Goal: Information Seeking & Learning: Learn about a topic

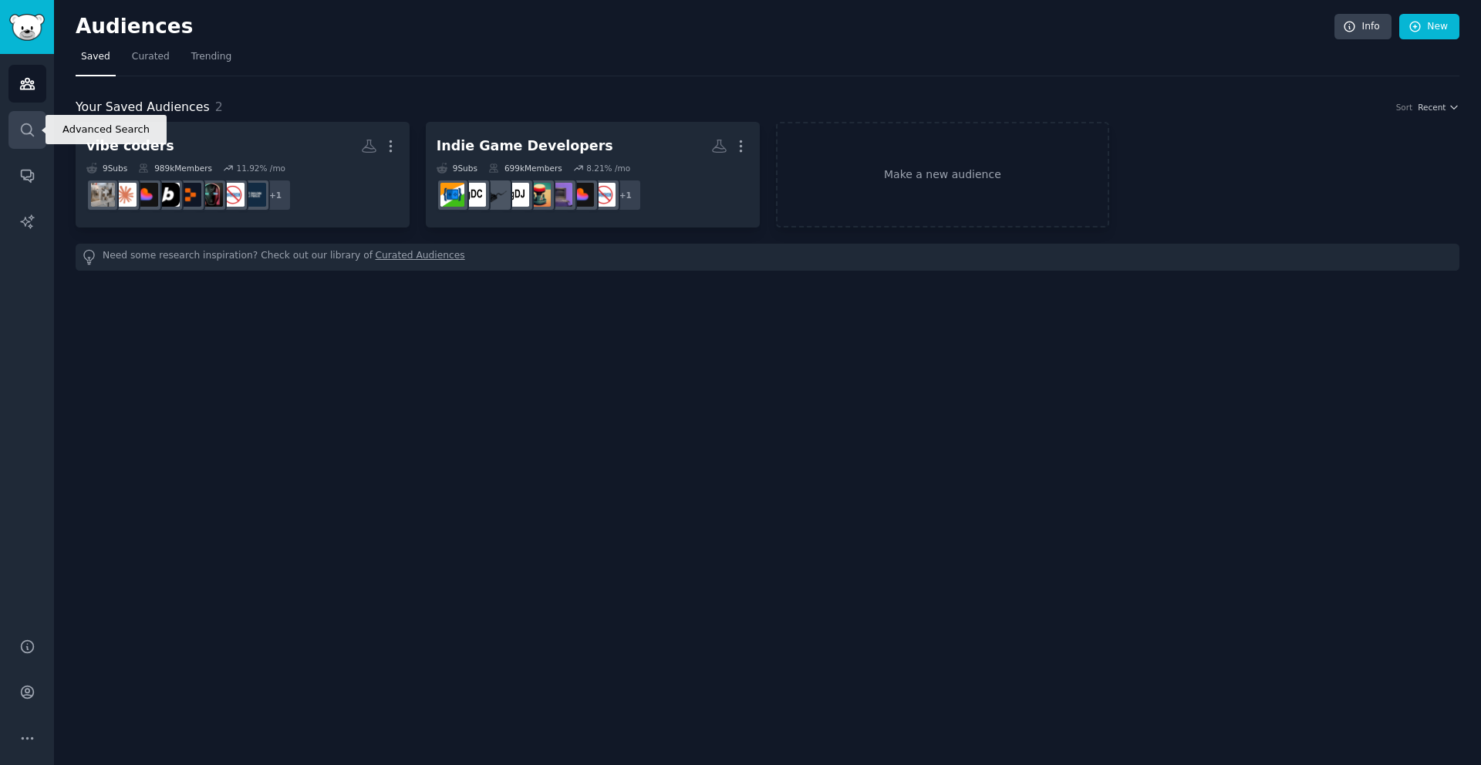
click at [35, 130] on link "Search" at bounding box center [27, 130] width 38 height 38
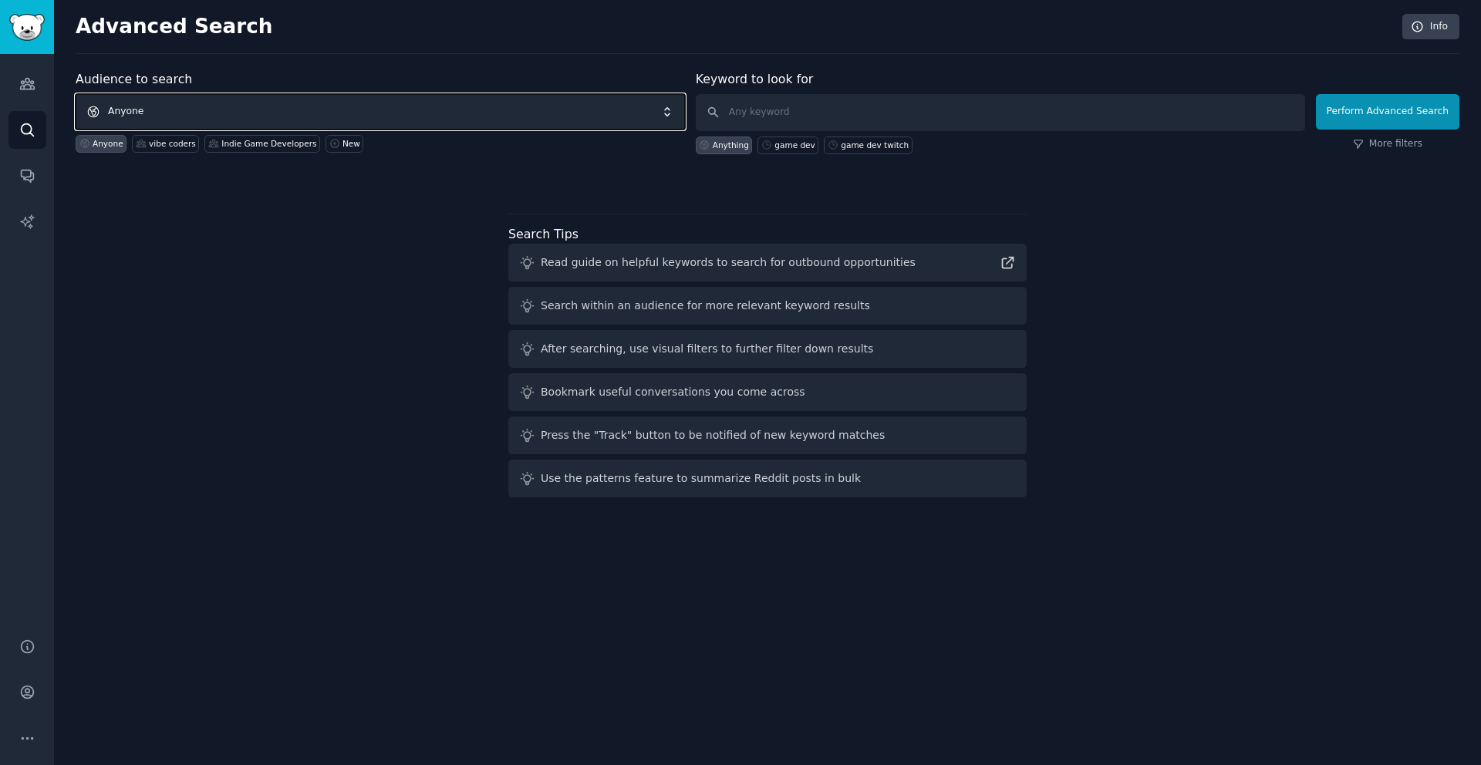
click at [240, 110] on span "Anyone" at bounding box center [380, 111] width 609 height 35
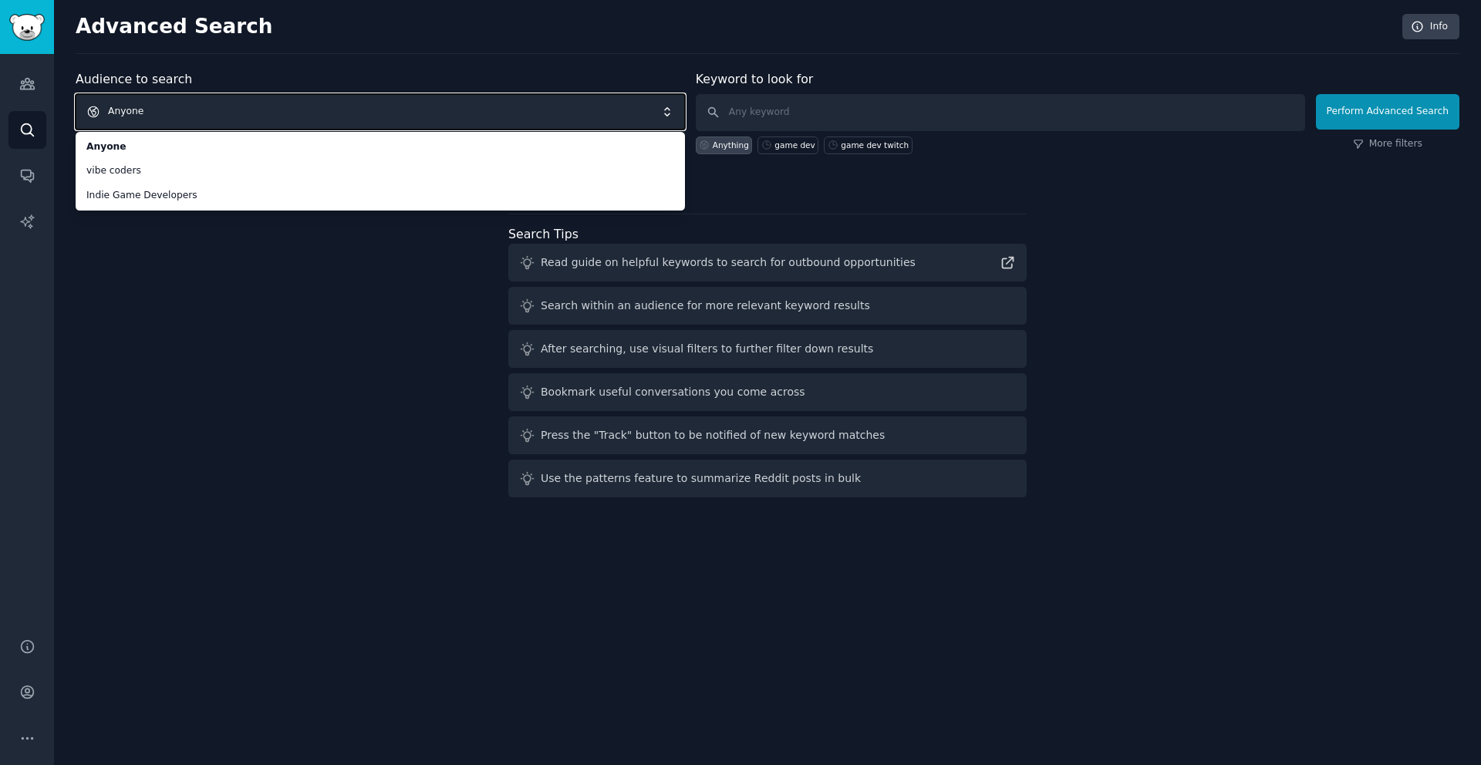
click at [251, 114] on span "Anyone" at bounding box center [380, 111] width 609 height 35
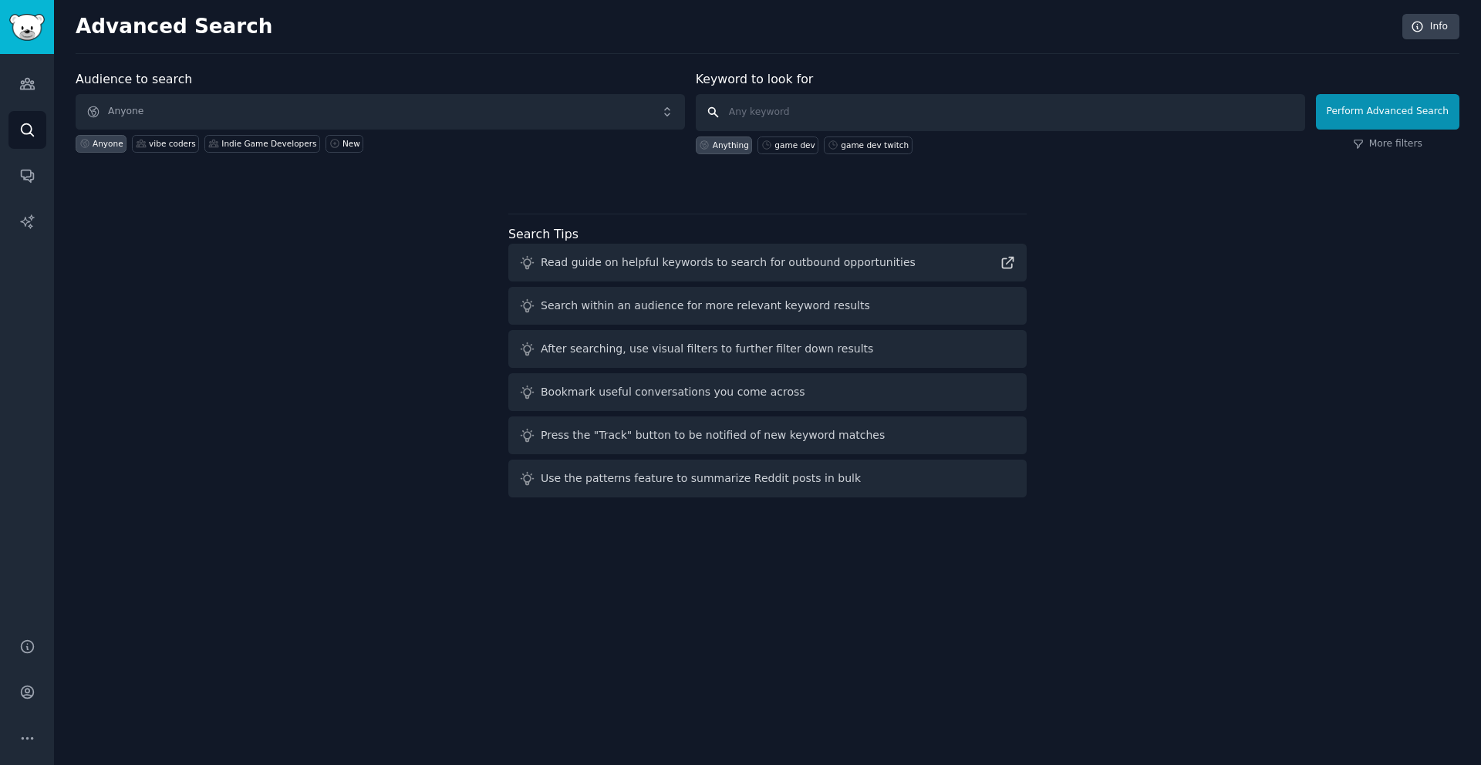
click at [780, 112] on input "text" at bounding box center [1000, 112] width 609 height 37
type input "vibe code games"
click button "Perform Advanced Search" at bounding box center [1387, 111] width 143 height 35
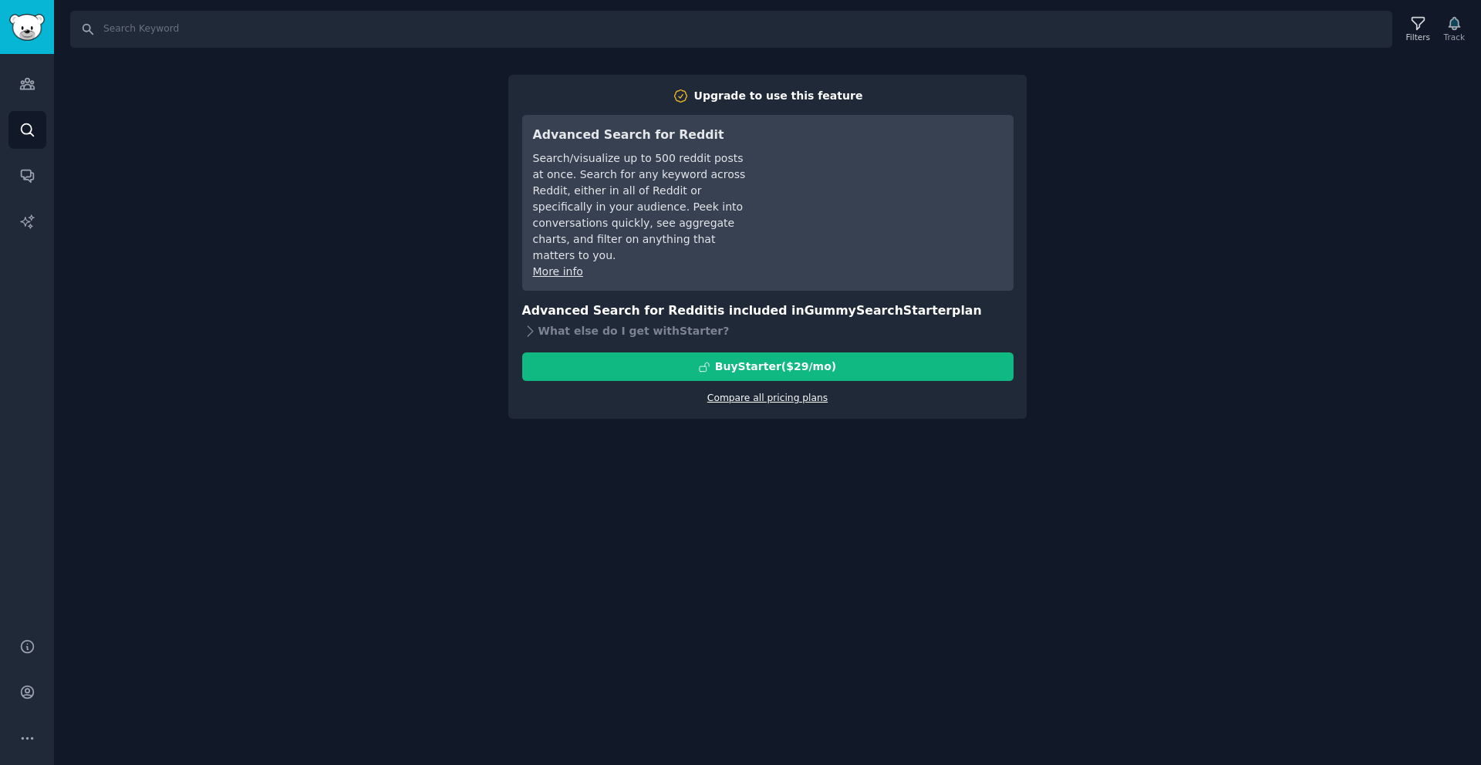
click at [773, 393] on link "Compare all pricing plans" at bounding box center [767, 398] width 120 height 11
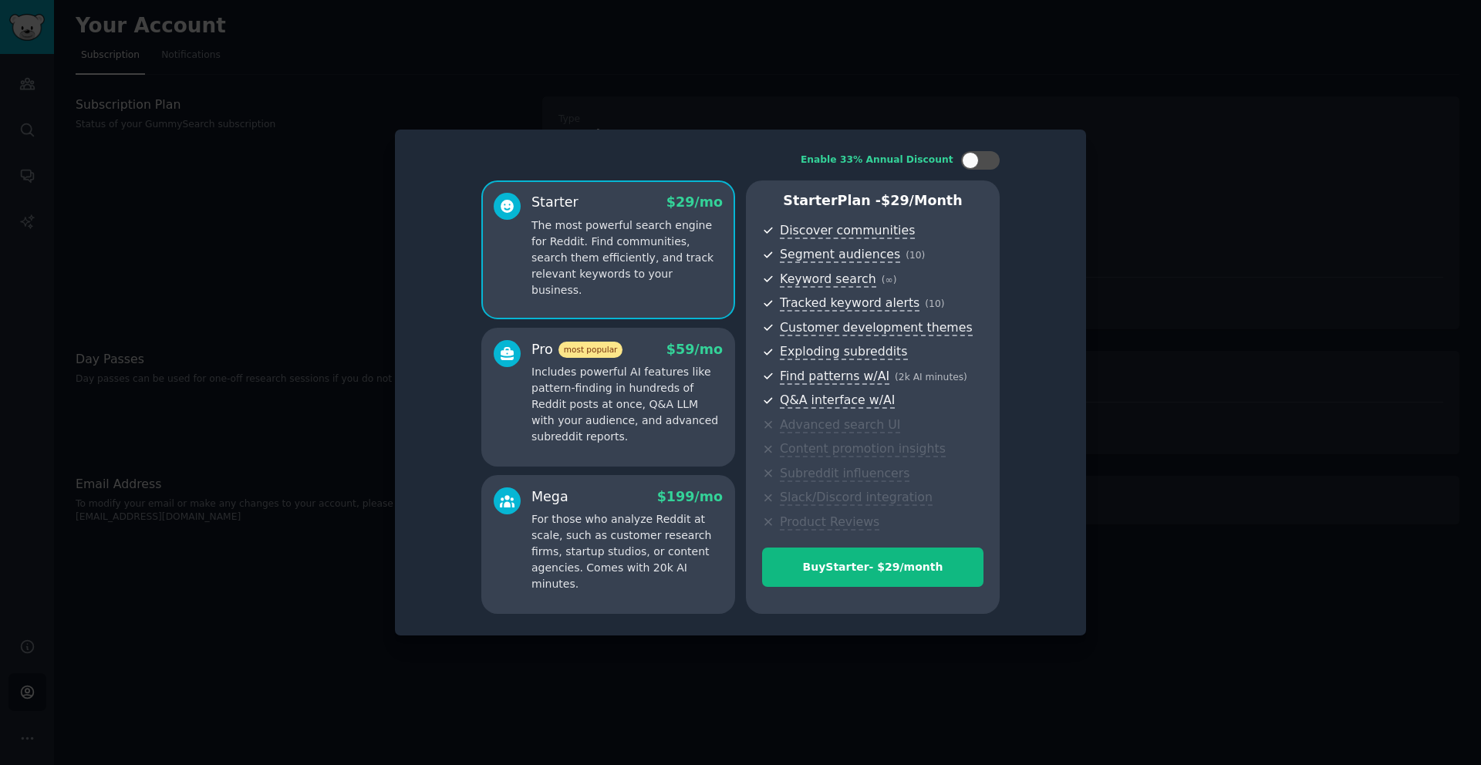
click at [646, 339] on div "Pro most popular $ 59 /mo Includes powerful AI features like pattern-finding in…" at bounding box center [608, 397] width 254 height 139
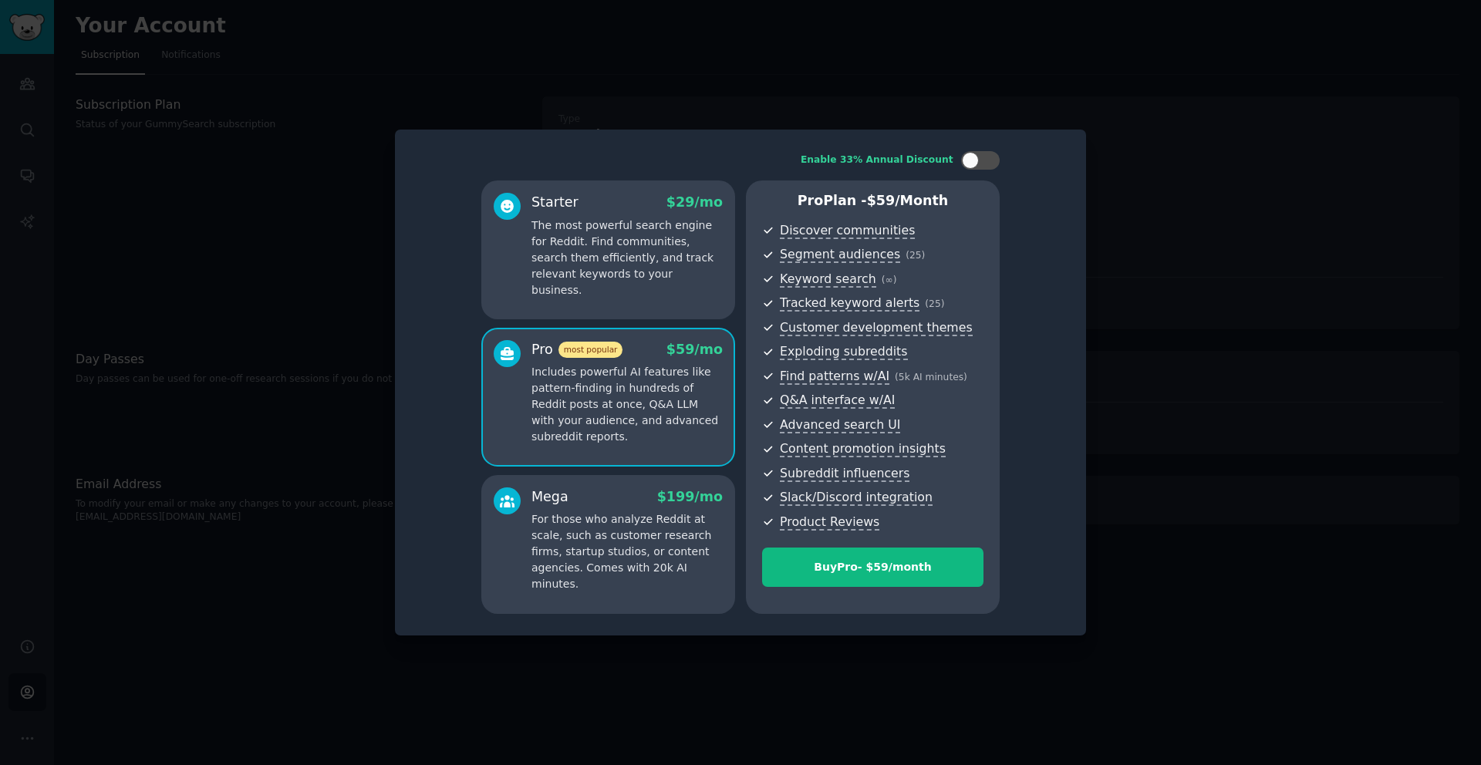
click at [629, 236] on p "The most powerful search engine for Reddit. Find communities, search them effic…" at bounding box center [627, 258] width 191 height 81
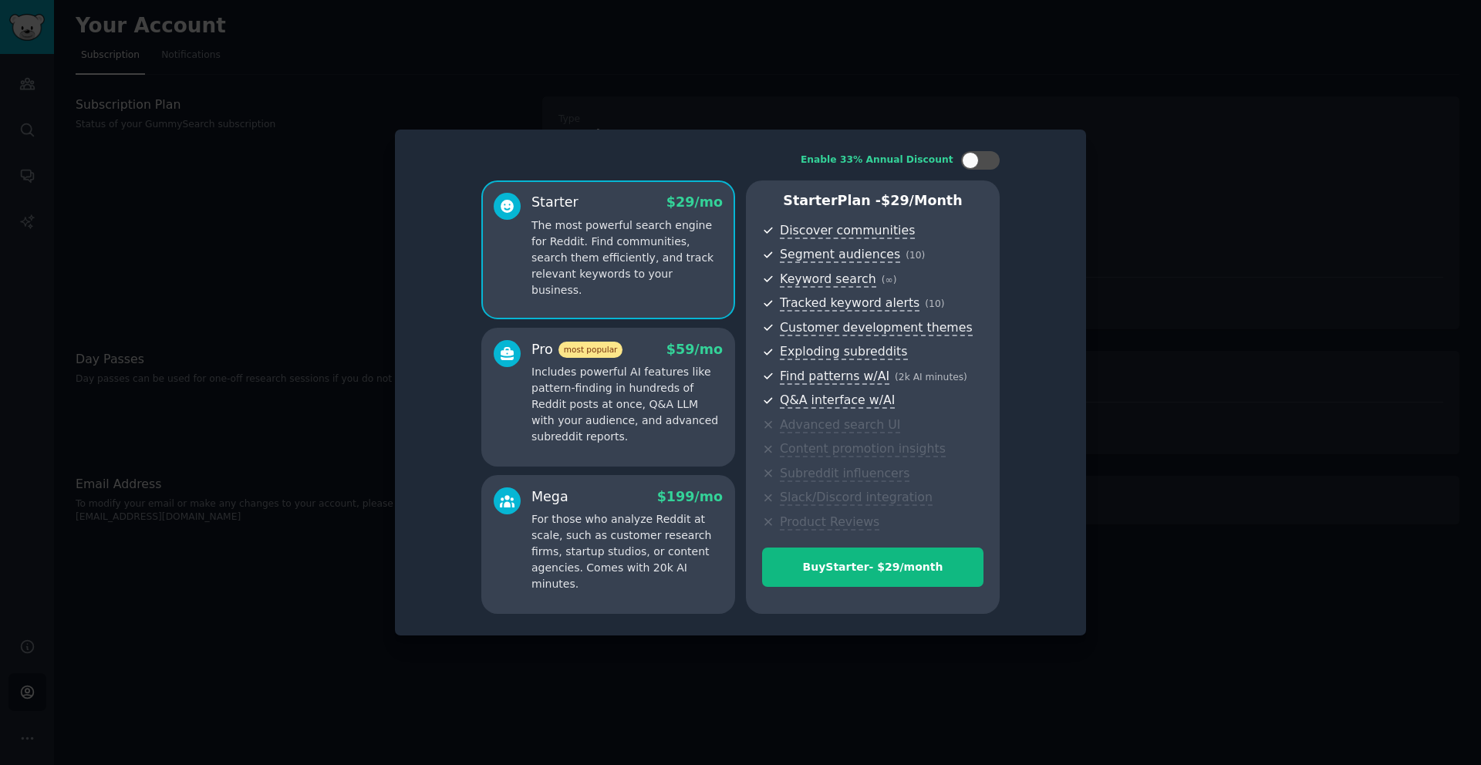
click at [630, 364] on p "Includes powerful AI features like pattern-finding in hundreds of Reddit posts …" at bounding box center [627, 404] width 191 height 81
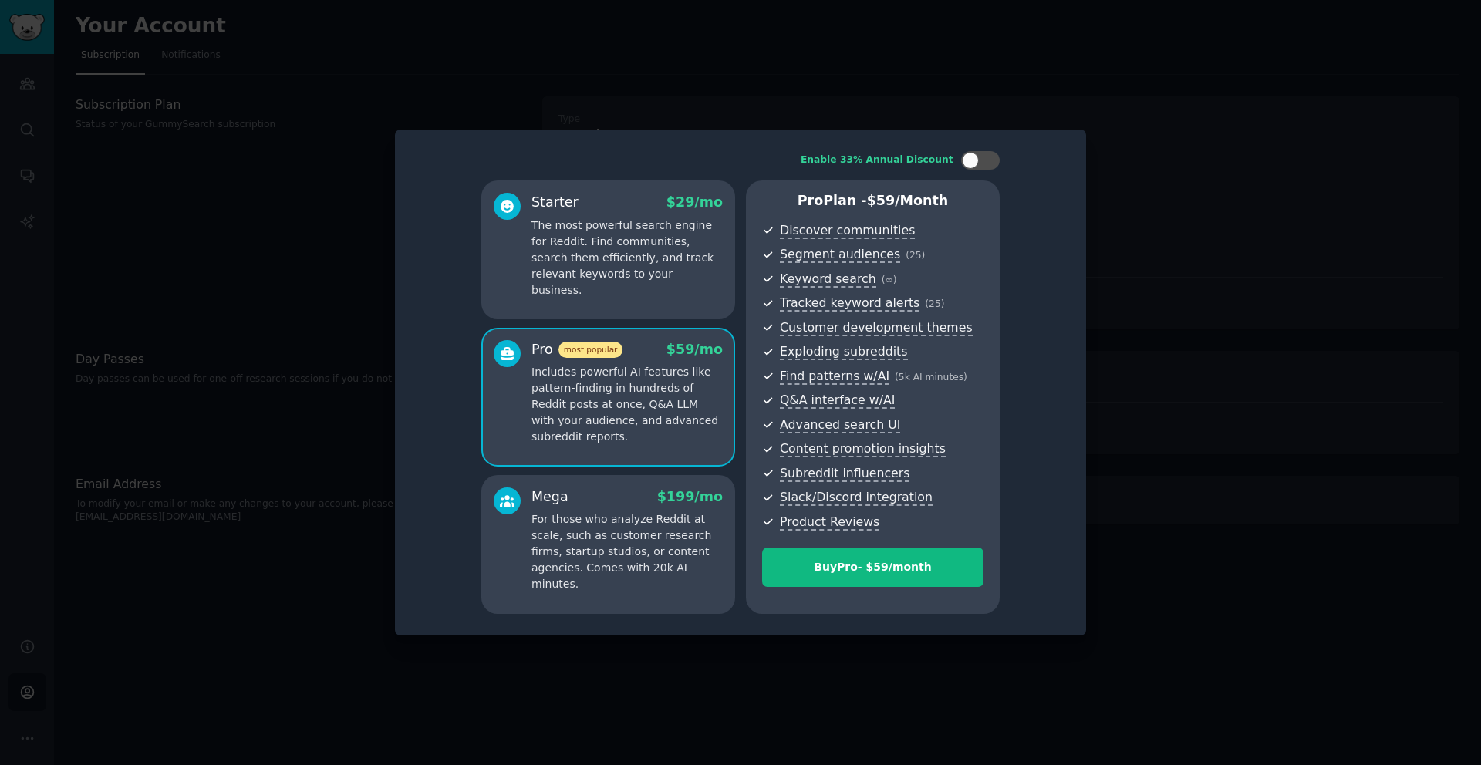
click at [608, 232] on p "The most powerful search engine for Reddit. Find communities, search them effic…" at bounding box center [627, 258] width 191 height 81
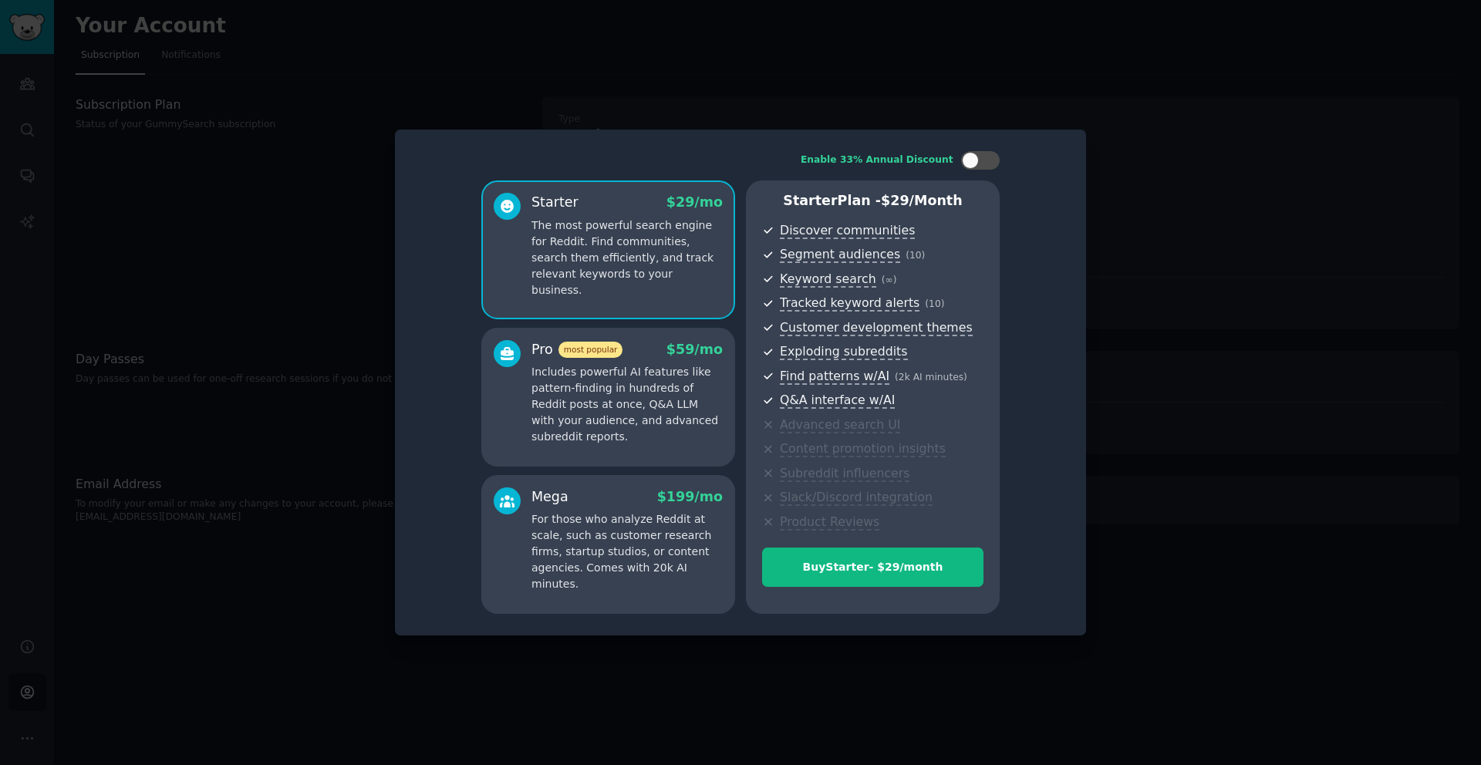
click at [603, 488] on div "Mega $ 199 /mo" at bounding box center [627, 497] width 191 height 19
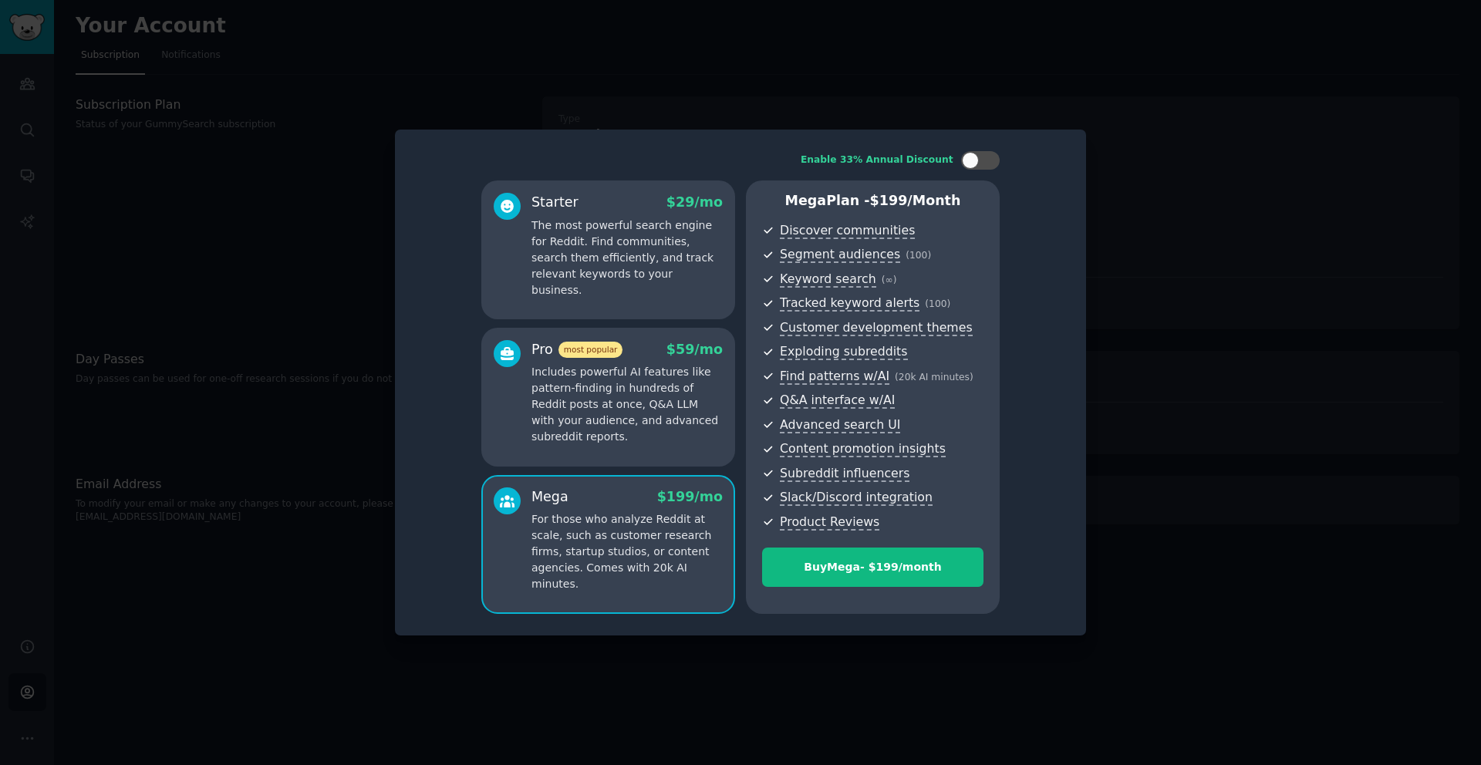
click at [582, 248] on p "The most powerful search engine for Reddit. Find communities, search them effic…" at bounding box center [627, 258] width 191 height 81
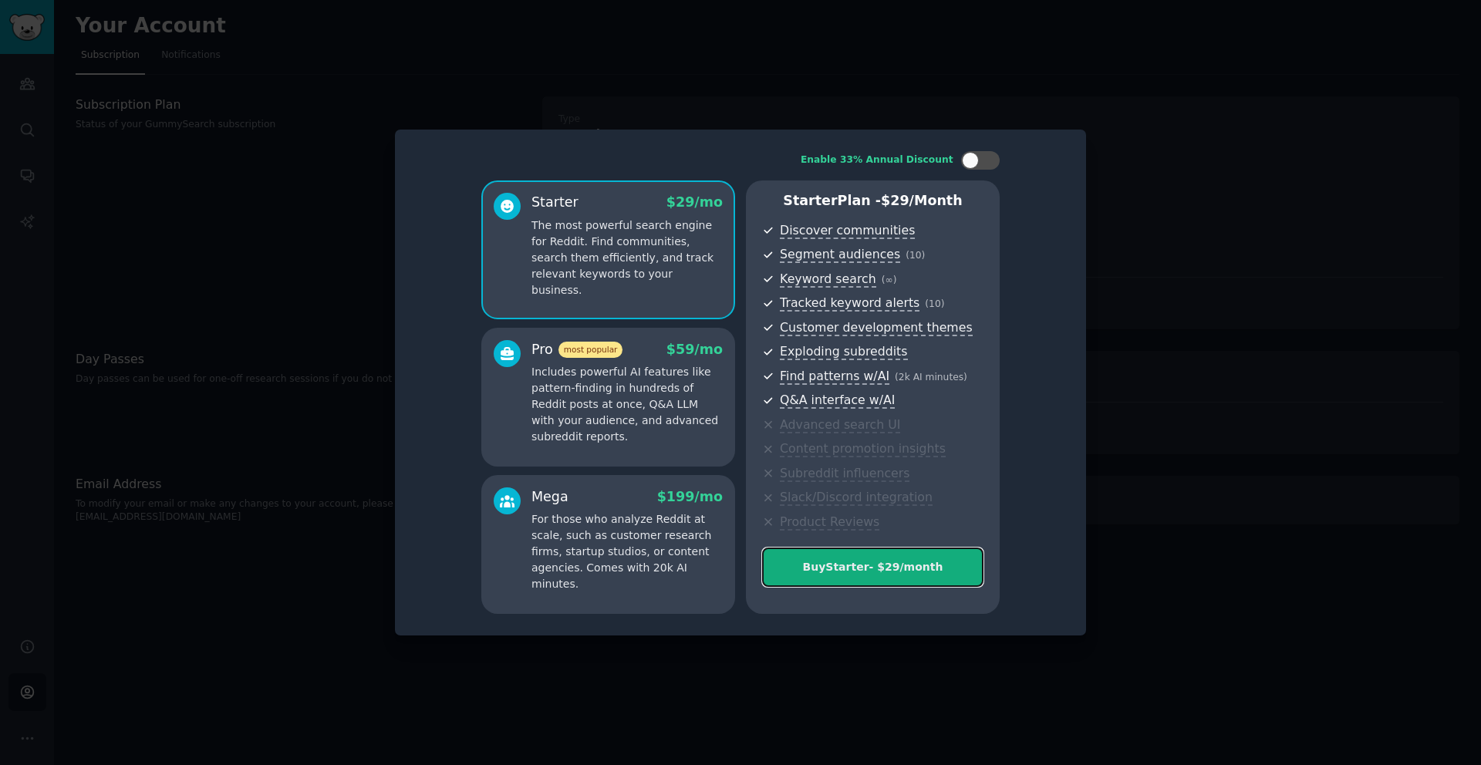
click at [855, 558] on button "Buy Starter - $ 29 /month" at bounding box center [872, 567] width 221 height 39
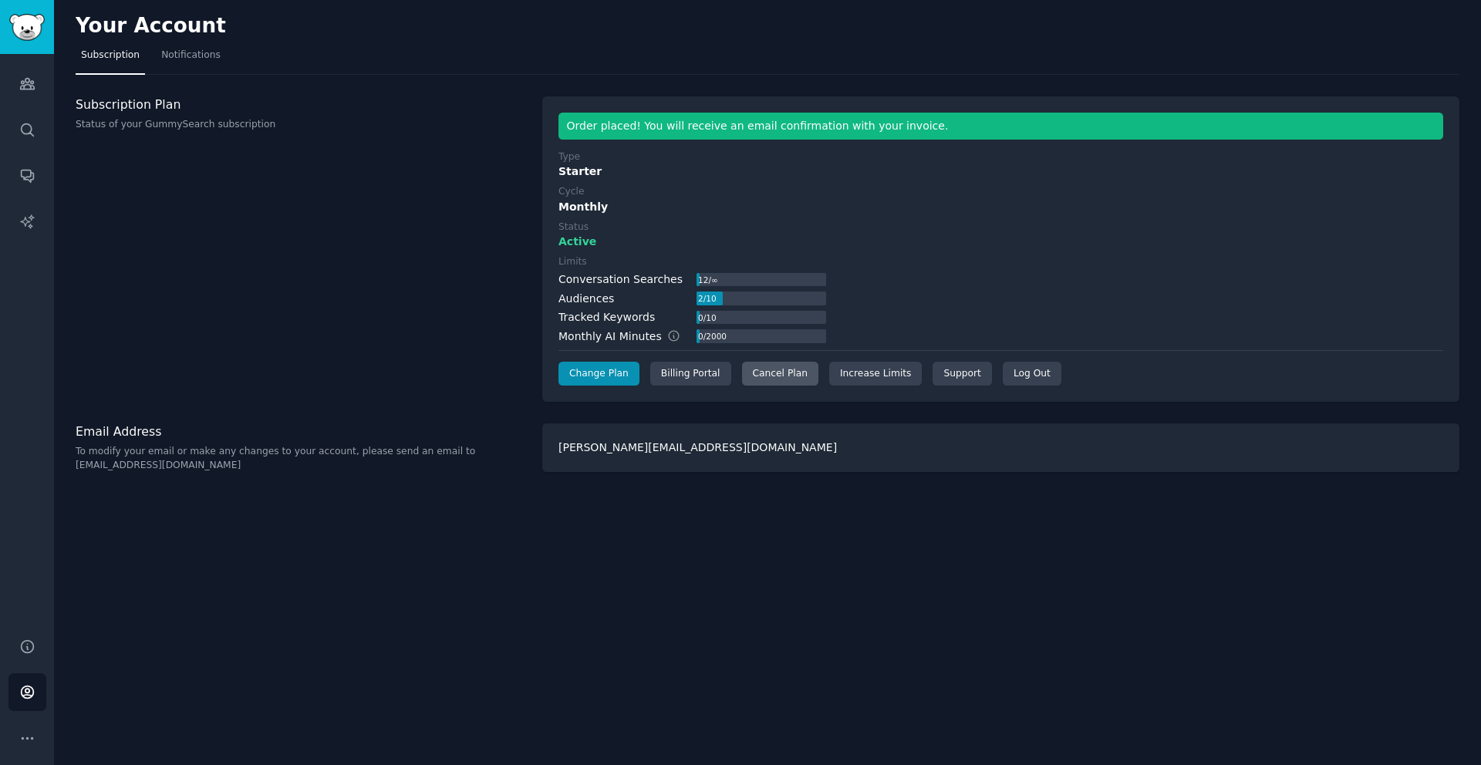
click at [772, 376] on div "Cancel Plan" at bounding box center [780, 374] width 76 height 25
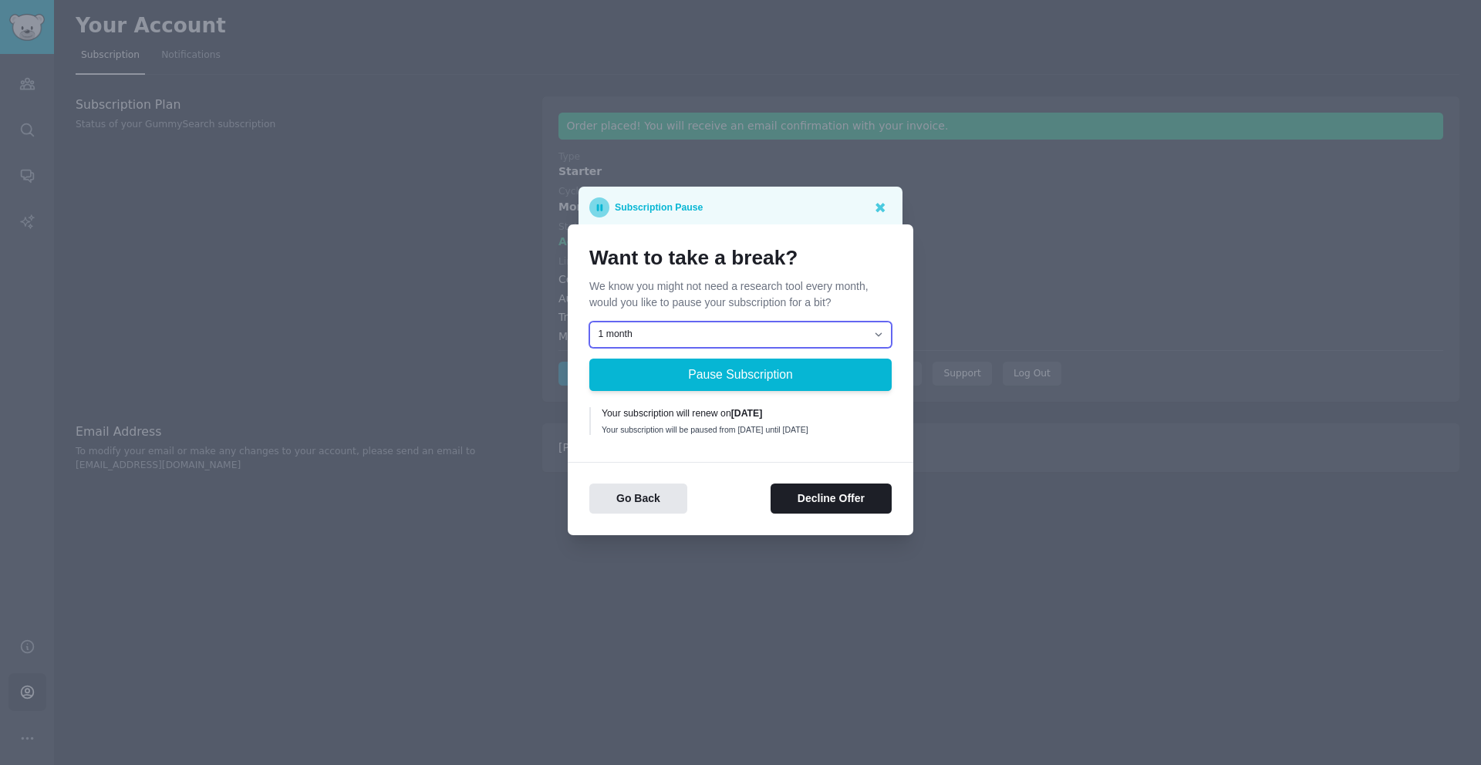
click at [697, 327] on select "1 month 2 months 3 months Choose a custom date to resume" at bounding box center [740, 335] width 302 height 26
click at [835, 496] on button "Decline Offer" at bounding box center [831, 499] width 121 height 30
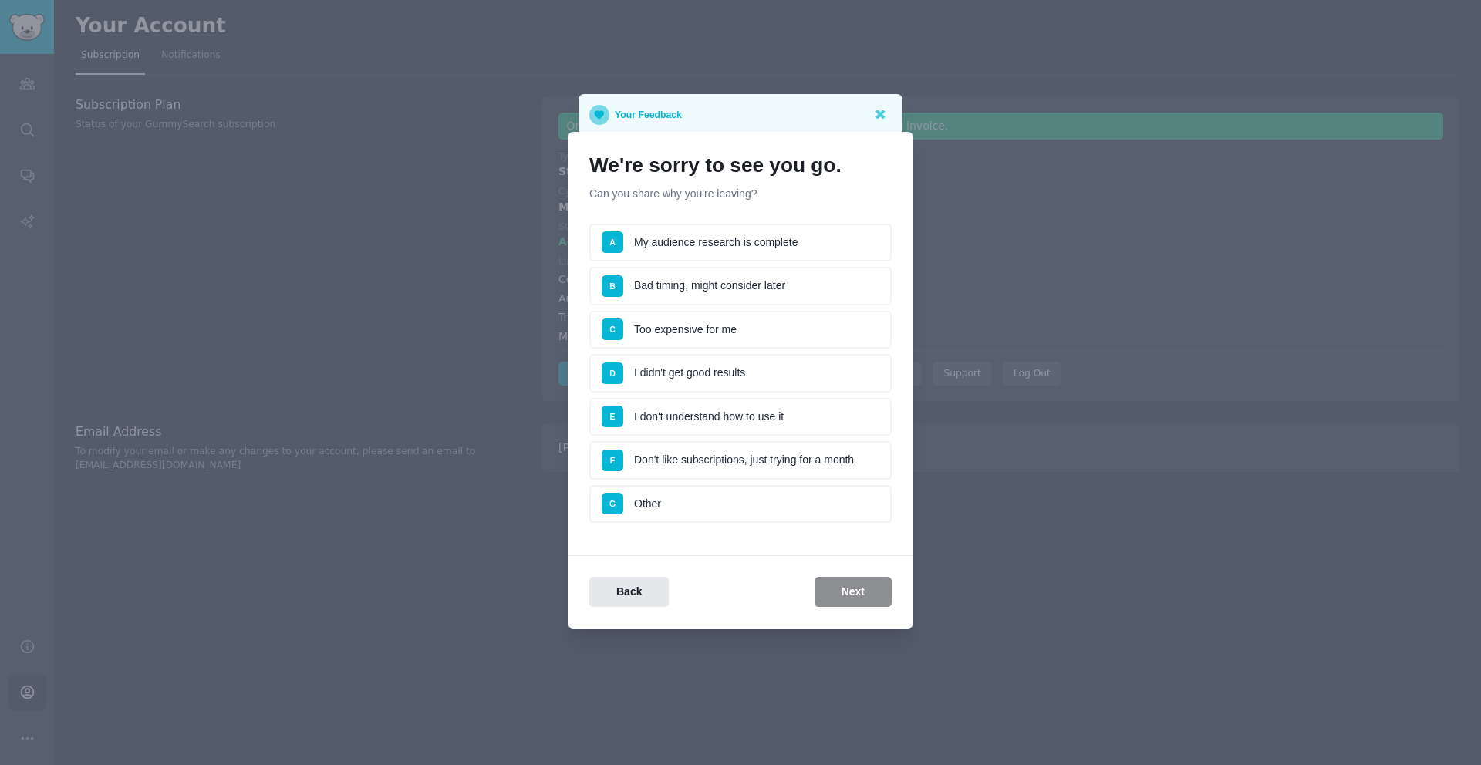
click at [778, 447] on li "F Don't like subscriptions, just trying for a month" at bounding box center [740, 460] width 302 height 39
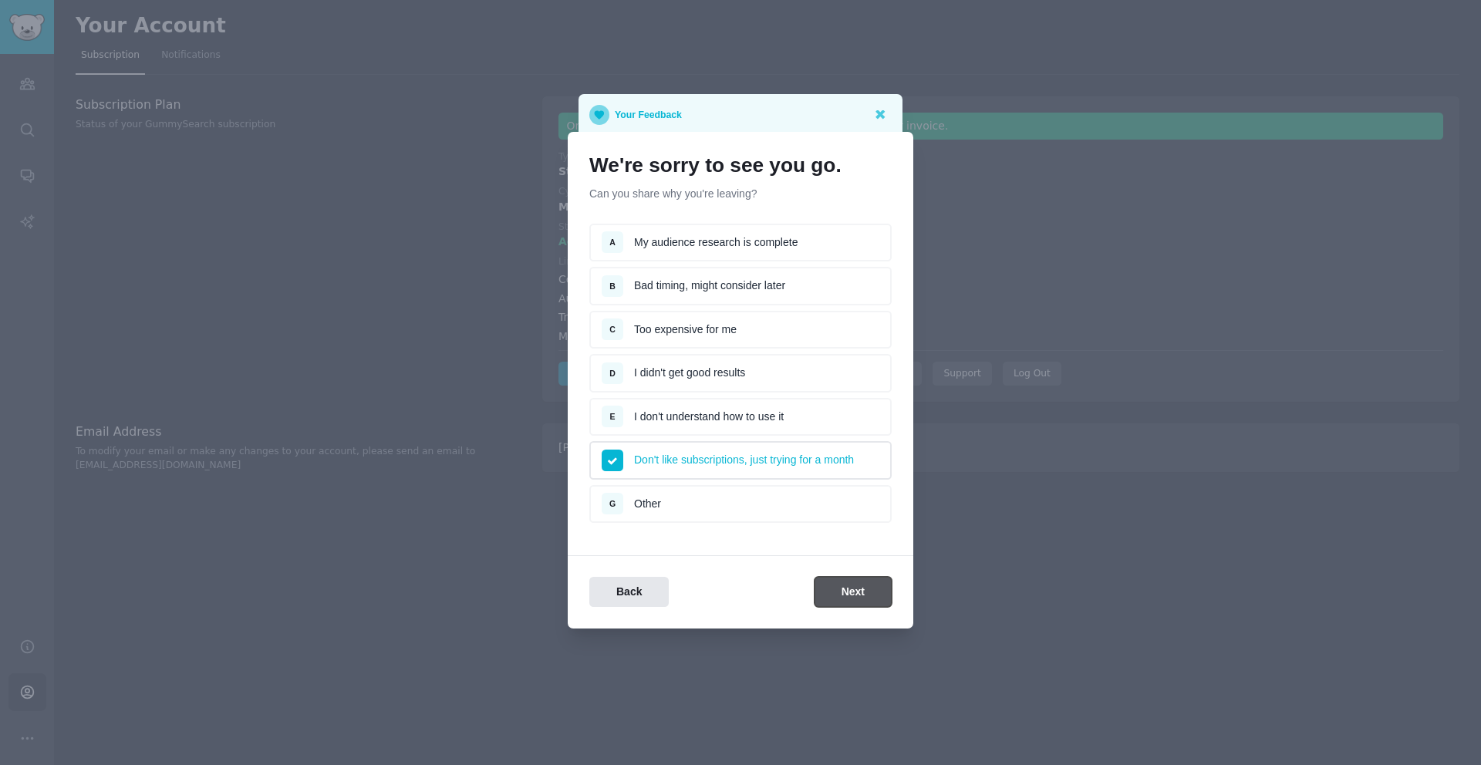
click at [850, 599] on button "Next" at bounding box center [853, 592] width 77 height 30
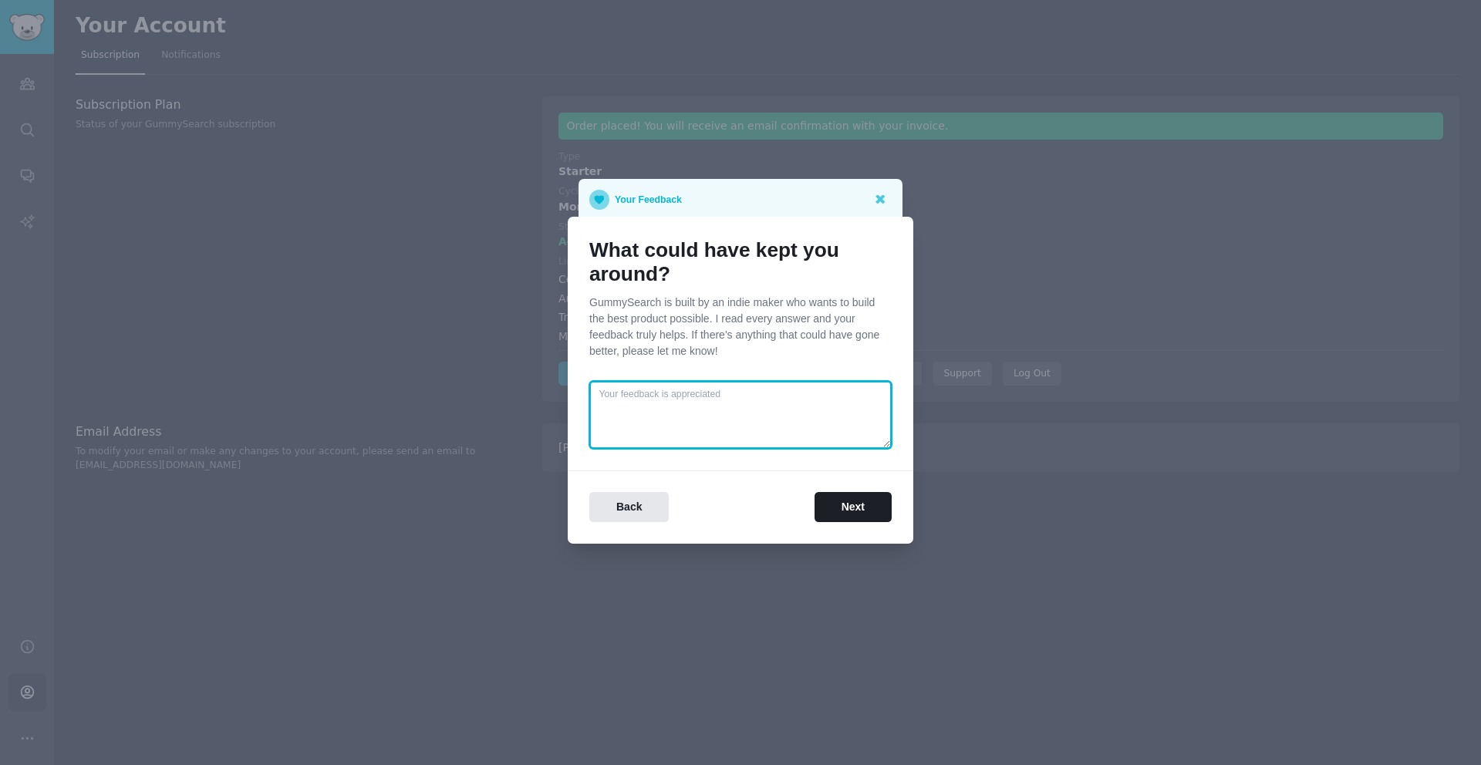
click at [759, 420] on textarea at bounding box center [740, 415] width 302 height 68
click at [830, 496] on button "Next" at bounding box center [853, 507] width 77 height 30
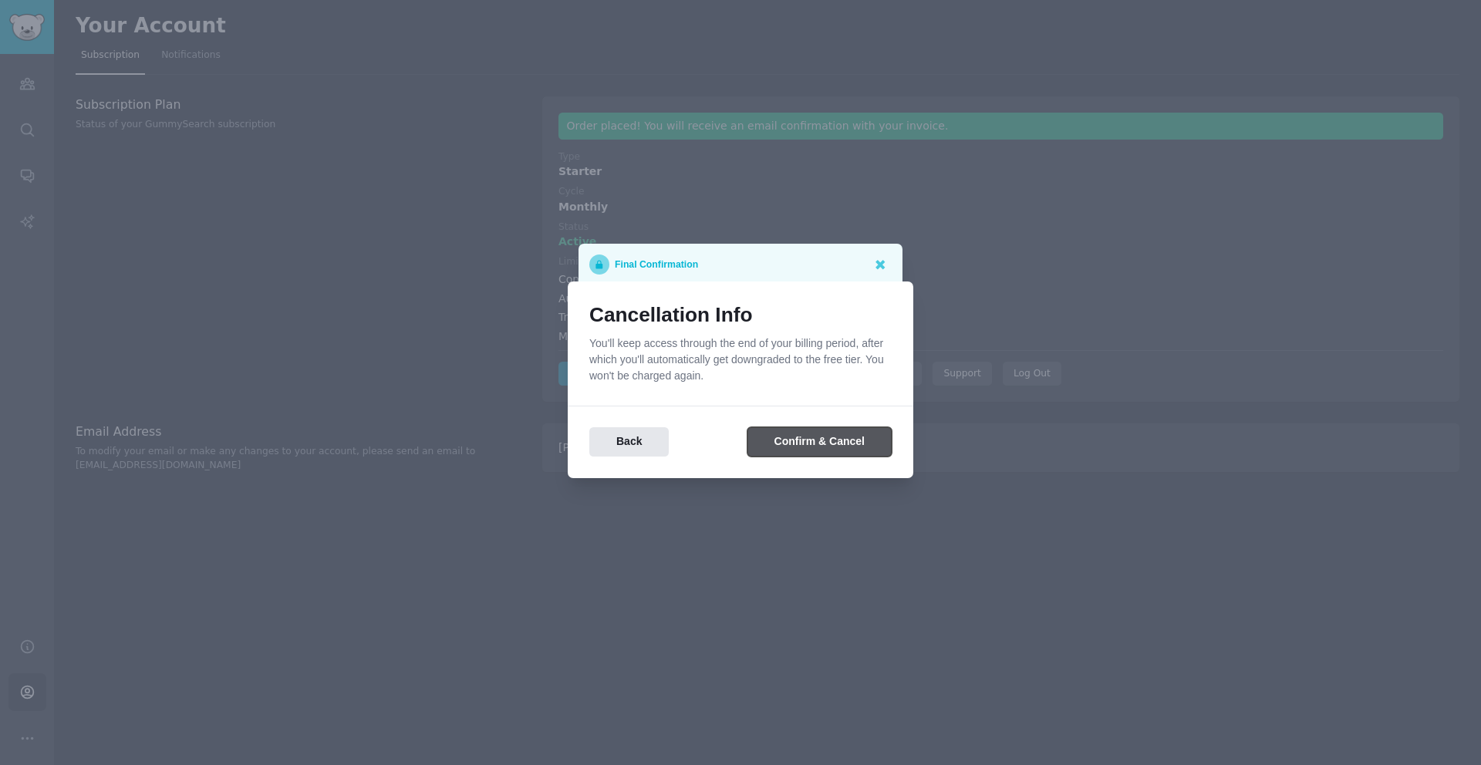
click at [806, 439] on button "Confirm & Cancel" at bounding box center [819, 442] width 144 height 30
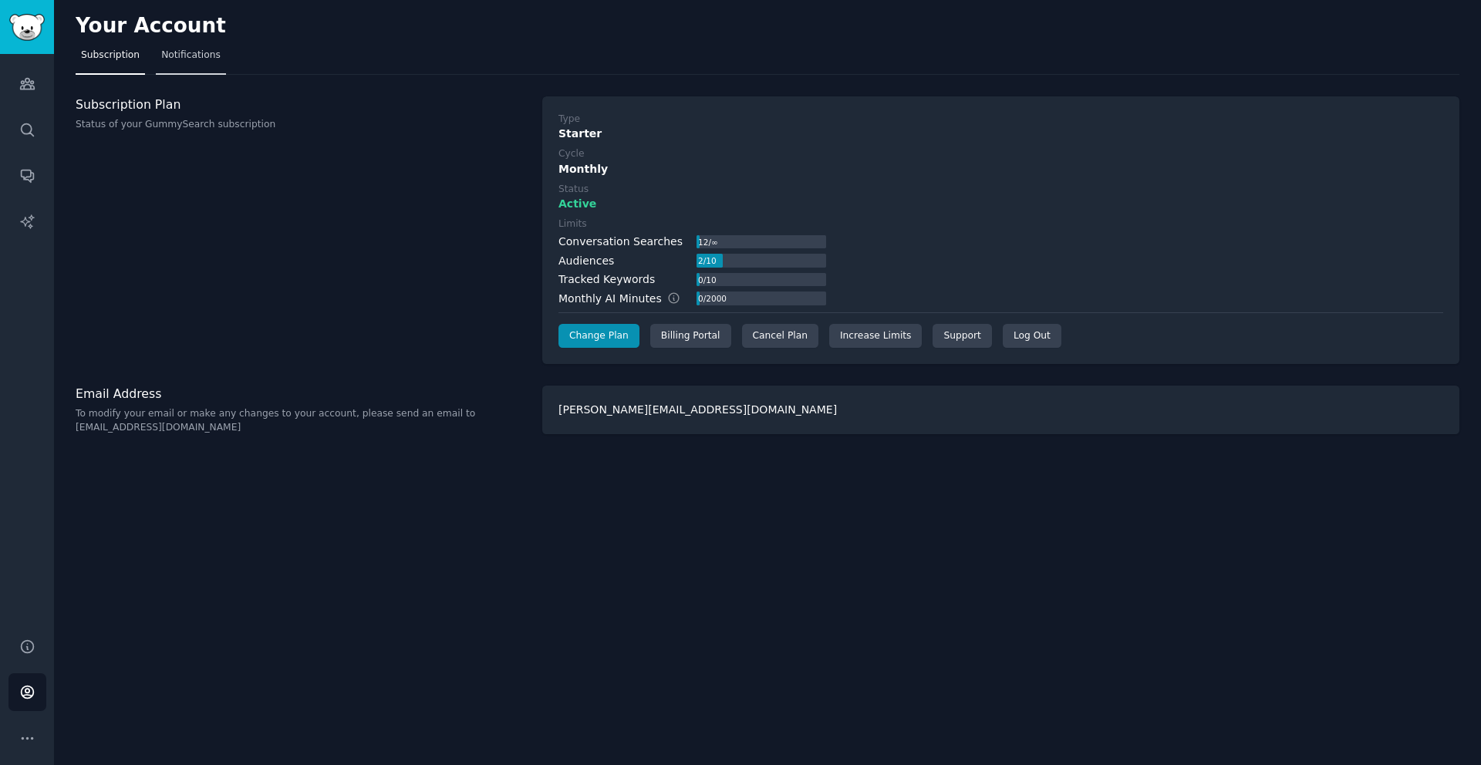
click at [214, 52] on span "Notifications" at bounding box center [190, 56] width 59 height 14
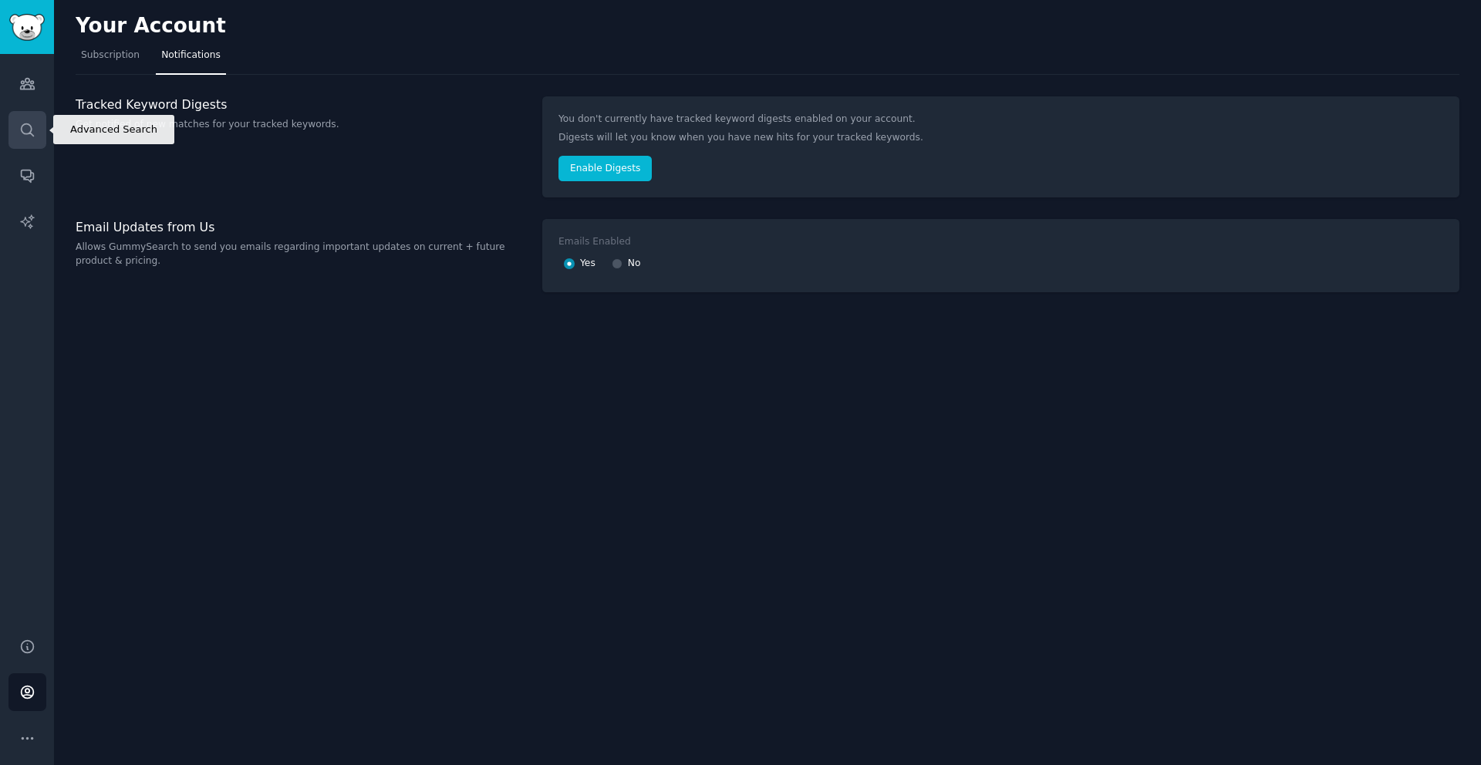
click at [38, 128] on link "Search" at bounding box center [27, 130] width 38 height 38
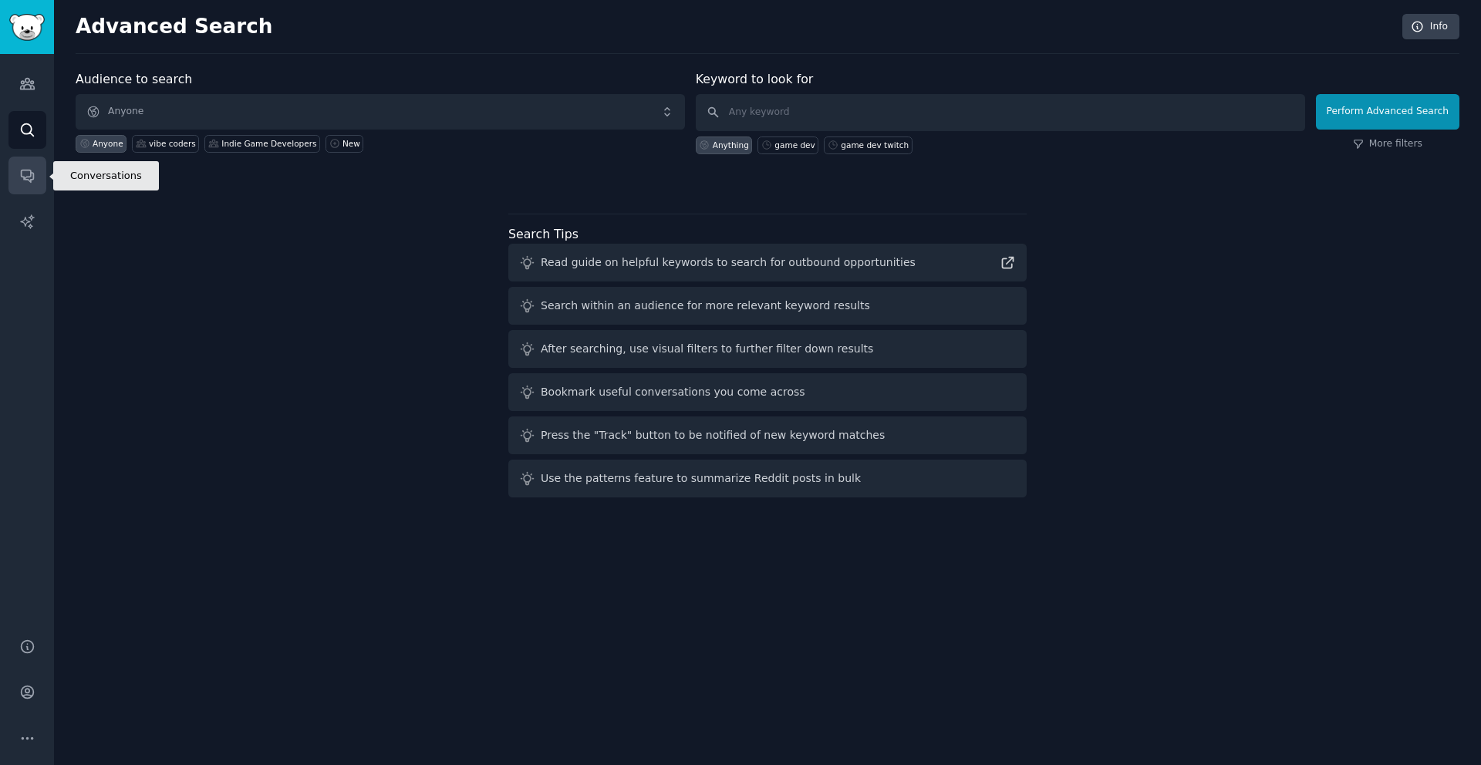
click at [35, 185] on link "Conversations" at bounding box center [27, 176] width 38 height 38
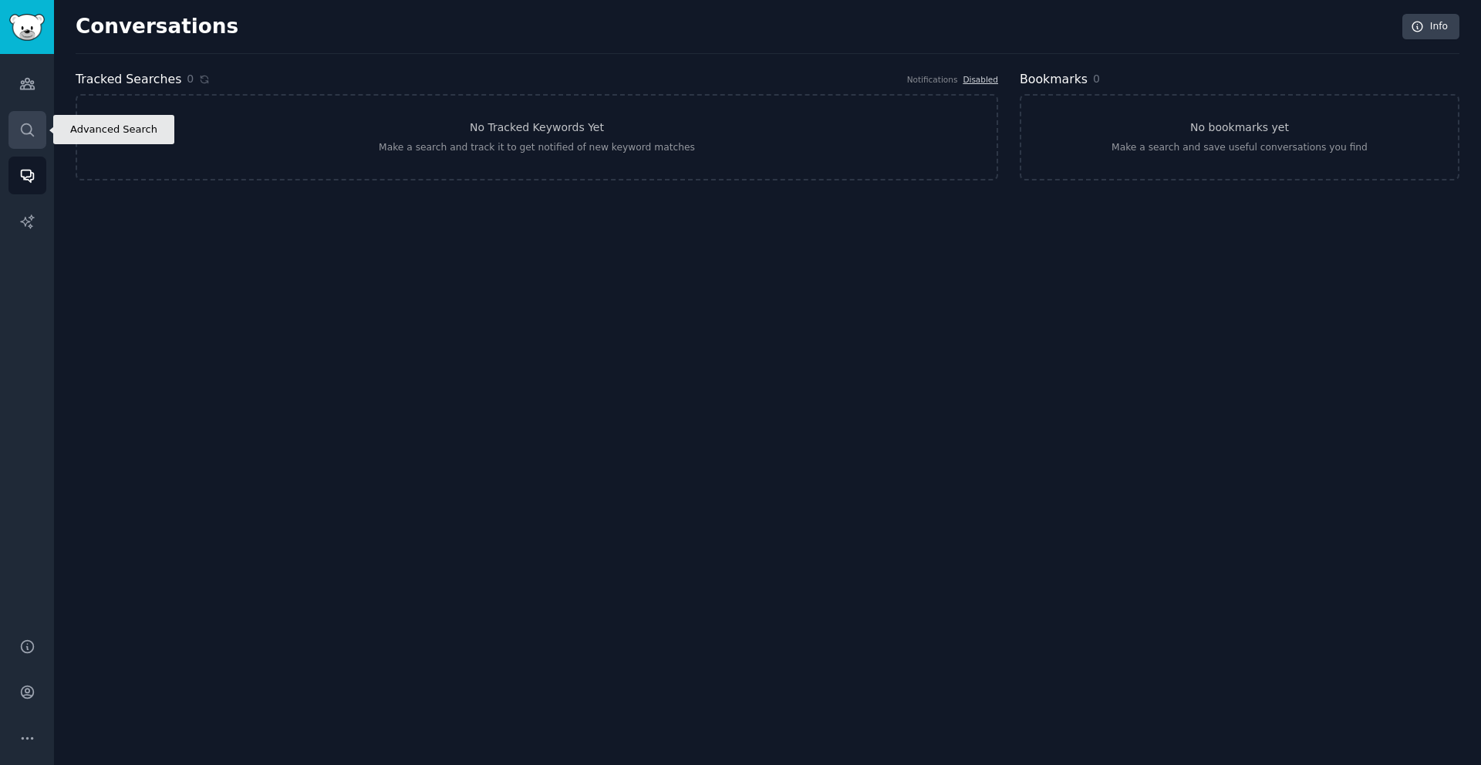
click at [20, 120] on link "Search" at bounding box center [27, 130] width 38 height 38
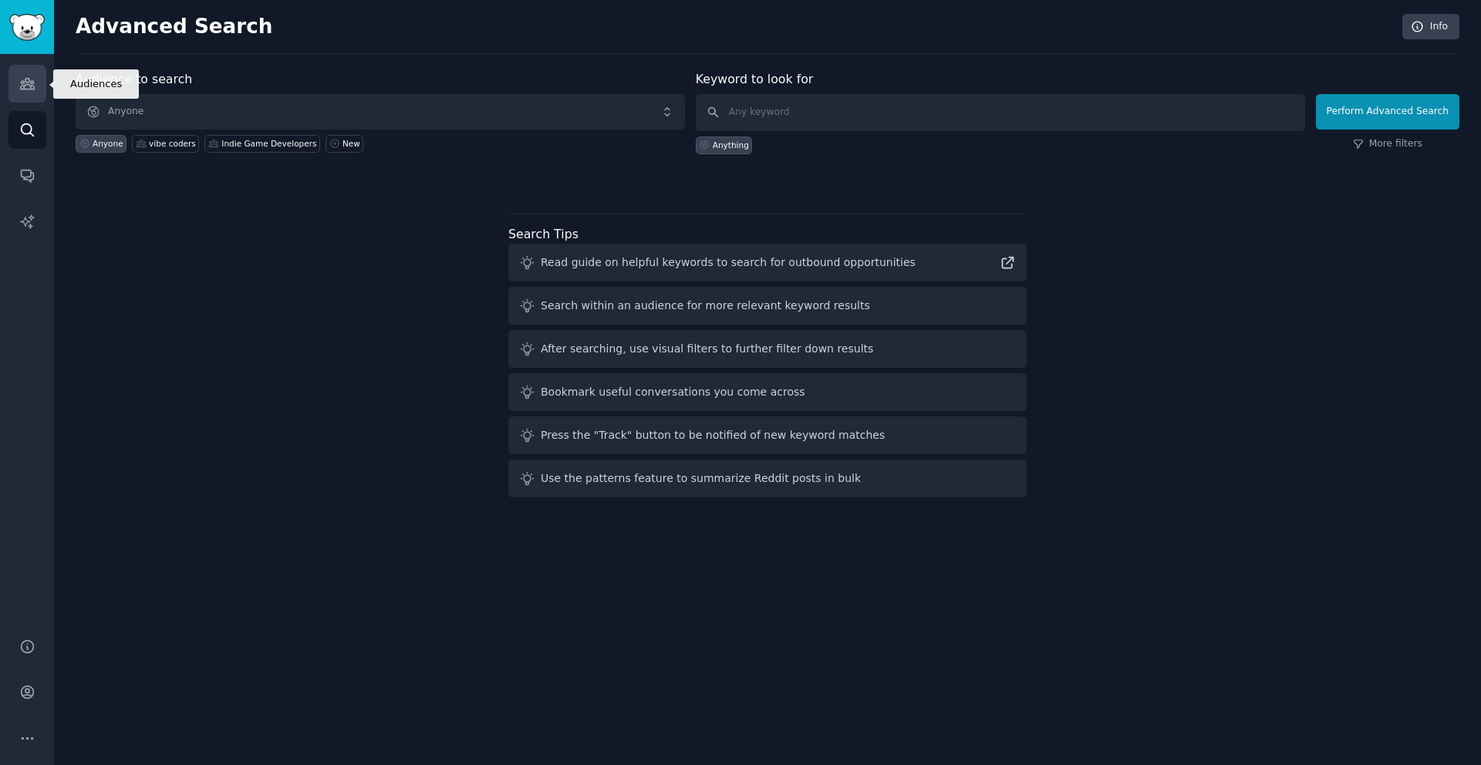
click at [25, 94] on link "Audiences" at bounding box center [27, 84] width 38 height 38
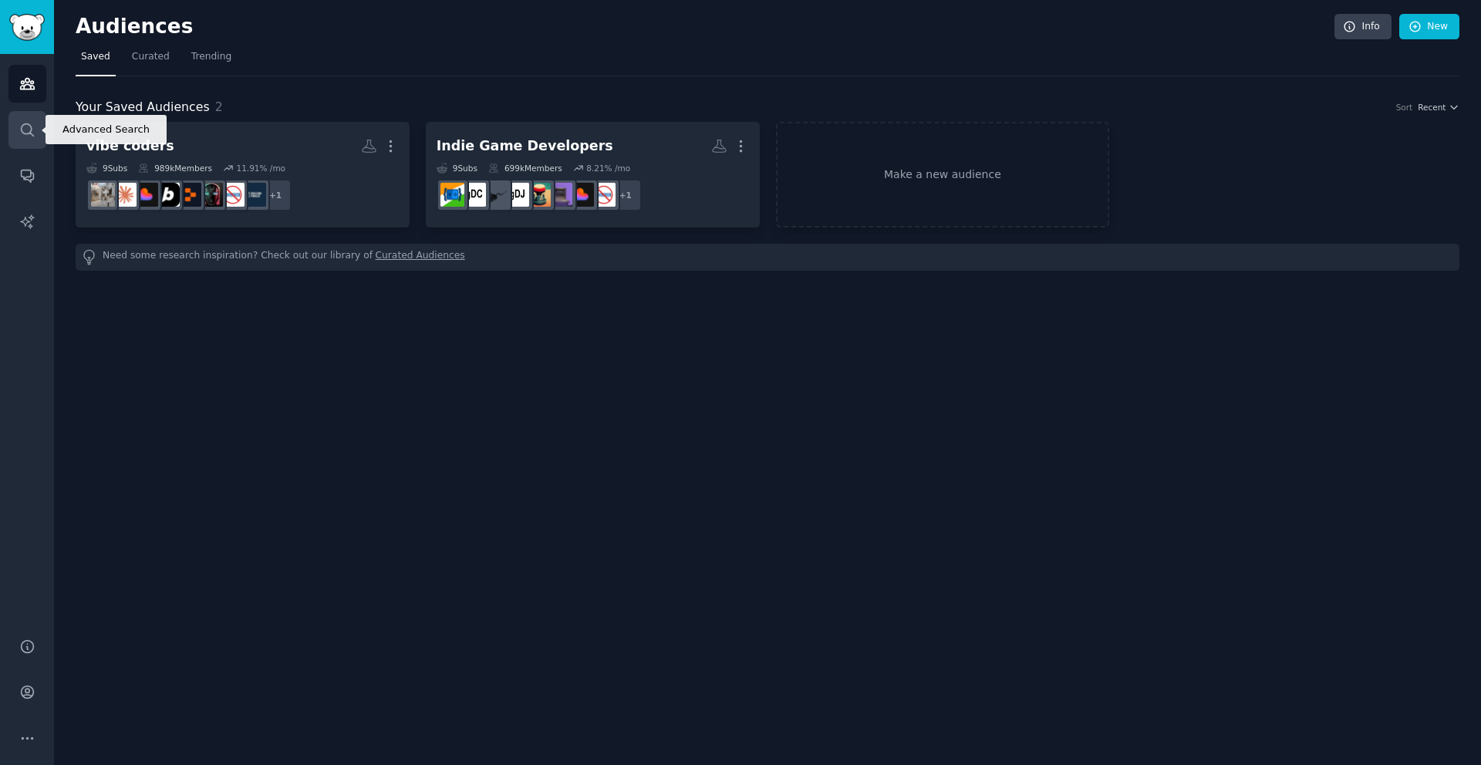
click at [24, 126] on icon "Sidebar" at bounding box center [27, 130] width 16 height 16
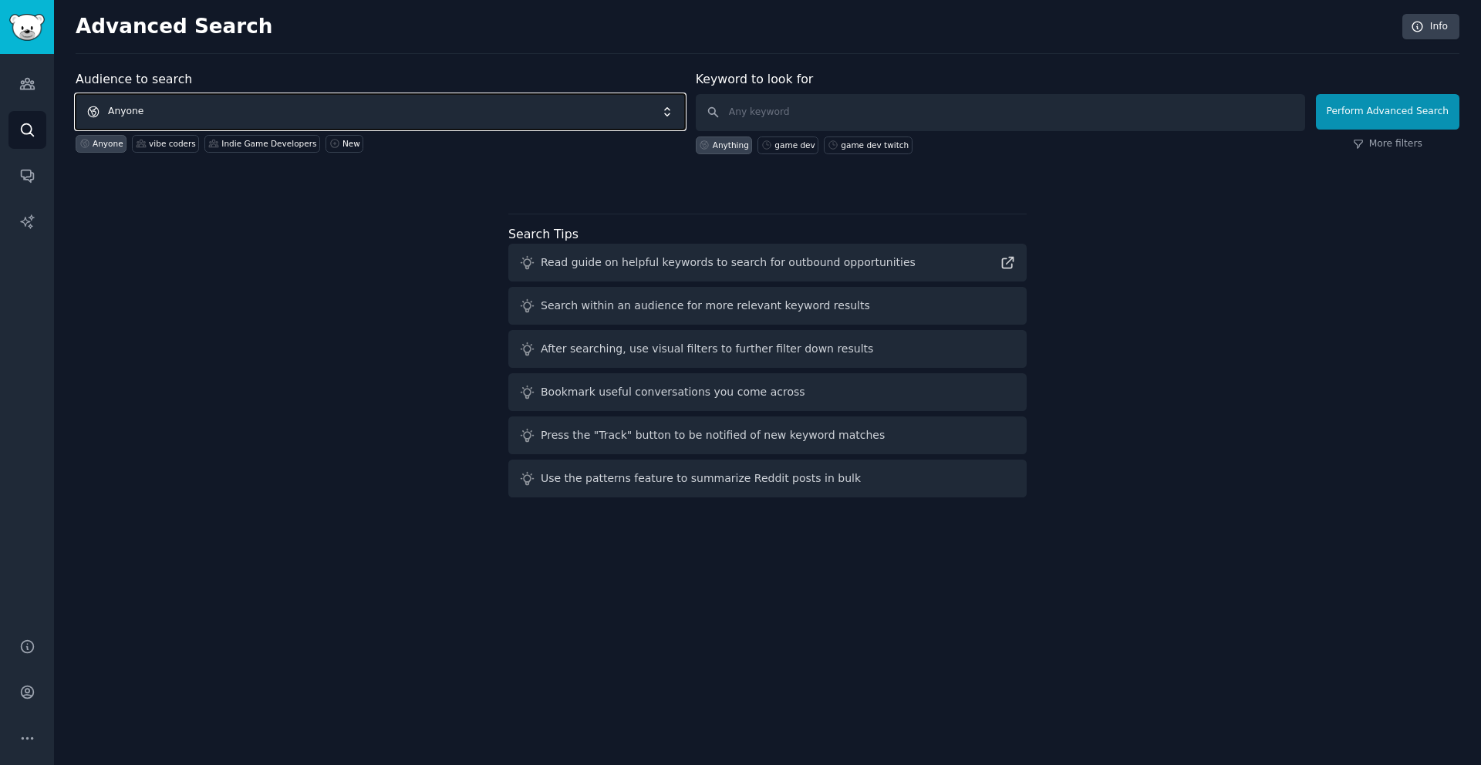
click at [221, 118] on span "Anyone" at bounding box center [380, 111] width 609 height 35
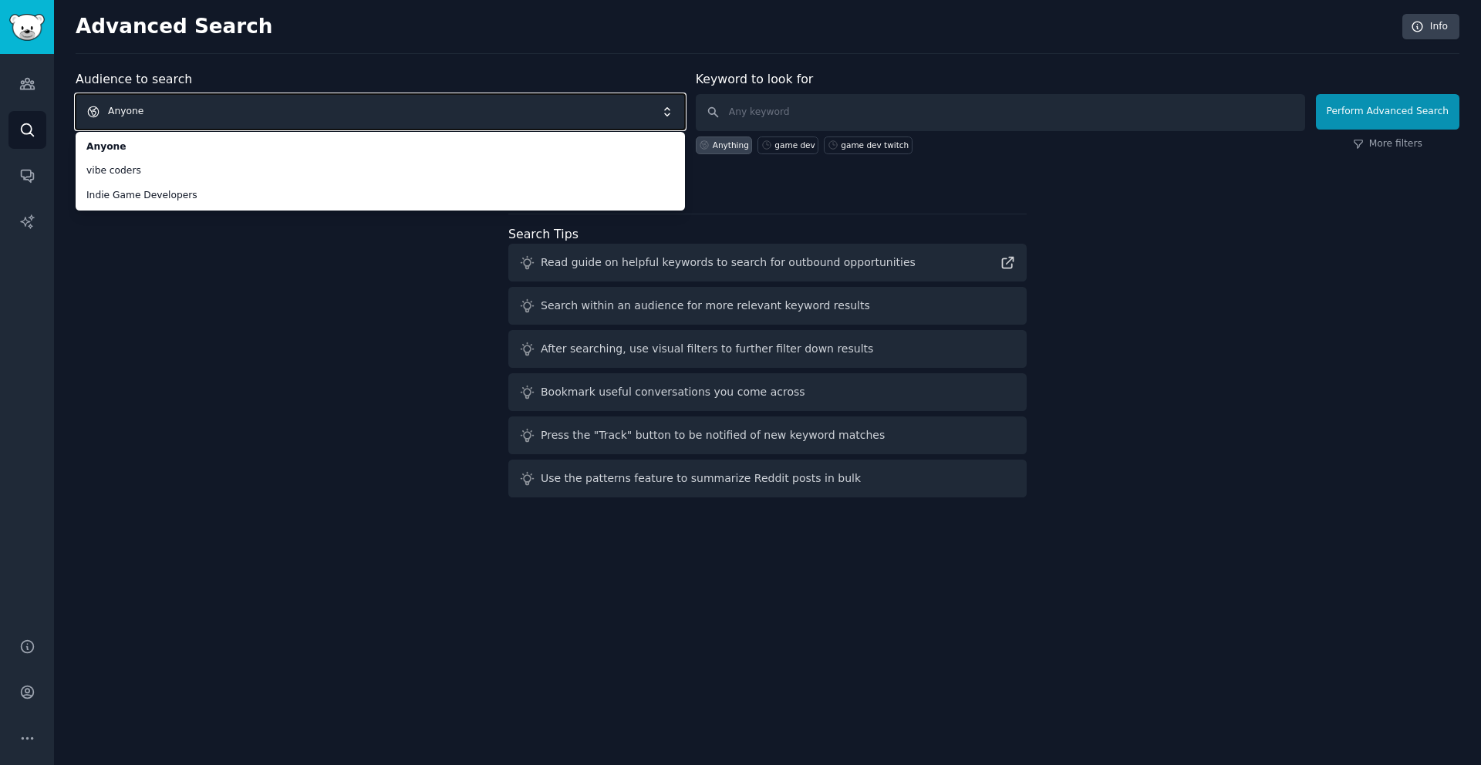
click at [322, 110] on span "Anyone" at bounding box center [380, 111] width 609 height 35
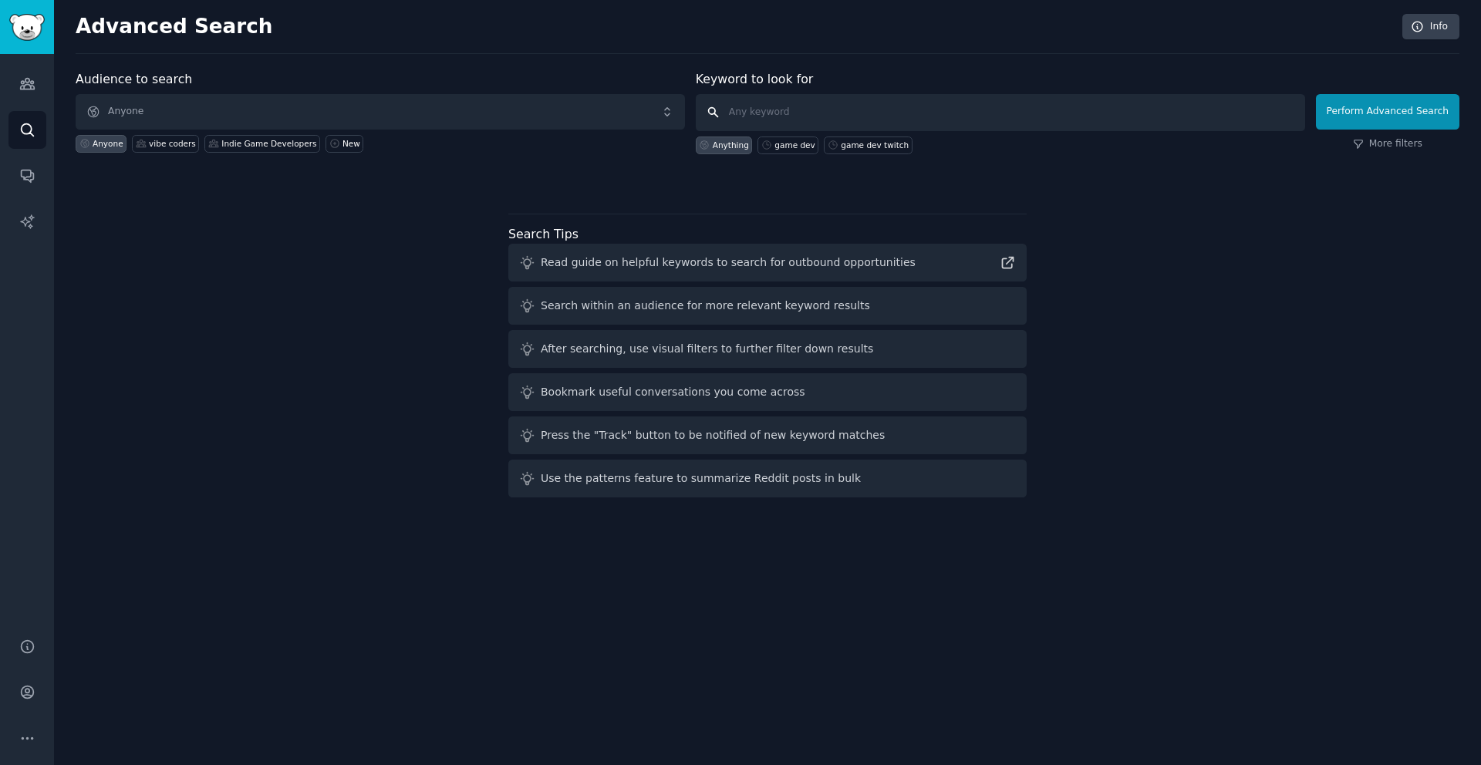
click at [879, 114] on input "text" at bounding box center [1000, 112] width 609 height 37
type input "vibe code games"
click at [1383, 101] on button "Perform Advanced Search" at bounding box center [1387, 111] width 143 height 35
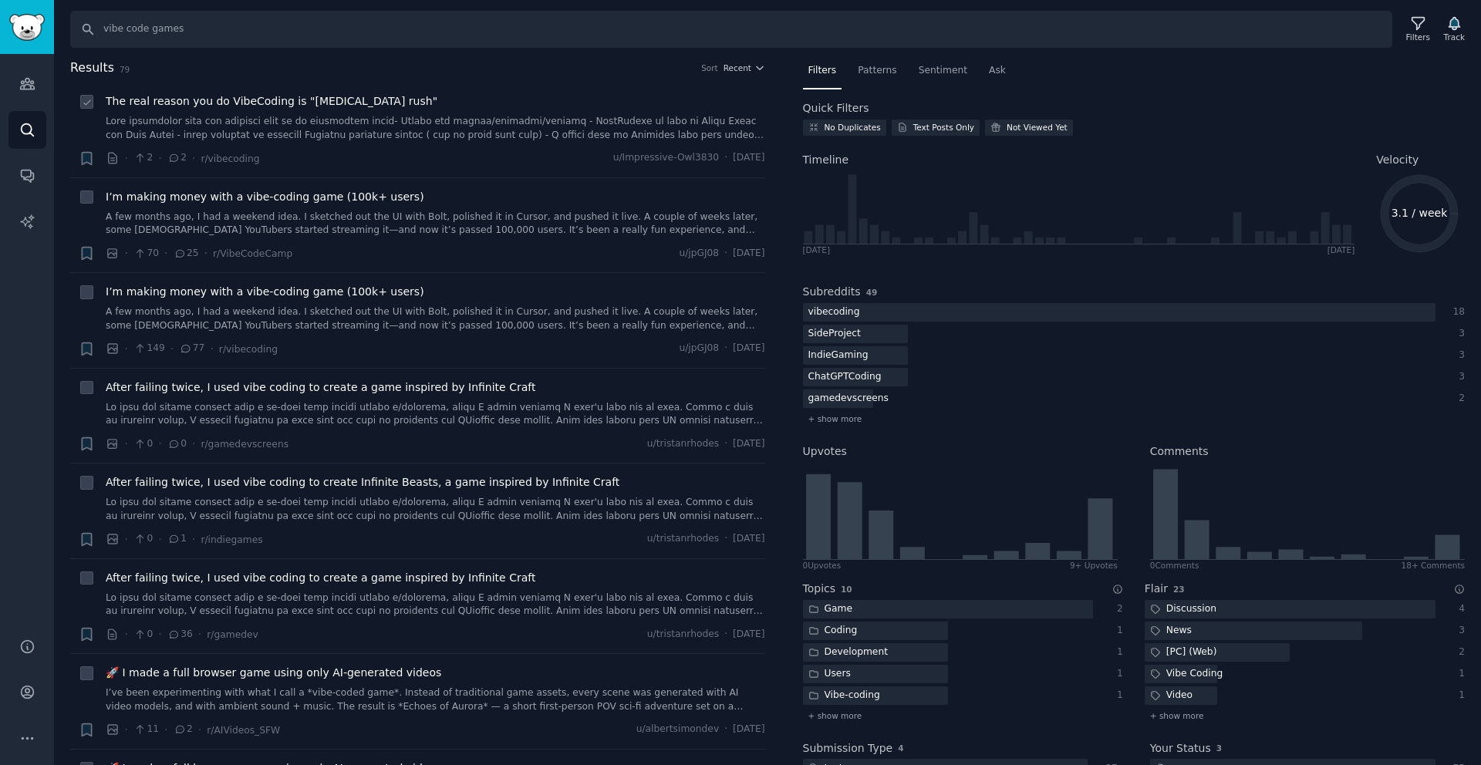
click at [514, 133] on link at bounding box center [436, 128] width 660 height 27
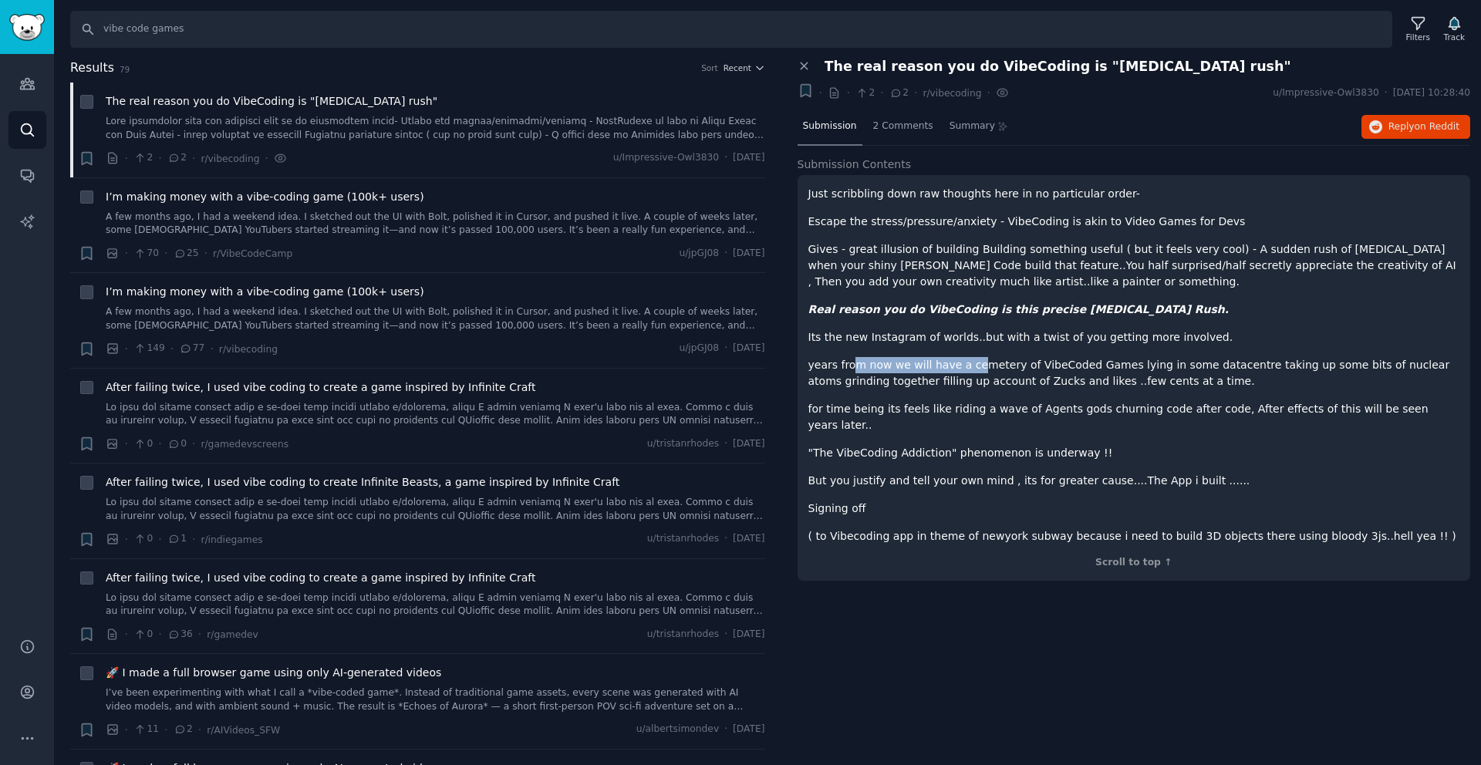
drag, startPoint x: 852, startPoint y: 362, endPoint x: 974, endPoint y: 371, distance: 123.0
click at [974, 371] on p "years from now we will have a cemetery of VibeCoded Games lying in some datacen…" at bounding box center [1134, 373] width 652 height 32
click at [400, 221] on link "A few months ago, I had a weekend idea. I sketched out the UI with Bolt, polish…" at bounding box center [436, 224] width 660 height 27
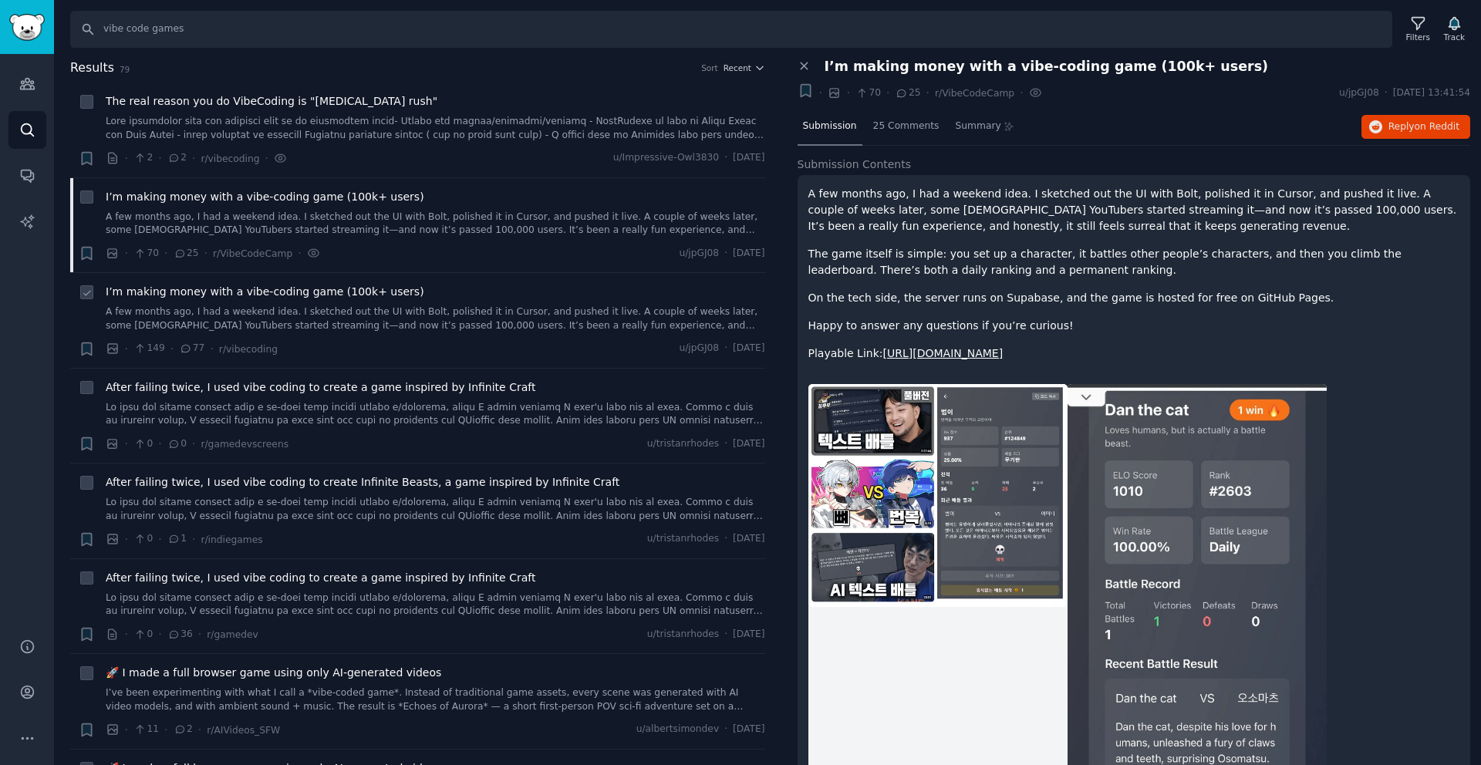
click at [496, 307] on link "A few months ago, I had a weekend idea. I sketched out the UI with Bolt, polish…" at bounding box center [436, 318] width 660 height 27
click at [483, 415] on link at bounding box center [436, 414] width 660 height 27
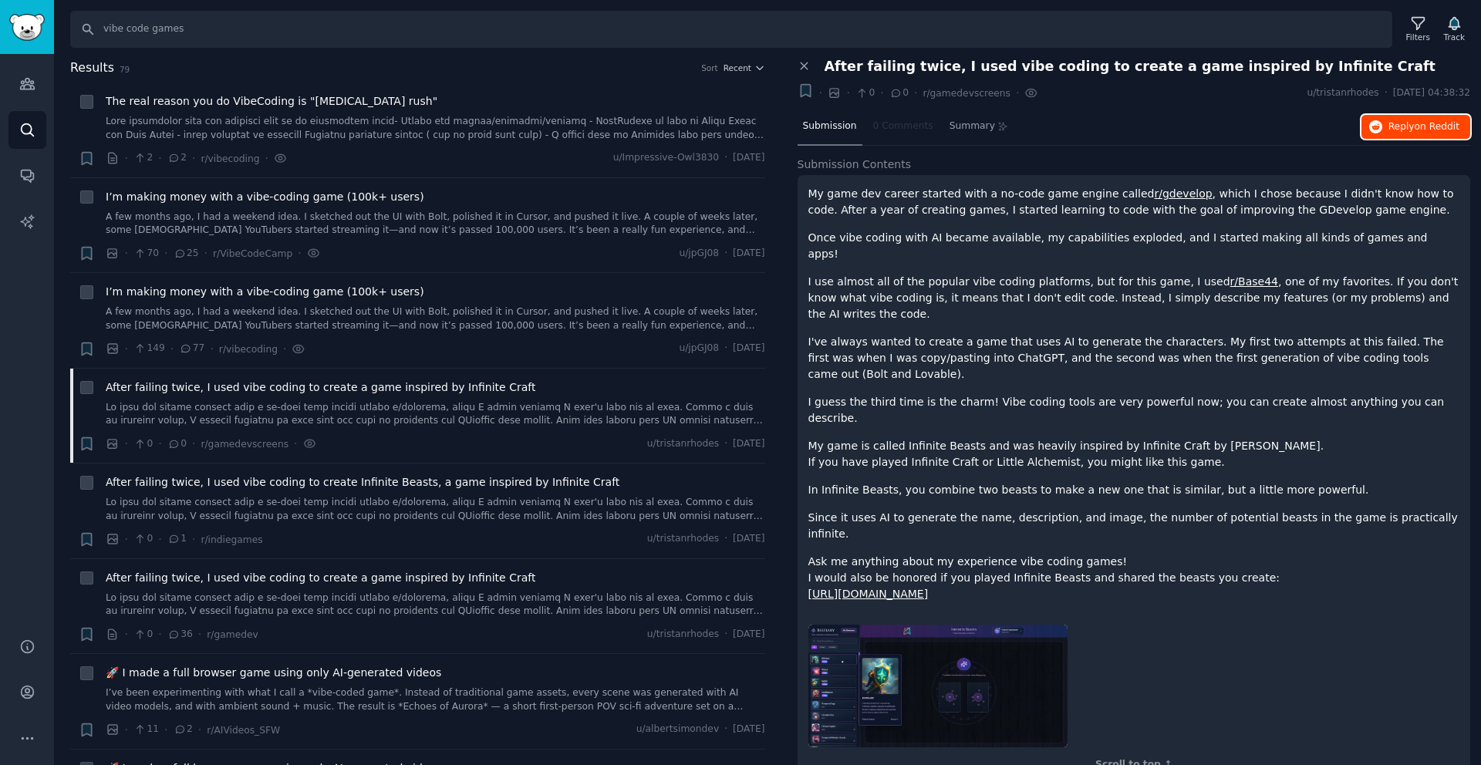
click at [1402, 127] on span "Reply on Reddit" at bounding box center [1424, 127] width 71 height 14
click at [488, 501] on link at bounding box center [436, 509] width 660 height 27
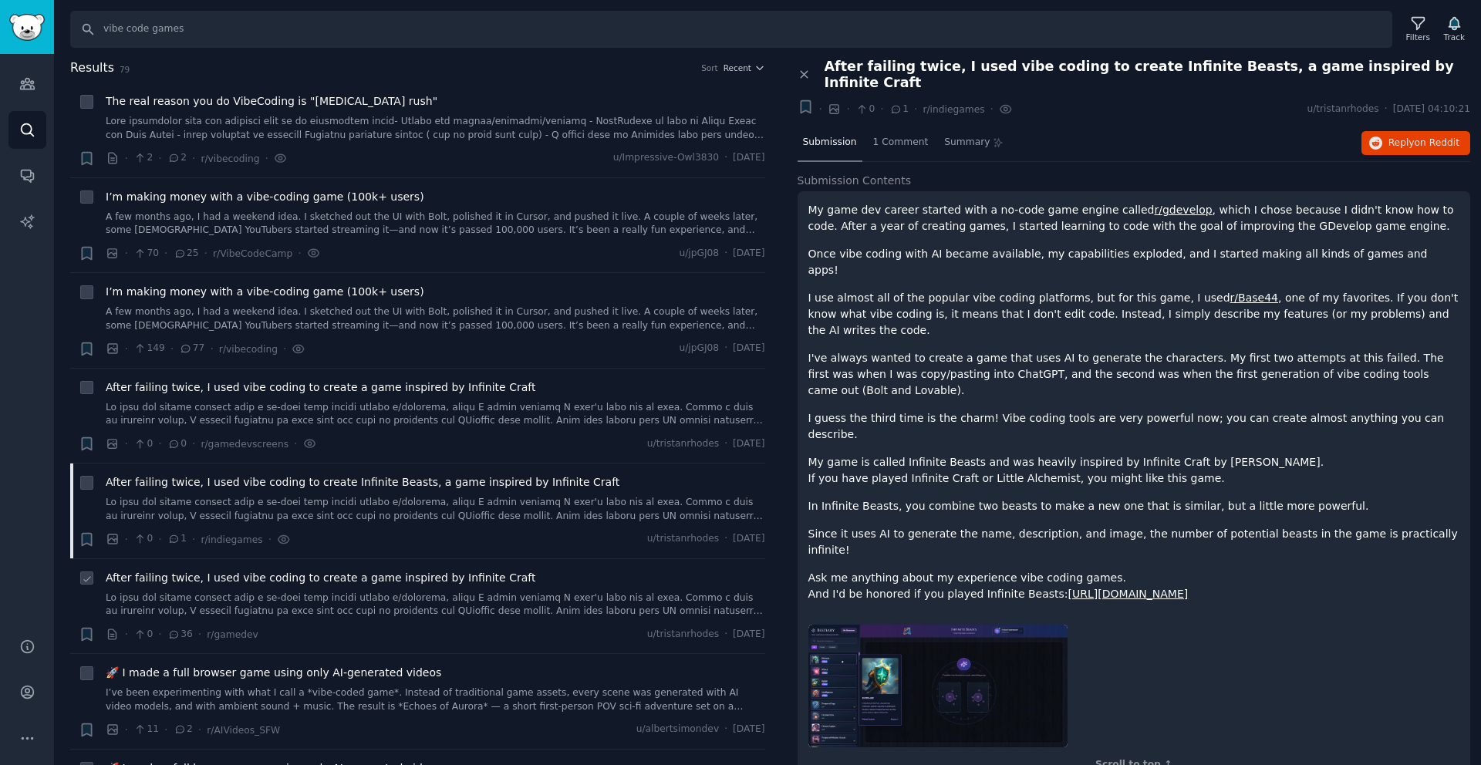
click at [480, 566] on li "+ After failing twice, I used vibe coding to create a game inspired by Infinite…" at bounding box center [417, 606] width 695 height 95
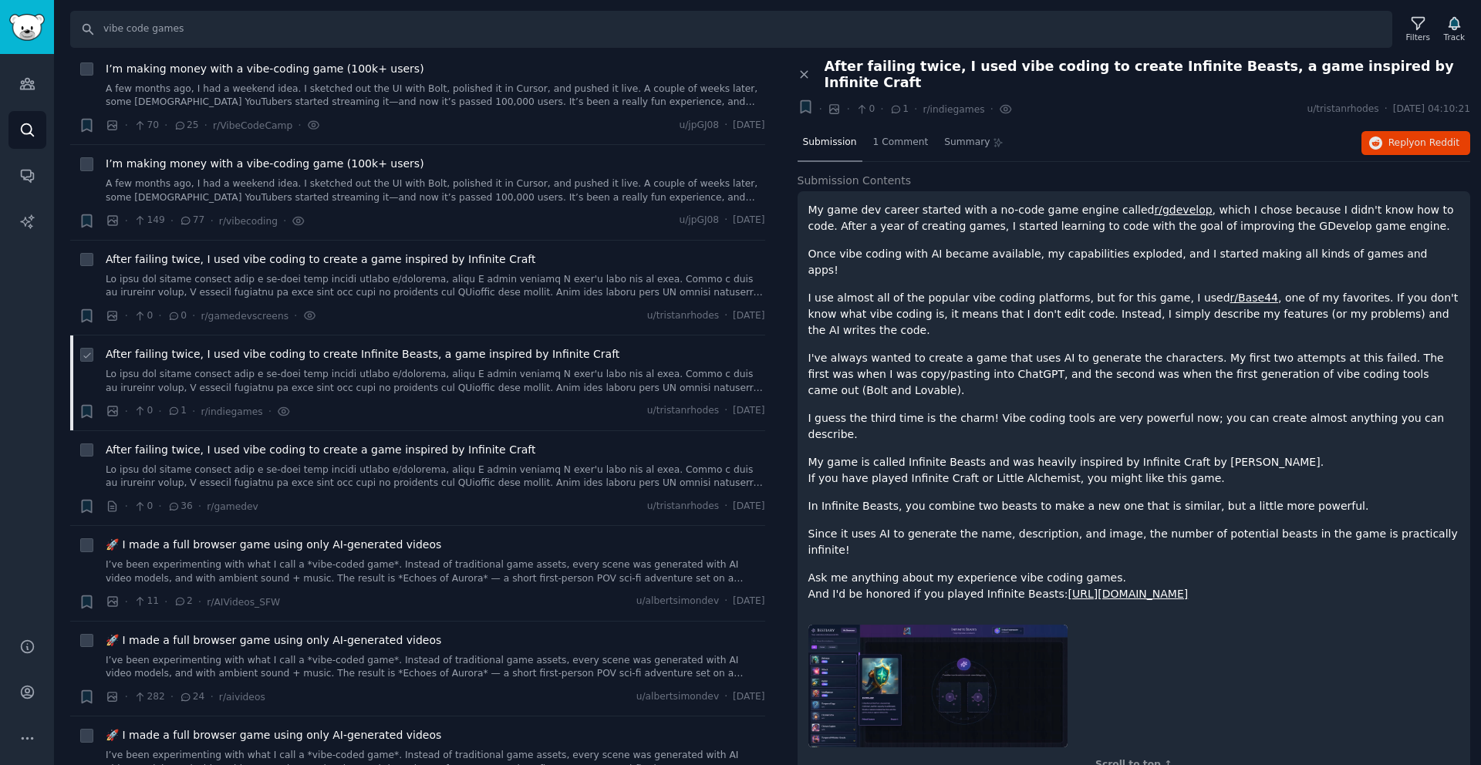
scroll to position [130, 0]
click at [479, 558] on link "I’ve been experimenting with what I call a *vibe-coded game*. Instead of tradit…" at bounding box center [436, 569] width 660 height 27
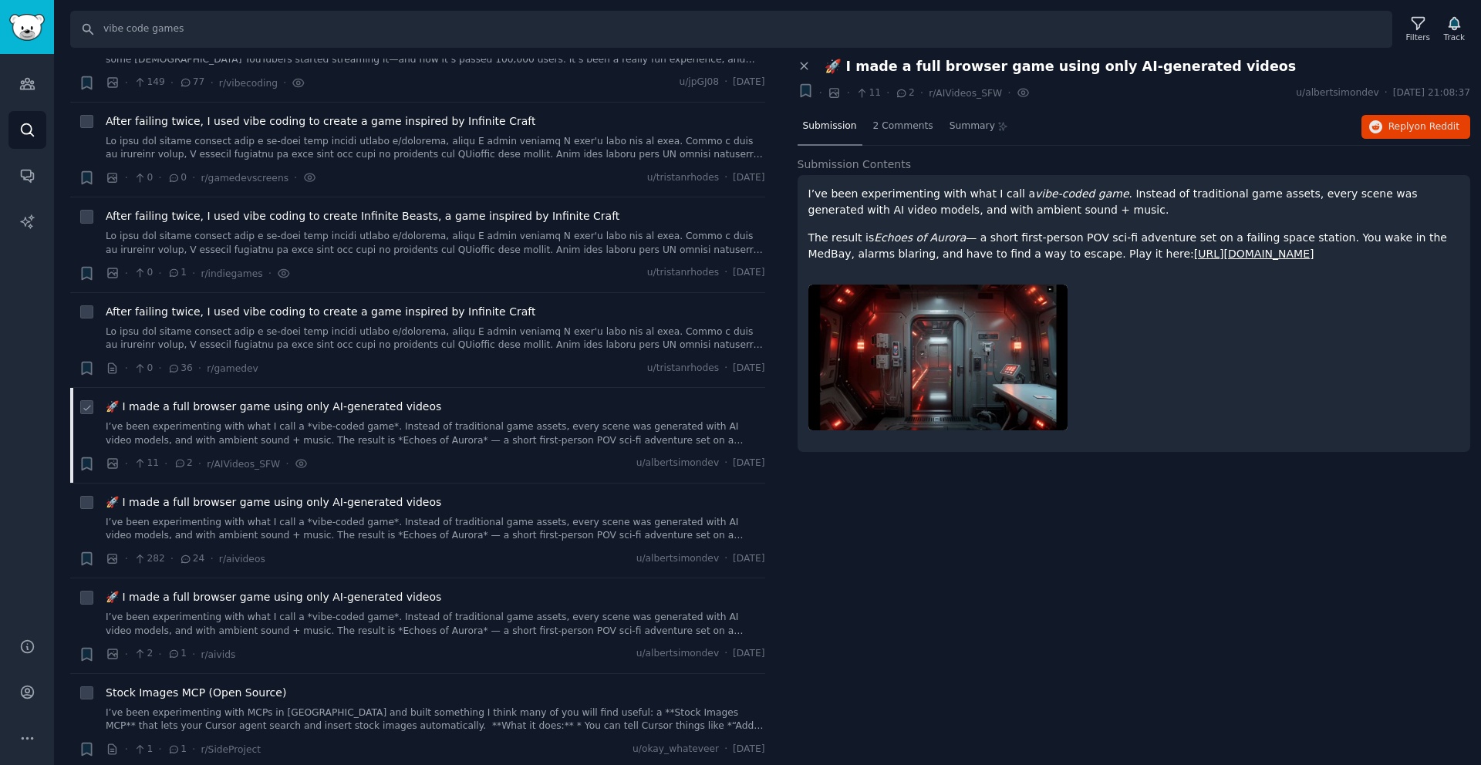
scroll to position [273, 0]
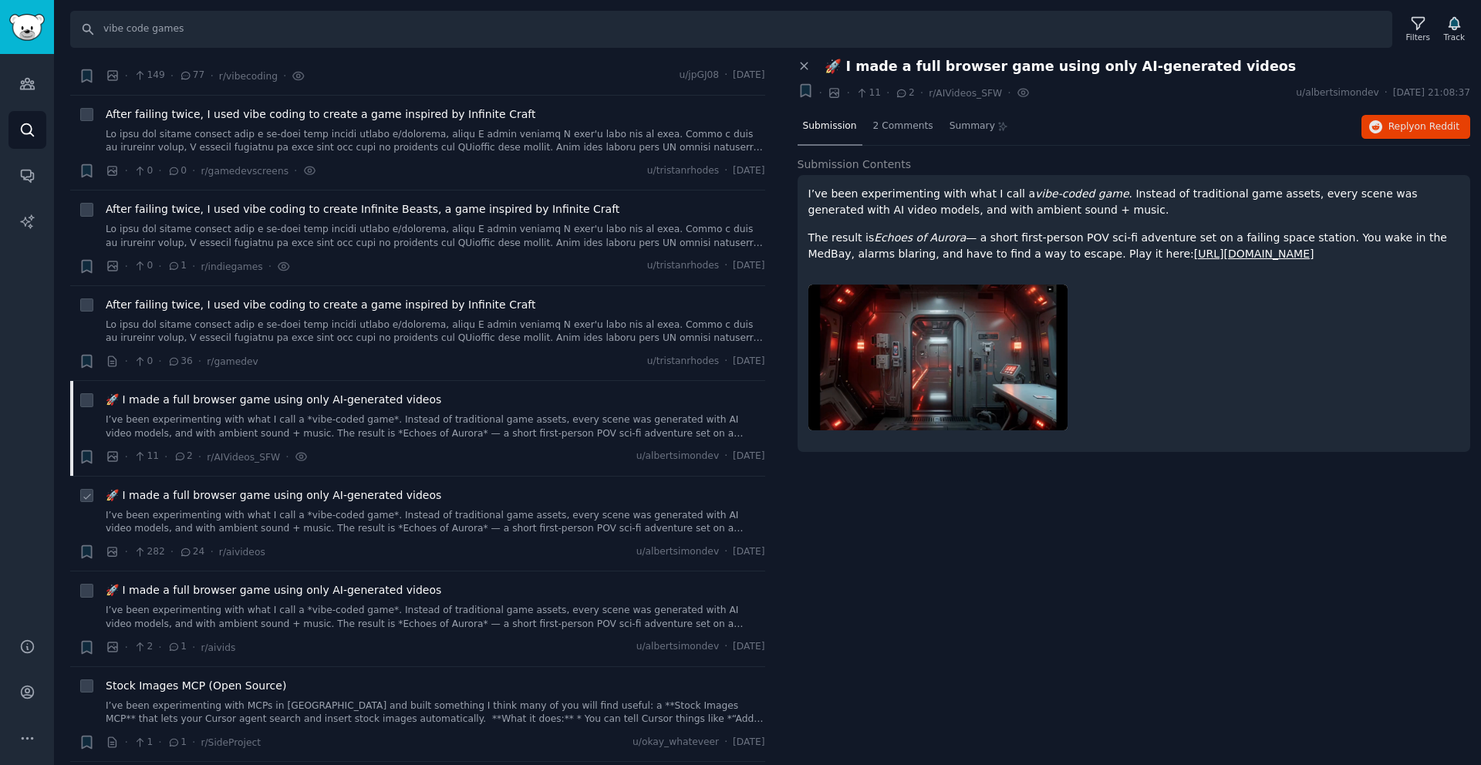
click at [379, 506] on div "🚀 I made a full browser game using only AI-generated videos I’ve been experimen…" at bounding box center [436, 512] width 660 height 49
click at [396, 537] on div "🚀 I made a full browser game using only AI-generated videos I’ve been experimen…" at bounding box center [436, 524] width 660 height 73
click at [134, 518] on link "I’ve been experimenting with what I call a *vibe-coded game*. Instead of tradit…" at bounding box center [436, 522] width 660 height 27
click at [1438, 116] on button "Reply on Reddit" at bounding box center [1416, 127] width 109 height 25
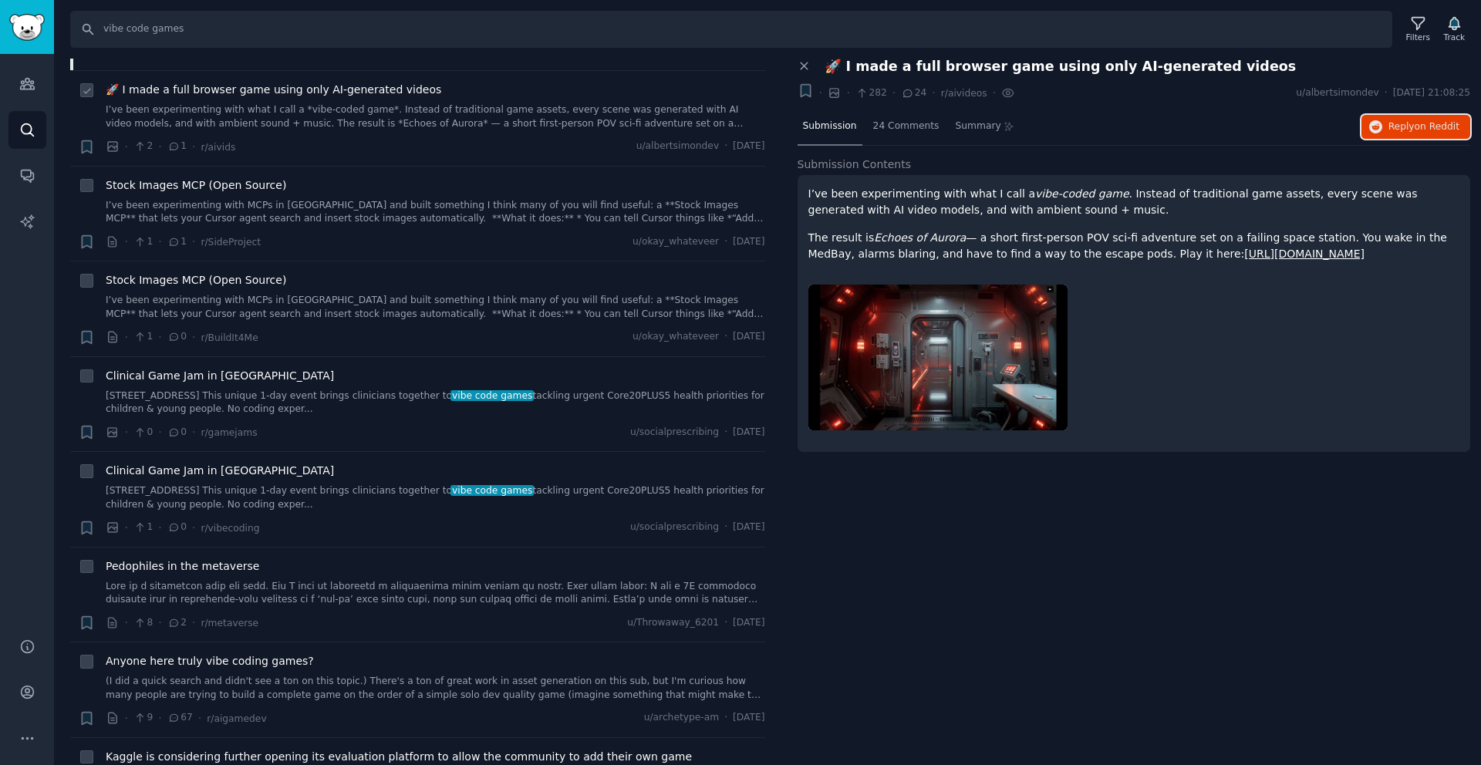
scroll to position [781, 0]
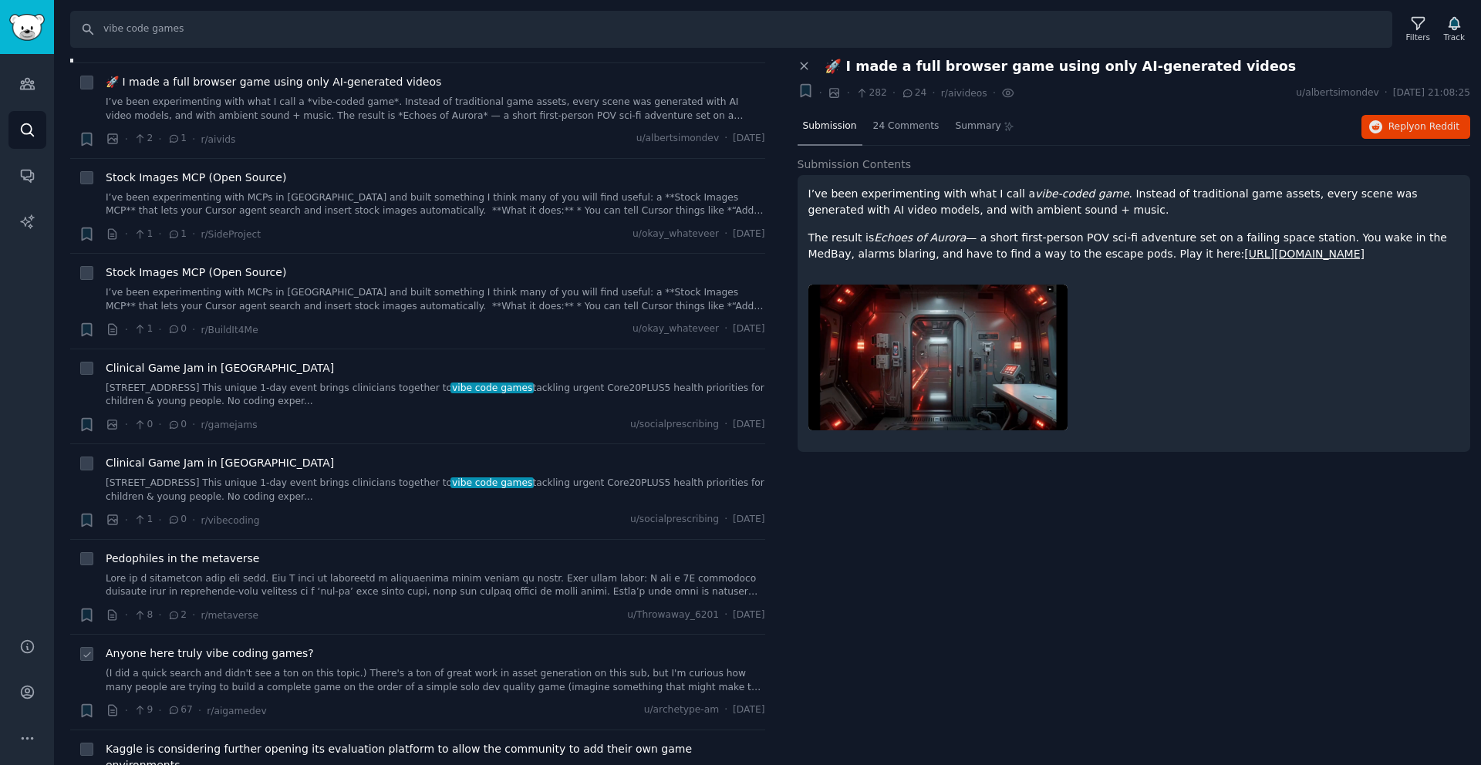
click at [346, 656] on div "Anyone here truly vibe coding games?" at bounding box center [436, 654] width 660 height 16
click at [346, 675] on link "(I did a quick search and didn't see a ton on this topic.) There's a ton of gre…" at bounding box center [436, 680] width 660 height 27
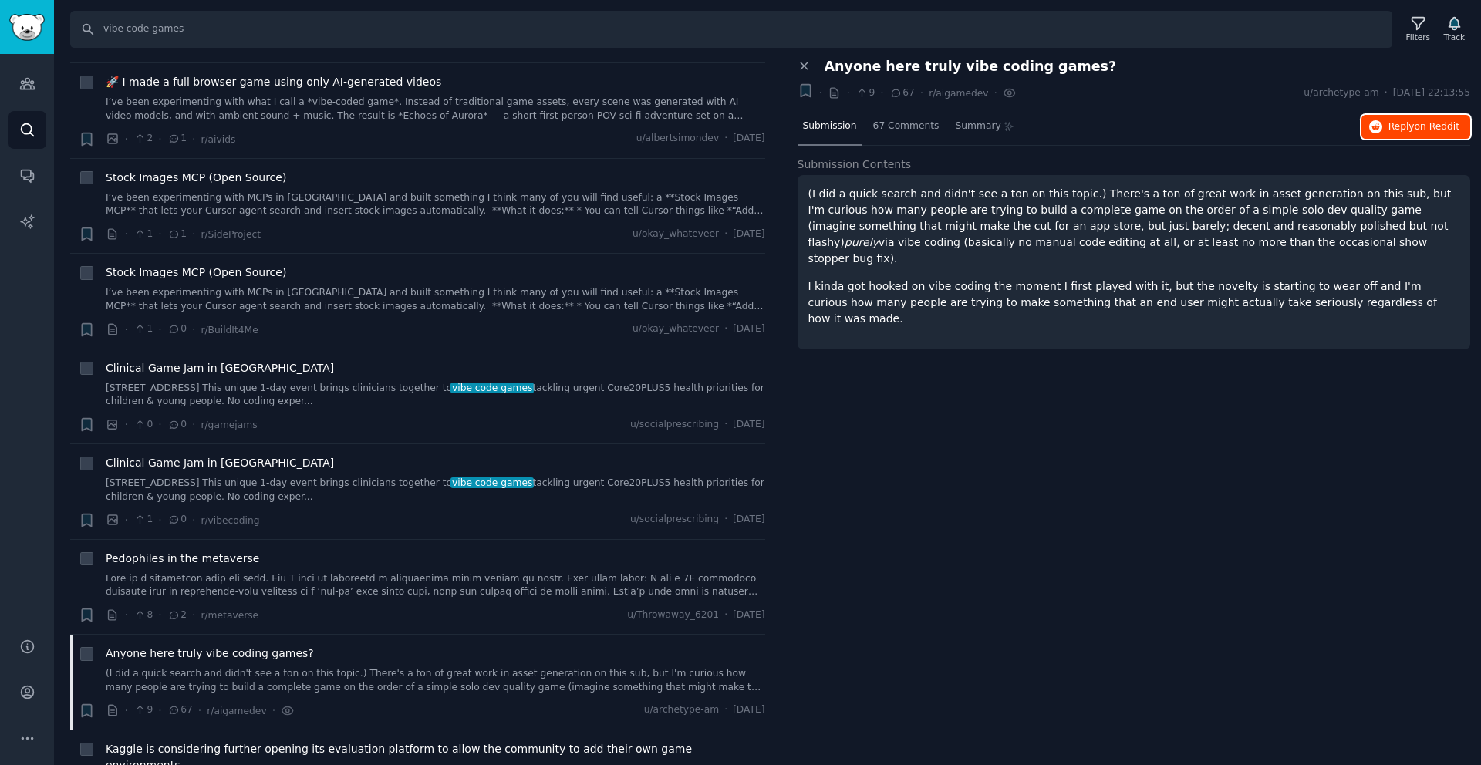
click at [1371, 133] on button "Reply on Reddit" at bounding box center [1416, 127] width 109 height 25
click at [807, 94] on icon "button" at bounding box center [805, 91] width 9 height 12
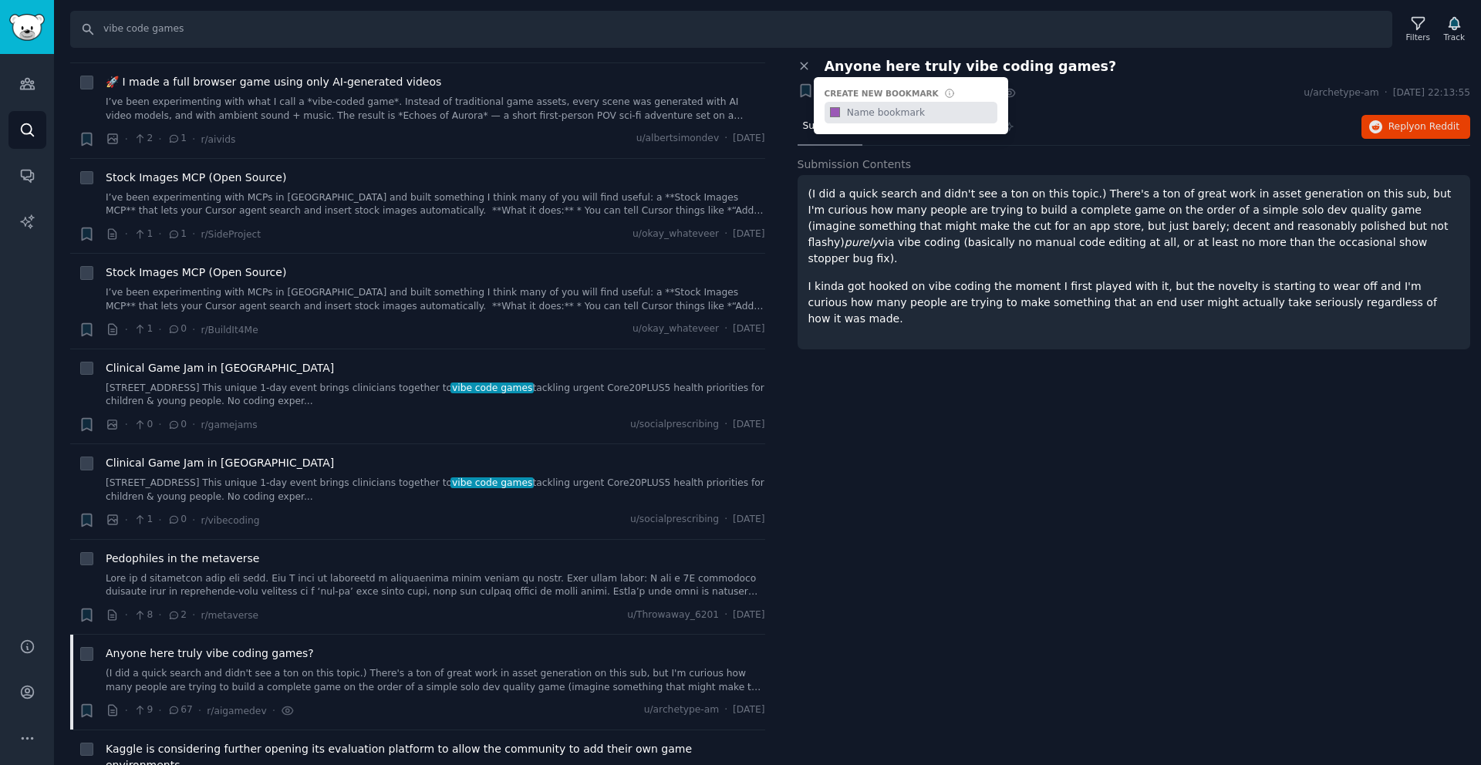
click at [913, 116] on input "text" at bounding box center [920, 113] width 153 height 22
type input "DM Thread"
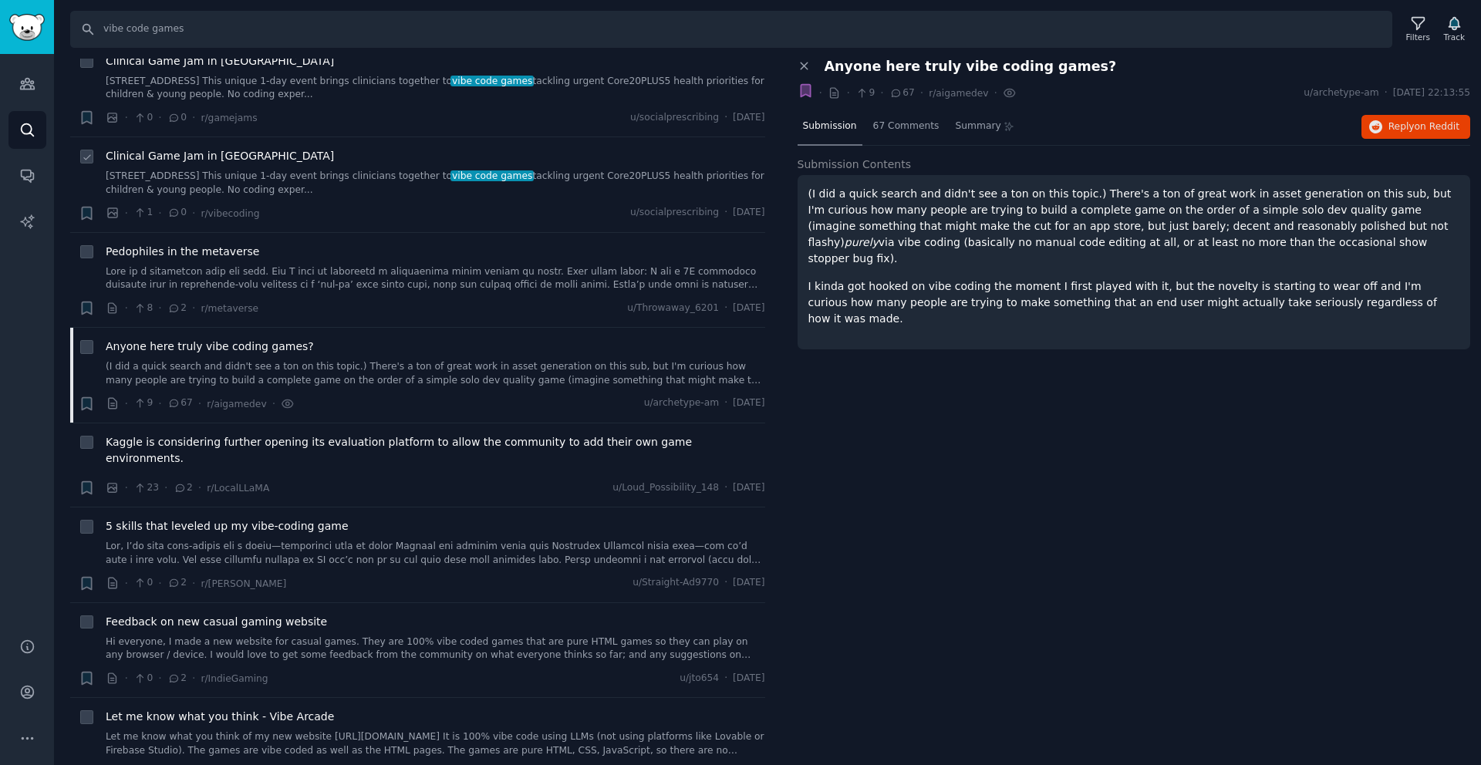
scroll to position [1259, 0]
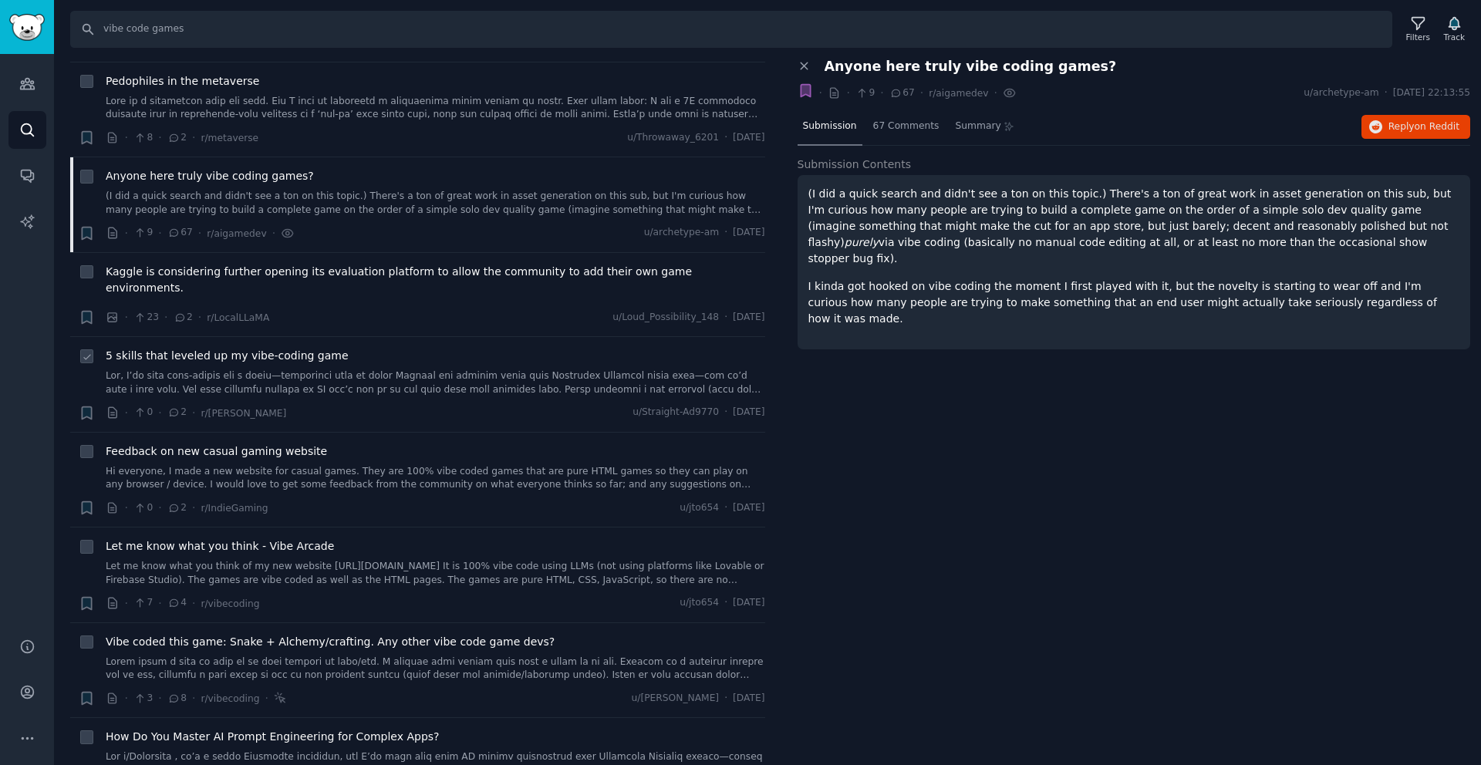
click at [298, 348] on span "5 skills that leveled up my vibe-coding game" at bounding box center [227, 356] width 243 height 16
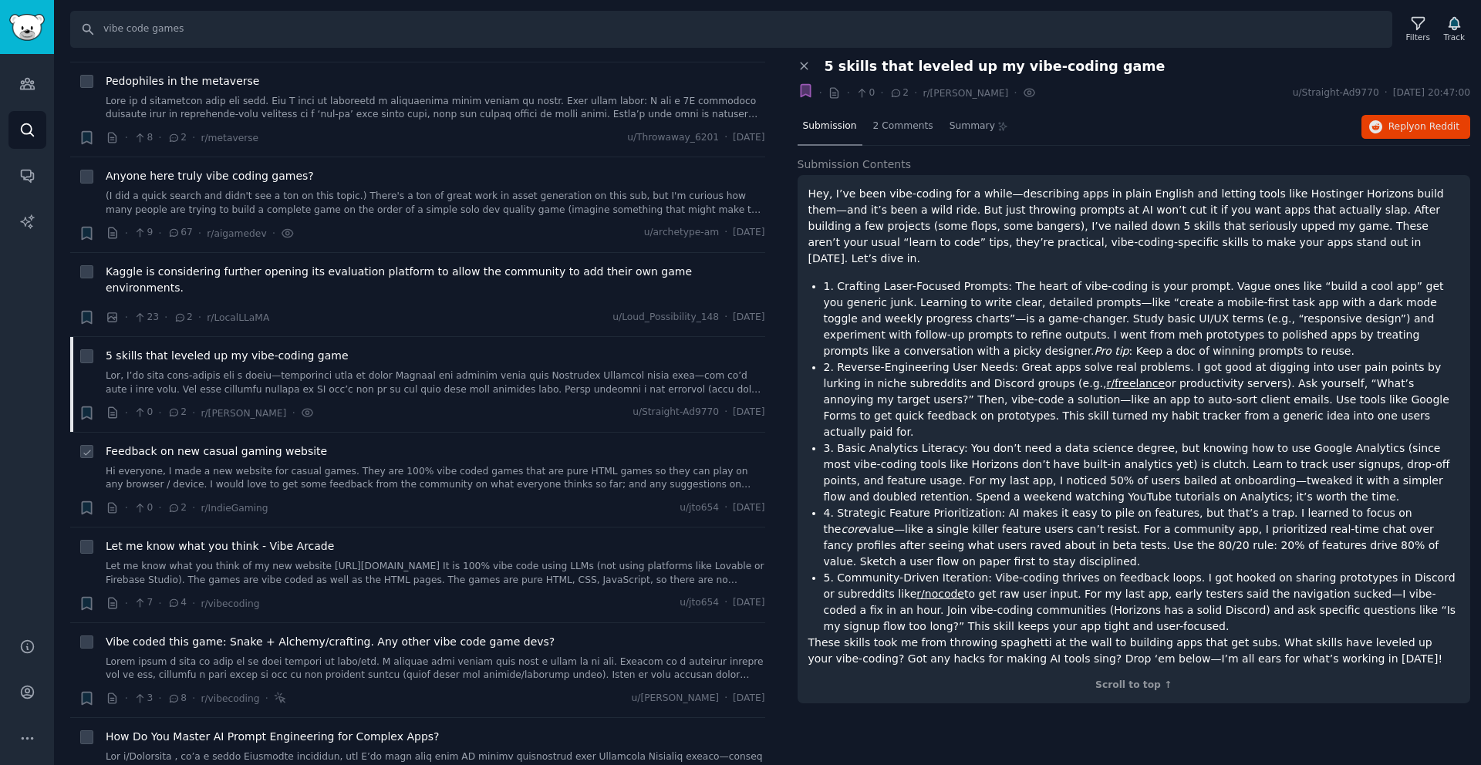
click at [289, 444] on span "Feedback on new casual gaming website" at bounding box center [216, 452] width 221 height 16
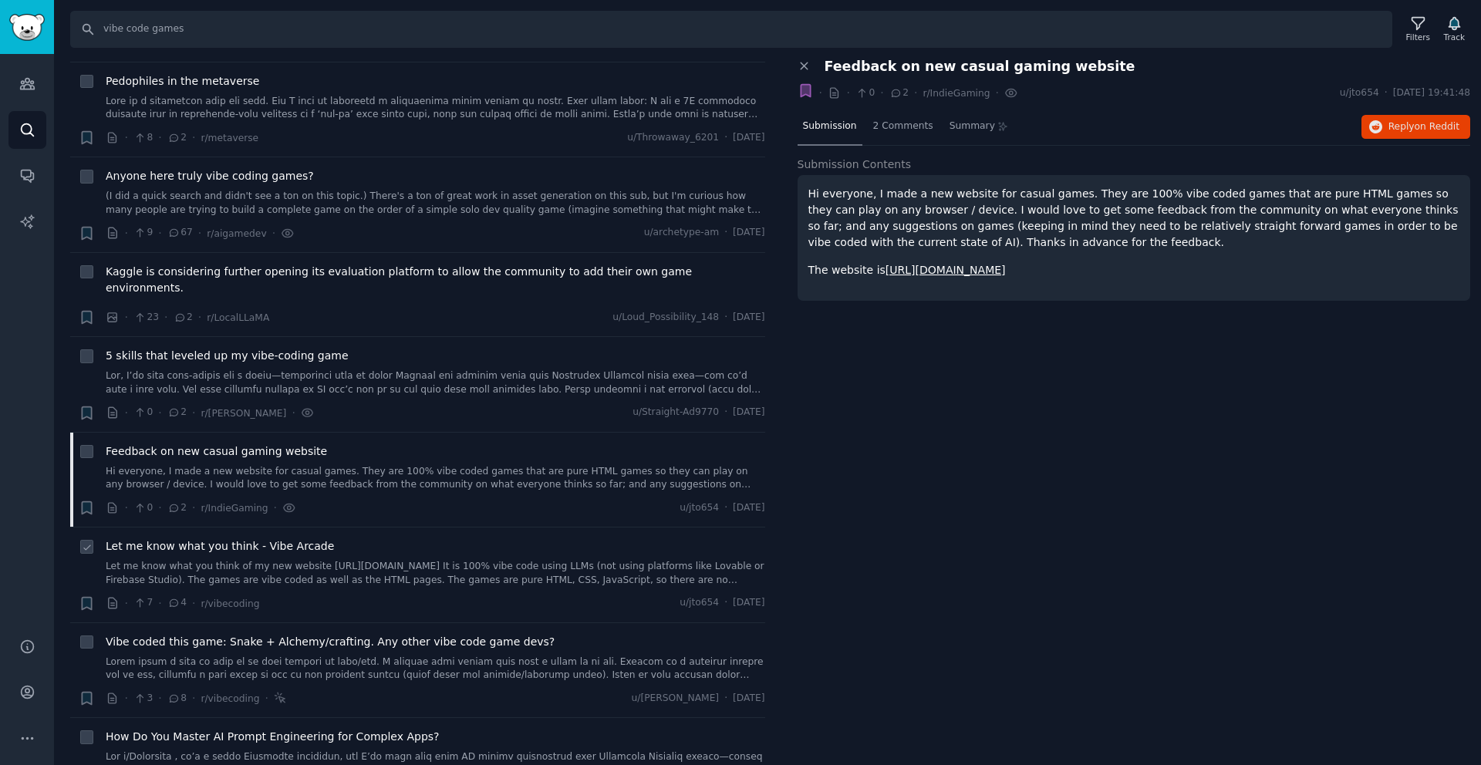
click at [518, 560] on link "Let me know what you think of my new website https://vibearcade.com/ It is 100%…" at bounding box center [436, 573] width 660 height 27
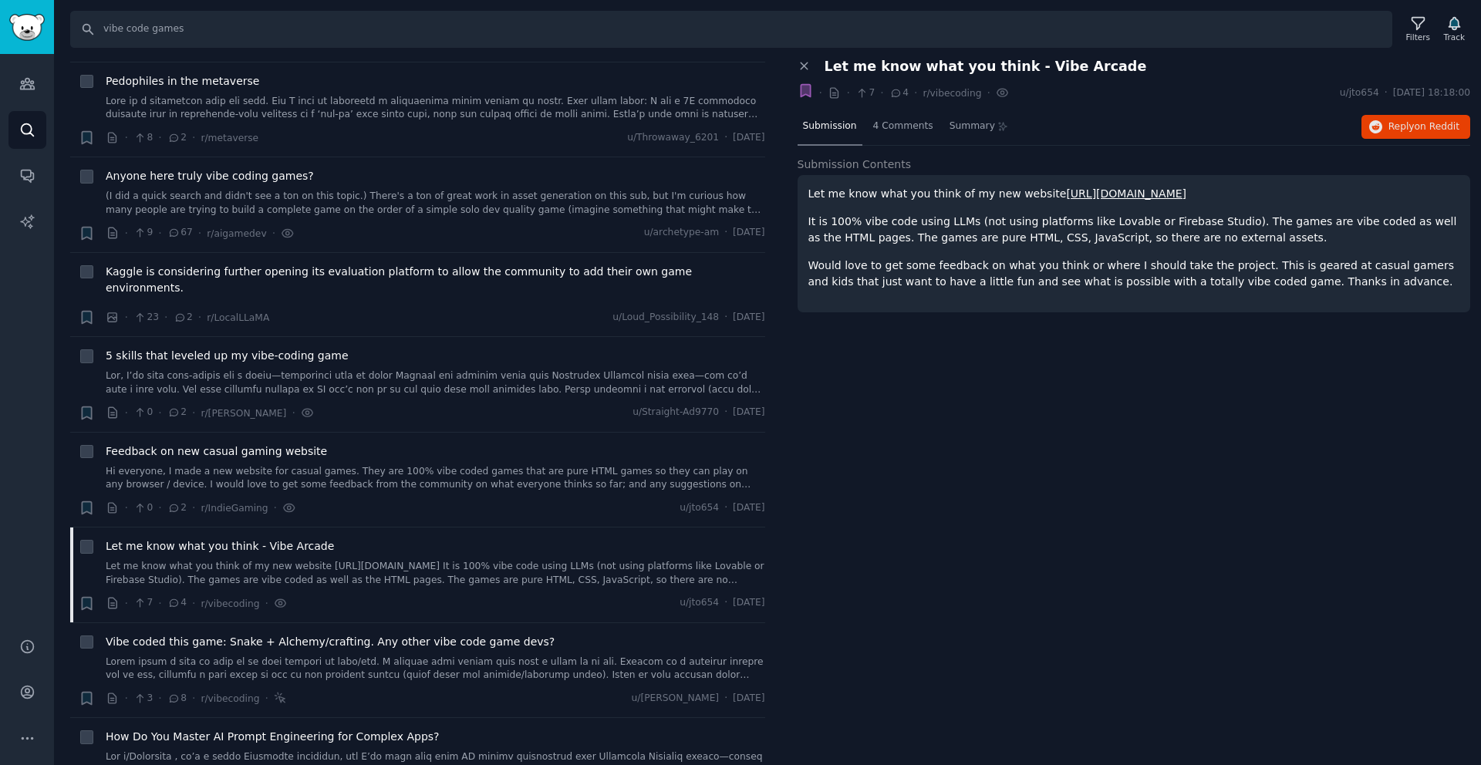
click at [970, 238] on p "It is 100% vibe code using LLMs (not using platforms like Lovable or Firebase S…" at bounding box center [1134, 230] width 652 height 32
click at [899, 120] on span "4 Comments" at bounding box center [903, 127] width 60 height 14
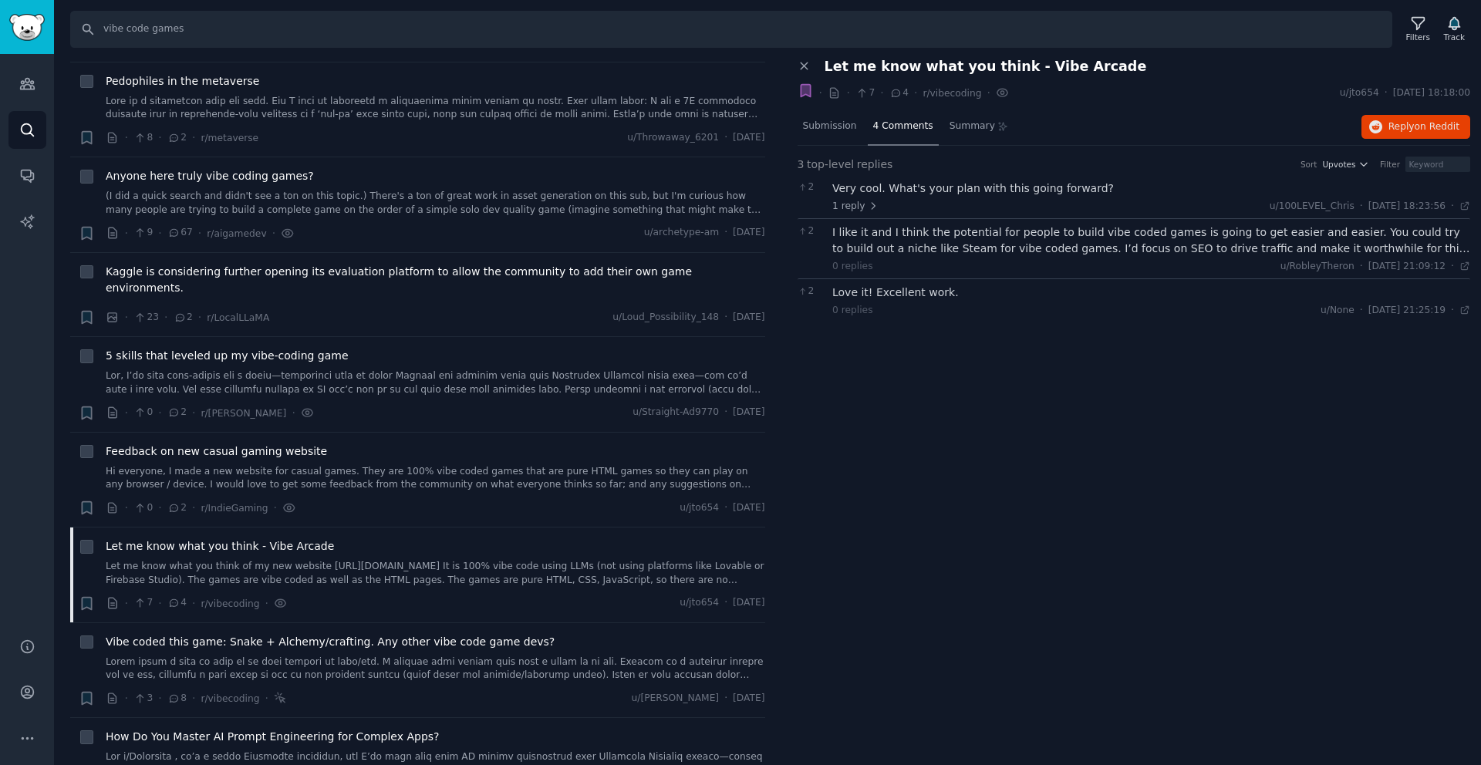
click at [809, 96] on icon "button" at bounding box center [805, 91] width 9 height 12
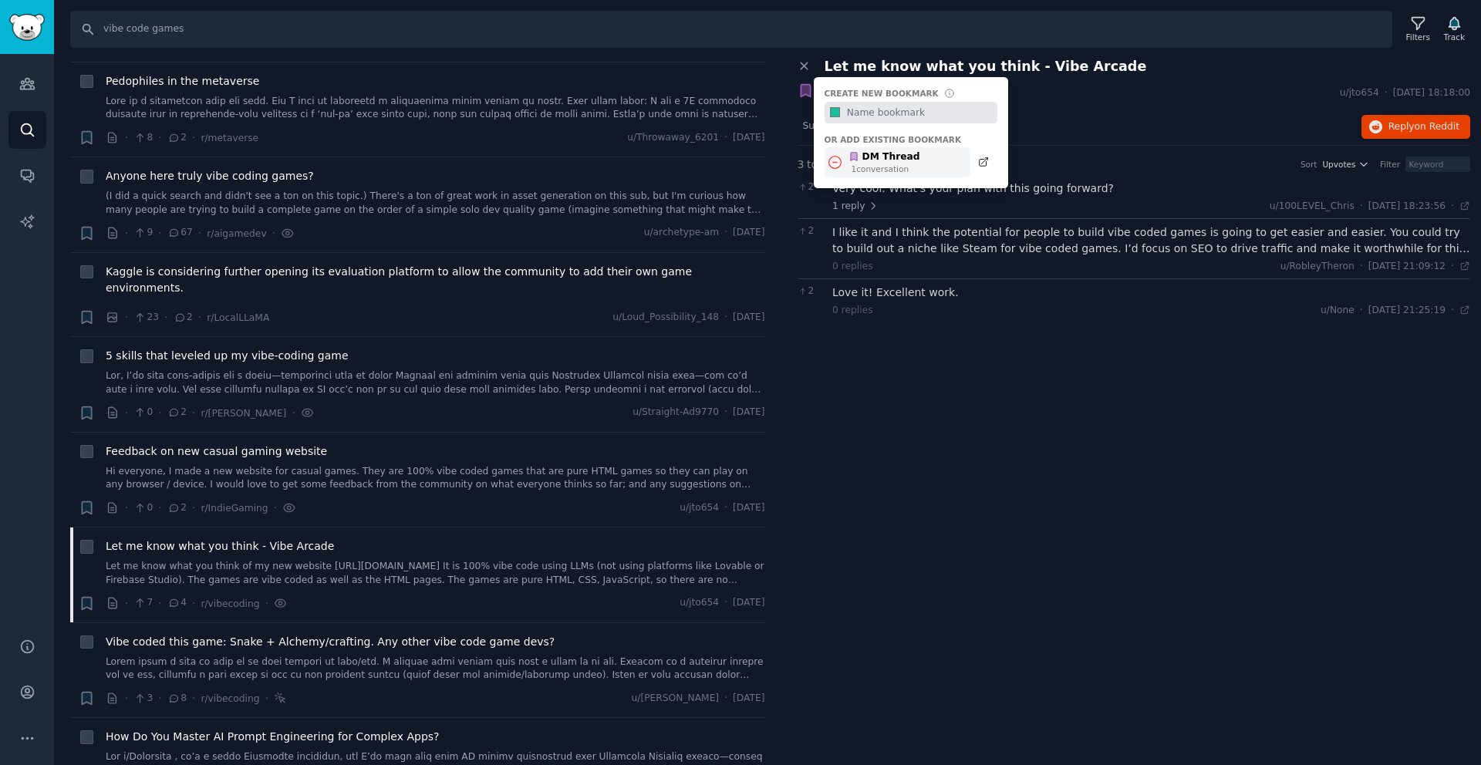
click at [862, 151] on div "DM Thread" at bounding box center [885, 157] width 72 height 14
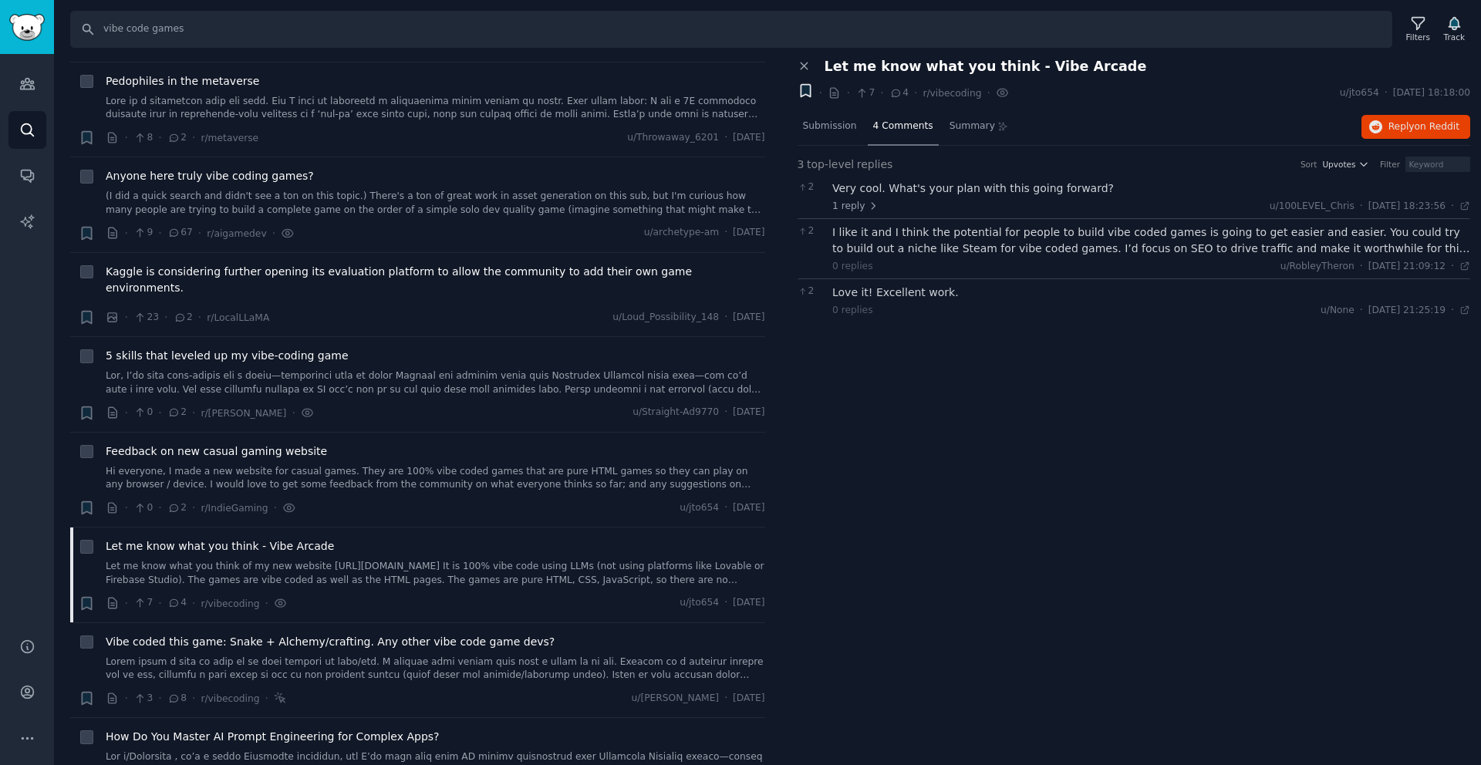
click at [809, 89] on icon "button" at bounding box center [805, 91] width 9 height 12
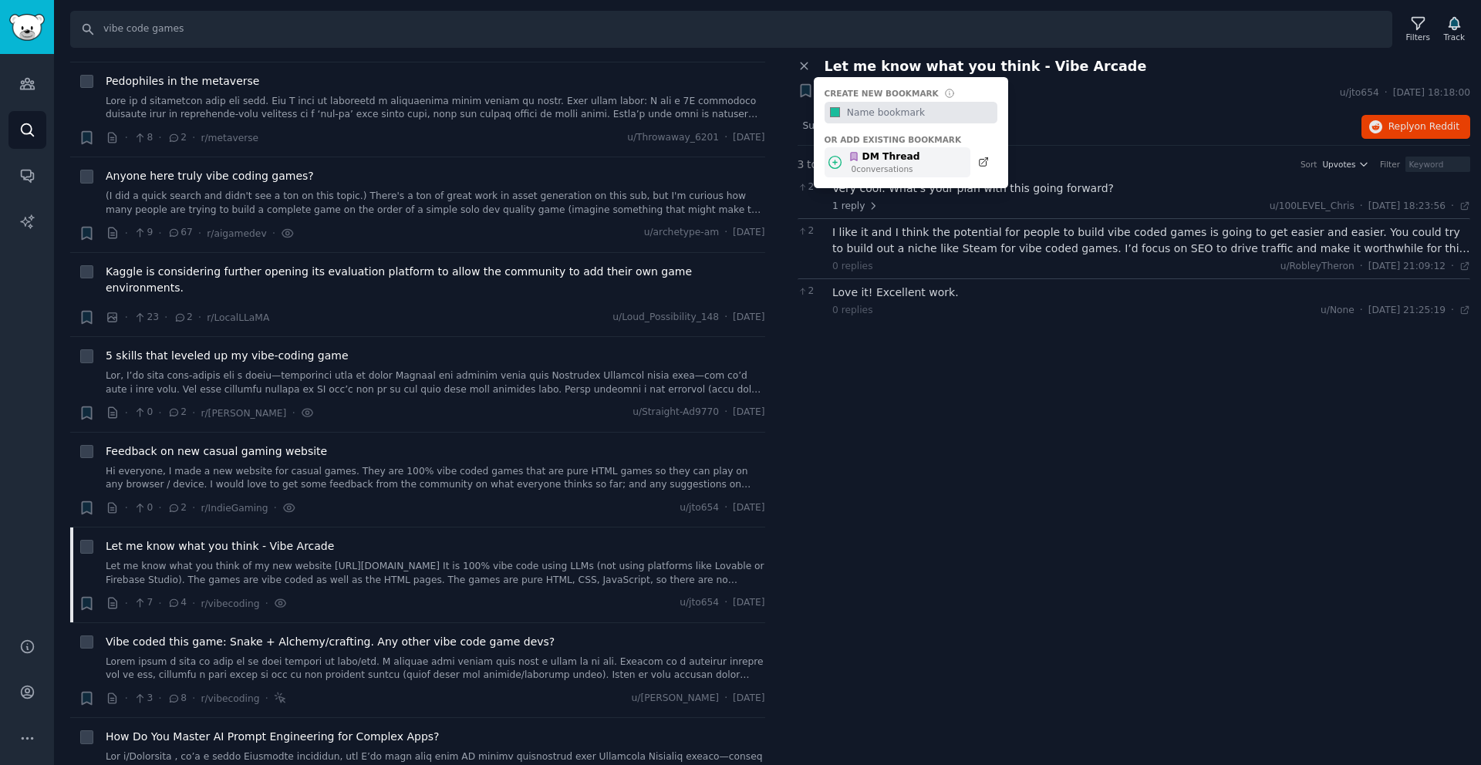
click at [835, 156] on icon at bounding box center [835, 162] width 12 height 12
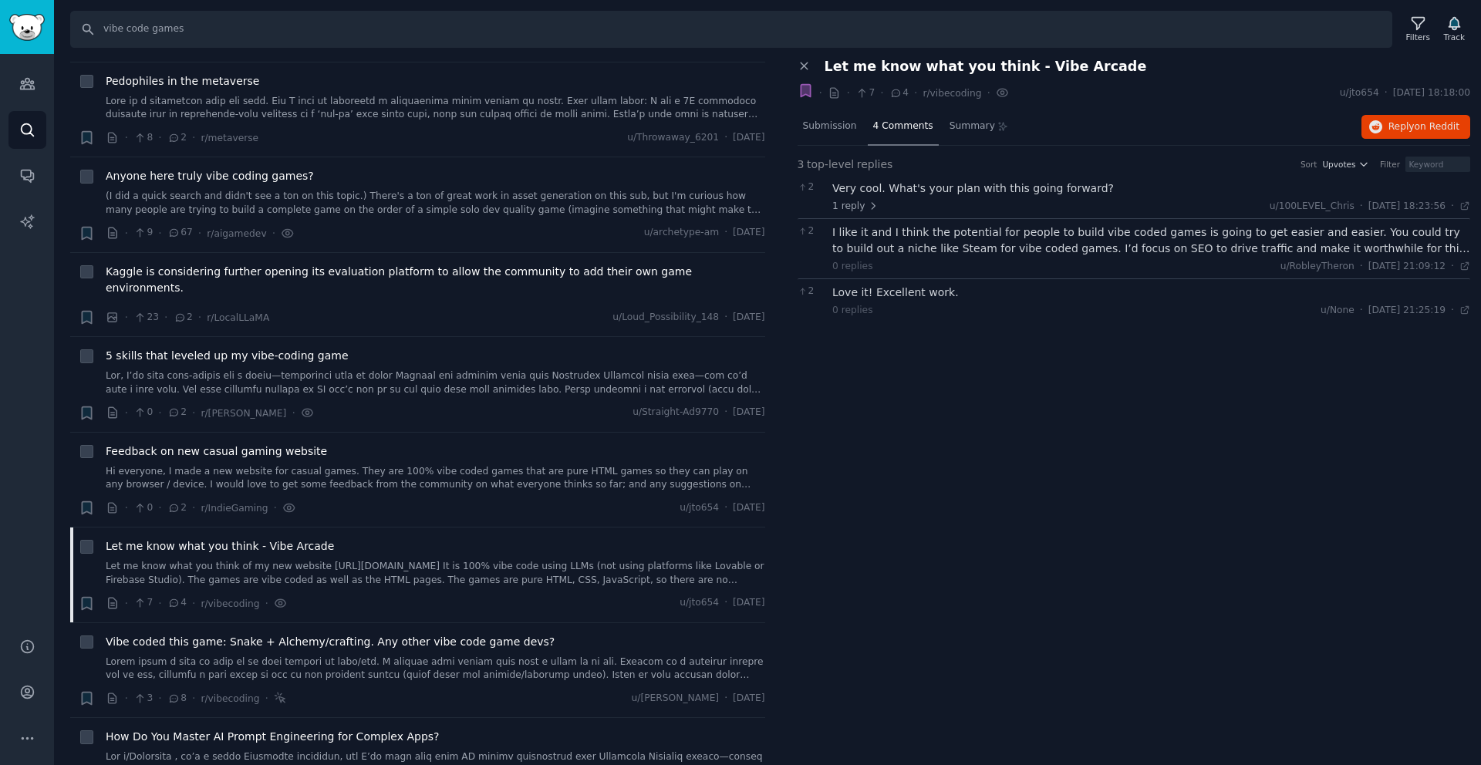
click at [812, 89] on icon "button" at bounding box center [806, 91] width 16 height 16
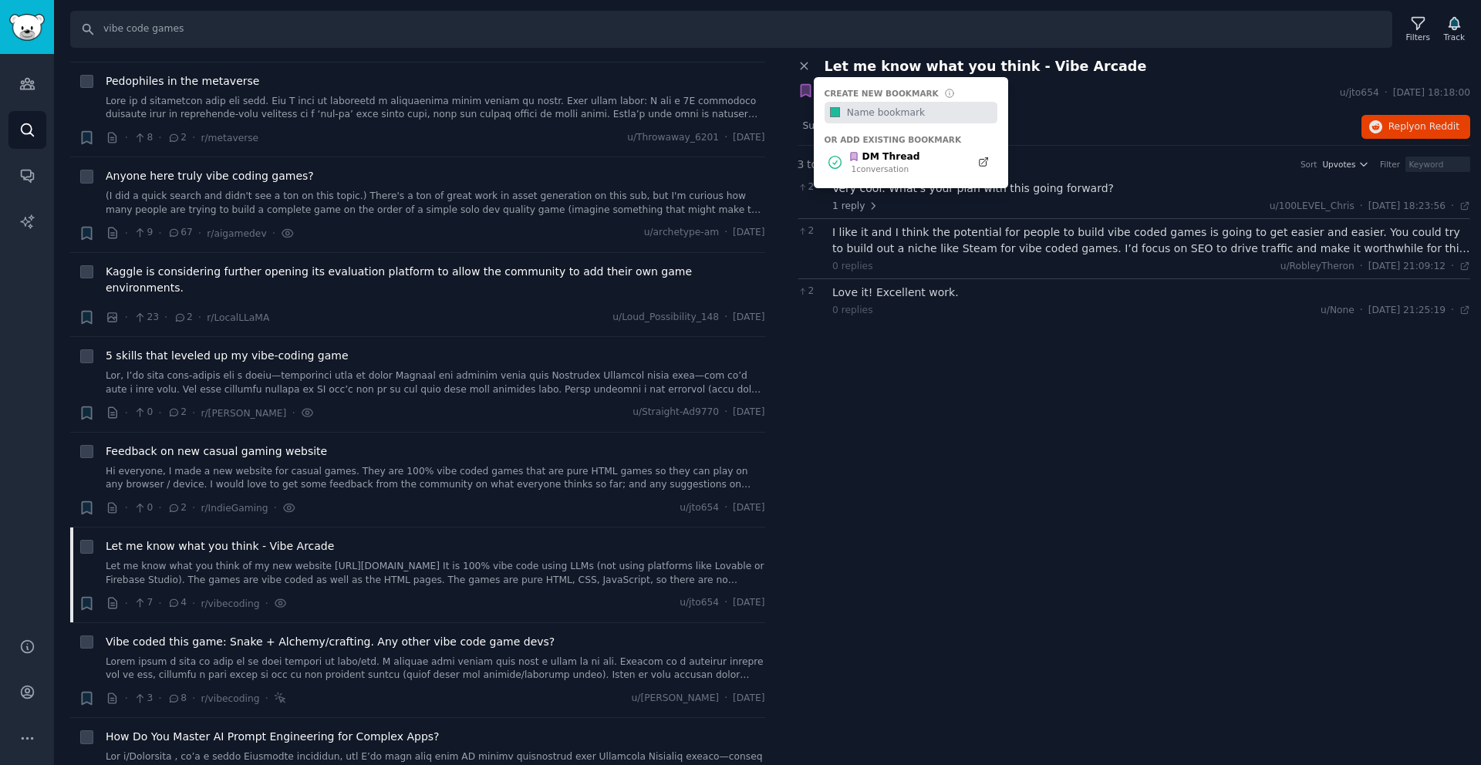
click at [902, 246] on div "I like it and I think the potential for people to build vibe coded games is goi…" at bounding box center [1151, 240] width 638 height 32
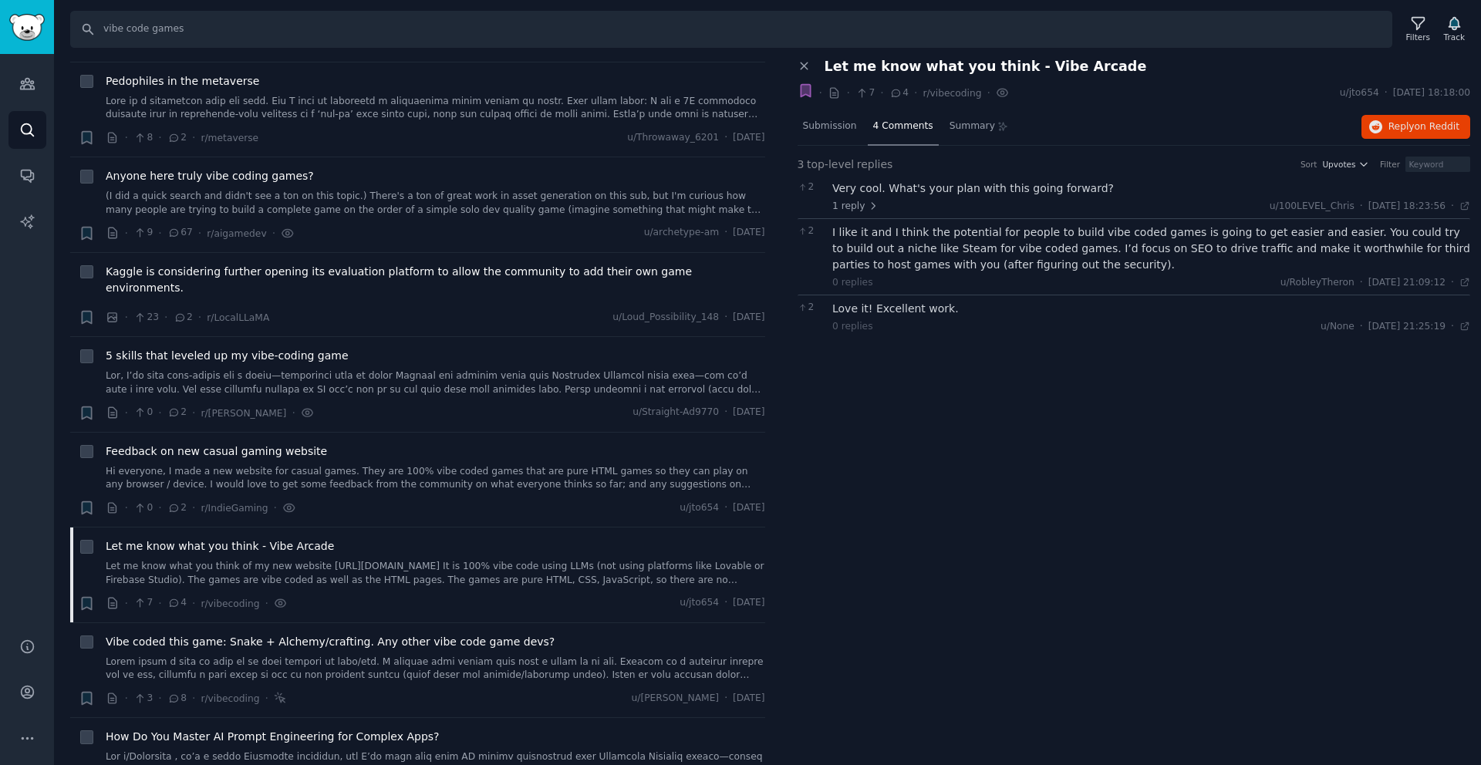
click at [798, 90] on icon "button" at bounding box center [806, 91] width 16 height 16
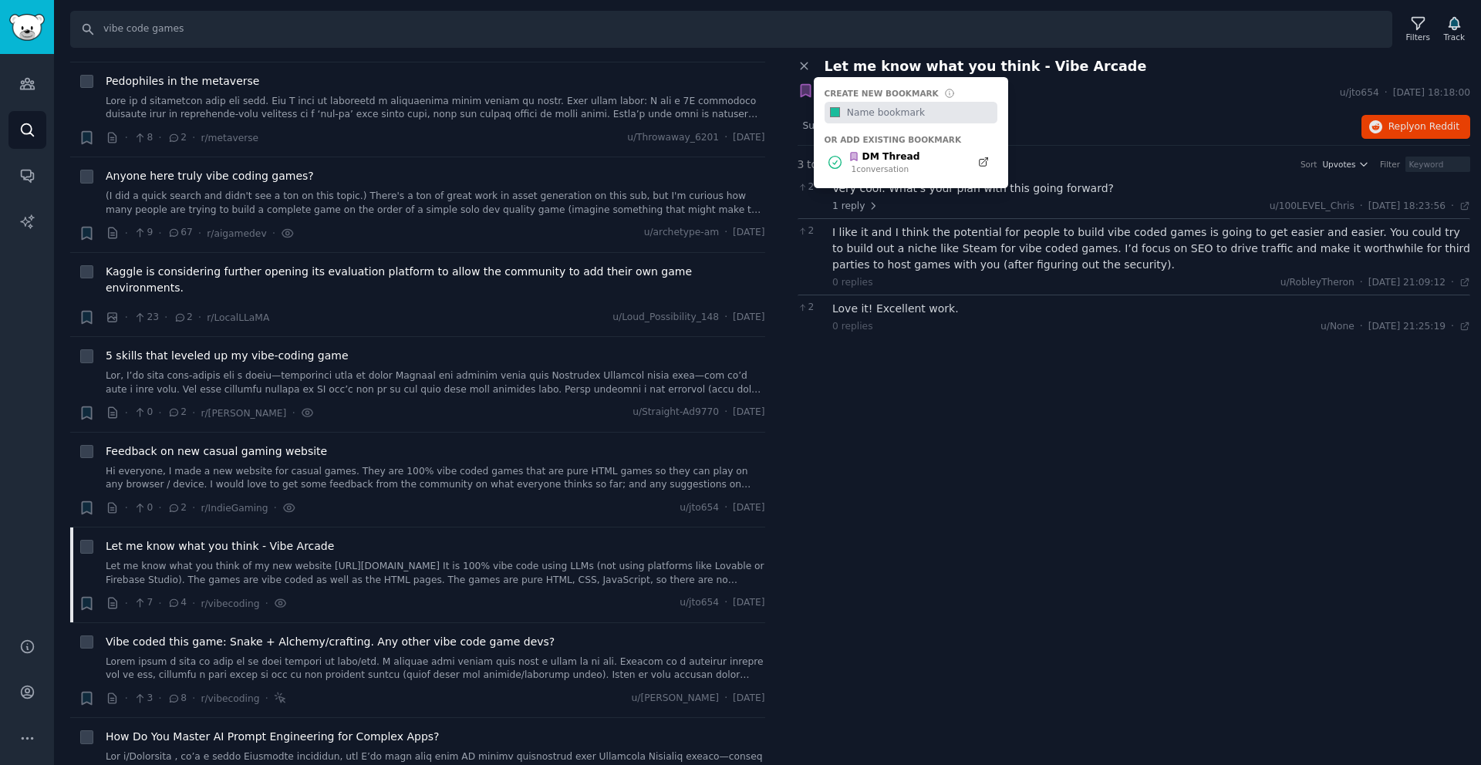
click at [868, 276] on div "0 replies" at bounding box center [852, 283] width 41 height 14
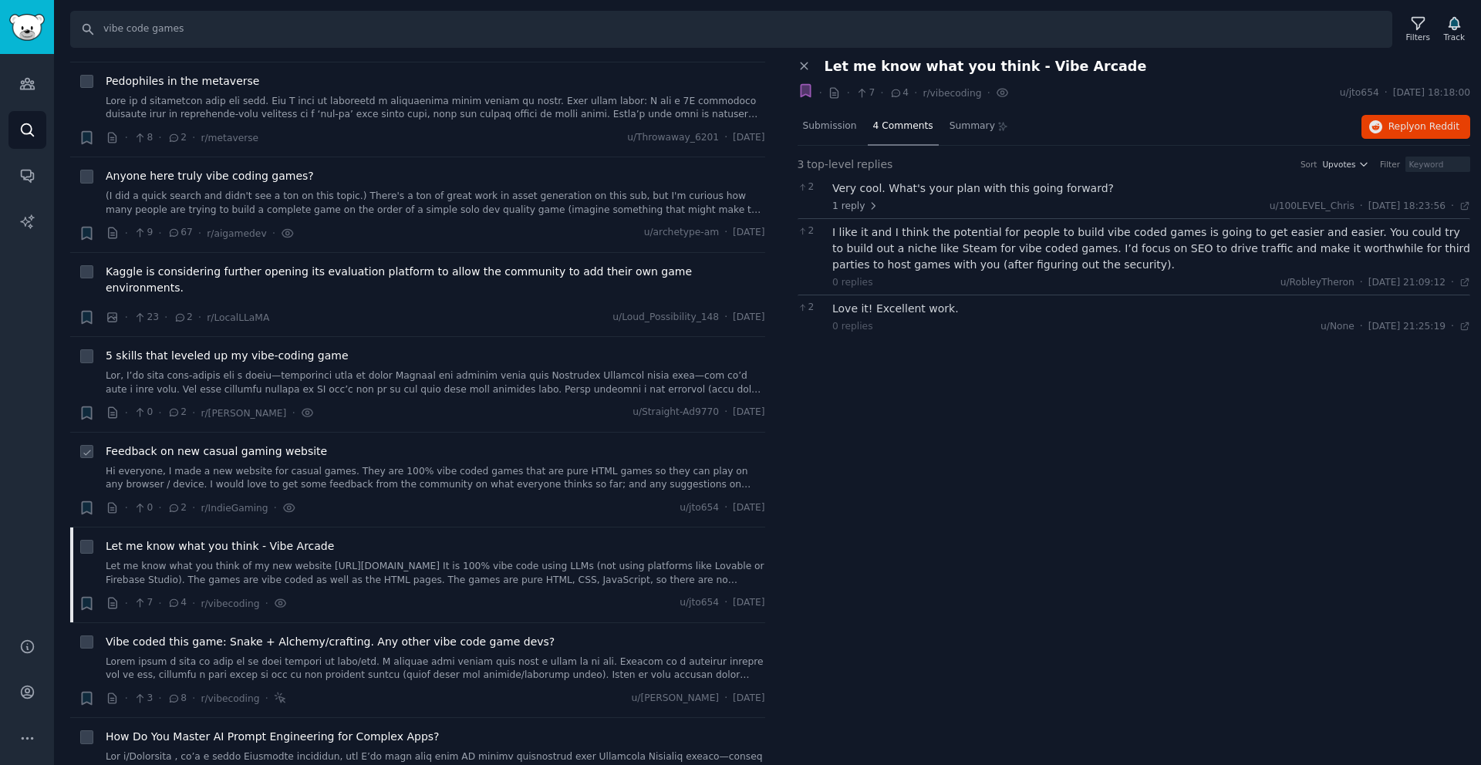
click at [278, 444] on span "Feedback on new casual gaming website" at bounding box center [216, 452] width 221 height 16
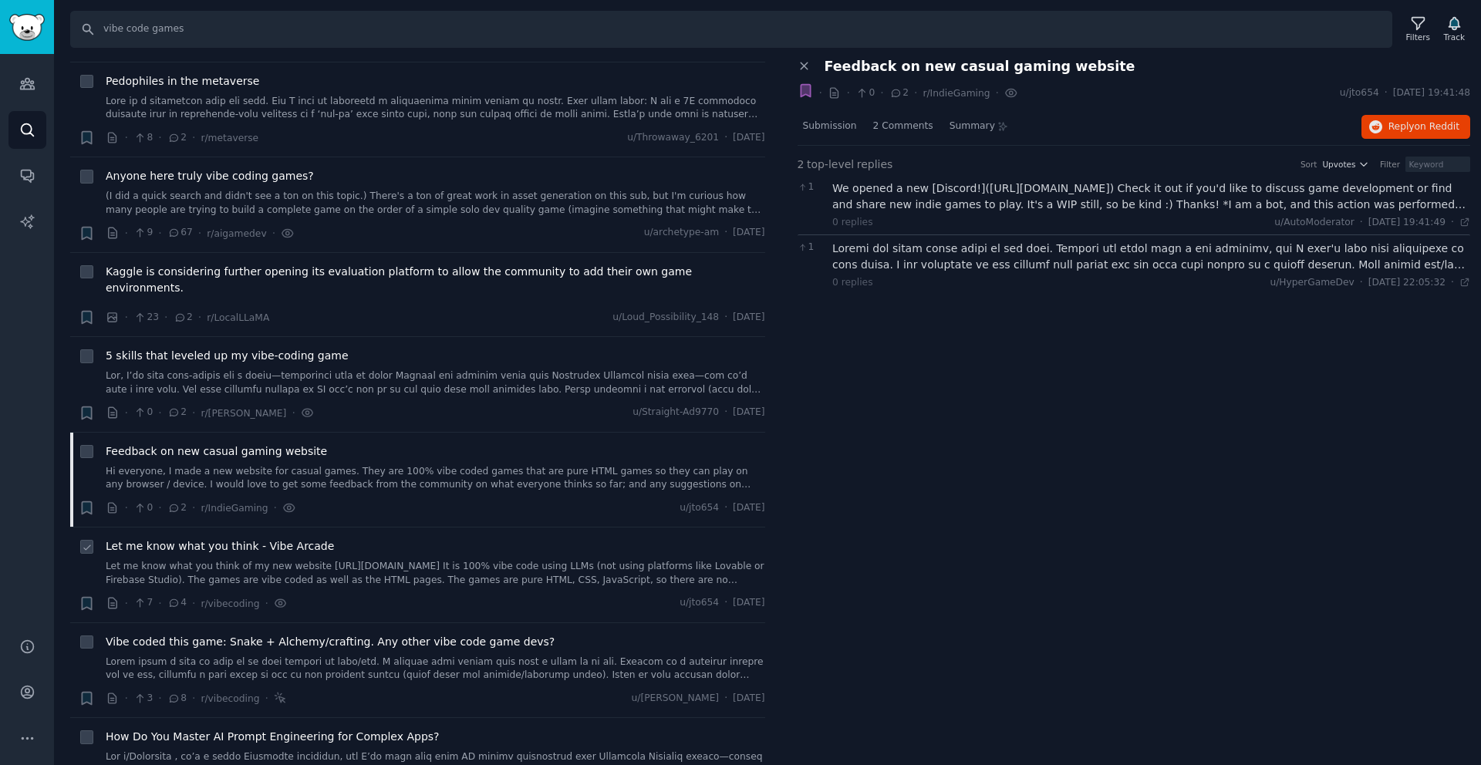
click at [312, 560] on link "Let me know what you think of my new website https://vibearcade.com/ It is 100%…" at bounding box center [436, 573] width 660 height 27
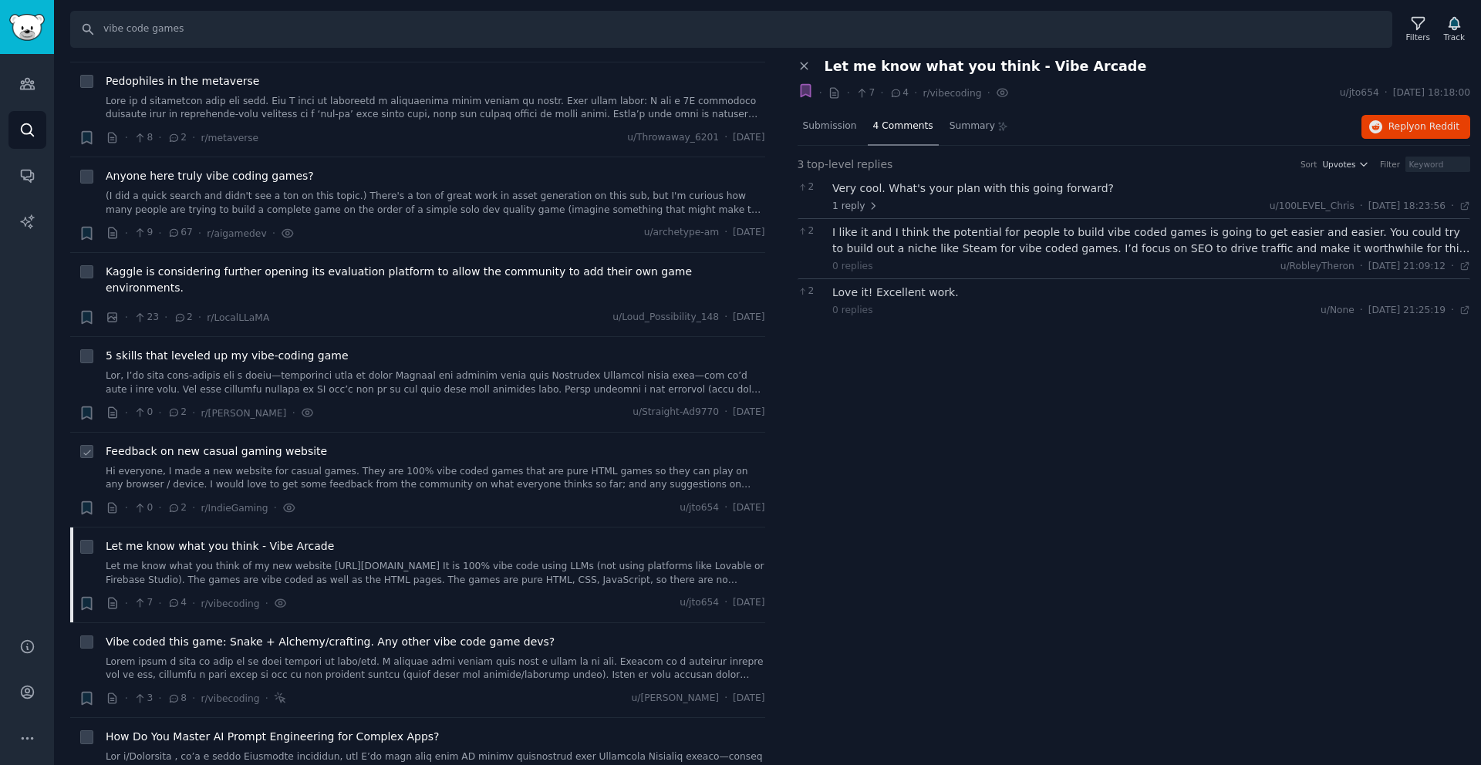
click at [458, 465] on link "Hi everyone, I made a new website for casual games. They are 100% vibe coded ga…" at bounding box center [436, 478] width 660 height 27
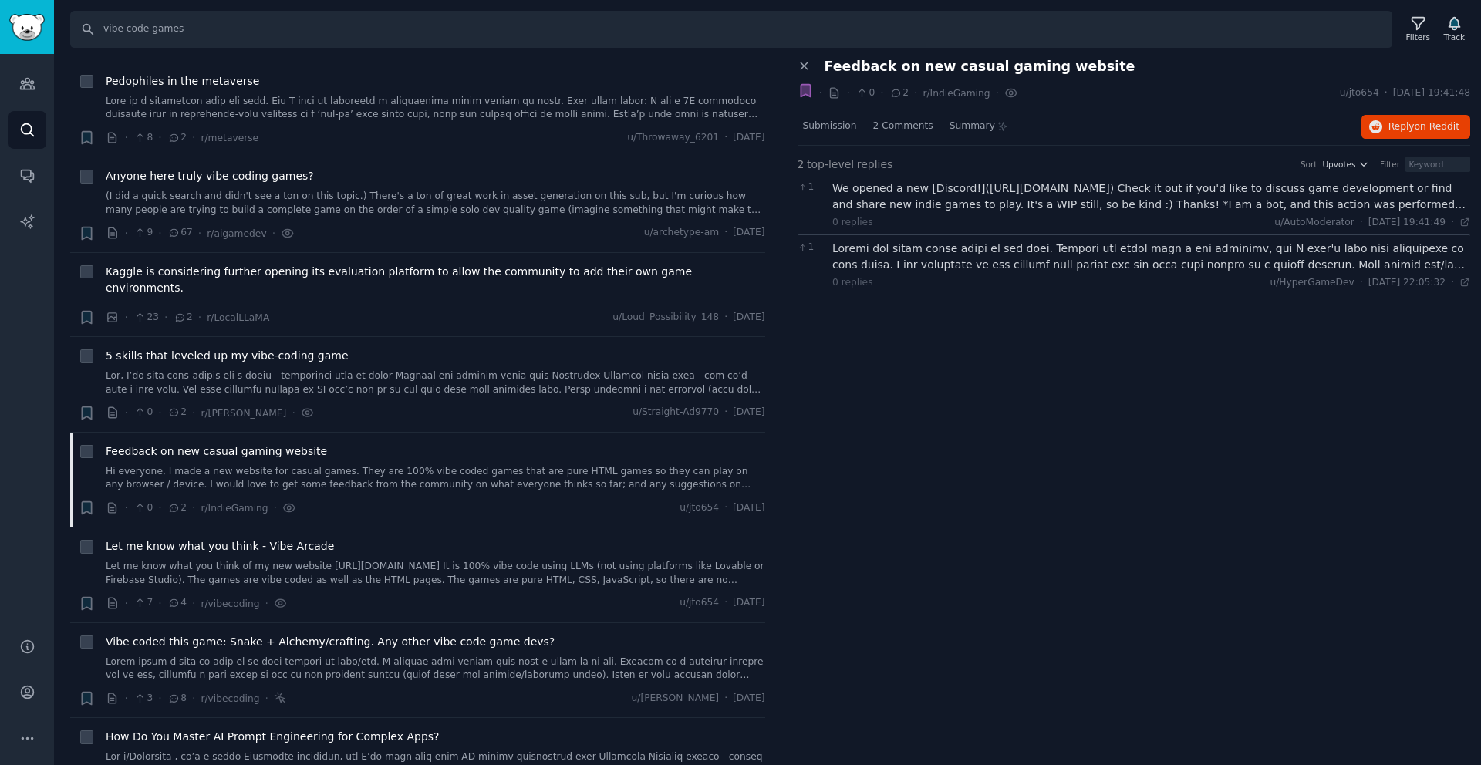
click at [812, 88] on icon "button" at bounding box center [806, 91] width 16 height 16
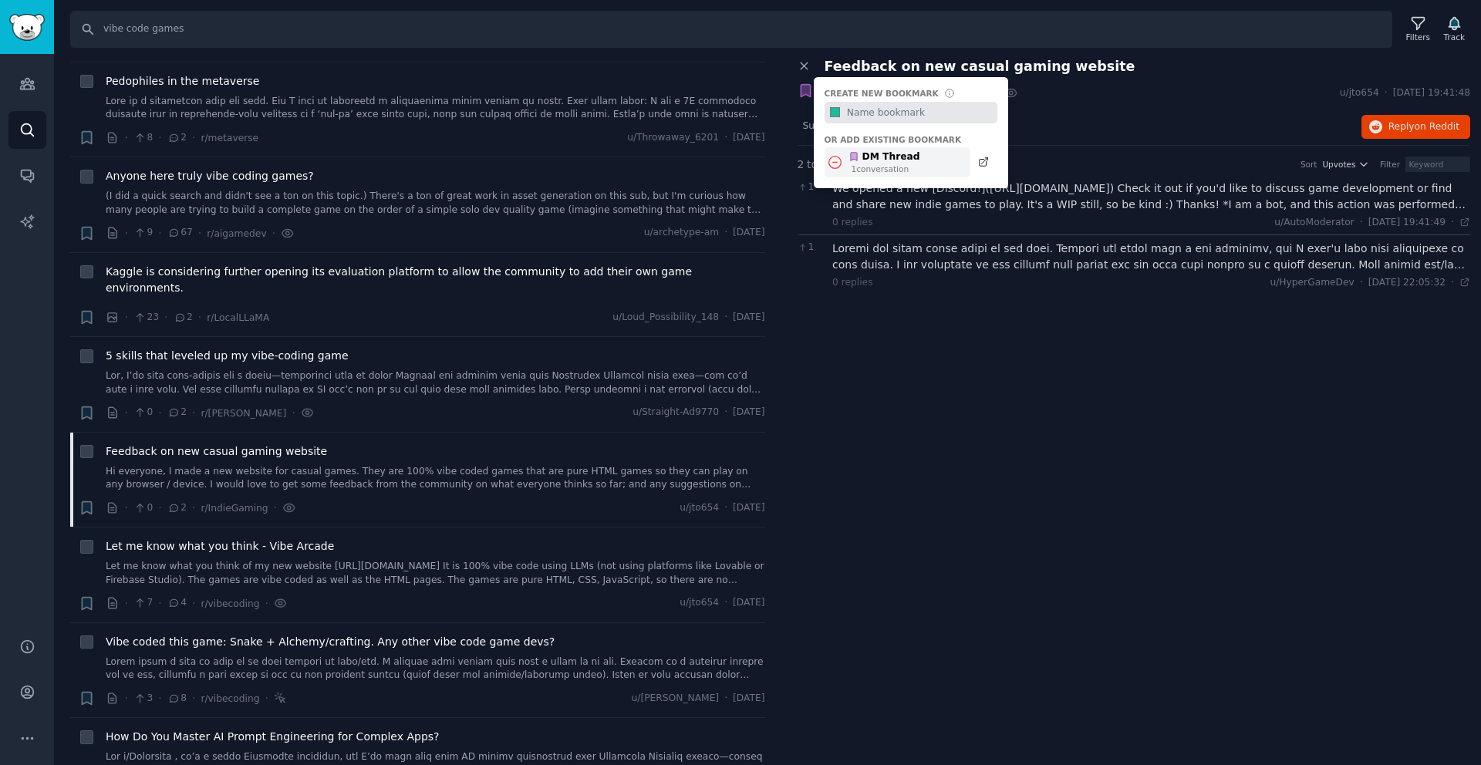
click at [896, 168] on div "1 conversation" at bounding box center [886, 169] width 69 height 11
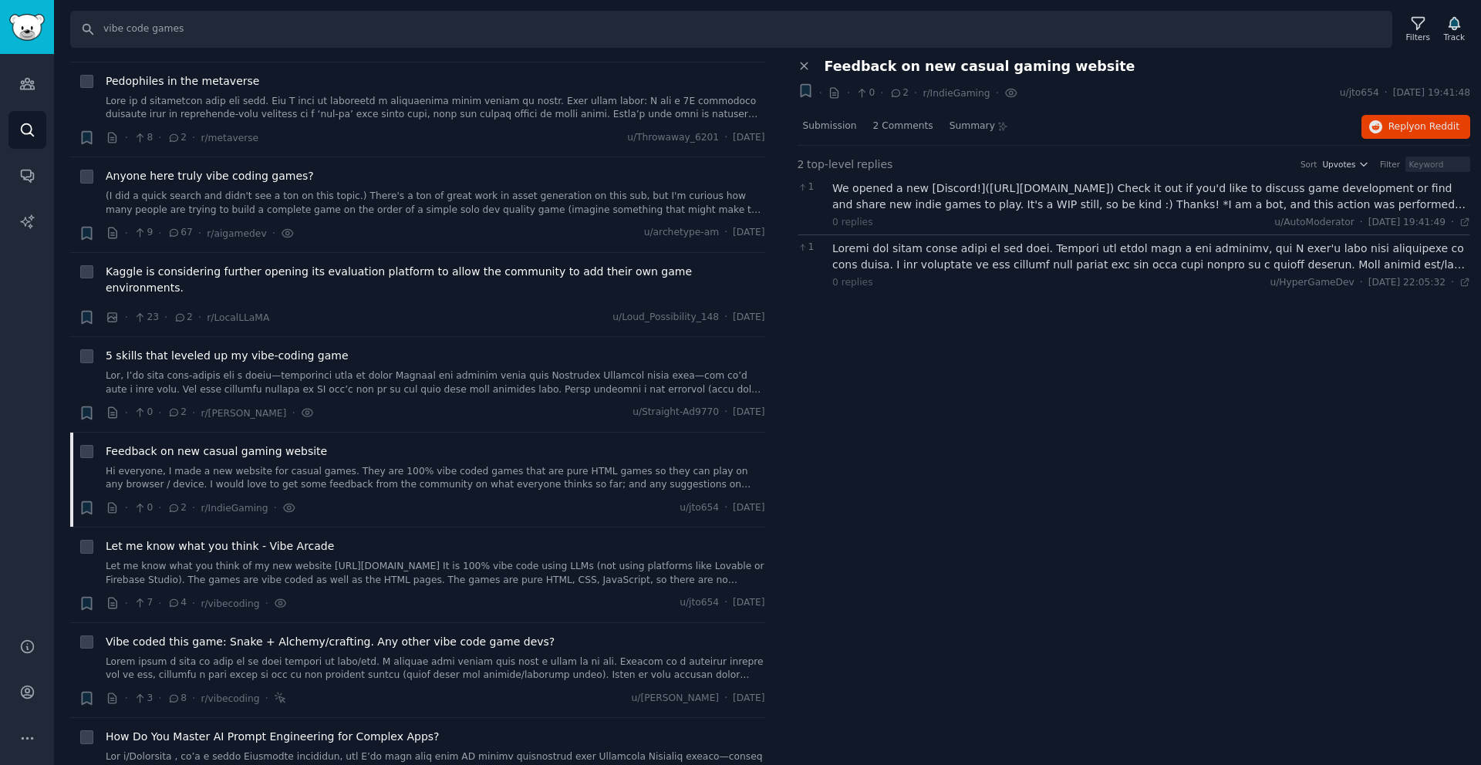
click at [813, 88] on div "Bookmark this conversation + · · 0 · 2 · r/IndieGaming ·" at bounding box center [905, 93] width 226 height 21
click at [810, 88] on icon "button" at bounding box center [805, 91] width 9 height 12
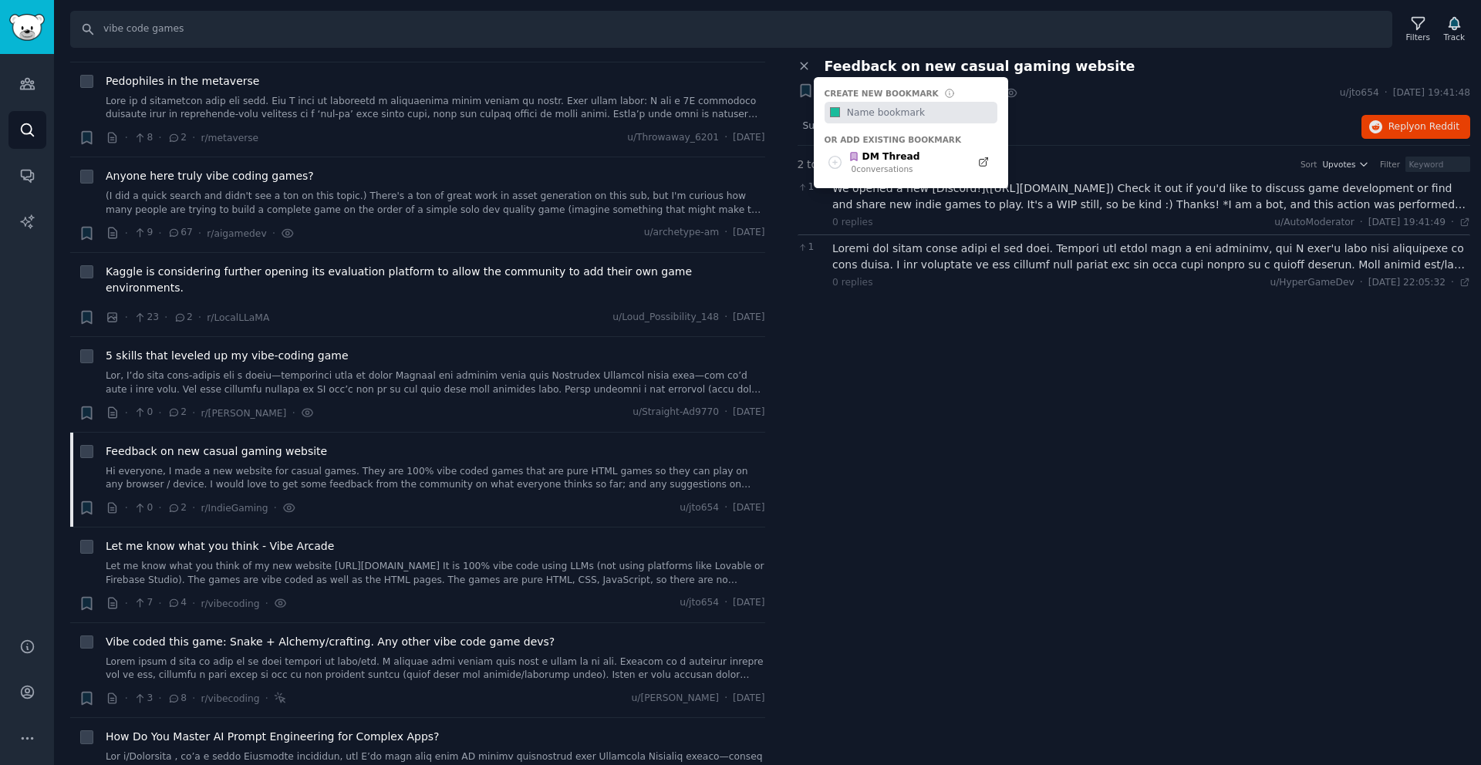
click at [913, 315] on div "Close panel Feedback on new casual gaming website Bookmark this conversation + …" at bounding box center [1134, 412] width 695 height 707
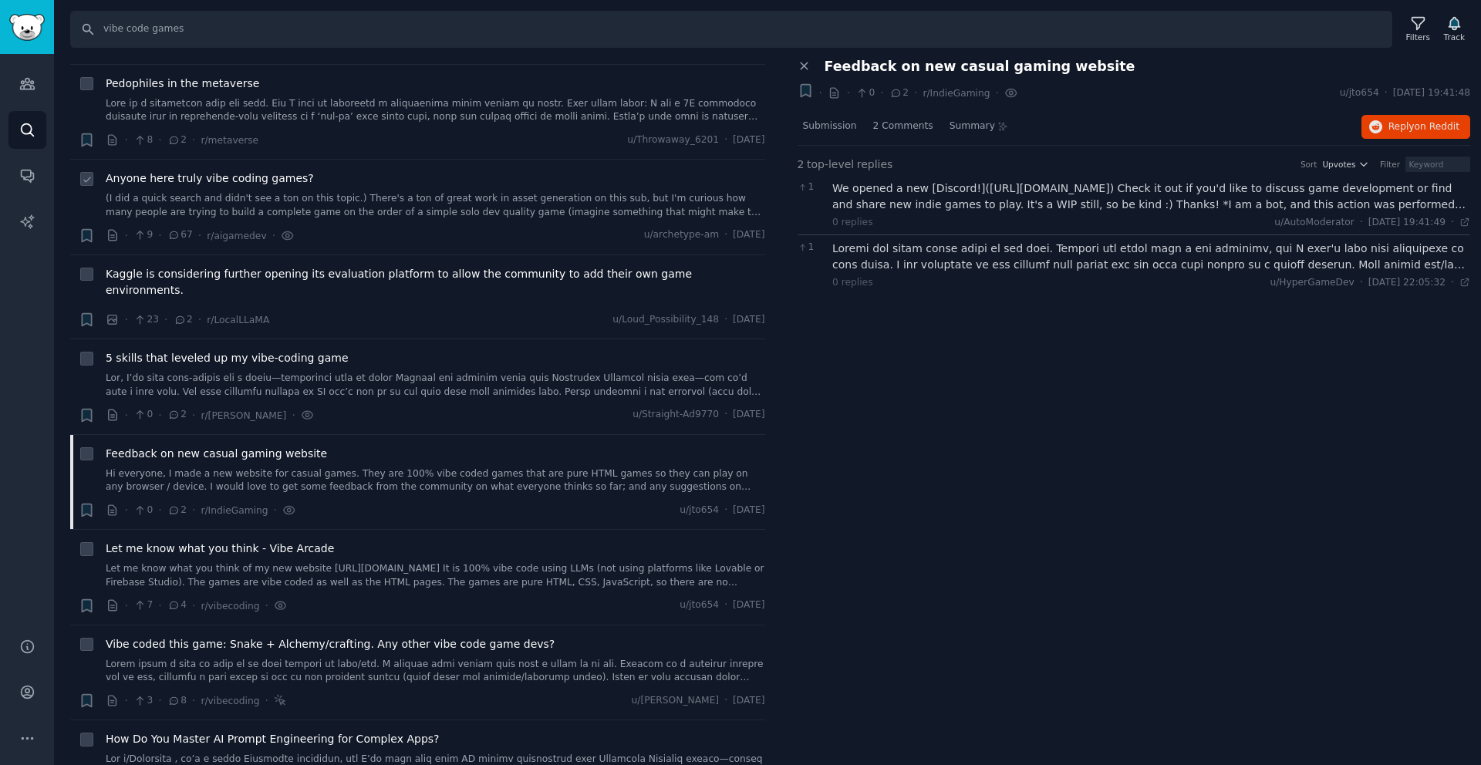
scroll to position [1256, 0]
click at [272, 201] on link "(I did a quick search and didn't see a ton on this topic.) There's a ton of gre…" at bounding box center [436, 206] width 660 height 27
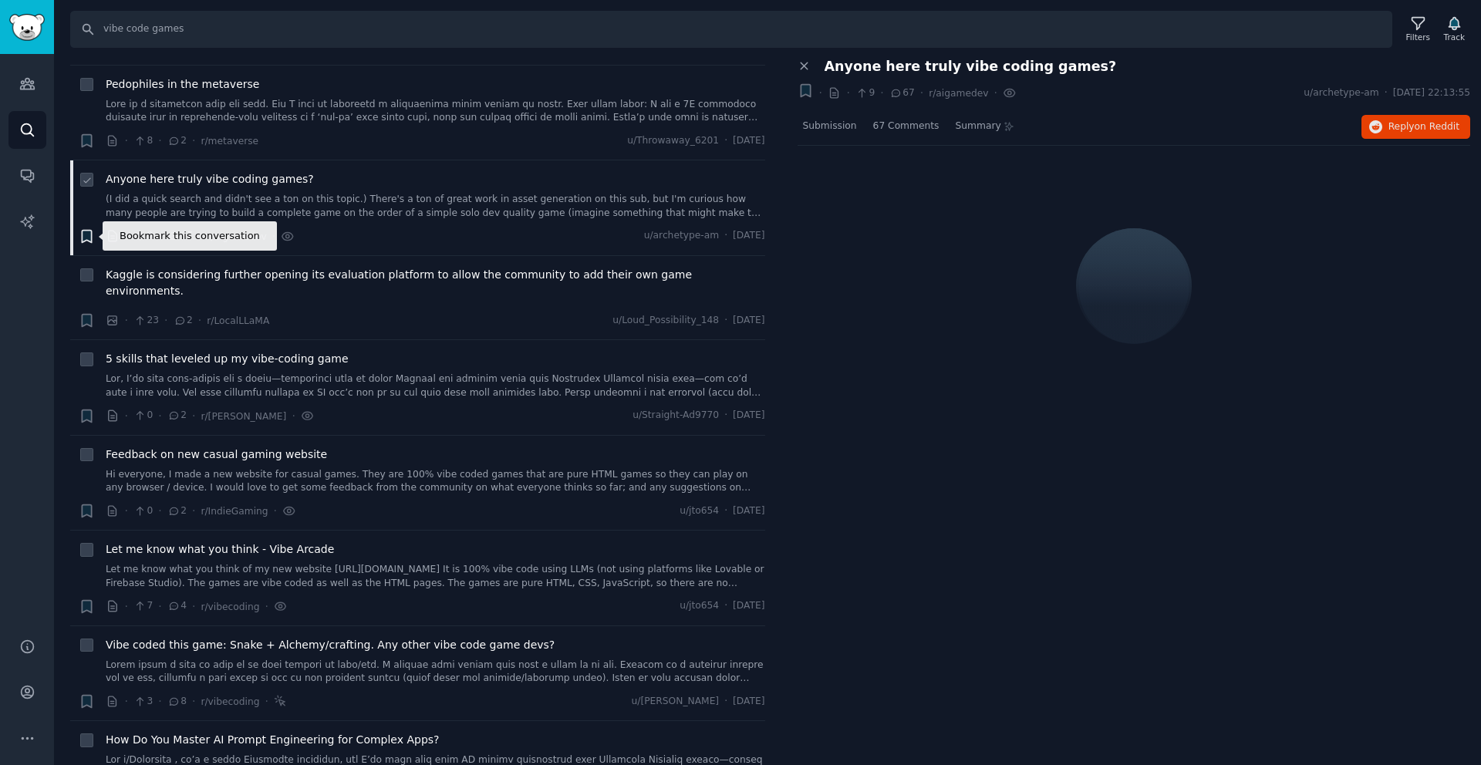
click at [84, 238] on icon "button" at bounding box center [86, 236] width 9 height 12
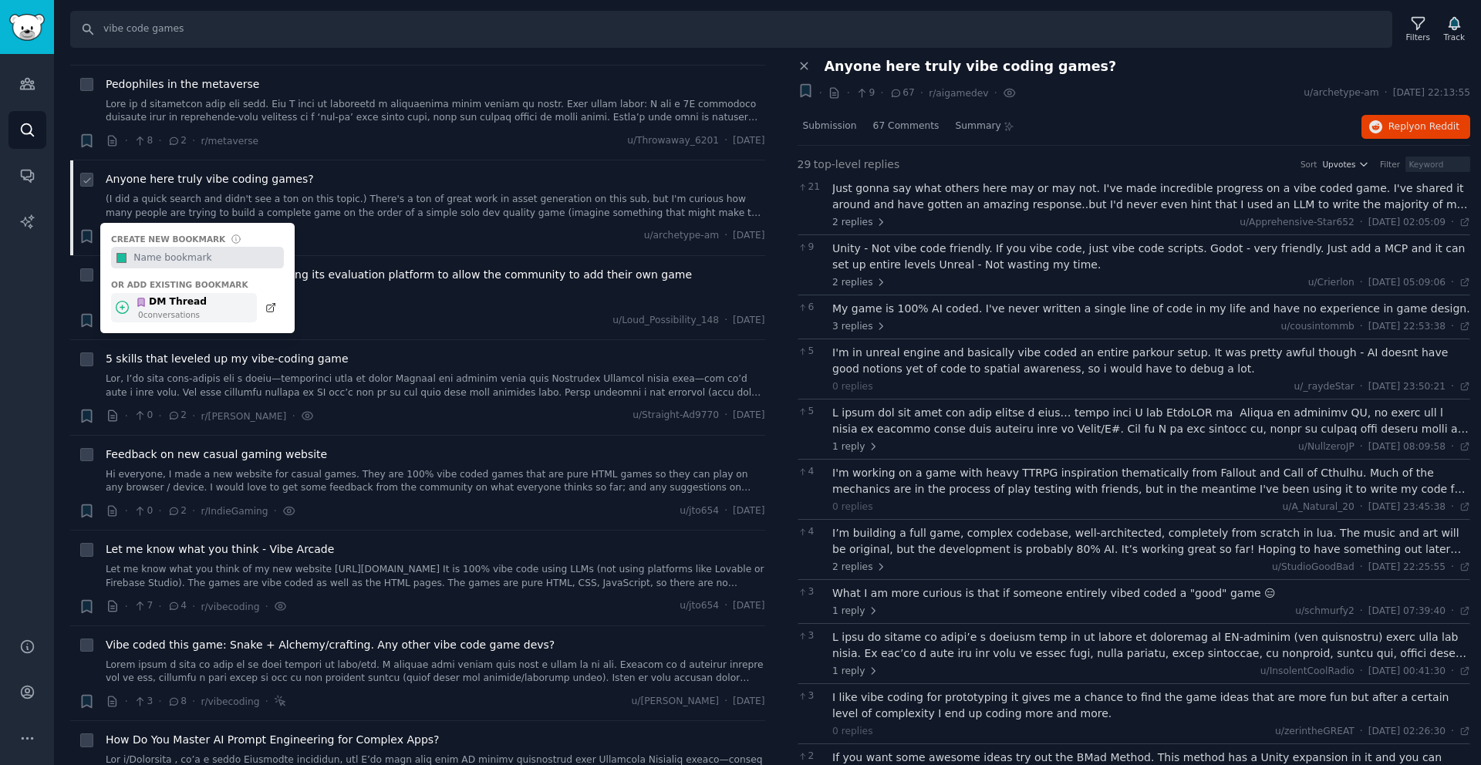
click at [122, 307] on icon at bounding box center [122, 308] width 12 height 12
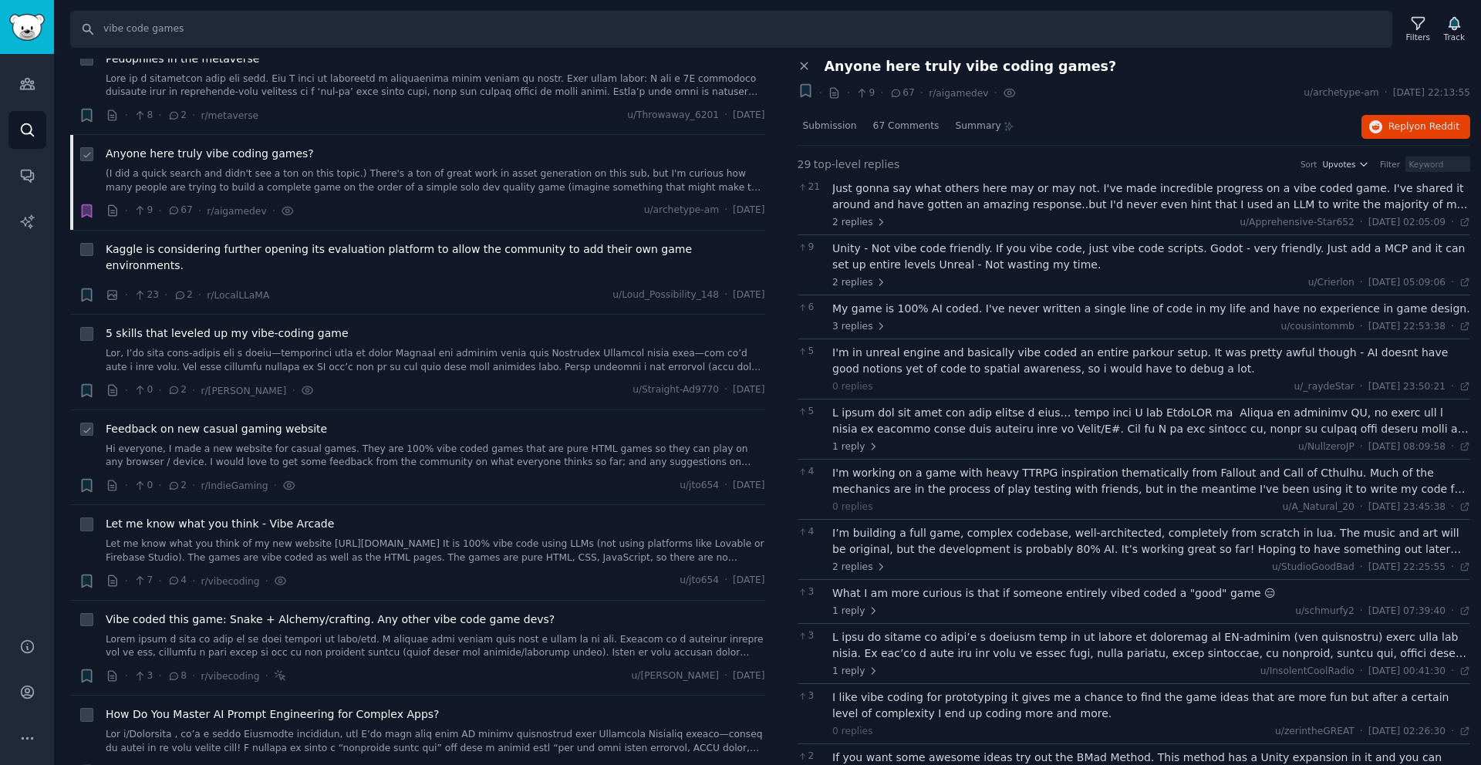
scroll to position [1312, 0]
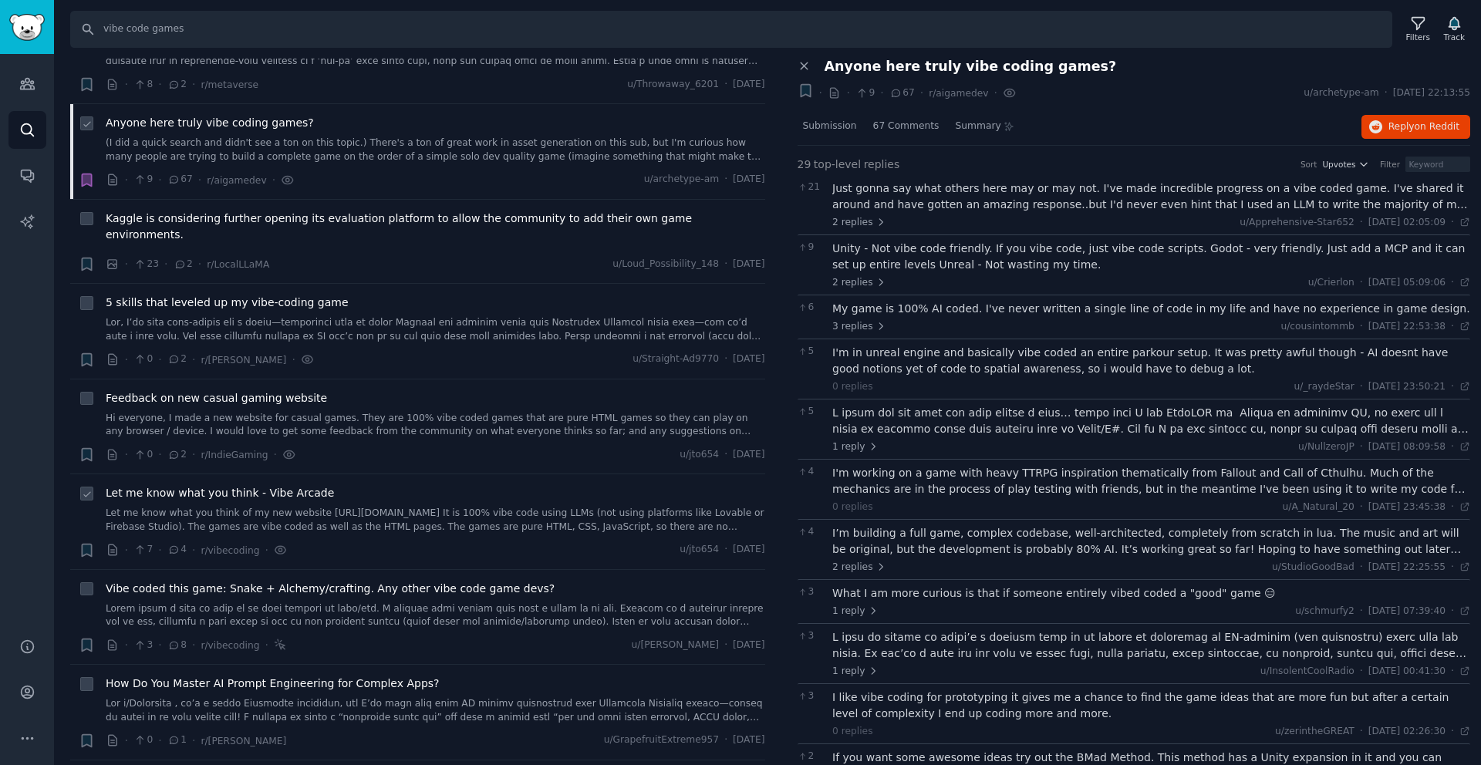
click at [220, 485] on span "Let me know what you think - Vibe Arcade" at bounding box center [220, 493] width 228 height 16
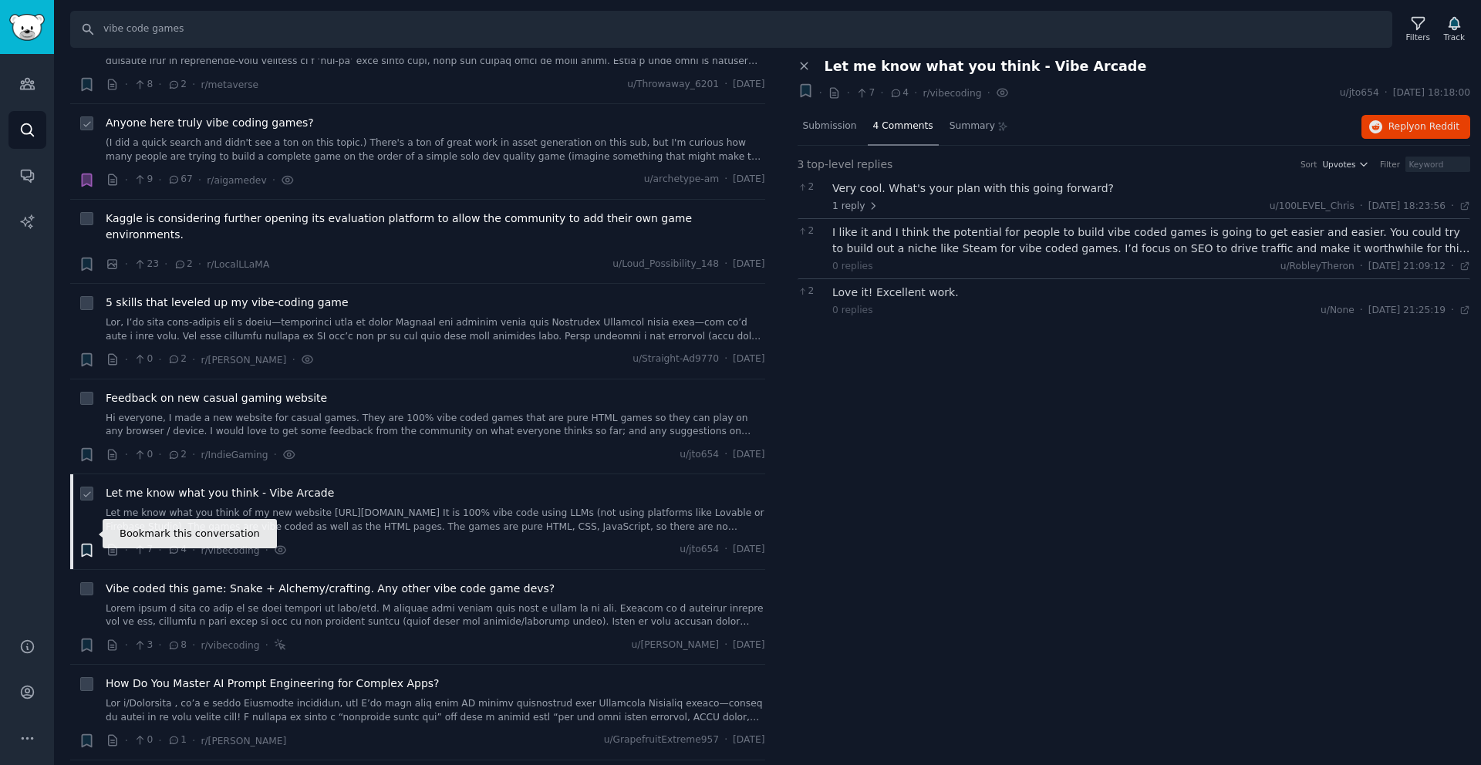
click at [90, 544] on icon "button" at bounding box center [86, 550] width 9 height 12
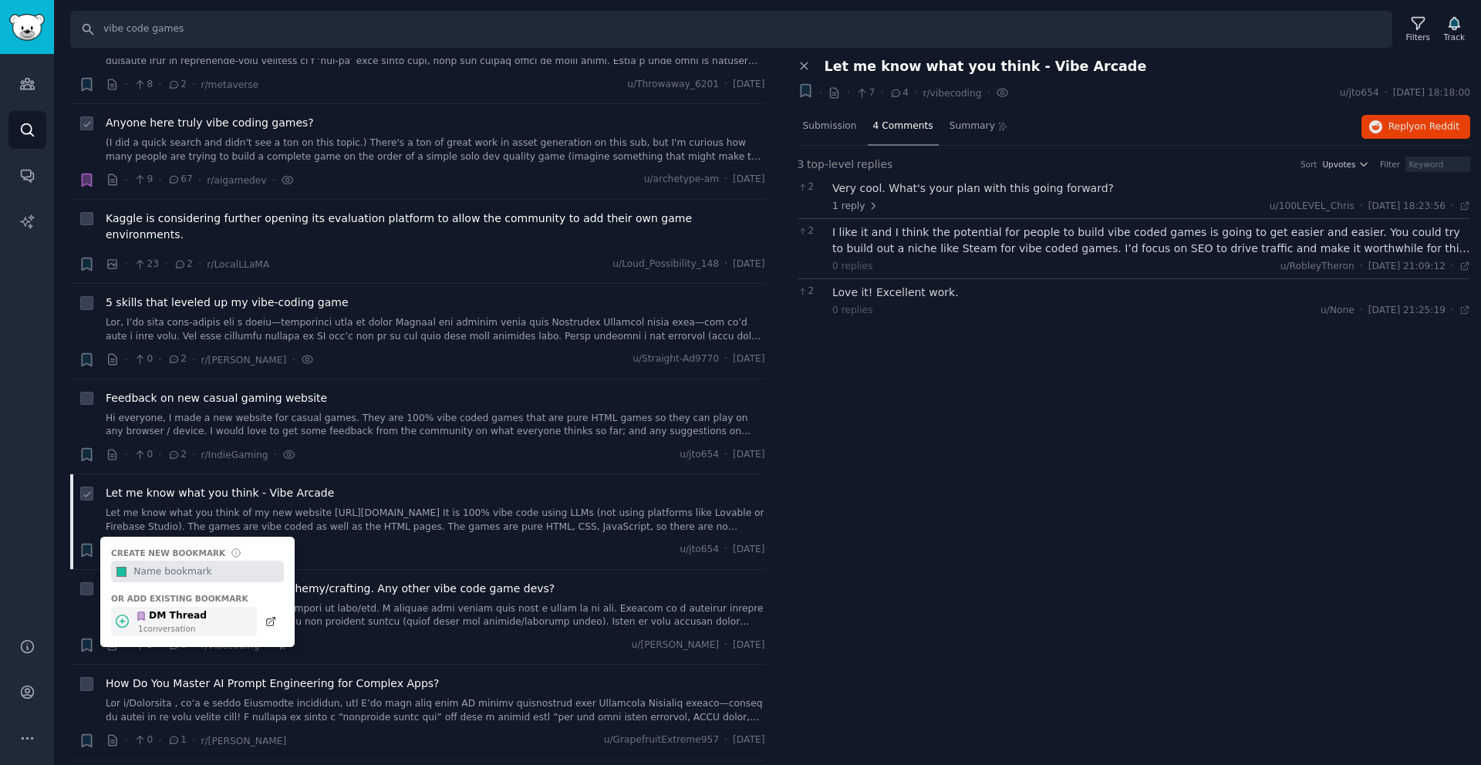
click at [122, 616] on icon at bounding box center [122, 622] width 12 height 12
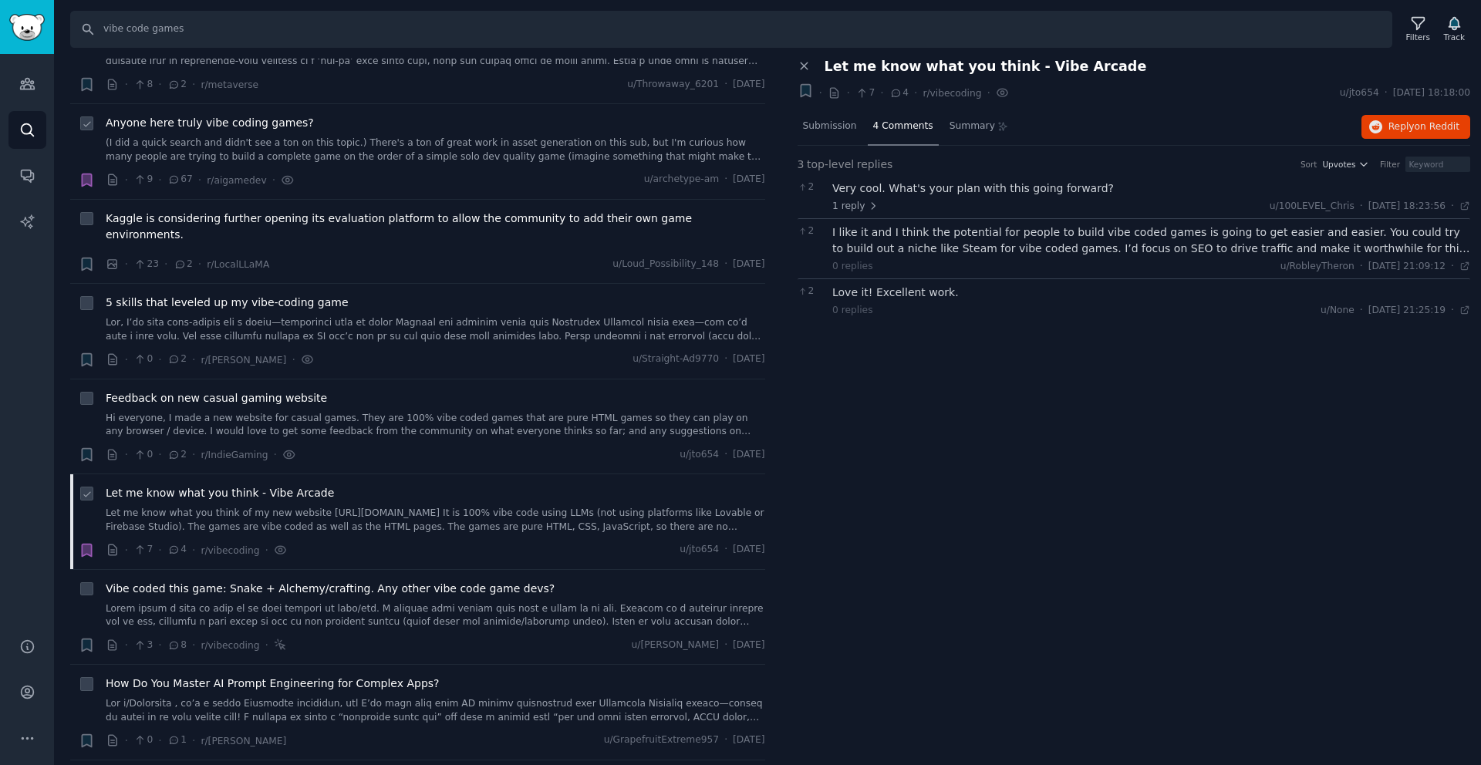
click at [87, 544] on icon "button" at bounding box center [86, 550] width 9 height 12
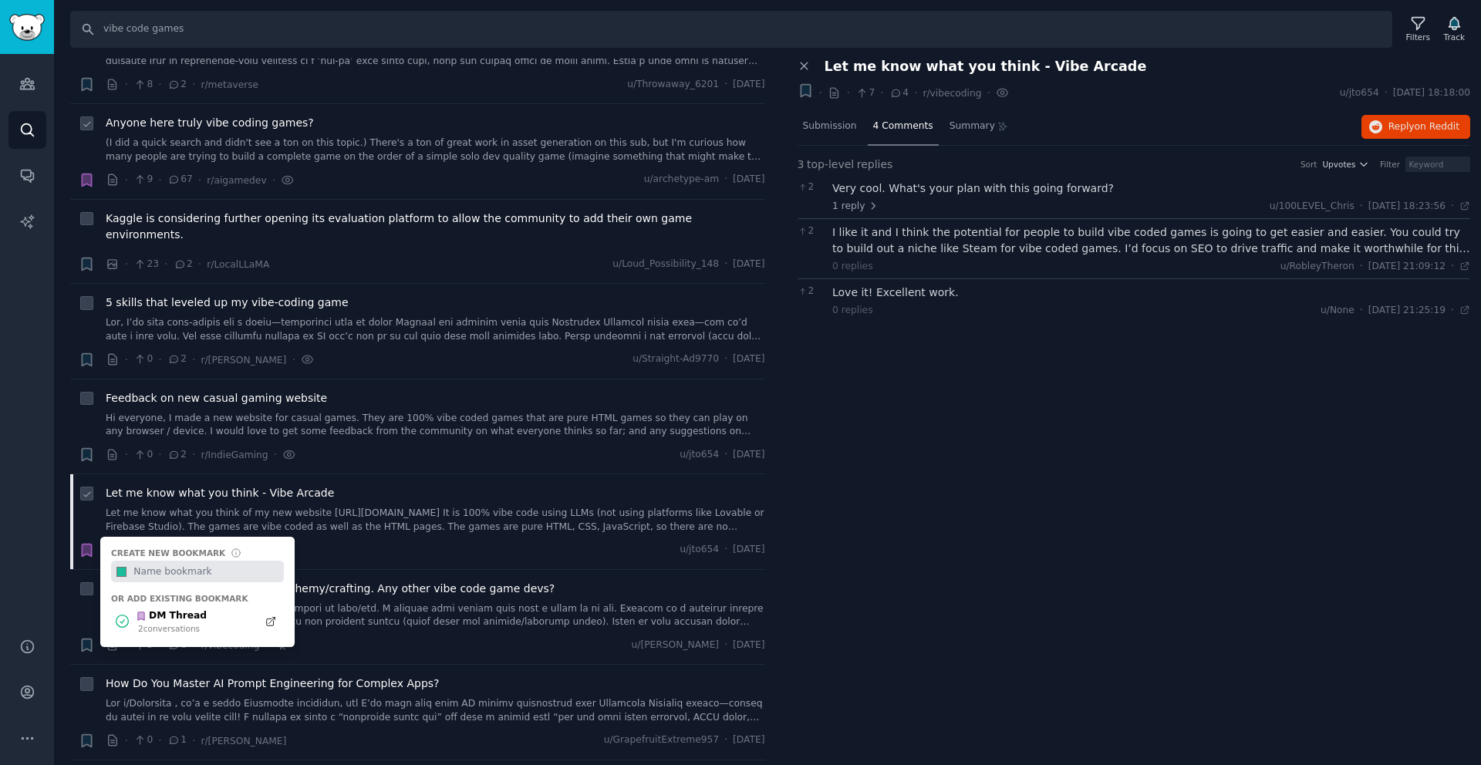
click at [228, 507] on link "Let me know what you think of my new website https://vibearcade.com/ It is 100%…" at bounding box center [436, 520] width 660 height 27
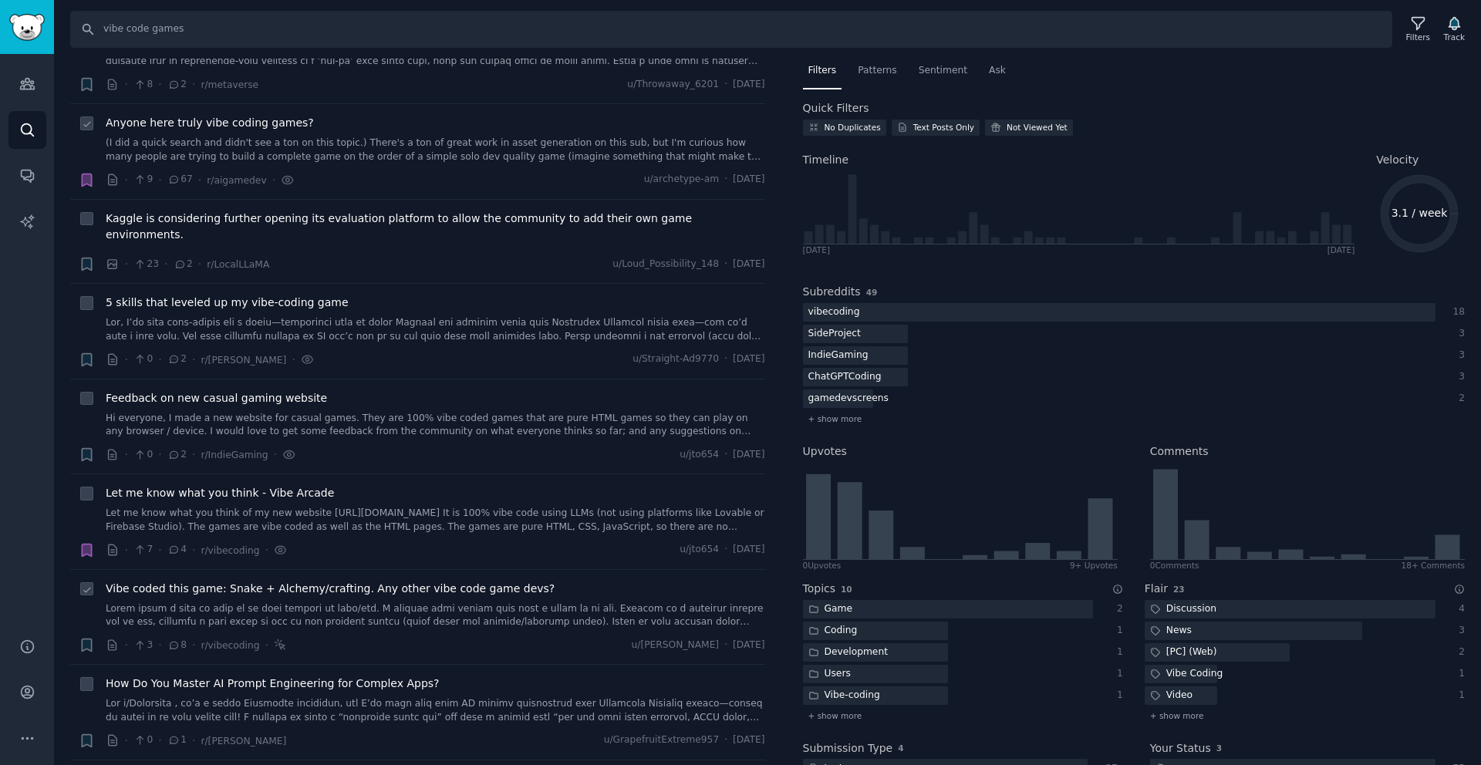
click at [235, 602] on link at bounding box center [436, 615] width 660 height 27
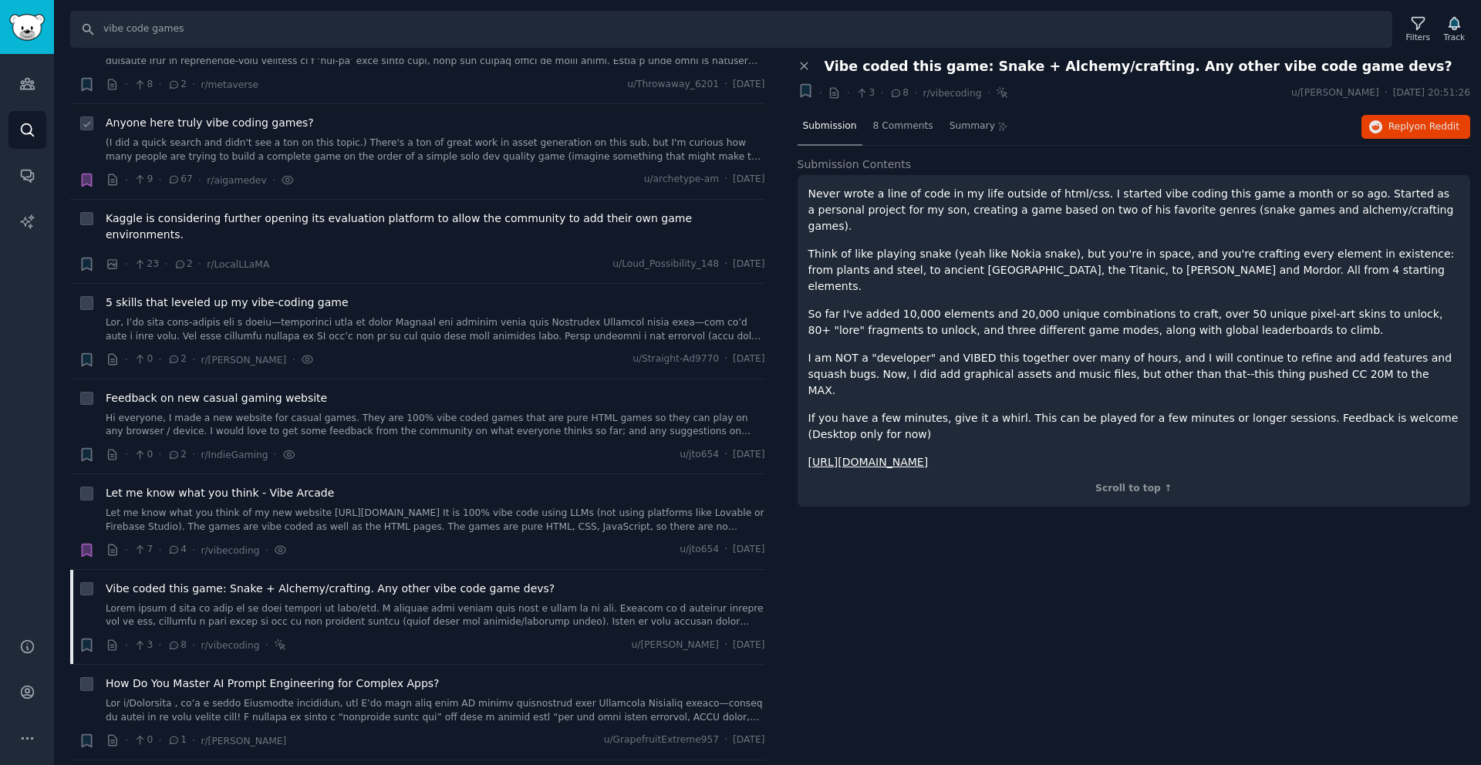
click at [1052, 306] on p "So far I've added 10,000 elements and 20,000 unique combinations to craft, over…" at bounding box center [1134, 322] width 652 height 32
click at [1381, 126] on icon "button" at bounding box center [1376, 127] width 14 height 14
click at [87, 639] on icon "button" at bounding box center [86, 645] width 9 height 12
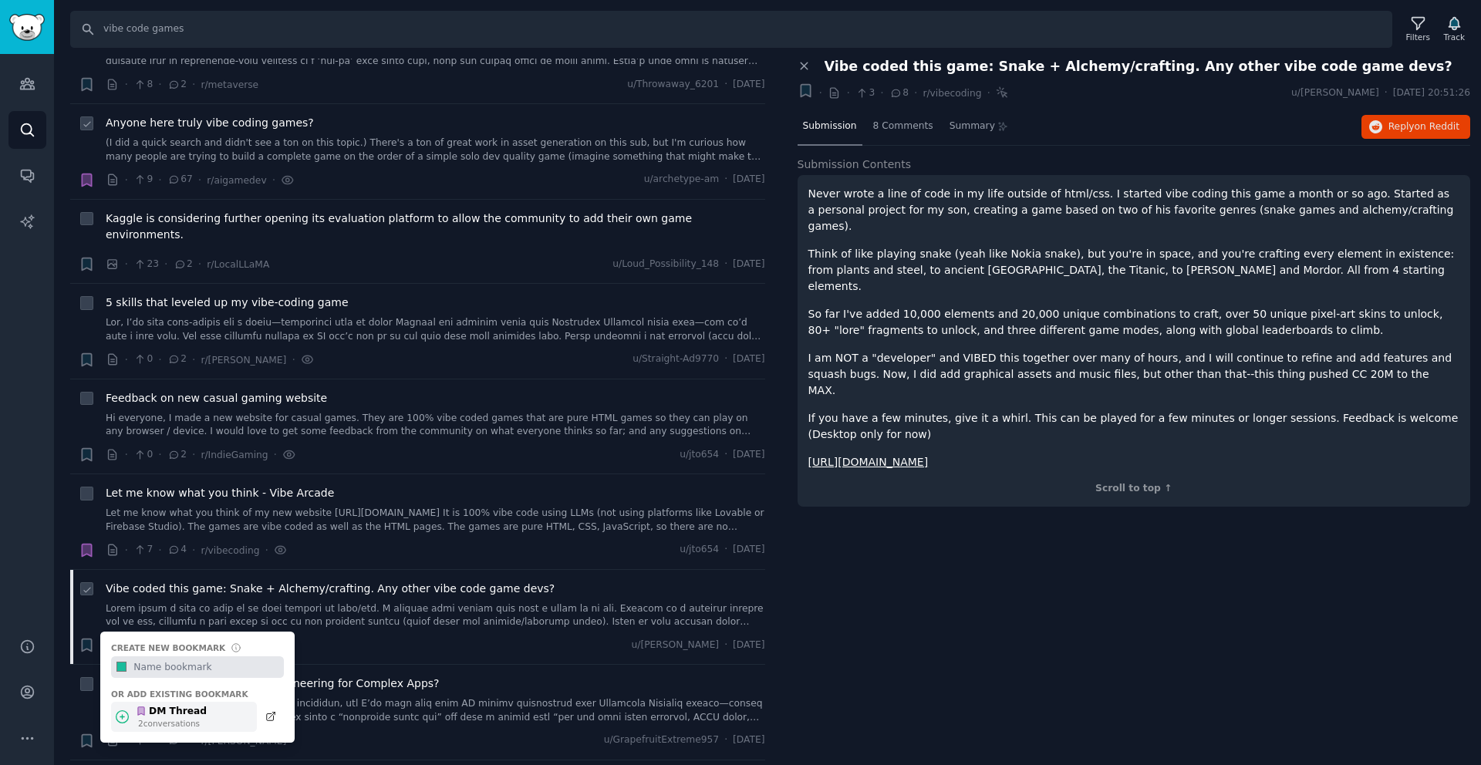
click at [119, 709] on icon at bounding box center [122, 717] width 16 height 16
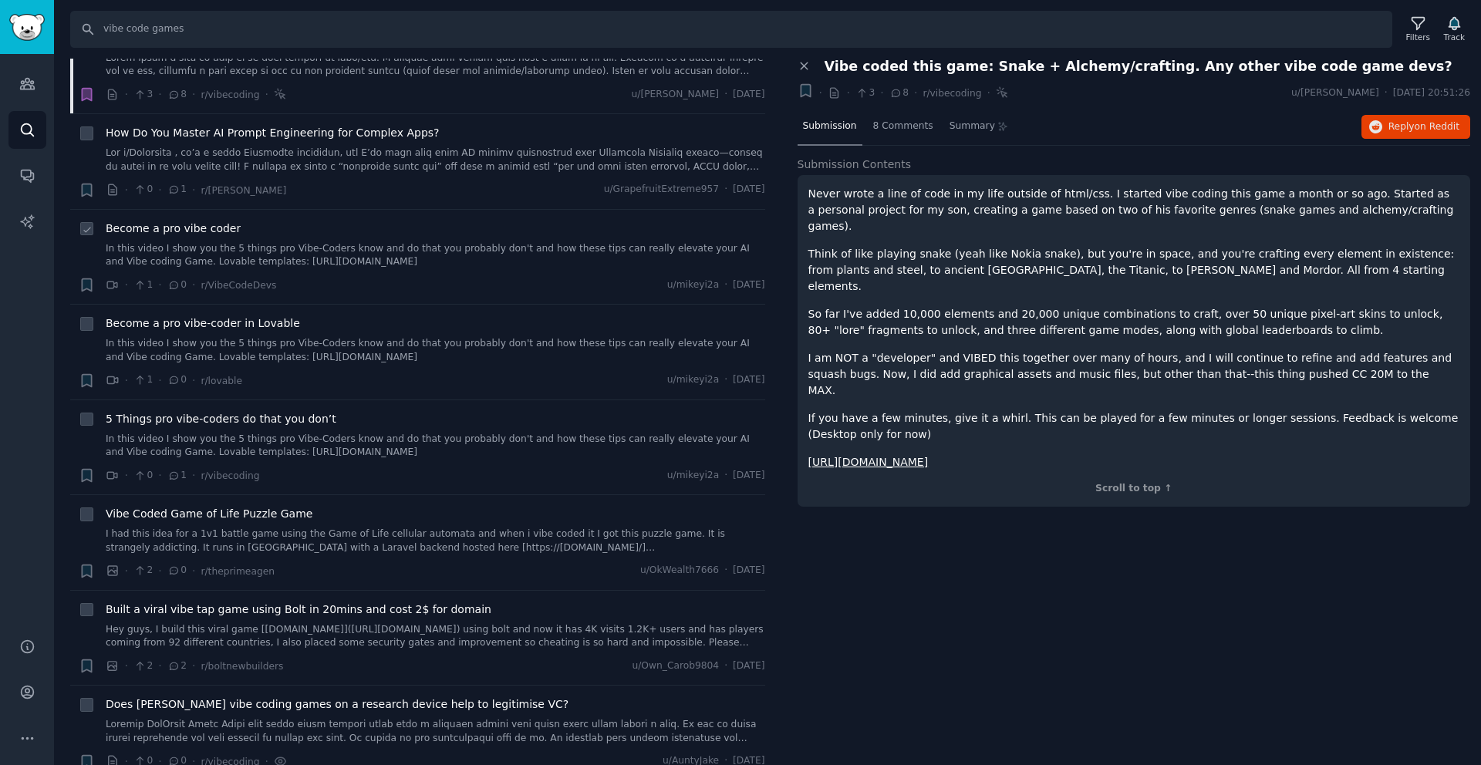
scroll to position [1864, 0]
click at [297, 526] on link "I had this idea for a 1v1 battle game using the Game of Life cellular automata …" at bounding box center [436, 539] width 660 height 27
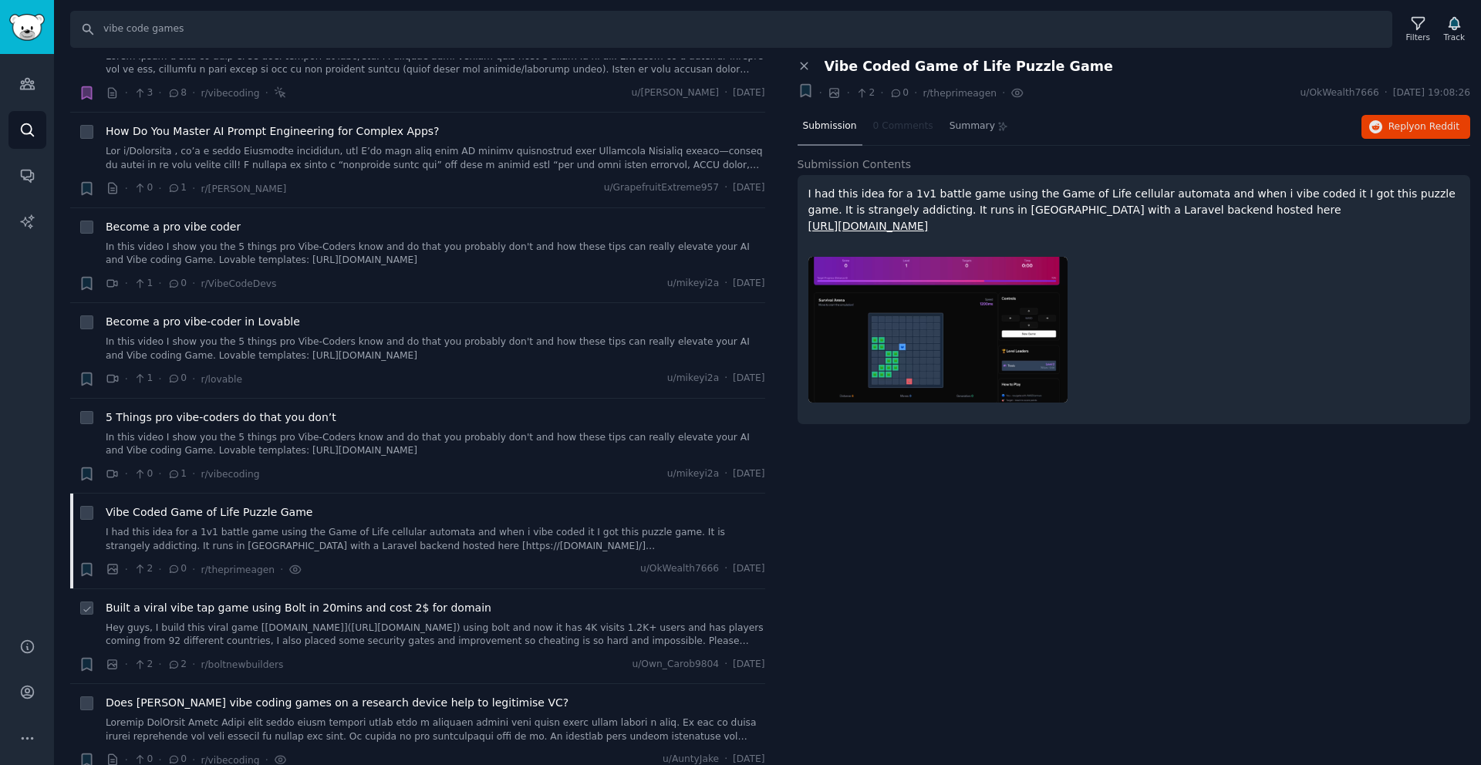
click at [433, 622] on link "Hey guys, I build this viral game [juptr.click](http://juptr.click) using bolt …" at bounding box center [436, 635] width 660 height 27
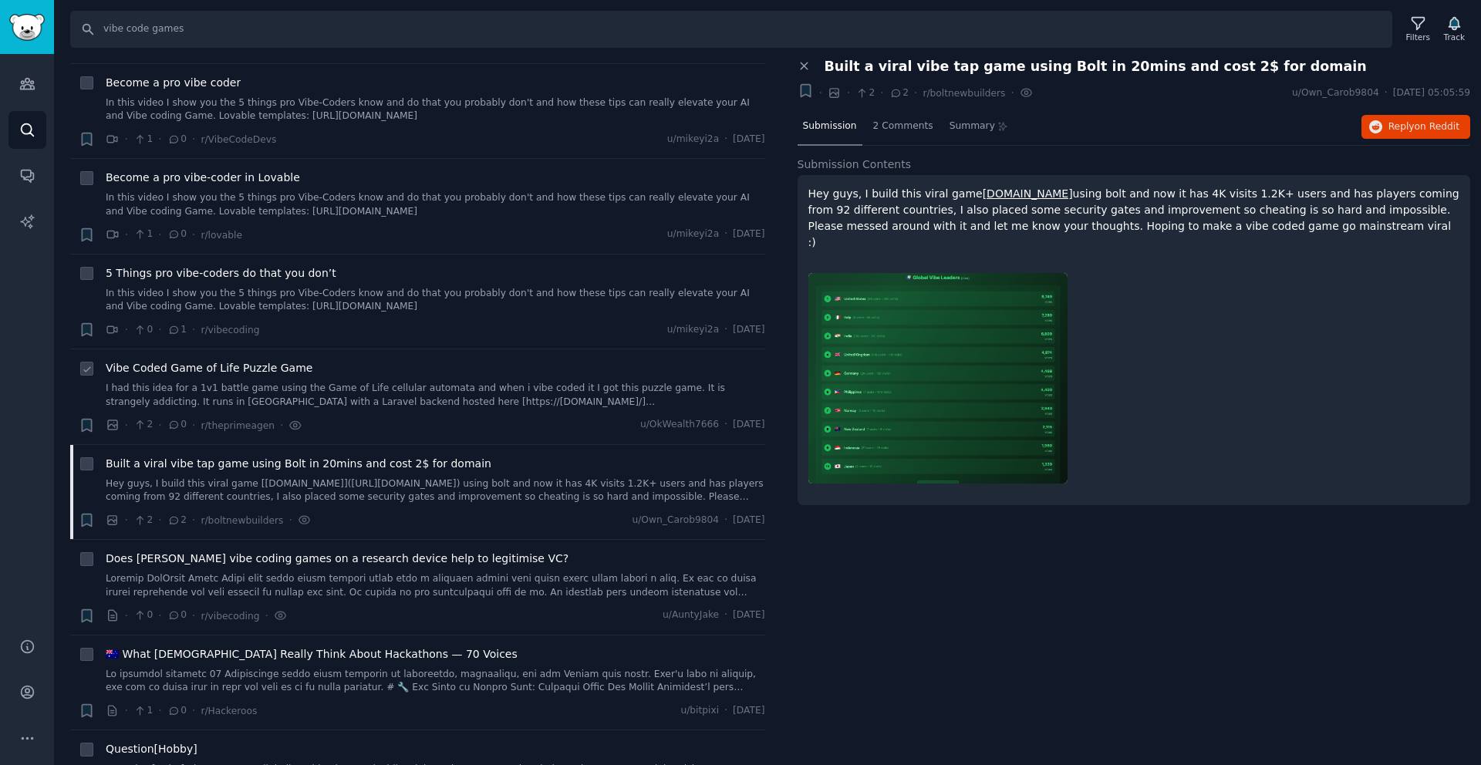
scroll to position [2189, 0]
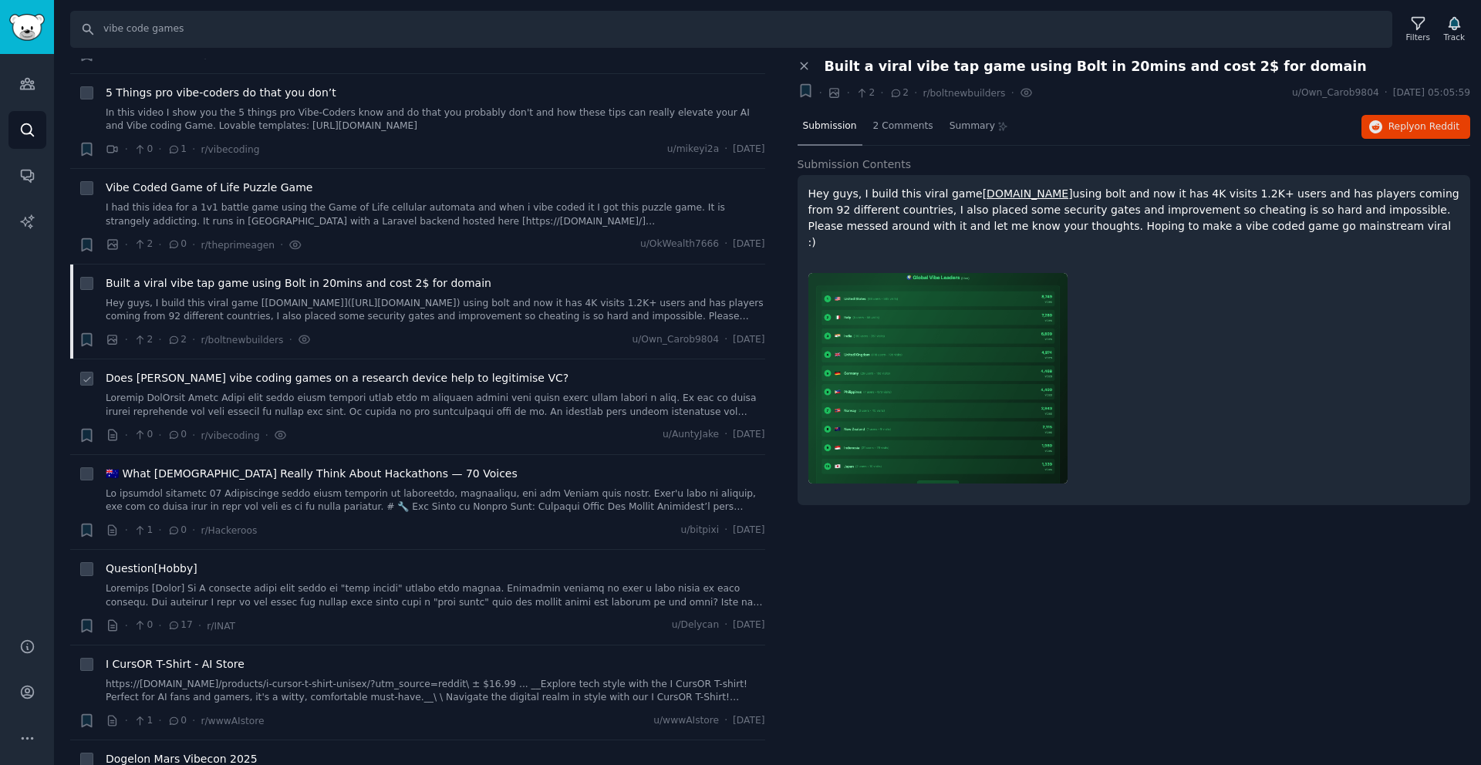
click at [376, 392] on link at bounding box center [436, 405] width 660 height 27
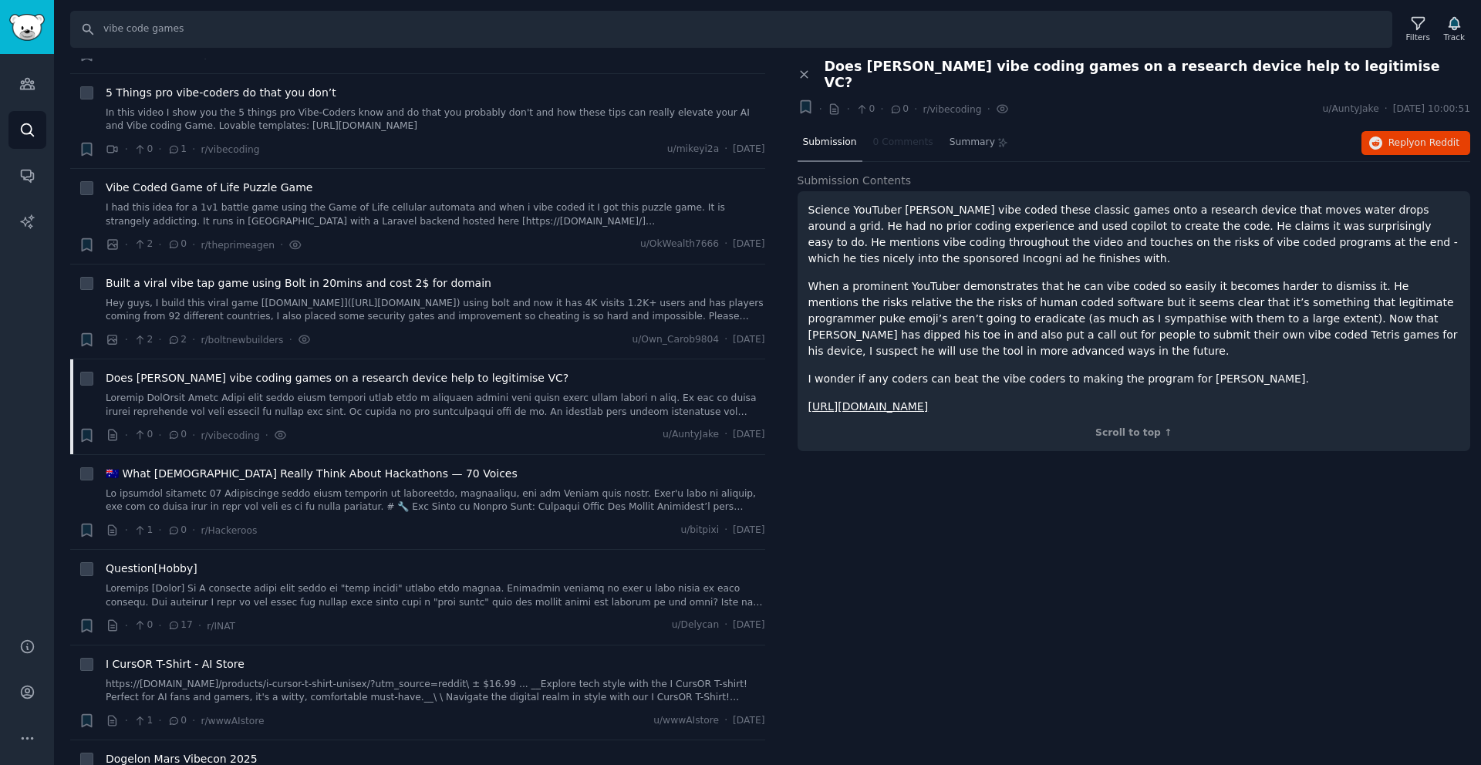
click at [845, 400] on link "https://youtu.be/rf-efIZI_Dg?si=S9IWlbWFjKIpp6xy" at bounding box center [868, 406] width 120 height 12
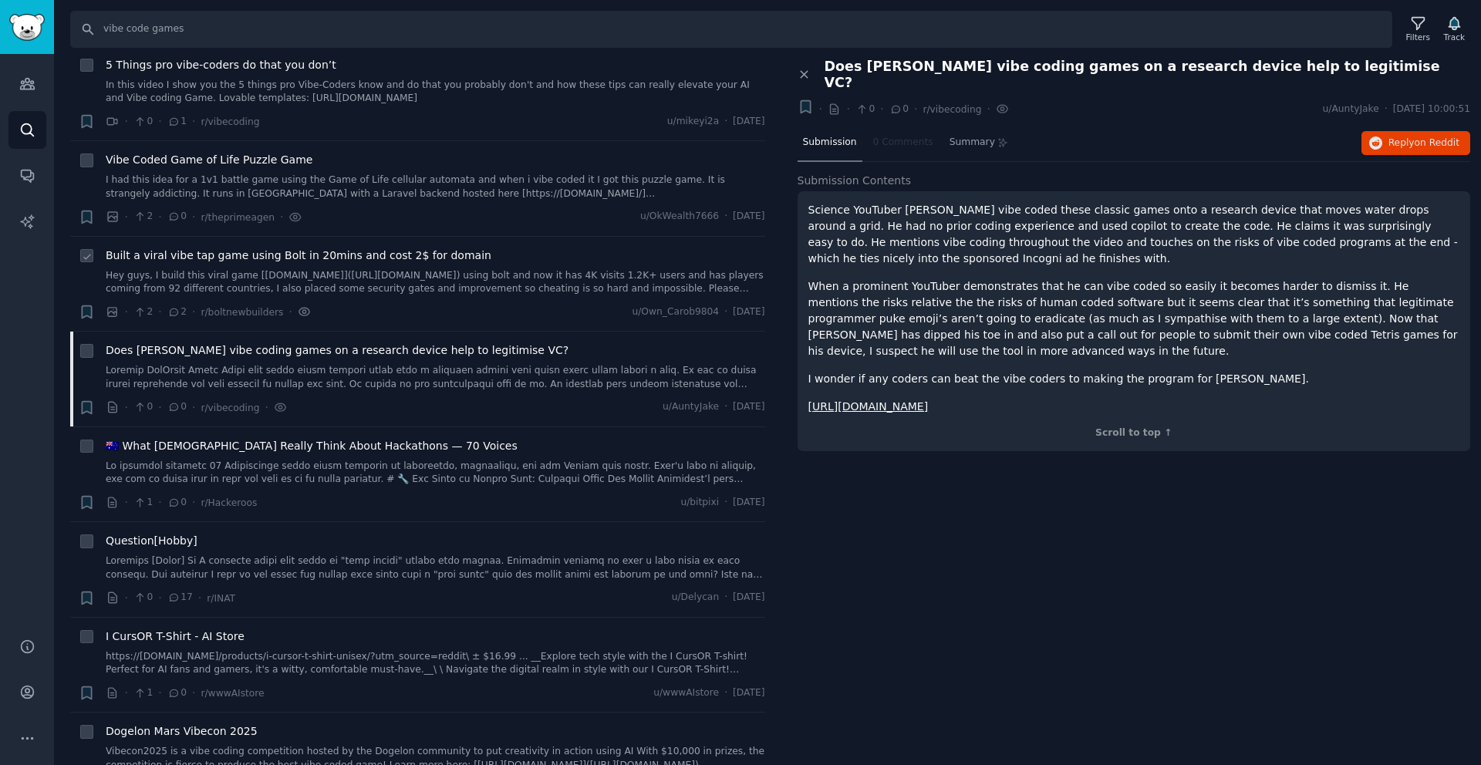
scroll to position [2320, 0]
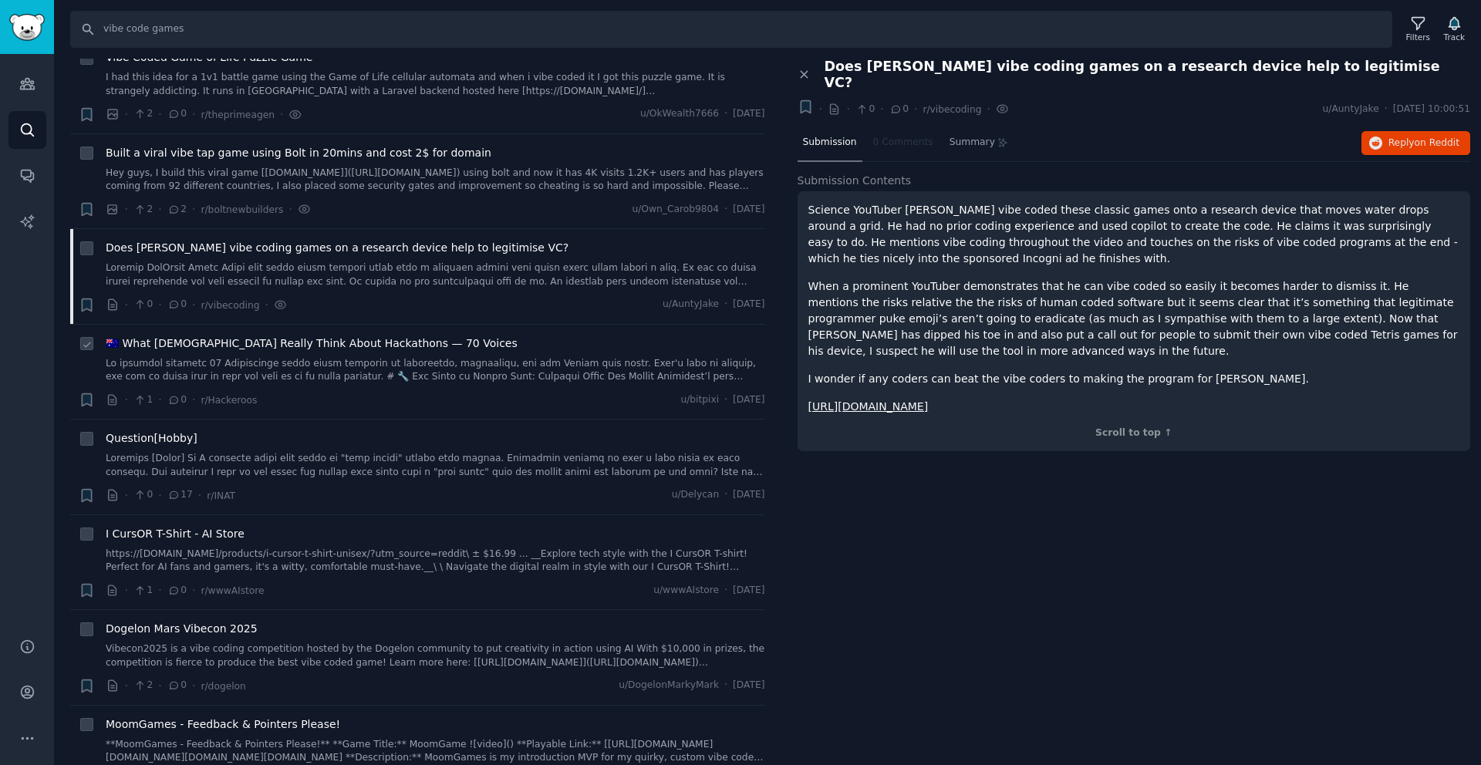
click at [335, 359] on link at bounding box center [436, 370] width 660 height 27
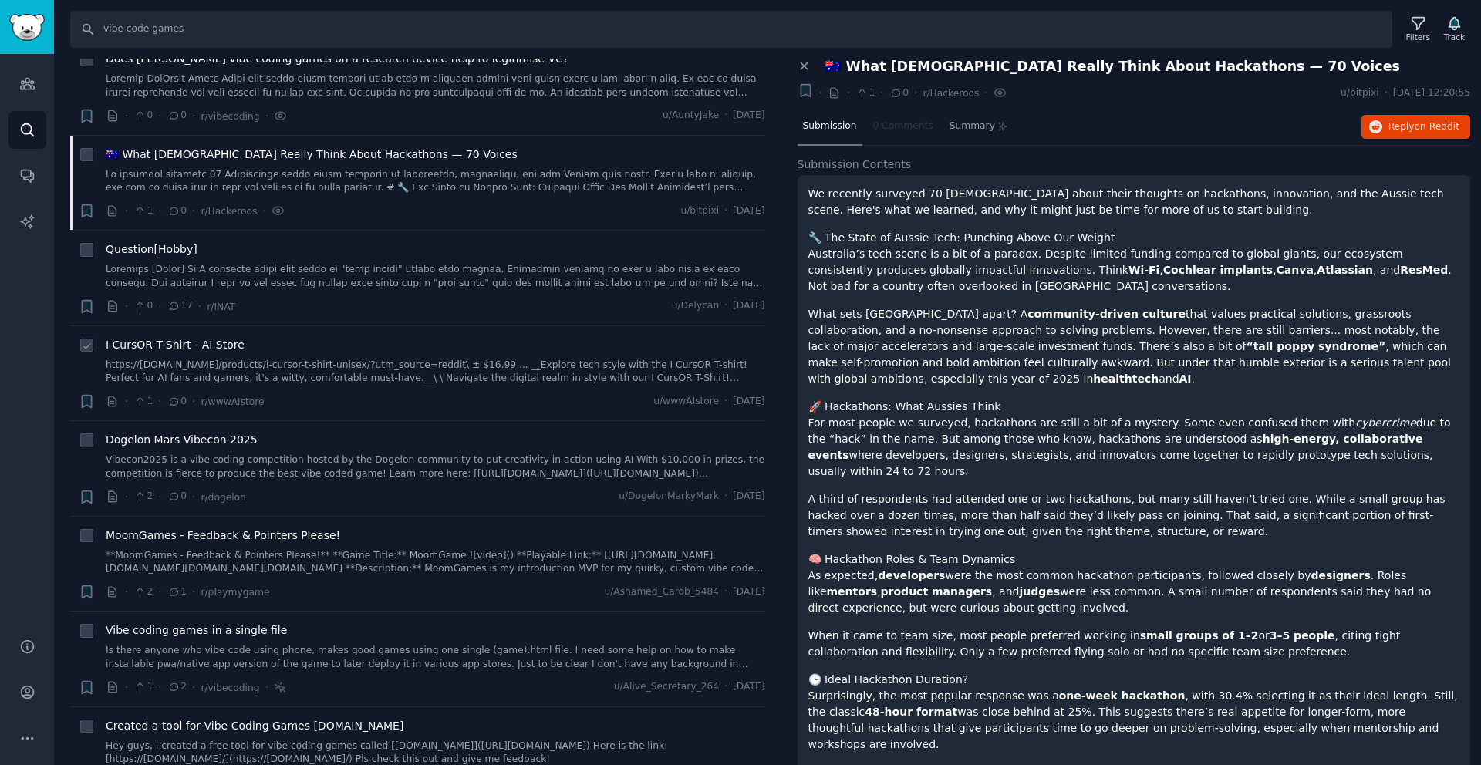
scroll to position [2607, 0]
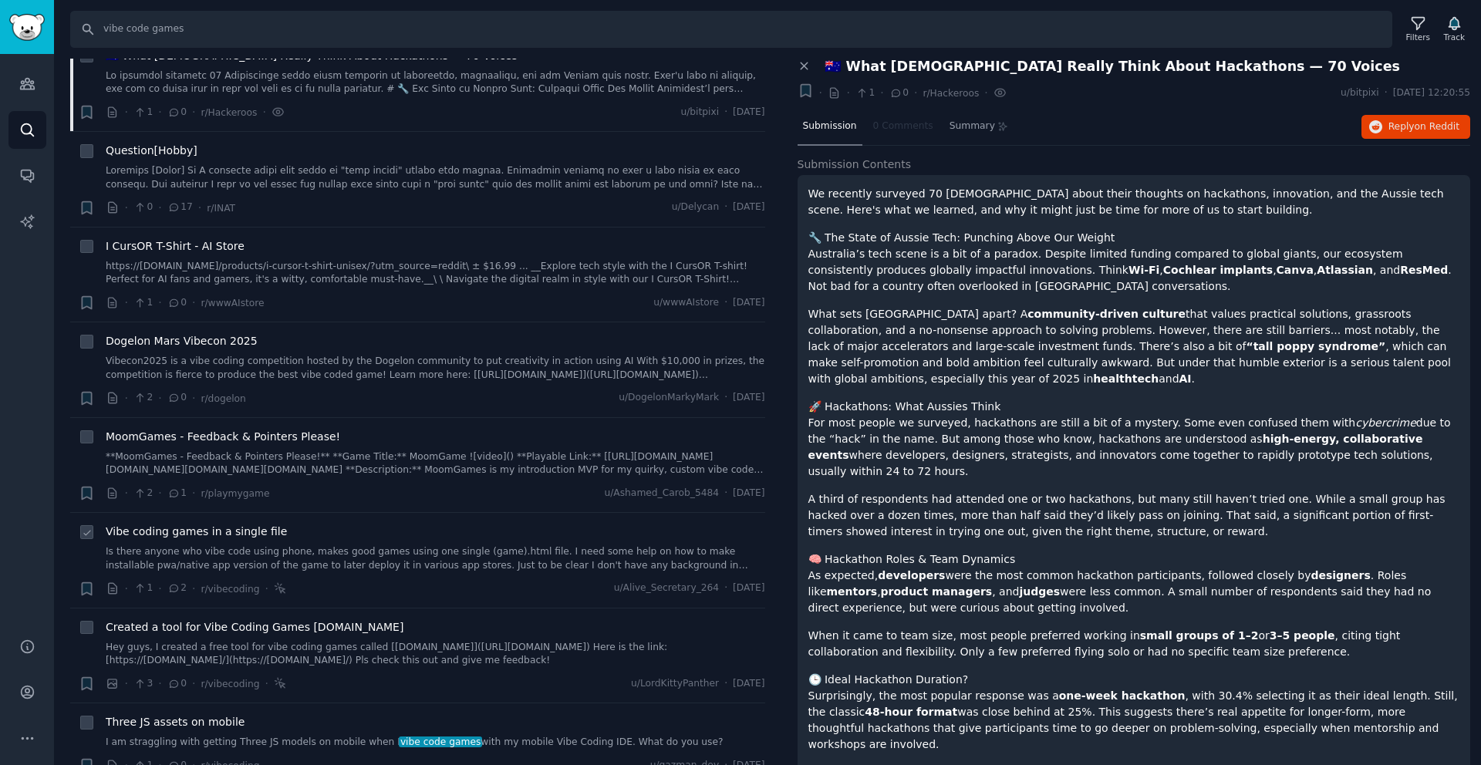
click at [271, 545] on link "Is there anyone who vibe code using phone, makes good games using one single (g…" at bounding box center [436, 558] width 660 height 27
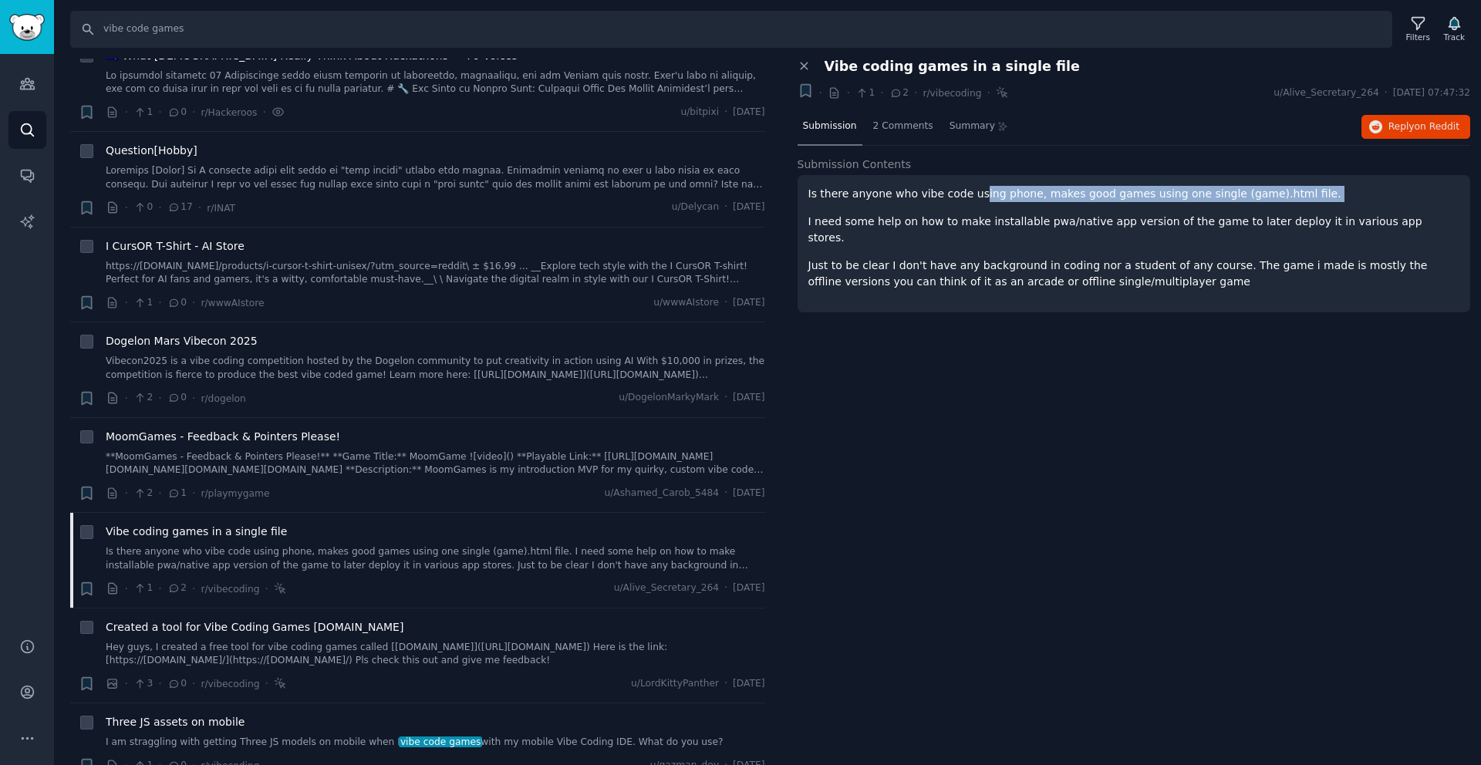
drag, startPoint x: 973, startPoint y: 194, endPoint x: 1047, endPoint y: 206, distance: 75.0
click at [1047, 206] on div "Is there anyone who vibe code using phone, makes good games using one single (g…" at bounding box center [1134, 238] width 652 height 104
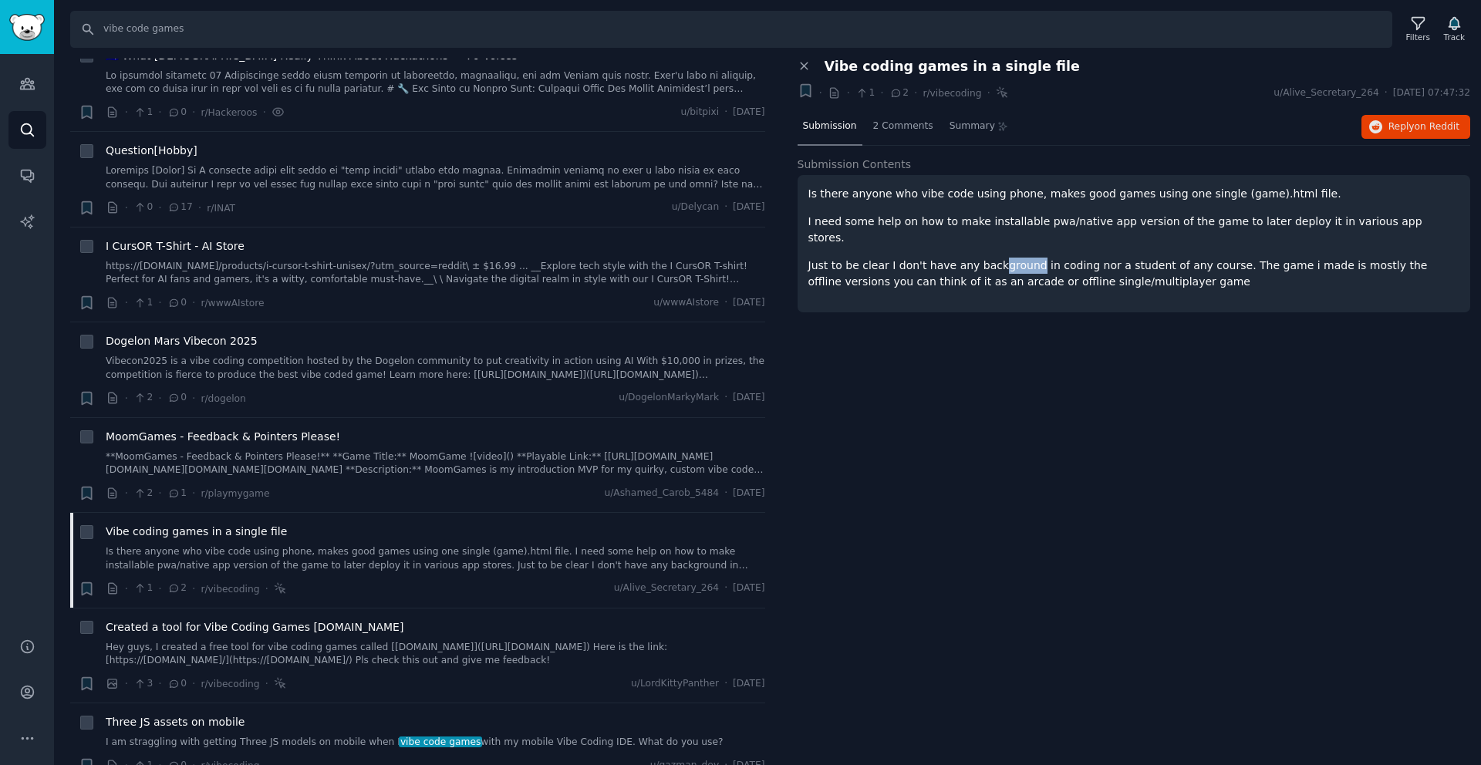
drag, startPoint x: 1028, startPoint y: 258, endPoint x: 1029, endPoint y: 250, distance: 7.8
click at [1029, 258] on p "Just to be clear I don't have any background in coding nor a student of any cou…" at bounding box center [1134, 274] width 652 height 32
drag, startPoint x: 960, startPoint y: 247, endPoint x: 989, endPoint y: 250, distance: 29.5
click at [989, 258] on p "Just to be clear I don't have any background in coding nor a student of any cou…" at bounding box center [1134, 274] width 652 height 32
click at [90, 582] on icon "button" at bounding box center [86, 588] width 9 height 12
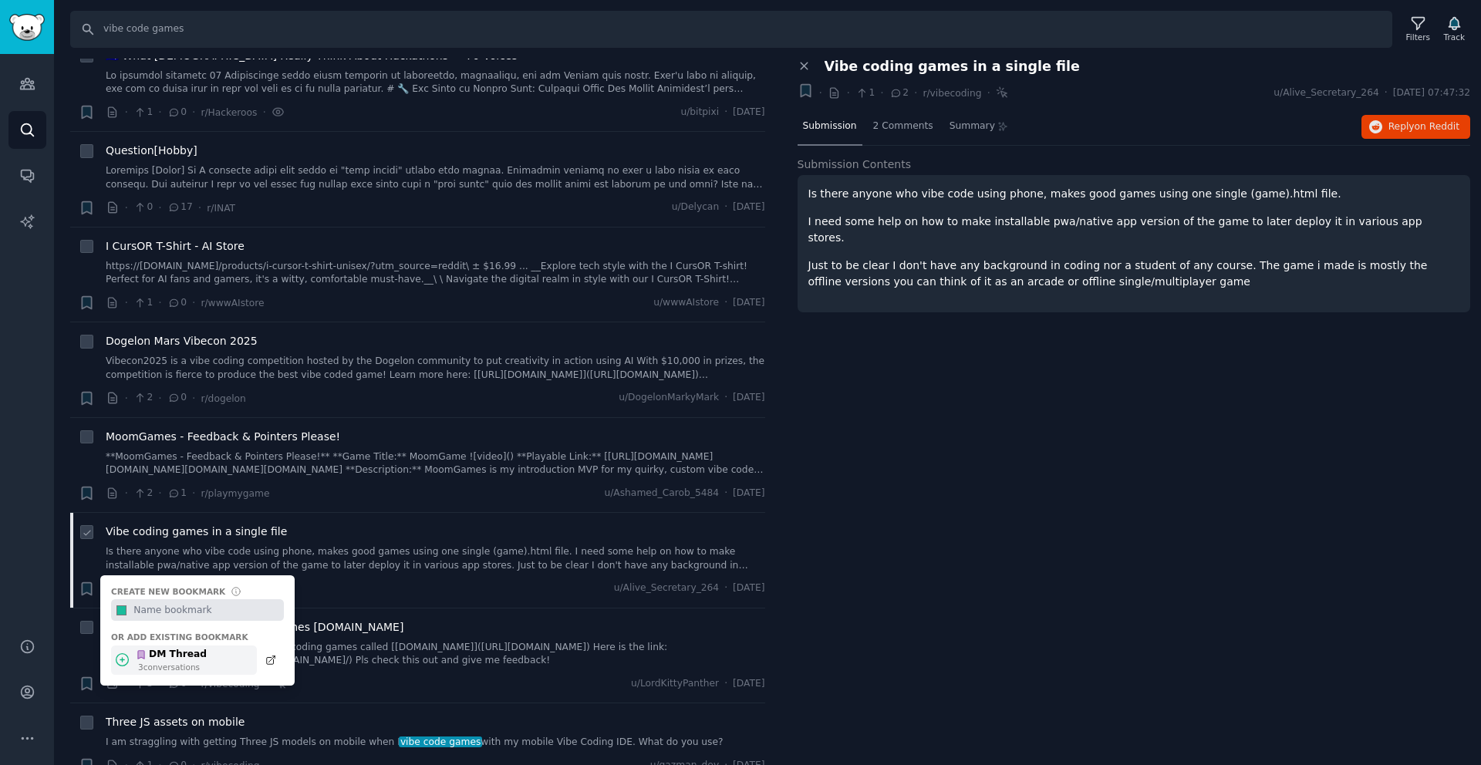
click at [122, 654] on icon at bounding box center [122, 660] width 12 height 12
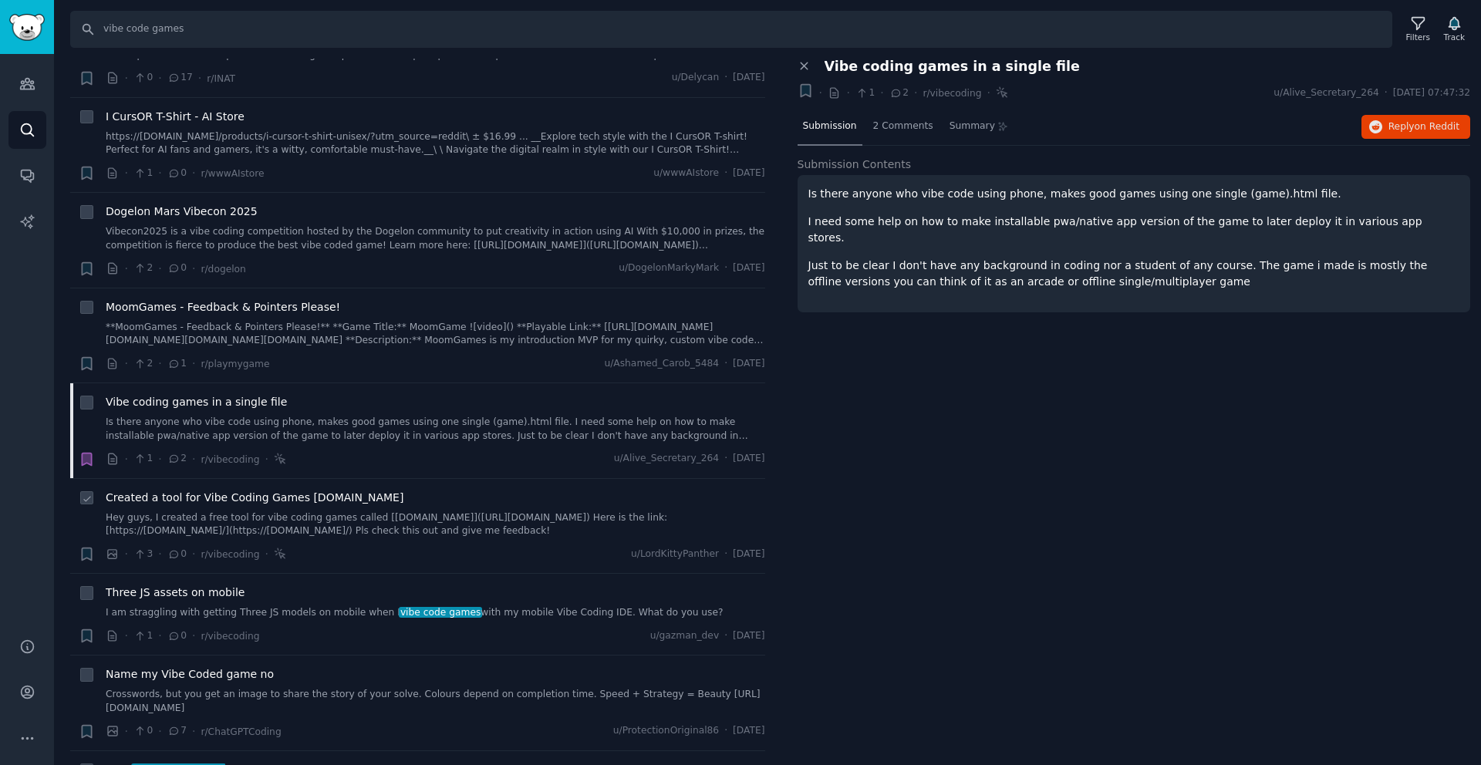
scroll to position [2739, 0]
click at [261, 510] on link "Hey guys, I created a free tool for vibe coding games called [gameprompt.app](h…" at bounding box center [436, 523] width 660 height 27
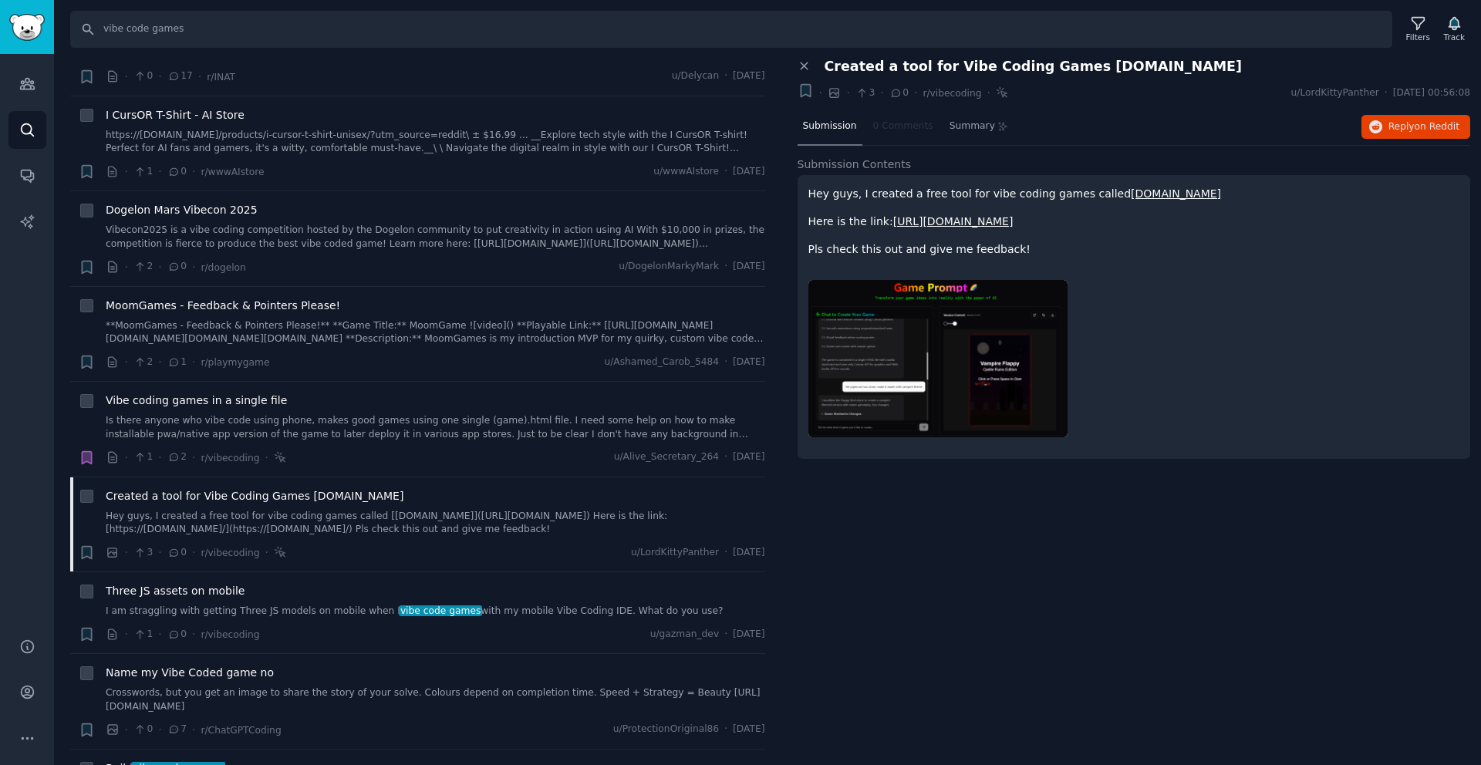
click at [970, 218] on link "https://gameprompt.app/" at bounding box center [953, 221] width 120 height 12
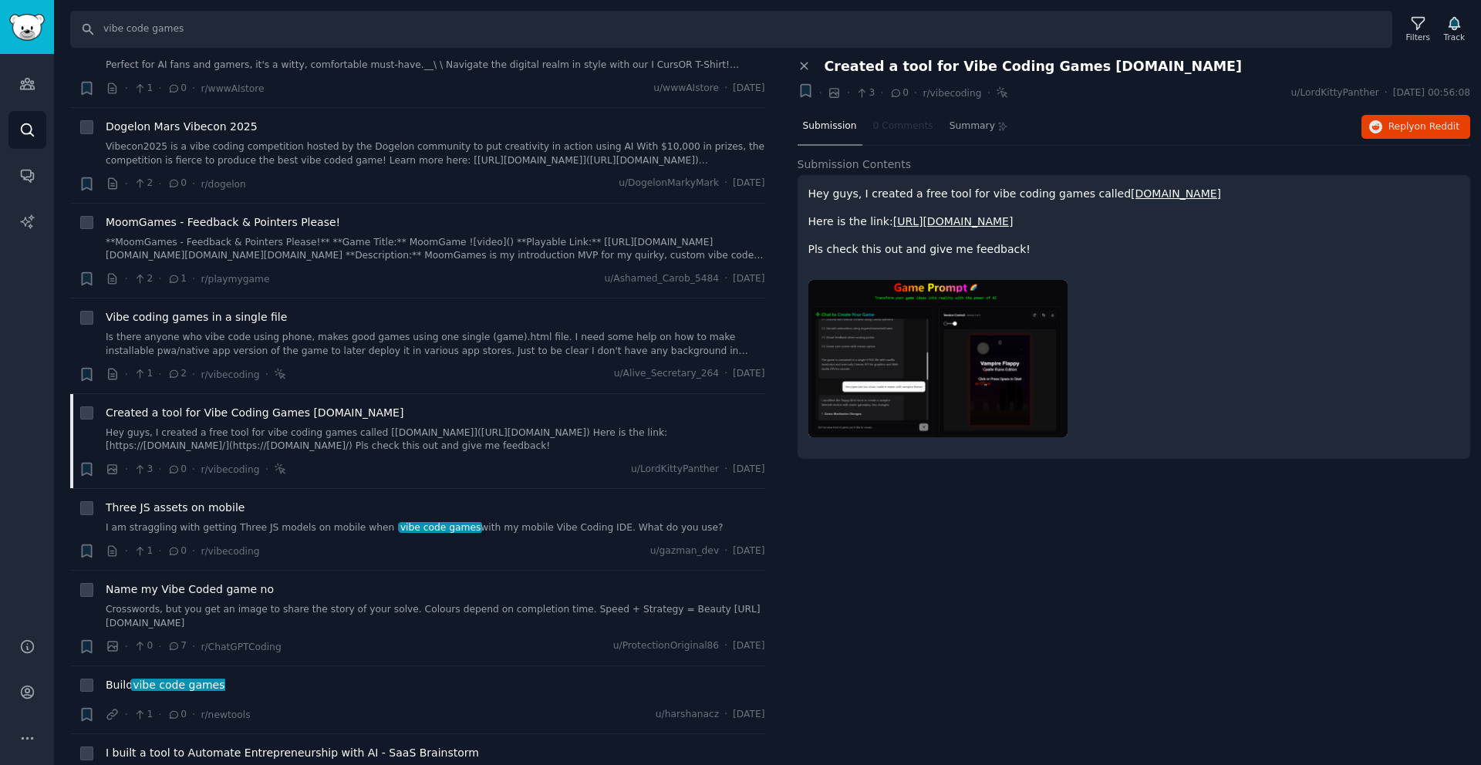
scroll to position [3001, 0]
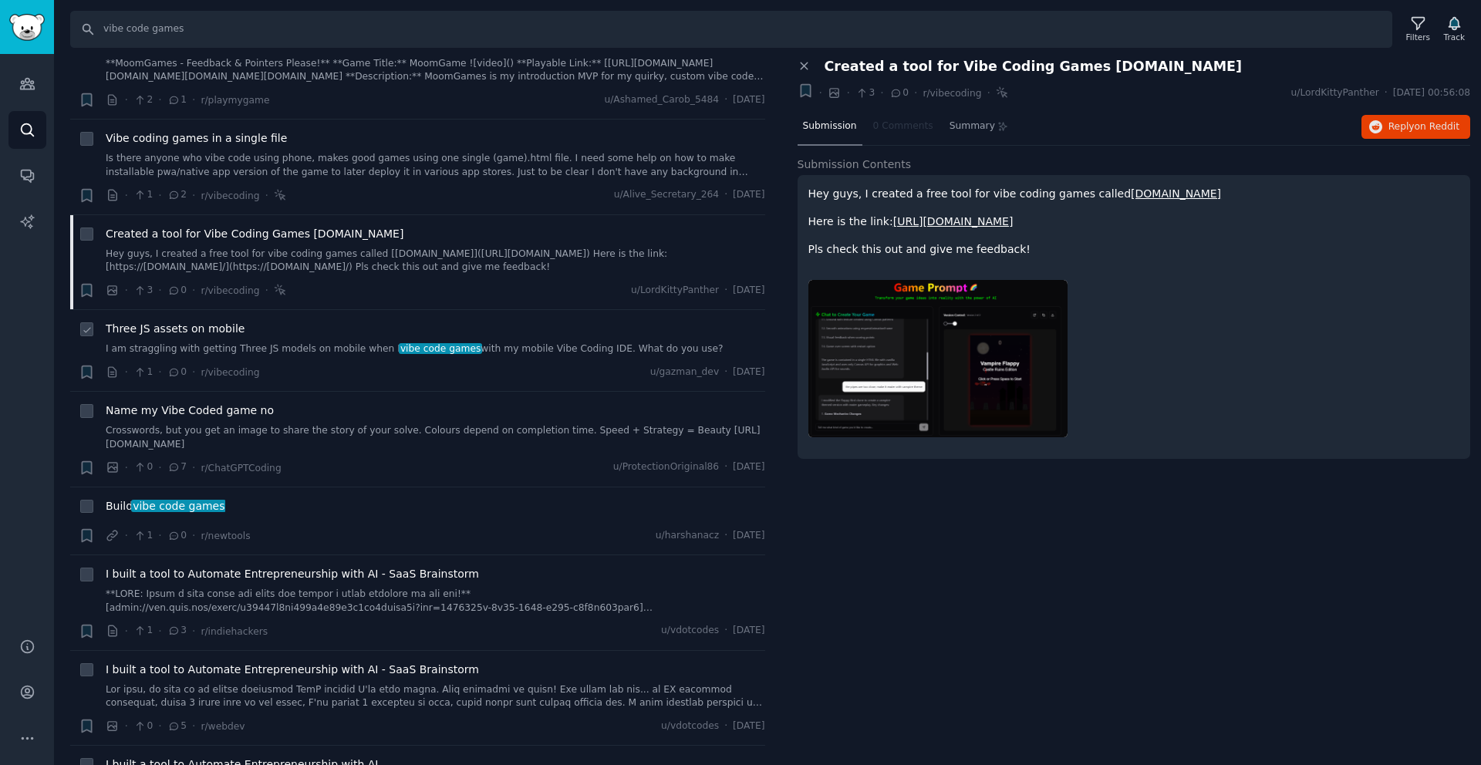
click at [285, 343] on link "I am straggling with getting Three JS models on mobile when I vibe code games w…" at bounding box center [436, 350] width 660 height 14
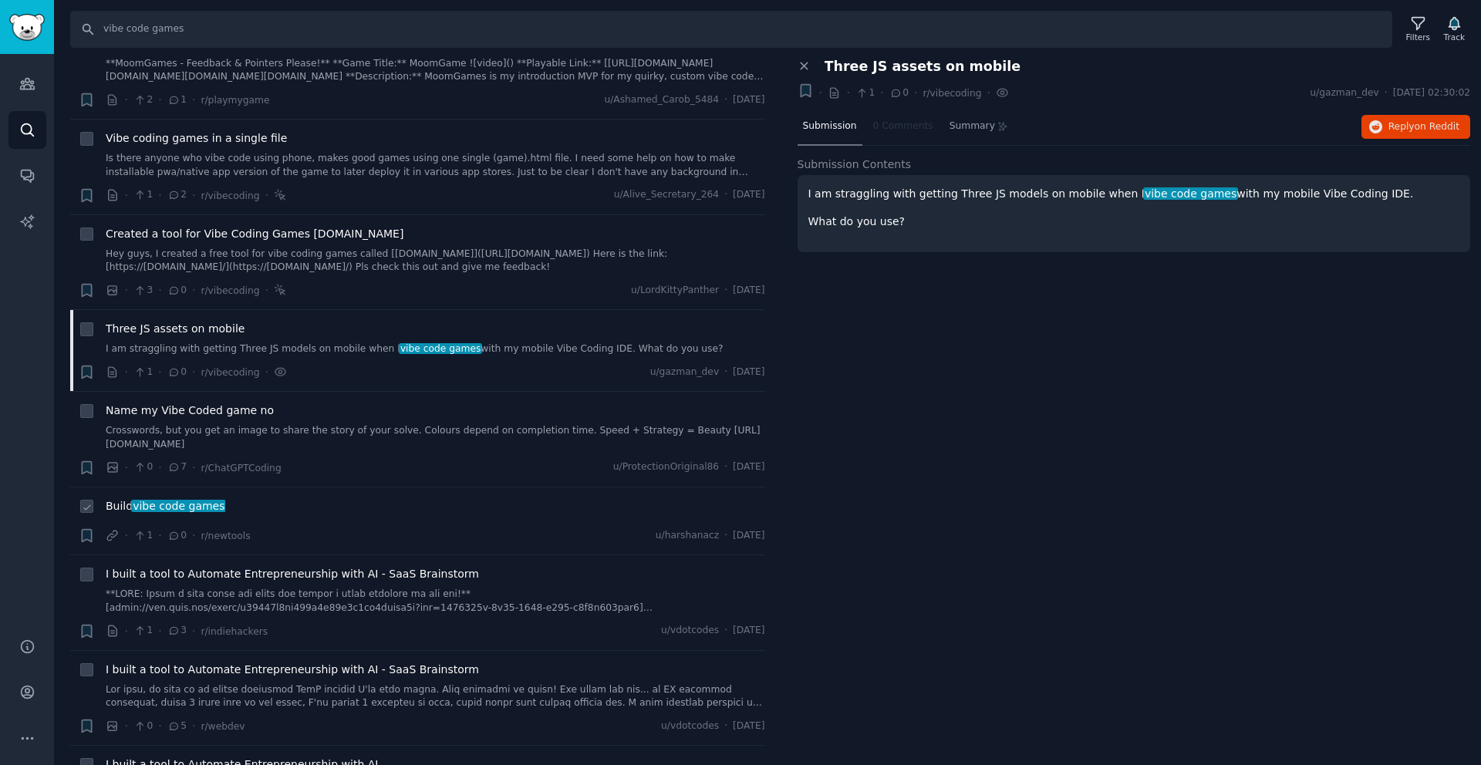
click at [241, 498] on div "Build vibe code games" at bounding box center [436, 506] width 660 height 16
click at [208, 498] on span "Build vibe code games" at bounding box center [166, 506] width 120 height 16
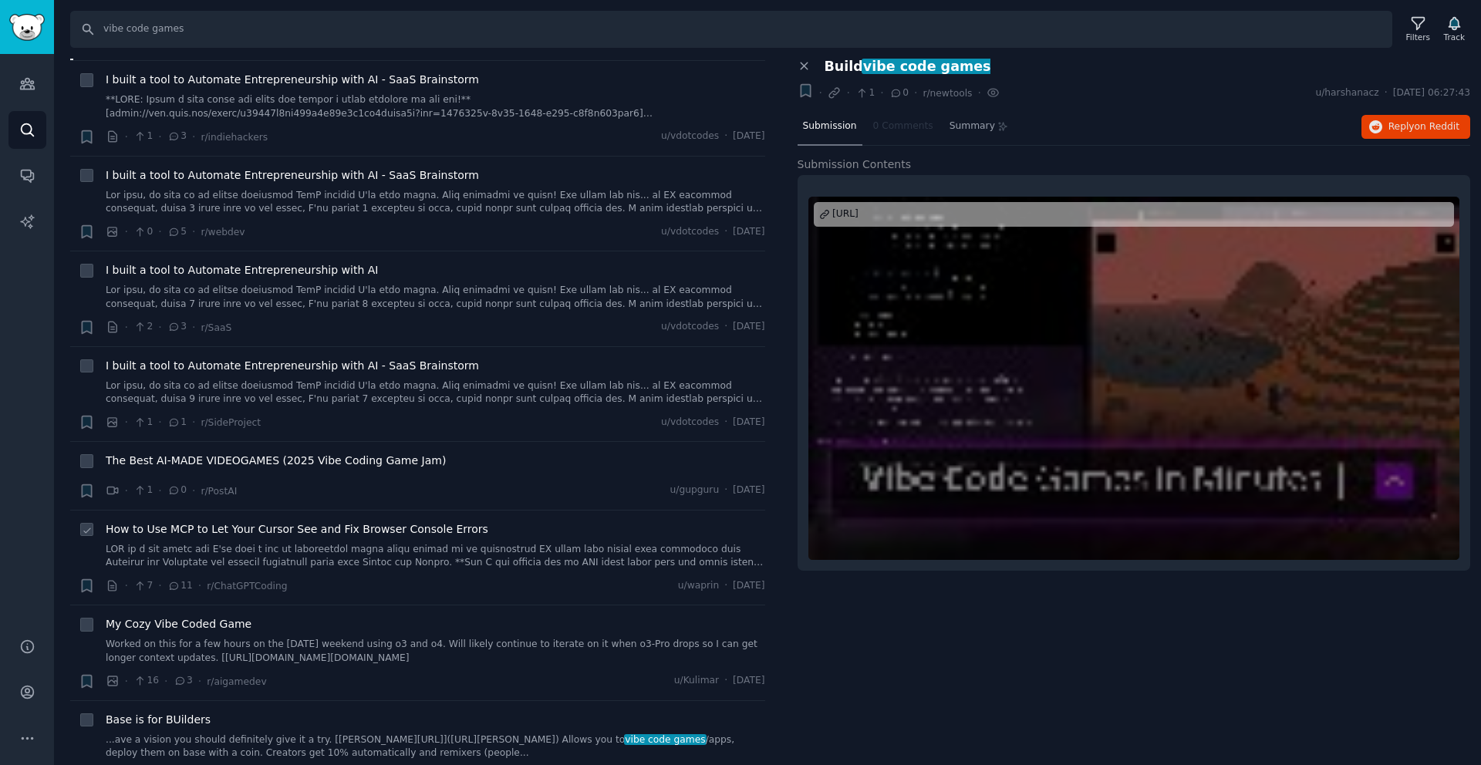
scroll to position [3592, 0]
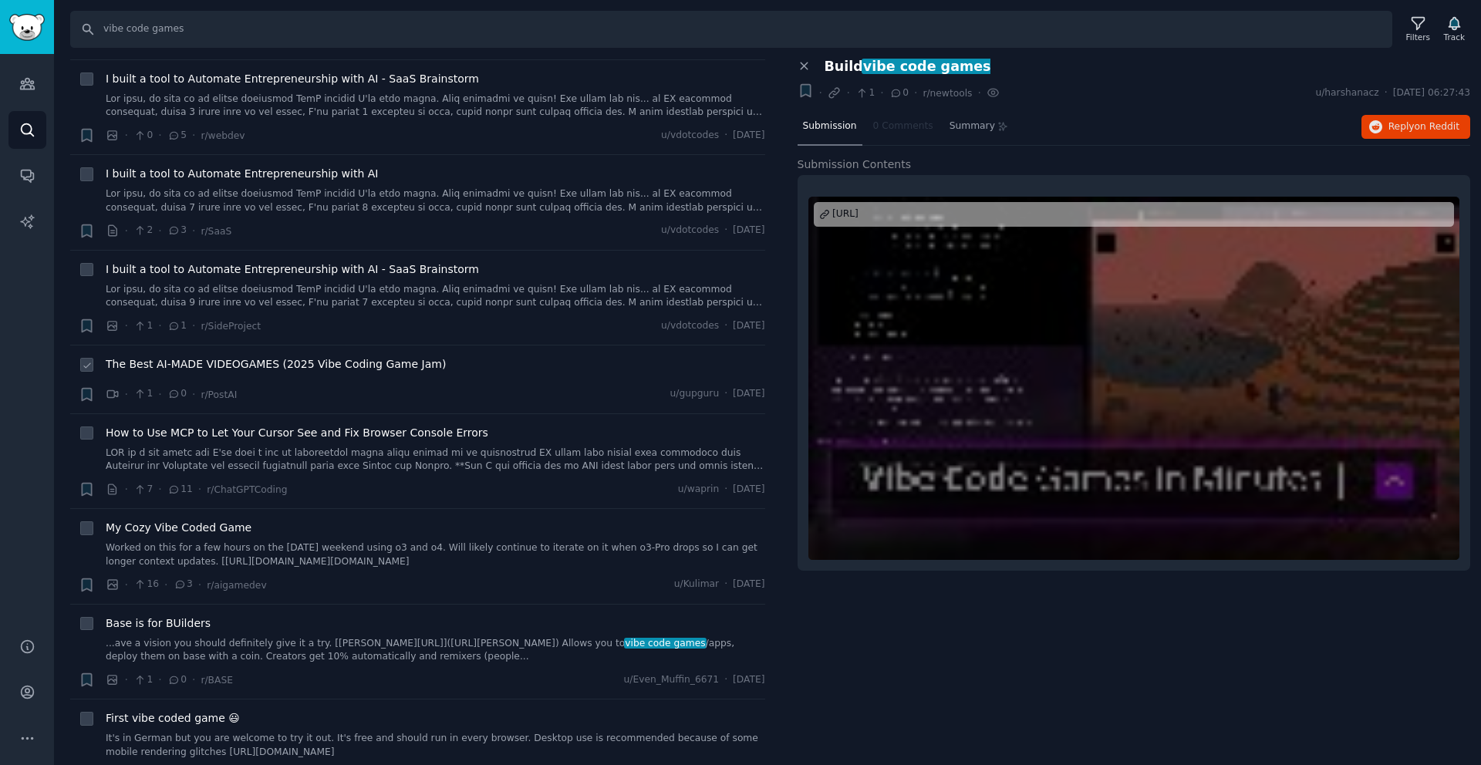
click at [283, 363] on div "The Best AI-MADE VIDEOGAMES (2025 Vibe Coding Game Jam) · 1 · 0 · r/PostAI u/gu…" at bounding box center [436, 379] width 660 height 46
click at [286, 356] on span "The Best AI-MADE VIDEOGAMES (2025 Vibe Coding Game Jam)" at bounding box center [276, 364] width 340 height 16
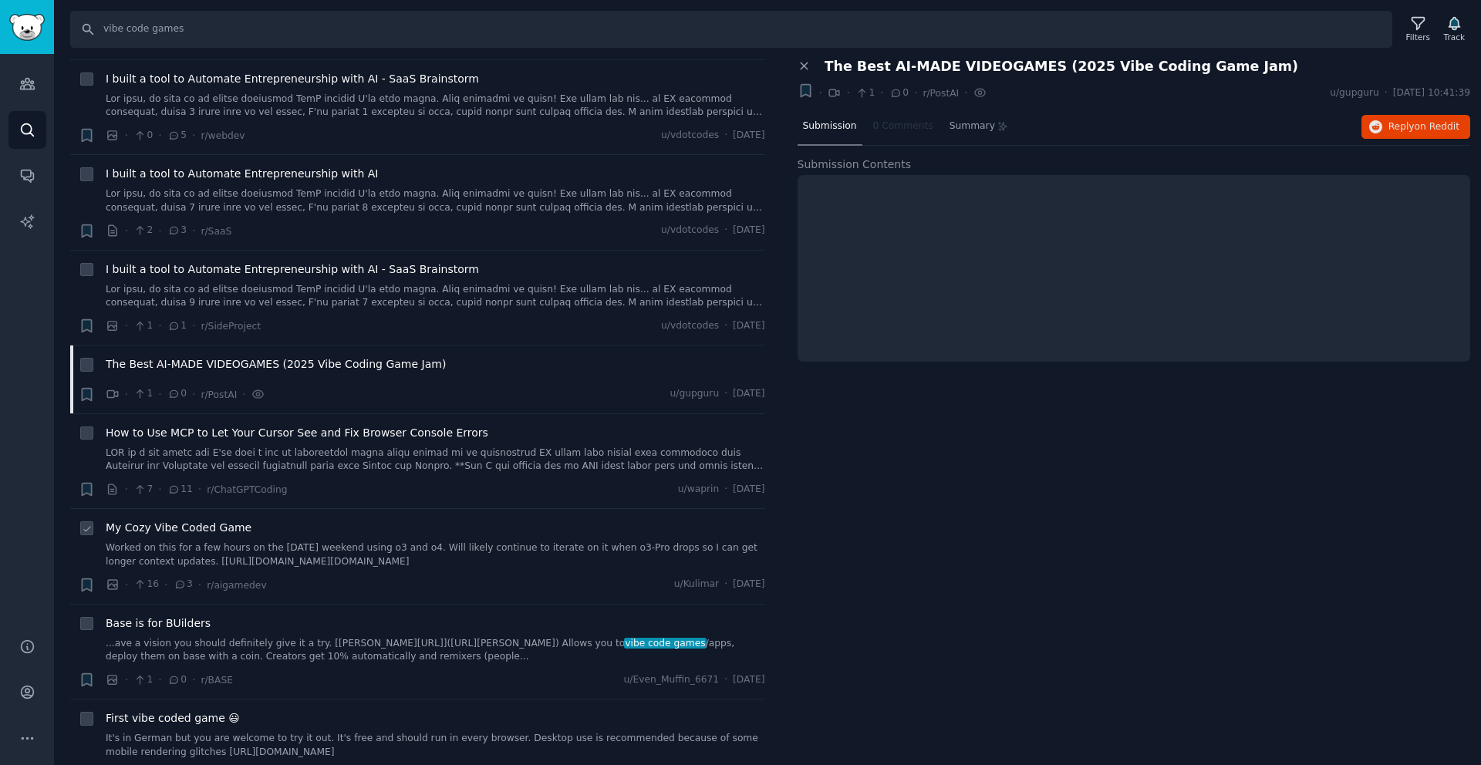
click at [361, 520] on div "My Cozy Vibe Coded Game" at bounding box center [436, 528] width 660 height 16
click at [187, 520] on span "My Cozy Vibe Coded Game" at bounding box center [179, 528] width 146 height 16
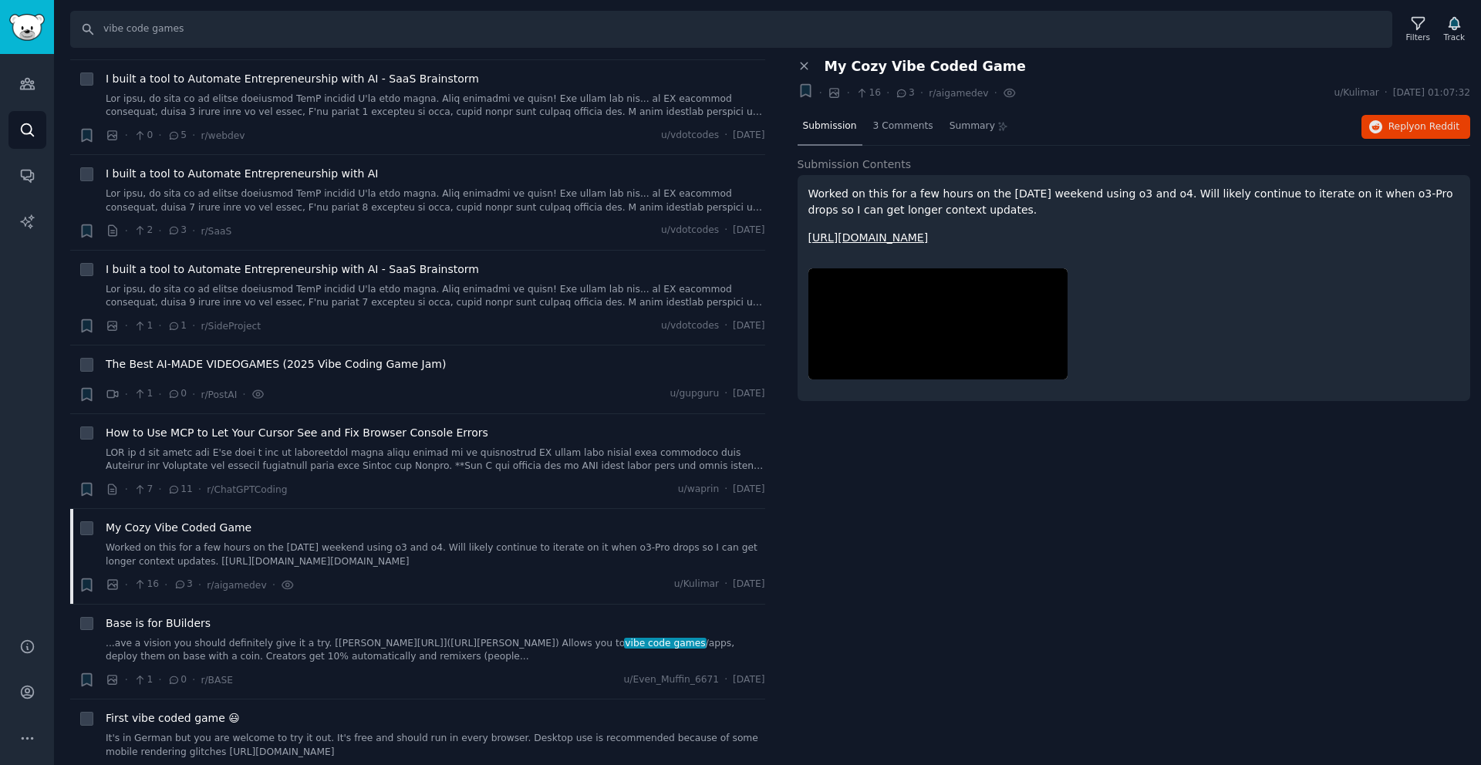
click at [929, 232] on link "https://www.youtube.com/watch?v=aRfaCW9s9U0" at bounding box center [868, 237] width 120 height 12
click at [85, 579] on icon "button" at bounding box center [86, 585] width 9 height 12
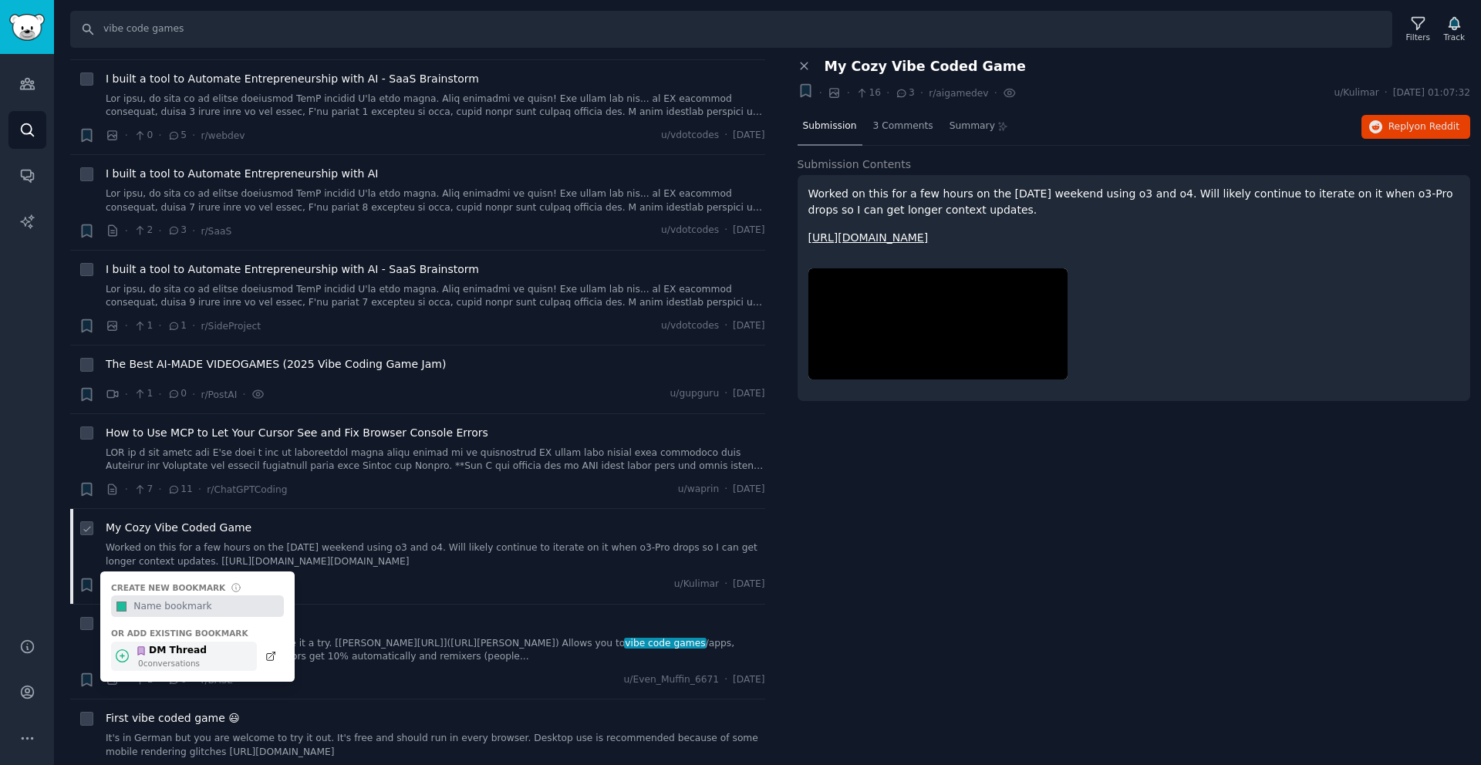
click at [120, 650] on icon at bounding box center [122, 656] width 12 height 12
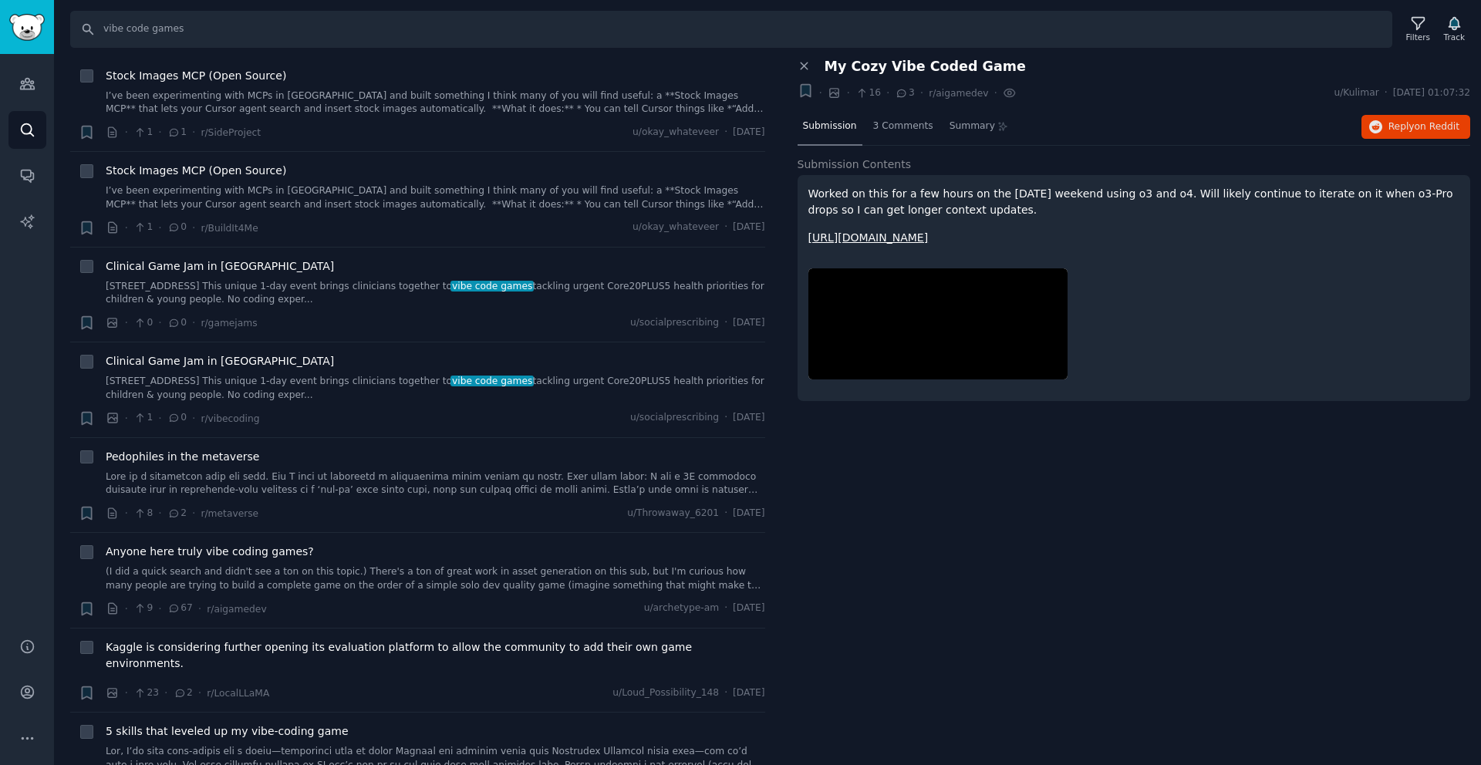
scroll to position [1059, 0]
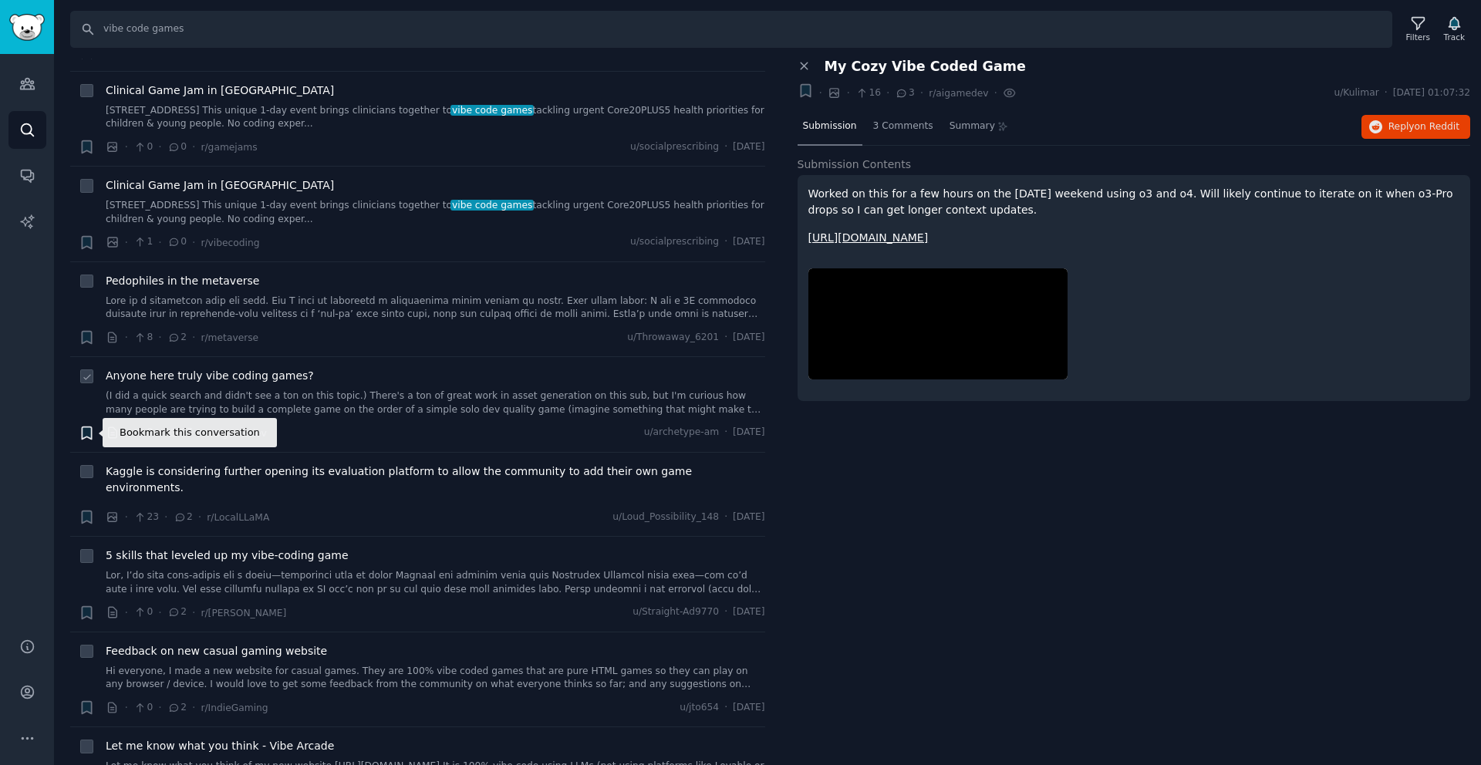
click at [80, 427] on icon "button" at bounding box center [87, 433] width 16 height 16
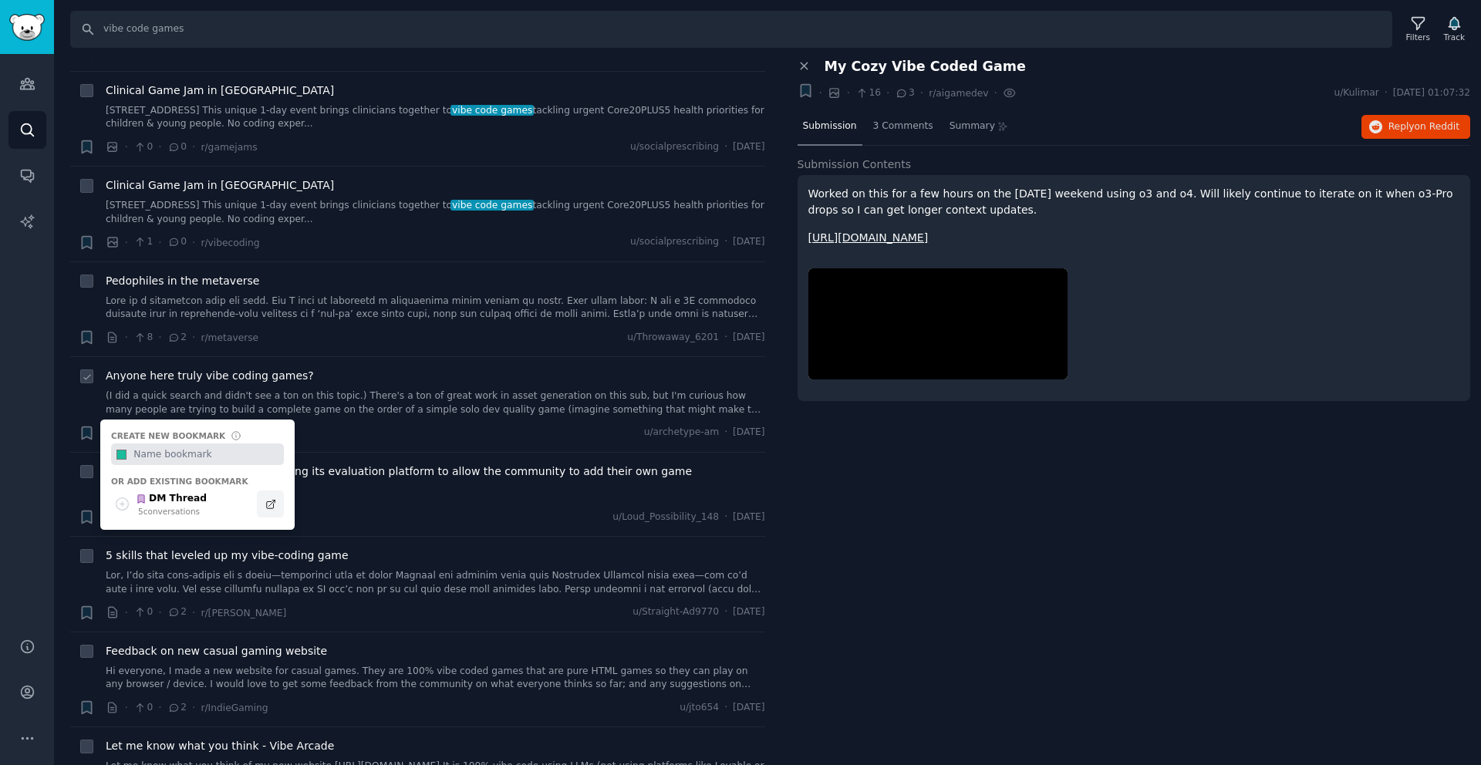
click at [268, 505] on icon at bounding box center [270, 504] width 11 height 11
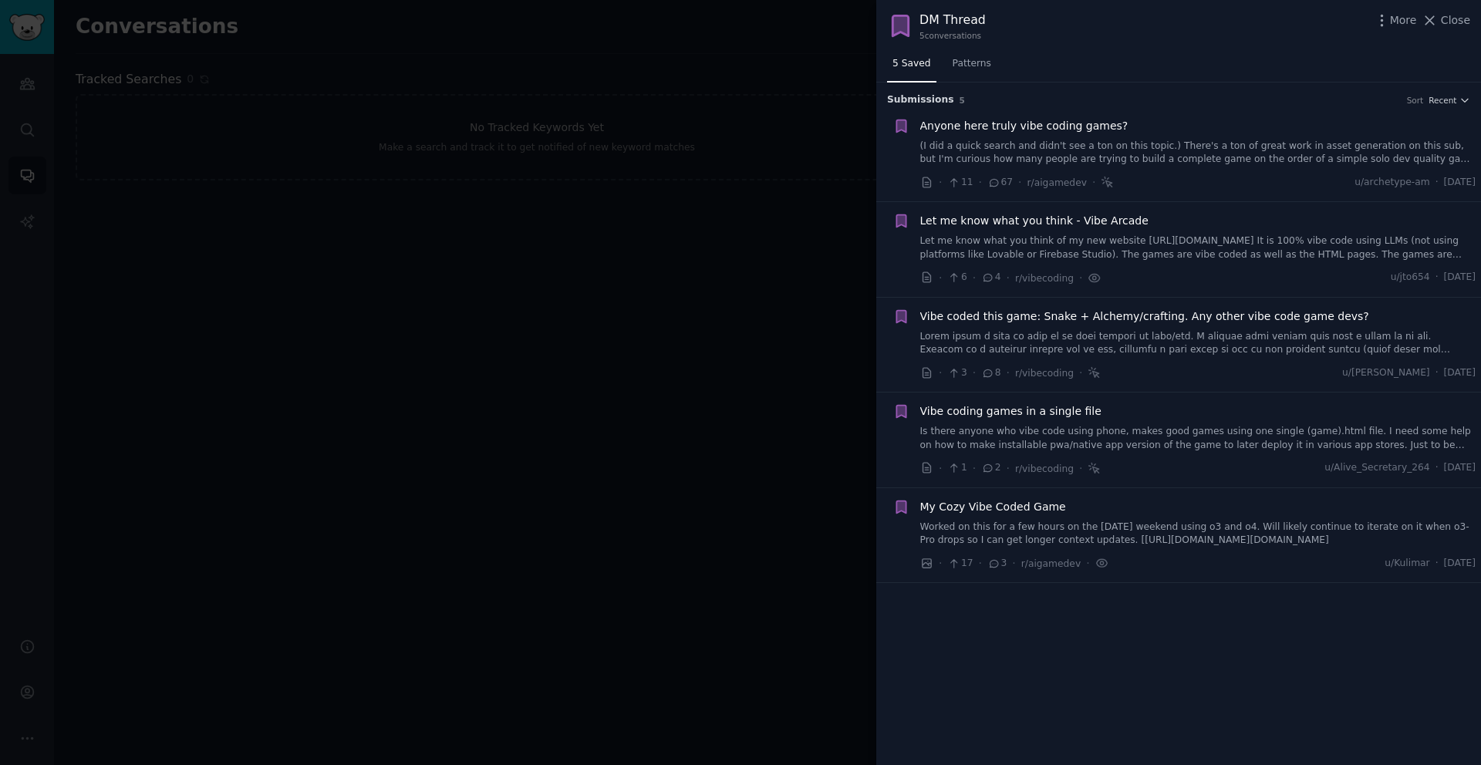
click at [1032, 505] on span "My Cozy Vibe Coded Game" at bounding box center [993, 507] width 146 height 16
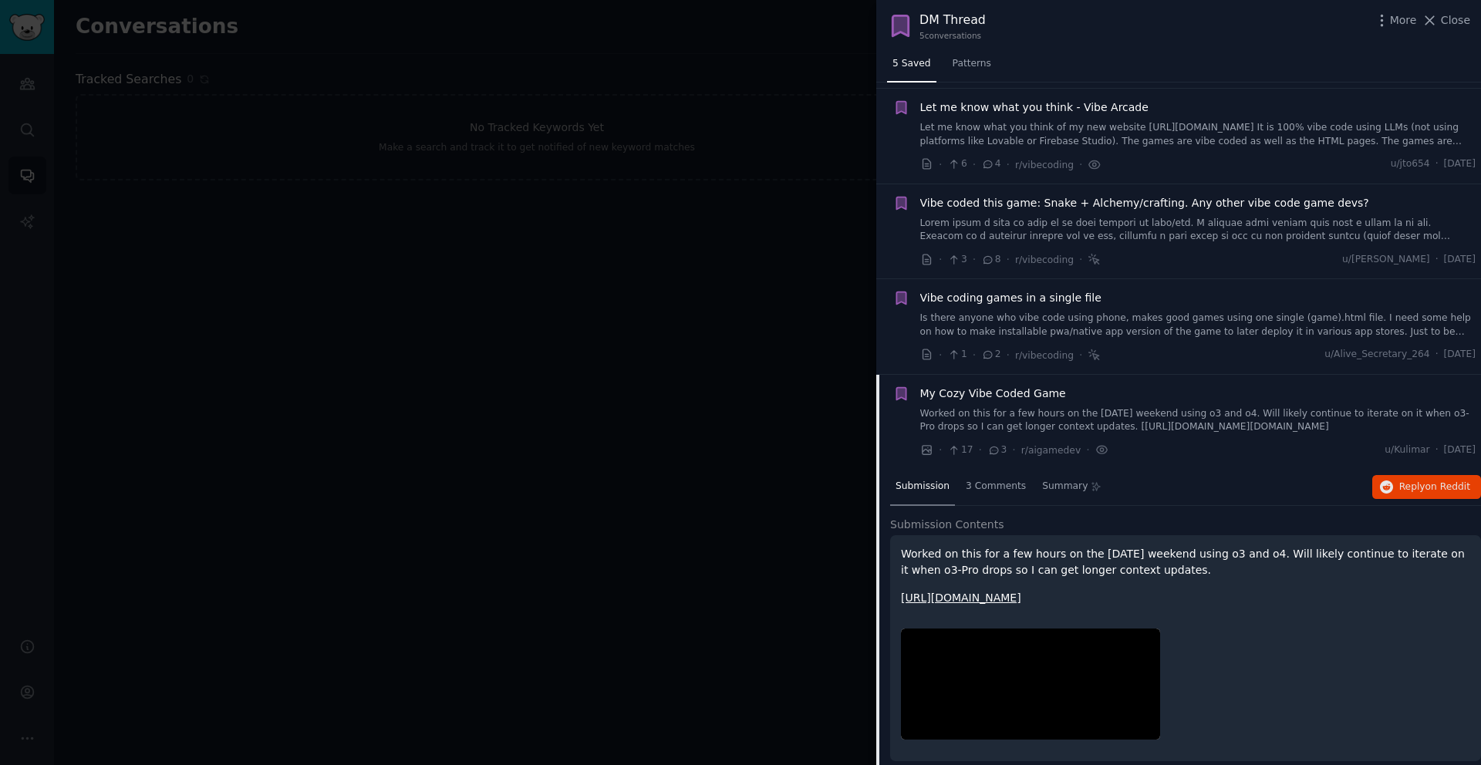
scroll to position [127, 0]
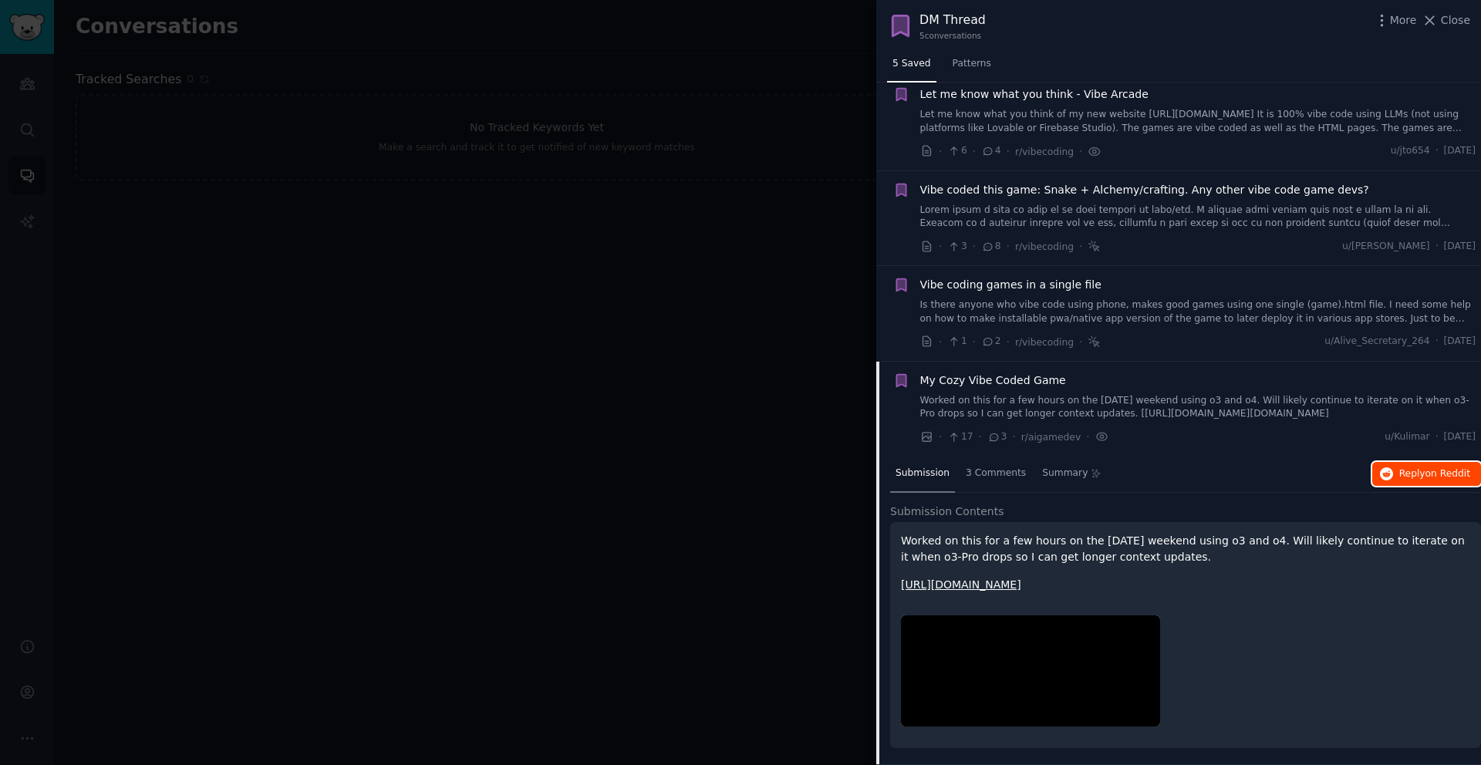
click at [1420, 462] on button "Reply on Reddit" at bounding box center [1426, 474] width 109 height 25
click at [759, 61] on div at bounding box center [740, 382] width 1481 height 765
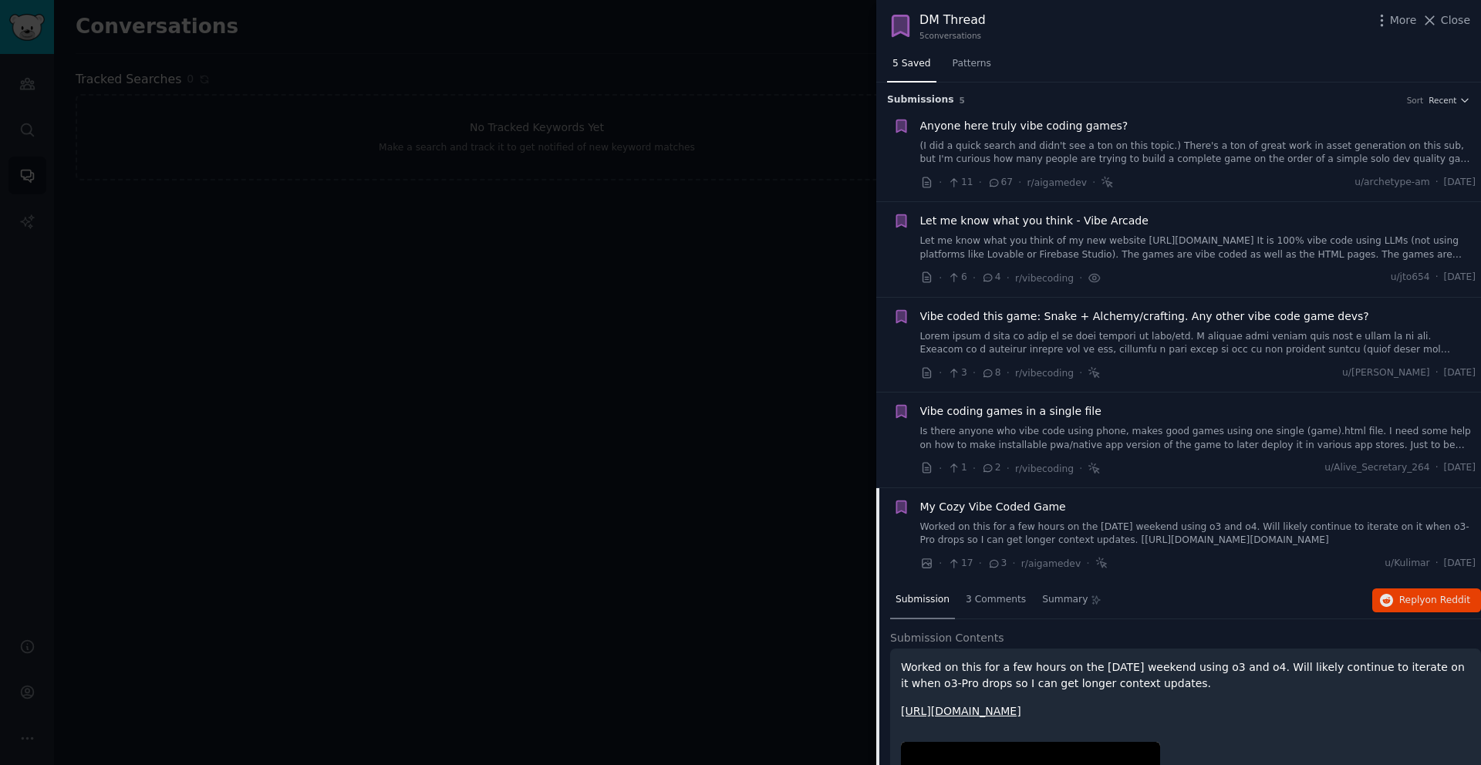
click at [590, 349] on div at bounding box center [740, 382] width 1481 height 765
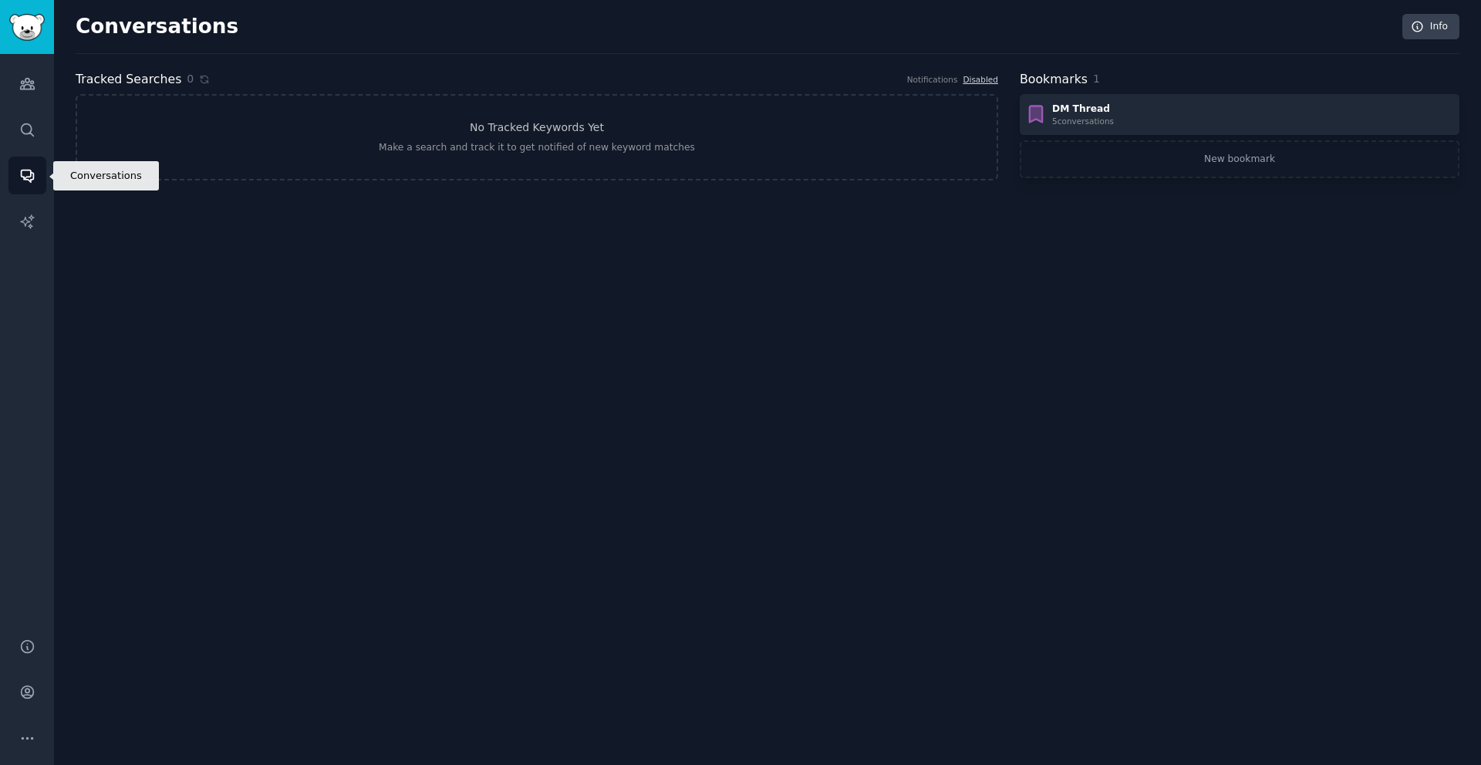
click at [32, 180] on icon "Sidebar" at bounding box center [27, 176] width 12 height 12
click at [35, 128] on link "Search" at bounding box center [27, 130] width 38 height 38
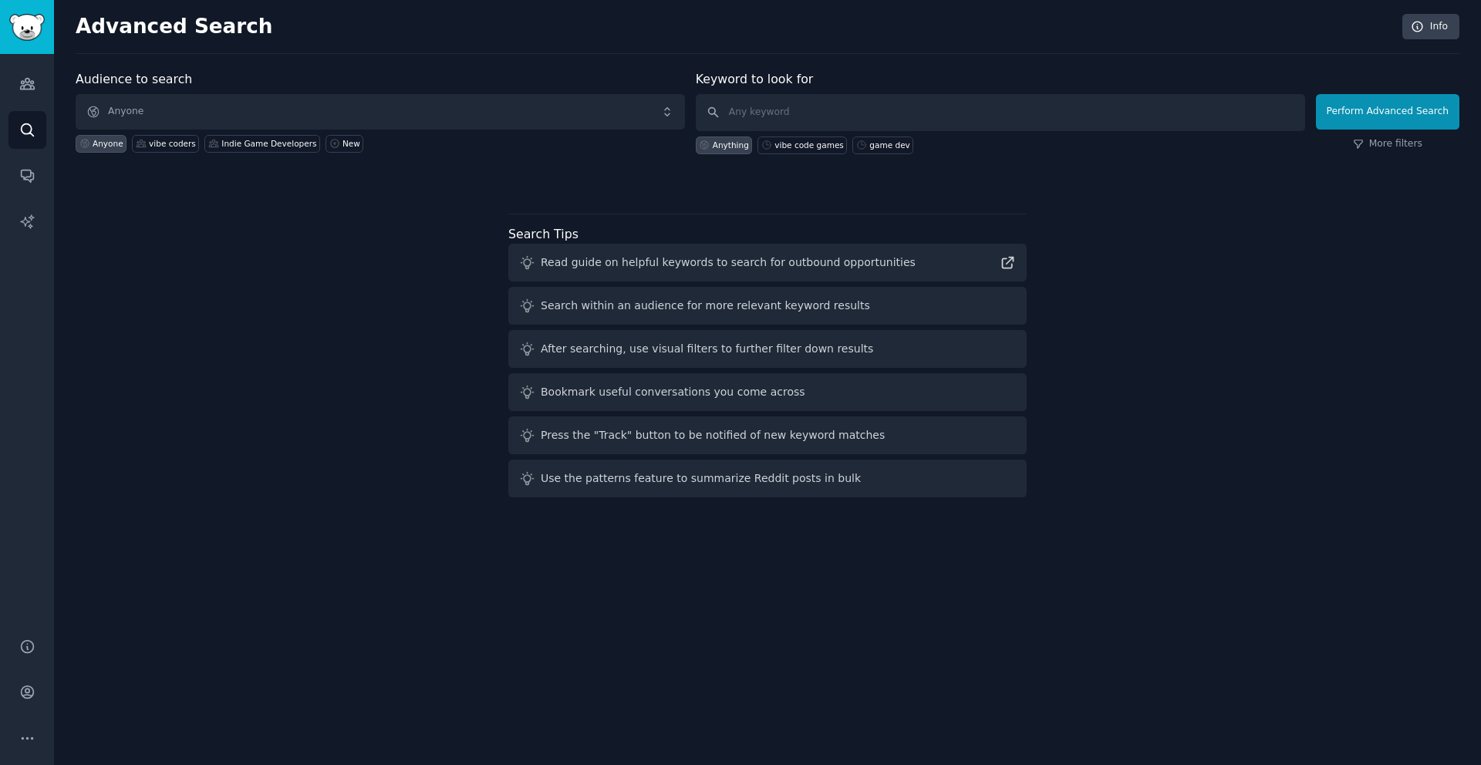
click at [532, 131] on div "Anyone vibe coders Indie Game Developers New" at bounding box center [380, 141] width 609 height 23
click at [530, 110] on span "Anyone" at bounding box center [380, 111] width 609 height 35
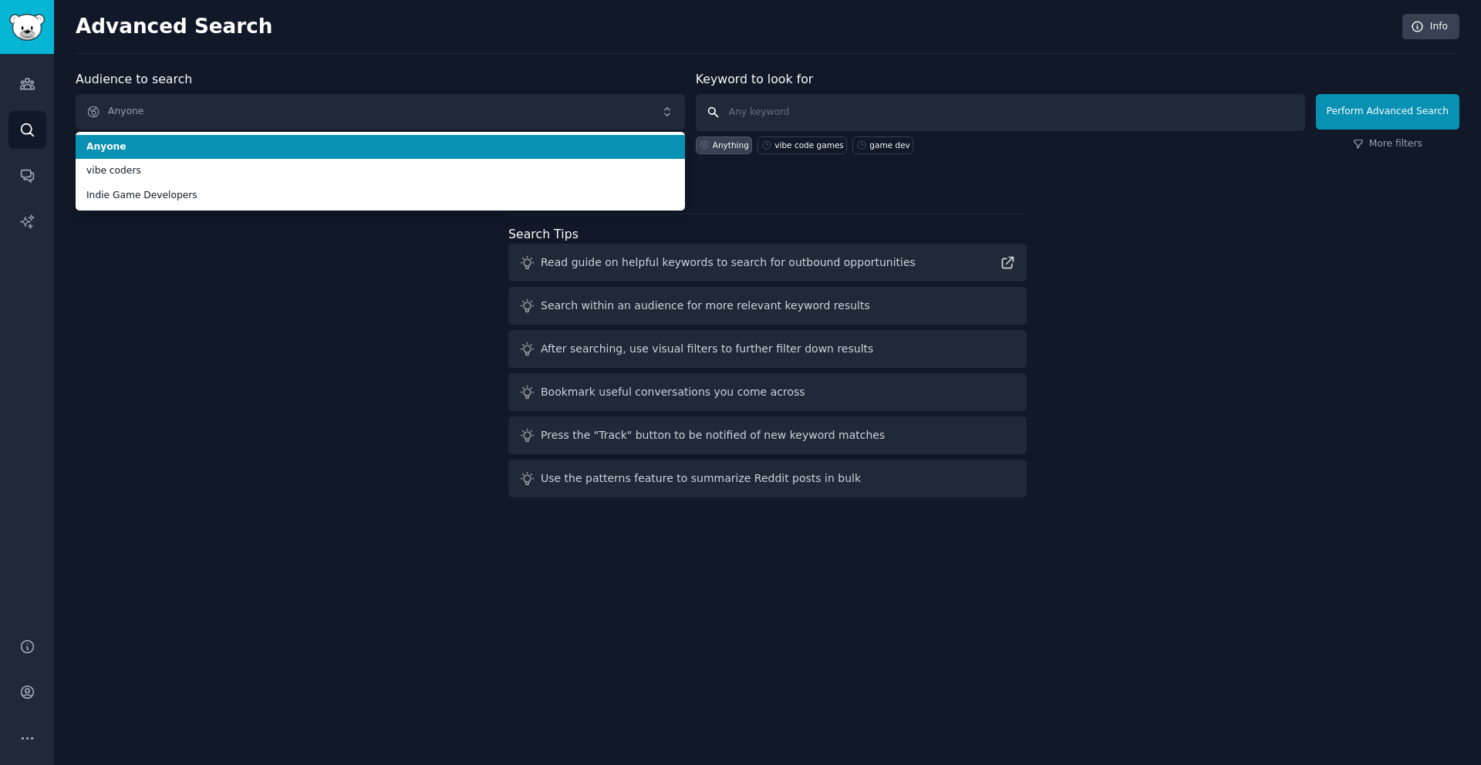
click at [745, 94] on input "text" at bounding box center [1000, 112] width 609 height 37
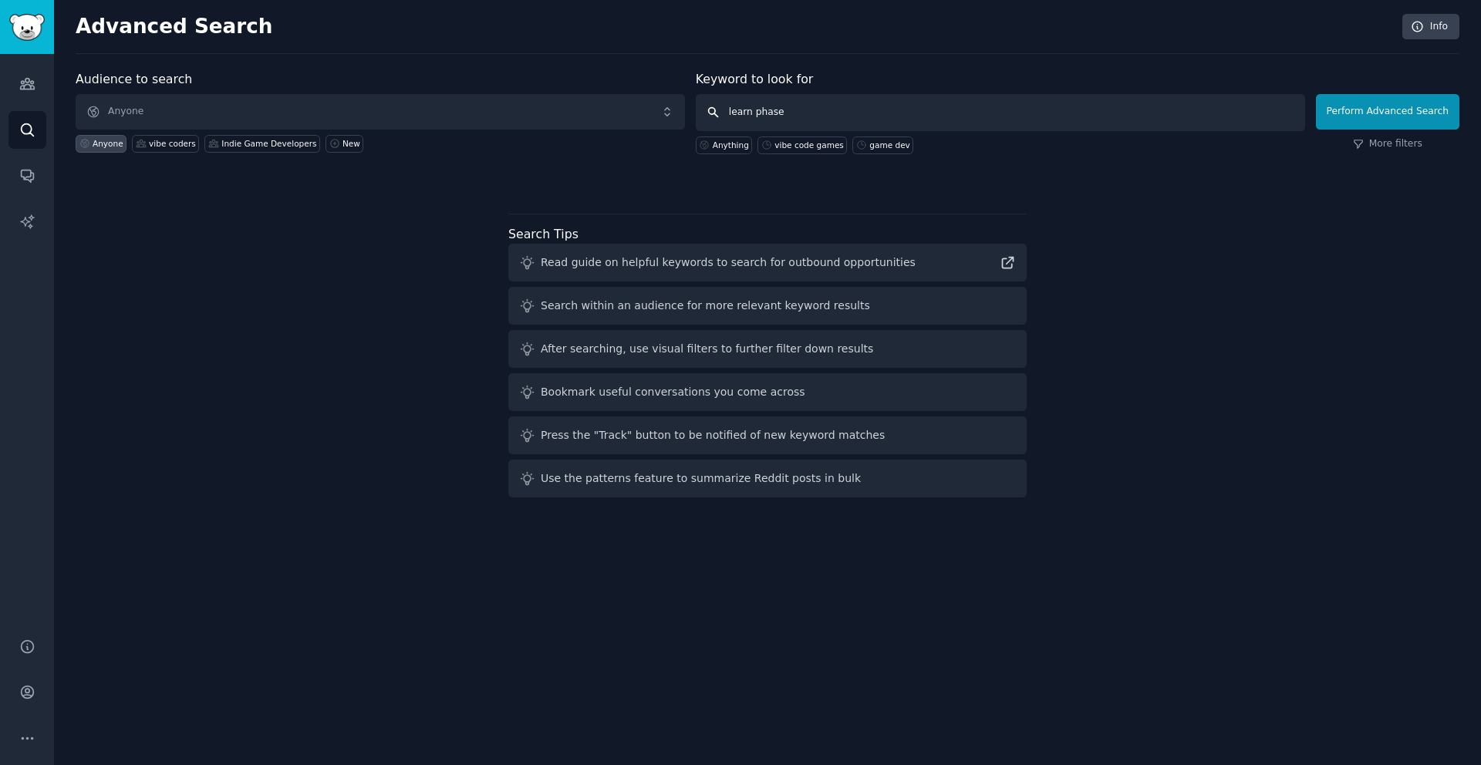
type input "learn phaser"
click button "Perform Advanced Search" at bounding box center [1387, 111] width 143 height 35
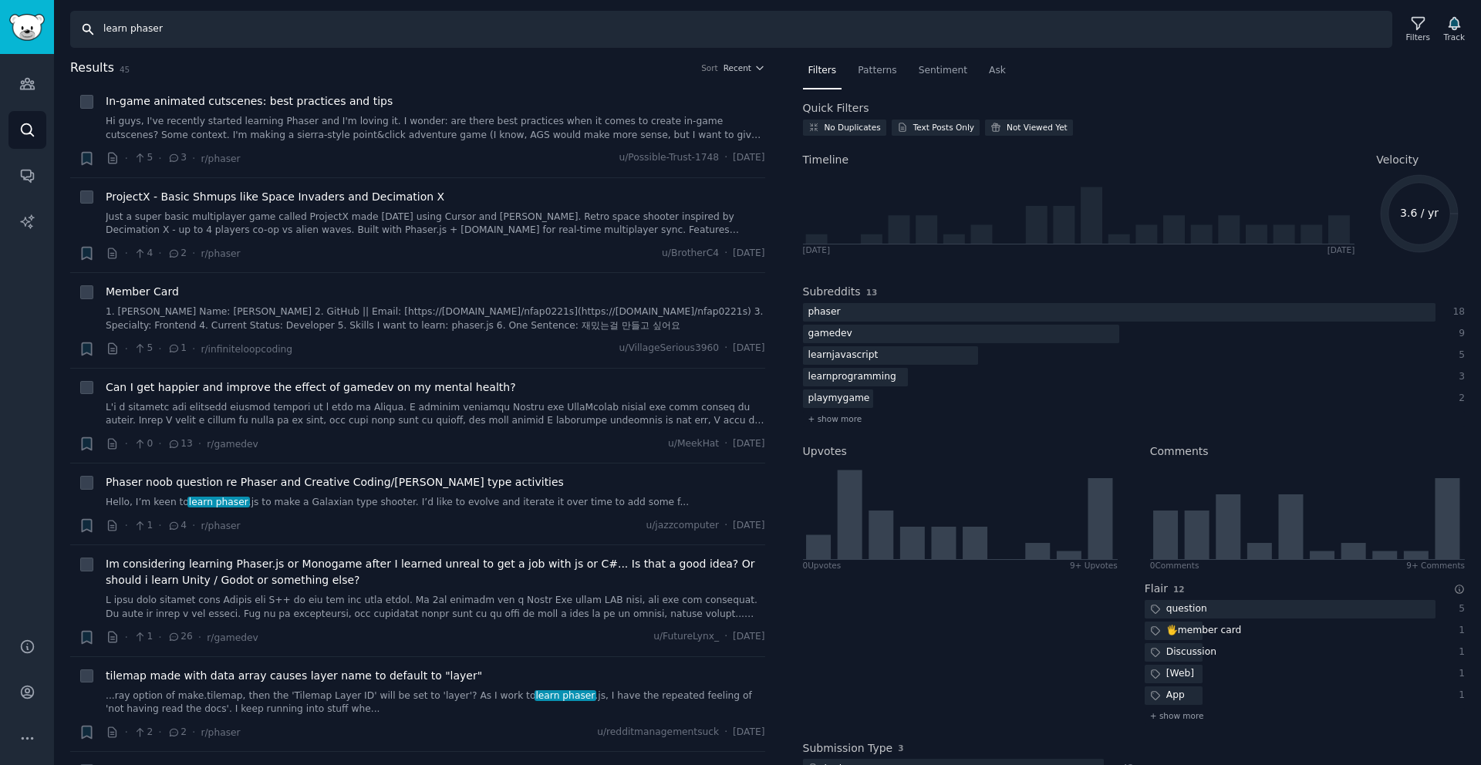
click at [264, 19] on input "learn phaser" at bounding box center [731, 29] width 1322 height 37
click at [265, 21] on input "learn phaser" at bounding box center [731, 29] width 1322 height 37
click at [269, 24] on input "learn phaser" at bounding box center [731, 29] width 1322 height 37
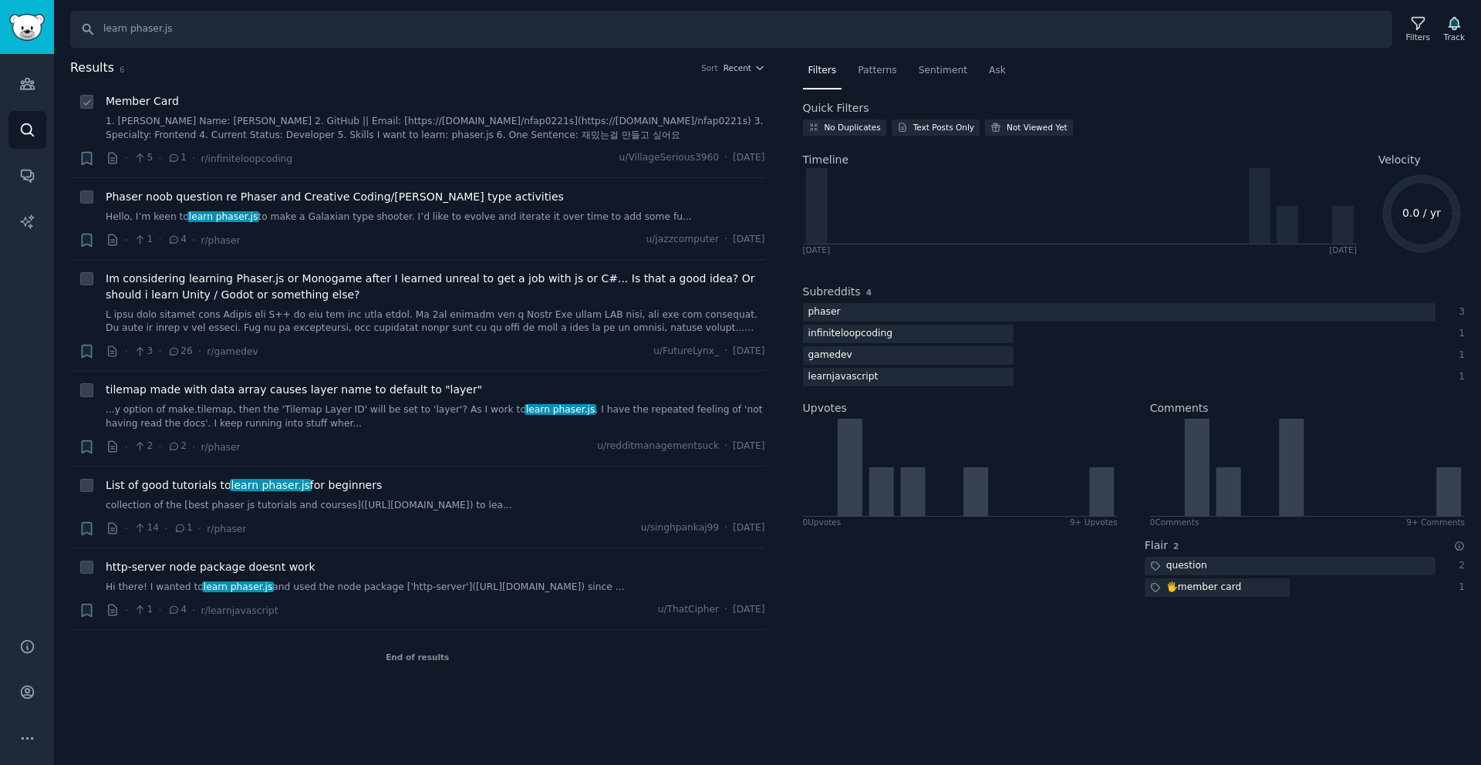
click at [468, 112] on div "Member Card 1. Nick Name: hansol 2. GitHub || Email: [https://github.com/nfap02…" at bounding box center [436, 117] width 660 height 49
click at [470, 117] on link "1. Nick Name: hansol 2. GitHub || Email: [https://github.com/nfap0221s](https:/…" at bounding box center [436, 128] width 660 height 27
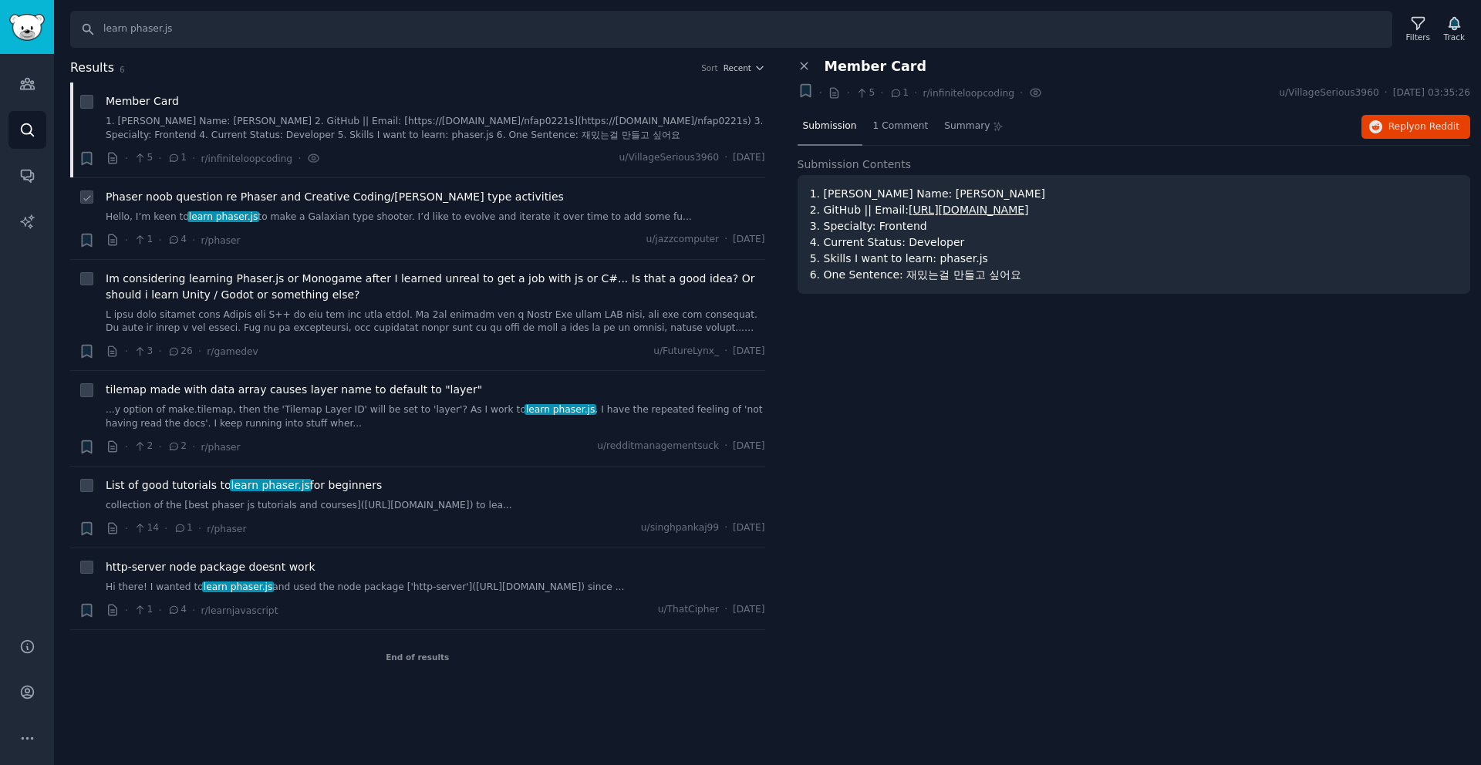
click at [454, 205] on div "Phaser noob question re Phaser and Creative Coding/Gen art type activities Hell…" at bounding box center [436, 206] width 660 height 35
click at [456, 212] on link "Hello, I’m keen to learn phaser.js to make a Galaxian type shooter. I’d like to…" at bounding box center [436, 218] width 660 height 14
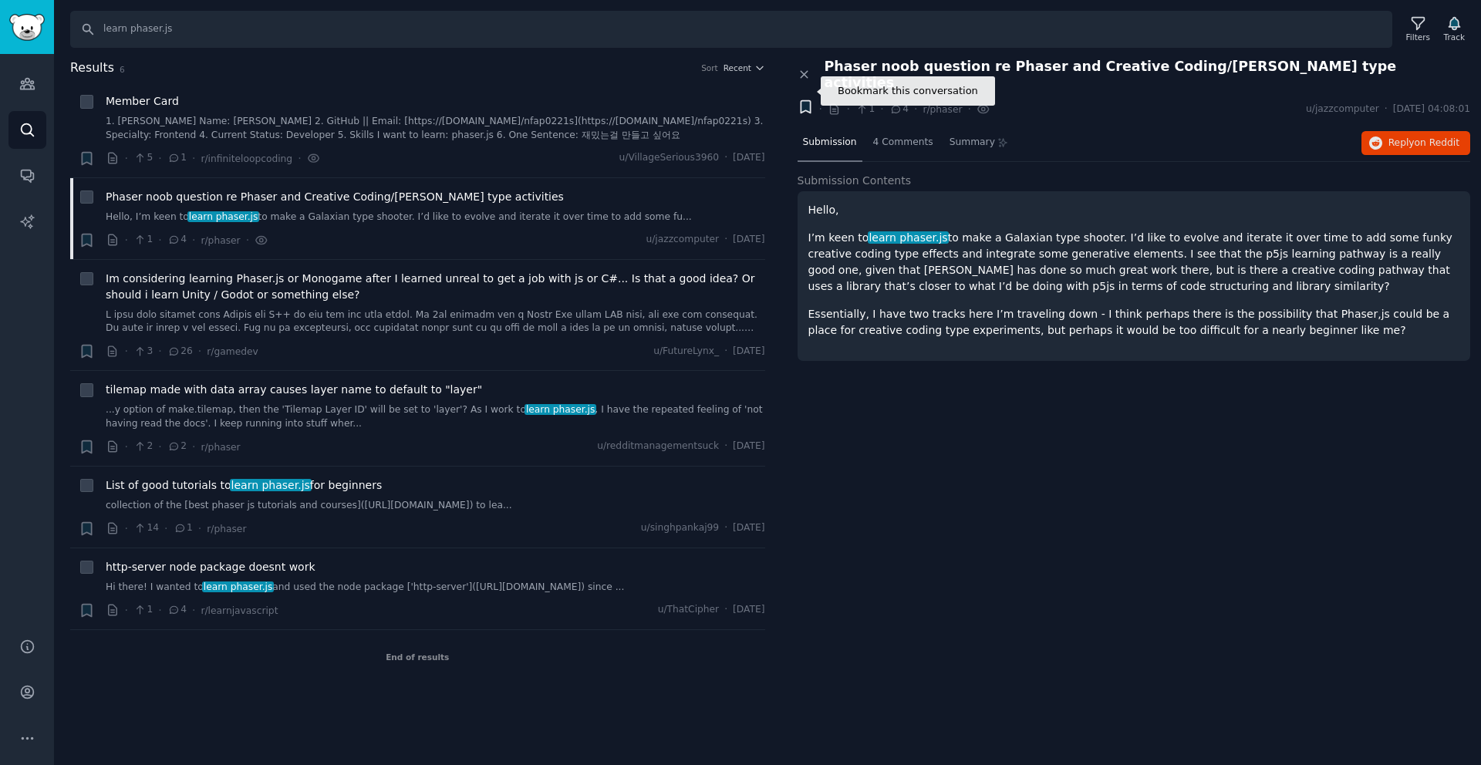
click at [801, 101] on icon "button" at bounding box center [805, 107] width 9 height 12
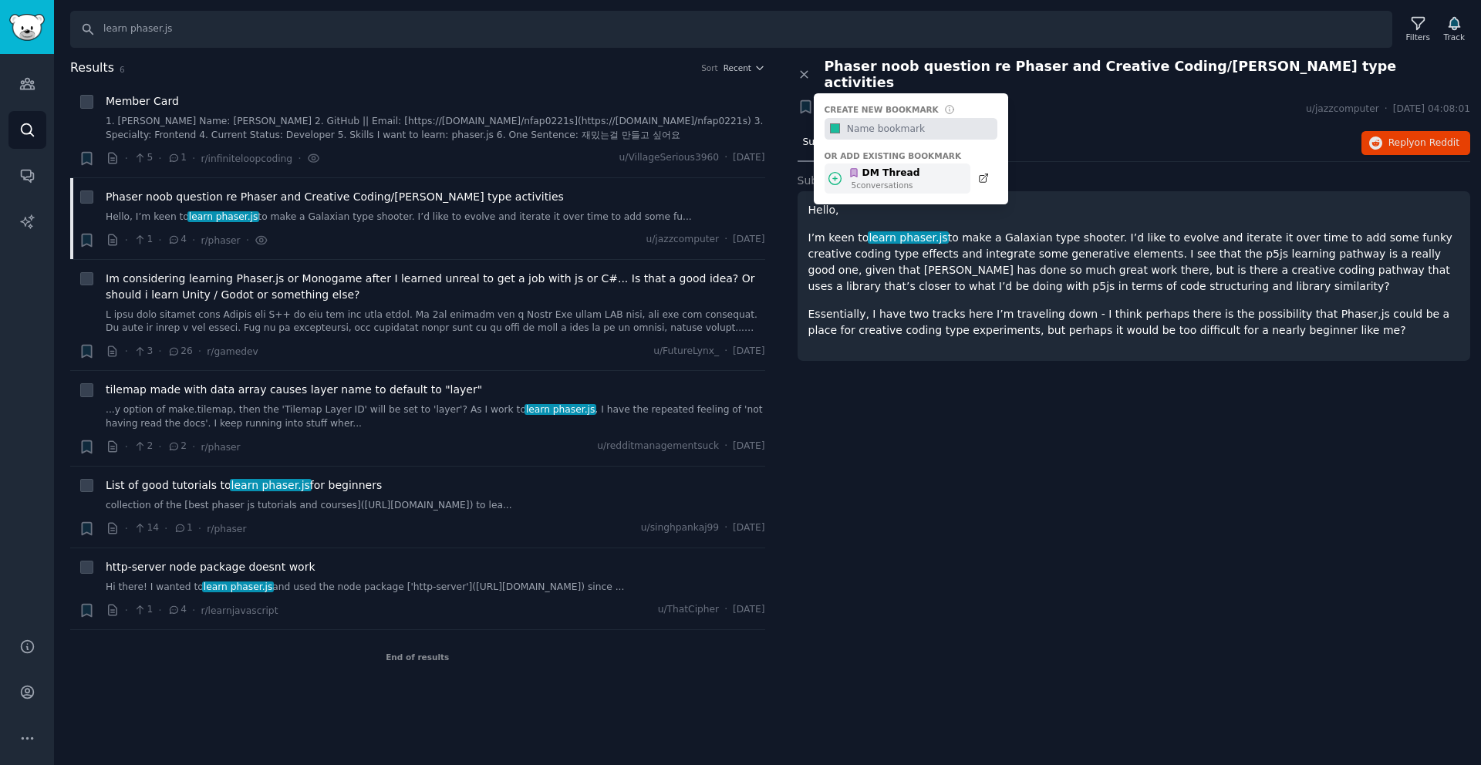
click at [828, 170] on icon at bounding box center [835, 178] width 16 height 16
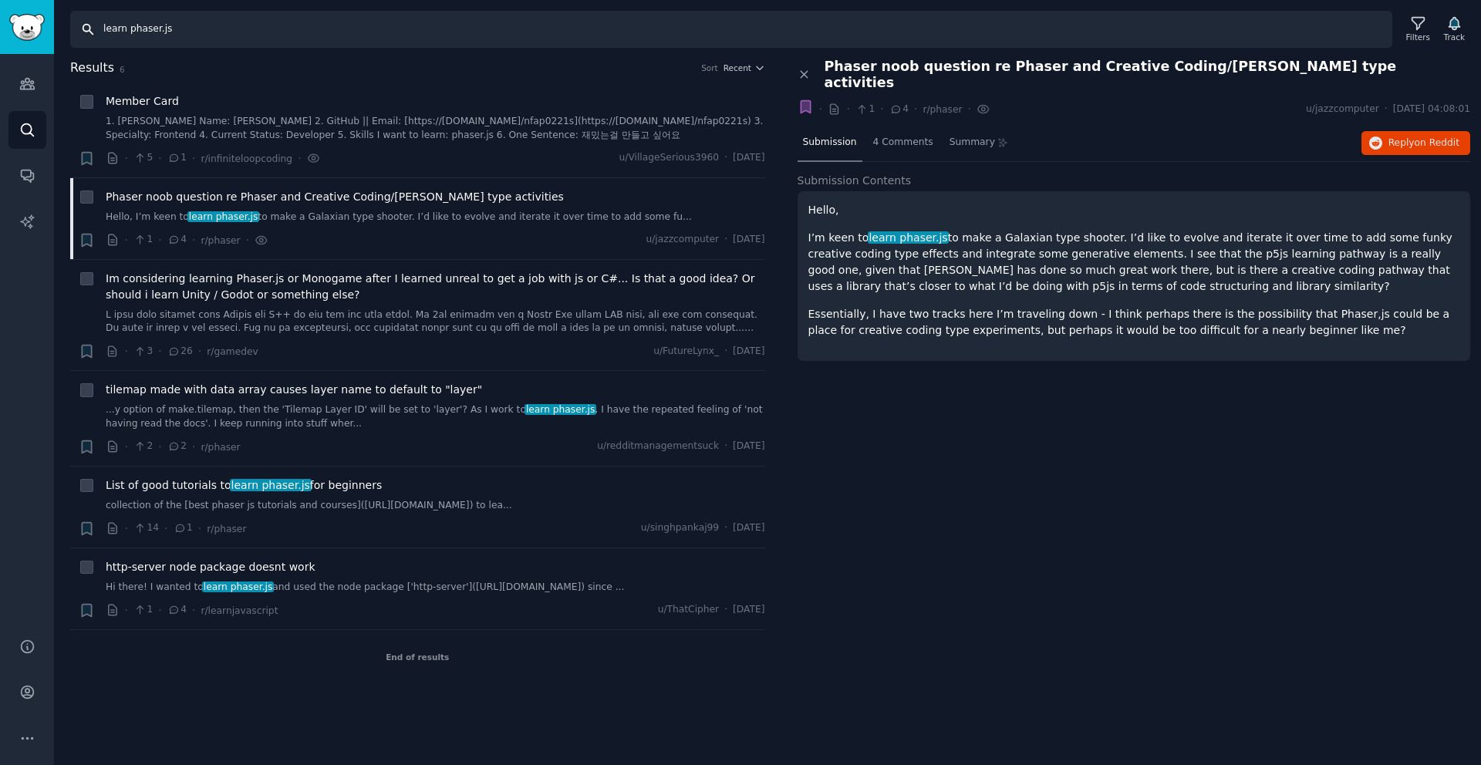
click at [272, 29] on input "learn phaser.js" at bounding box center [731, 29] width 1322 height 37
drag, startPoint x: 376, startPoint y: 28, endPoint x: 0, endPoint y: 6, distance: 377.1
click at [0, 6] on div "Audiences Search Conversations AI Reports Help Account More Search learn phaser…" at bounding box center [740, 382] width 1481 height 765
type input "rosebud ai"
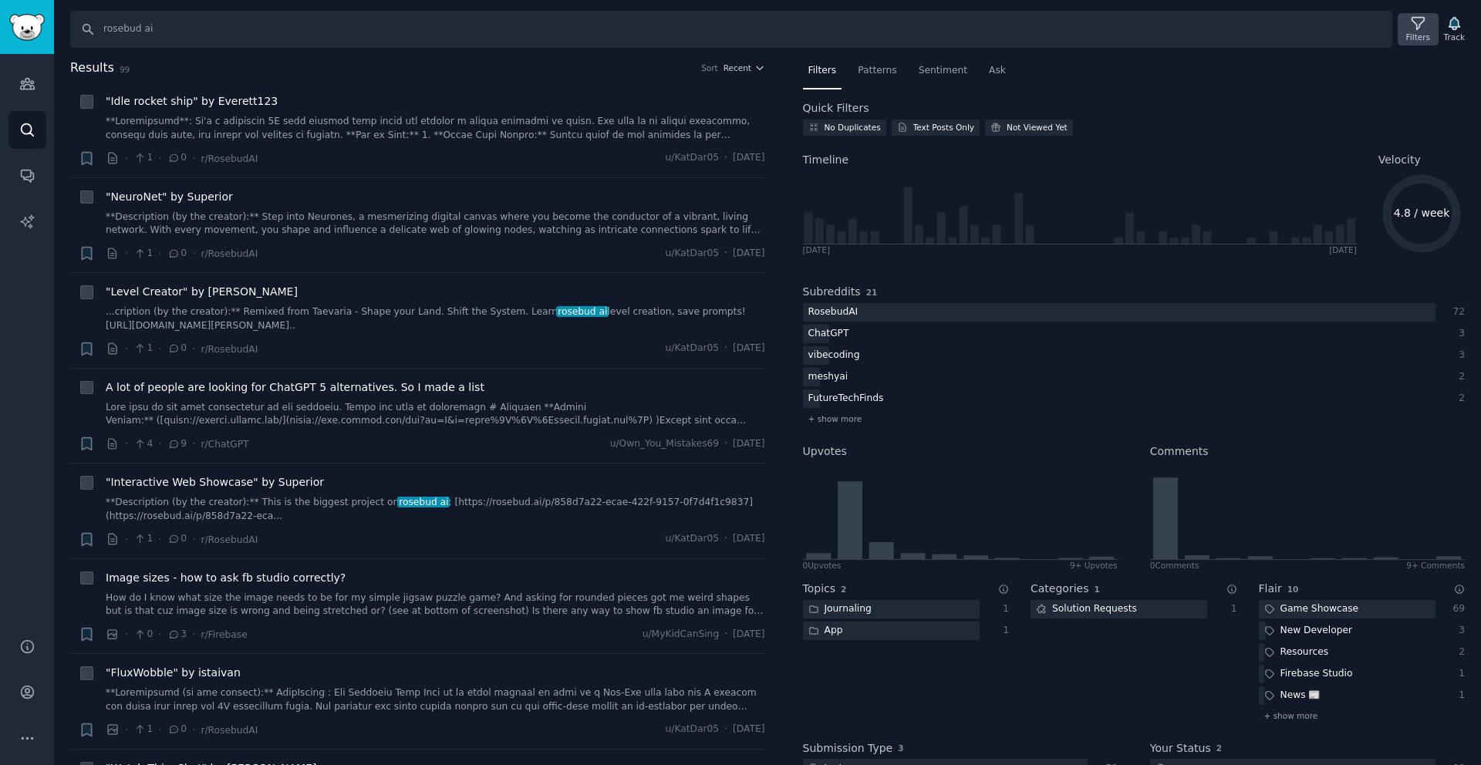
click at [1410, 25] on icon at bounding box center [1418, 23] width 16 height 16
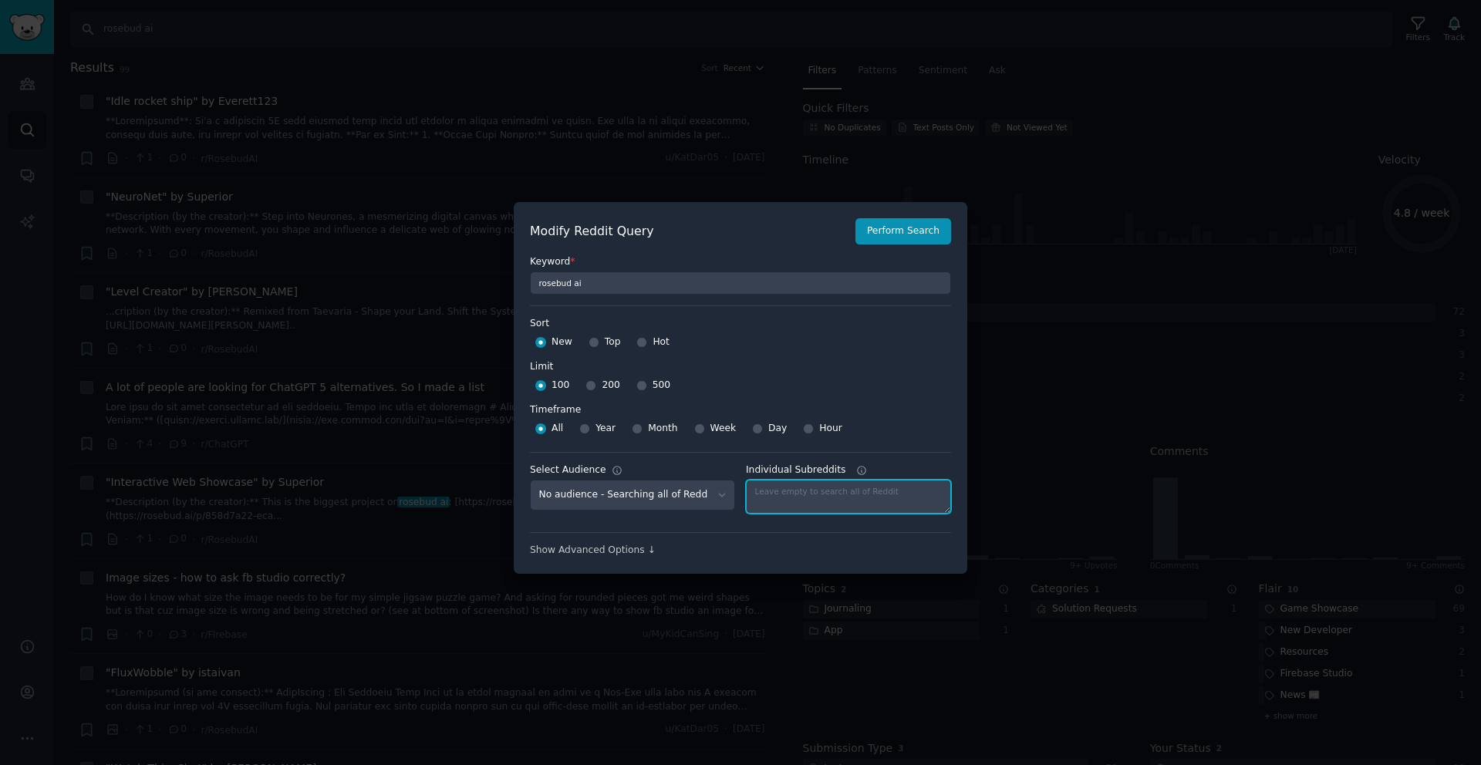
click at [802, 494] on textarea "Individual Subreddits" at bounding box center [848, 497] width 205 height 34
click at [646, 546] on div "Show Advanced Options ↓" at bounding box center [740, 551] width 421 height 14
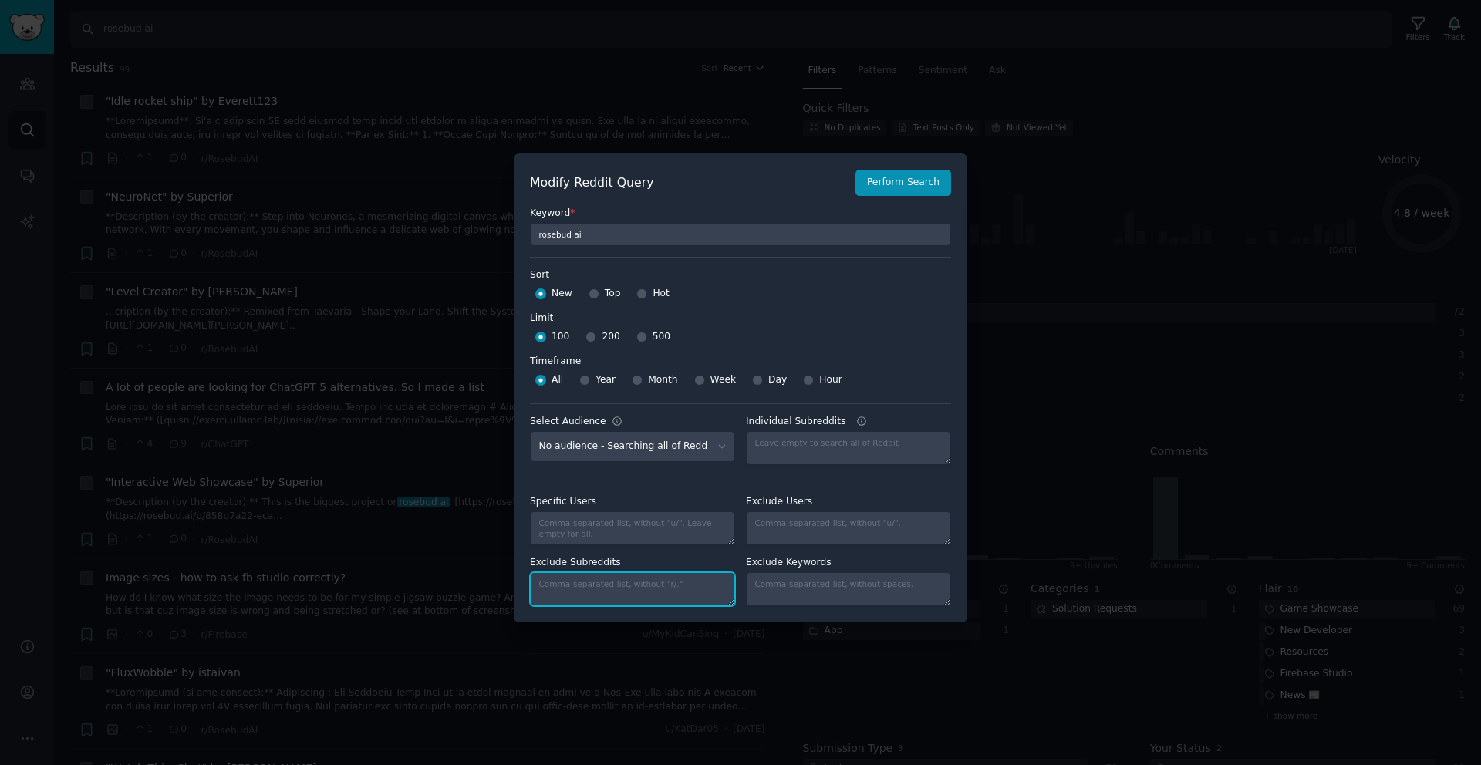
click at [653, 595] on textarea "Exclude Subreddits" at bounding box center [632, 589] width 205 height 34
type textarea "r"
type textarea "rosebudai"
click at [876, 176] on button "Perform Search" at bounding box center [903, 183] width 96 height 26
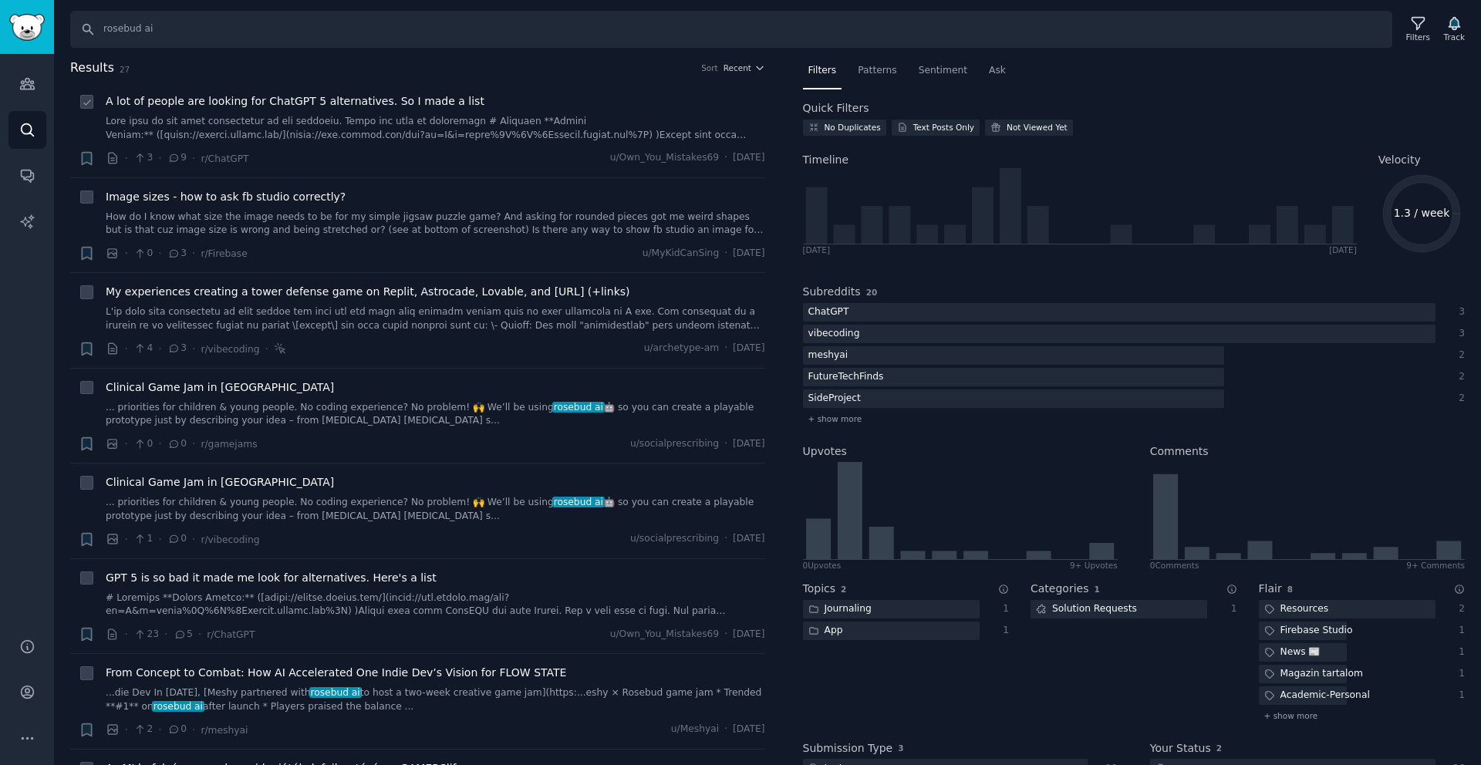
click at [386, 96] on span "A lot of people are looking for ChatGPT 5 alternatives. So I made a list" at bounding box center [295, 101] width 379 height 16
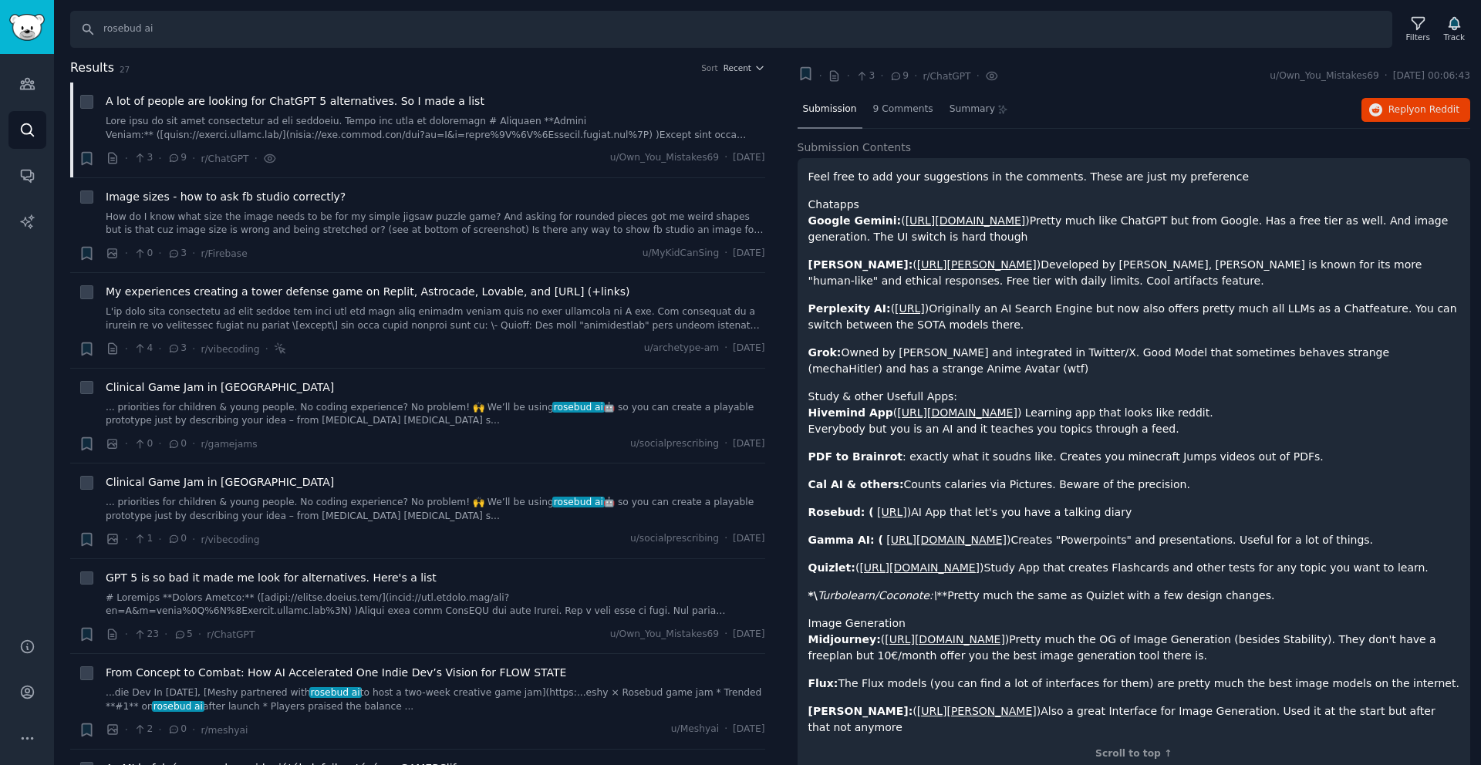
scroll to position [22, 0]
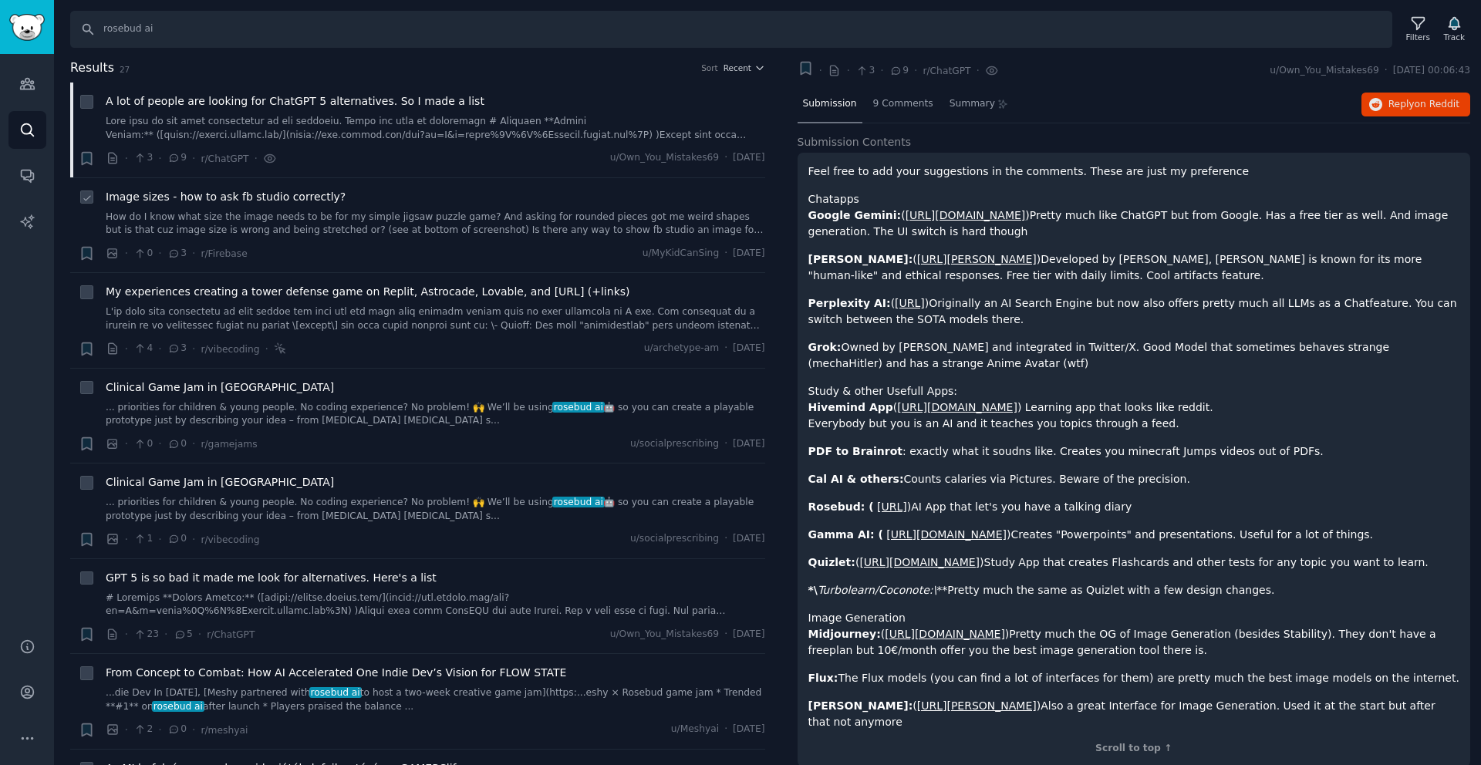
click at [505, 204] on div "Image sizes - how to ask fb studio correctly?" at bounding box center [436, 197] width 660 height 16
click at [316, 197] on span "Image sizes - how to ask fb studio correctly?" at bounding box center [226, 197] width 240 height 16
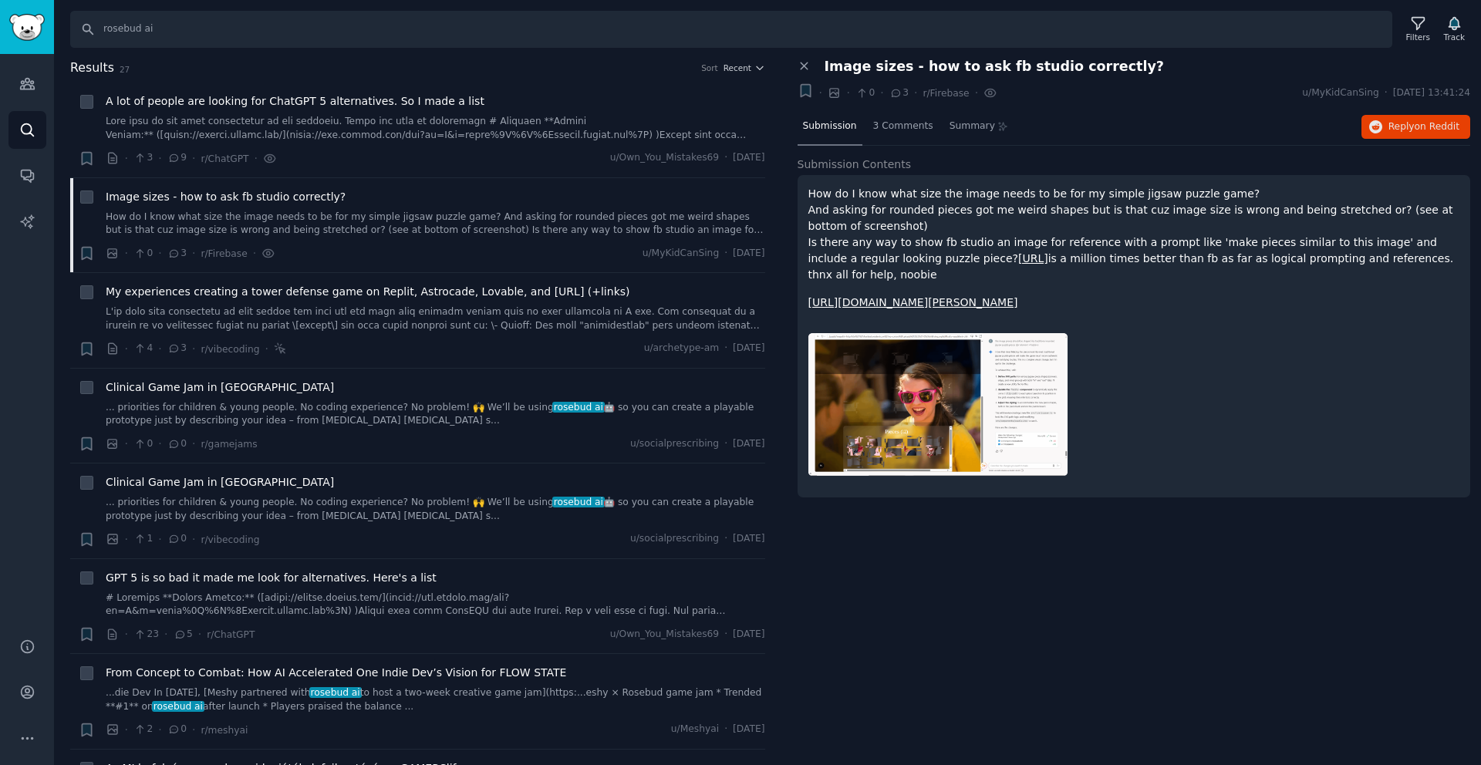
click at [743, 60] on h2 "Results 27 Sort Recent" at bounding box center [417, 68] width 695 height 19
click at [744, 63] on span "Recent" at bounding box center [738, 67] width 28 height 11
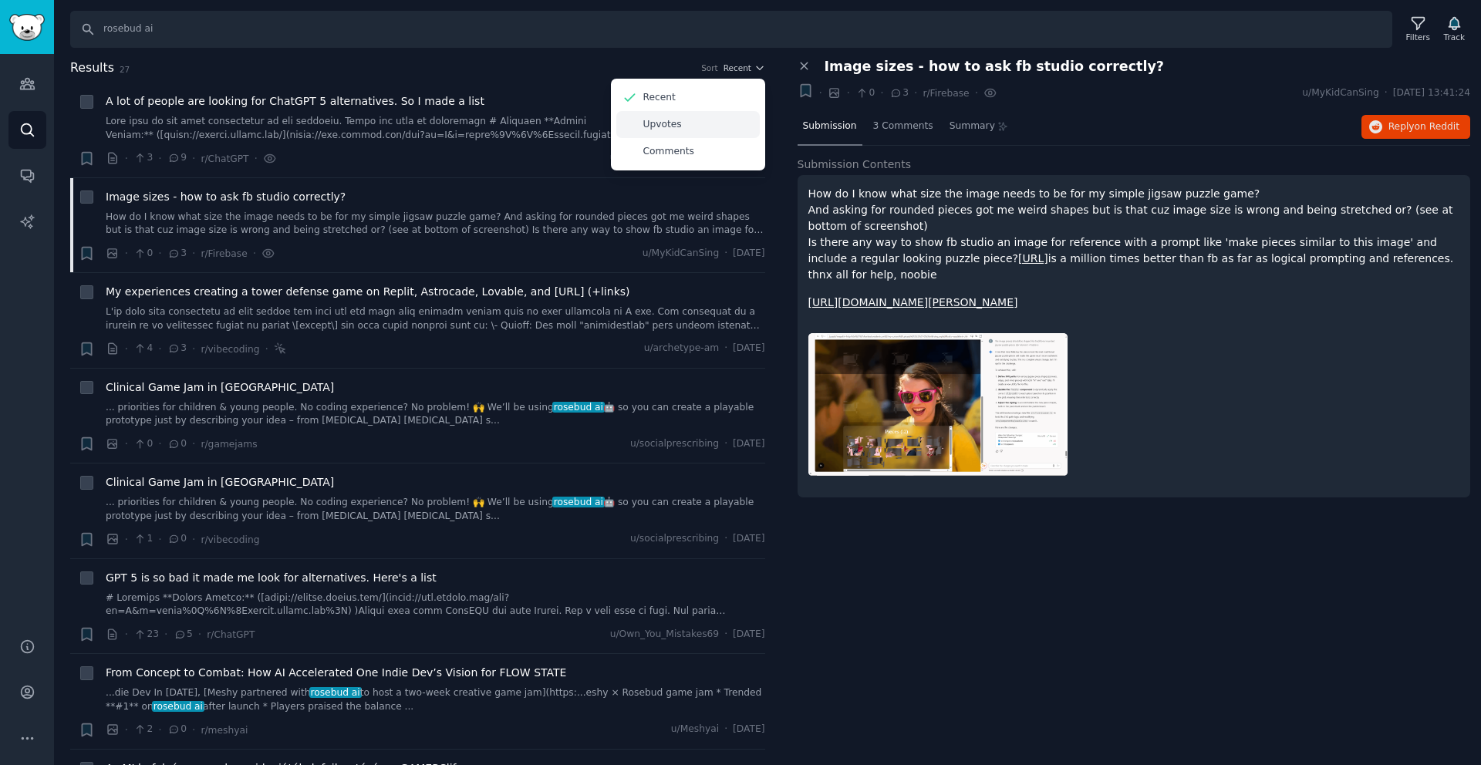
click at [687, 133] on div "Upvotes" at bounding box center [687, 124] width 143 height 27
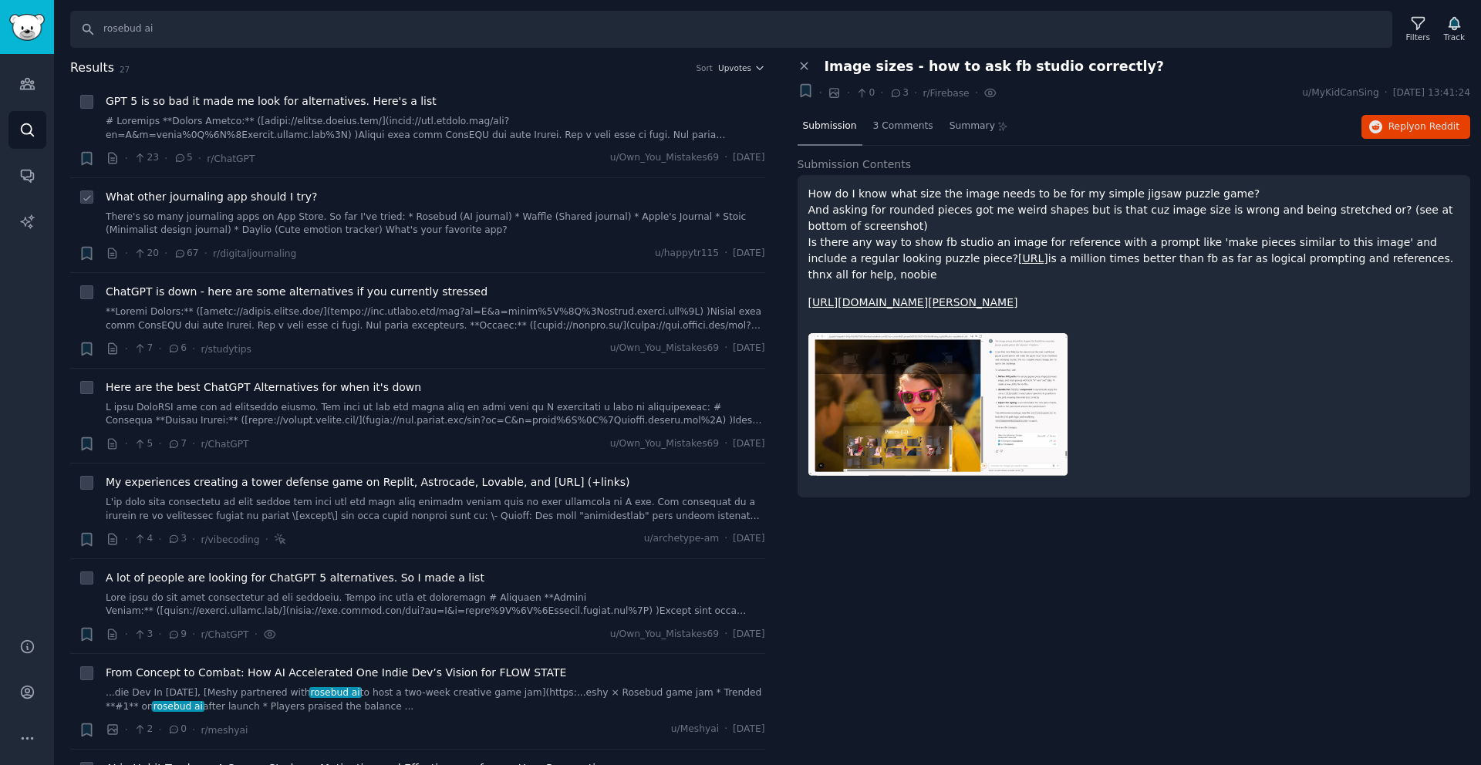
click at [273, 197] on span "What other journaling app should I try?" at bounding box center [211, 197] width 211 height 16
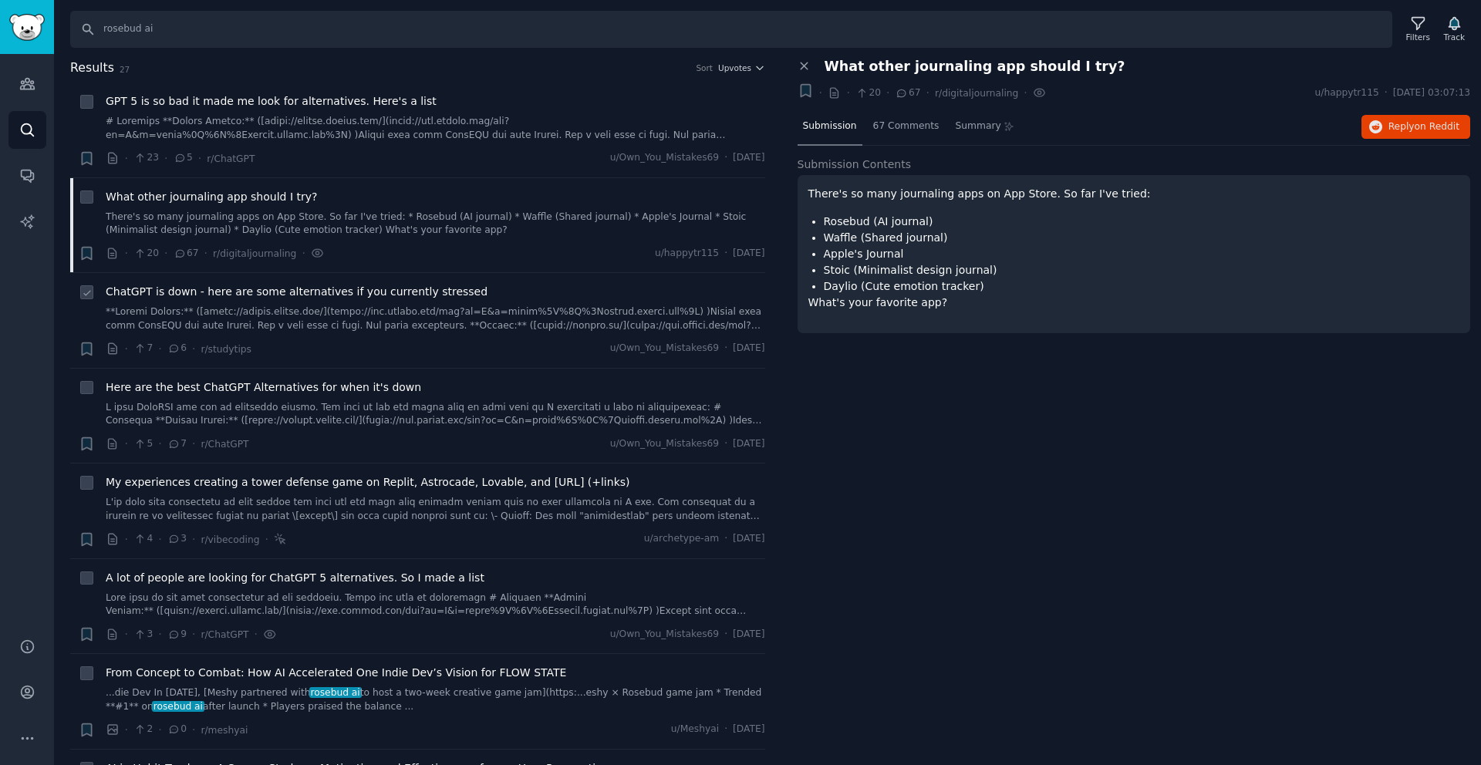
click at [321, 298] on span "ChatGPT is down - here are some alternatives if you currently stressed" at bounding box center [297, 292] width 382 height 16
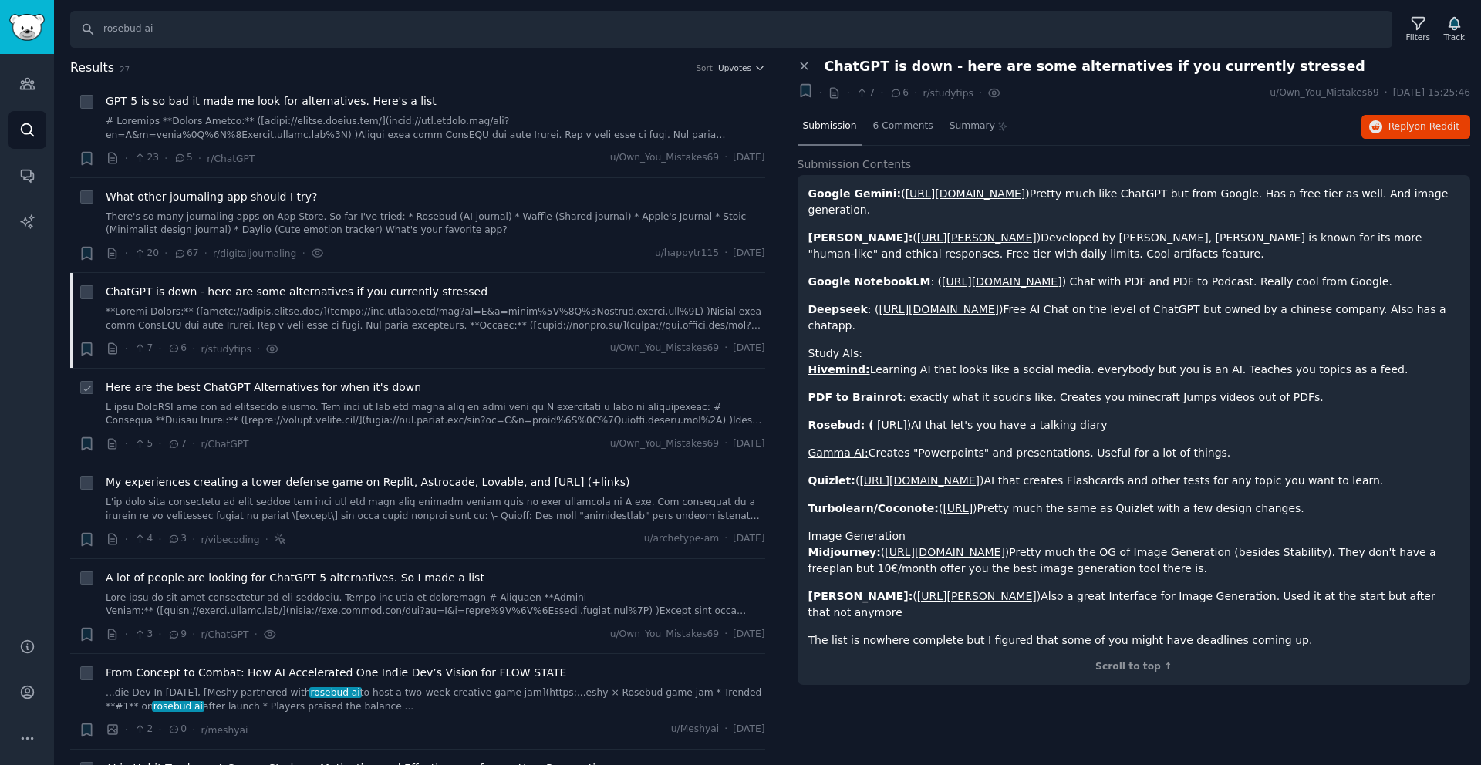
click at [348, 390] on span "Here are the best ChatGPT Alternatives for when it's down" at bounding box center [264, 388] width 316 height 16
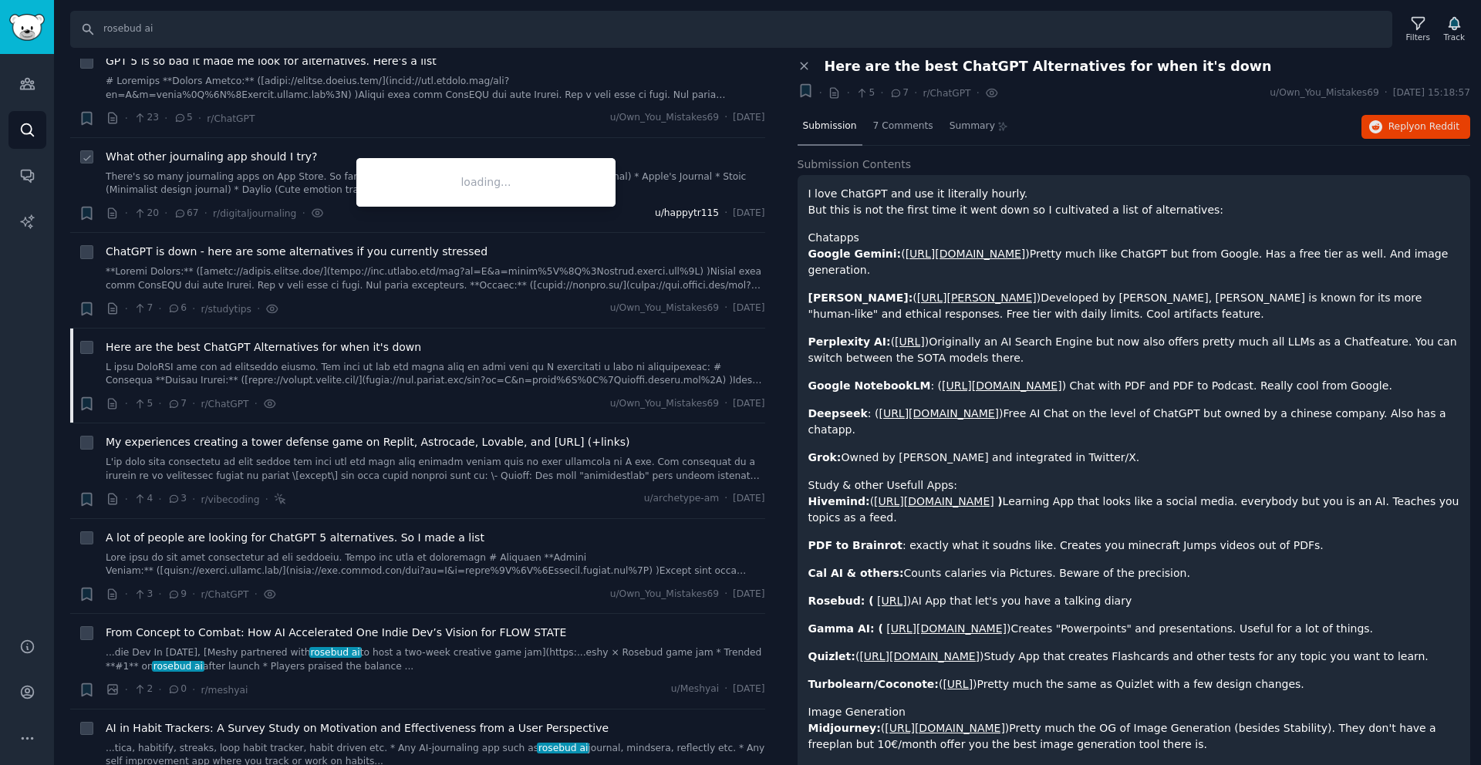
scroll to position [67, 0]
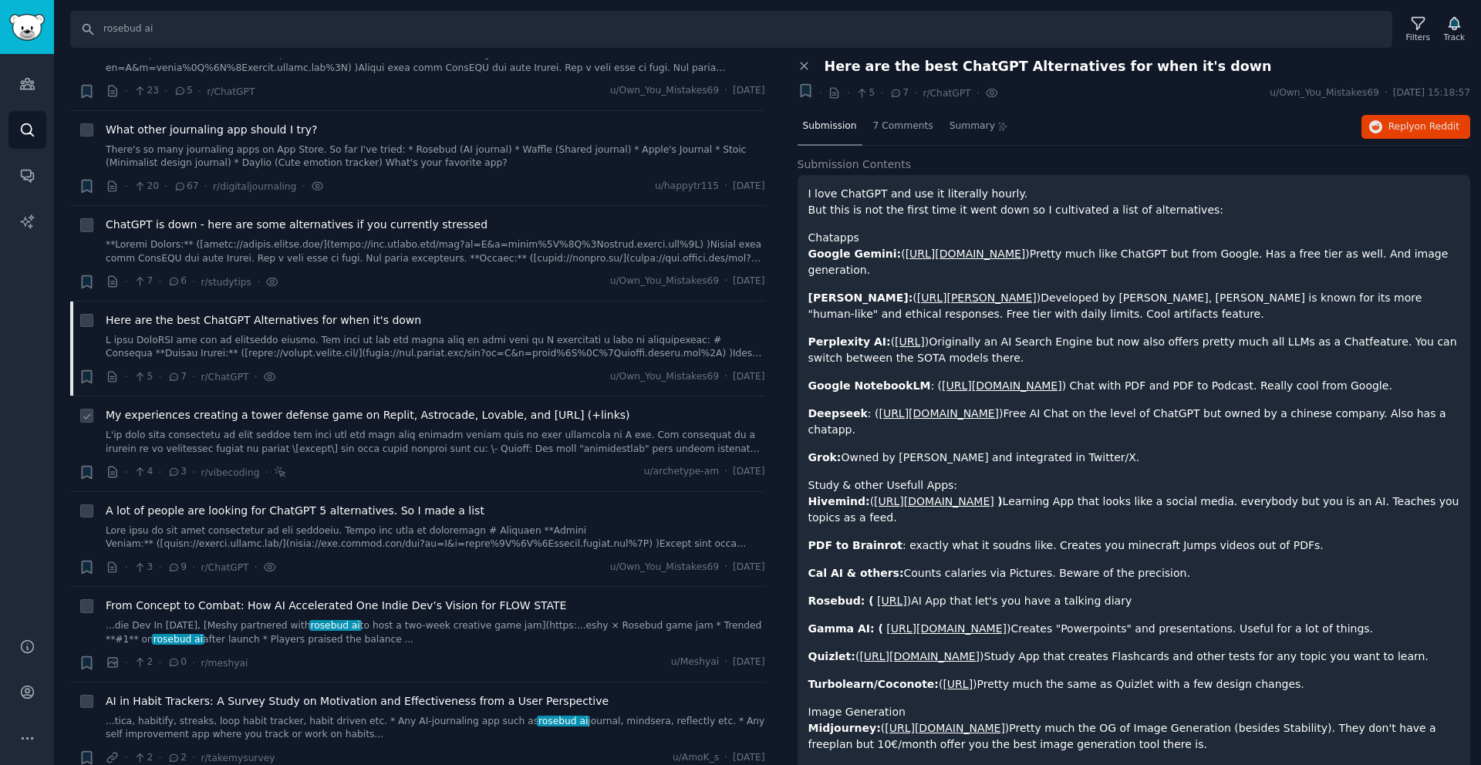
click at [498, 415] on span "My experiences creating a tower defense game on Replit, Astrocade, Lovable, and…" at bounding box center [368, 415] width 525 height 16
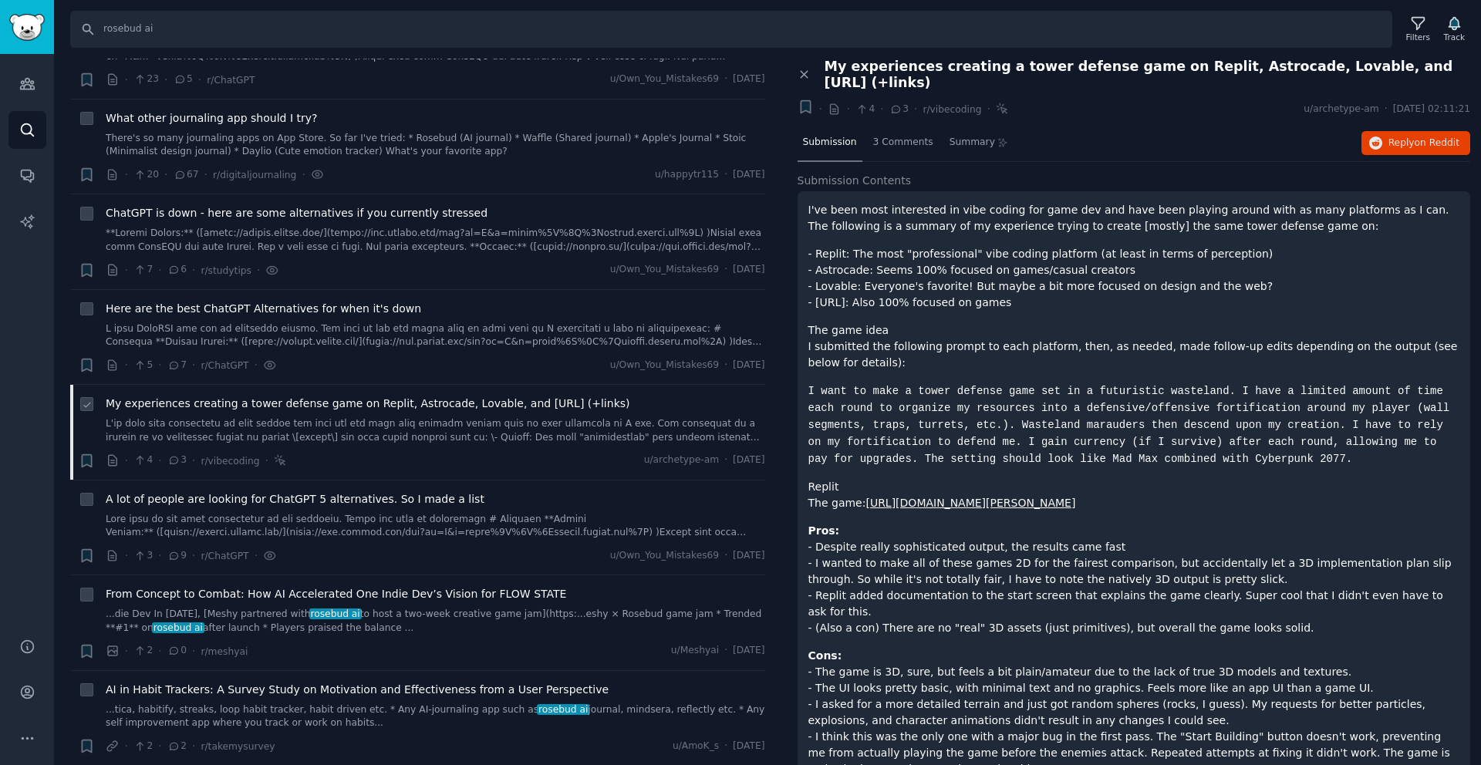
scroll to position [136, 0]
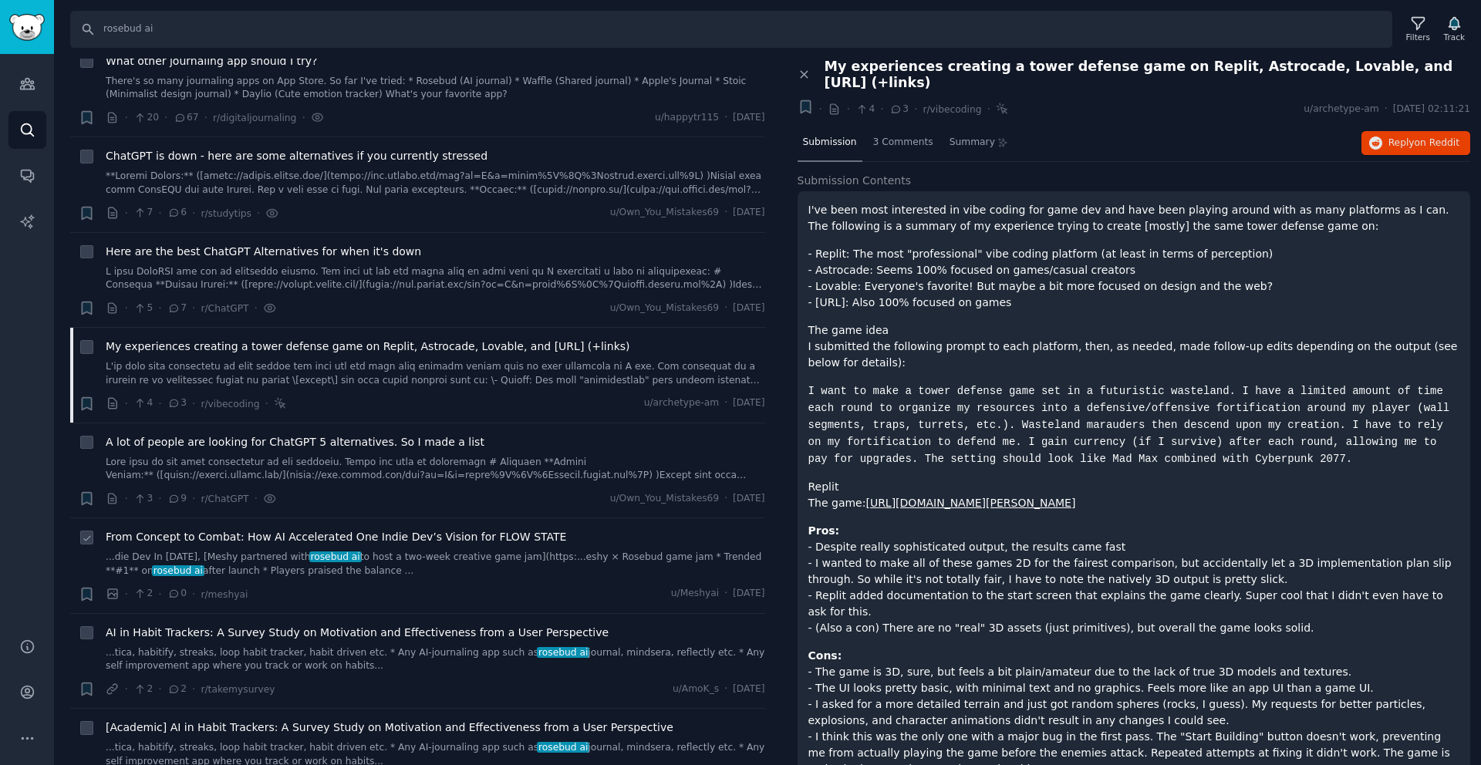
click at [457, 539] on span "From Concept to Combat: How AI Accelerated One Indie Dev’s Vision for FLOW STATE" at bounding box center [336, 537] width 461 height 16
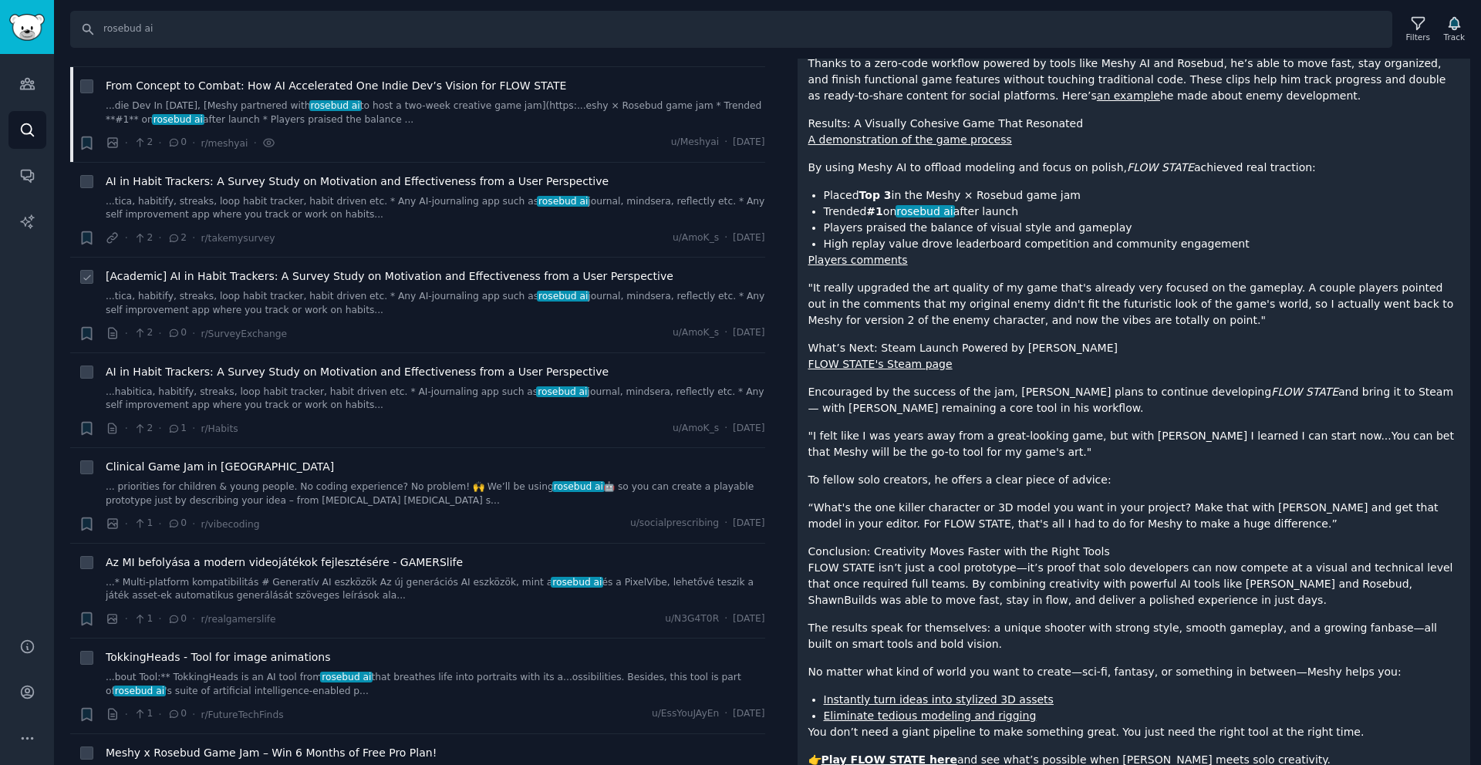
scroll to position [598, 0]
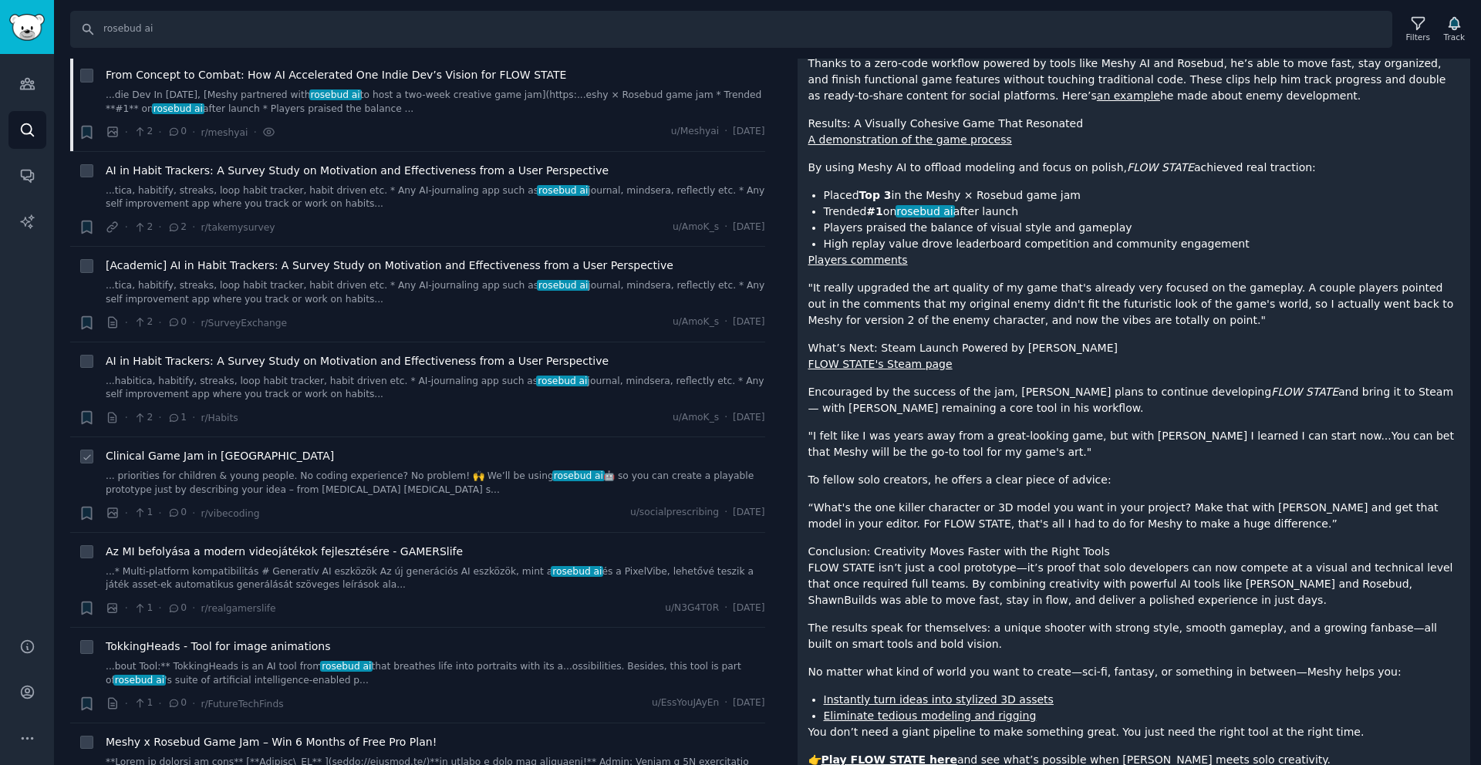
click at [200, 457] on span "Clinical Game Jam in UK" at bounding box center [220, 456] width 228 height 16
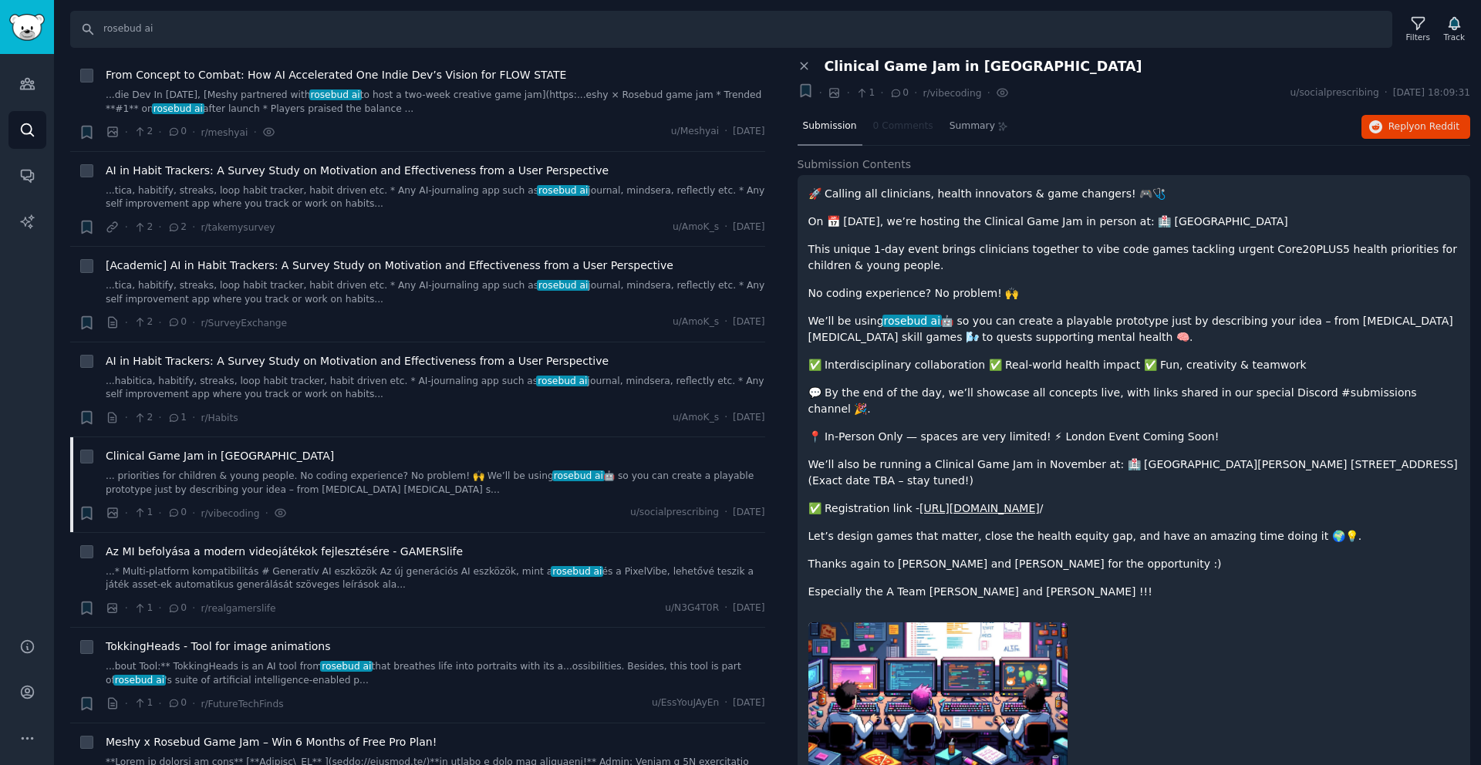
click at [988, 509] on link "https://clinicalgamejam.com" at bounding box center [980, 508] width 120 height 12
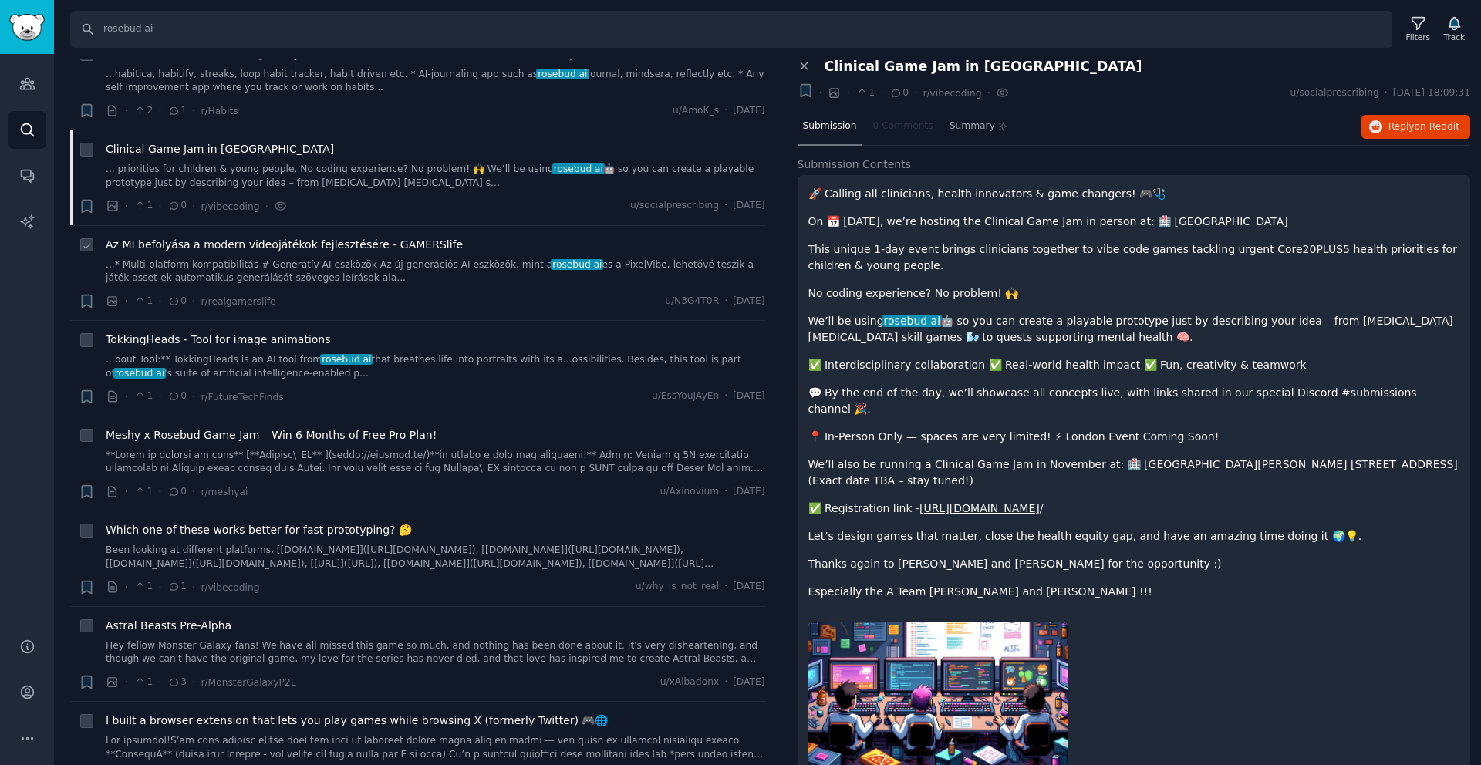
click at [349, 252] on span "Az MI befolyása a modern videojátékok fejlesztésére - GAMERSlife" at bounding box center [284, 245] width 357 height 16
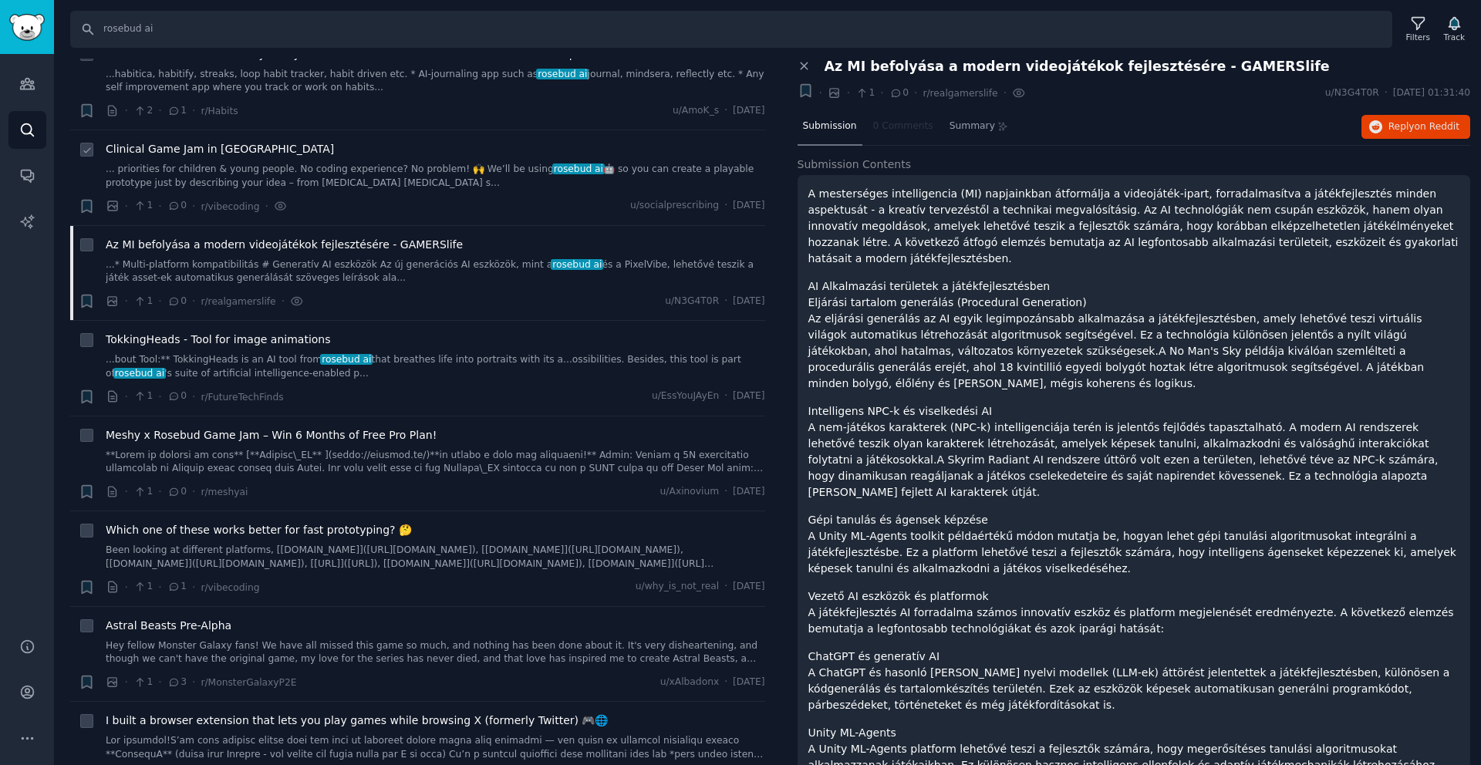
click at [430, 173] on link "... priorities for children & young people. No coding experience? No problem! 🙌…" at bounding box center [436, 176] width 660 height 27
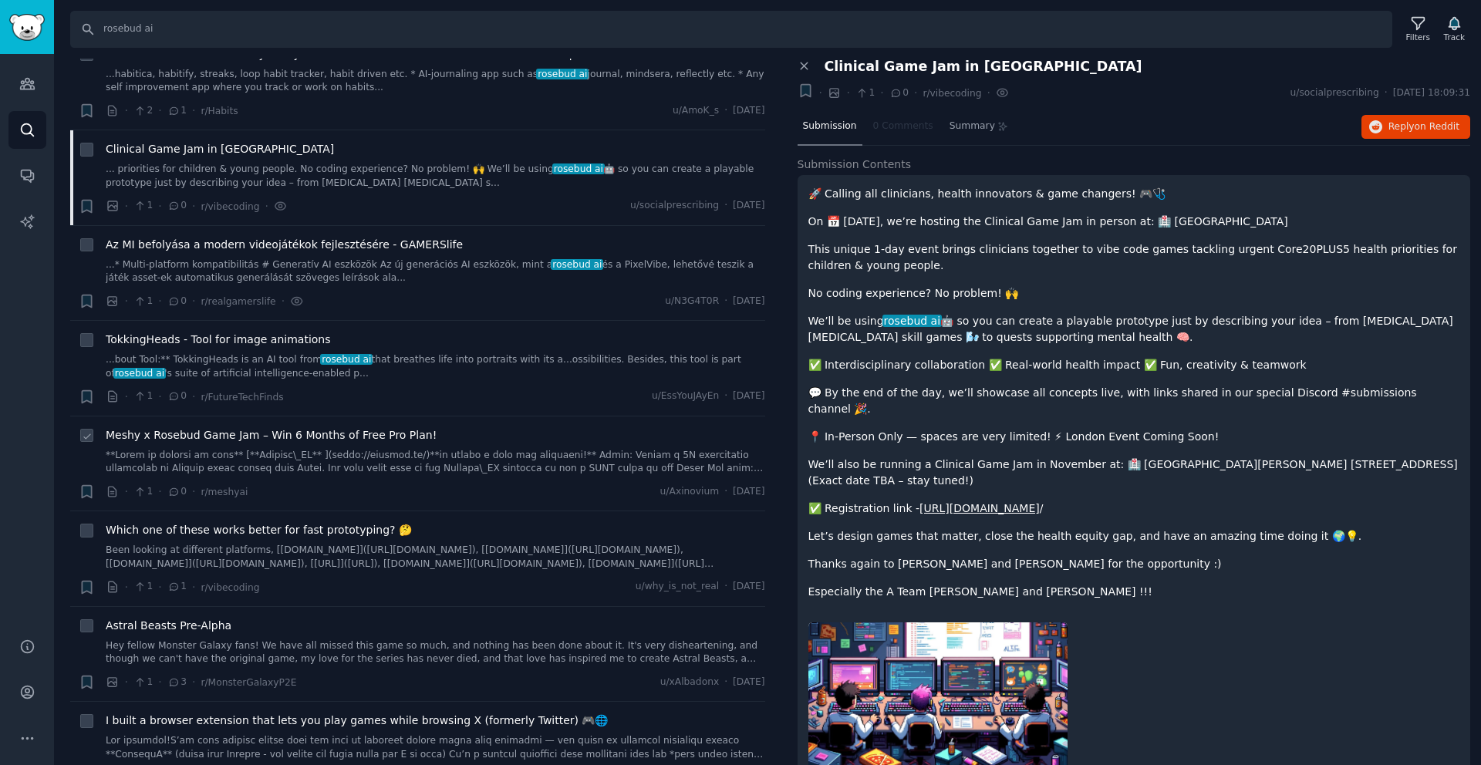
click at [481, 437] on div "Meshy x Rosebud Game Jam – Win 6 Months of Free Pro Plan!" at bounding box center [436, 435] width 660 height 16
click at [461, 467] on link at bounding box center [436, 462] width 660 height 27
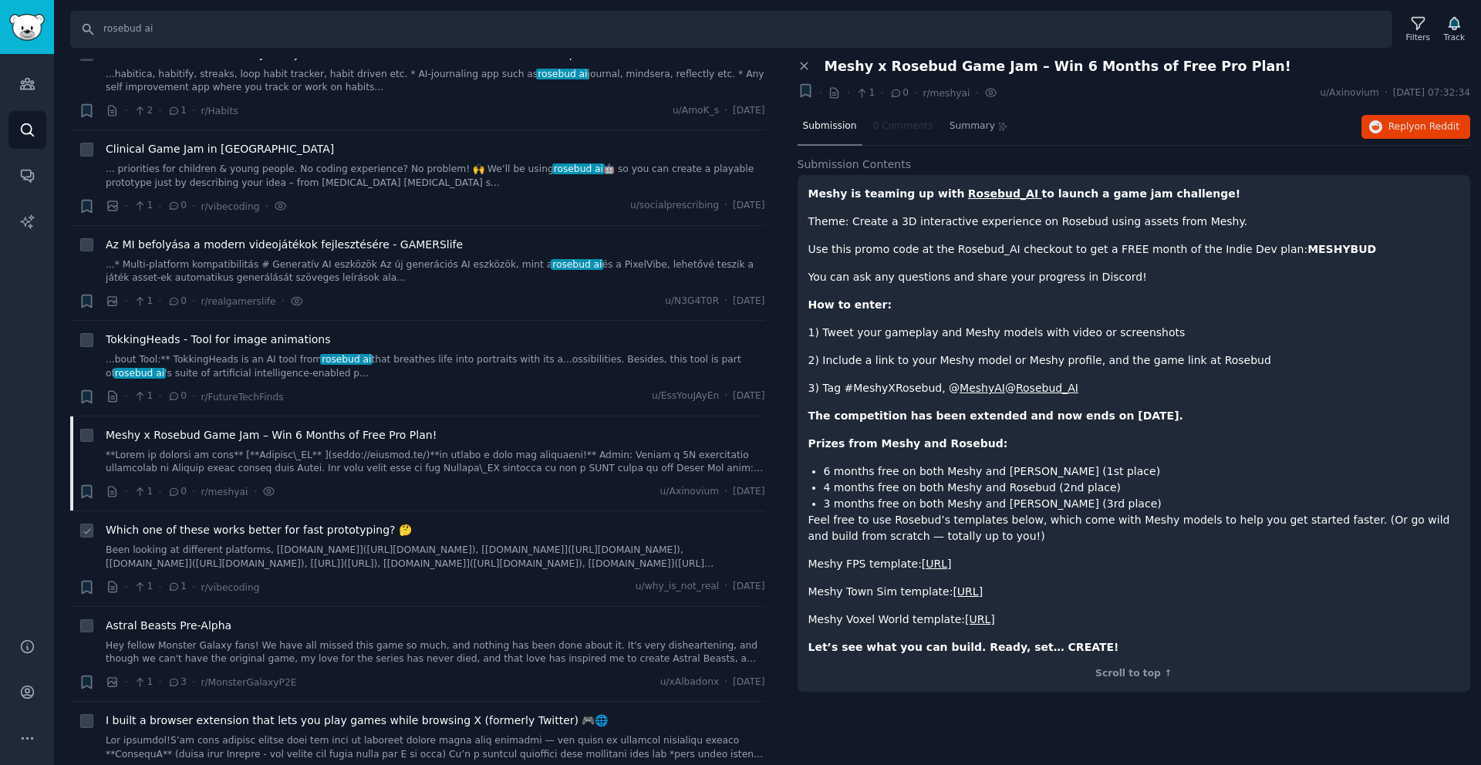
click at [464, 515] on li "+ Which one of these works better for fast prototyping? 🤔 · 1 · 1 · r/vibecodin…" at bounding box center [417, 558] width 695 height 95
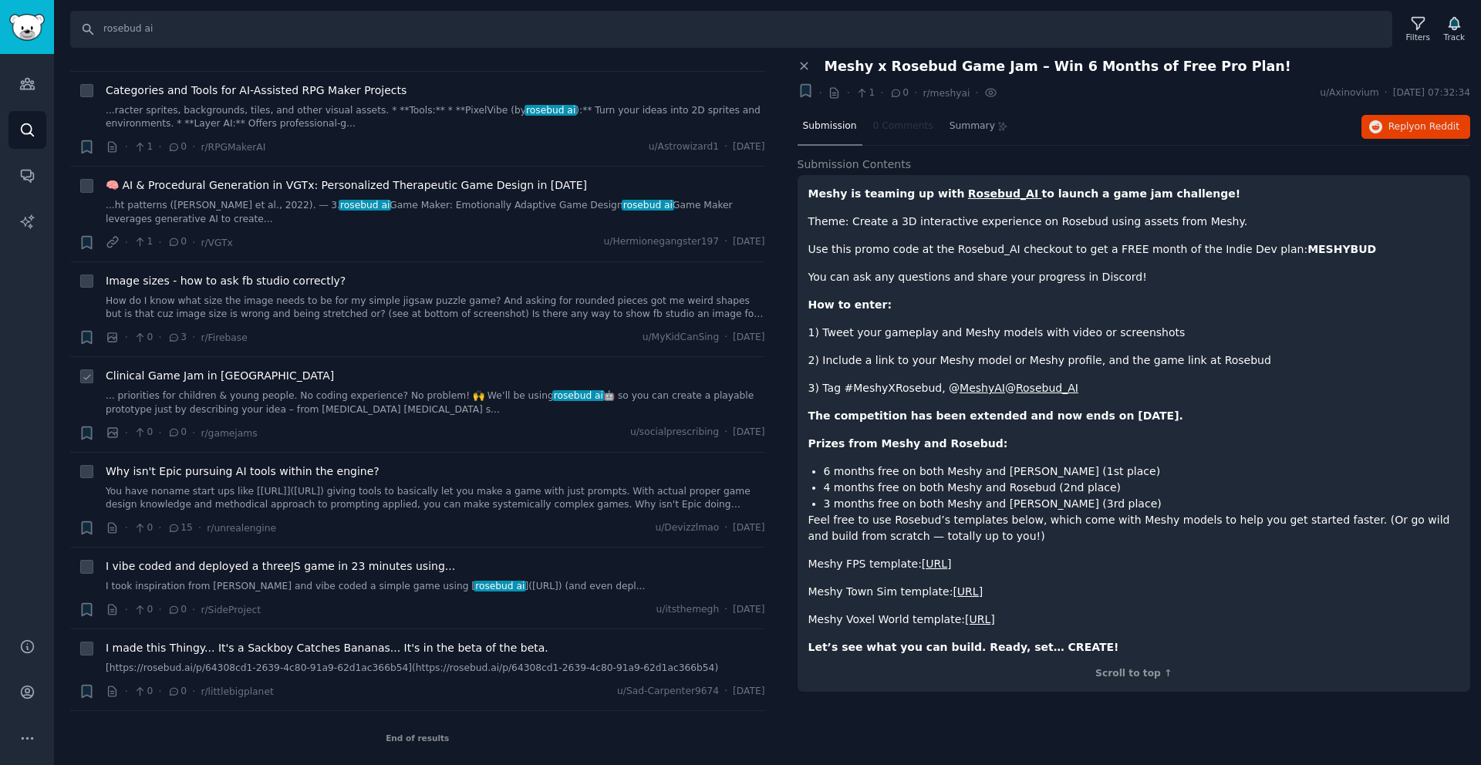
scroll to position [1916, 0]
click at [403, 559] on span "I vibe coded and deployed a threeJS game in 23 minutes using..." at bounding box center [280, 567] width 349 height 16
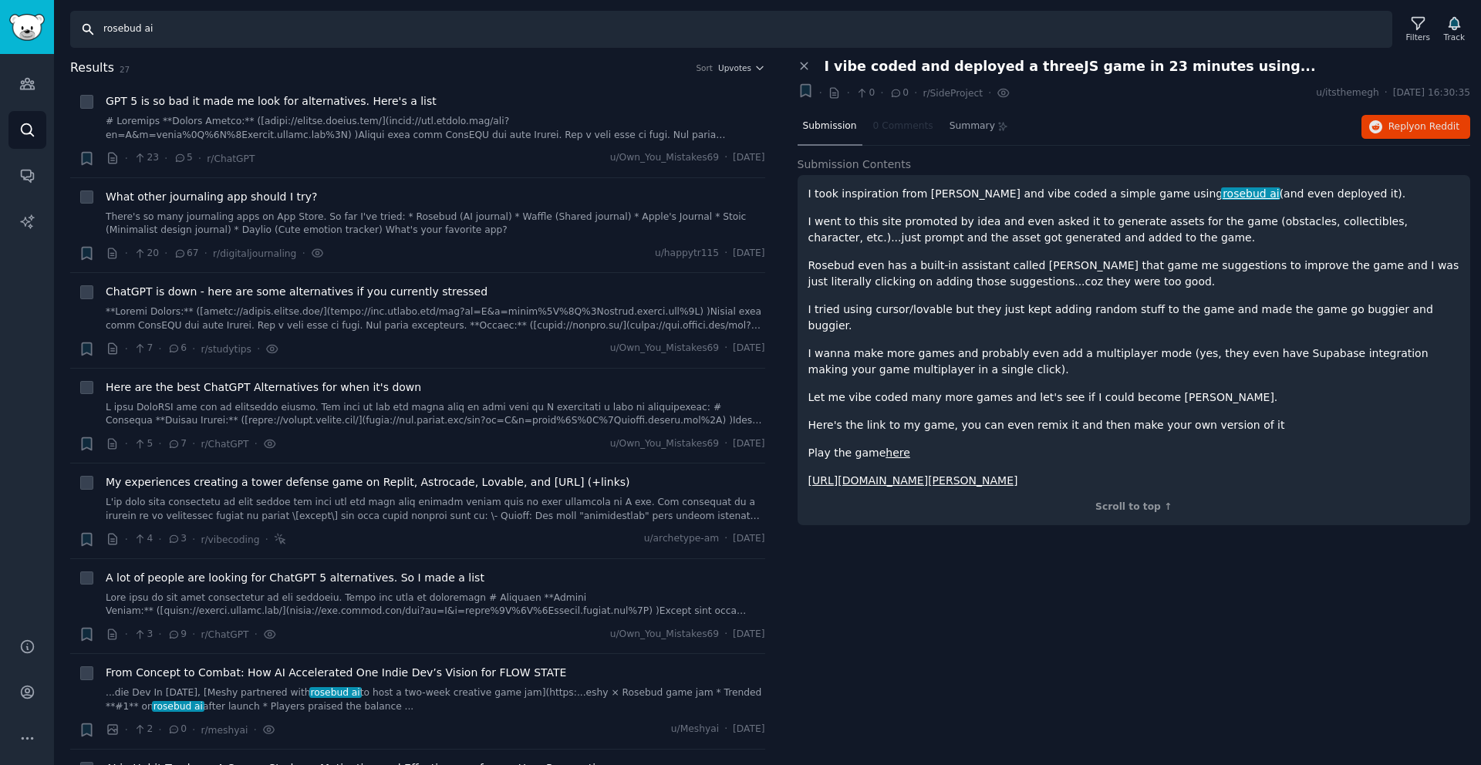
drag, startPoint x: 173, startPoint y: 22, endPoint x: 72, endPoint y: 21, distance: 101.1
click at [72, 21] on input "rosebud ai" at bounding box center [731, 29] width 1322 height 37
click at [1419, 22] on icon at bounding box center [1418, 23] width 16 height 16
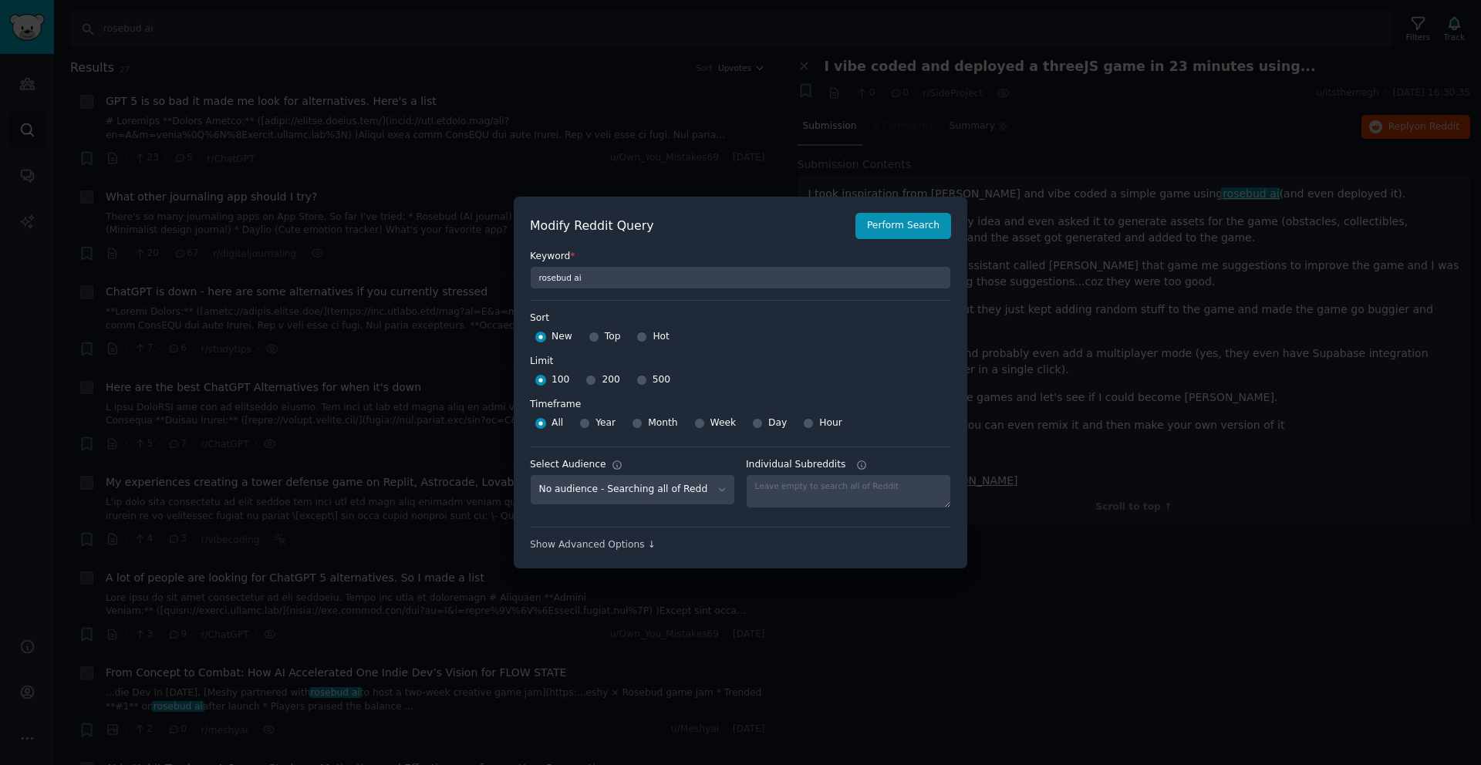
scroll to position [11, 0]
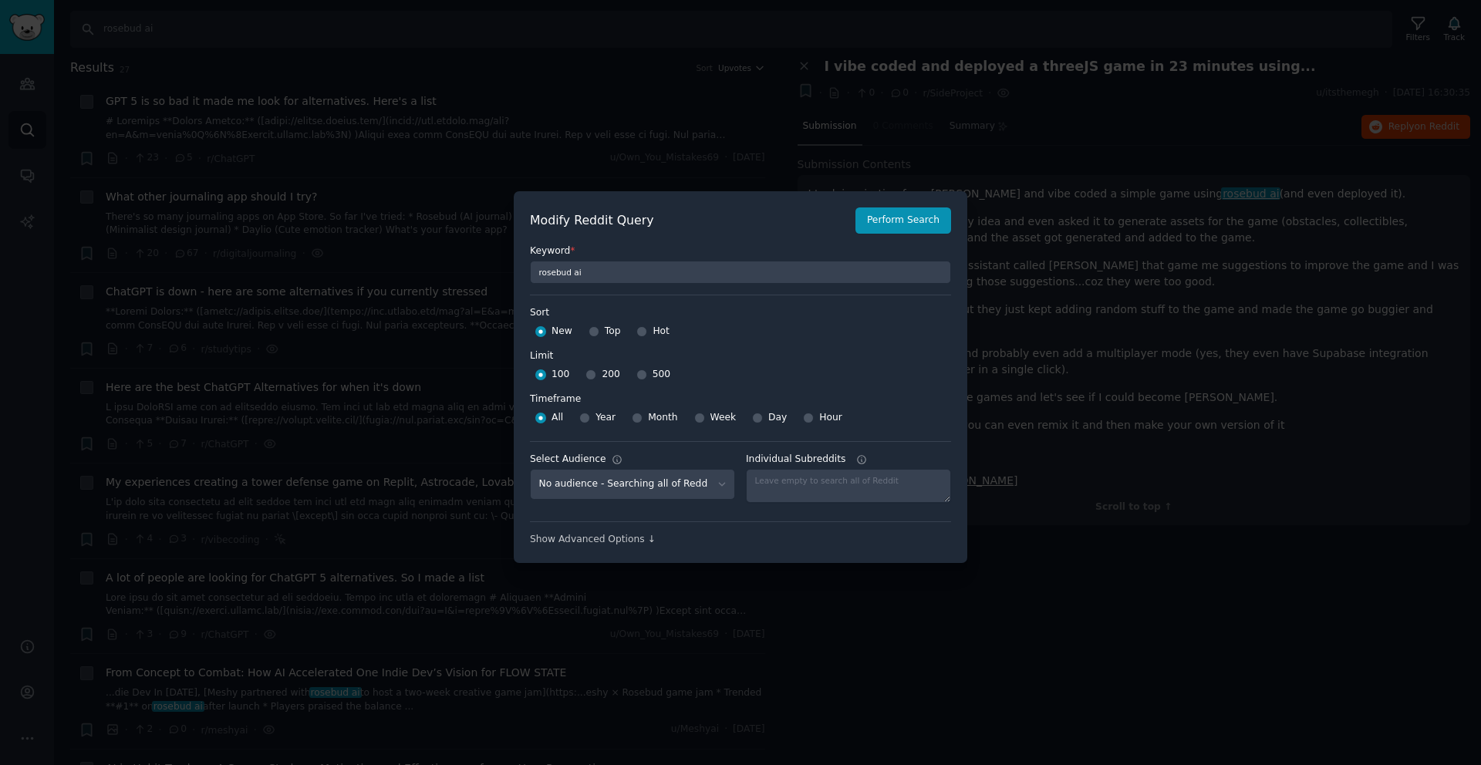
click at [636, 561] on div "Modify Reddit Query Perform Search Keyword * rosebud ai Sort Sort New Top Hot L…" at bounding box center [741, 377] width 454 height 372
click at [636, 545] on div "Show Advanced Options ↓" at bounding box center [740, 540] width 421 height 14
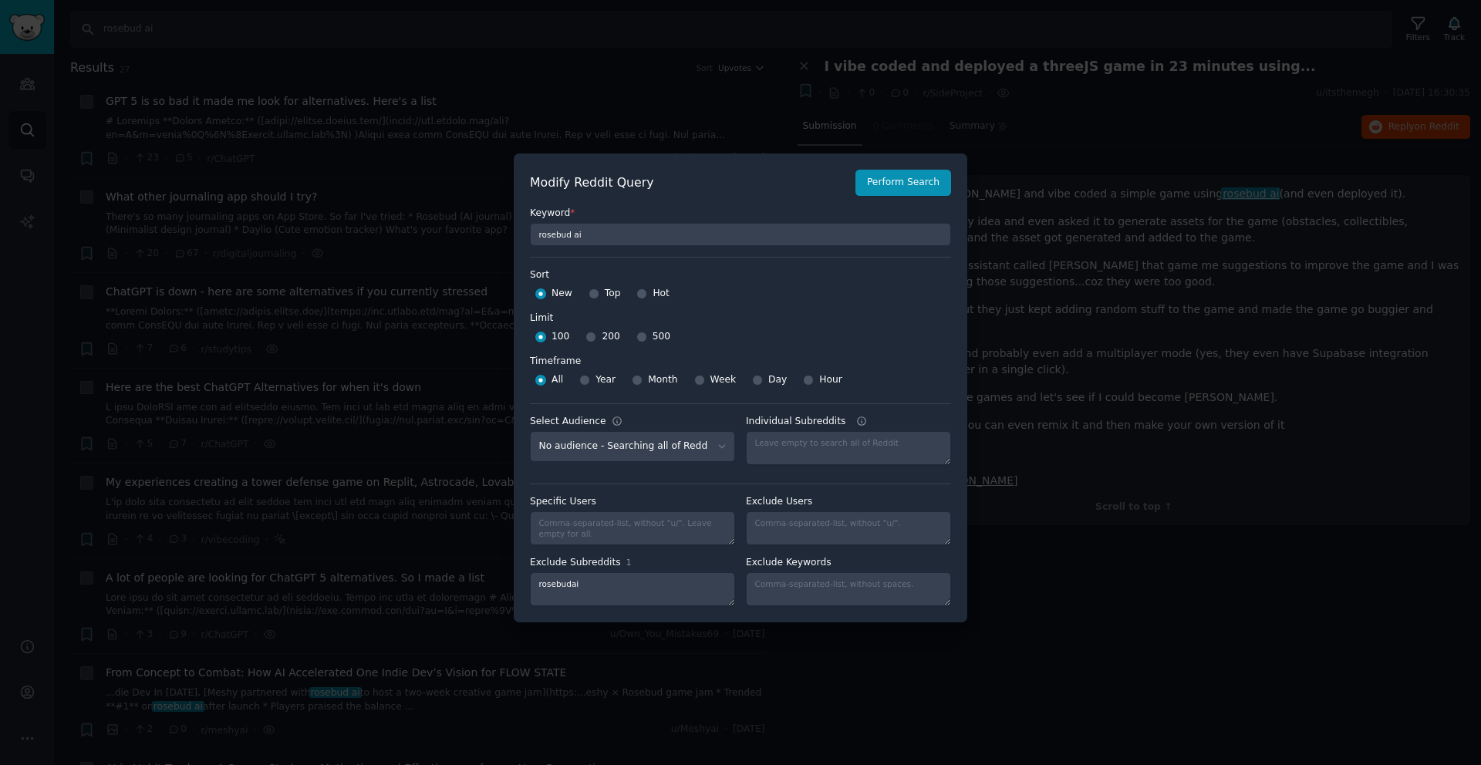
click at [725, 91] on div at bounding box center [740, 382] width 1481 height 765
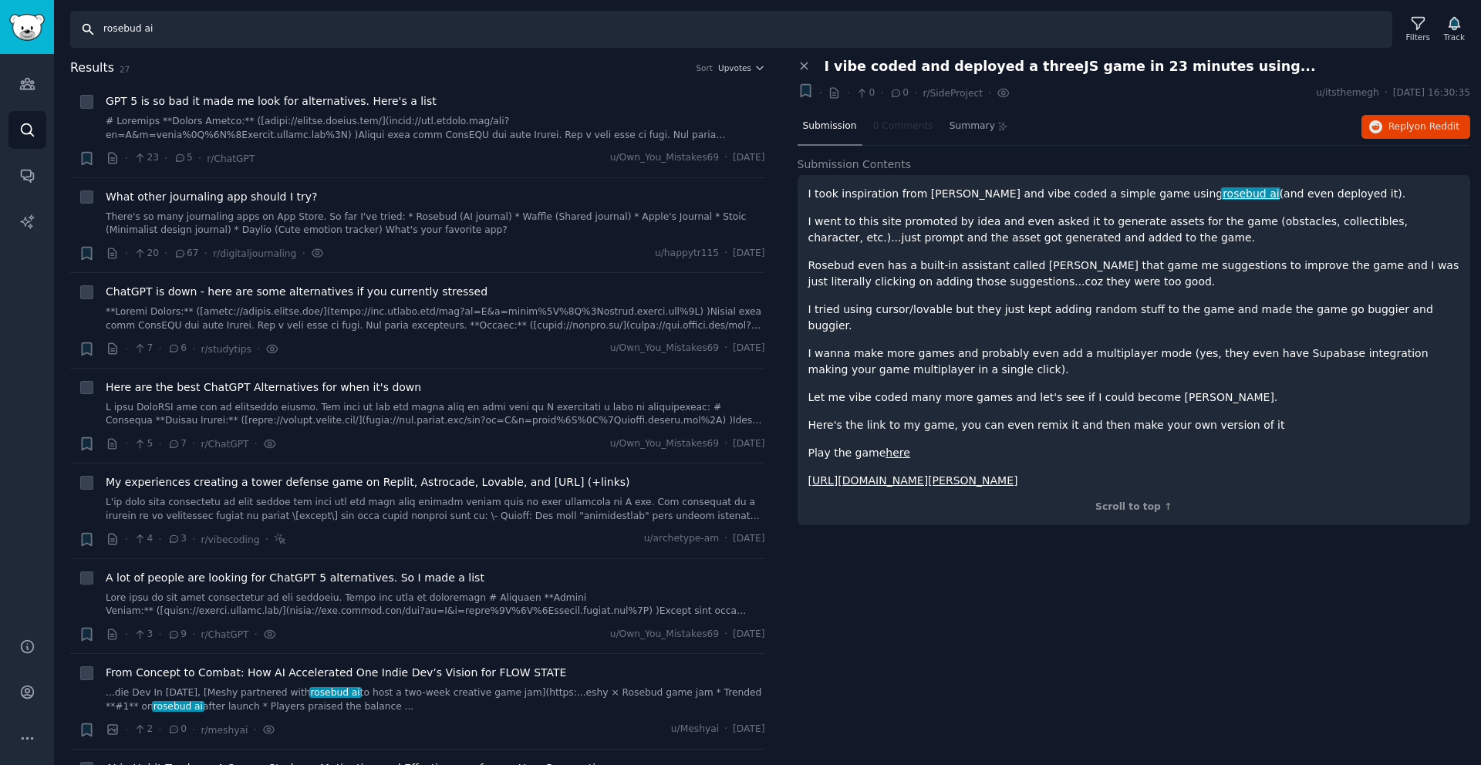
drag, startPoint x: 228, startPoint y: 36, endPoint x: 219, endPoint y: 36, distance: 9.3
click at [219, 36] on input "rosebud ai" at bounding box center [731, 29] width 1322 height 37
drag, startPoint x: 212, startPoint y: 25, endPoint x: 10, endPoint y: 25, distance: 202.1
click at [10, 25] on div "Audiences Audiences Search Conversations AI Reports Help Account More Search ro…" at bounding box center [740, 382] width 1481 height 765
type input "playmix ai"
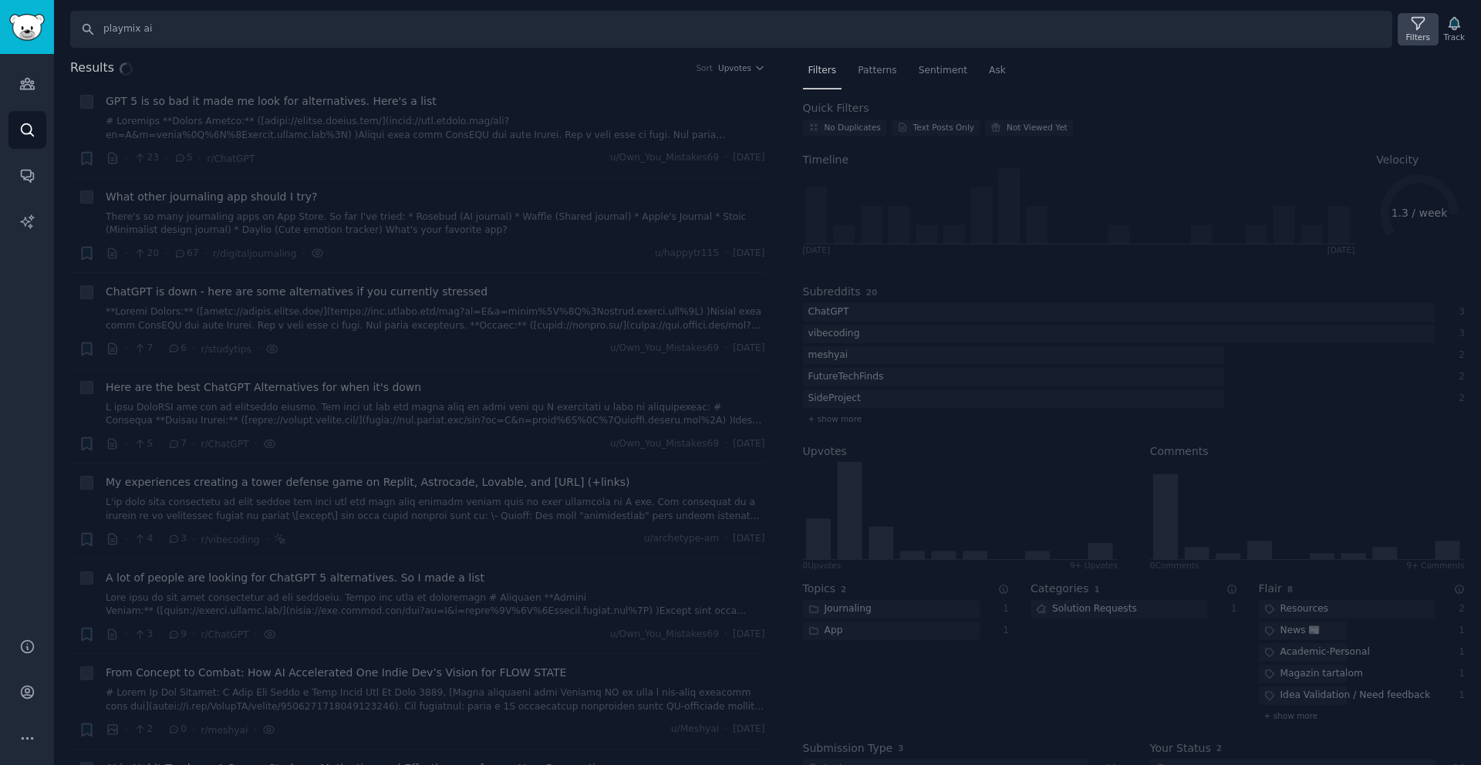
click at [1410, 23] on icon at bounding box center [1418, 23] width 16 height 16
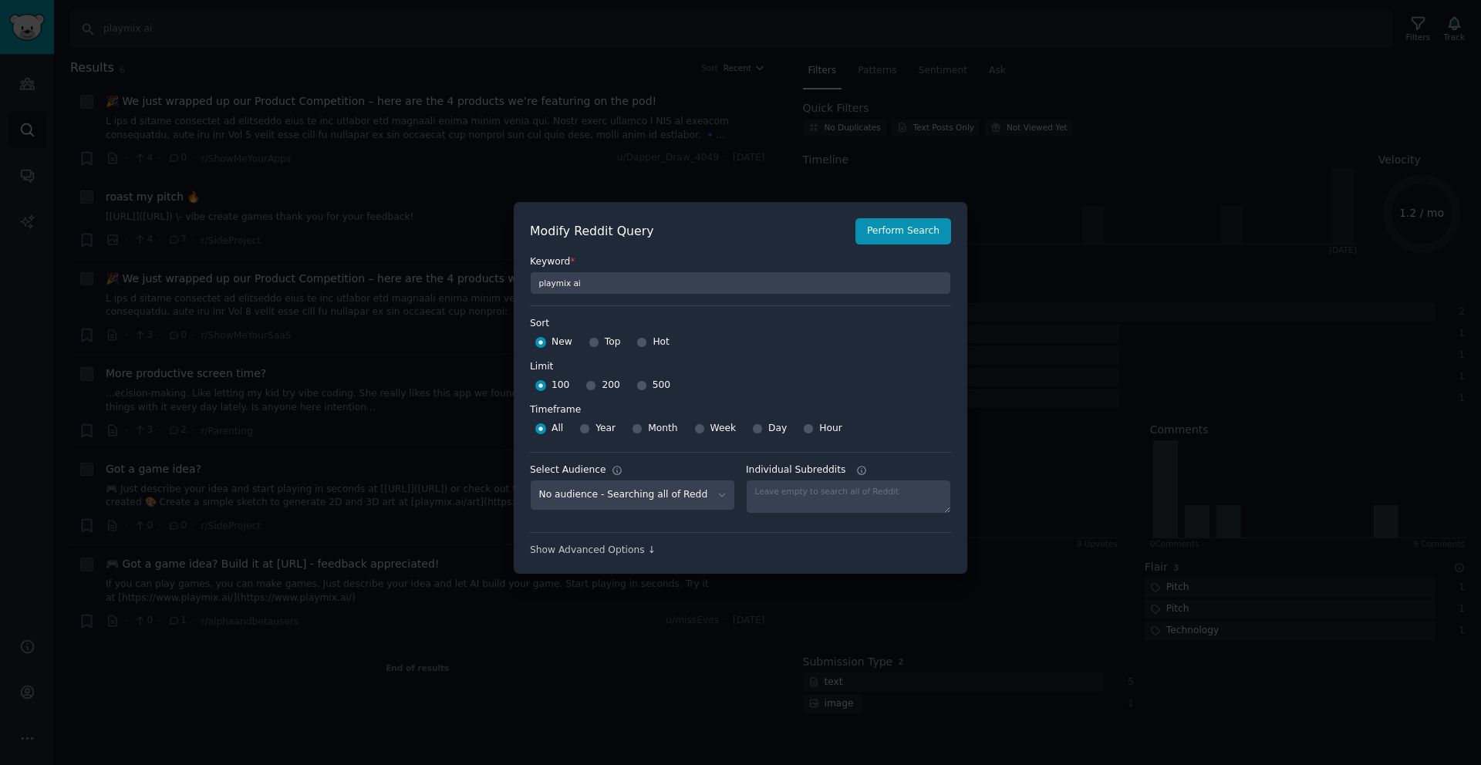
click at [708, 538] on div "Show Advanced Options ↓" at bounding box center [740, 544] width 421 height 25
click at [643, 545] on div "Show Advanced Options ↓" at bounding box center [740, 551] width 421 height 14
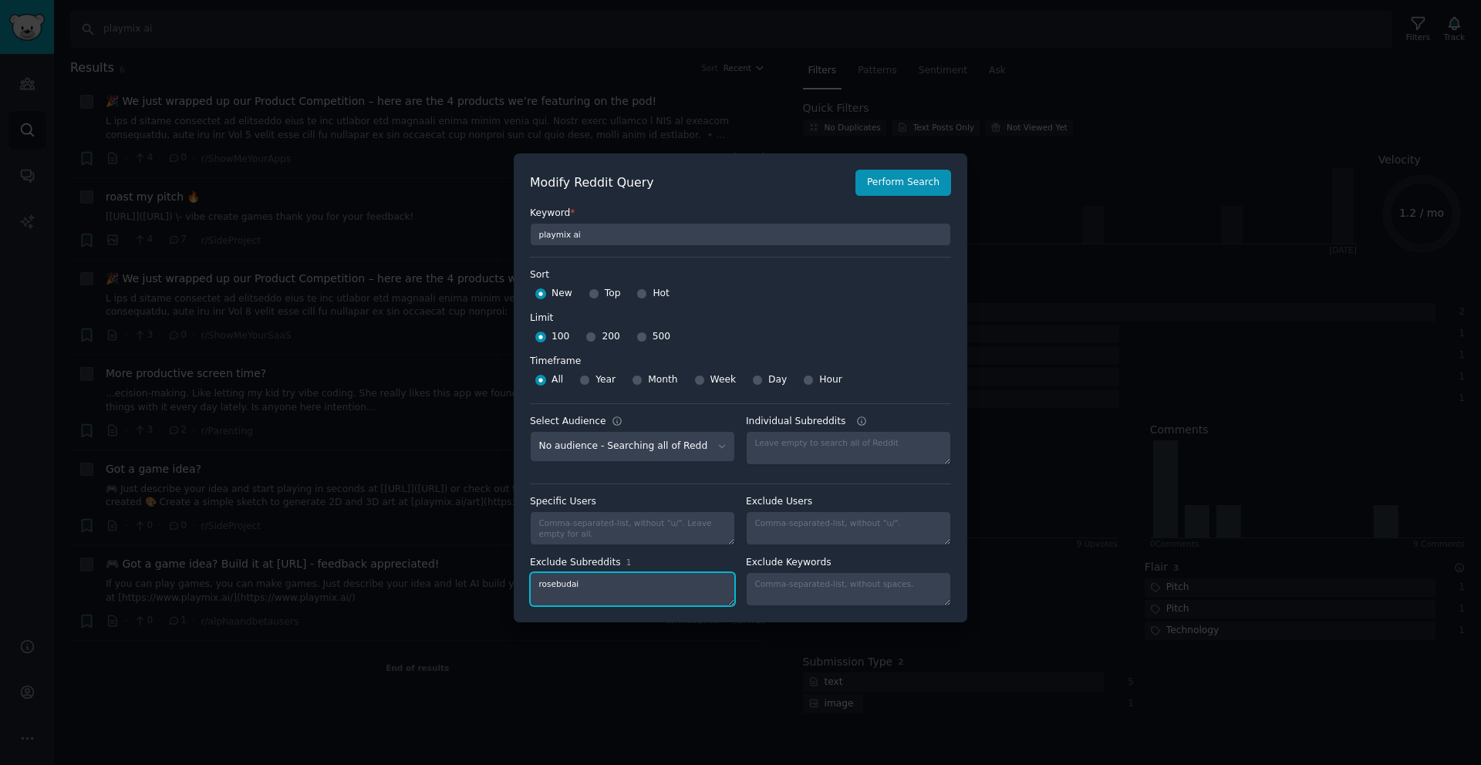
drag, startPoint x: 644, startPoint y: 586, endPoint x: 473, endPoint y: 572, distance: 171.9
click at [473, 572] on div "​ Modify Reddit Query Perform Search Keyword * playmix ai Sort Sort New Top Hot…" at bounding box center [740, 388] width 1481 height 776
click at [933, 187] on button "Perform Search" at bounding box center [903, 183] width 96 height 26
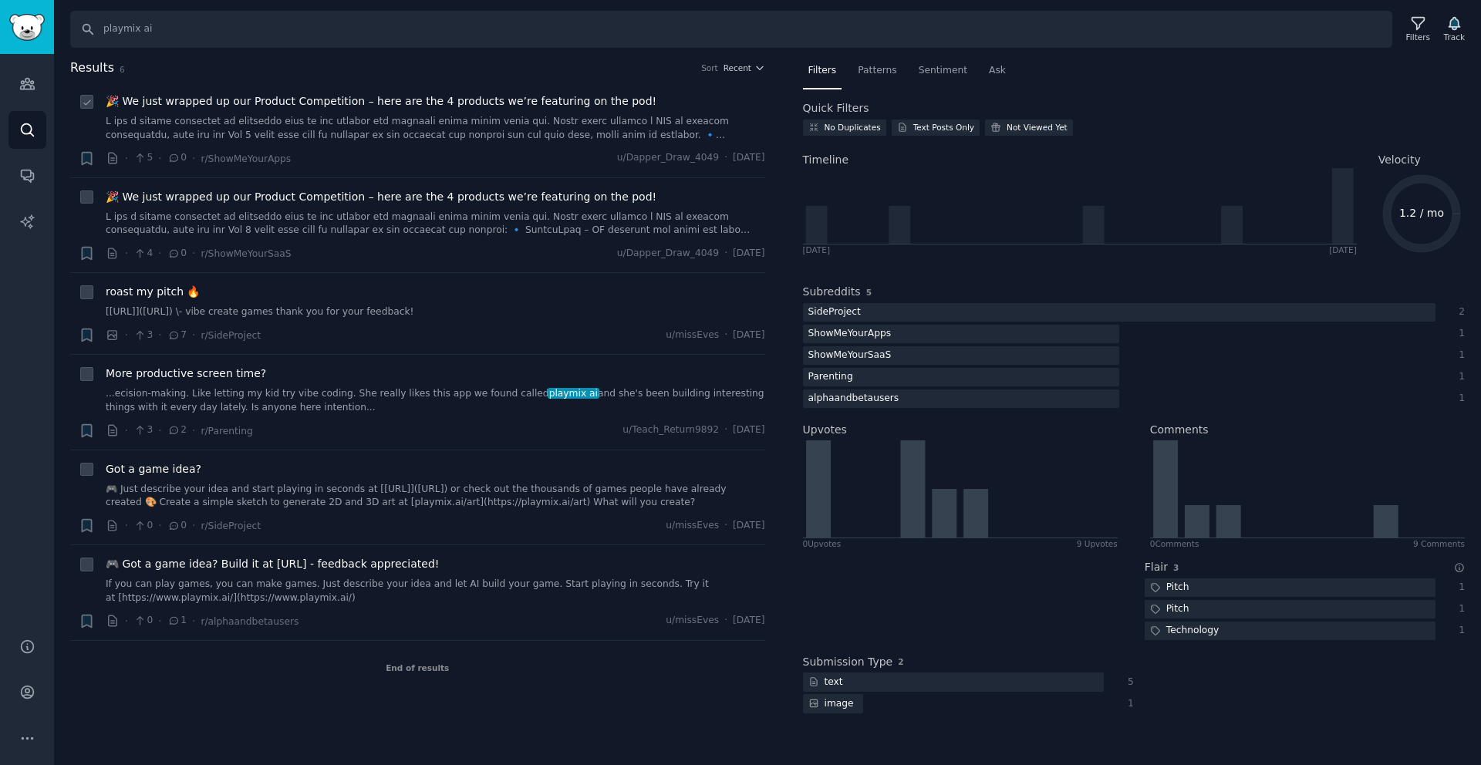
click at [347, 107] on span "🎉 We just wrapped up our Product Competition – here are the 4 products we’re fe…" at bounding box center [381, 101] width 551 height 16
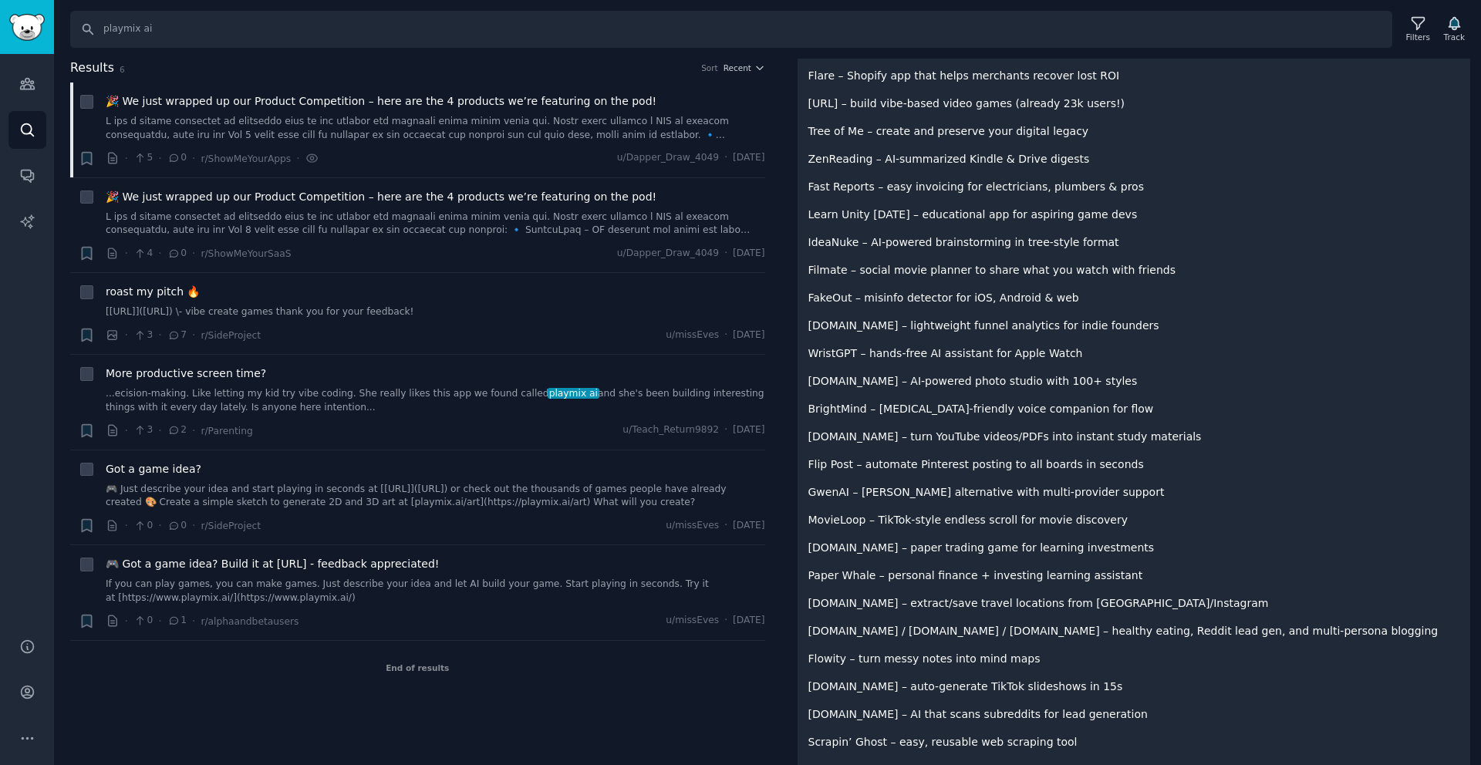
scroll to position [451, 0]
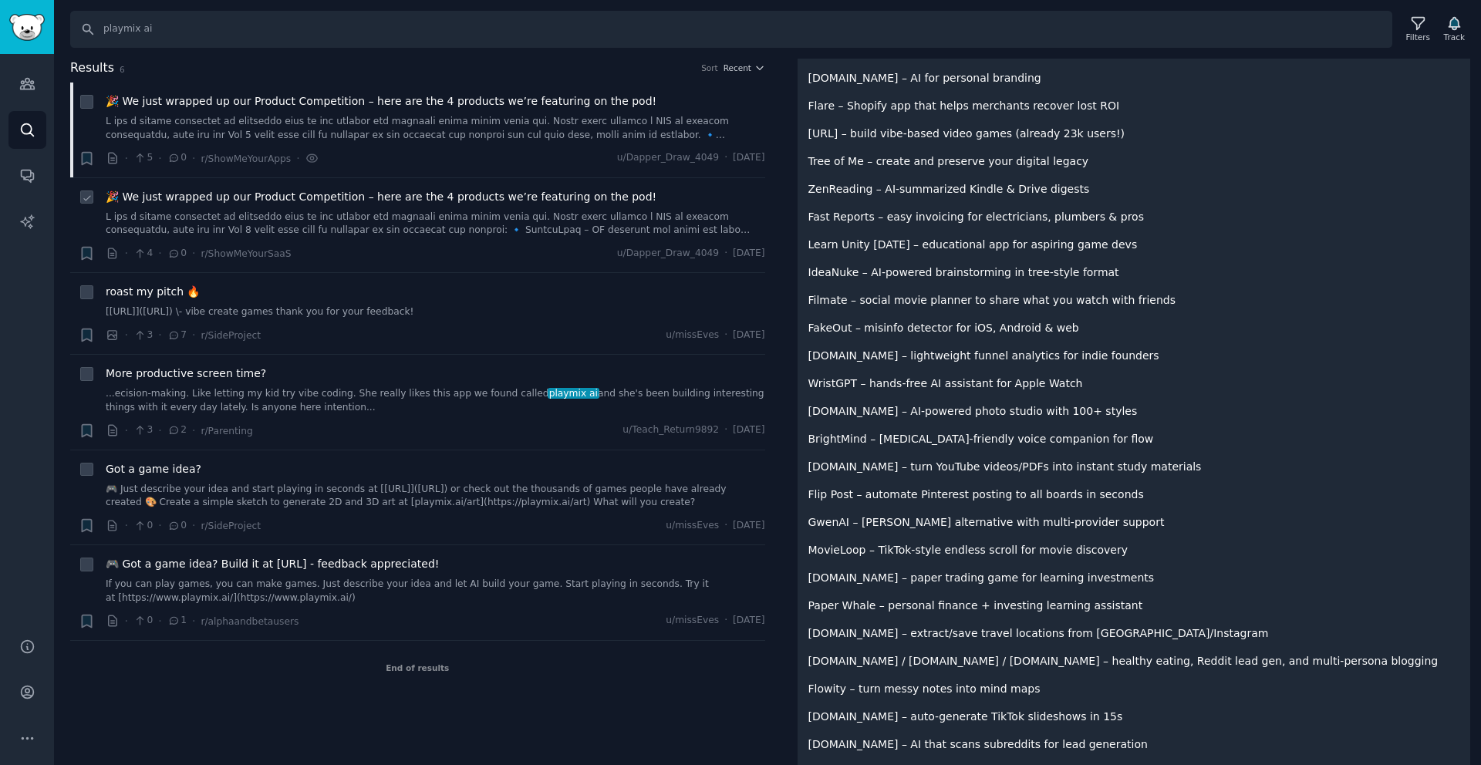
click at [449, 221] on link at bounding box center [436, 224] width 660 height 27
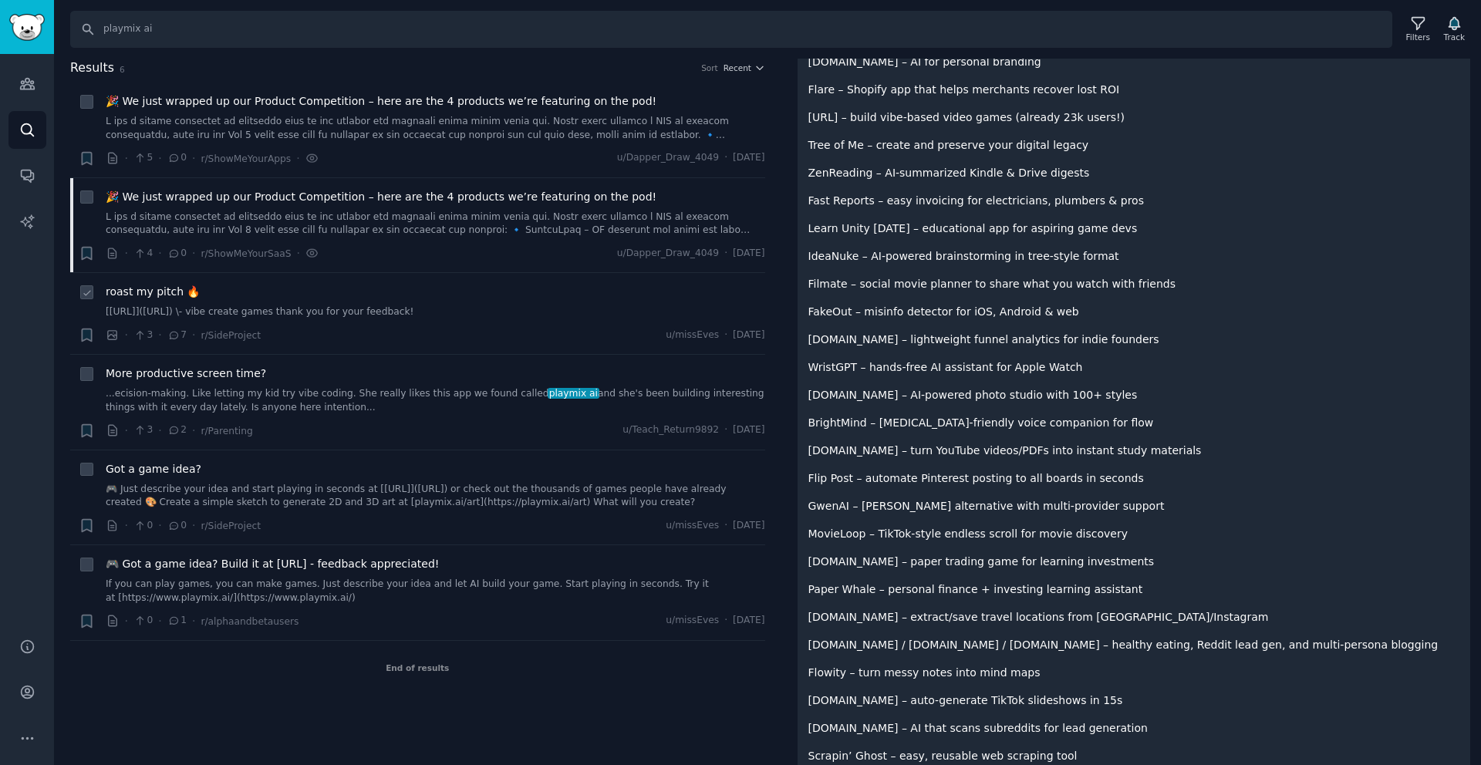
click at [459, 301] on div "roast my pitch 🔥 [playmix.ai](https://playmix.ai) \- vibe create games thank yo…" at bounding box center [436, 301] width 660 height 35
click at [433, 670] on div "End of results" at bounding box center [417, 668] width 695 height 54
drag, startPoint x: 159, startPoint y: 39, endPoint x: 61, endPoint y: 27, distance: 98.7
click at [61, 27] on div "Search playmix ai Filters Track" at bounding box center [767, 24] width 1427 height 48
type input "waffle ai"
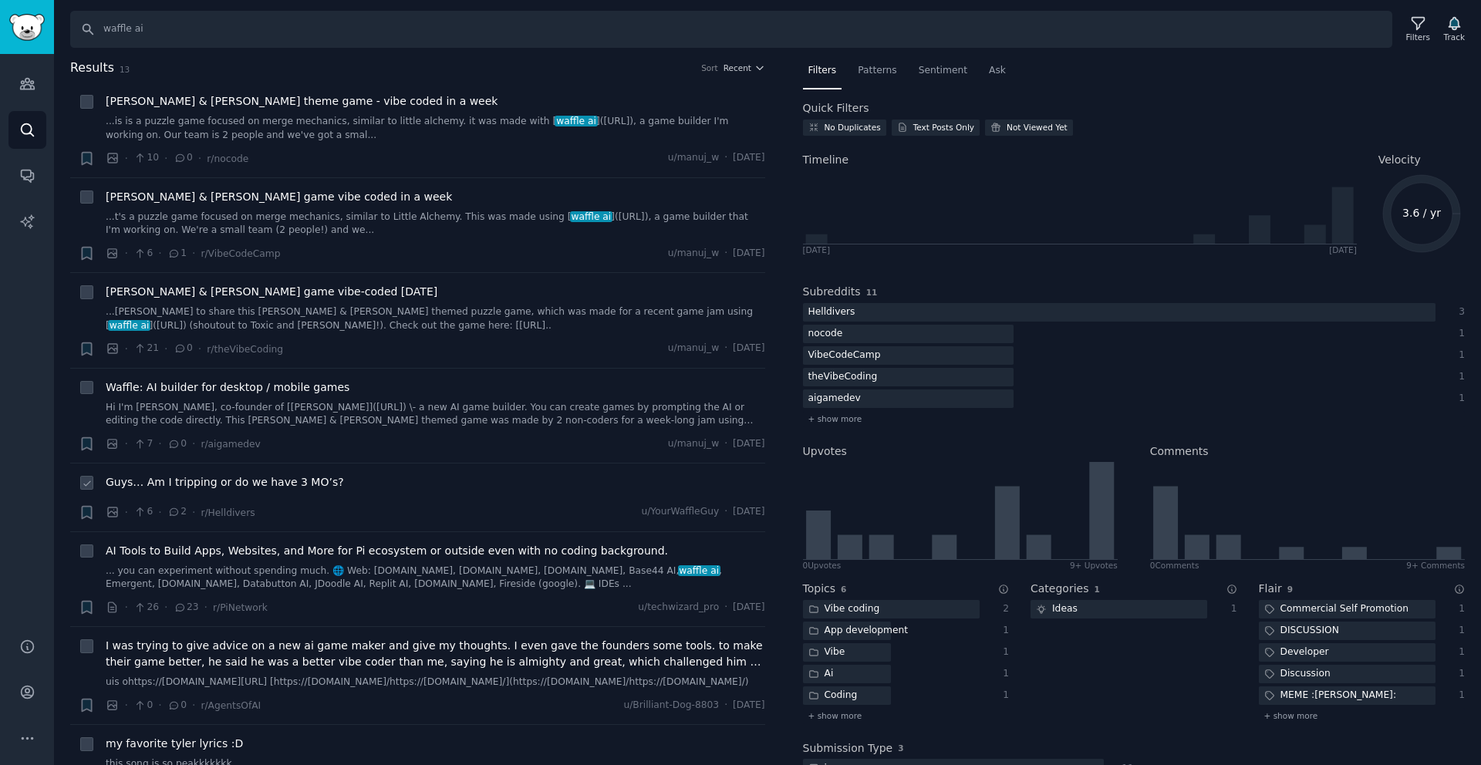
click at [323, 488] on span "Guys… Am I tripping or do we have 3 MO’s?" at bounding box center [225, 482] width 238 height 16
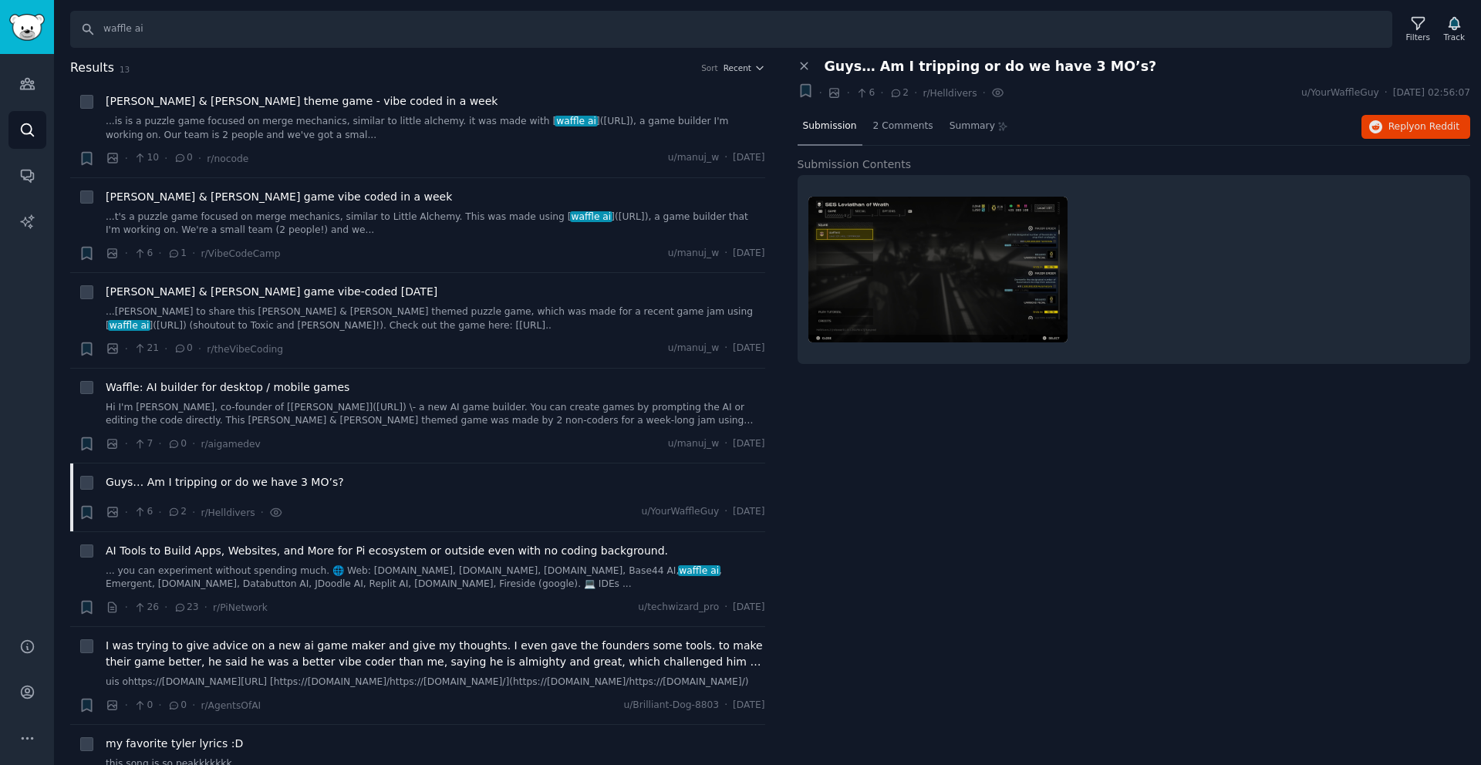
click at [935, 265] on img at bounding box center [937, 270] width 259 height 146
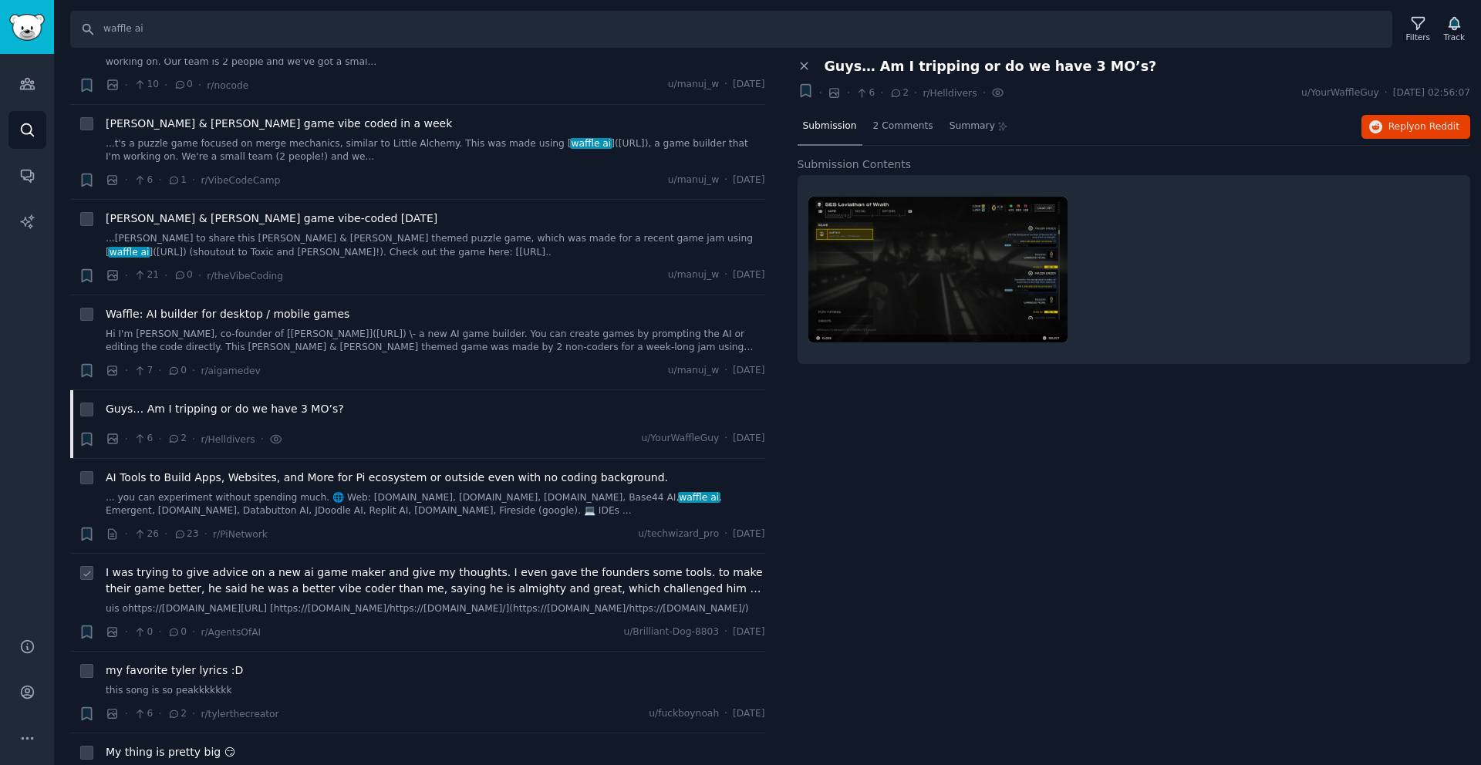
scroll to position [138, 0]
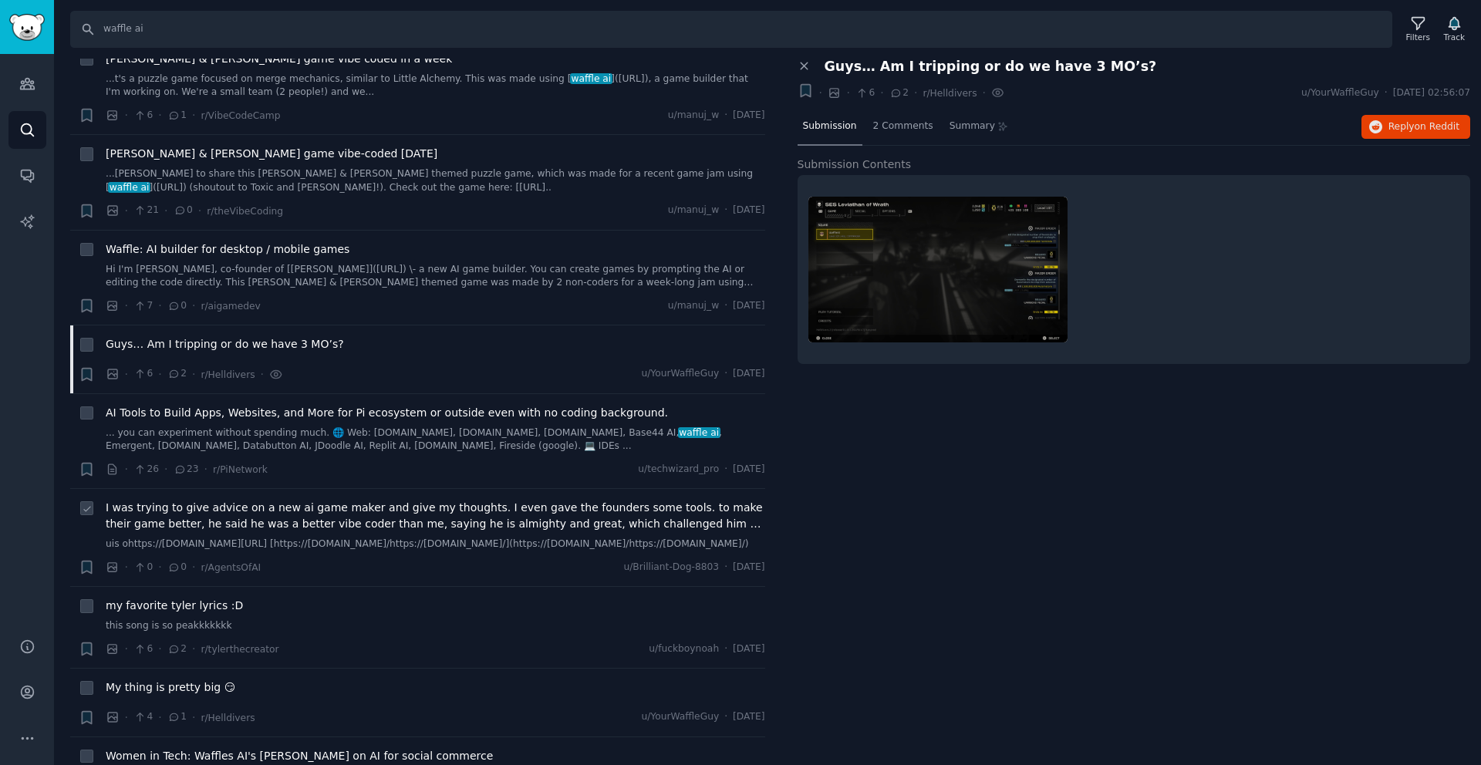
click at [467, 551] on link "uis ohttps://ibbwzqnr.gensparkspace.com/ [https://ibbwzqnr.gensparkspace.com/ht…" at bounding box center [436, 545] width 660 height 14
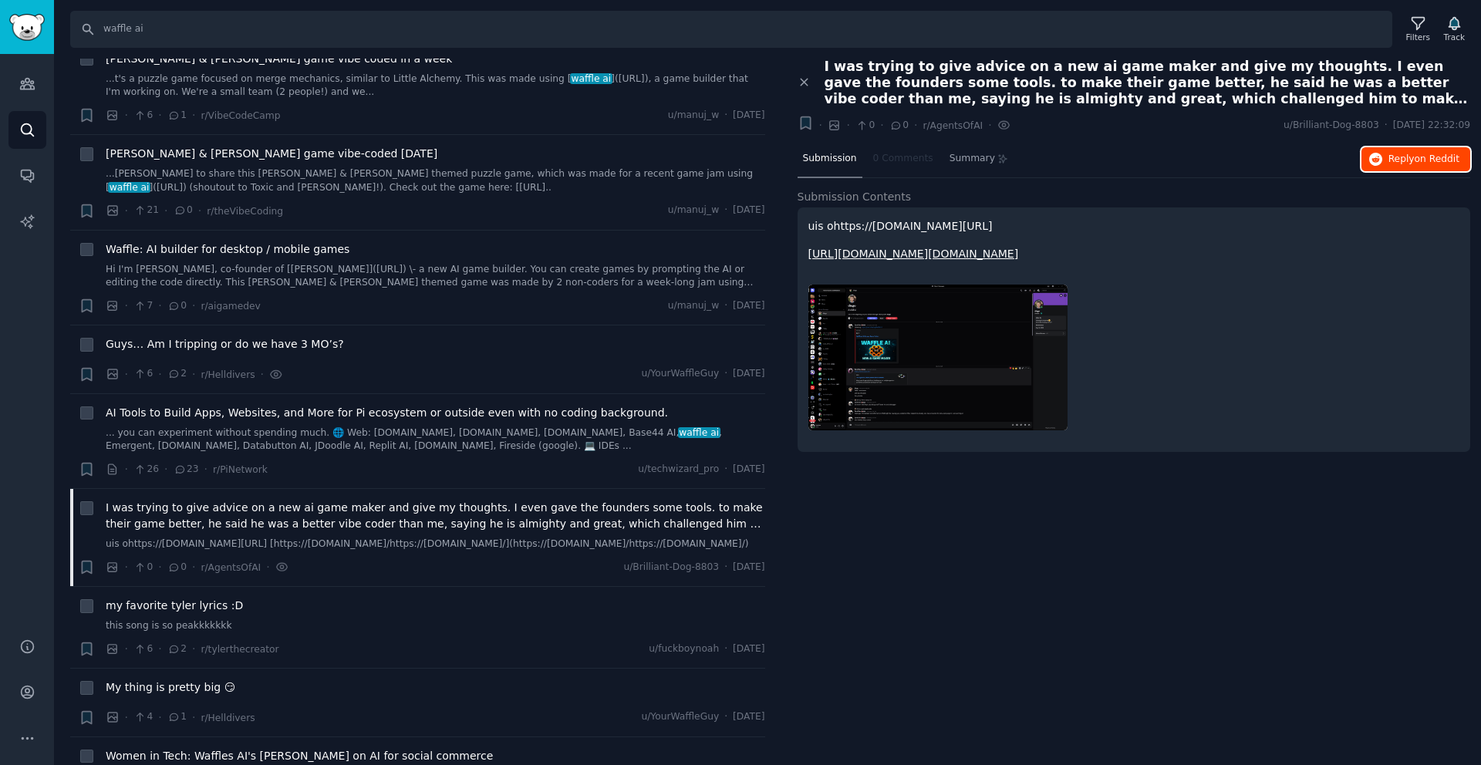
click at [1394, 158] on span "Reply on Reddit" at bounding box center [1424, 160] width 71 height 14
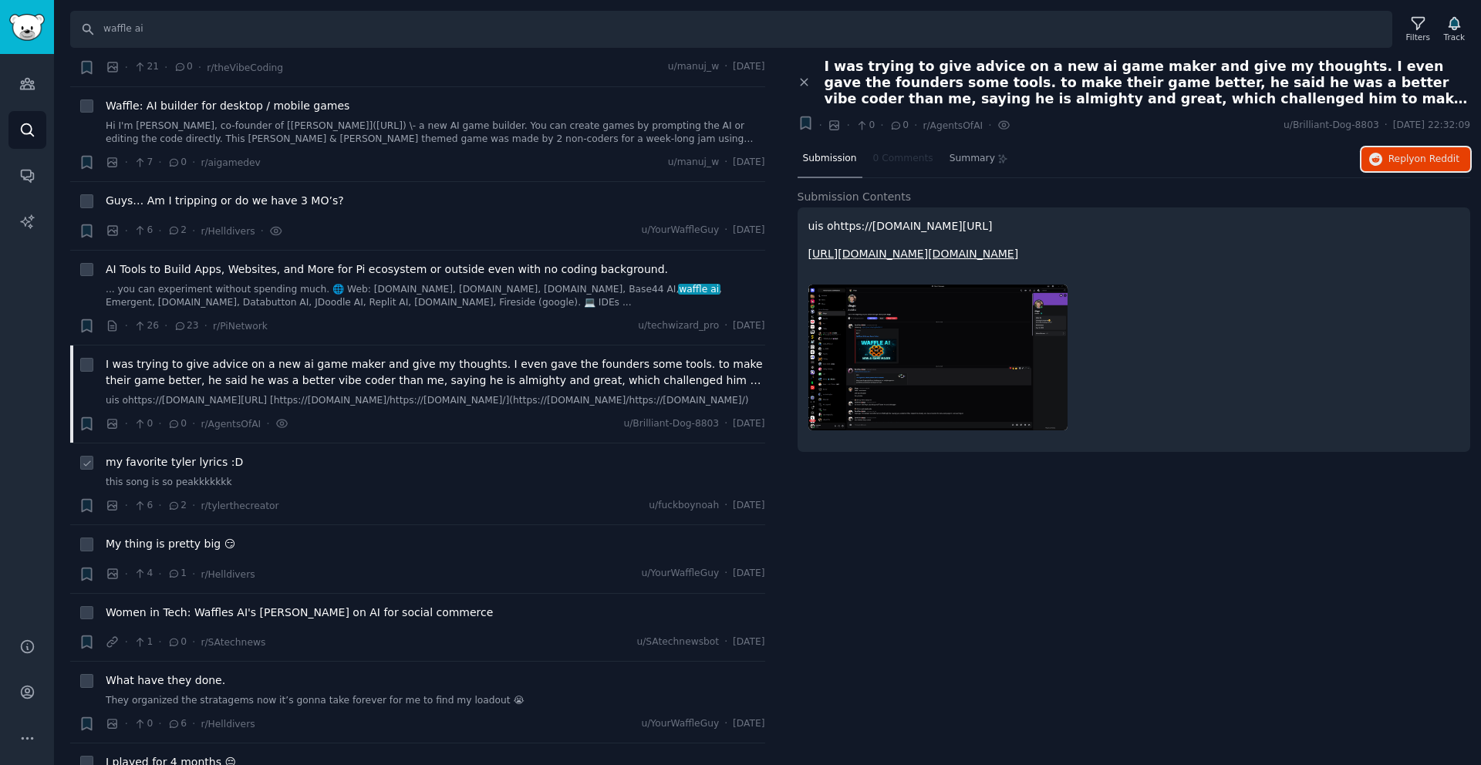
scroll to position [410, 0]
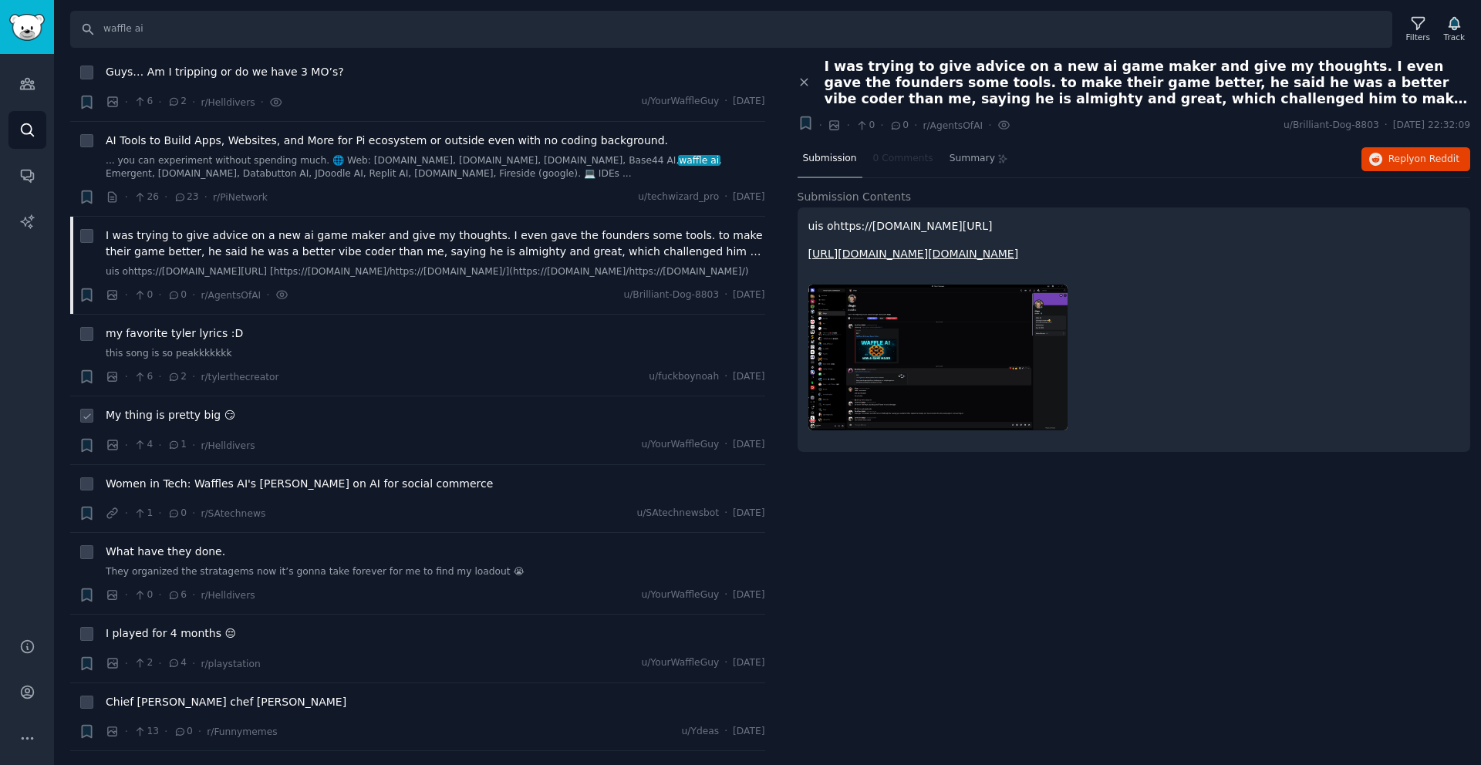
click at [329, 429] on div "My thing is pretty big 😏" at bounding box center [436, 418] width 660 height 22
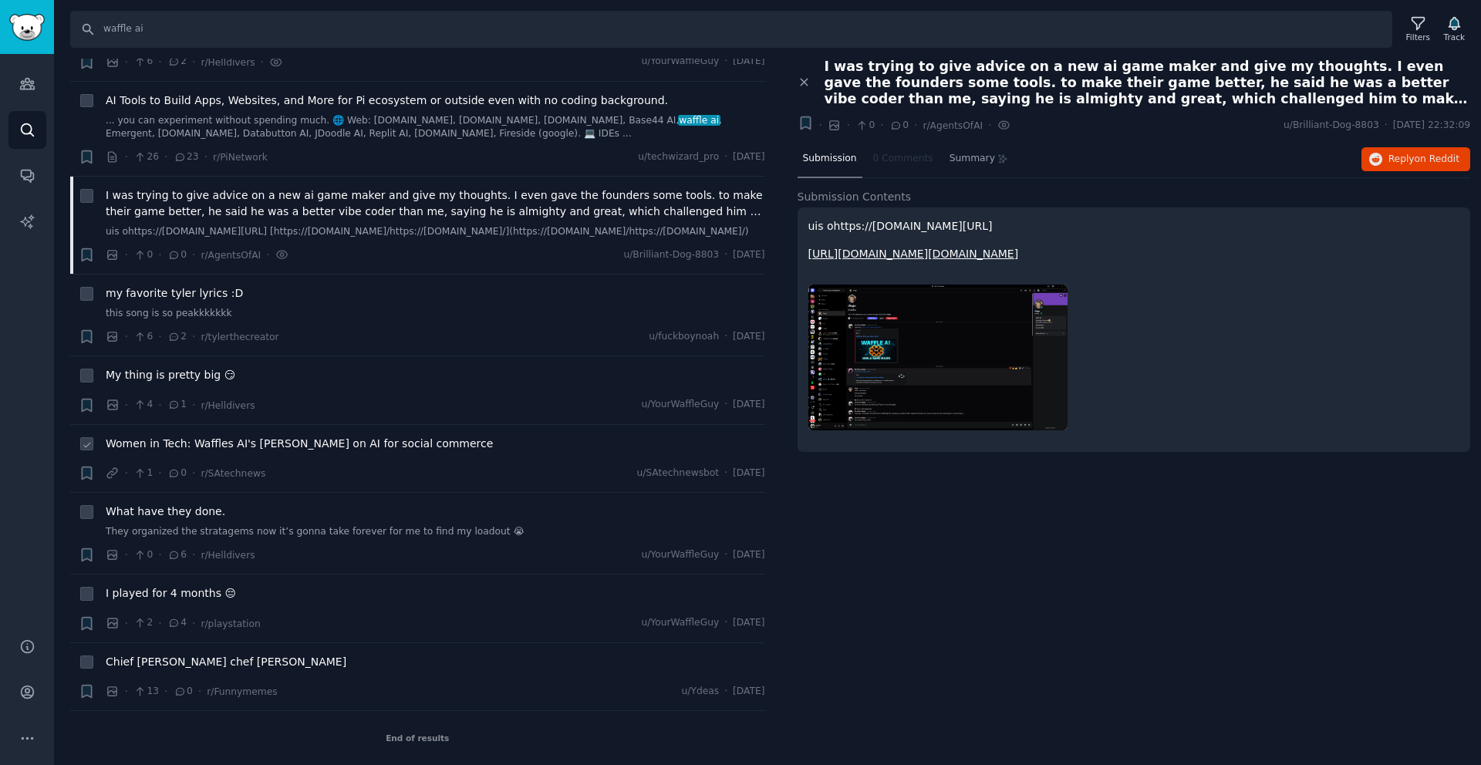
scroll to position [0, 0]
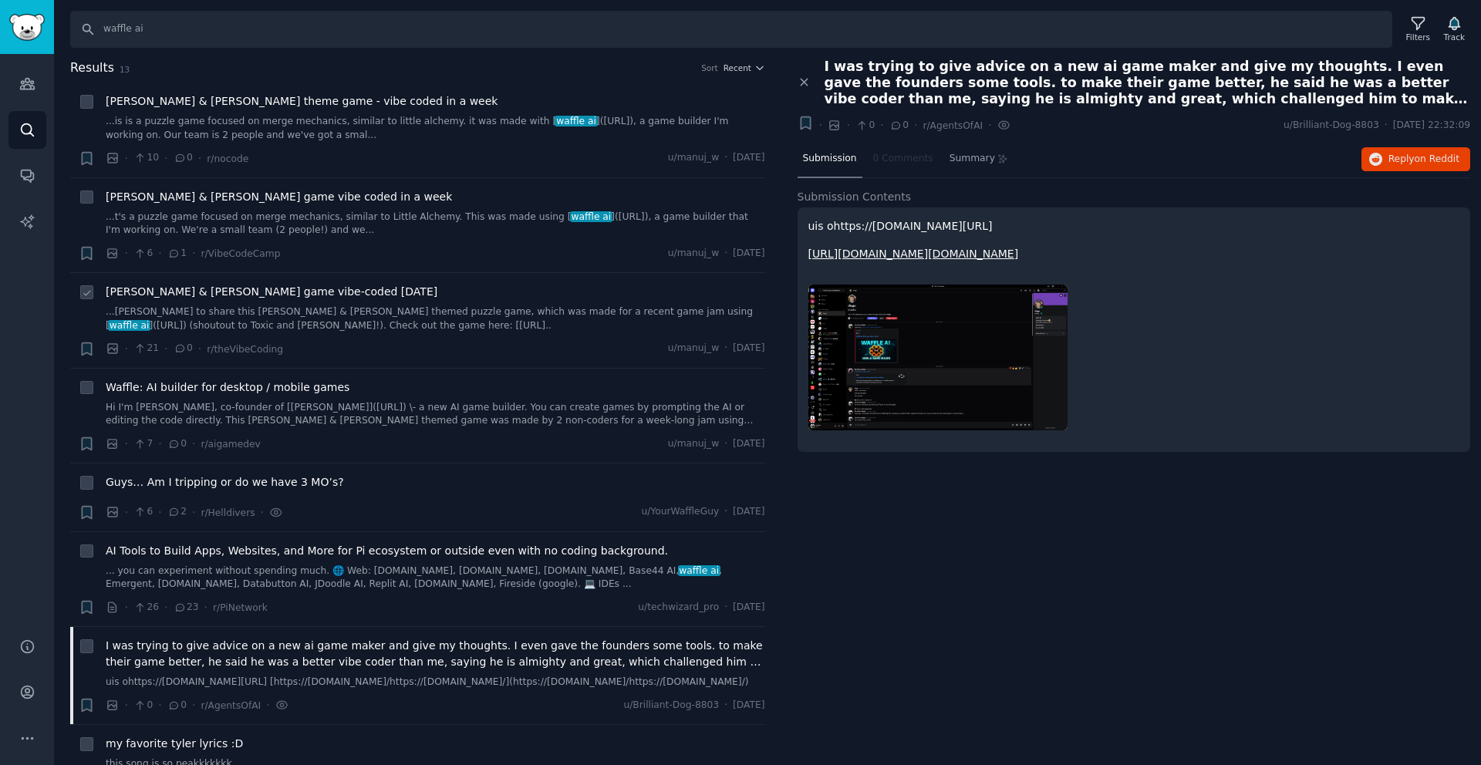
click at [324, 320] on link "...ted to share this Rick & Morty themed puzzle game, which was made for a rece…" at bounding box center [436, 318] width 660 height 27
click at [359, 186] on li "+ Rick & morty game vibe coded in a week ...t's a puzzle game focused on merge …" at bounding box center [417, 225] width 695 height 95
click at [381, 208] on div "Rick & morty game vibe coded in a week ...t's a puzzle game focused on merge me…" at bounding box center [436, 213] width 660 height 49
click at [208, 208] on div "Rick & morty game vibe coded in a week ...t's a puzzle game focused on merge me…" at bounding box center [436, 213] width 660 height 49
click at [221, 196] on span "Rick & morty game vibe coded in a week" at bounding box center [279, 197] width 346 height 16
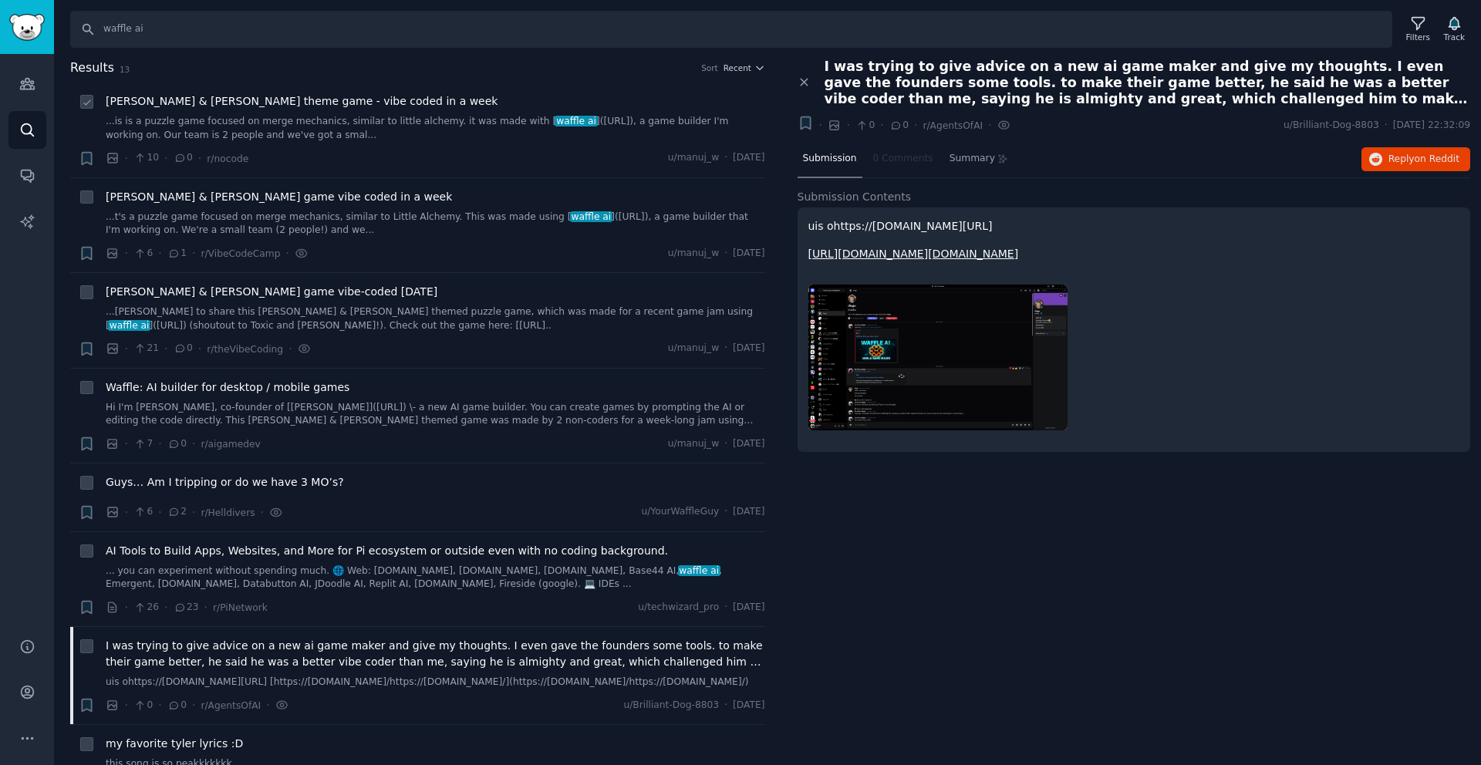
click at [289, 96] on span "Rick & morty theme game - vibe coded in a week" at bounding box center [302, 101] width 392 height 16
drag, startPoint x: 185, startPoint y: 36, endPoint x: 47, endPoint y: 23, distance: 138.7
click at [47, 23] on div "Audiences Audiences Search Conversations AI Reports Help Account More Search wa…" at bounding box center [740, 382] width 1481 height 765
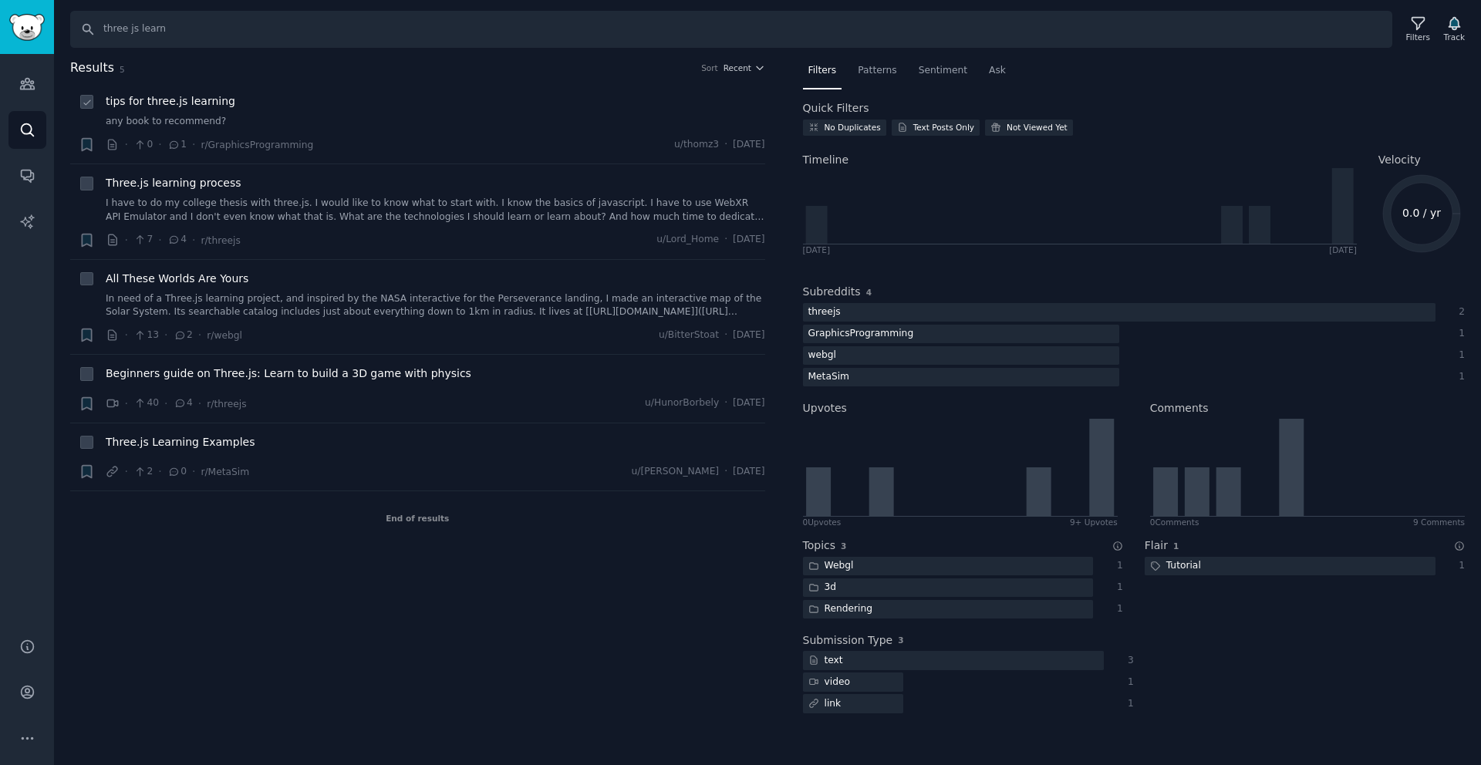
click at [260, 100] on div "tips for three.js learning" at bounding box center [436, 101] width 660 height 16
drag, startPoint x: 186, startPoint y: 23, endPoint x: 33, endPoint y: 13, distance: 153.1
click at [33, 13] on div "Audiences Audiences Search Conversations AI Reports Help Account More Search th…" at bounding box center [740, 382] width 1481 height 765
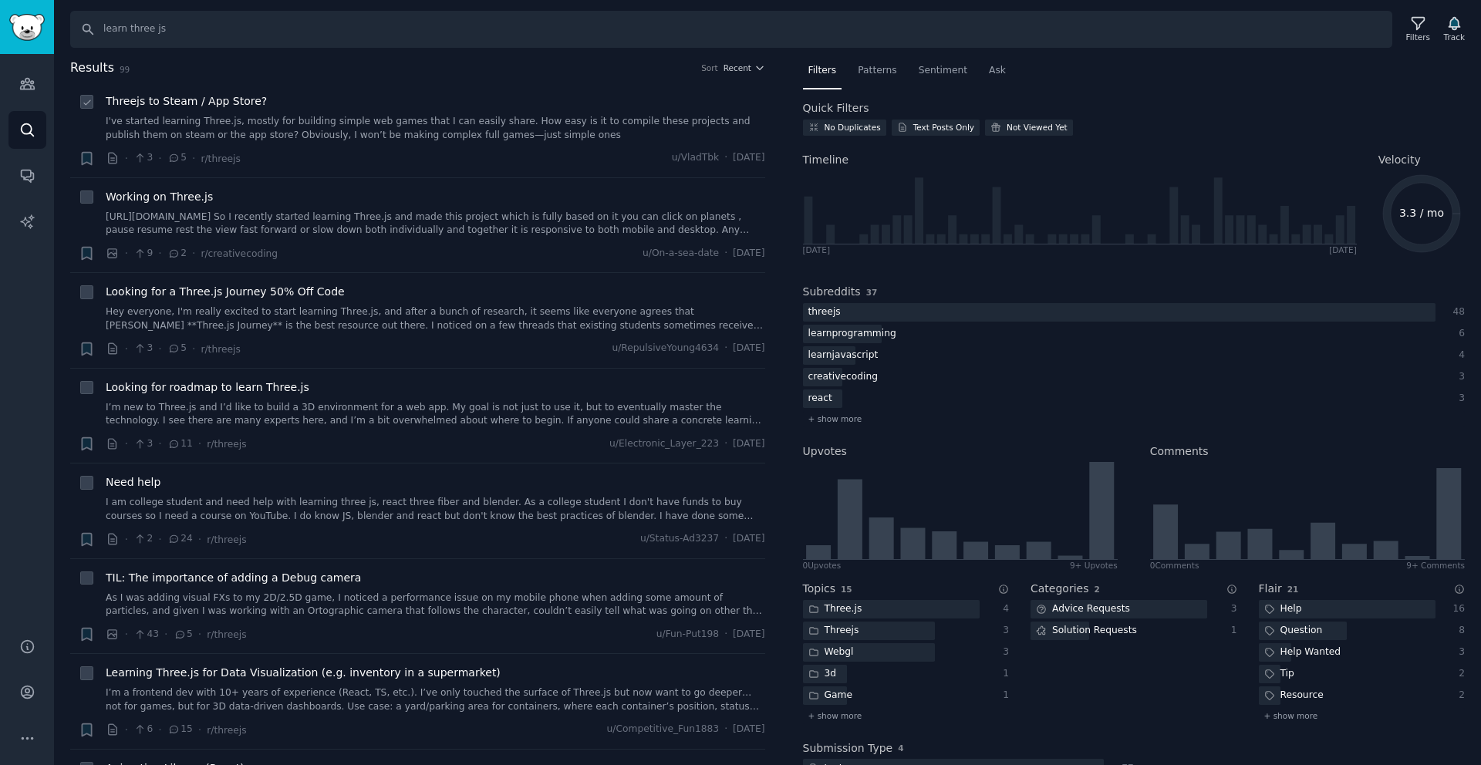
click at [367, 134] on link "I've started learning Three.js, mostly for building simple web games that I can…" at bounding box center [436, 128] width 660 height 27
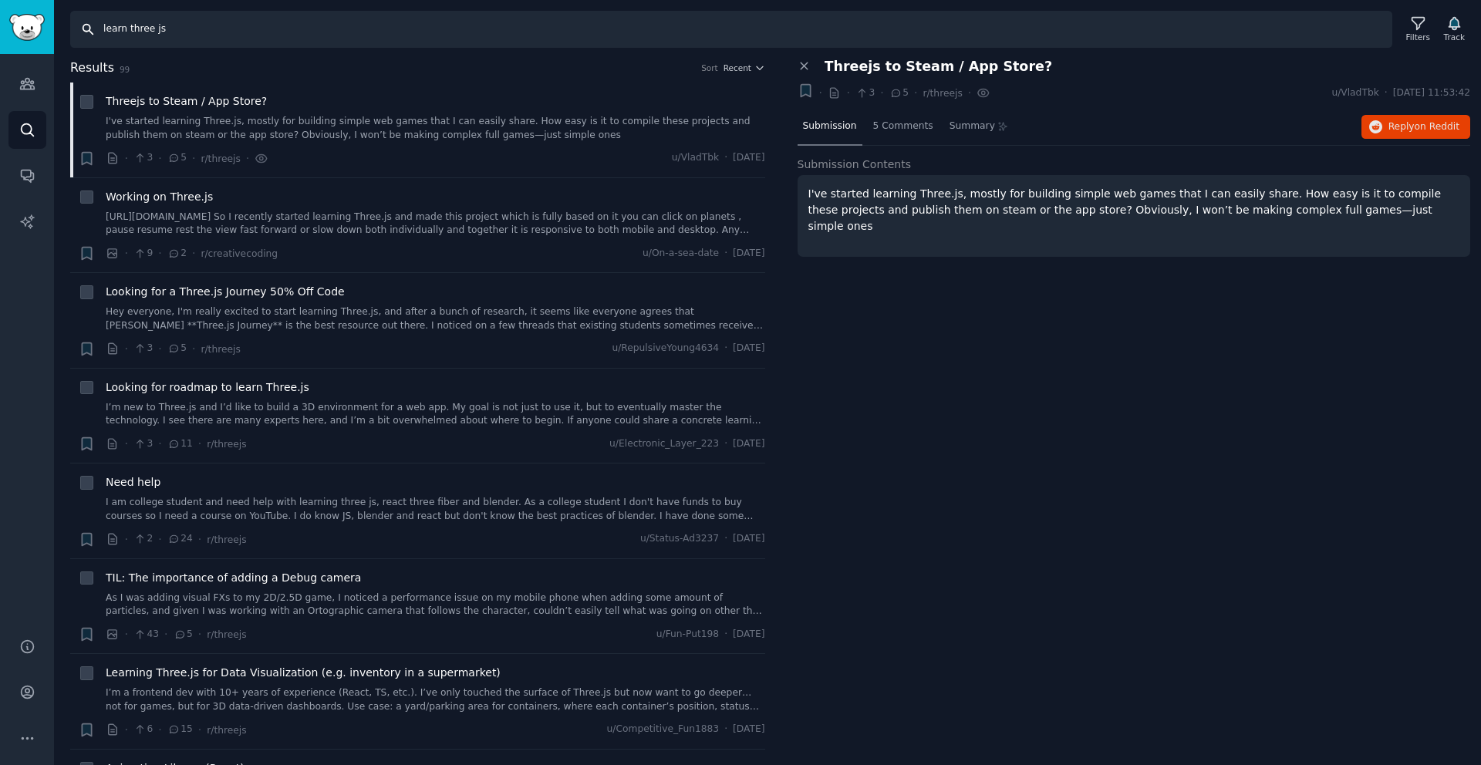
drag, startPoint x: 174, startPoint y: 29, endPoint x: 86, endPoint y: 6, distance: 90.0
click at [86, 6] on div "Search learn three js Filters Track" at bounding box center [767, 24] width 1427 height 48
type input "l"
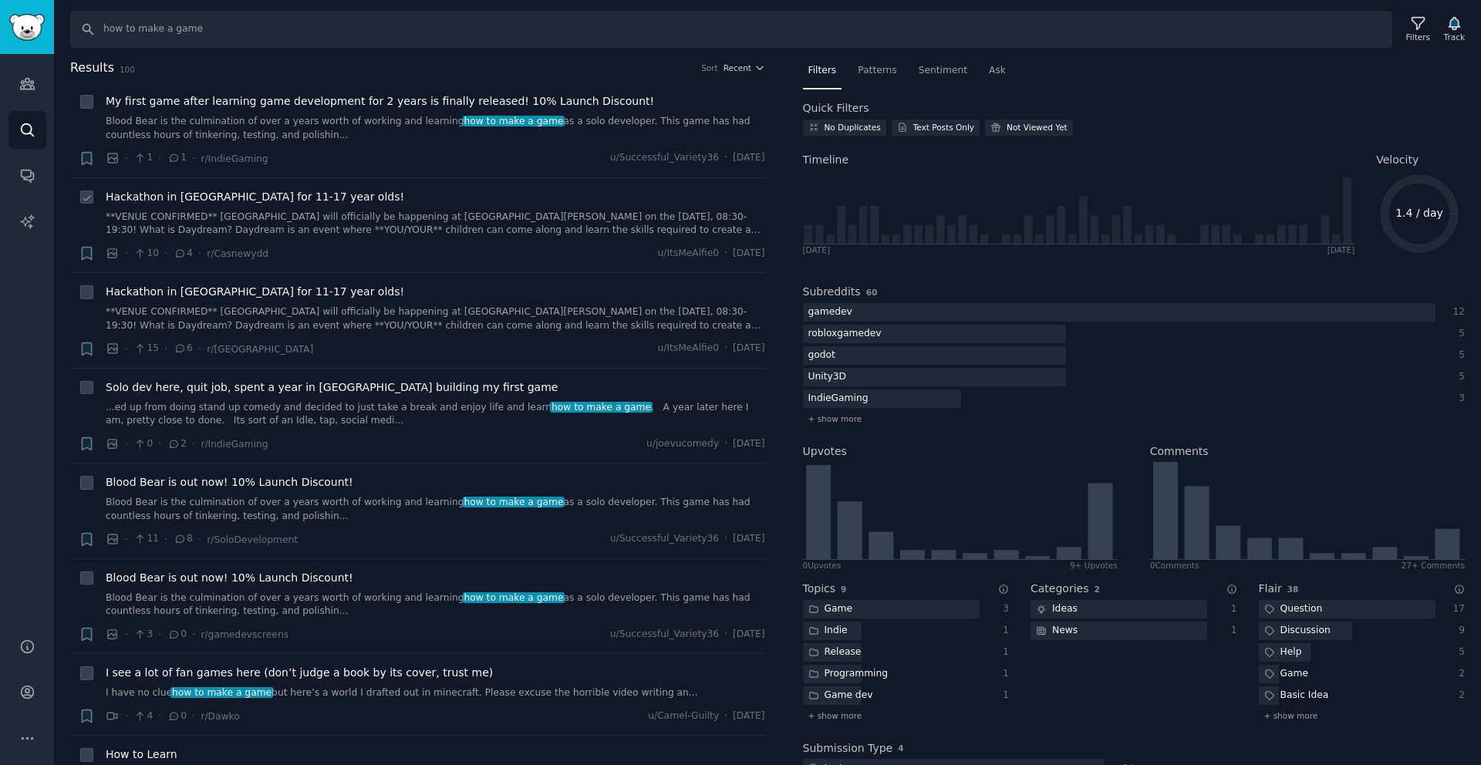
click at [309, 199] on span "Hackathon in South Wales for 11-17 year olds!" at bounding box center [255, 197] width 299 height 16
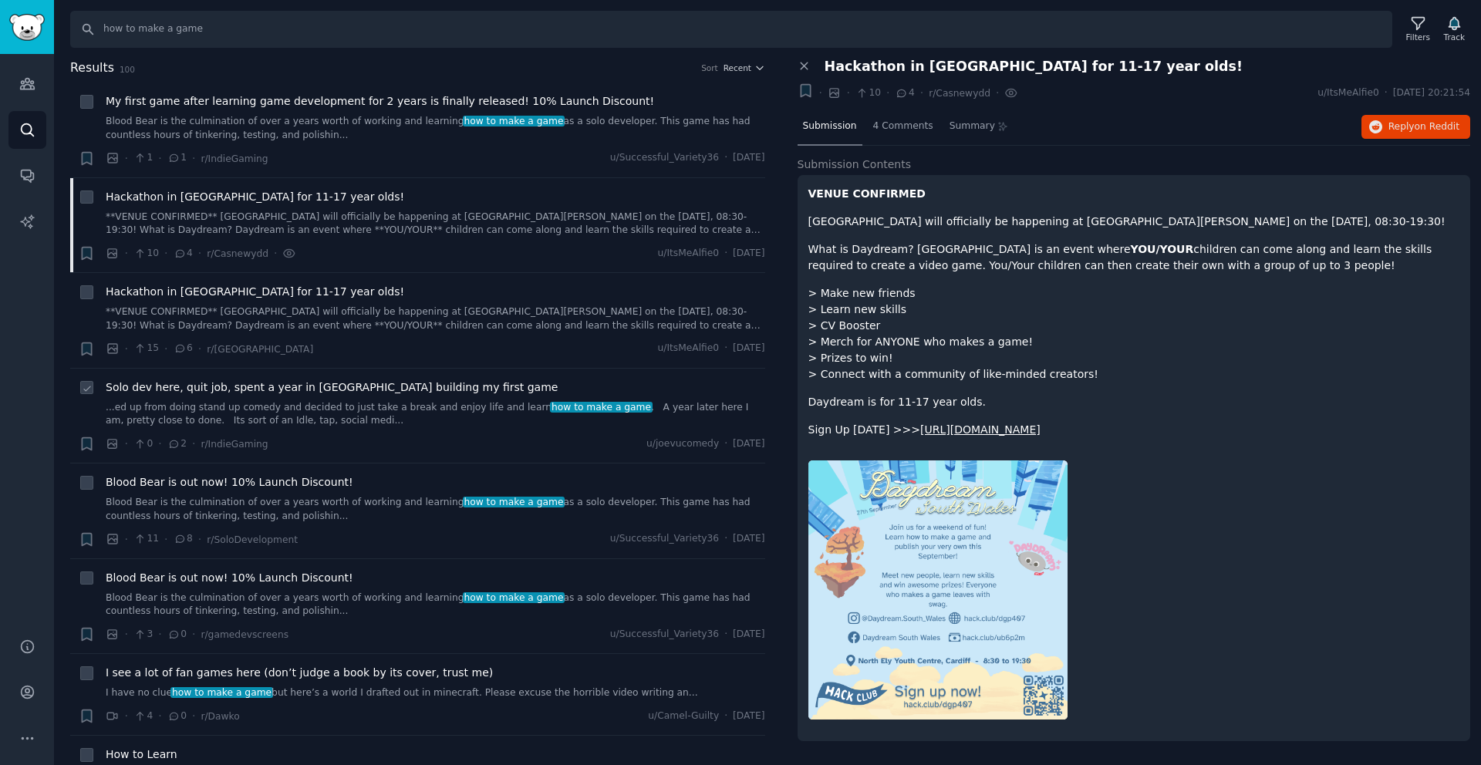
click at [432, 401] on link "...ed up from doing stand up comedy and decided to just take a break and enjoy …" at bounding box center [436, 414] width 660 height 27
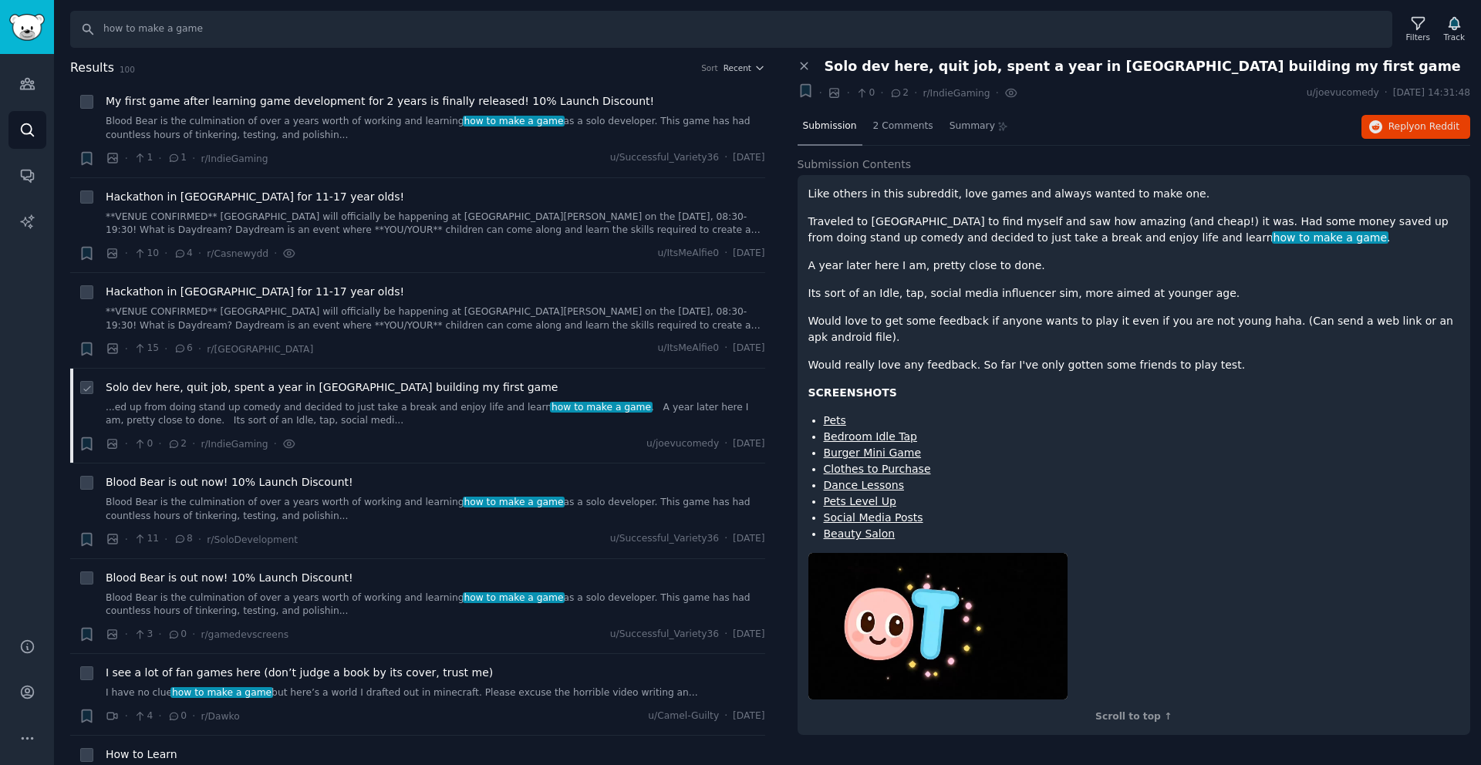
scroll to position [143, 0]
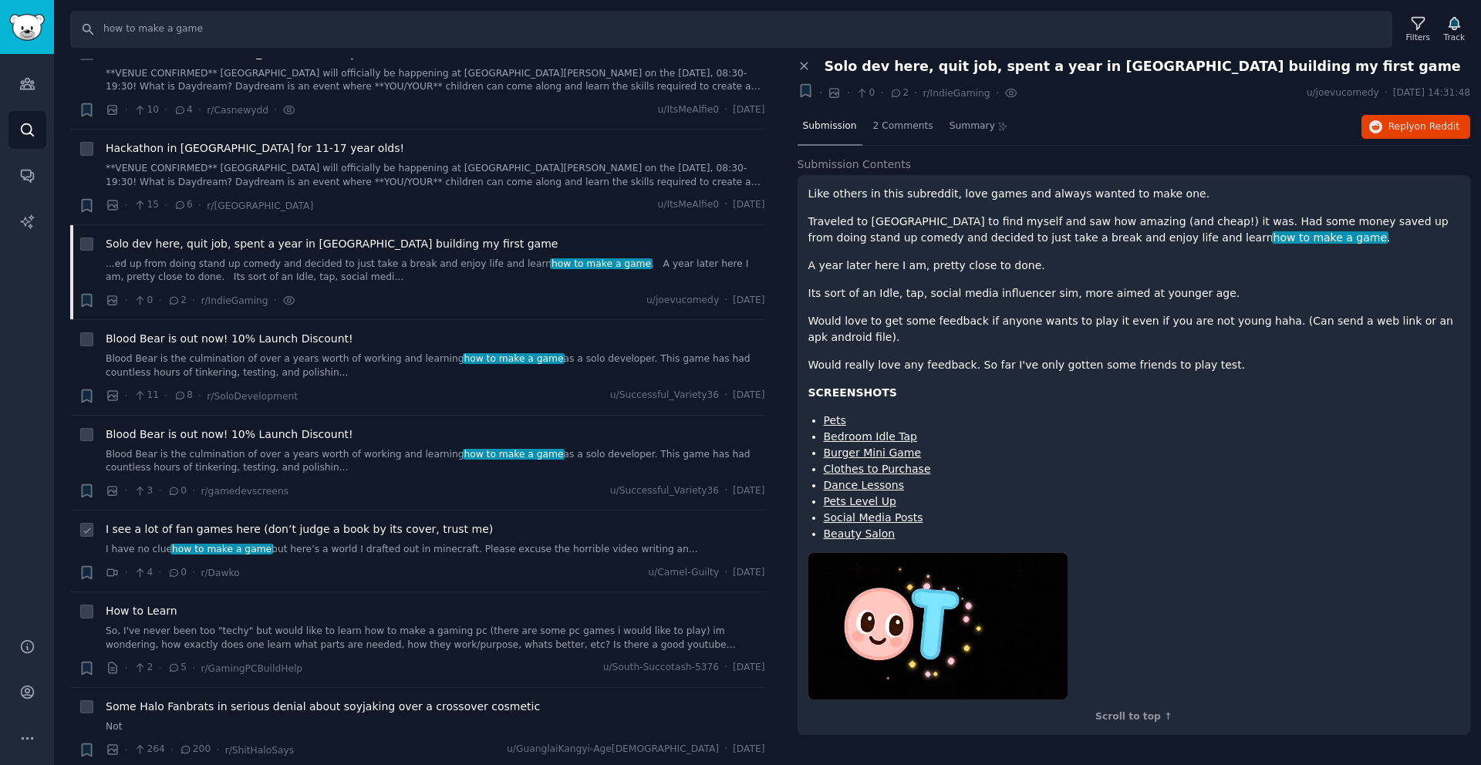
click at [464, 535] on span "I see a lot of fan games here (don’t judge a book by its cover, trust me)" at bounding box center [299, 529] width 387 height 16
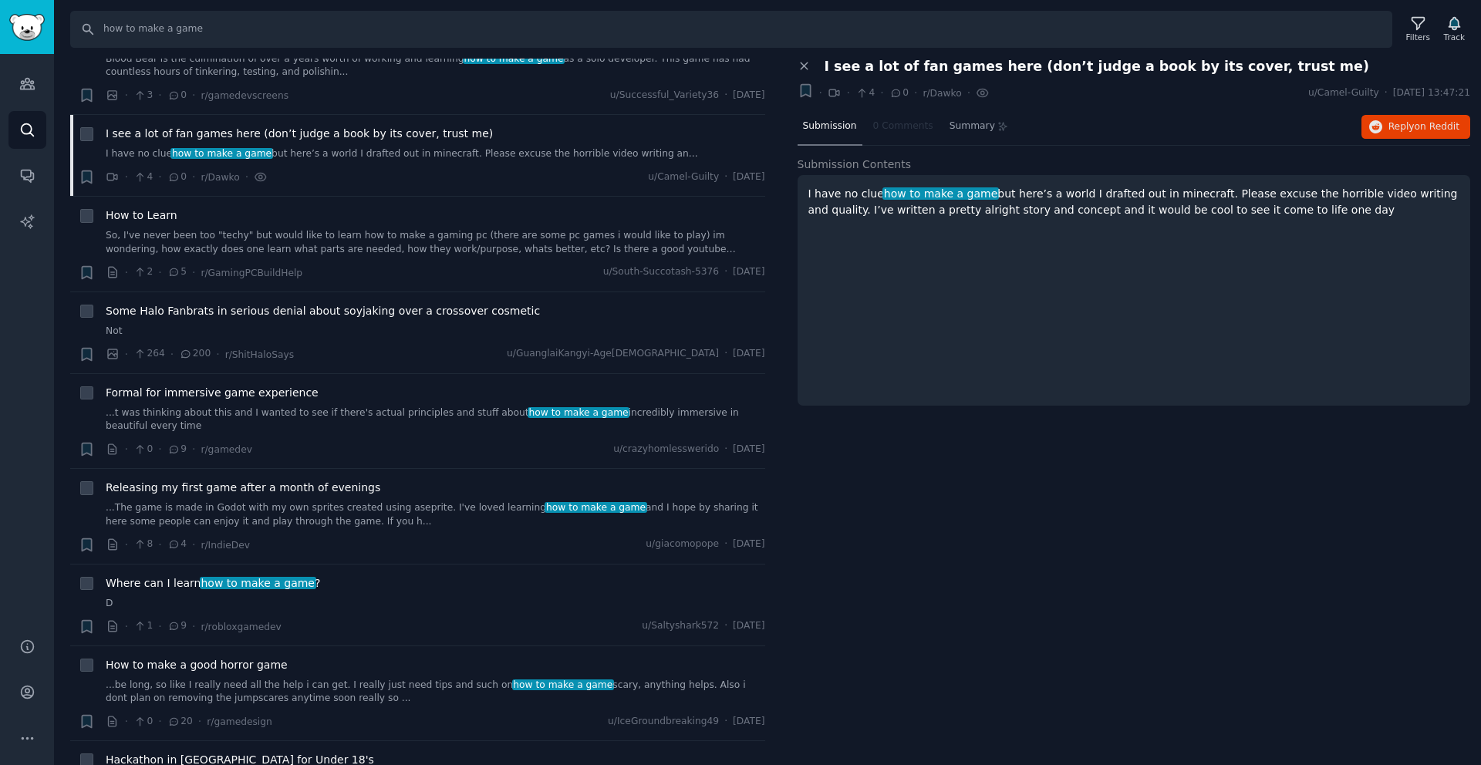
scroll to position [569, 0]
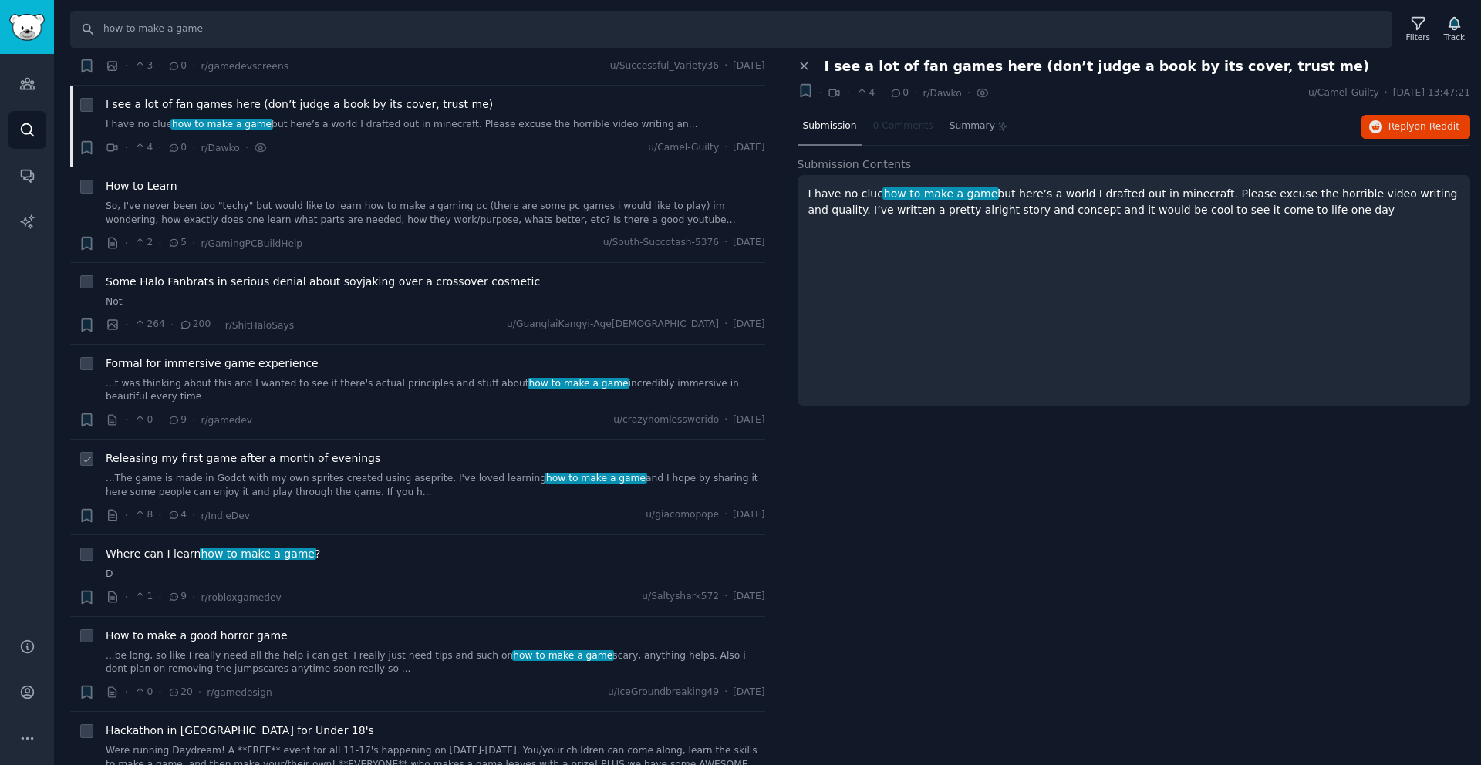
click at [403, 473] on link "...The game is made in Godot with my own sprites created using aseprite. I've l…" at bounding box center [436, 485] width 660 height 27
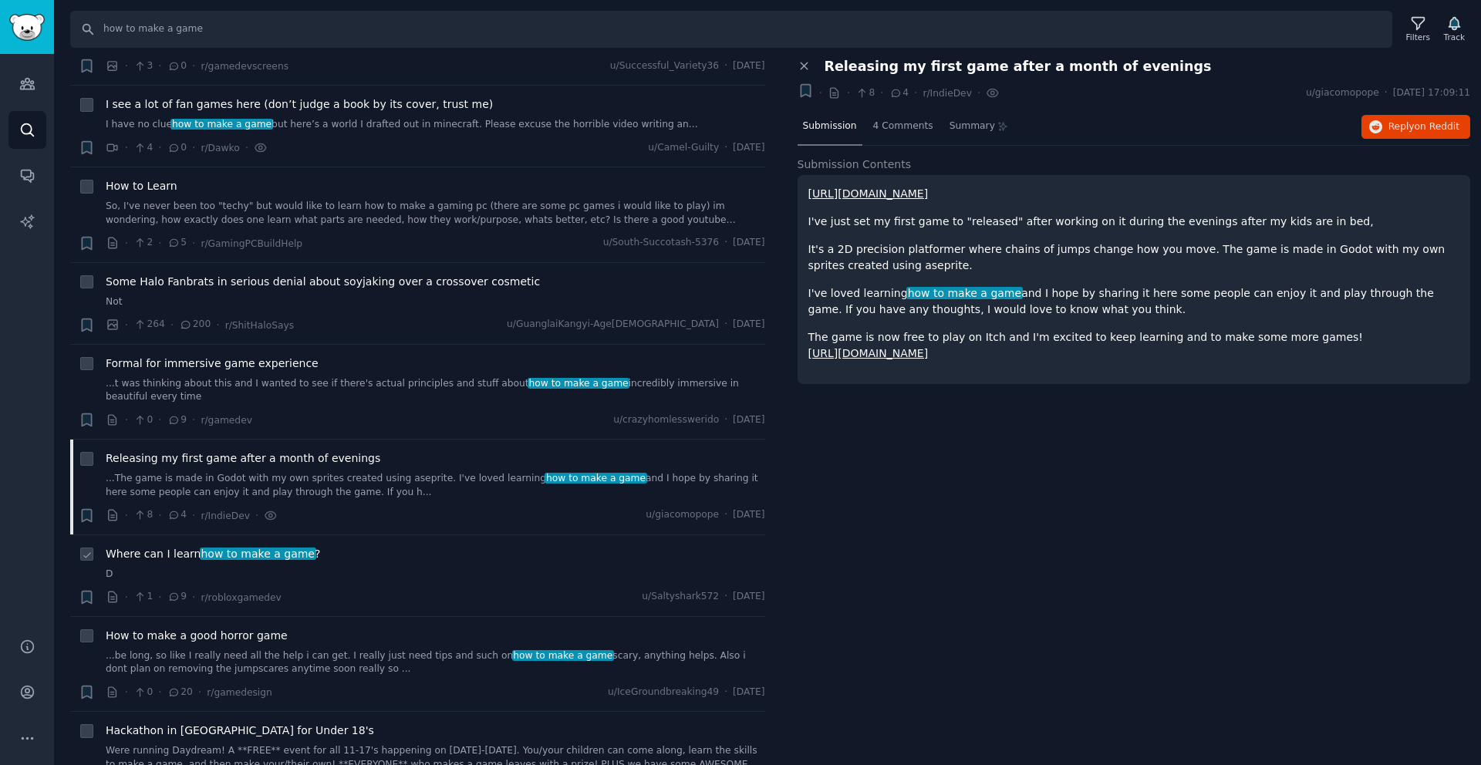
click at [304, 552] on span "Where can I learn how to make a game ?" at bounding box center [213, 554] width 214 height 16
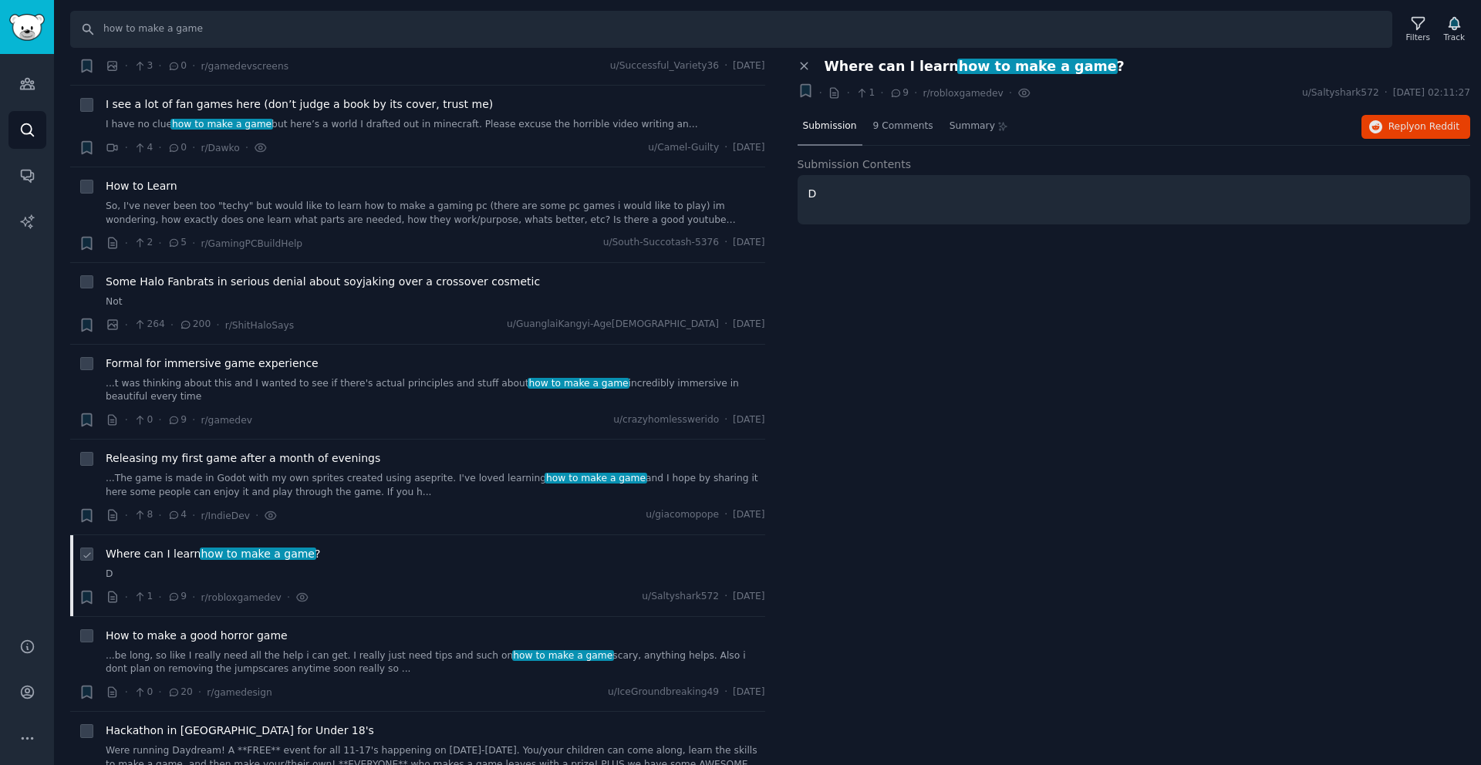
click at [304, 552] on span "Where can I learn how to make a game ?" at bounding box center [213, 554] width 214 height 16
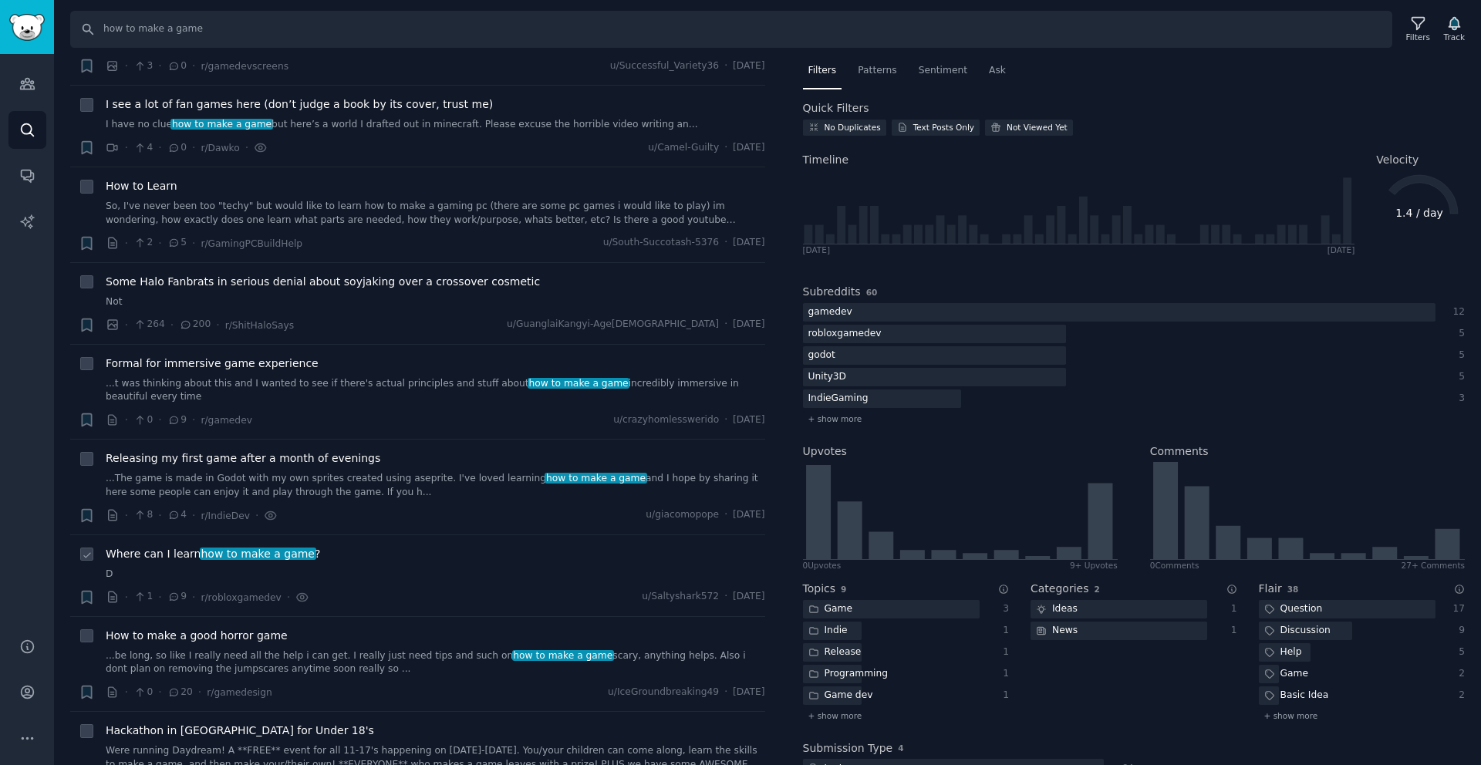
click at [304, 552] on span "Where can I learn how to make a game ?" at bounding box center [213, 554] width 214 height 16
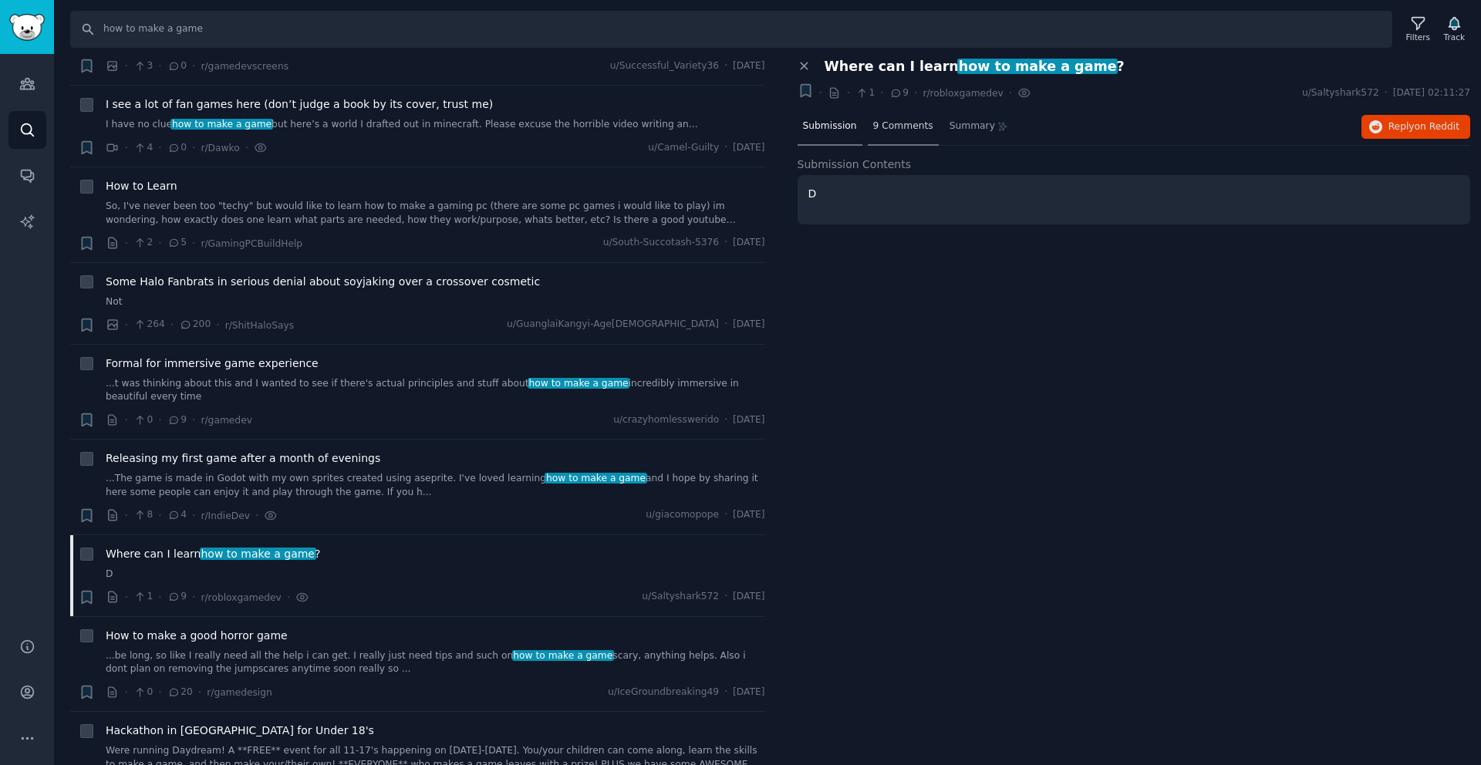
click at [917, 127] on span "9 Comments" at bounding box center [903, 127] width 60 height 14
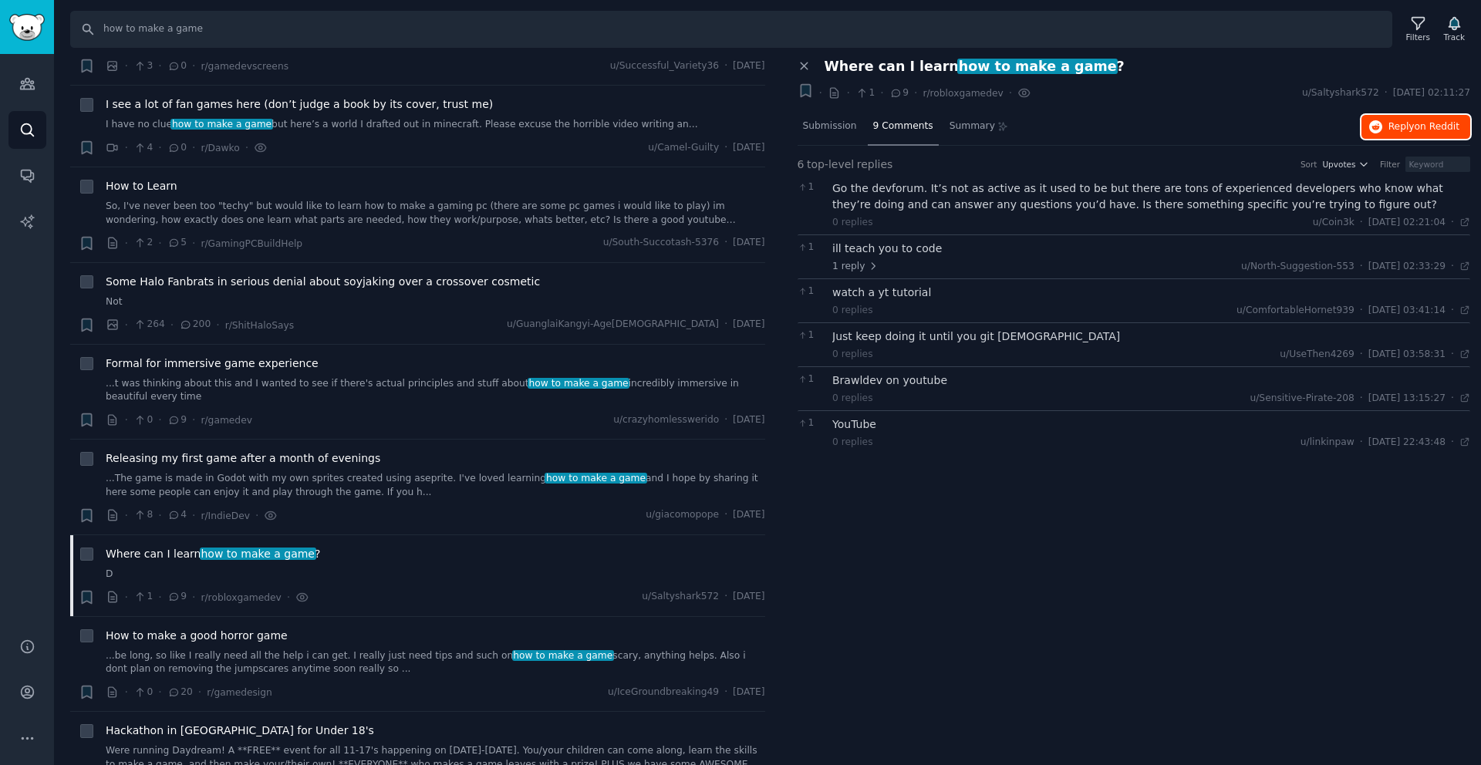
click at [1403, 130] on span "Reply on Reddit" at bounding box center [1424, 127] width 71 height 14
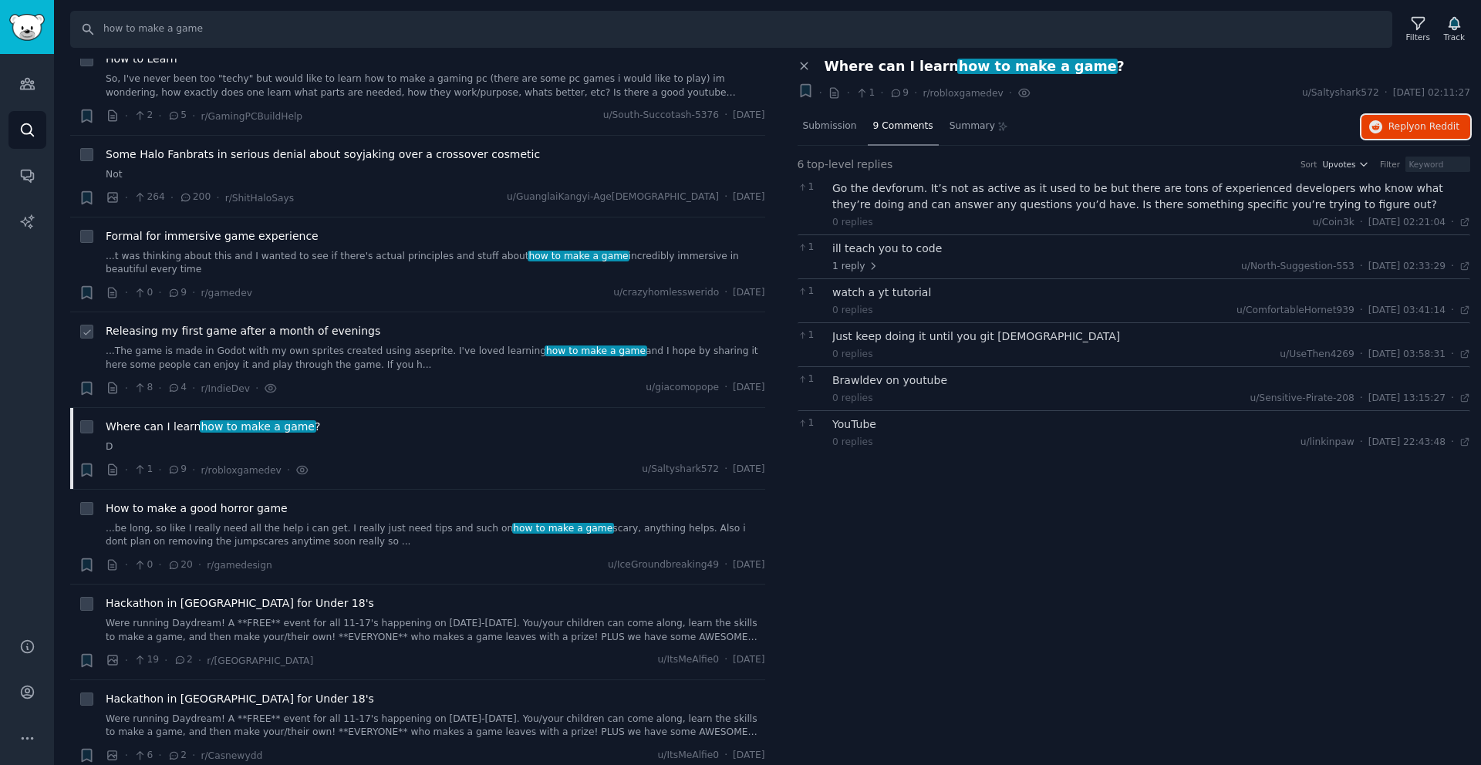
scroll to position [1017, 0]
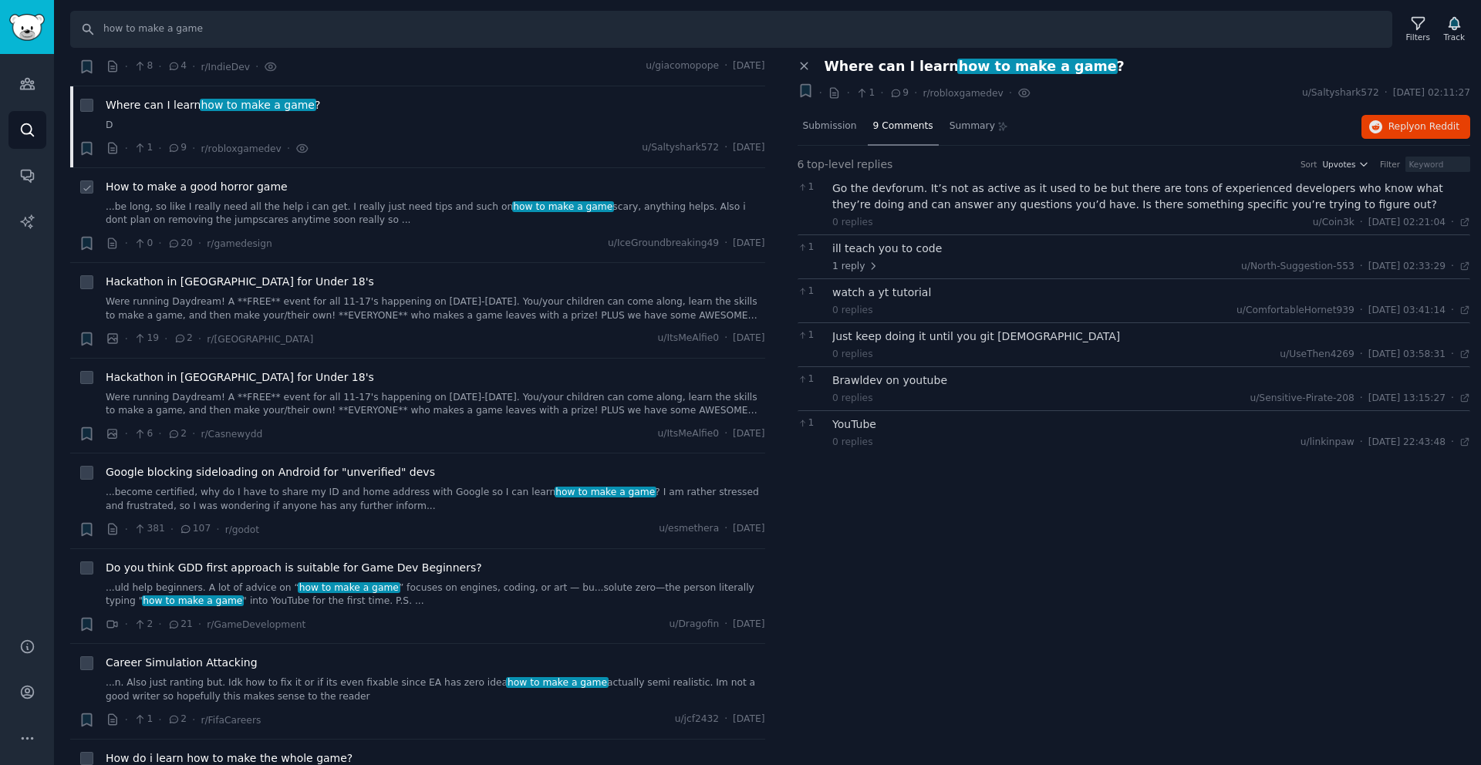
click at [302, 199] on div "How to make a good horror game ...be long, so like I really need all the help i…" at bounding box center [436, 203] width 660 height 49
click at [298, 217] on link "...be long, so like I really need all the help i can get. I really just need ti…" at bounding box center [436, 214] width 660 height 27
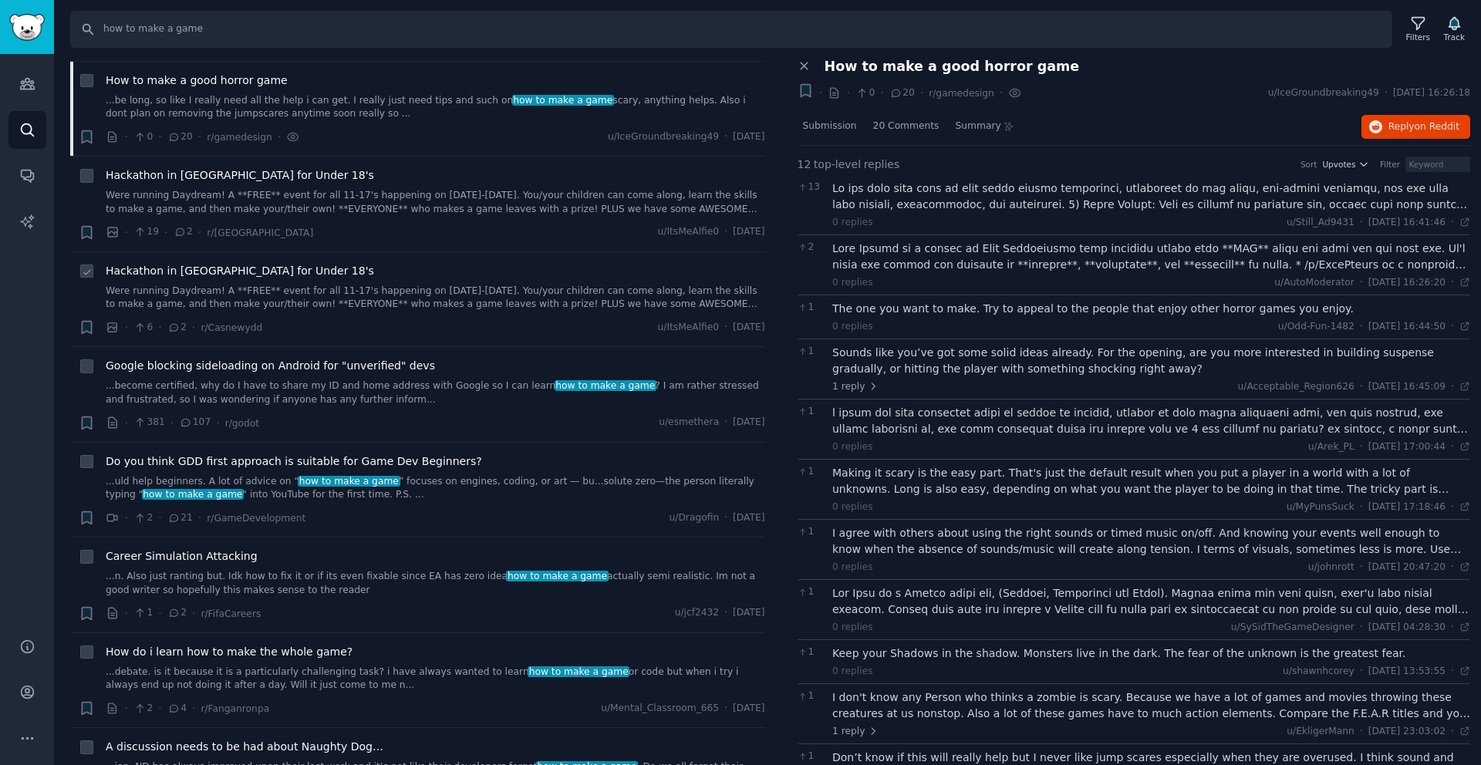
scroll to position [1116, 0]
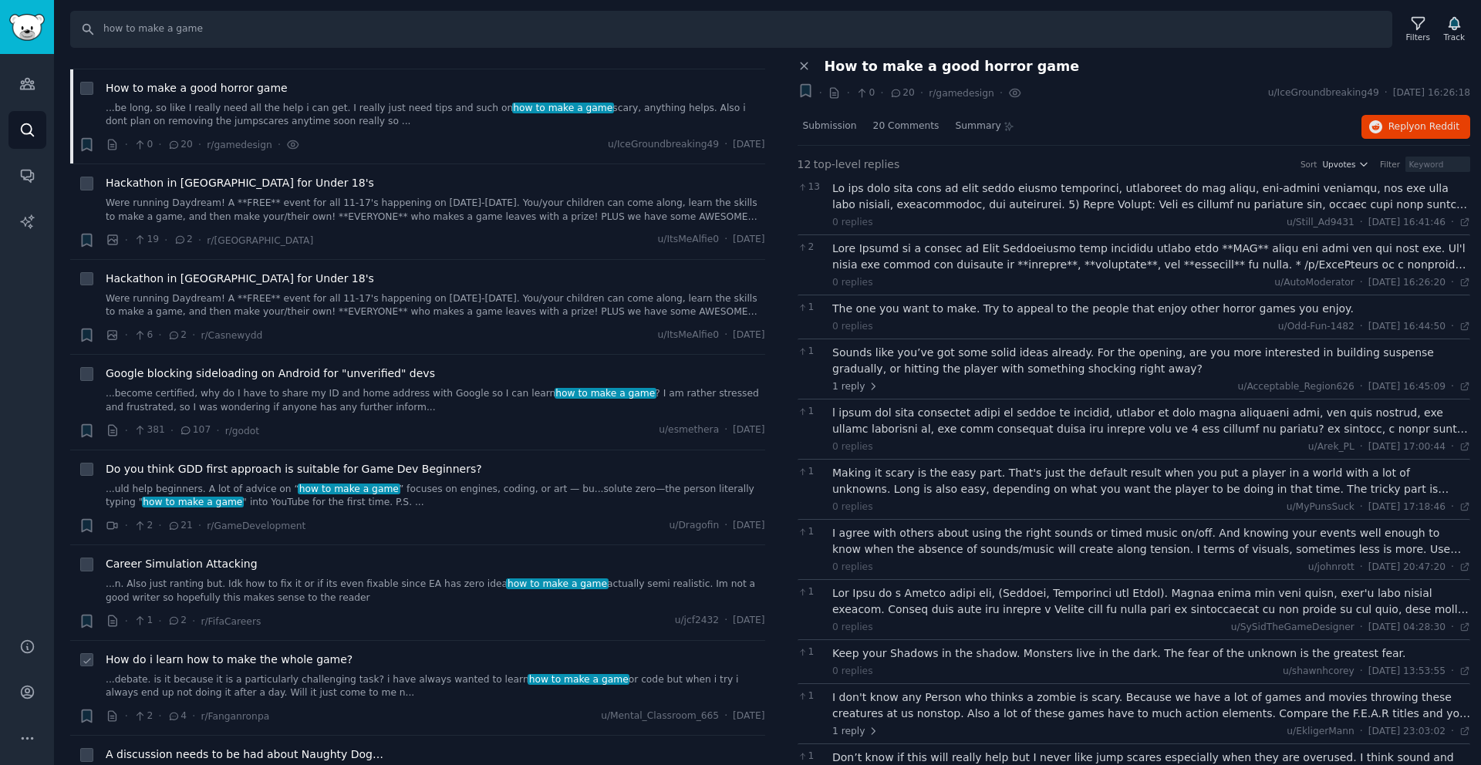
click at [329, 667] on span "How do i learn how to make the whole game?" at bounding box center [229, 660] width 247 height 16
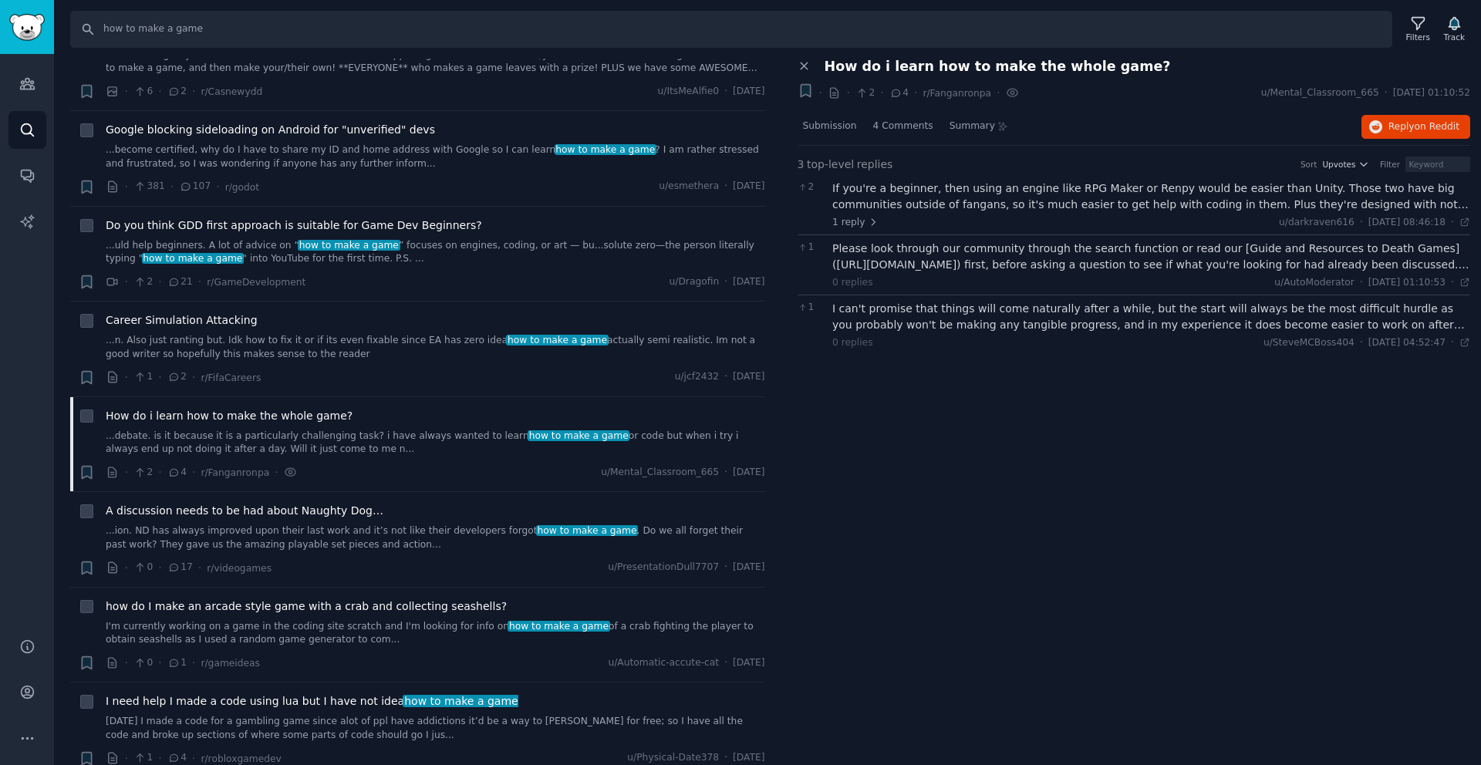
scroll to position [851, 0]
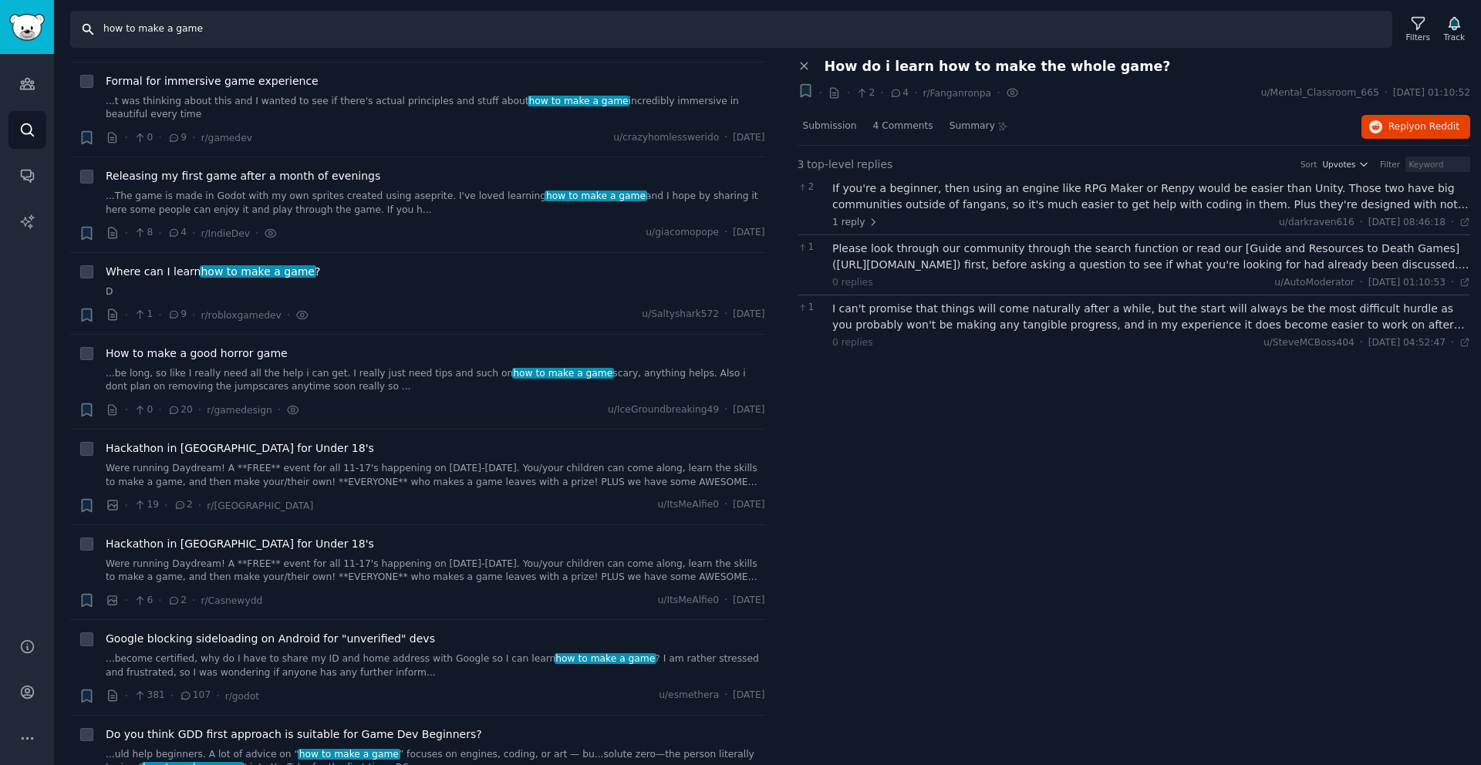
drag, startPoint x: 231, startPoint y: 32, endPoint x: 94, endPoint y: 21, distance: 137.7
click at [94, 21] on input "how to make a game" at bounding box center [731, 29] width 1322 height 37
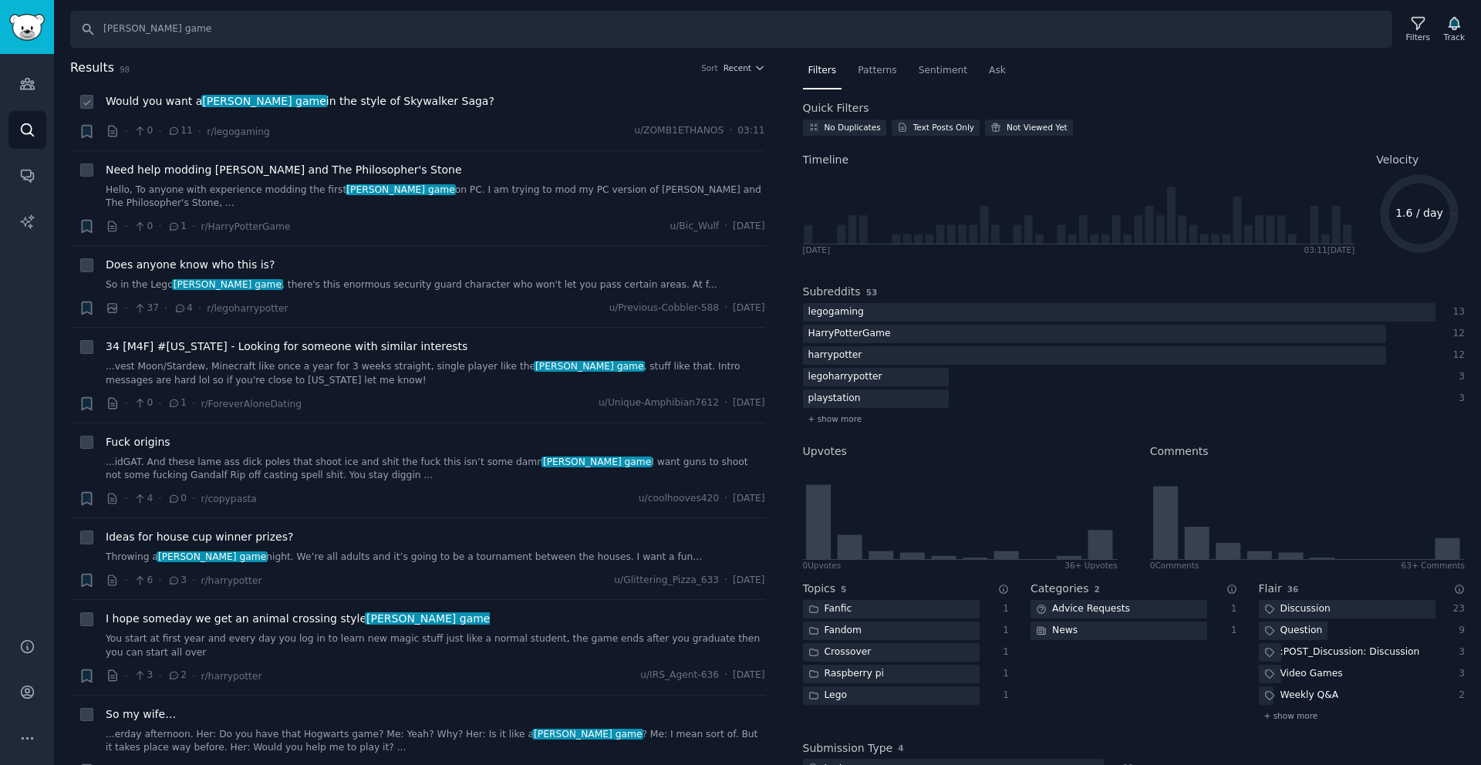
click at [274, 100] on span "harry potter game" at bounding box center [264, 101] width 127 height 12
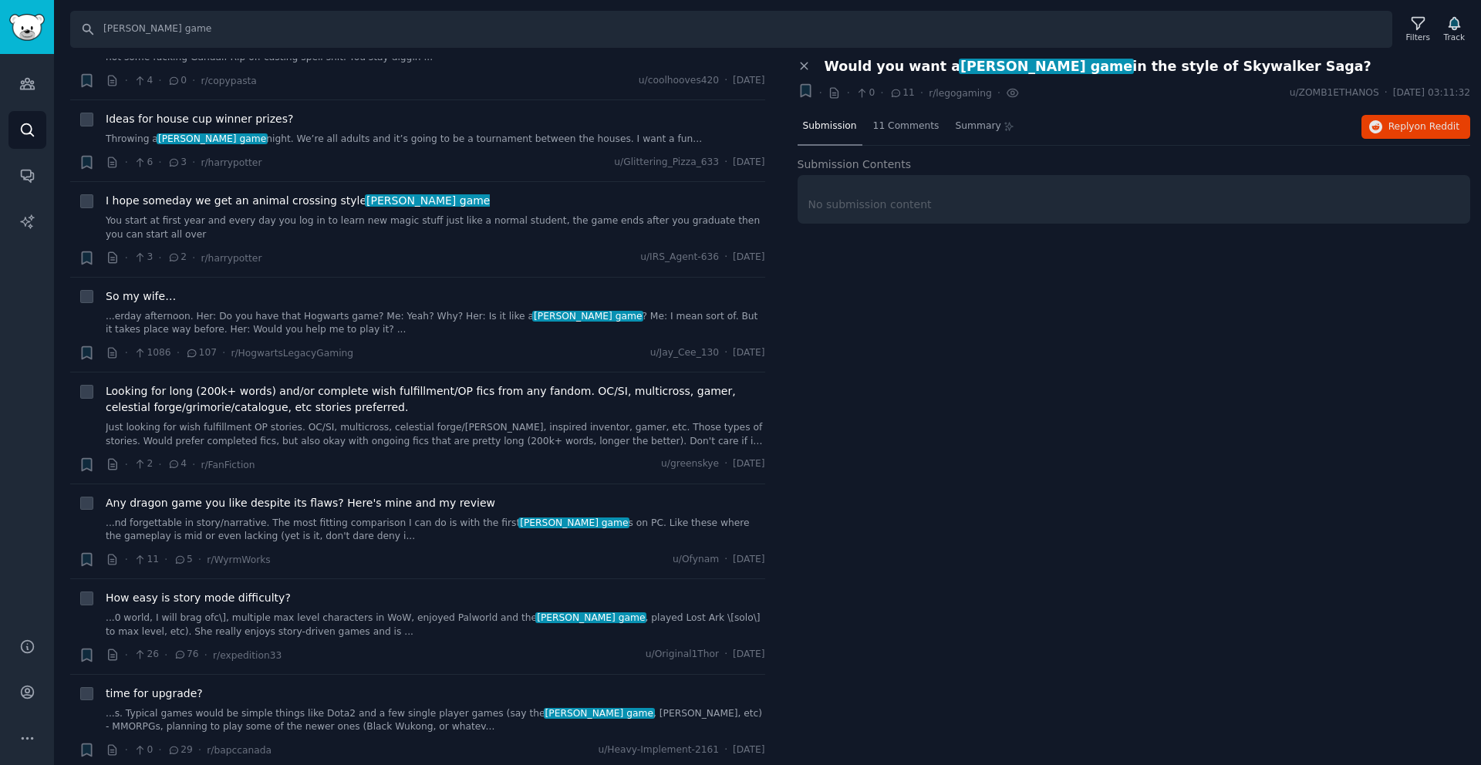
scroll to position [426, 0]
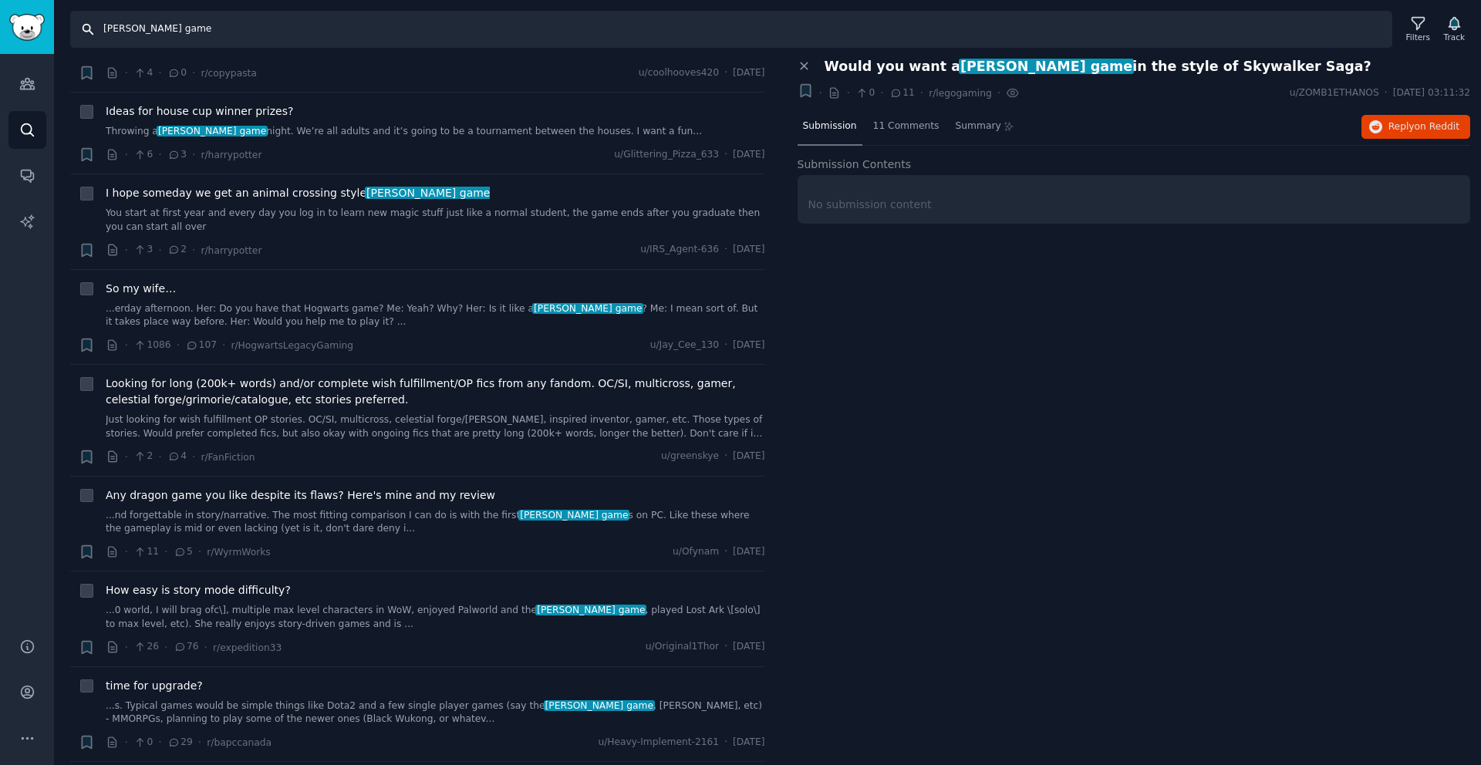
drag, startPoint x: 226, startPoint y: 33, endPoint x: 29, endPoint y: 21, distance: 197.9
click at [29, 21] on div "Audiences Audiences Search Conversations AI Reports Help Account More Search ha…" at bounding box center [740, 382] width 1481 height 765
type input "make first game"
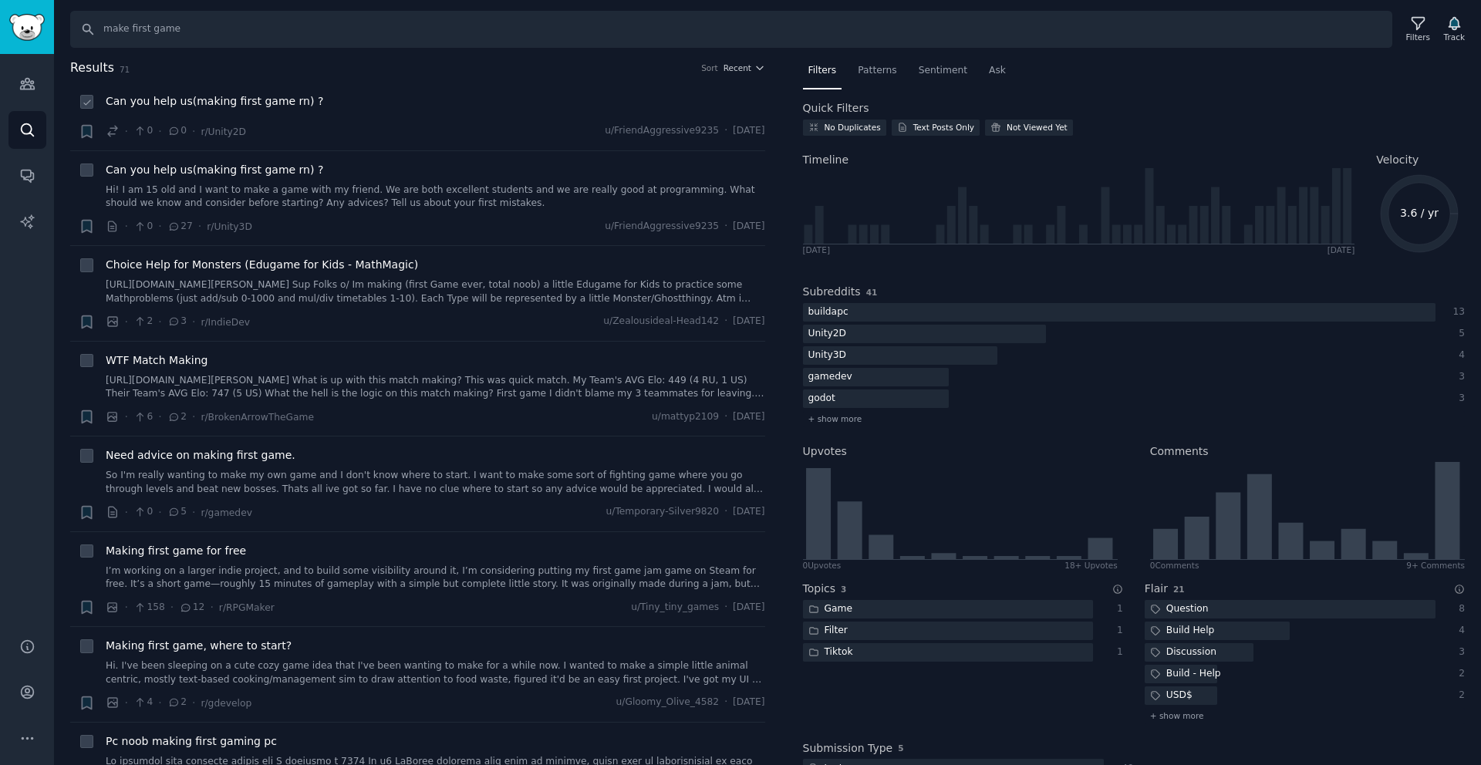
click at [255, 116] on div "Can you help us(making first game rn) ? · 0 · 0 · r/Unity2D u/FriendAggressive9…" at bounding box center [436, 116] width 660 height 46
click at [254, 100] on span "Can you help us(making first game rn) ?" at bounding box center [215, 101] width 218 height 16
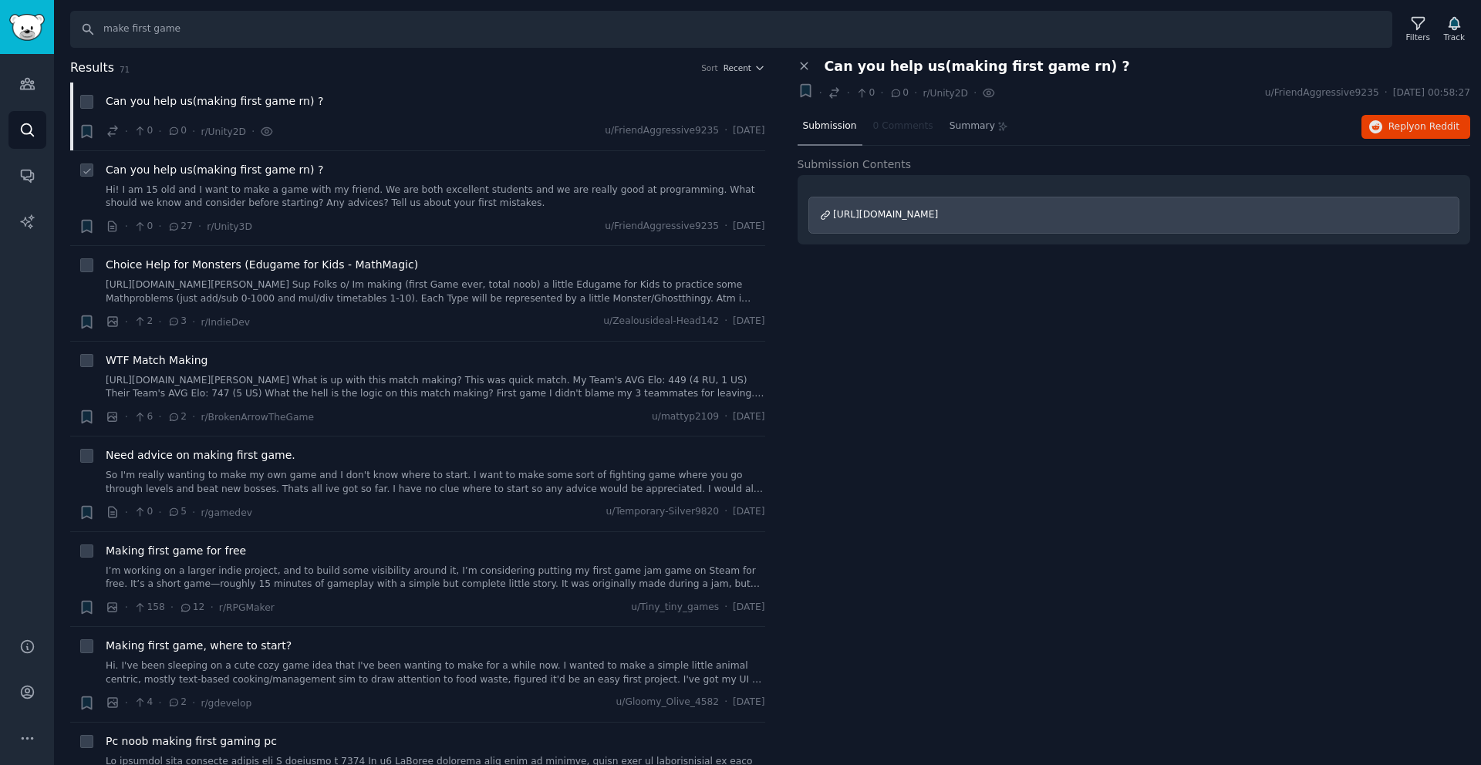
click at [252, 163] on span "Can you help us(making first game rn) ?" at bounding box center [215, 170] width 218 height 16
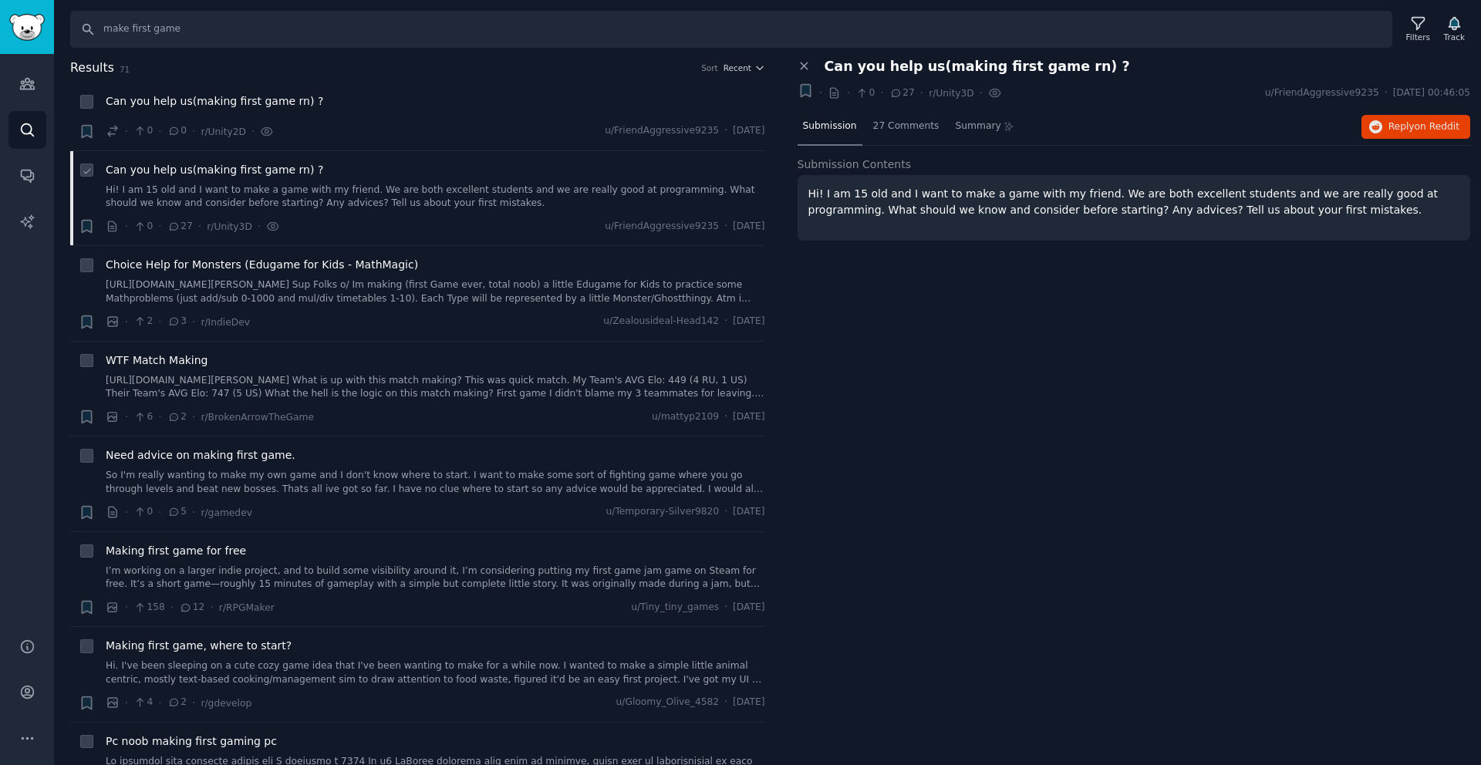
click at [262, 174] on span "Can you help us(making first game rn) ?" at bounding box center [215, 170] width 218 height 16
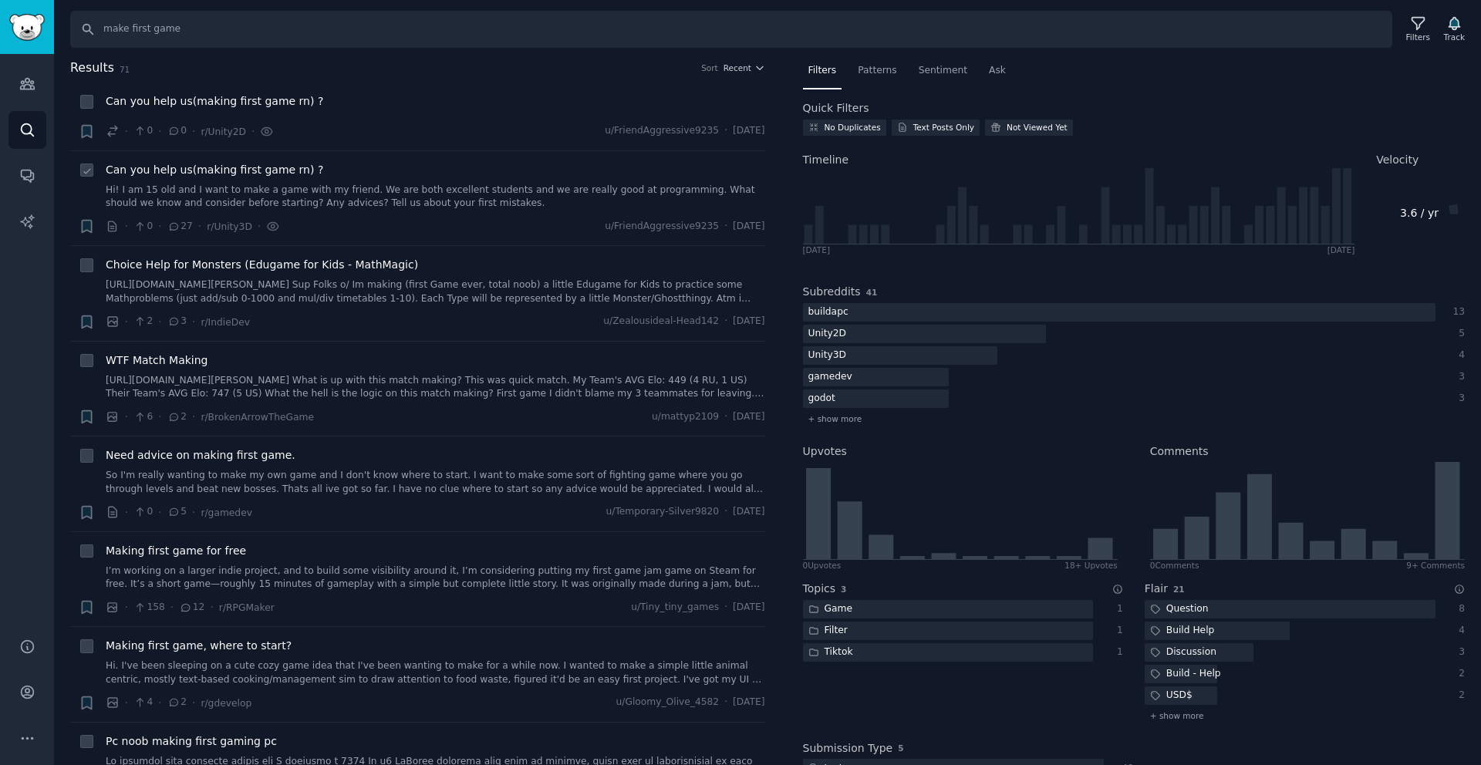
click at [262, 174] on span "Can you help us(making first game rn) ?" at bounding box center [215, 170] width 218 height 16
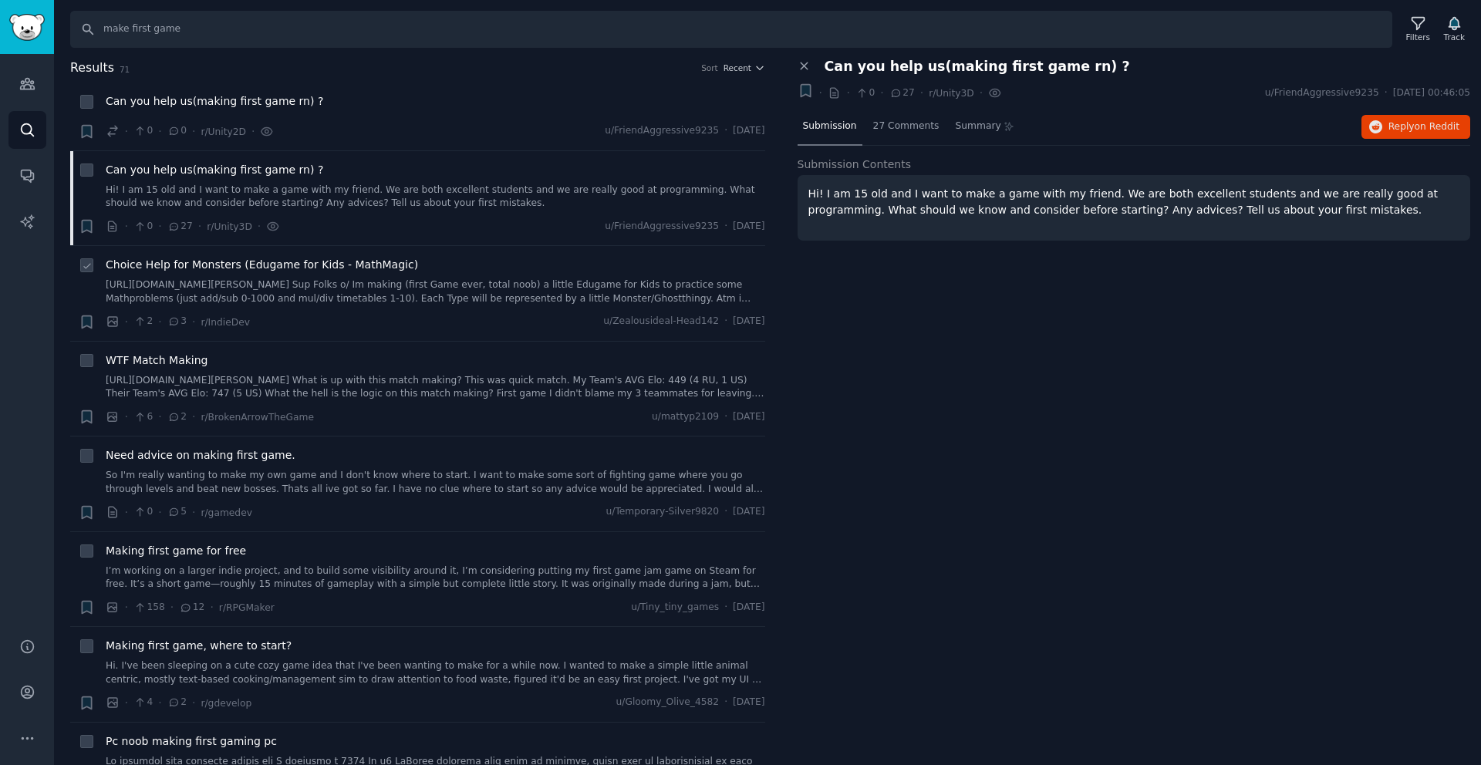
click at [367, 267] on span "Choice Help for Monsters (Edugame for Kids - MathMagic)" at bounding box center [262, 265] width 312 height 16
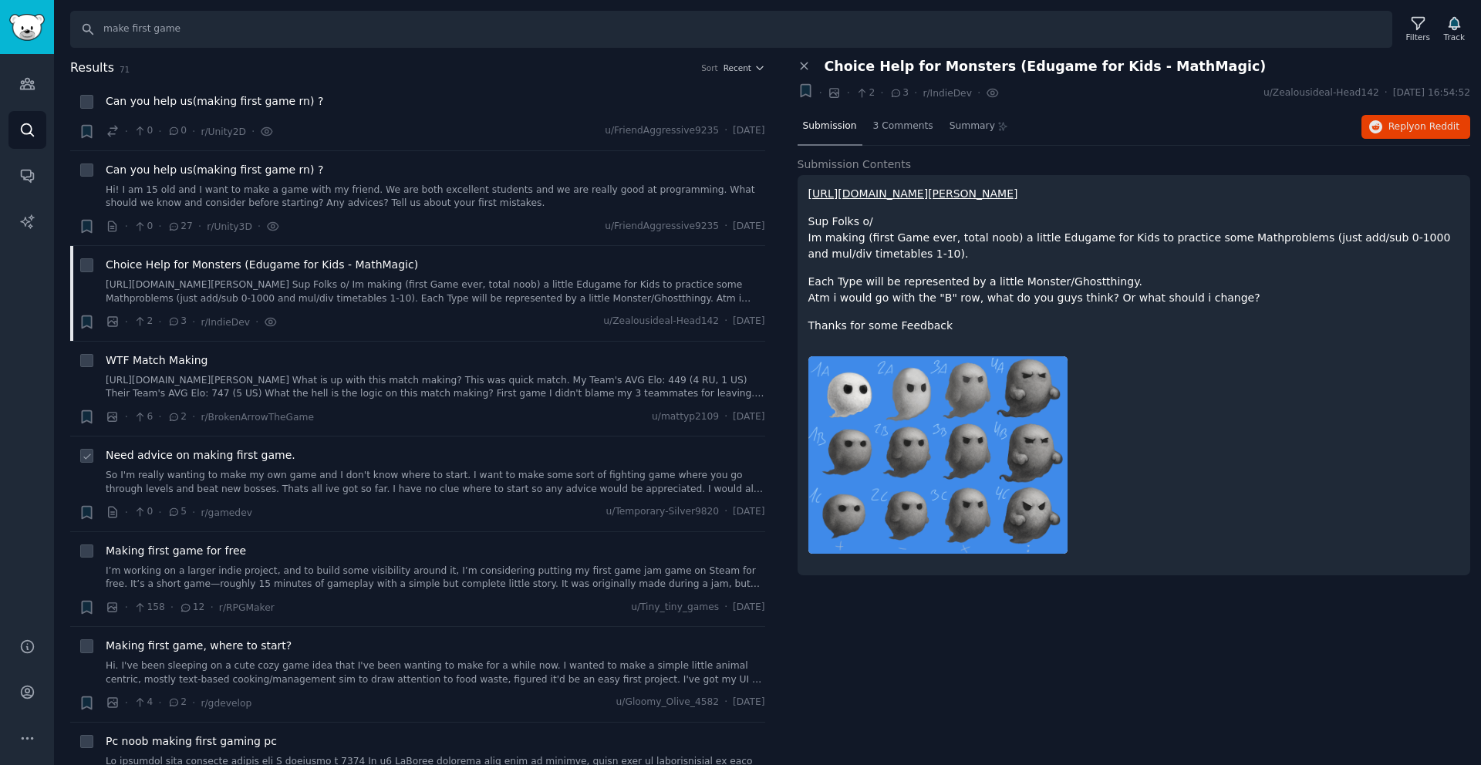
click at [272, 459] on span "Need advice on making first game." at bounding box center [201, 455] width 190 height 16
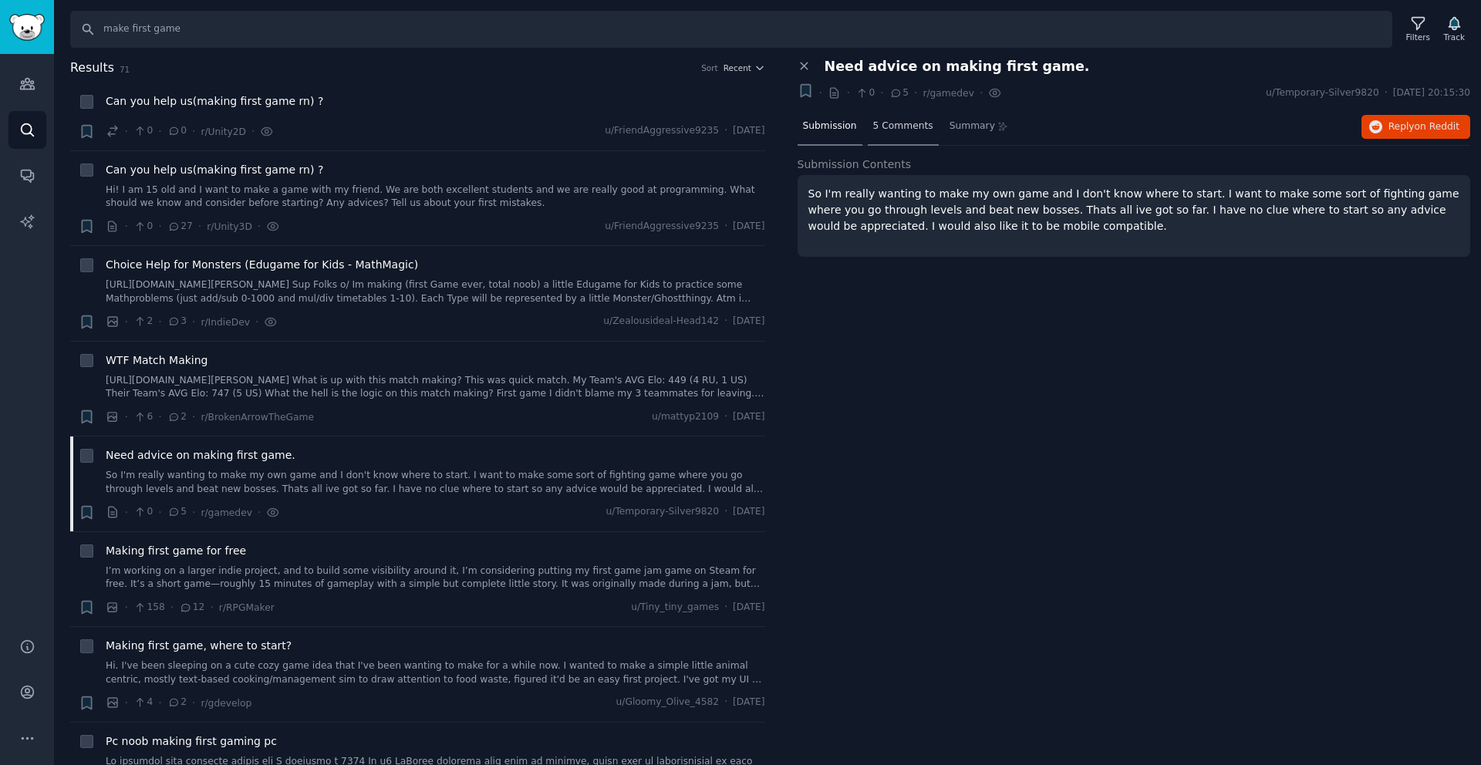
click at [896, 120] on span "5 Comments" at bounding box center [903, 127] width 60 height 14
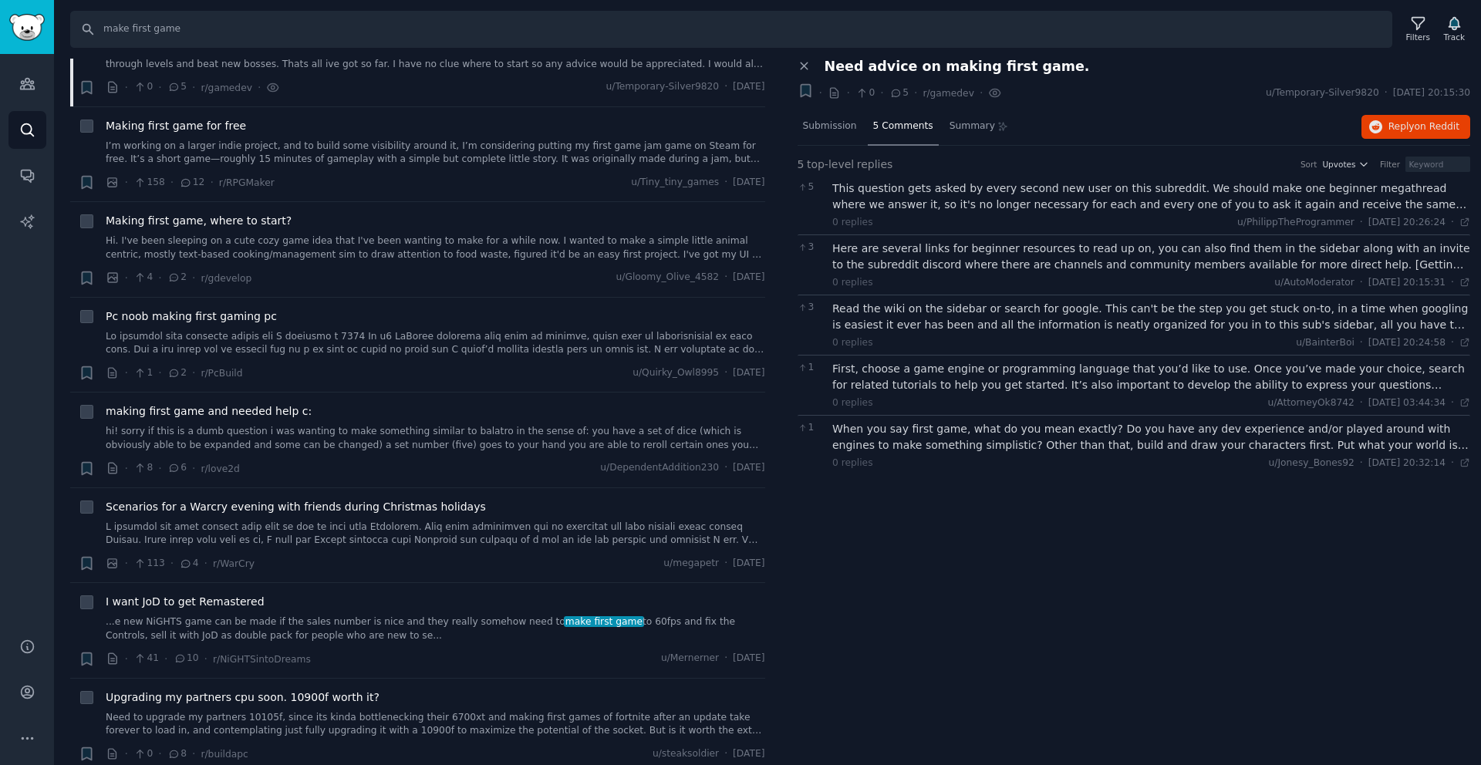
scroll to position [428, 0]
click at [258, 423] on link "hi! sorry if this is a dumb question i was wanting to make something similar to…" at bounding box center [436, 435] width 660 height 27
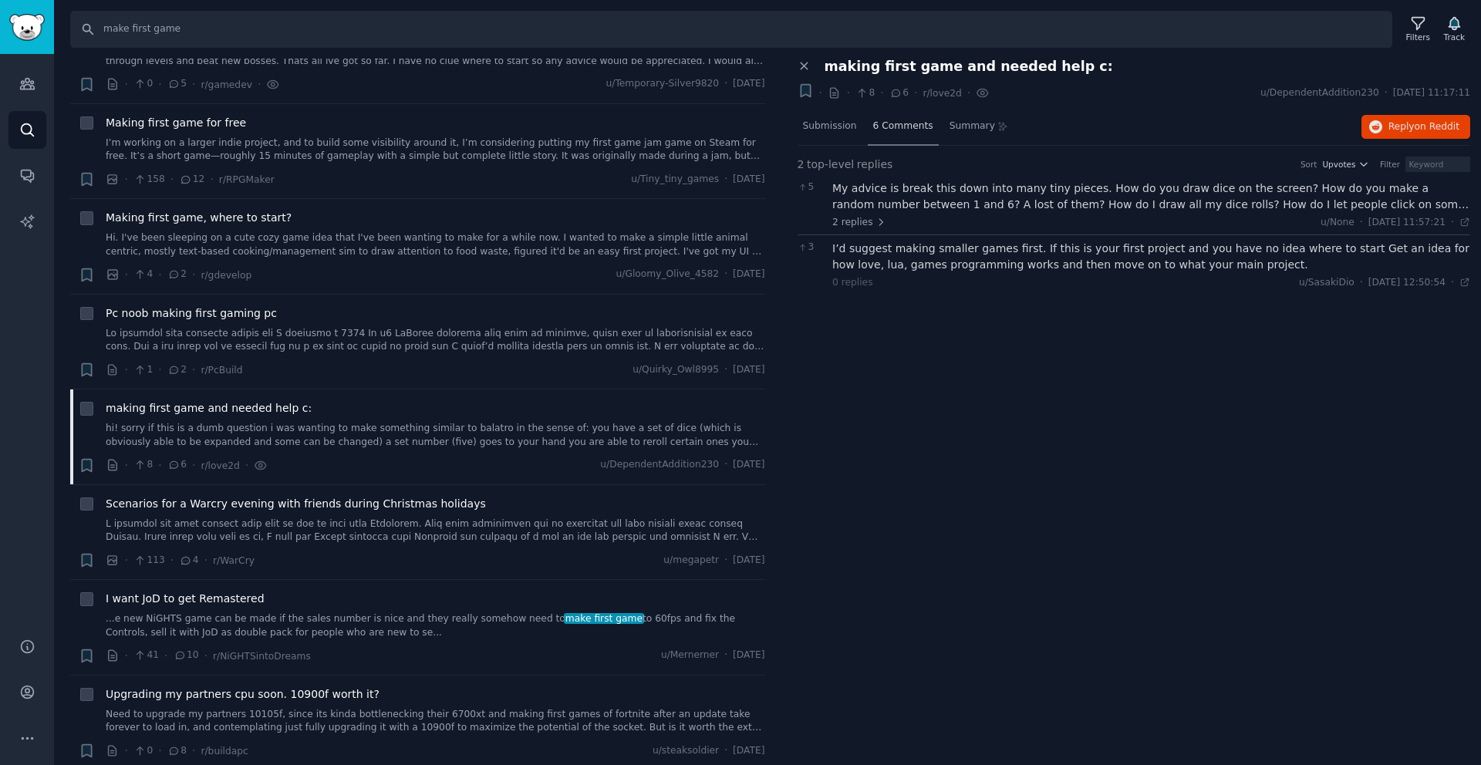
click at [882, 130] on span "6 Comments" at bounding box center [903, 127] width 60 height 14
drag, startPoint x: 882, startPoint y: 130, endPoint x: 876, endPoint y: 147, distance: 17.6
click at [882, 132] on span "6 Comments" at bounding box center [903, 127] width 60 height 14
click at [798, 129] on div "Submission" at bounding box center [830, 127] width 65 height 37
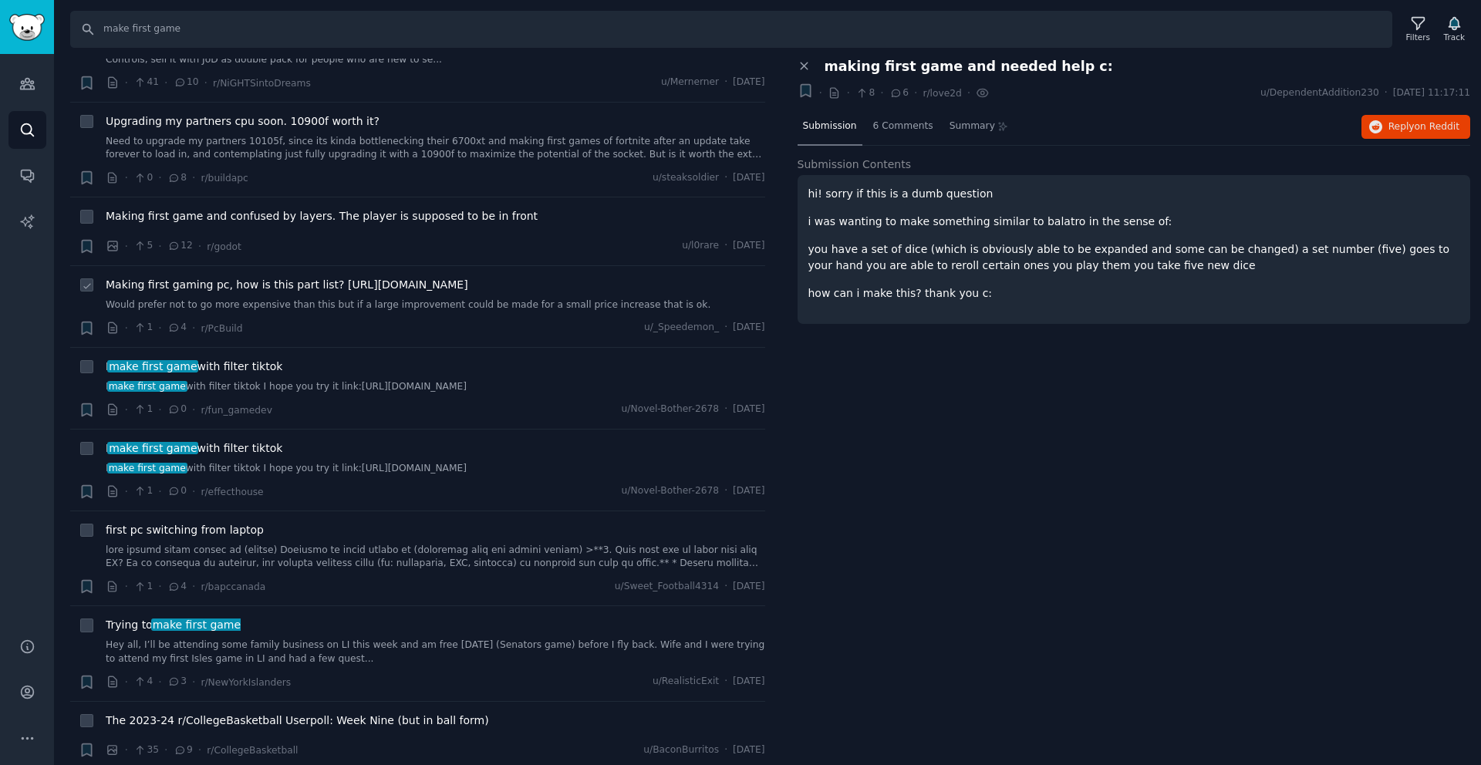
scroll to position [1011, 0]
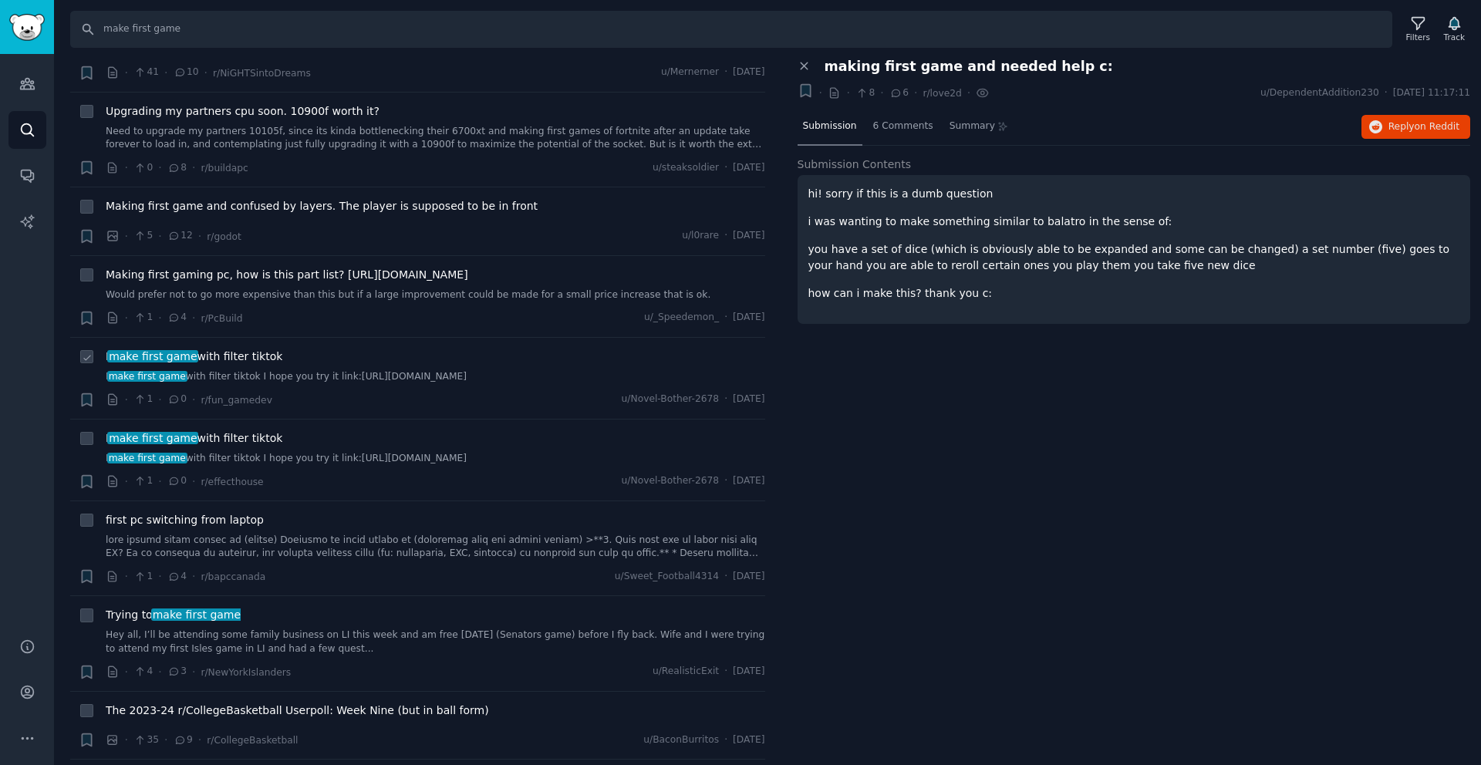
click at [243, 359] on span "I make first game with filter tiktok" at bounding box center [194, 357] width 177 height 16
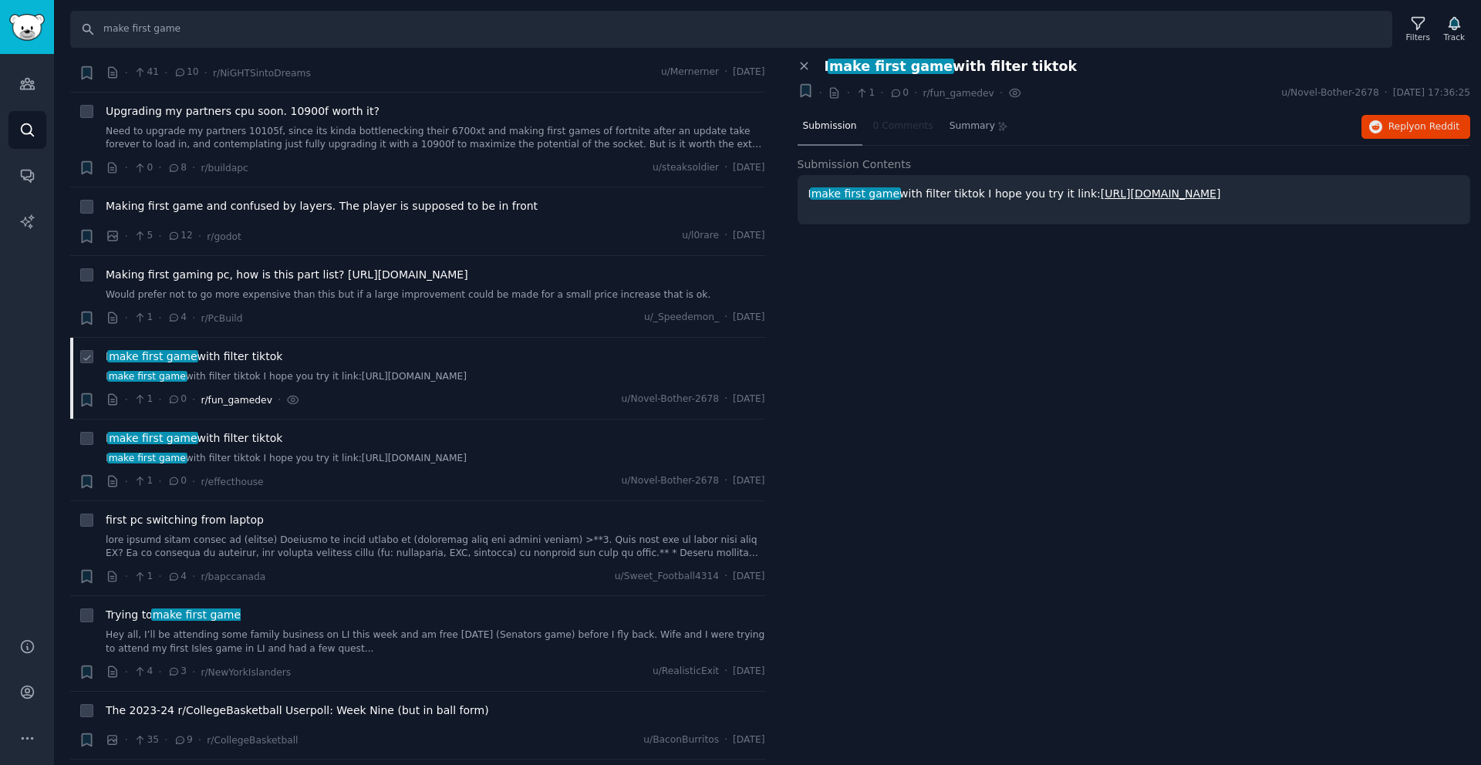
click at [236, 406] on span "r/fun_gamedev" at bounding box center [236, 400] width 71 height 11
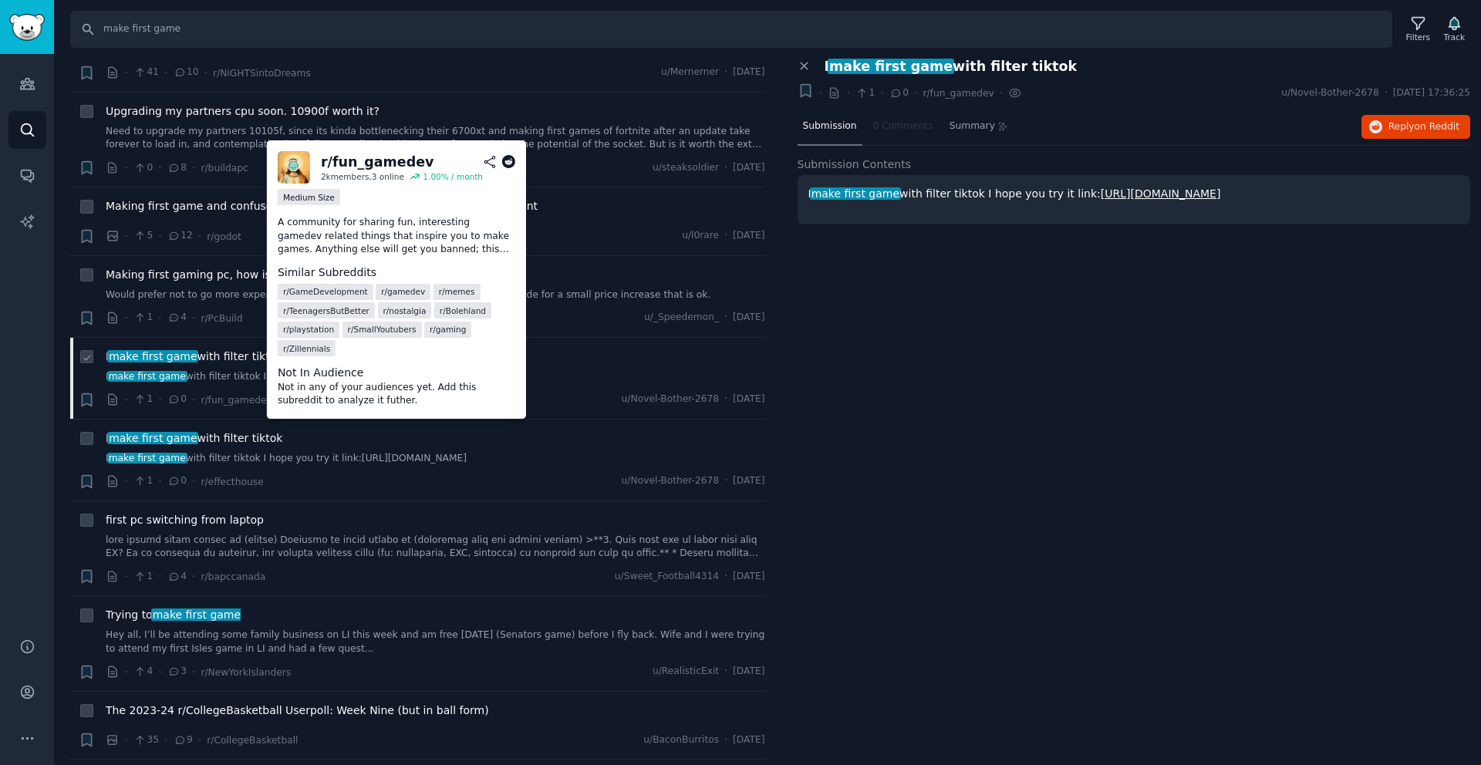
click at [398, 245] on p "A community for sharing fun, interesting gamedev related things that inspire yo…" at bounding box center [397, 236] width 238 height 41
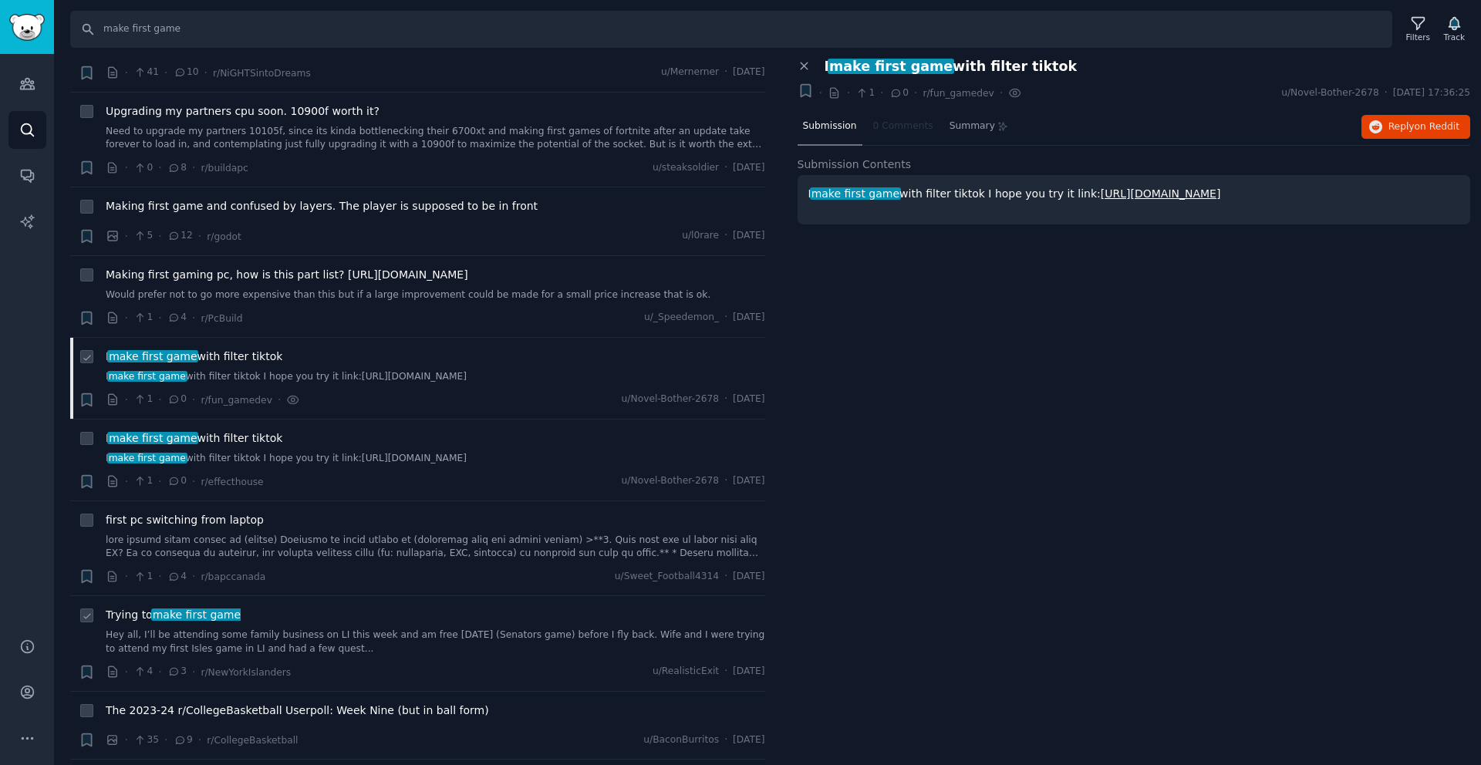
click at [231, 621] on span "make first game" at bounding box center [196, 615] width 91 height 12
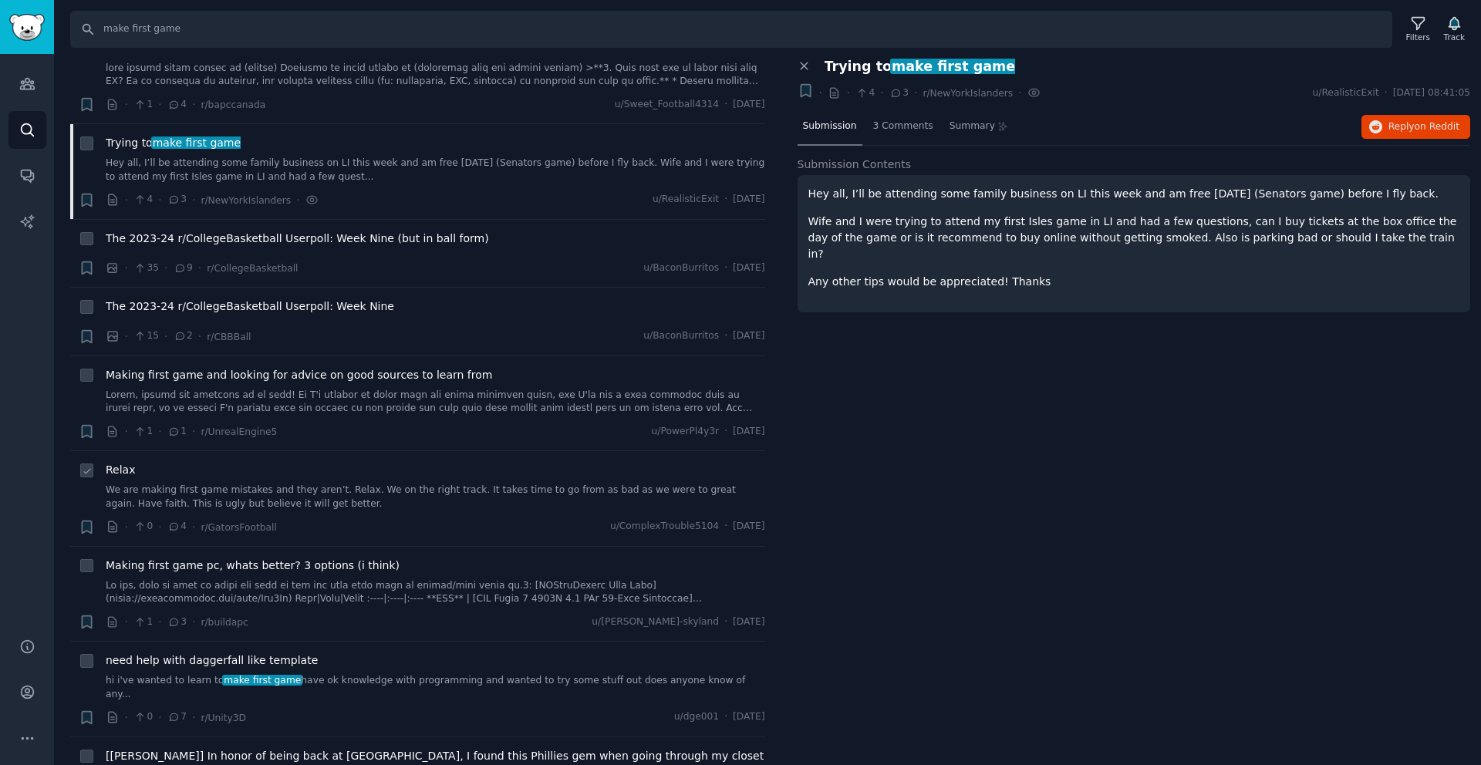
scroll to position [1713, 0]
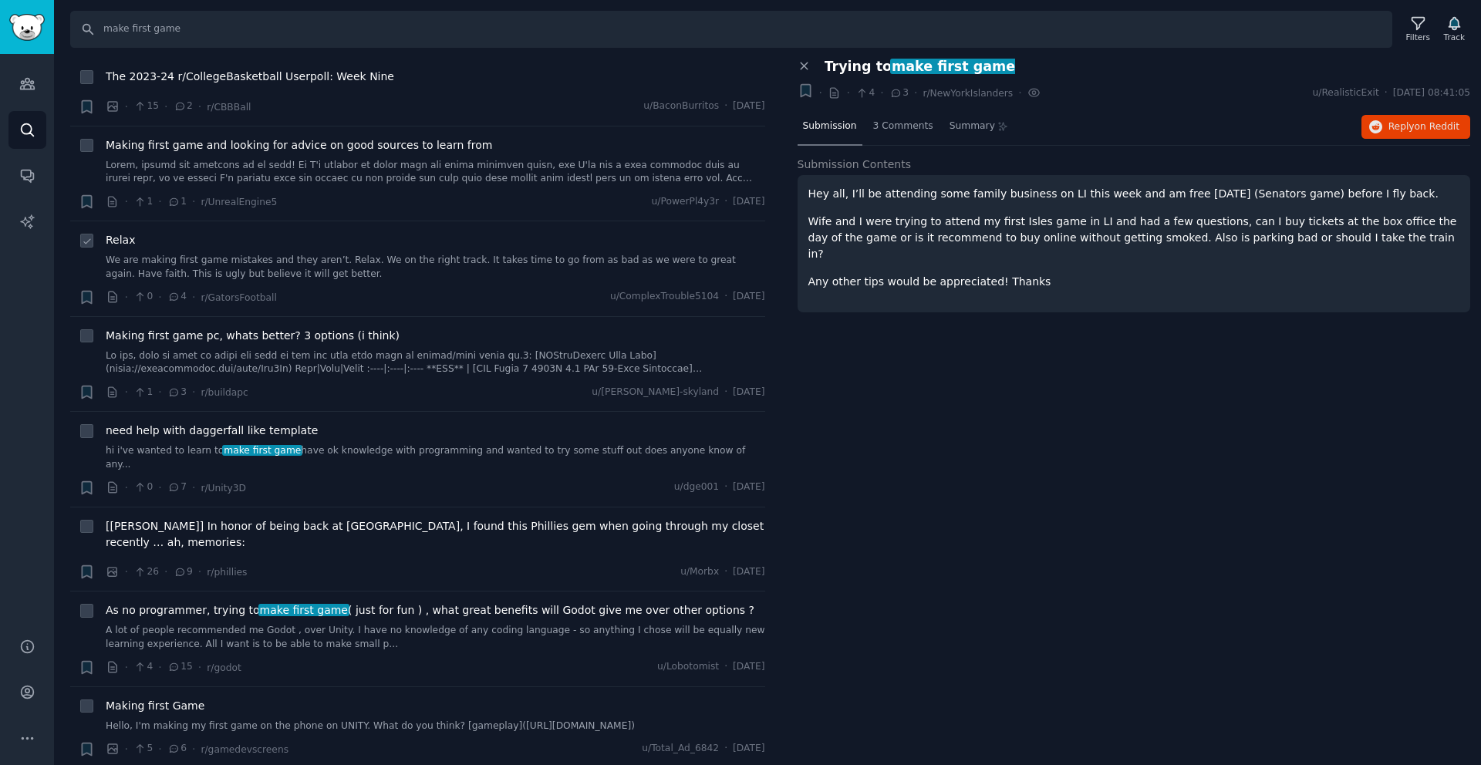
click at [331, 272] on link "We are making first game mistakes and they aren’t. Relax. We on the right track…" at bounding box center [436, 267] width 660 height 27
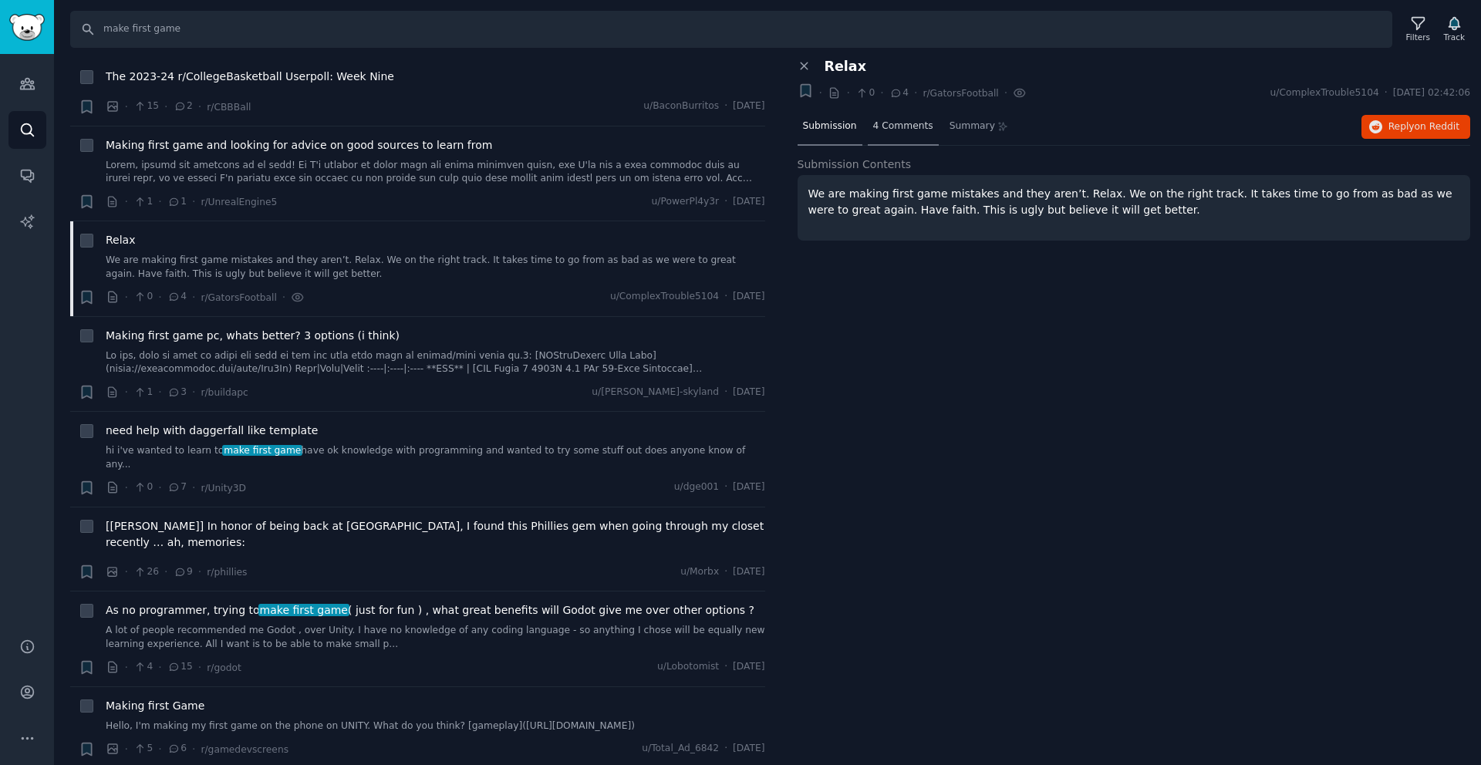
click at [876, 132] on span "4 Comments" at bounding box center [903, 127] width 60 height 14
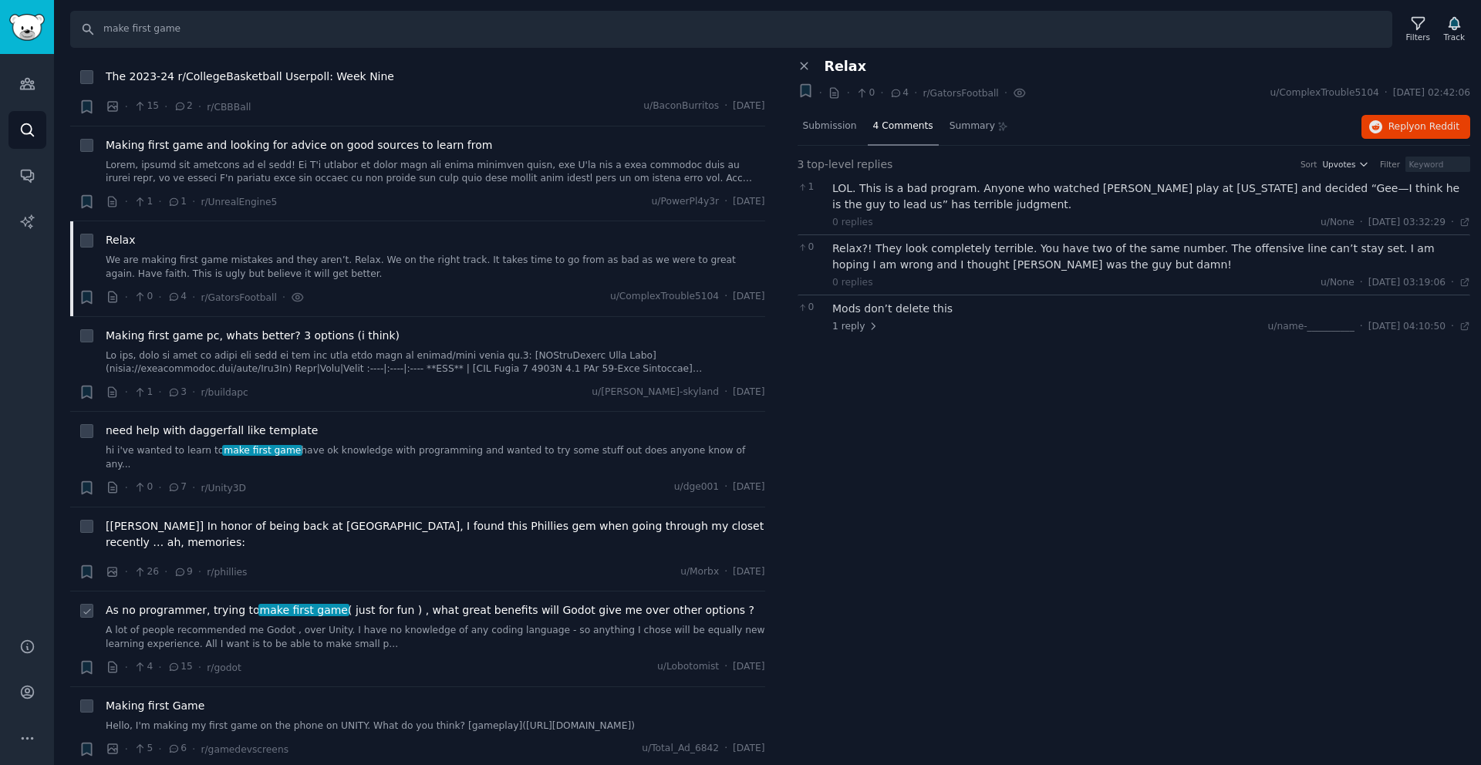
click at [319, 606] on div "As no programmer, trying to make first game ( just for fun ) , what great benef…" at bounding box center [436, 626] width 660 height 49
click at [323, 592] on li "+ As no programmer, trying to make first game ( just for fun ) , what great ben…" at bounding box center [417, 639] width 695 height 95
click at [371, 624] on link "A lot of people recommended me Godot , over Unity. I have no knowledge of any c…" at bounding box center [436, 637] width 660 height 27
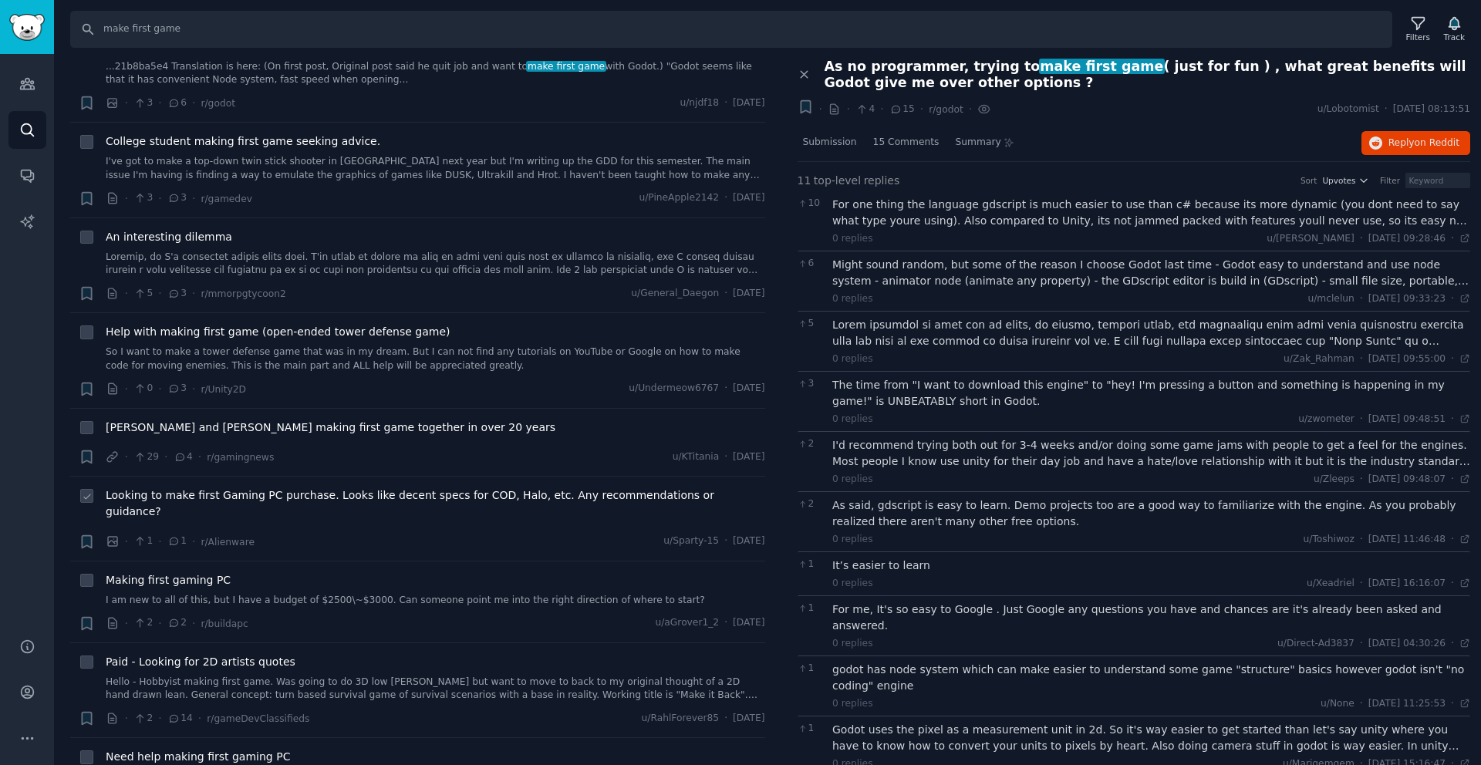
scroll to position [3122, 0]
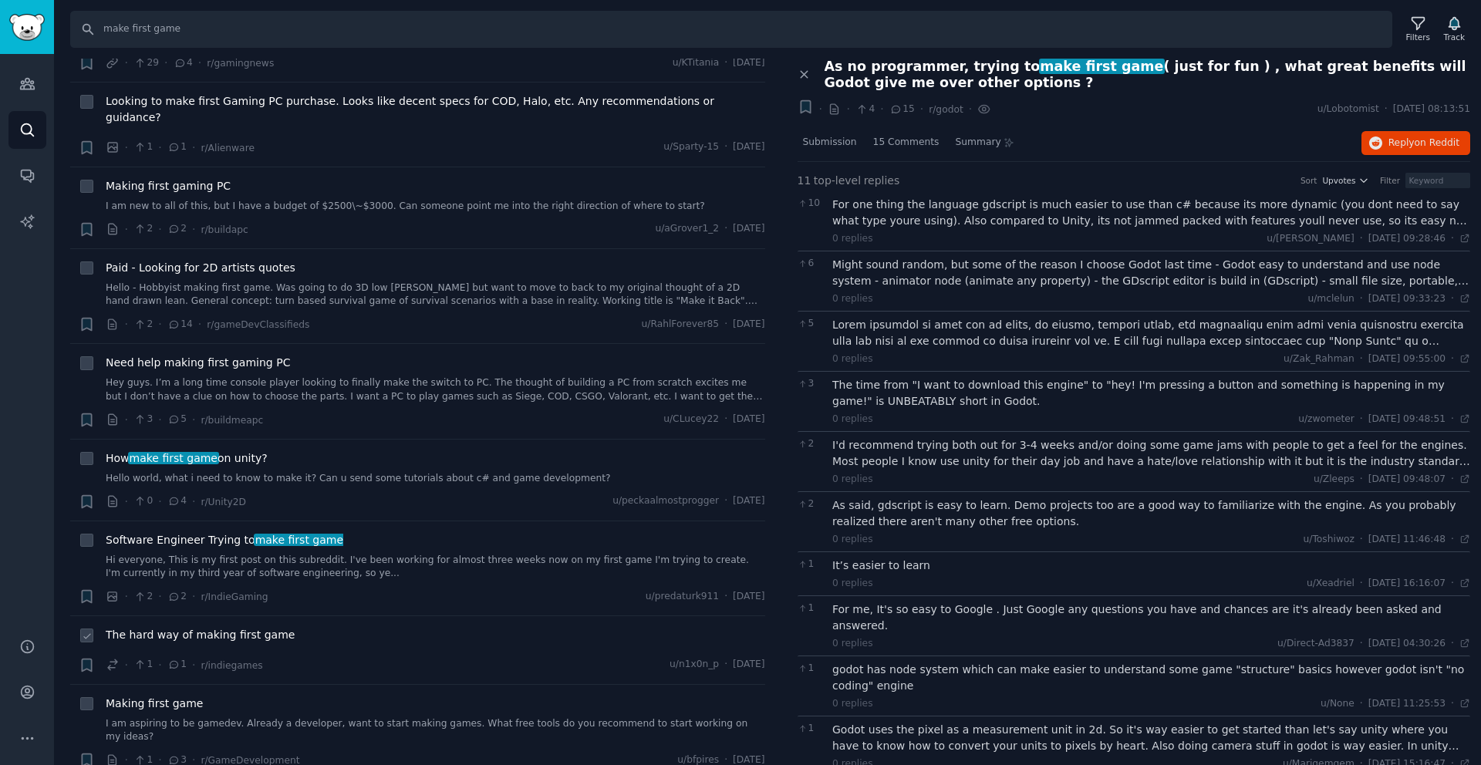
click at [302, 627] on div "The hard way of making first game" at bounding box center [436, 635] width 660 height 16
click at [241, 627] on span "The hard way of making first game" at bounding box center [200, 635] width 189 height 16
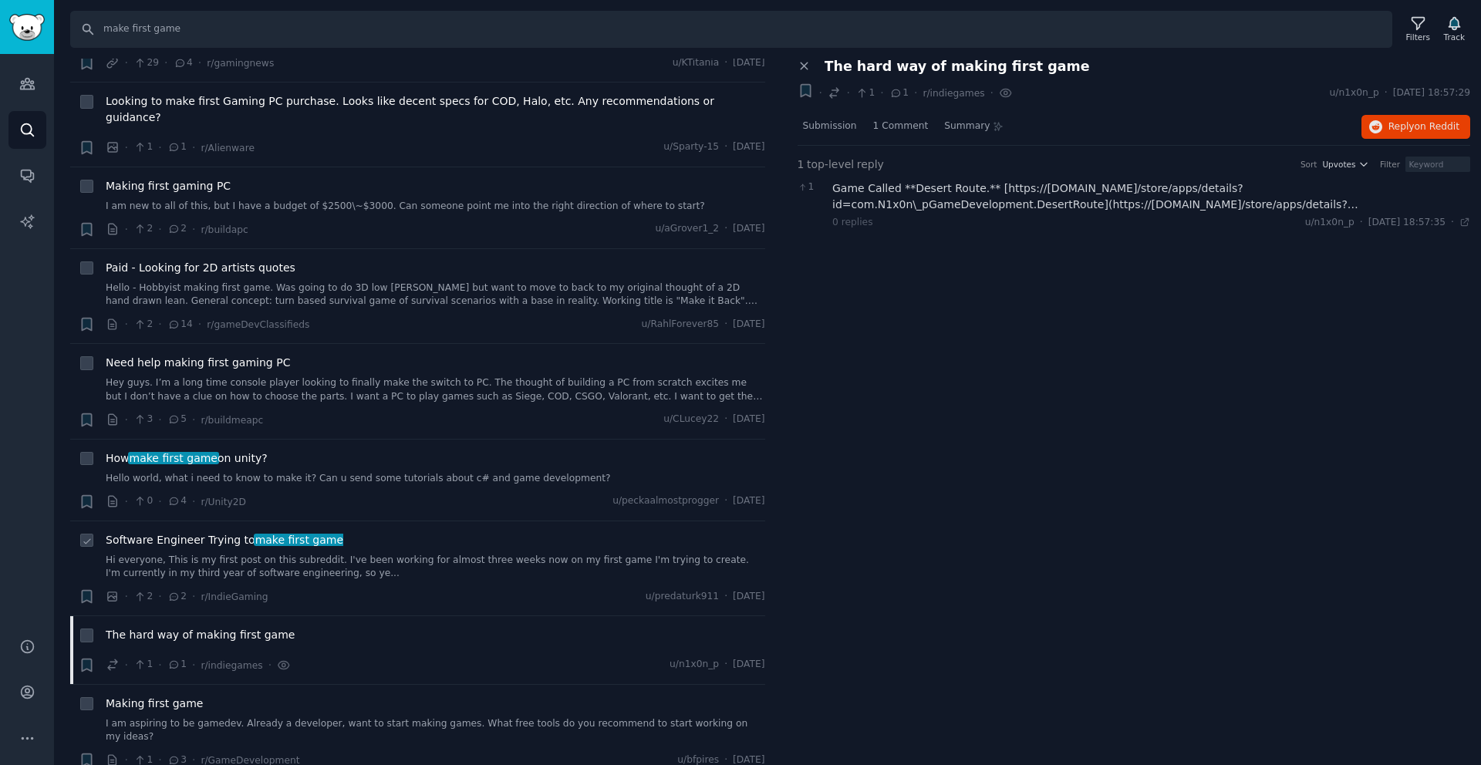
click at [243, 532] on span "Software Engineer Trying to make first game" at bounding box center [225, 540] width 238 height 16
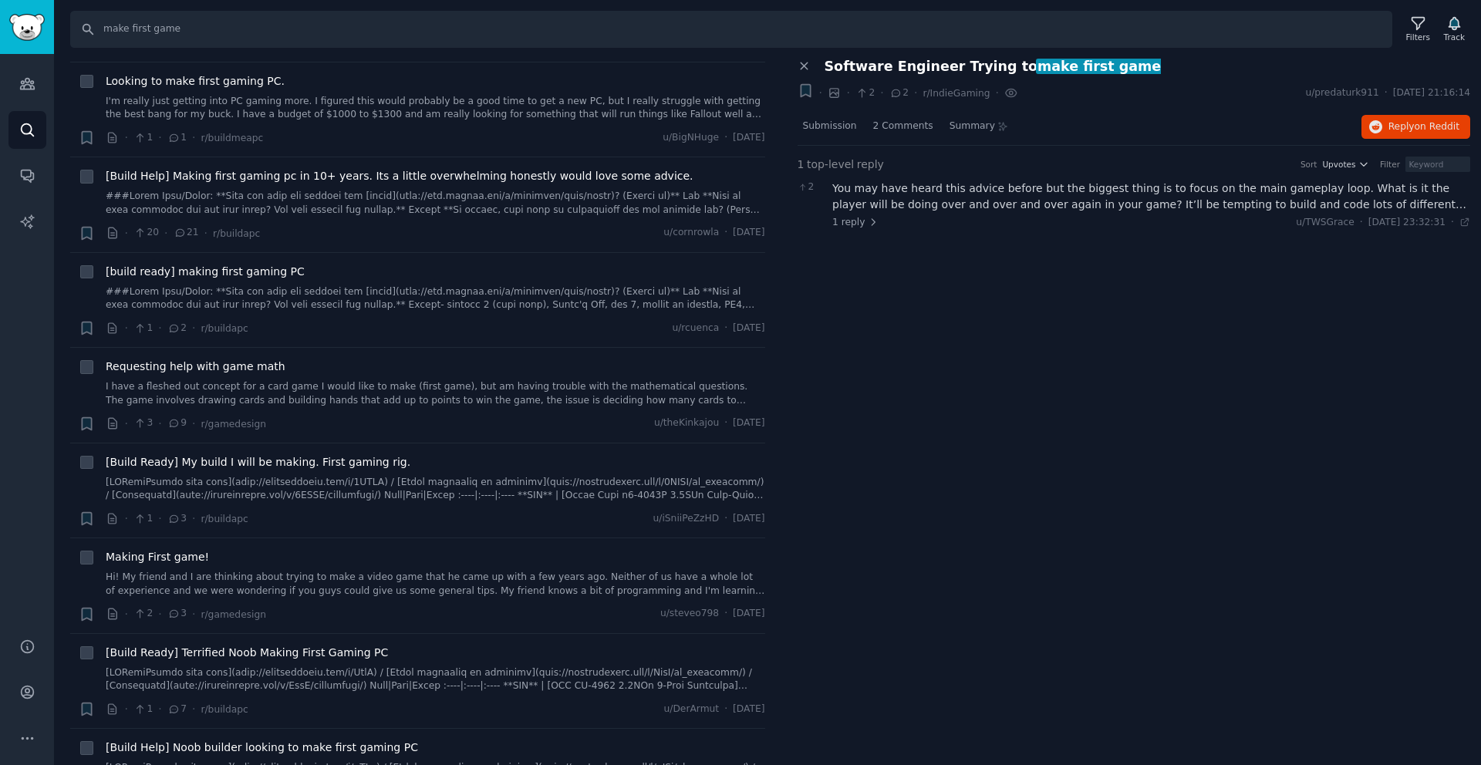
scroll to position [5423, 0]
click at [291, 569] on link "Hi! My friend and I are thinking about trying to make a video game that he came…" at bounding box center [436, 582] width 660 height 27
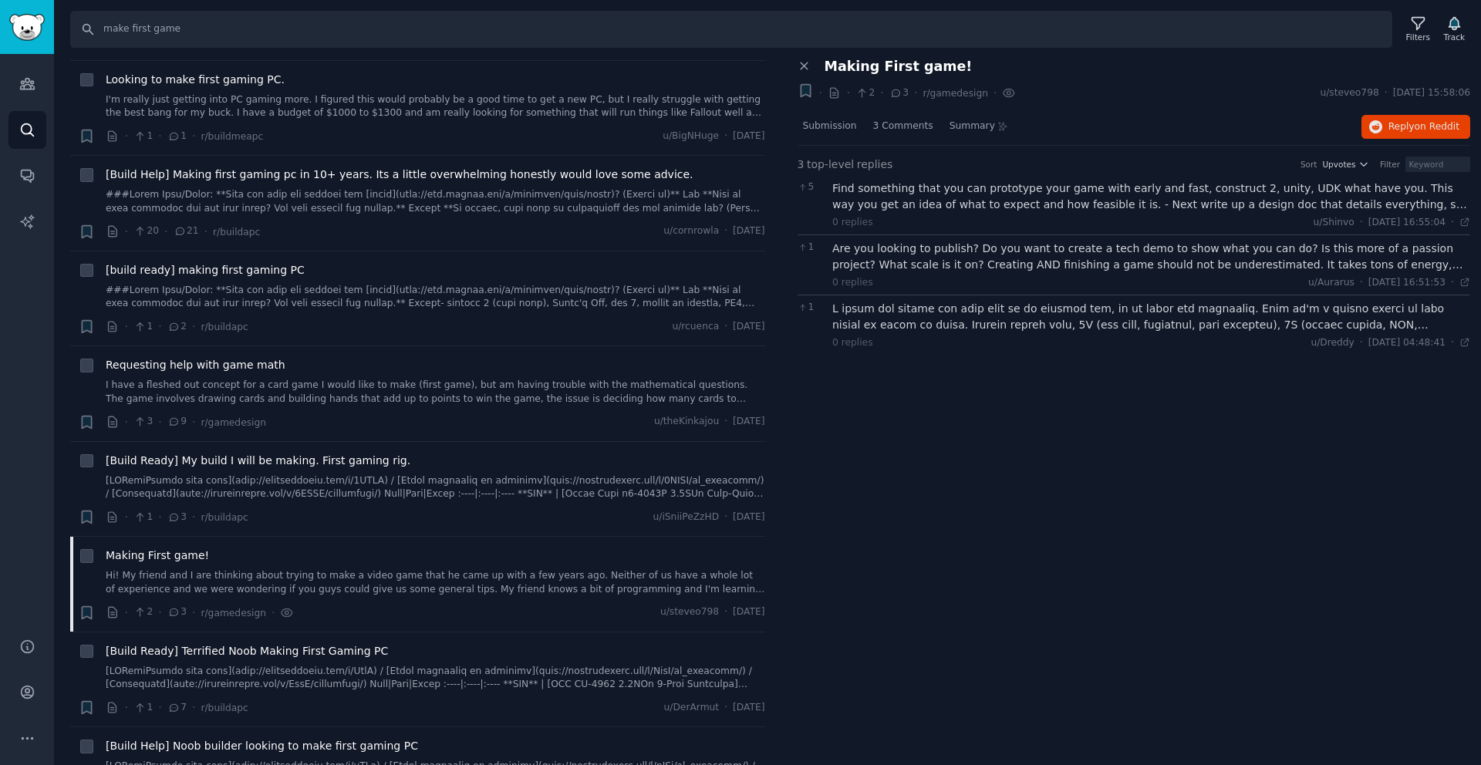
click at [940, 71] on span "Making First game!" at bounding box center [899, 67] width 148 height 16
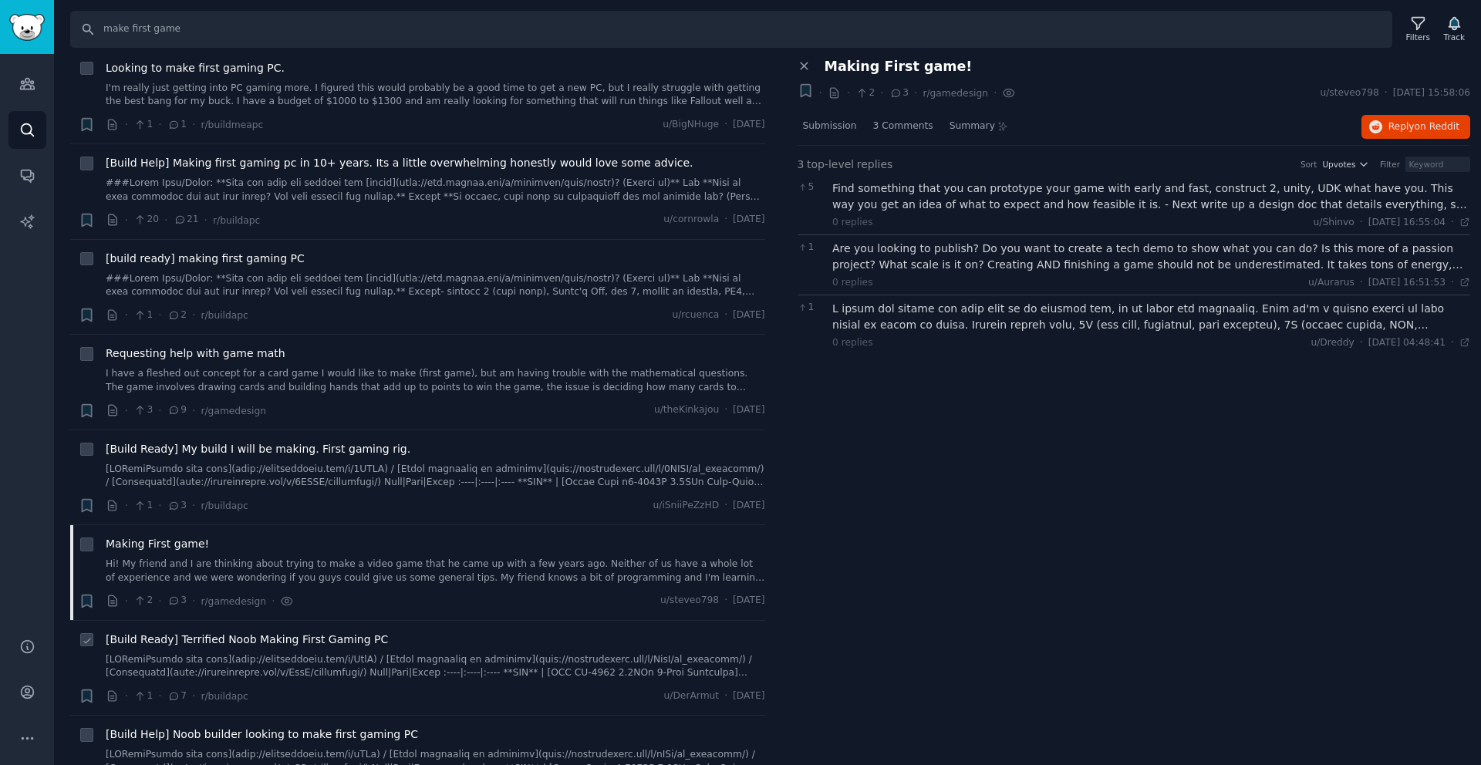
scroll to position [5448, 0]
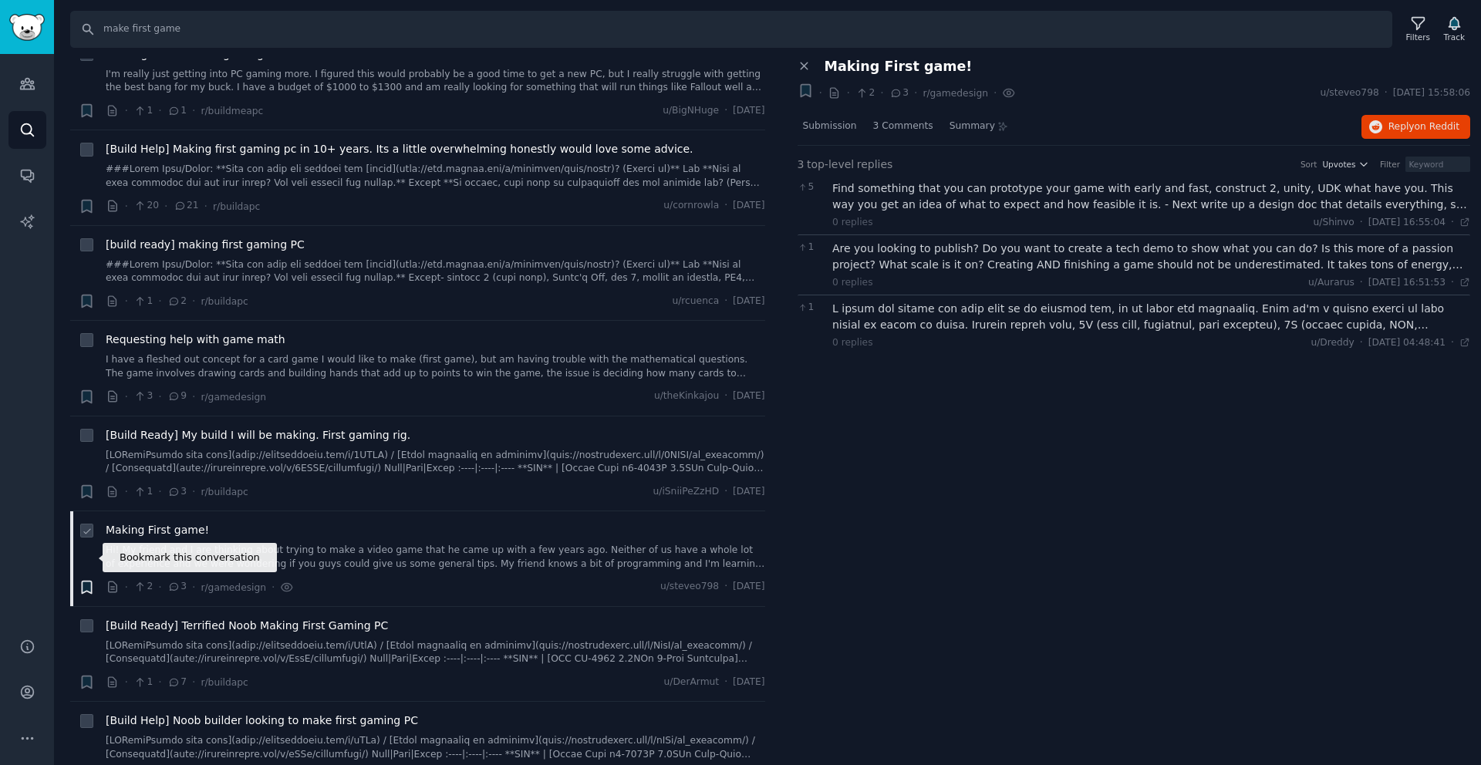
click at [84, 581] on icon "button" at bounding box center [86, 587] width 9 height 12
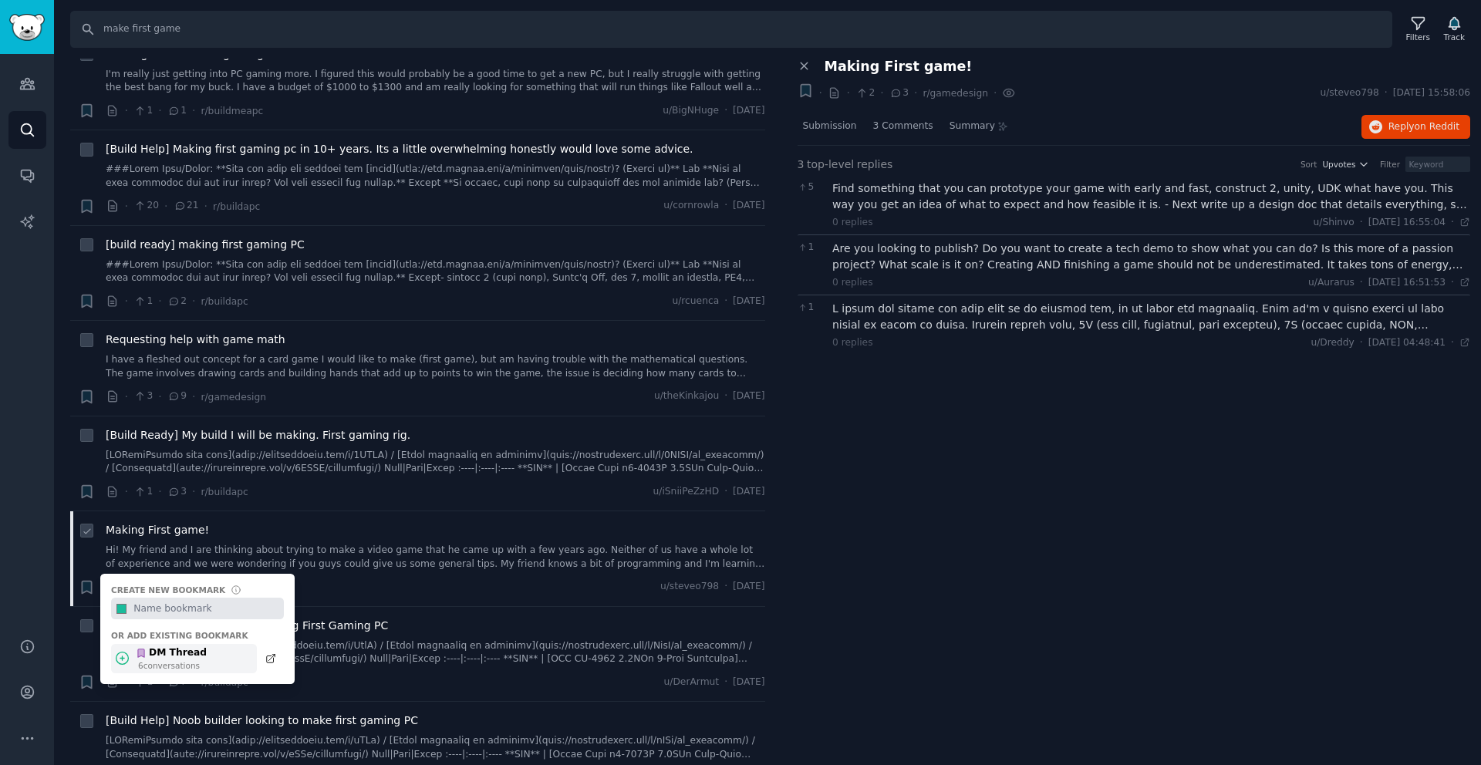
click at [117, 650] on icon at bounding box center [122, 658] width 16 height 16
click at [122, 650] on icon at bounding box center [122, 658] width 16 height 16
click at [120, 650] on icon at bounding box center [122, 658] width 16 height 16
click at [90, 546] on div "Bookmark this conversation + Create new bookmark #1abc9c Or add existing bookma…" at bounding box center [87, 558] width 16 height 73
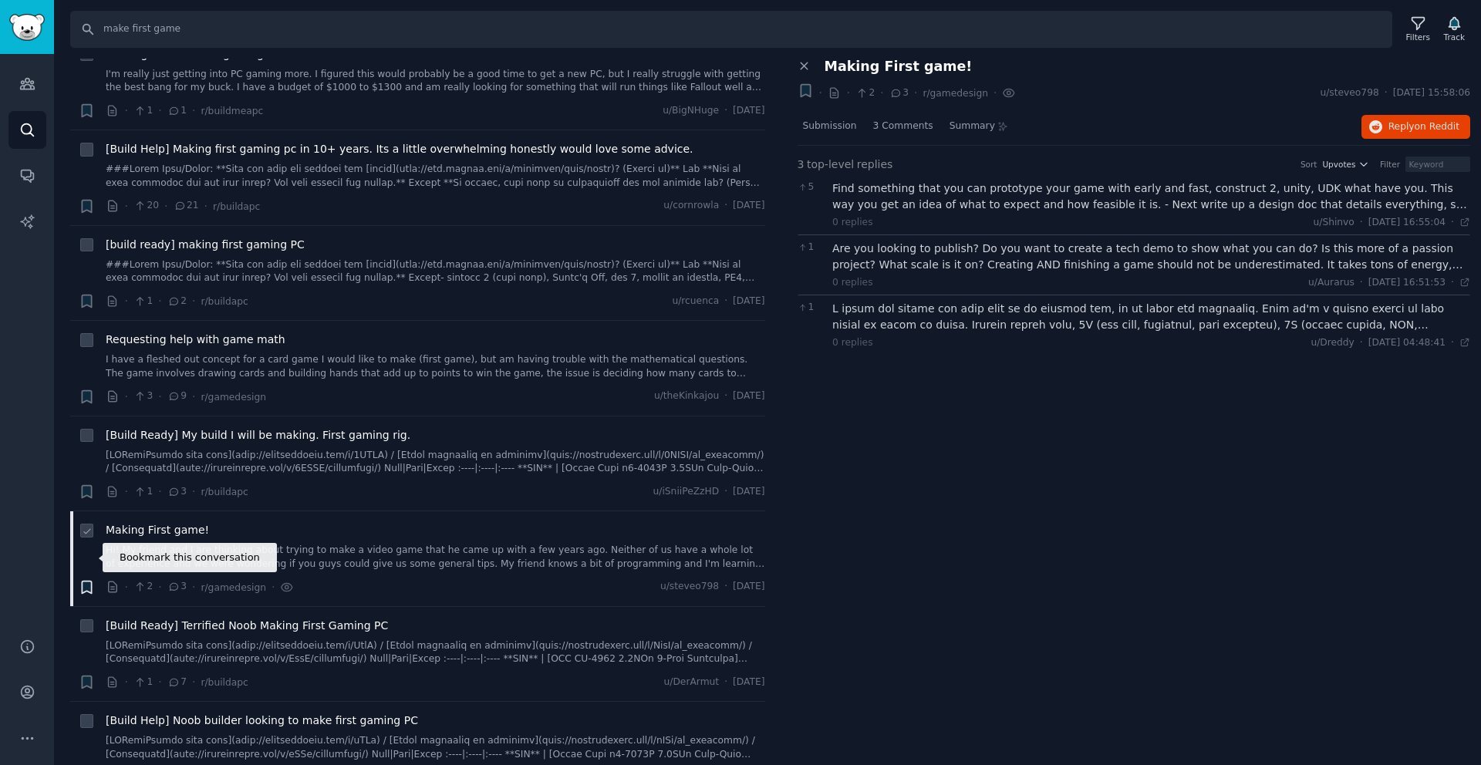
click at [88, 581] on icon "button" at bounding box center [86, 587] width 9 height 12
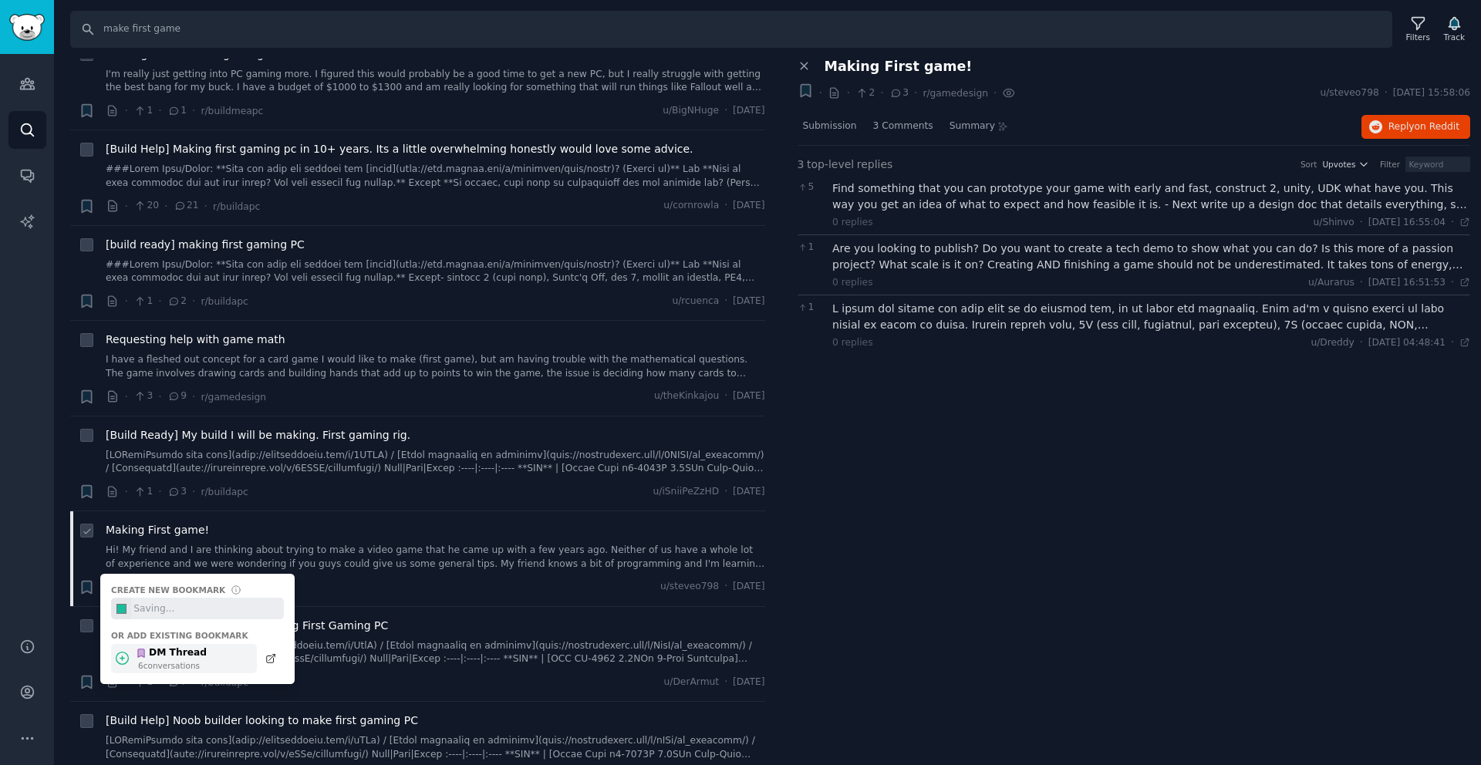
click at [126, 650] on icon at bounding box center [122, 658] width 16 height 16
click at [370, 618] on span "[Build Ready] Terrified Noob Making First Gaming PC" at bounding box center [247, 626] width 282 height 16
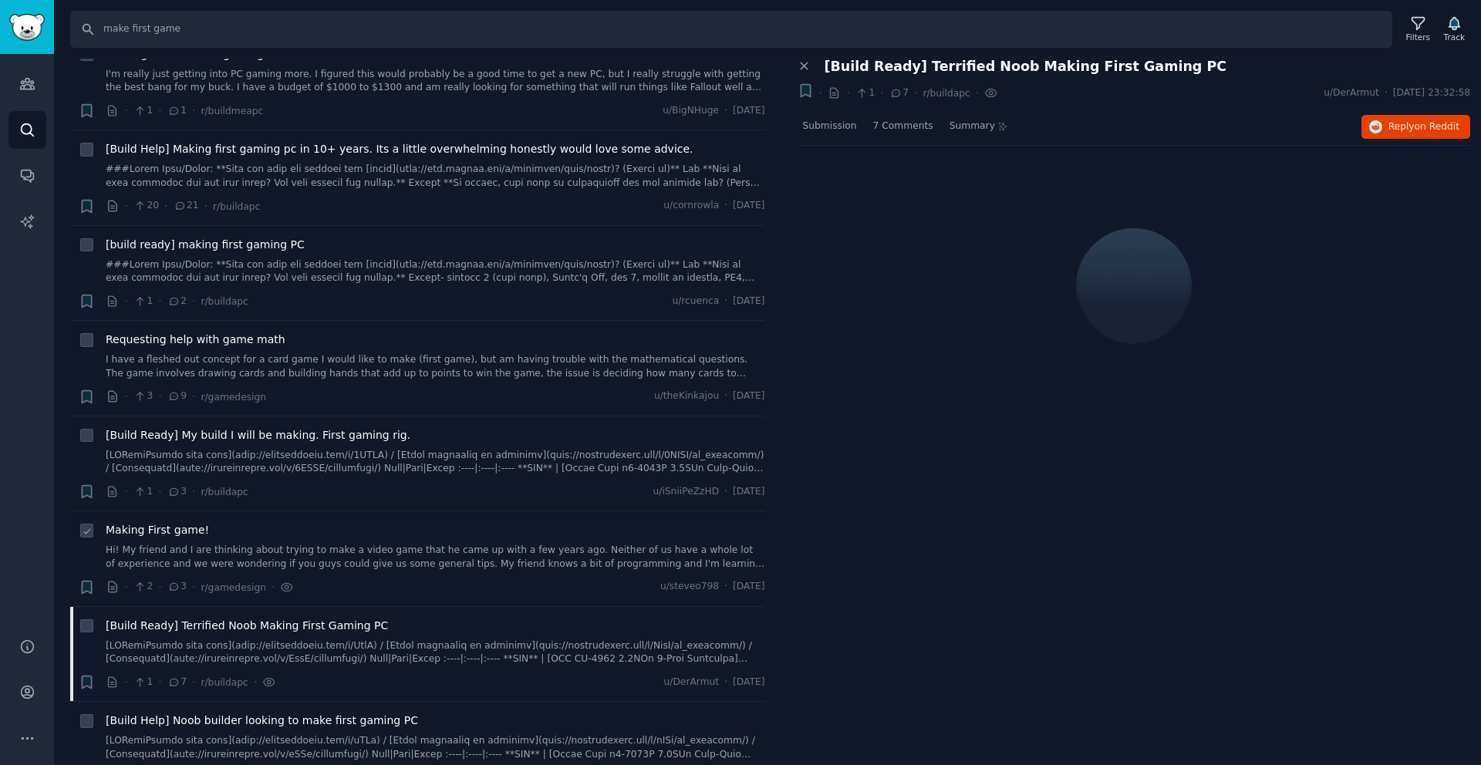
click at [181, 544] on link "Hi! My friend and I are thinking about trying to make a video game that he came…" at bounding box center [436, 557] width 660 height 27
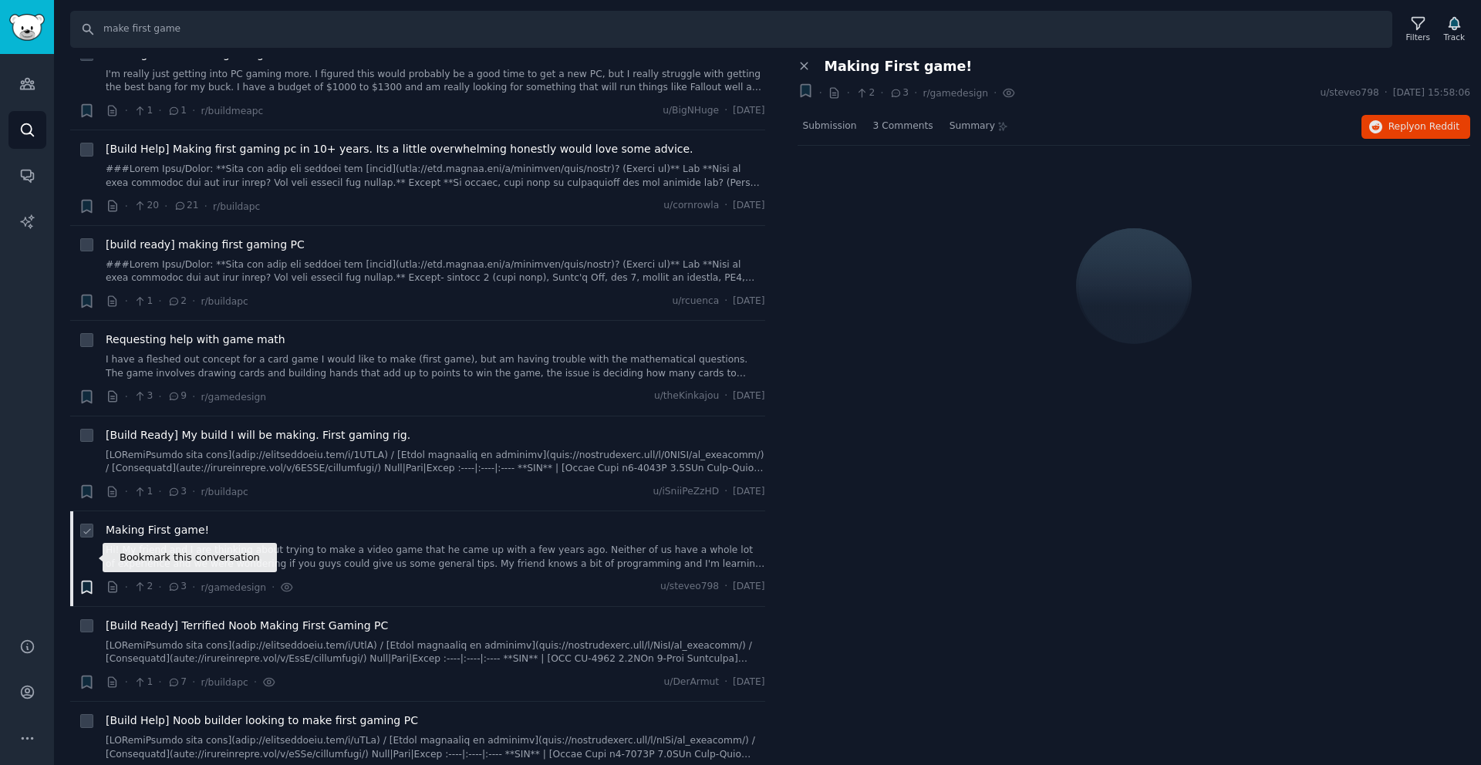
click at [93, 579] on icon "button" at bounding box center [87, 587] width 16 height 16
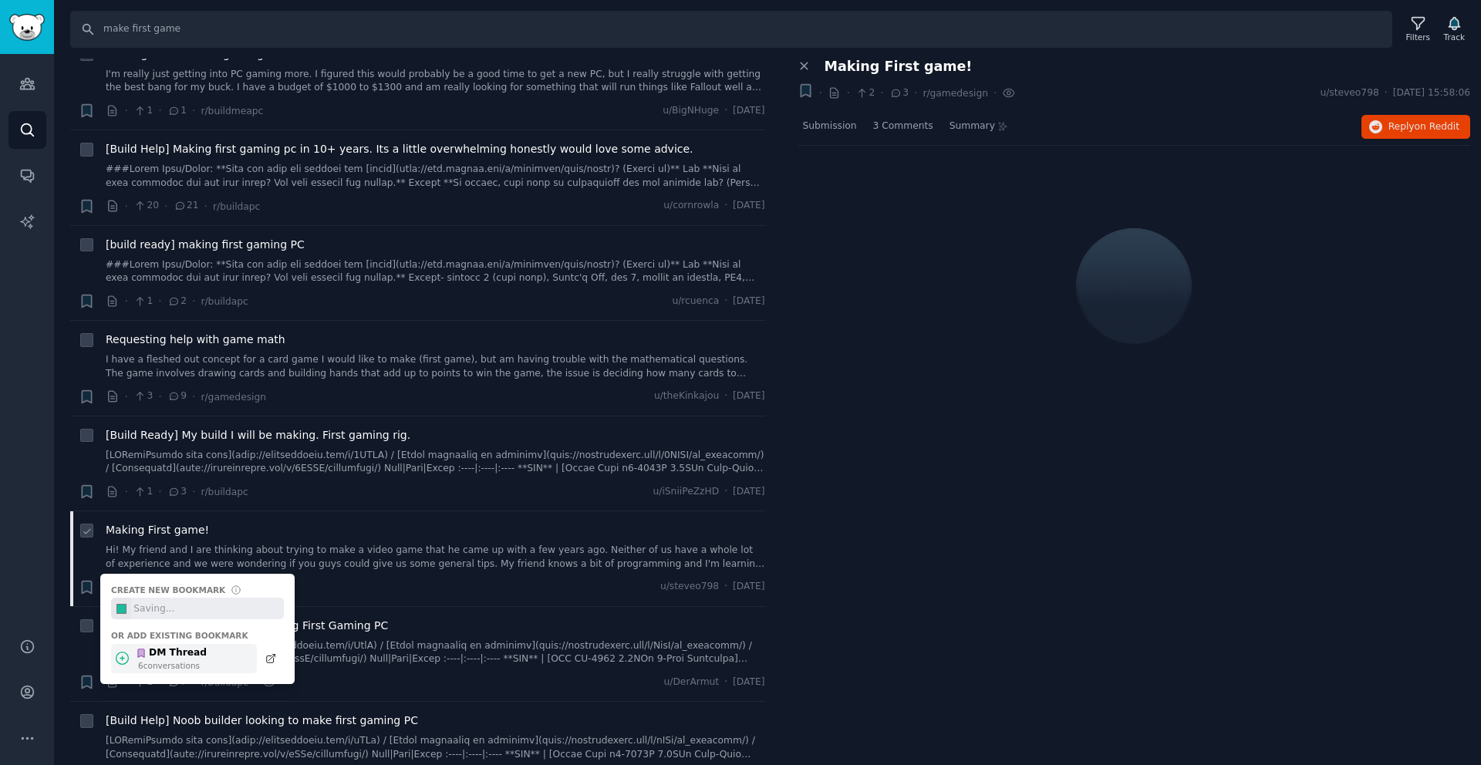
click at [129, 650] on icon at bounding box center [122, 658] width 16 height 16
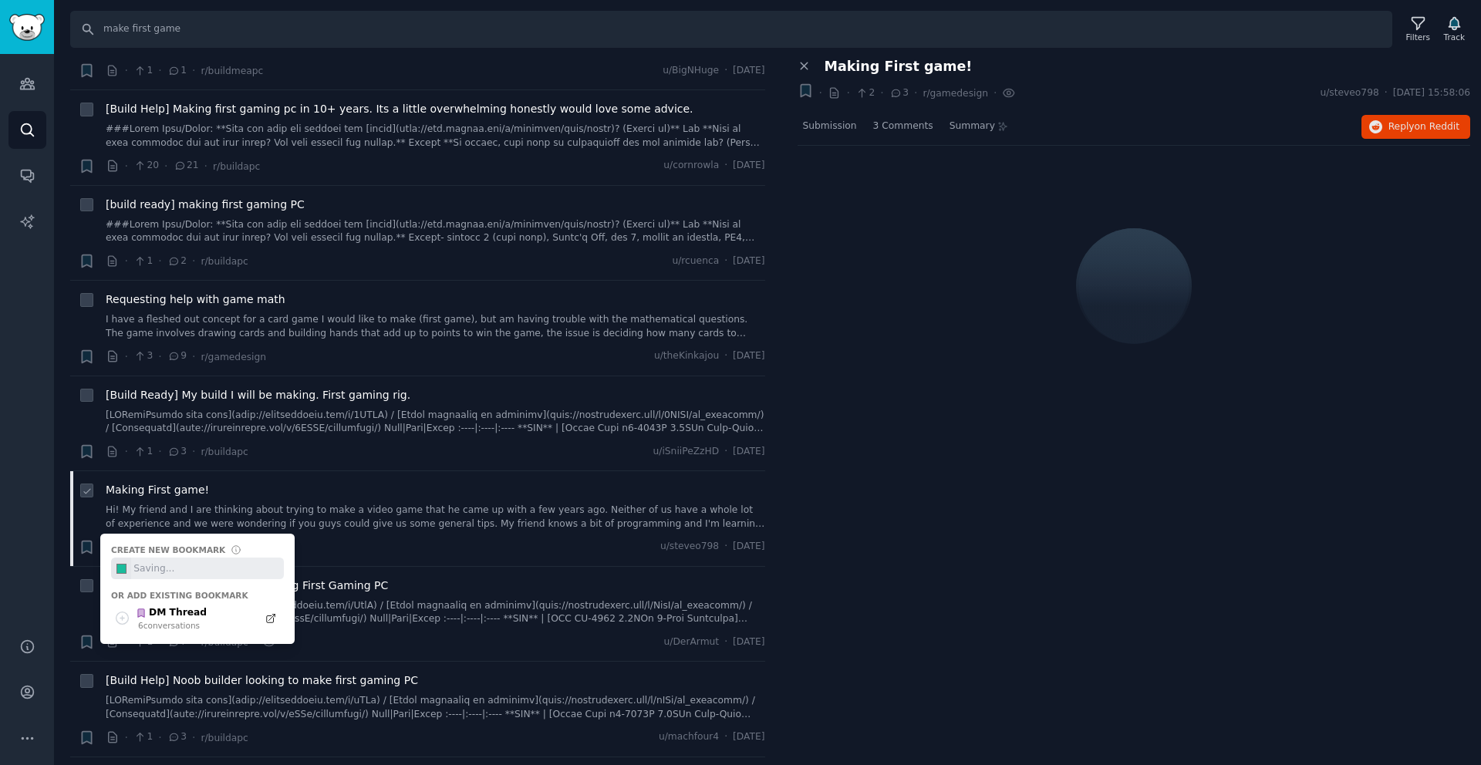
scroll to position [5440, 0]
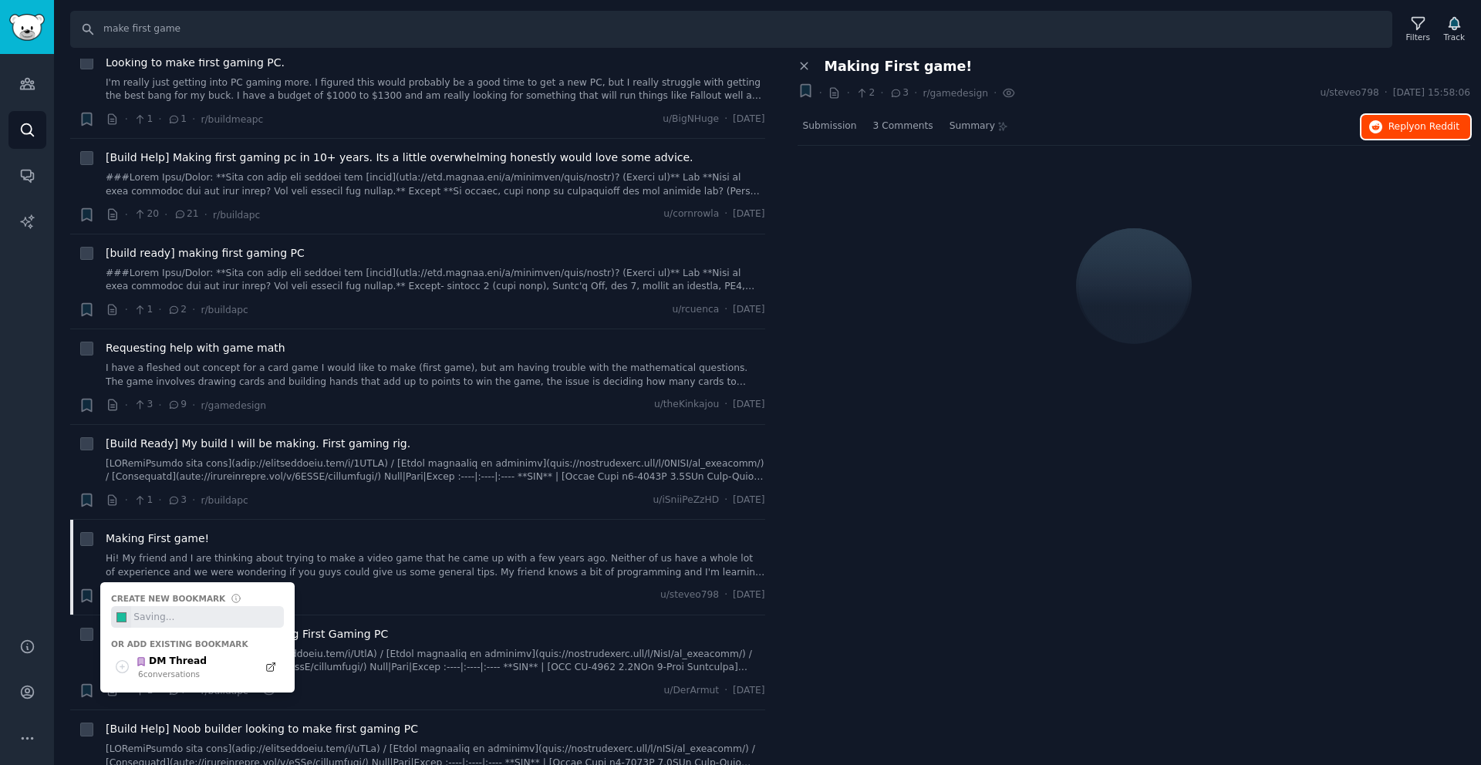
click at [1406, 133] on button "Reply on Reddit" at bounding box center [1416, 127] width 109 height 25
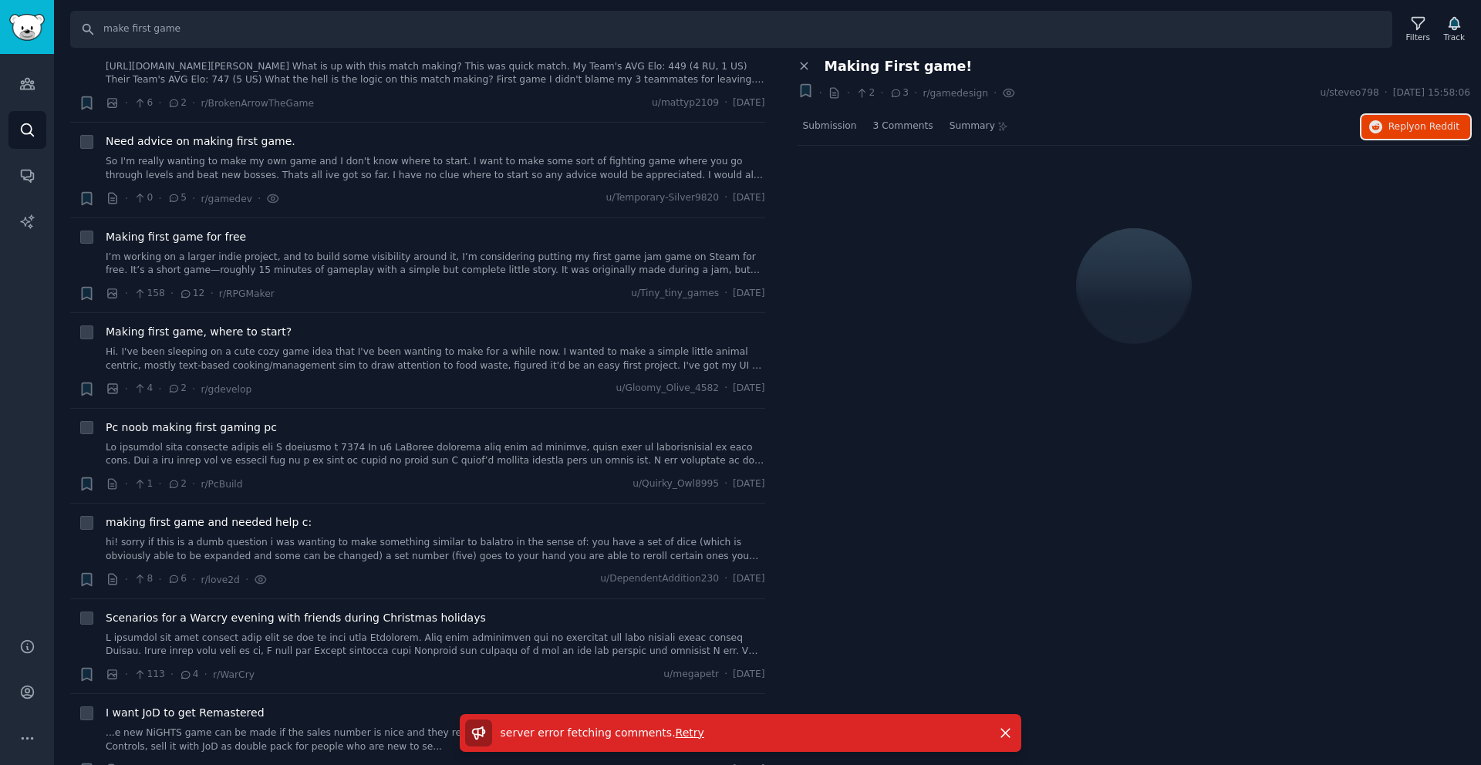
scroll to position [0, 0]
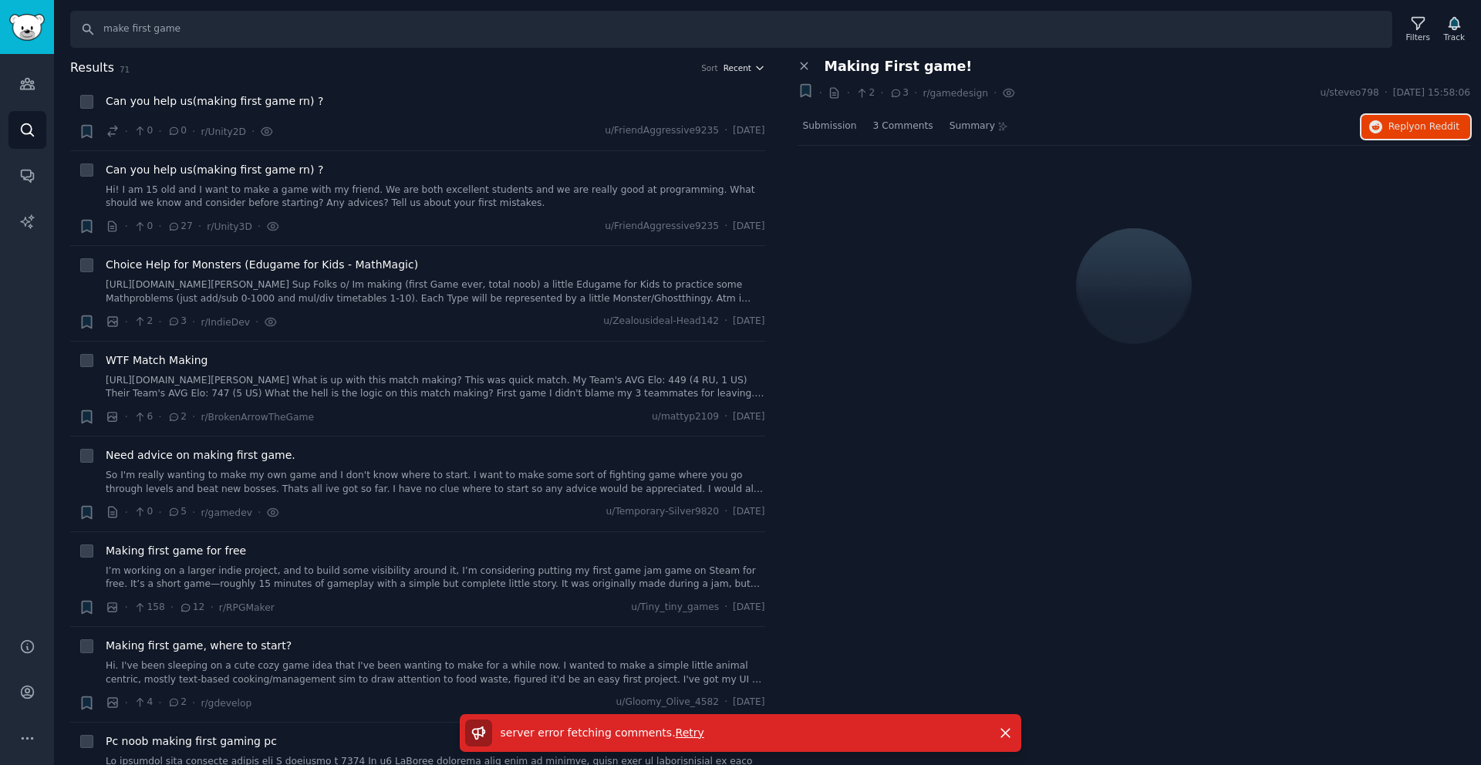
click at [734, 66] on span "Recent" at bounding box center [738, 67] width 28 height 11
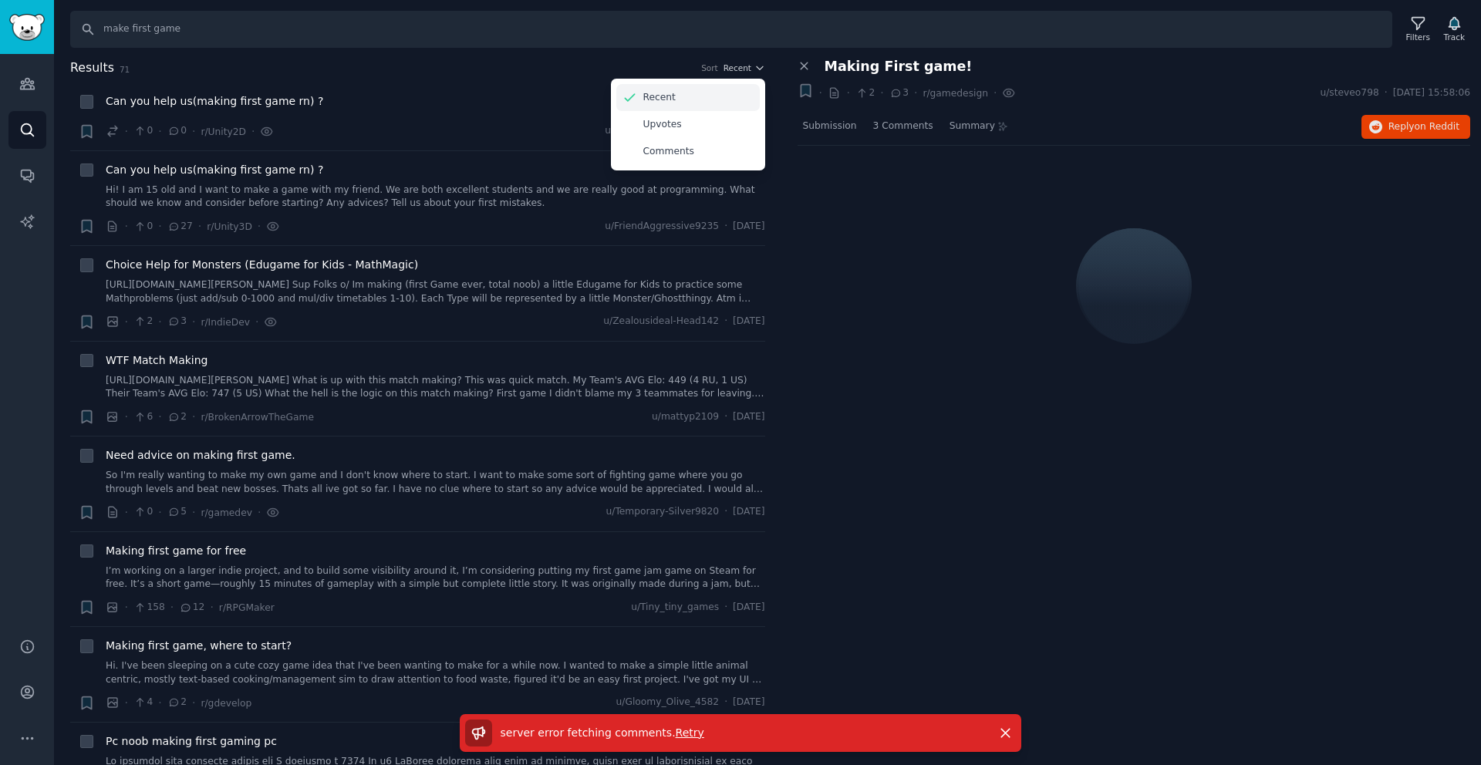
click at [723, 95] on div "Recent" at bounding box center [687, 97] width 143 height 27
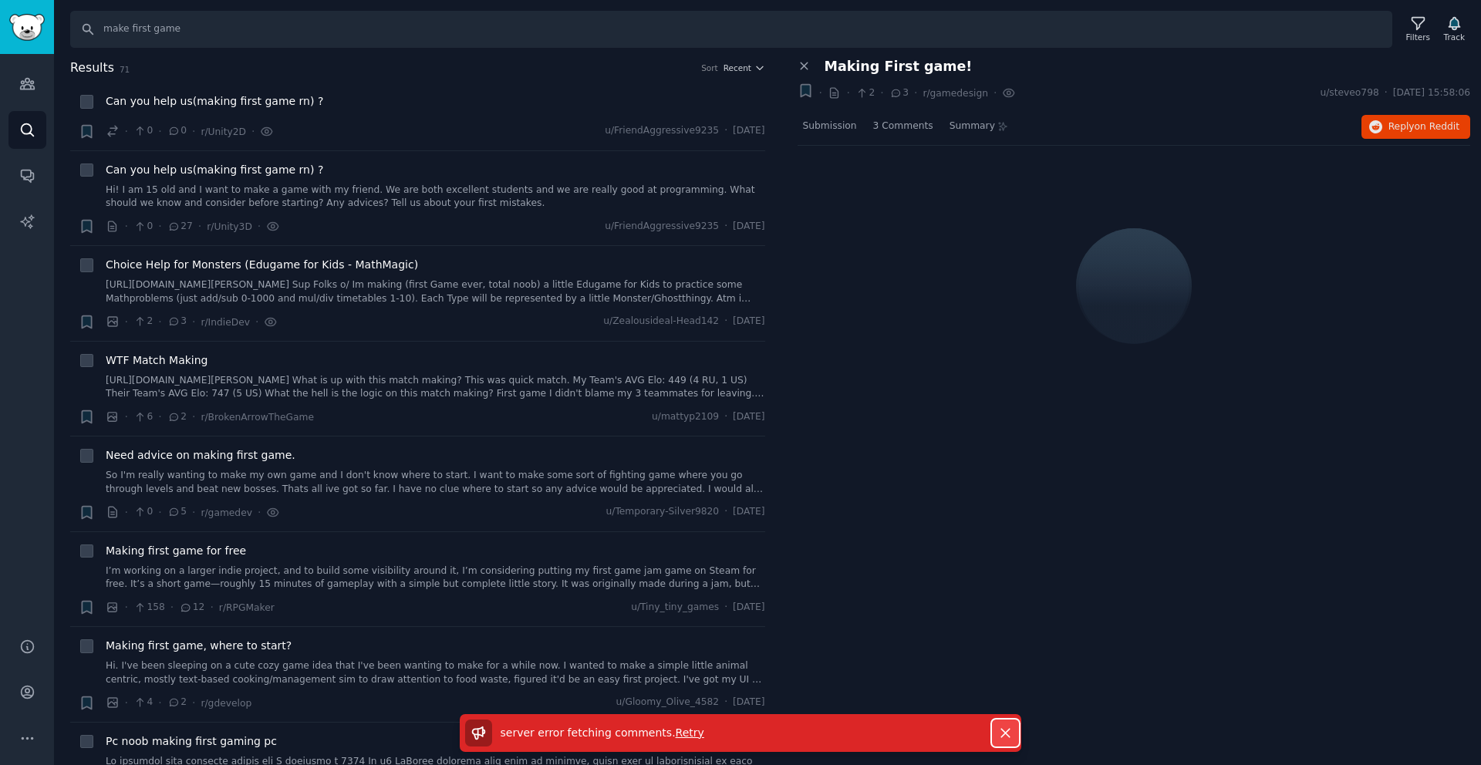
click at [1003, 739] on icon "button" at bounding box center [1005, 733] width 16 height 16
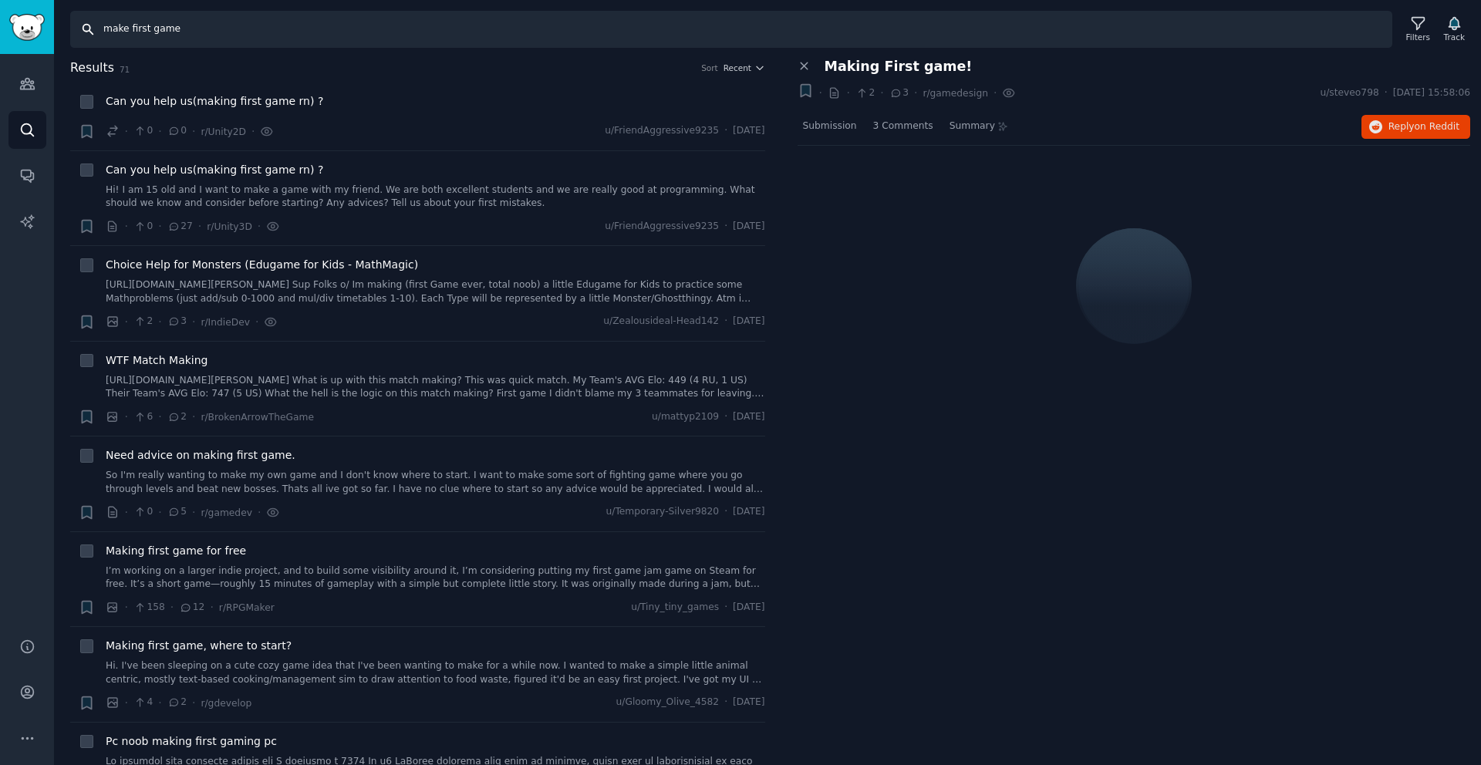
click at [214, 27] on input "make first game" at bounding box center [731, 29] width 1322 height 37
drag, startPoint x: 248, startPoint y: 27, endPoint x: 29, endPoint y: 21, distance: 219.9
click at [29, 21] on div "Audiences Audiences Search Conversations AI Reports Help Account More Search ma…" at bounding box center [740, 382] width 1481 height 765
click at [1410, 22] on icon at bounding box center [1418, 23] width 16 height 16
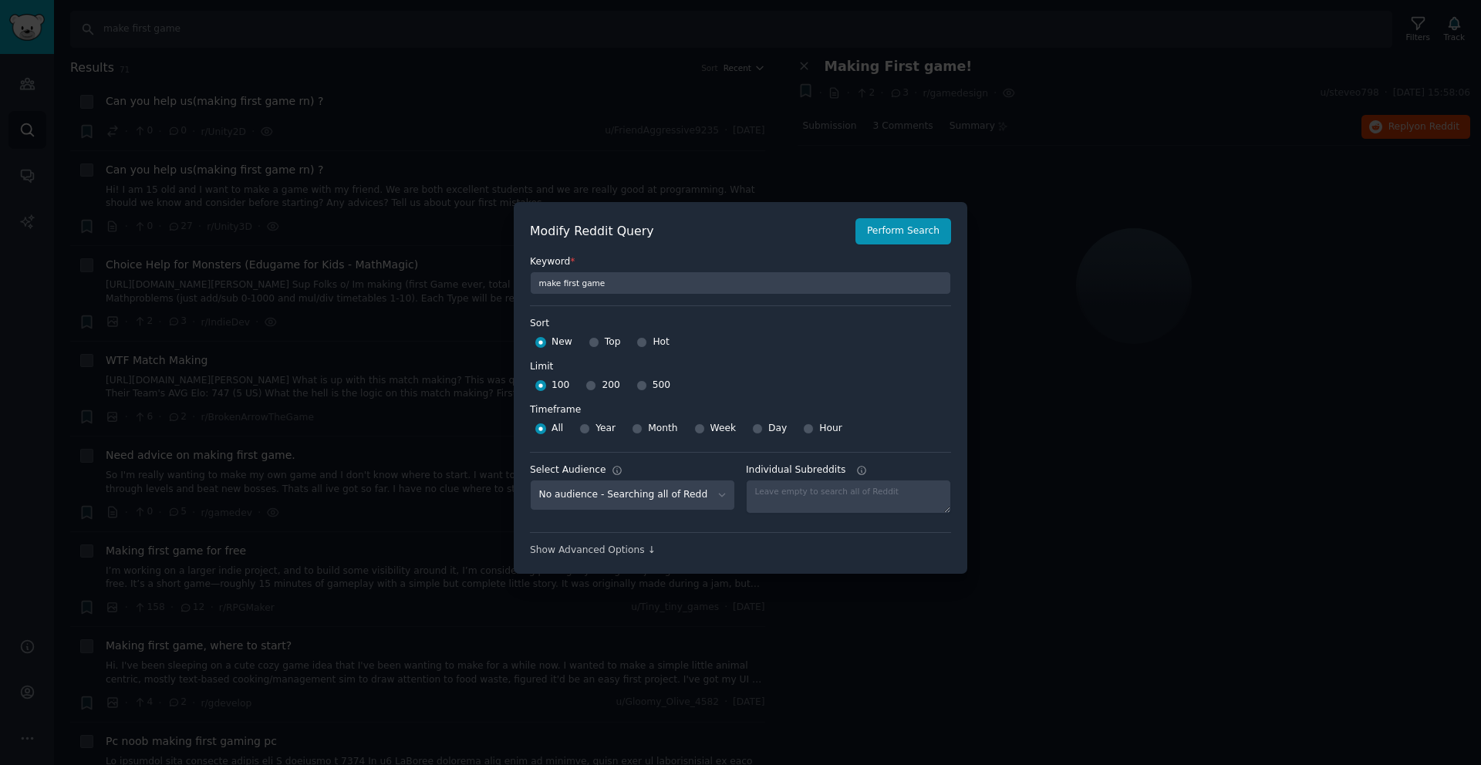
click at [598, 346] on div "Top" at bounding box center [605, 342] width 32 height 25
click at [593, 343] on input "Top" at bounding box center [594, 342] width 11 height 11
radio input "true"
click at [643, 343] on input "Hot" at bounding box center [641, 342] width 11 height 11
radio input "true"
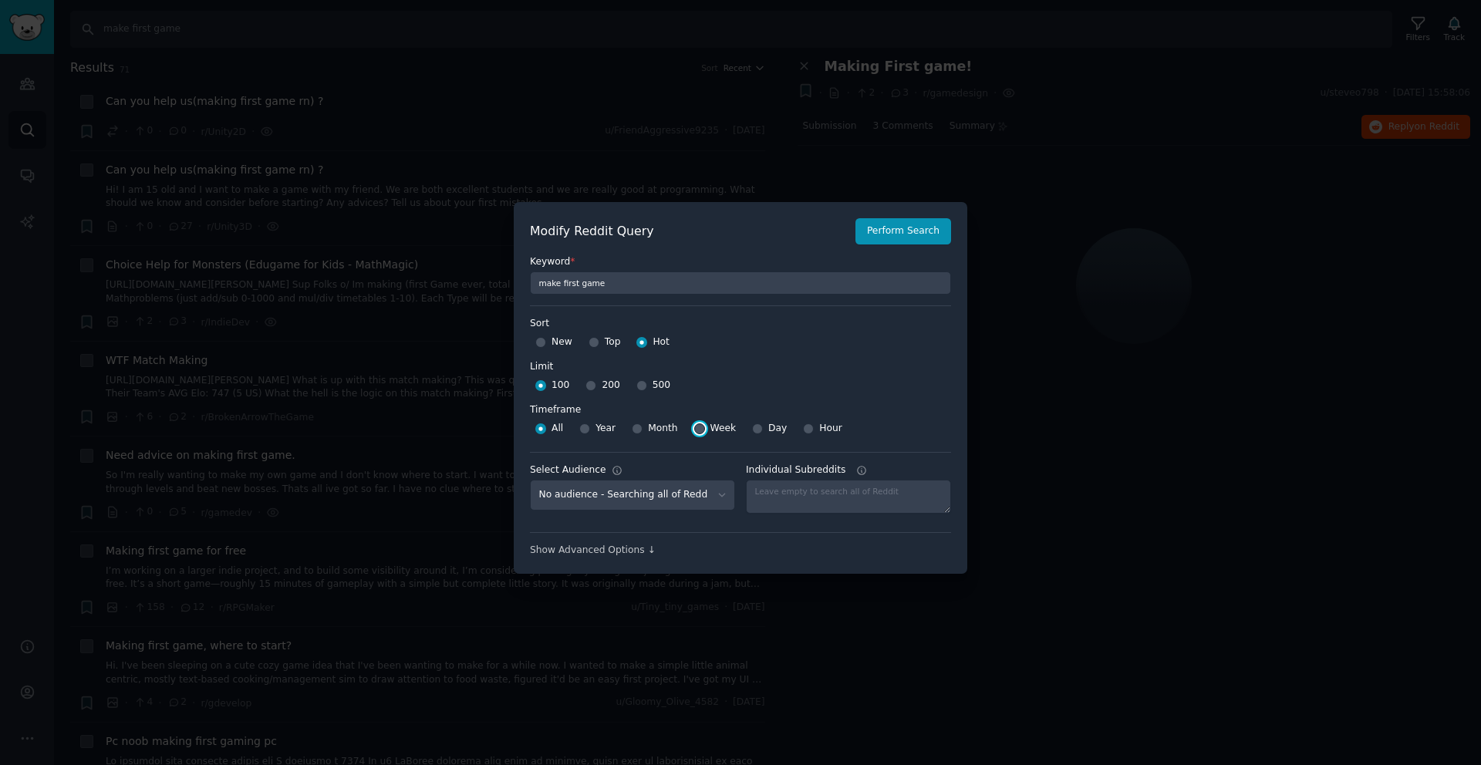
click at [695, 430] on input "Week" at bounding box center [699, 429] width 11 height 11
radio input "true"
click at [650, 427] on span "Month" at bounding box center [662, 429] width 29 height 14
click at [643, 427] on input "Month" at bounding box center [637, 429] width 11 height 11
radio input "true"
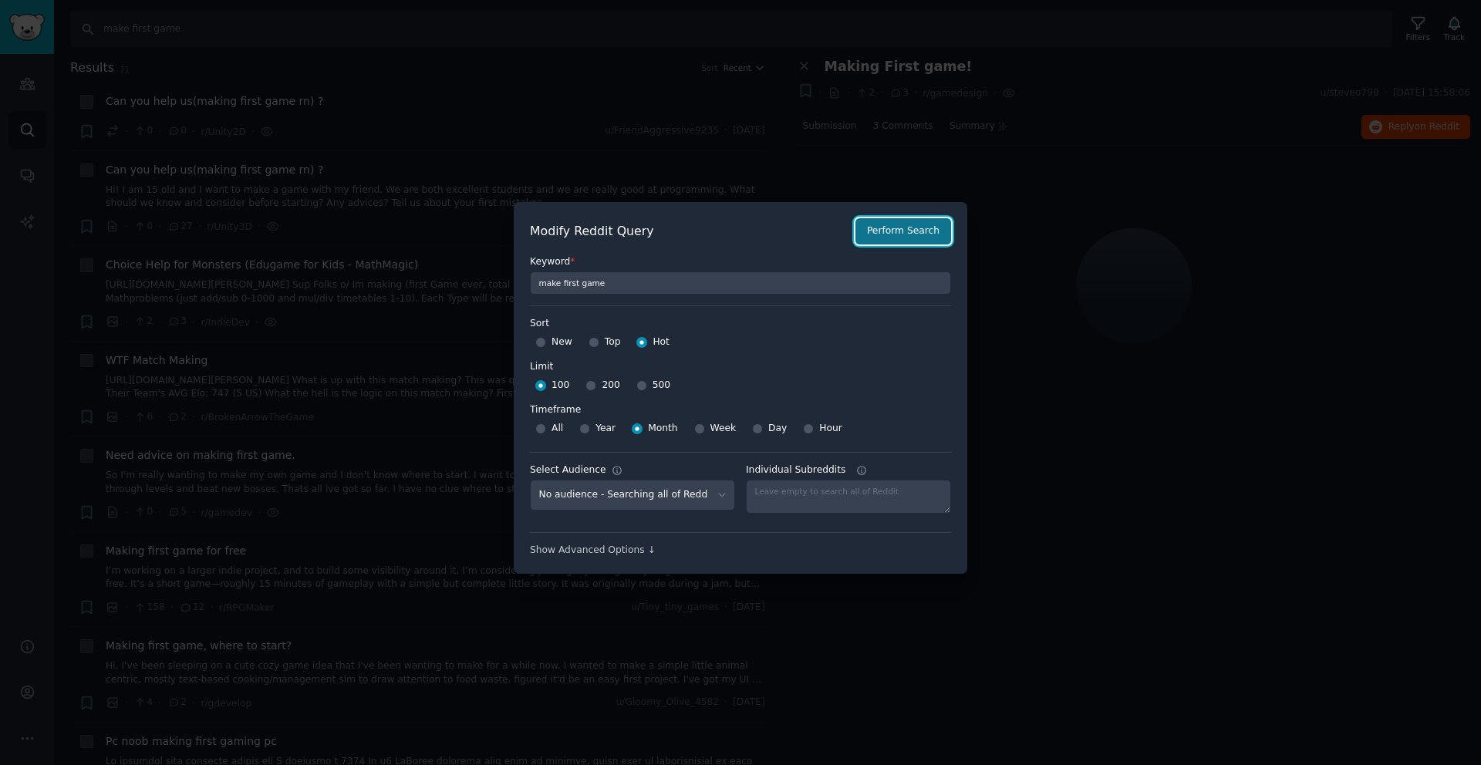
click at [882, 231] on button "Perform Search" at bounding box center [903, 231] width 96 height 26
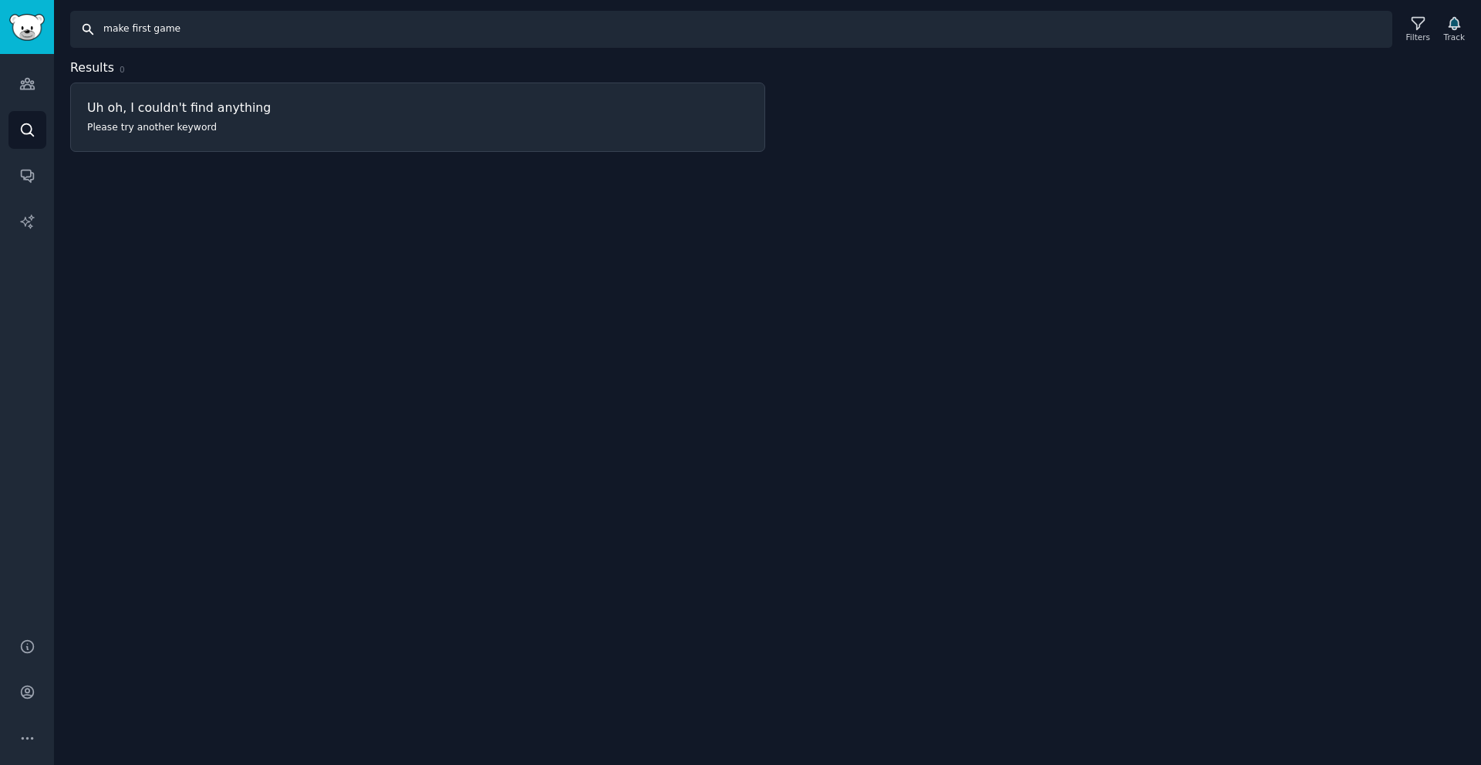
drag, startPoint x: 127, startPoint y: 28, endPoint x: 42, endPoint y: 25, distance: 85.7
click at [42, 25] on div "Audiences Audiences Search Conversations AI Reports Help Account More Search ma…" at bounding box center [740, 382] width 1481 height 765
drag, startPoint x: 116, startPoint y: 29, endPoint x: 35, endPoint y: 29, distance: 81.0
click at [35, 29] on div "Audiences Audiences Search Conversations AI Reports Help Account More Search ma…" at bounding box center [740, 382] width 1481 height 765
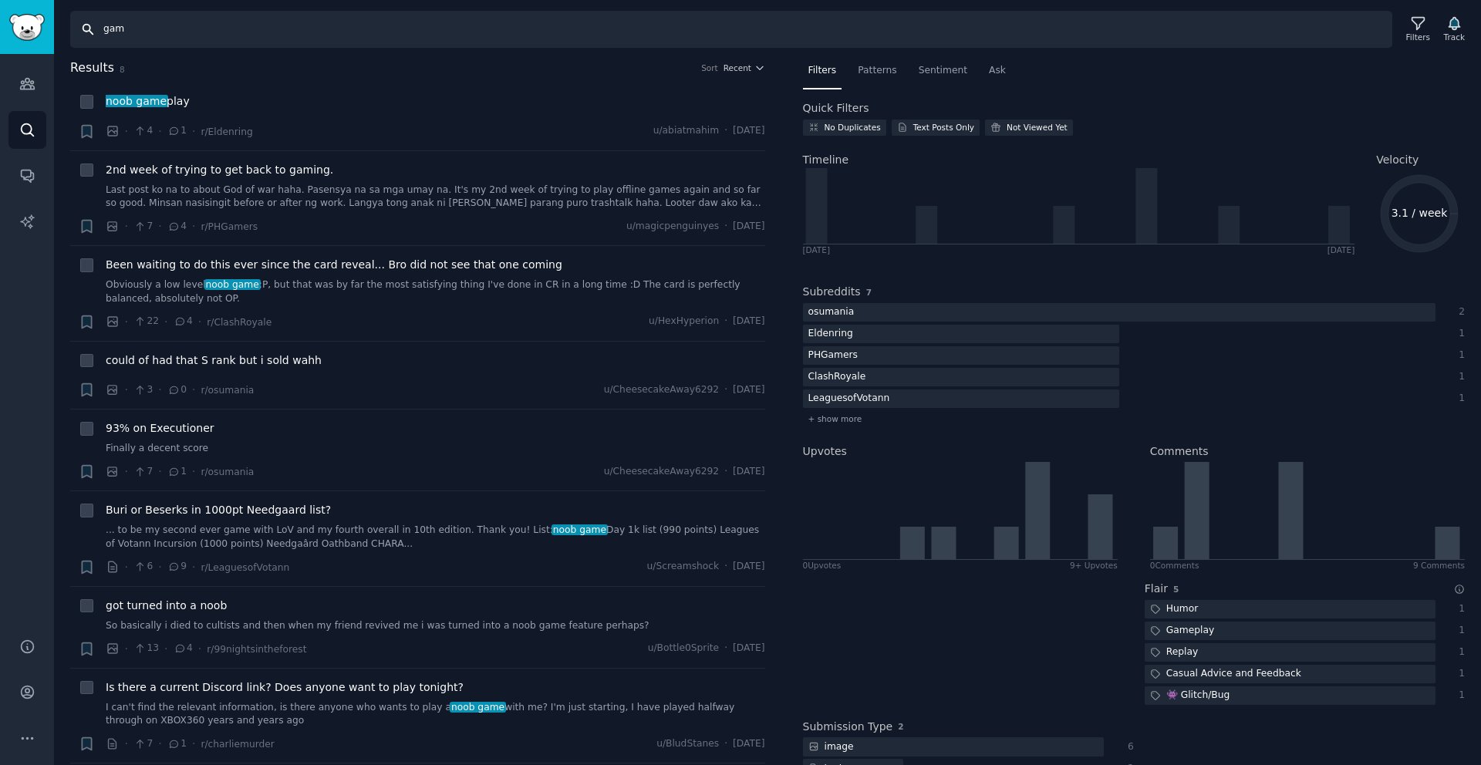
type input "game"
click at [23, 136] on icon "Sidebar" at bounding box center [27, 130] width 16 height 16
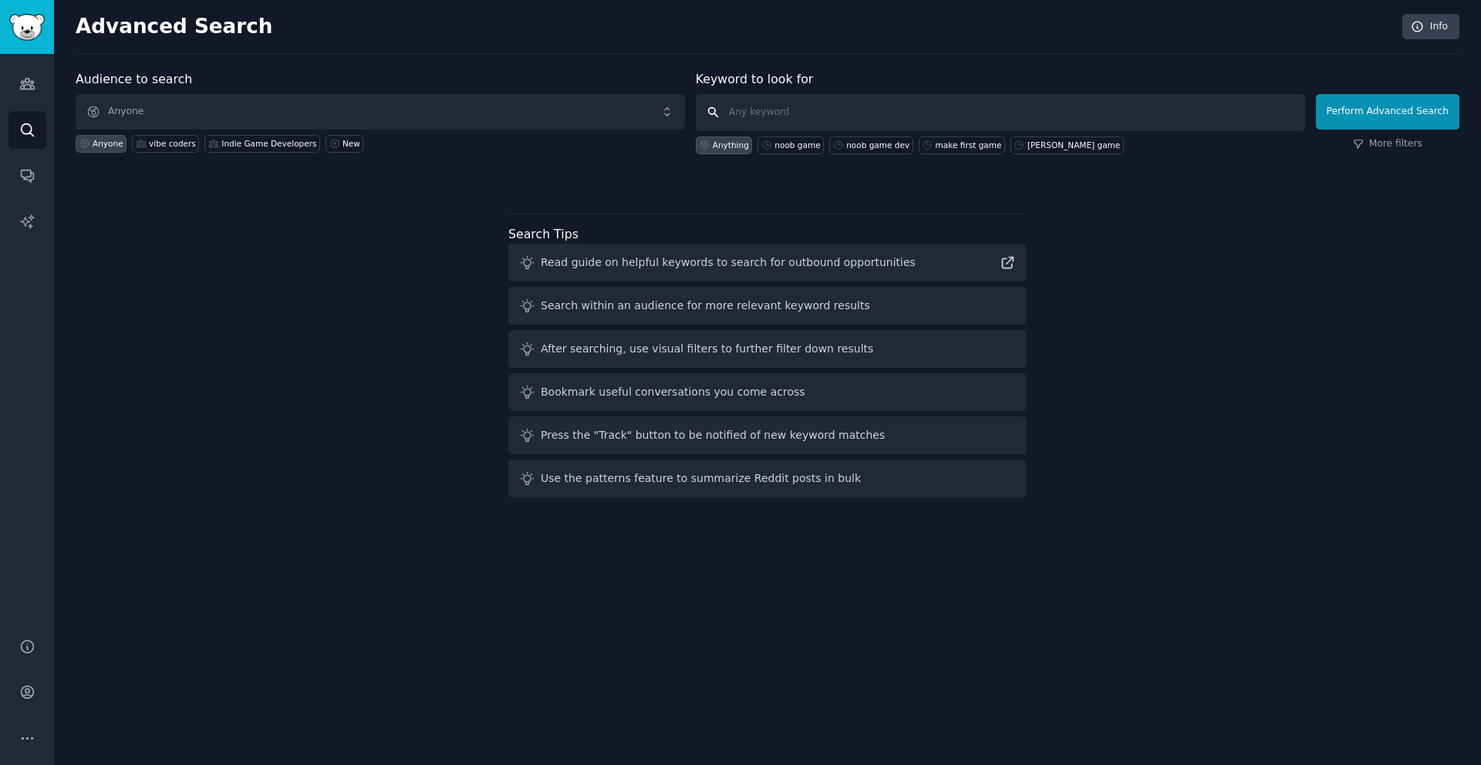
click at [765, 110] on input "text" at bounding box center [1000, 112] width 609 height 37
type input "game dev"
click button "Perform Advanced Search" at bounding box center [1387, 111] width 143 height 35
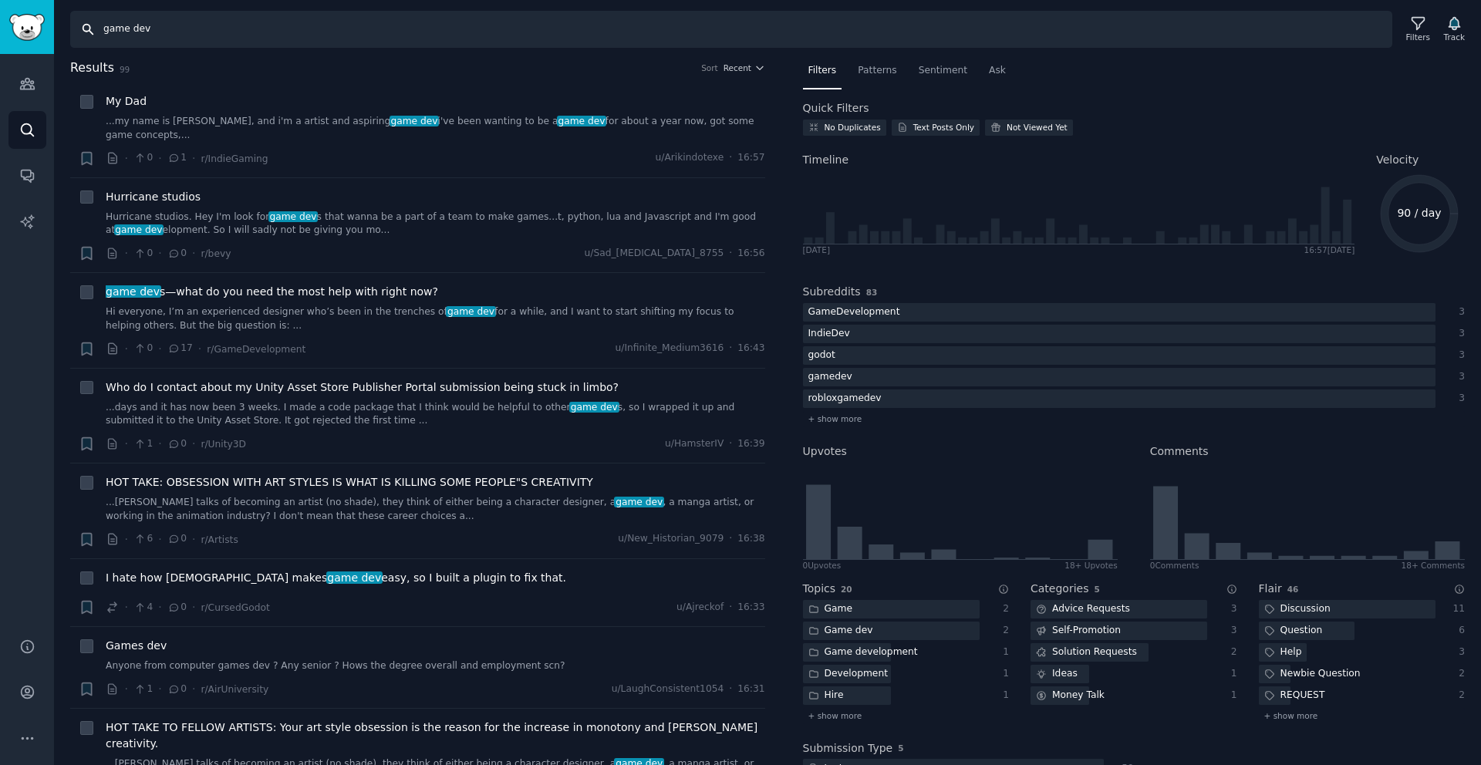
drag, startPoint x: 238, startPoint y: 33, endPoint x: 17, endPoint y: 21, distance: 221.7
click at [17, 21] on div "Audiences Search Conversations AI Reports Help Account More Search game dev Fil…" at bounding box center [740, 382] width 1481 height 765
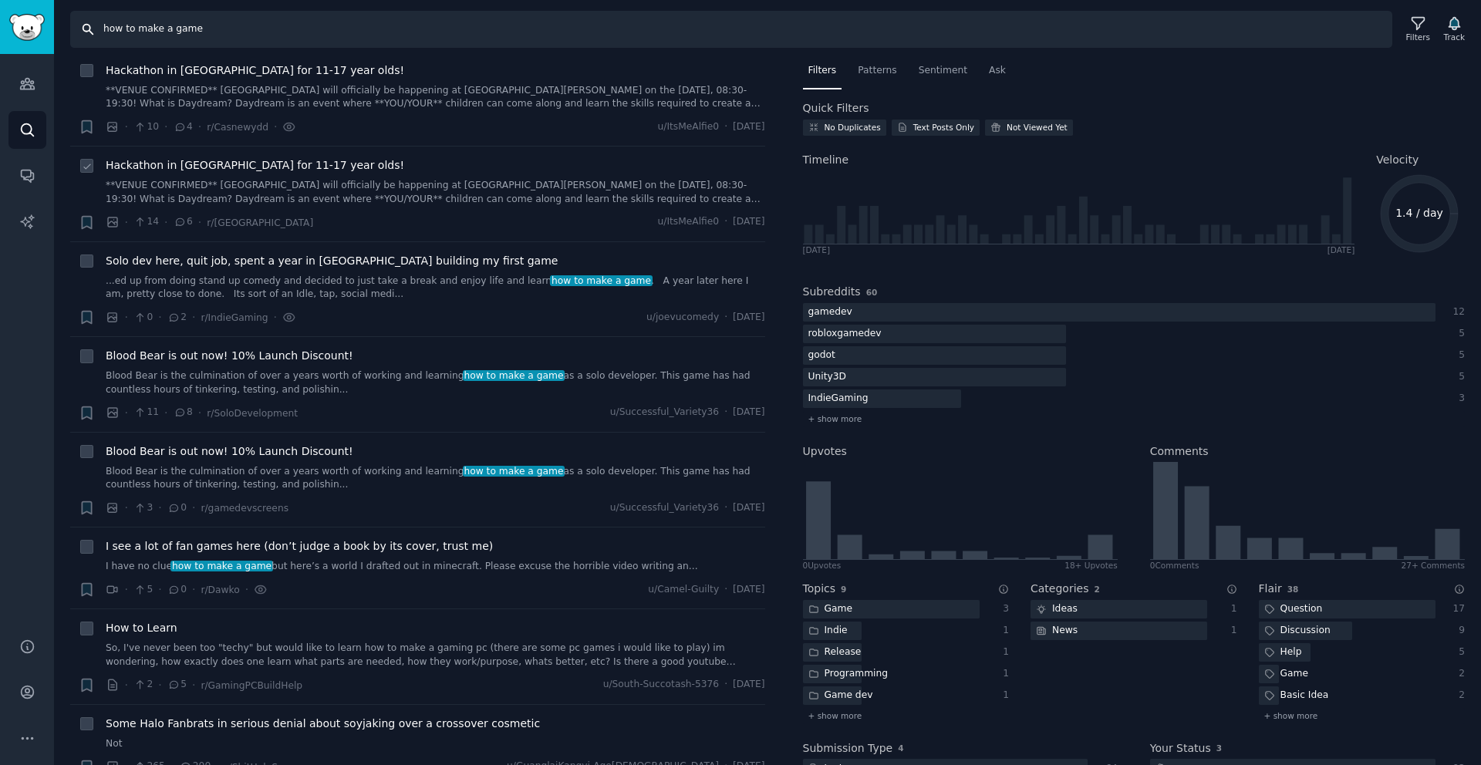
scroll to position [268, 0]
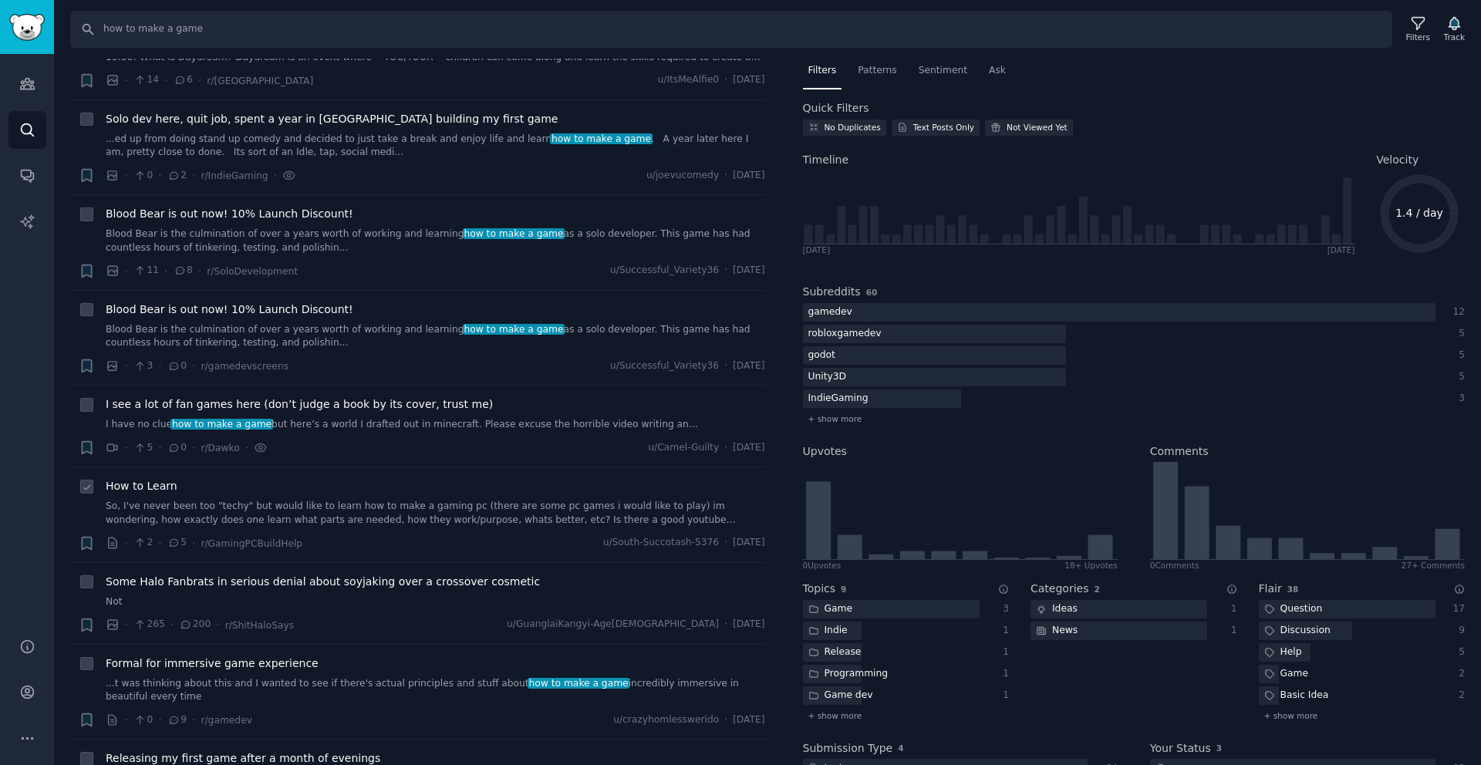
click at [167, 488] on span "How to Learn" at bounding box center [142, 486] width 72 height 16
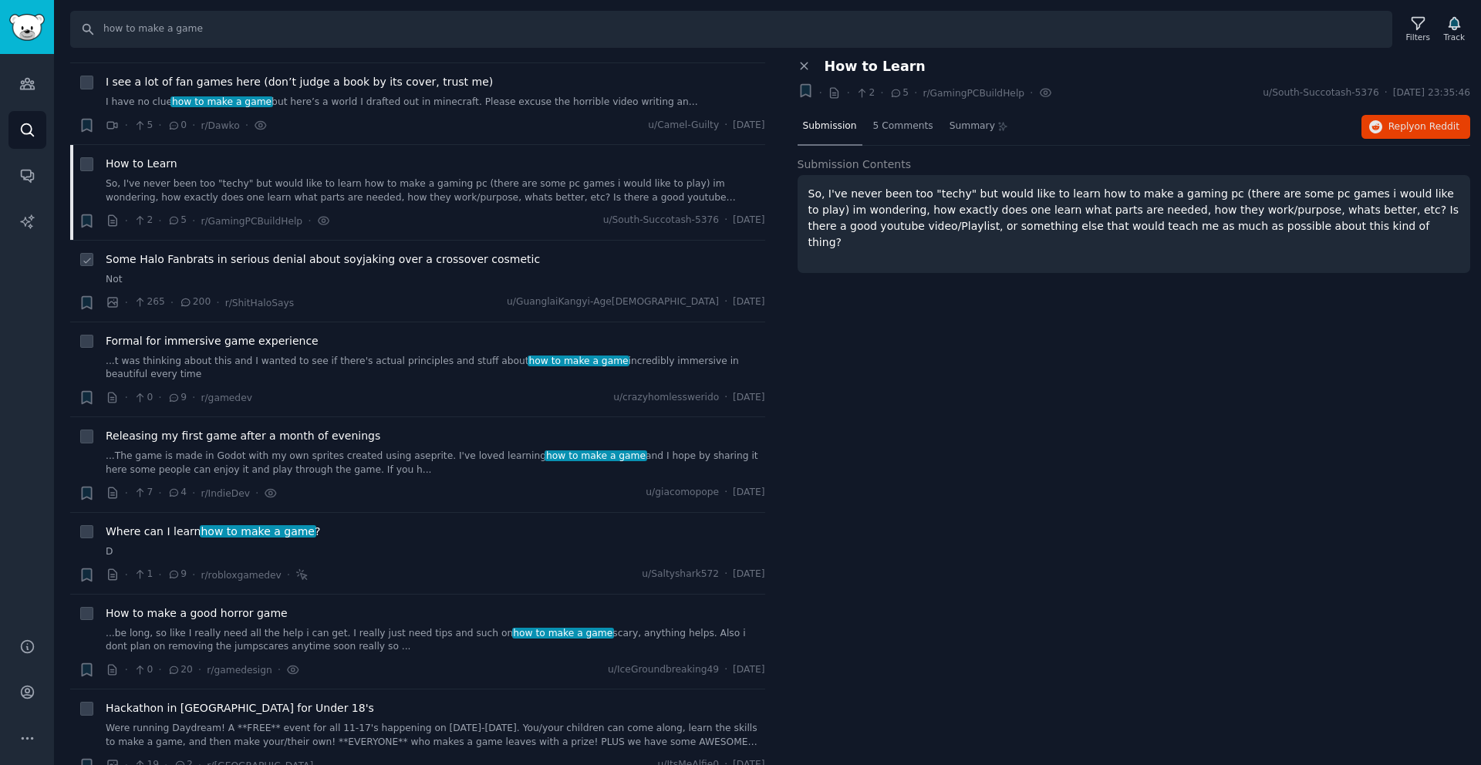
scroll to position [592, 0]
click at [297, 531] on span "how to make a game" at bounding box center [258, 531] width 116 height 12
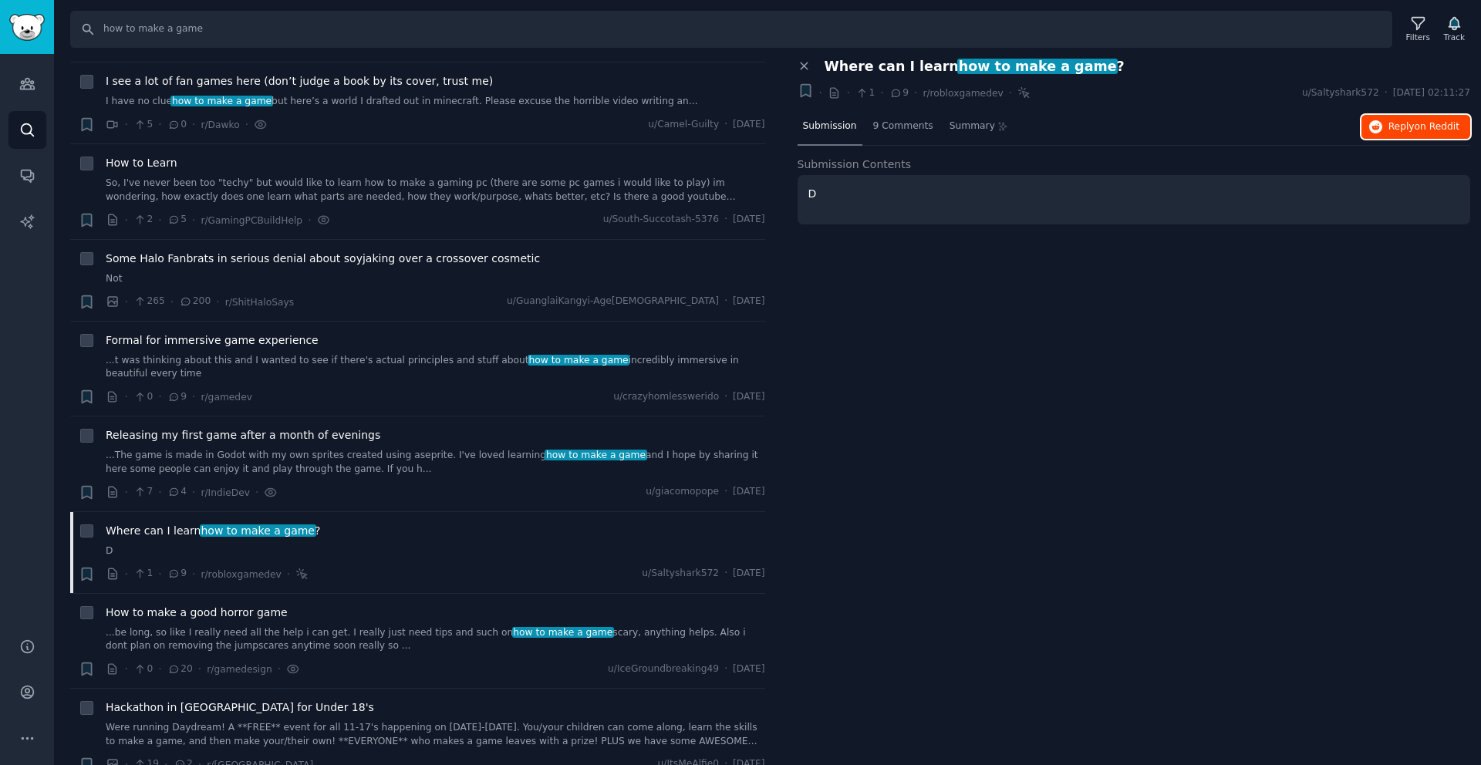
click at [1386, 121] on button "Reply on Reddit" at bounding box center [1416, 127] width 109 height 25
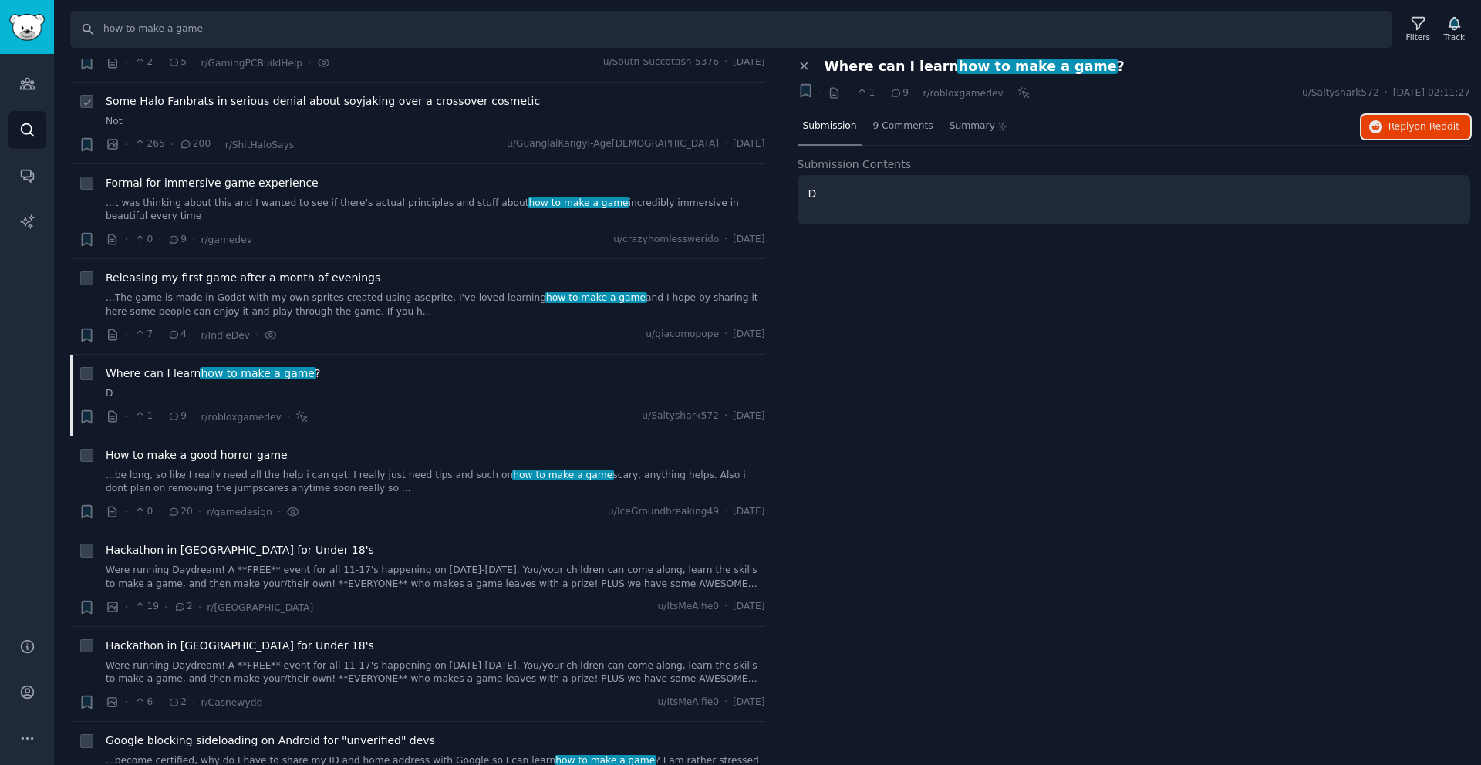
scroll to position [928, 0]
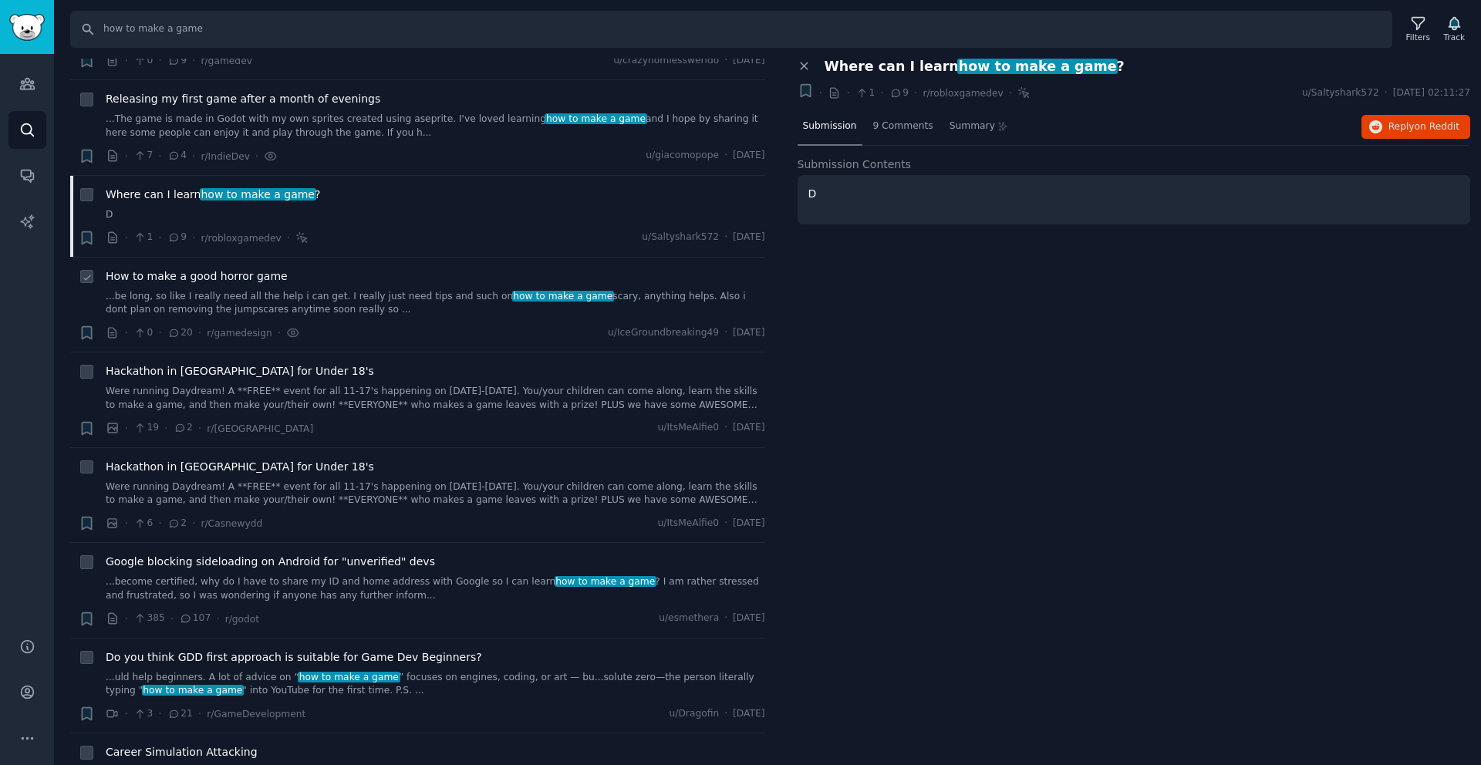
click at [222, 274] on span "How to make a good horror game" at bounding box center [197, 276] width 182 height 16
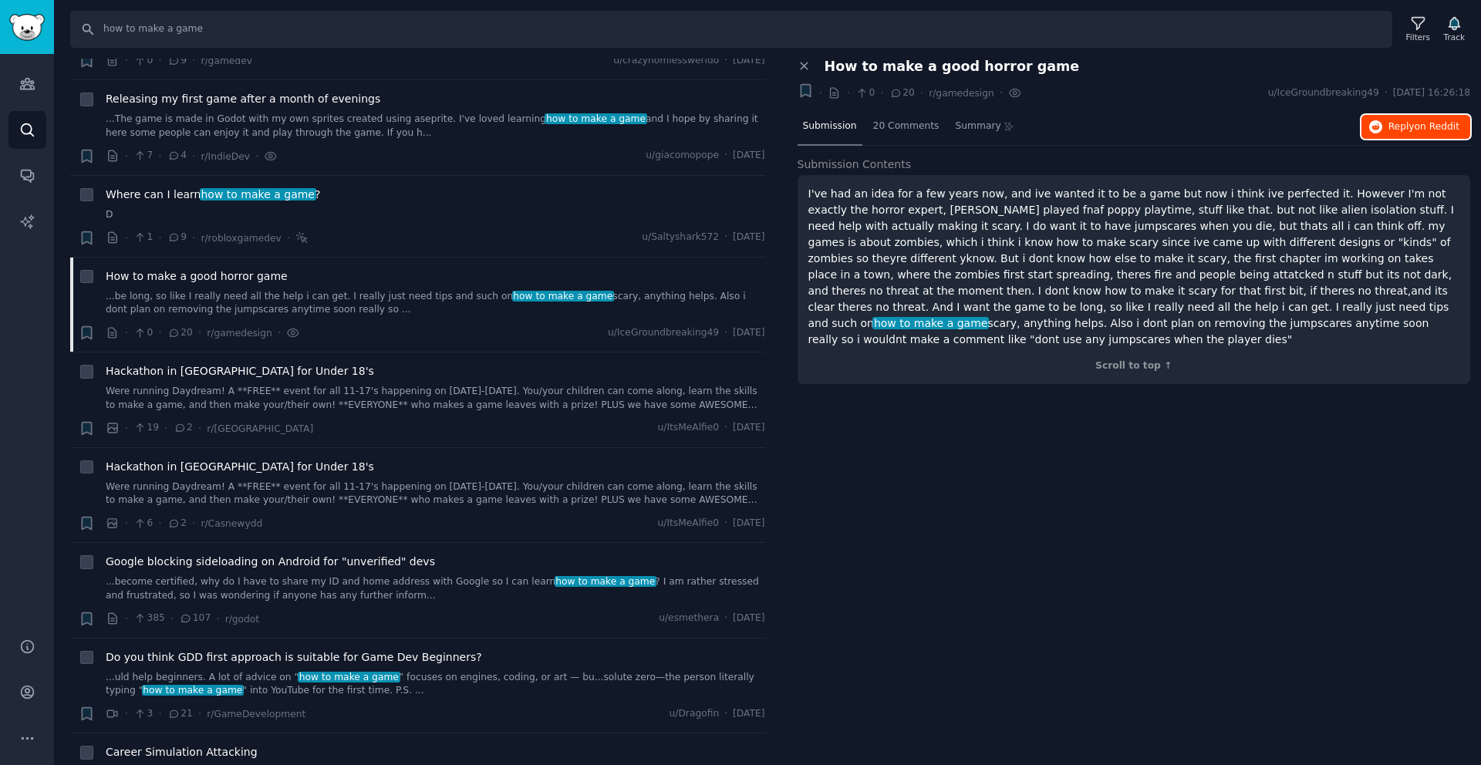
click at [1383, 120] on button "Reply on Reddit" at bounding box center [1416, 127] width 109 height 25
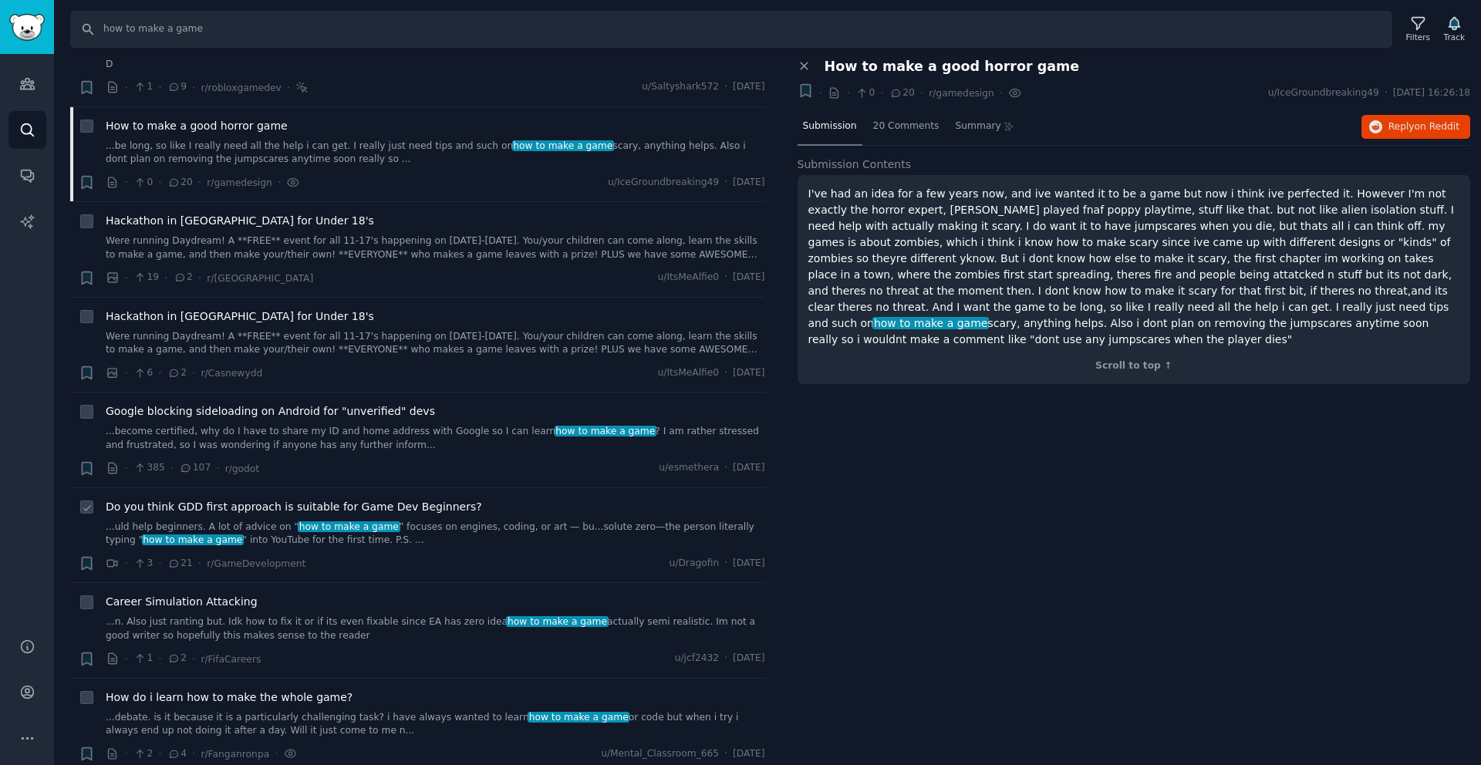
click at [417, 545] on link "...uld help beginners. A lot of advice on “ how to make a game ” focuses on eng…" at bounding box center [436, 534] width 660 height 27
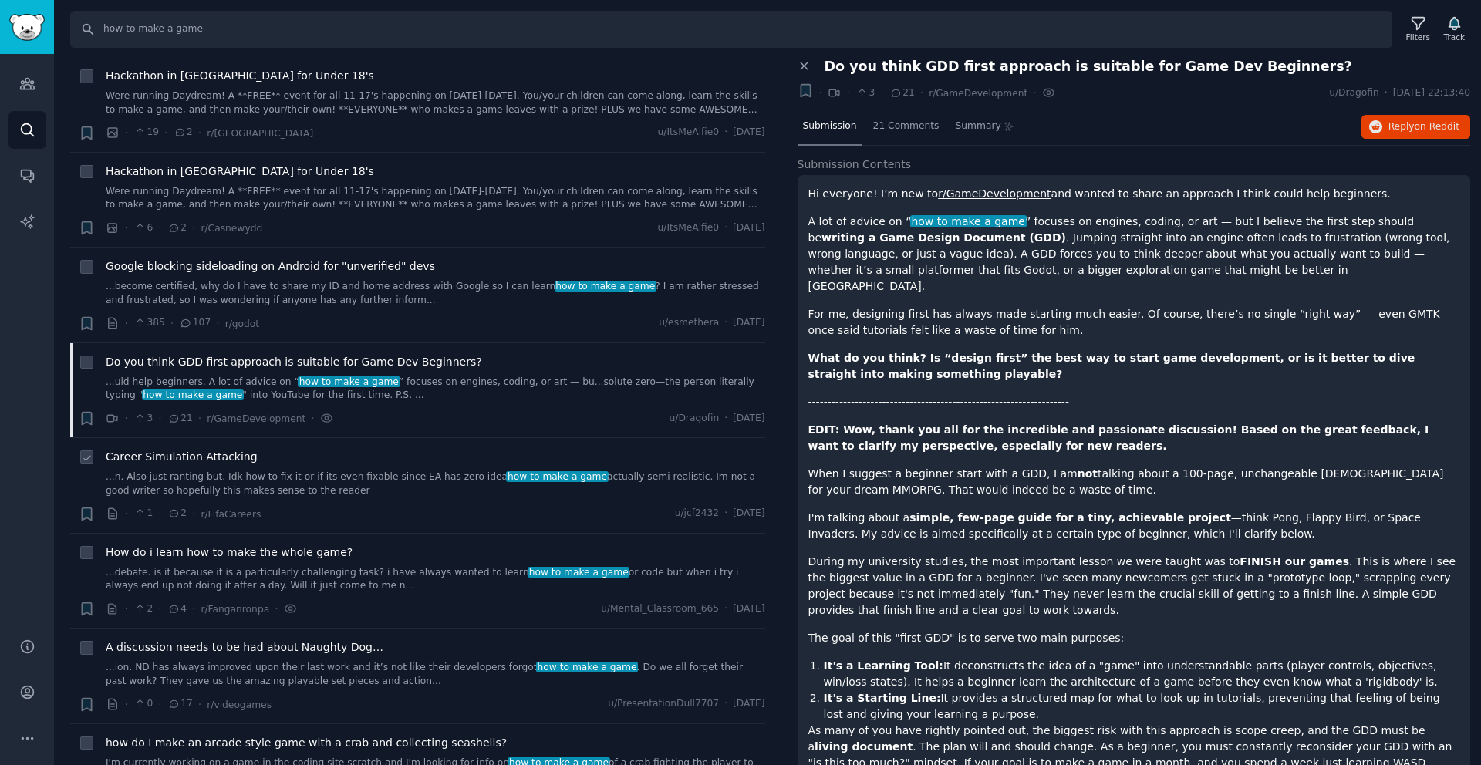
scroll to position [1325, 0]
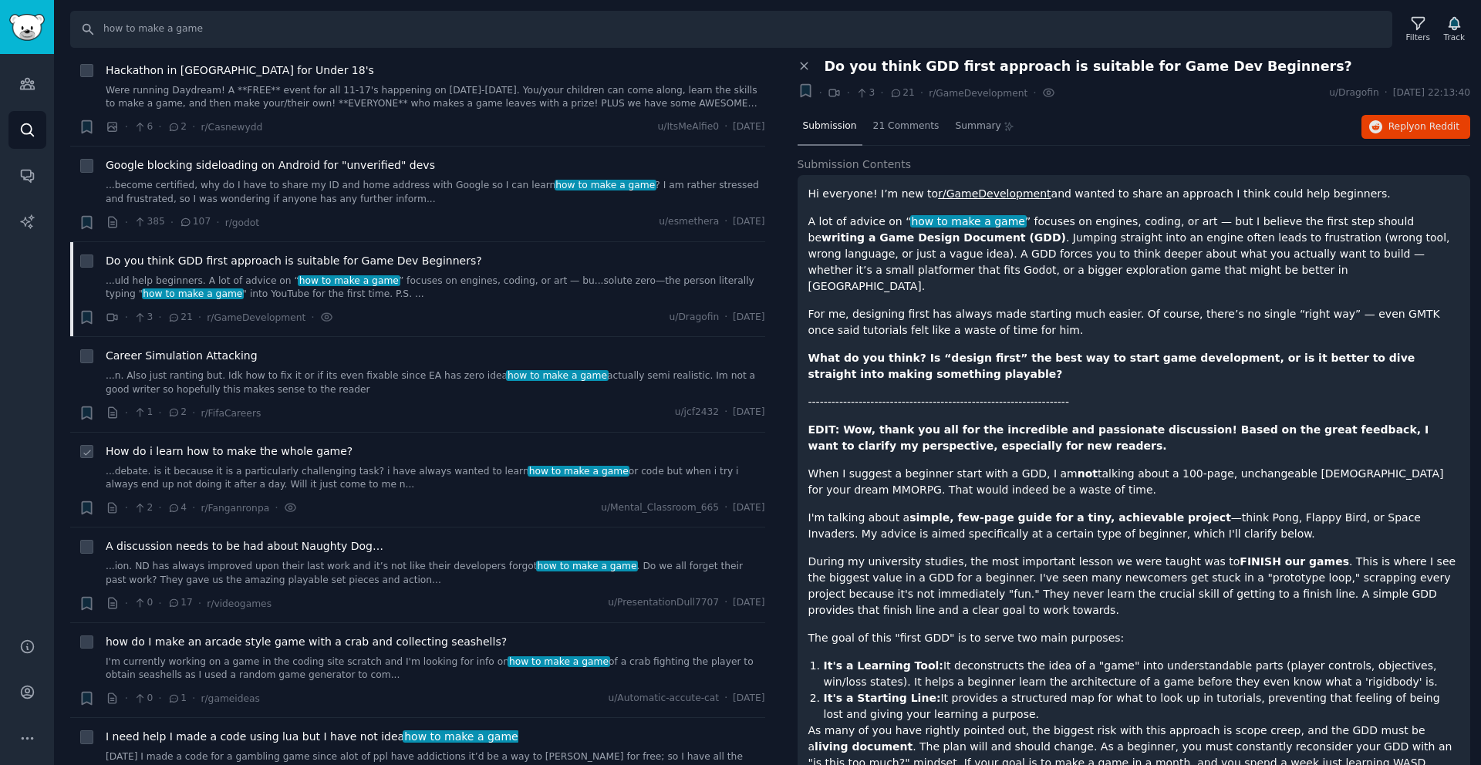
click at [420, 450] on div "How do i learn how to make the whole game?" at bounding box center [436, 452] width 660 height 16
click at [324, 433] on li "+ How do i learn how to make the whole game? ...debate. is it because it is a p…" at bounding box center [417, 480] width 695 height 95
click at [324, 452] on span "How do i learn how to make the whole game?" at bounding box center [229, 452] width 247 height 16
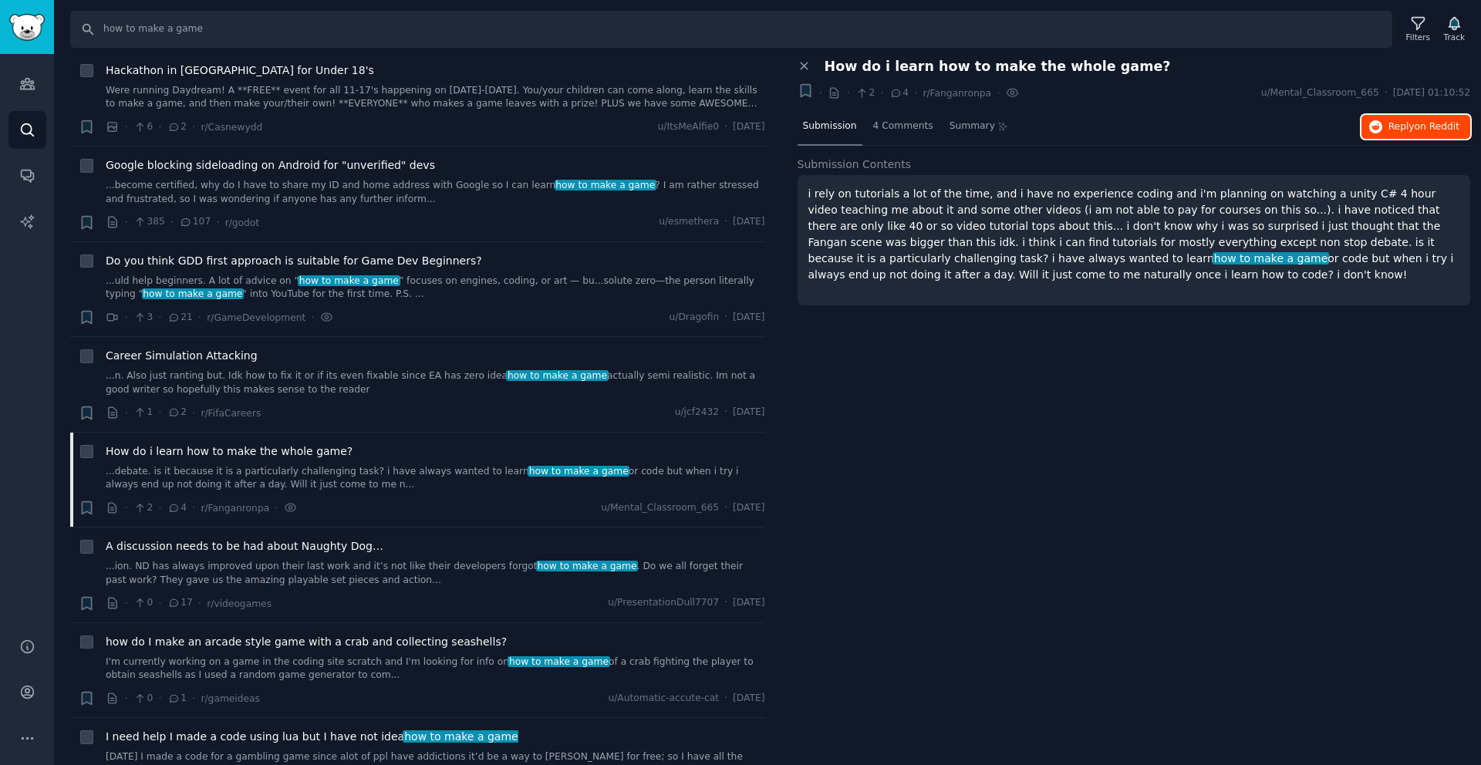
click at [1430, 125] on span "on Reddit" at bounding box center [1437, 126] width 45 height 11
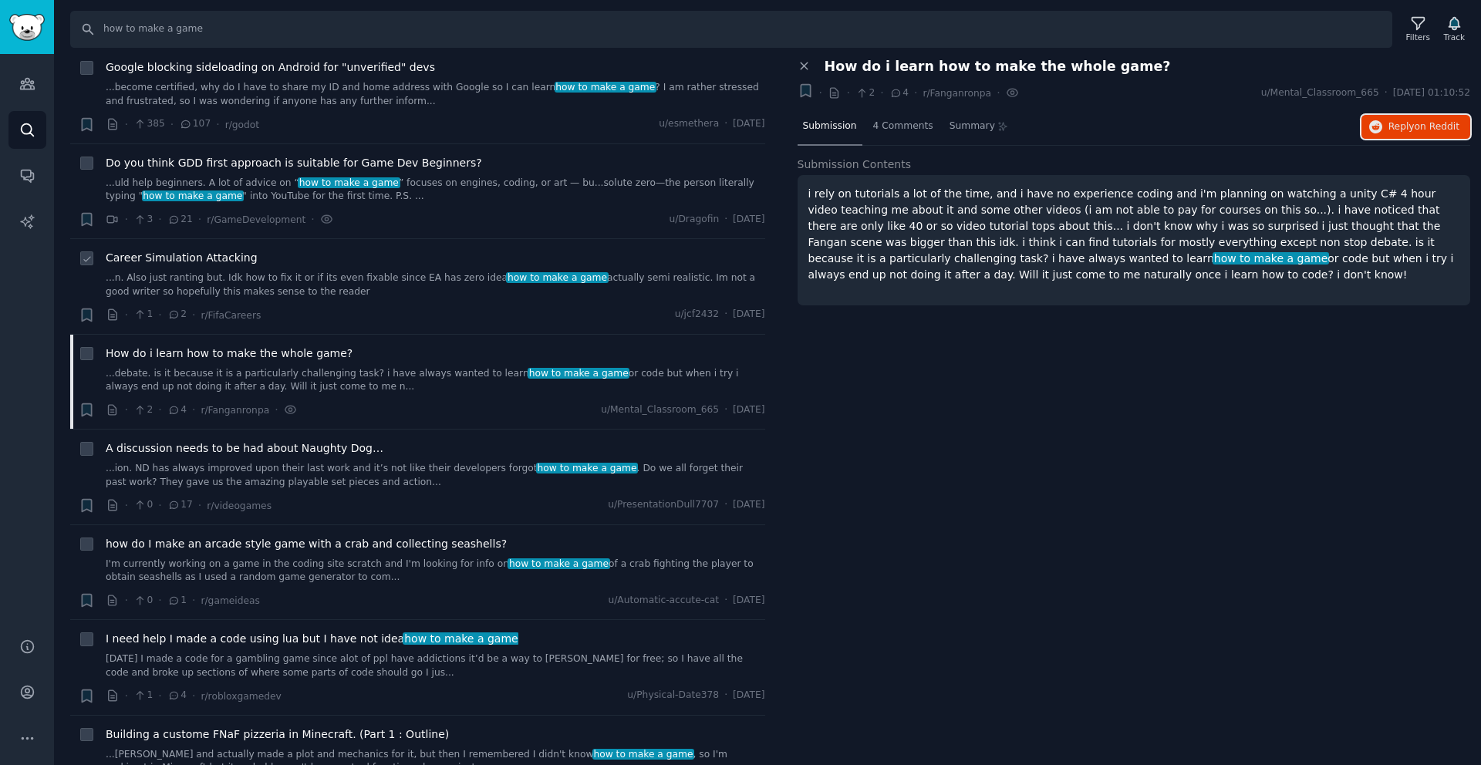
scroll to position [1441, 0]
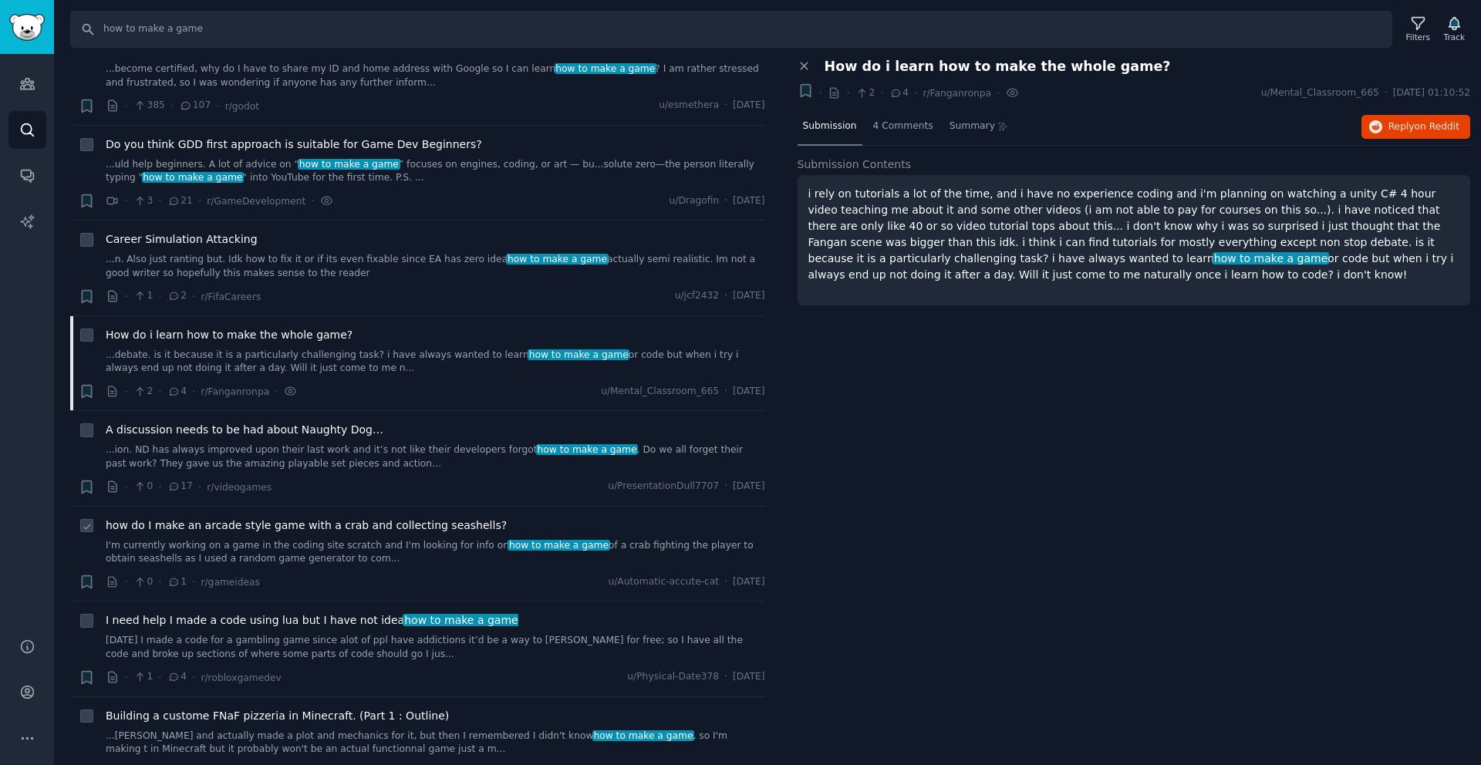
click at [292, 529] on span "how do I make an arcade style game with a crab and collecting seashells?" at bounding box center [306, 526] width 401 height 16
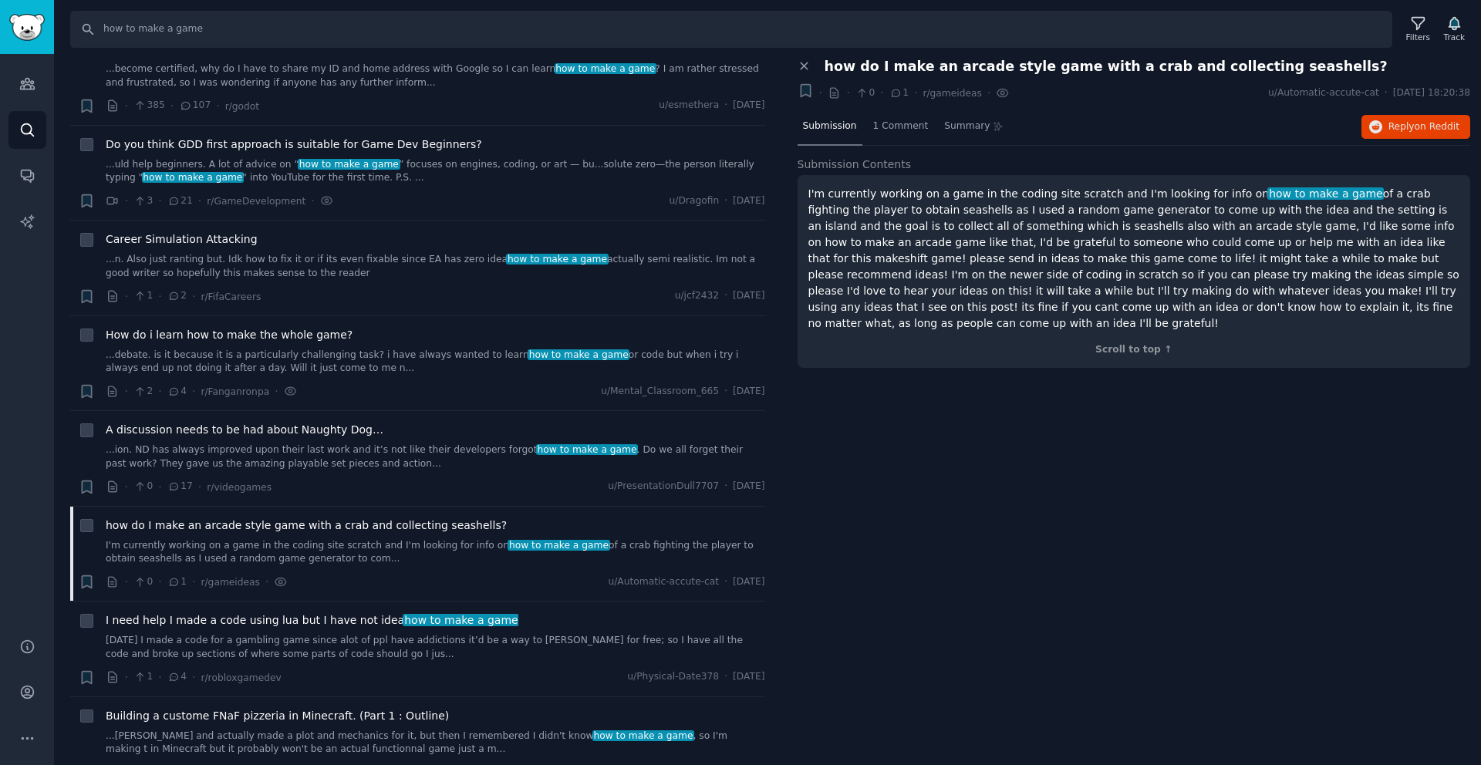
click at [1121, 223] on p "I'm currently working on a game in the coding site scratch and I'm looking for …" at bounding box center [1134, 259] width 652 height 146
click at [1405, 139] on div "Submission 1 Comment Summary Reply on Reddit" at bounding box center [1134, 127] width 673 height 37
click at [1406, 138] on div "Submission 1 Comment Summary Reply on Reddit" at bounding box center [1134, 127] width 673 height 37
click at [1408, 124] on span "Reply on Reddit" at bounding box center [1424, 127] width 71 height 14
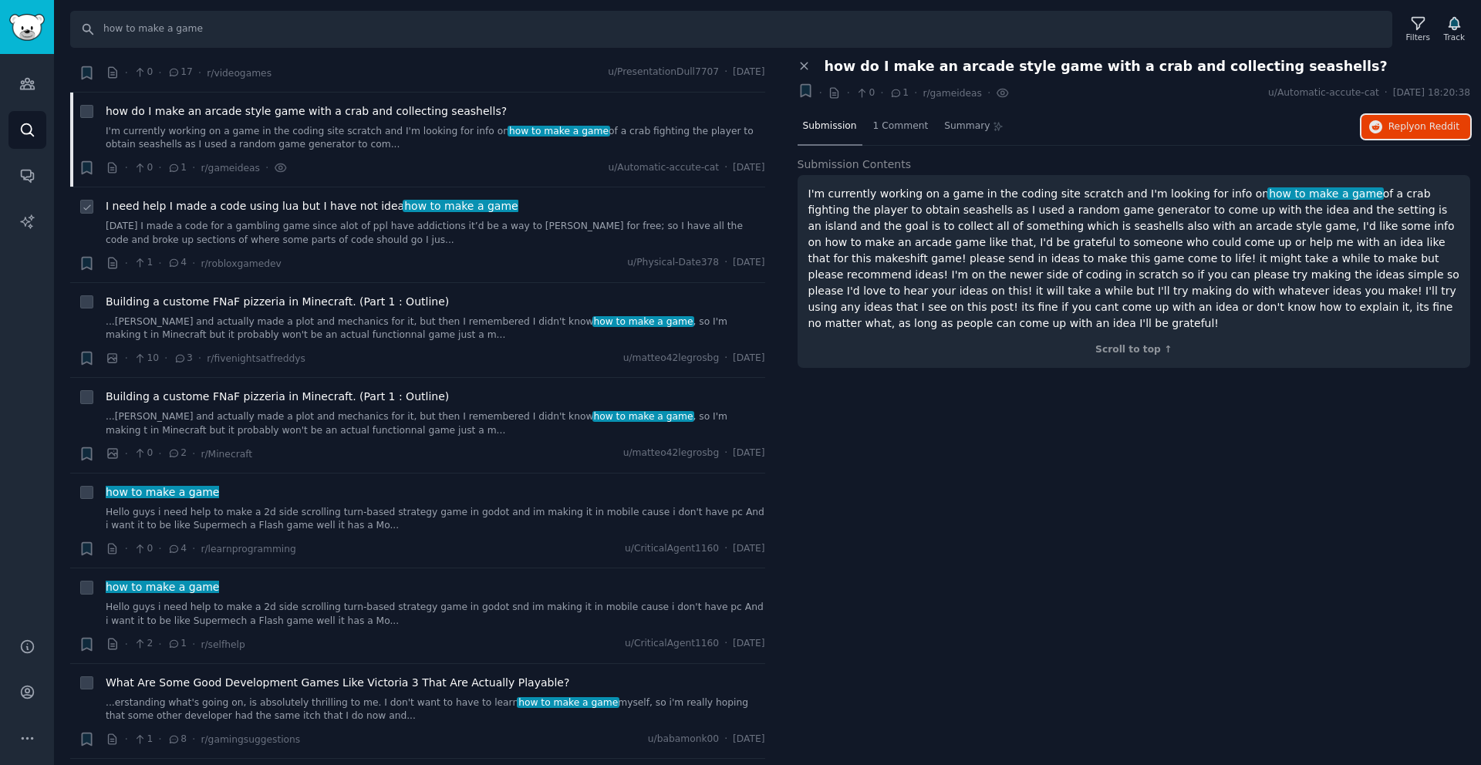
scroll to position [1856, 0]
click at [392, 621] on link "Hello guys i need help to make a 2d side scrolling turn-based strategy game in …" at bounding box center [436, 613] width 660 height 27
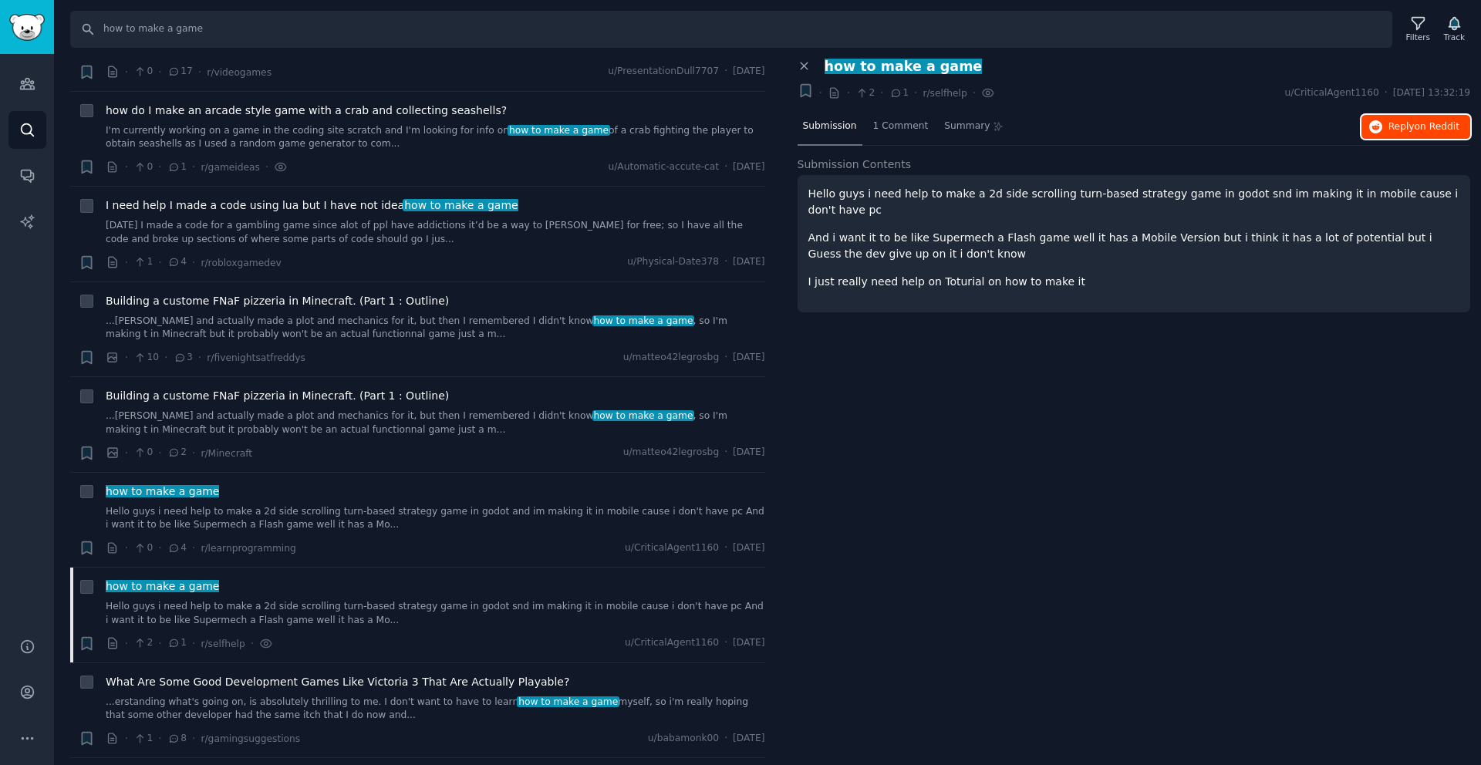
click at [1386, 124] on button "Reply on Reddit" at bounding box center [1416, 127] width 109 height 25
click at [263, 531] on link "Hello guys i need help to make a 2d side scrolling turn-based strategy game in …" at bounding box center [436, 518] width 660 height 27
click at [265, 521] on link "Hello guys i need help to make a 2d side scrolling turn-based strategy game in …" at bounding box center [436, 518] width 660 height 27
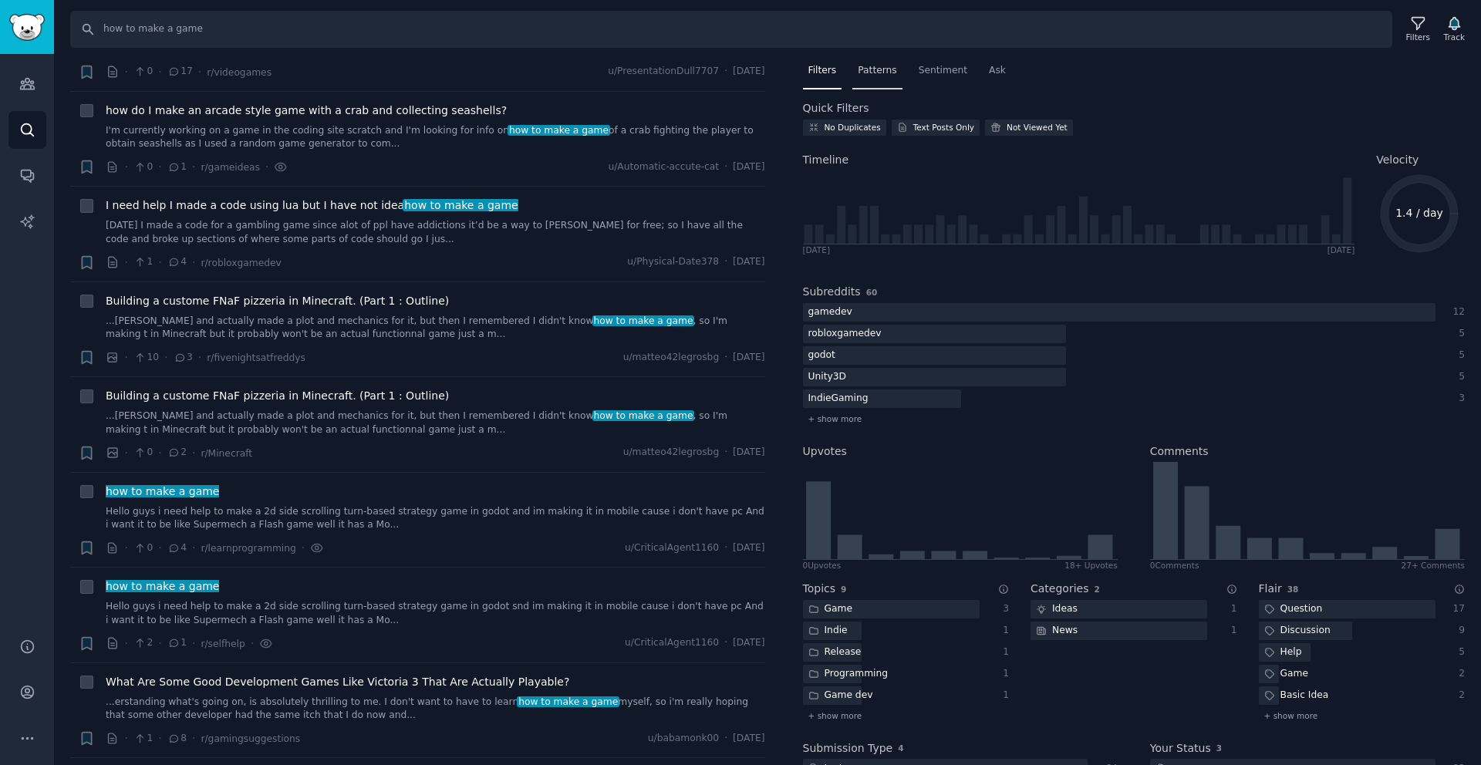
click at [889, 83] on div "Patterns" at bounding box center [876, 75] width 49 height 32
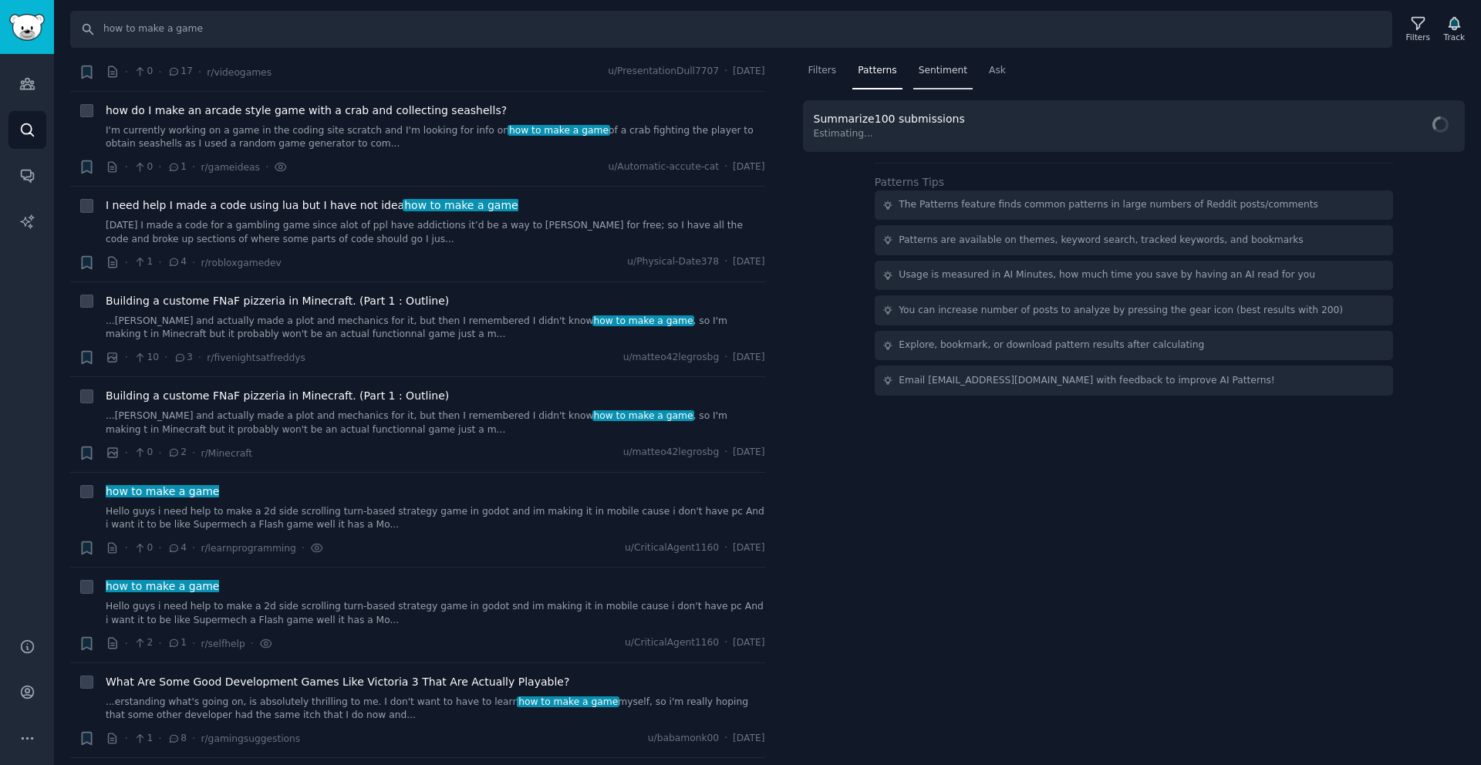
click at [936, 73] on span "Sentiment" at bounding box center [943, 71] width 49 height 14
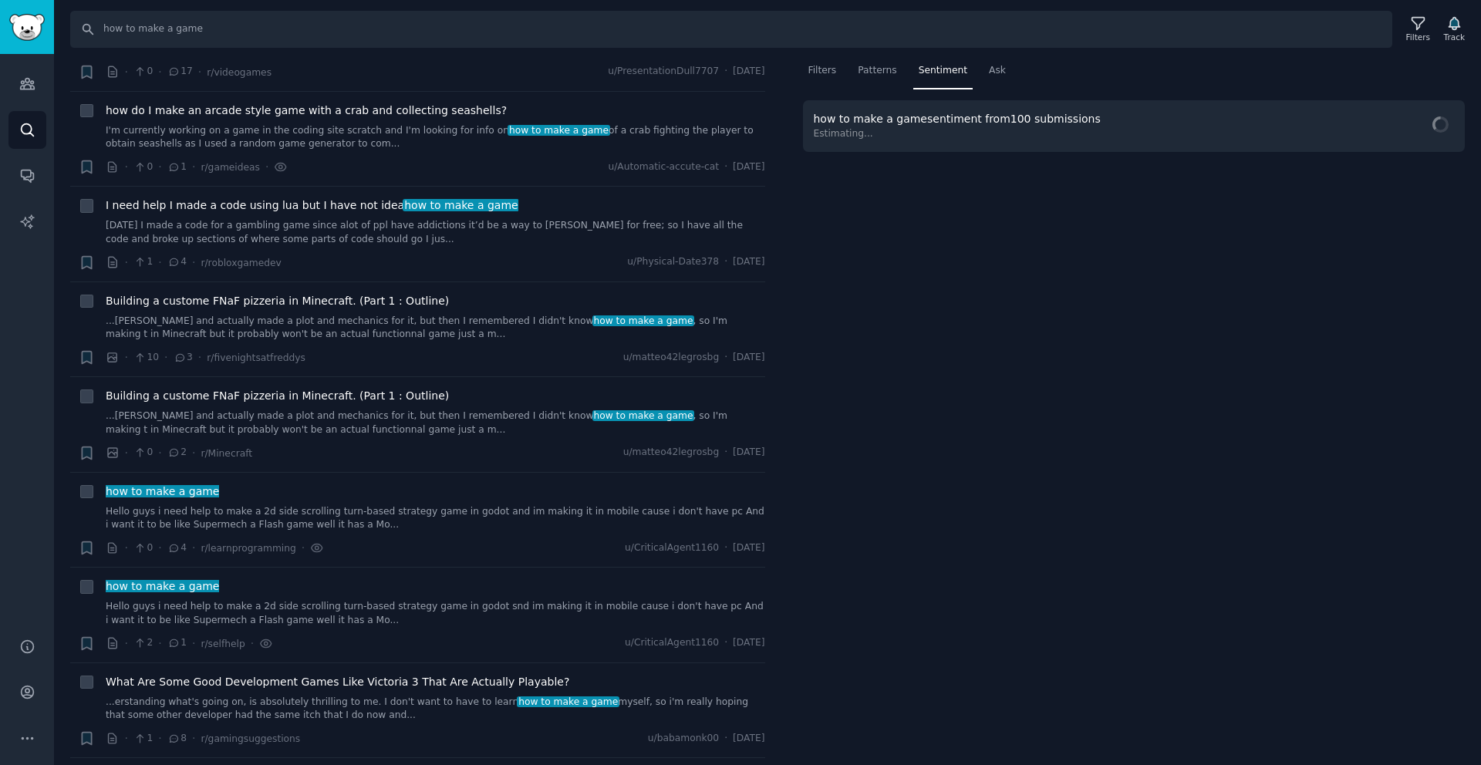
click at [849, 87] on nav "Filters Patterns Sentiment Ask" at bounding box center [1134, 75] width 663 height 32
click at [838, 80] on div "Filters" at bounding box center [822, 75] width 39 height 32
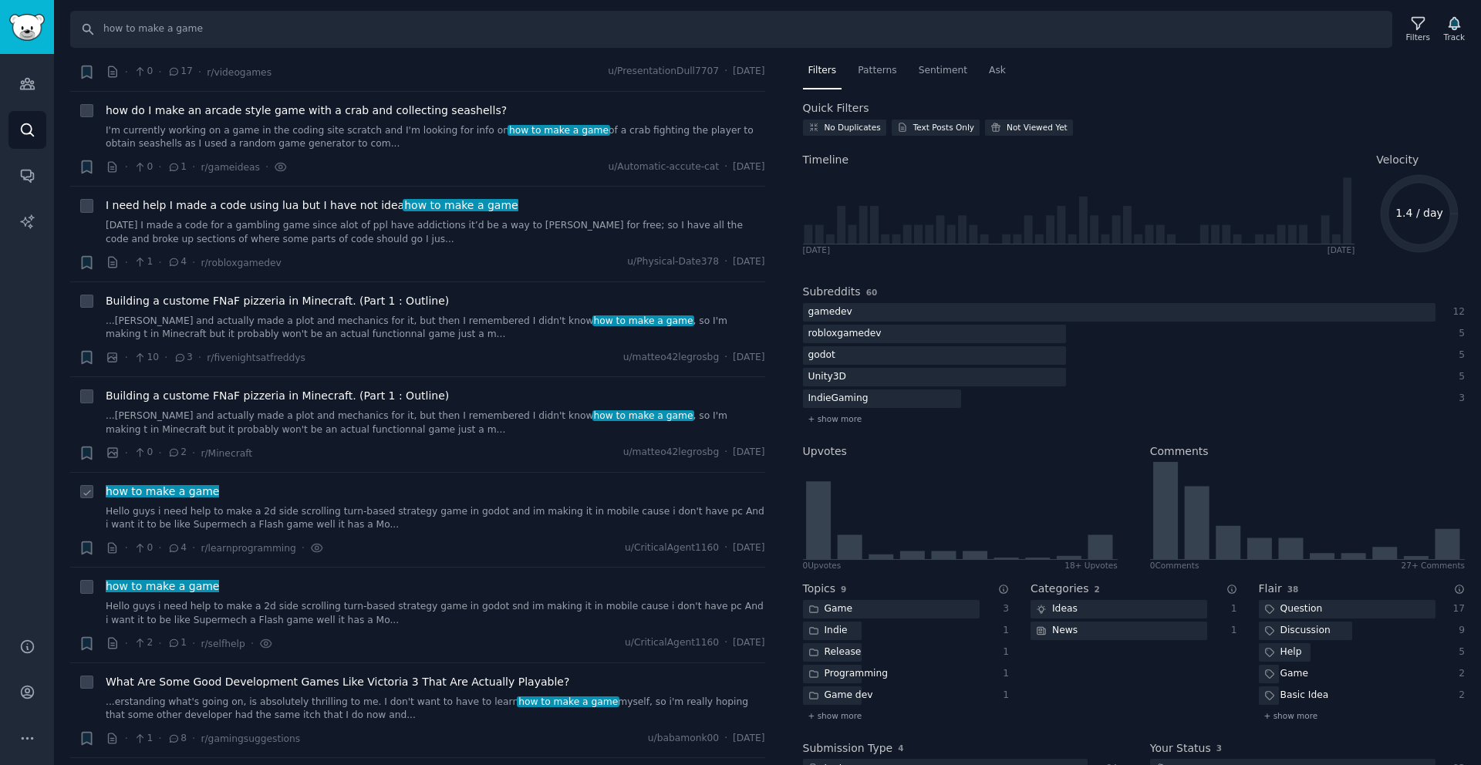
click at [299, 501] on div "how to make a game Hello guys i need help to make a 2d side scrolling turn-base…" at bounding box center [436, 508] width 660 height 49
click at [312, 513] on link "Hello guys i need help to make a 2d side scrolling turn-based strategy game in …" at bounding box center [436, 518] width 660 height 27
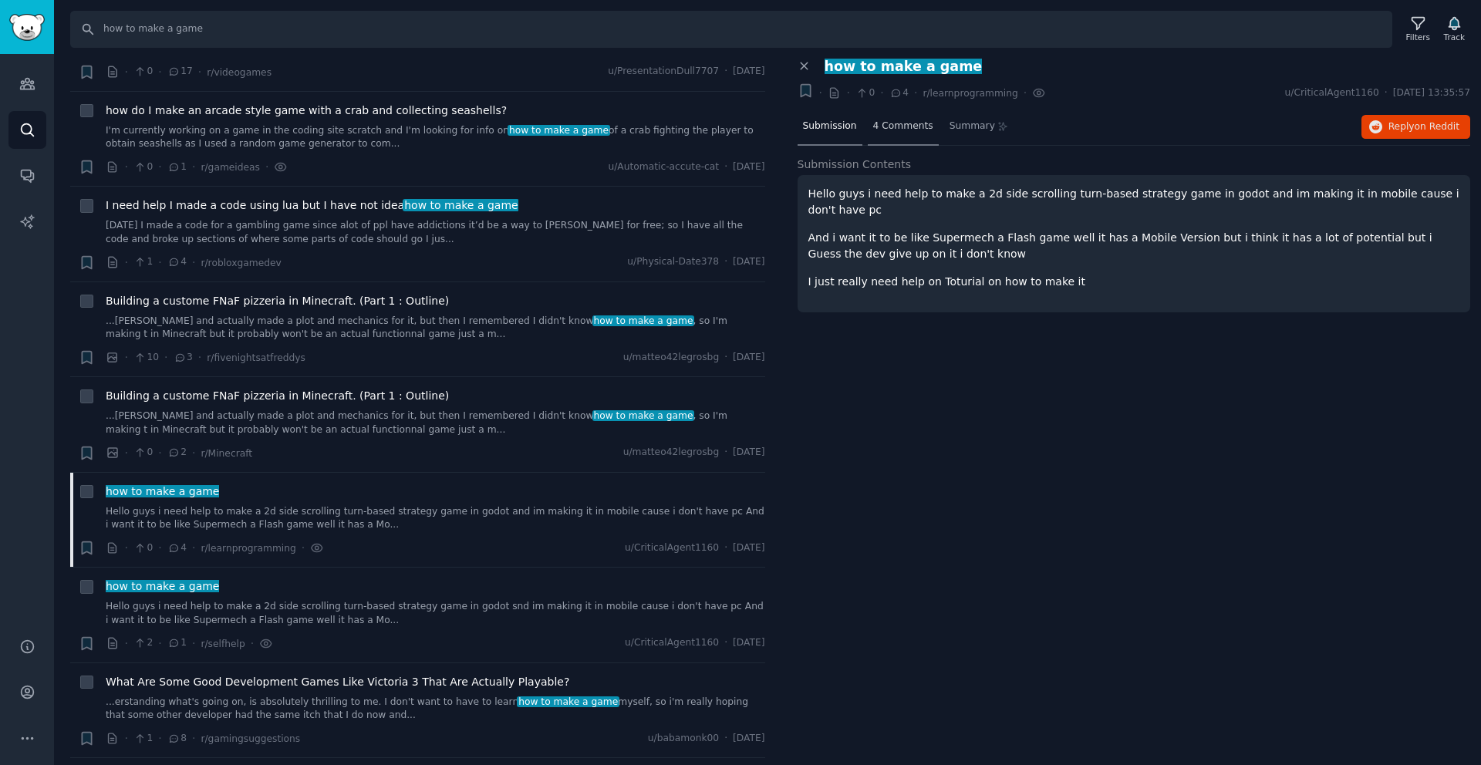
click at [890, 132] on span "4 Comments" at bounding box center [903, 127] width 60 height 14
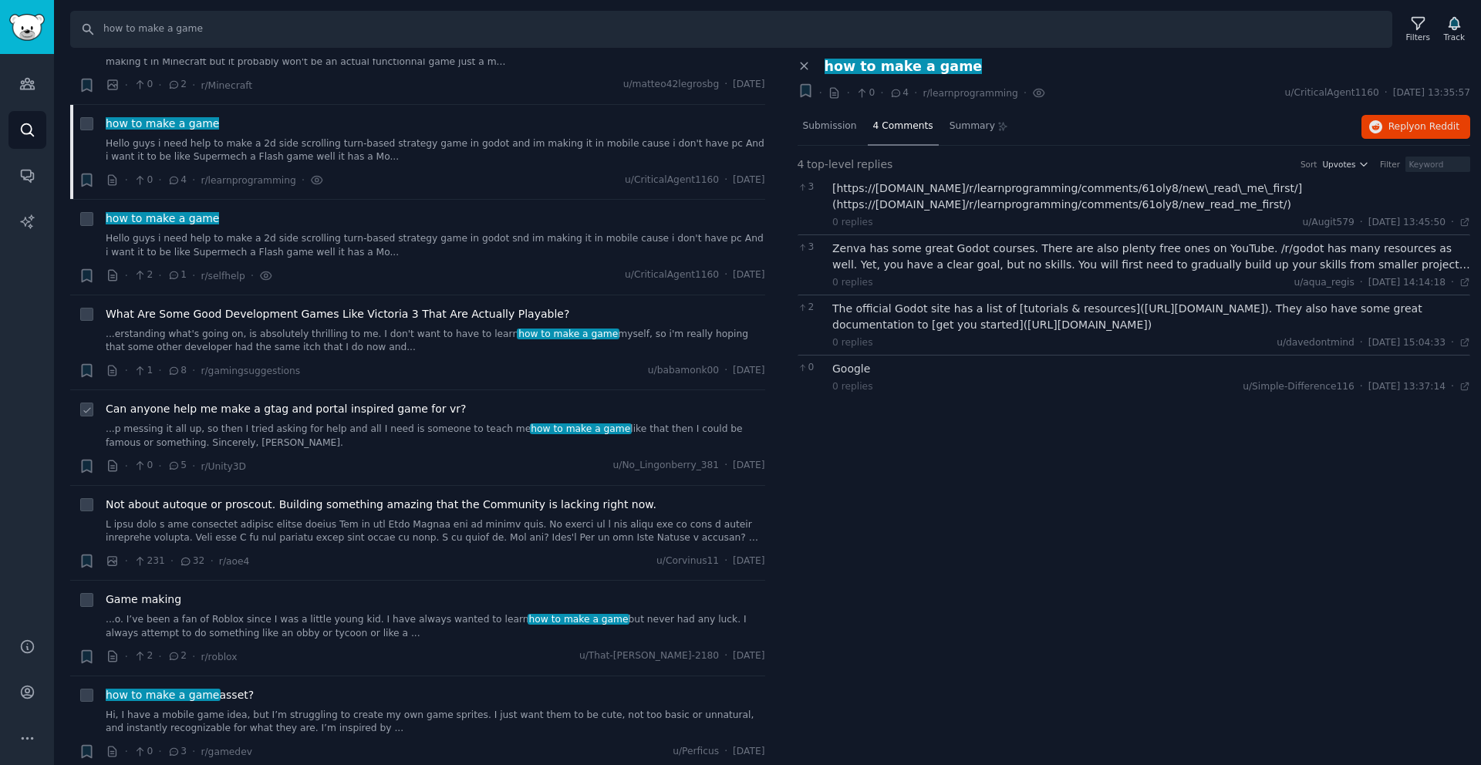
scroll to position [2362, 0]
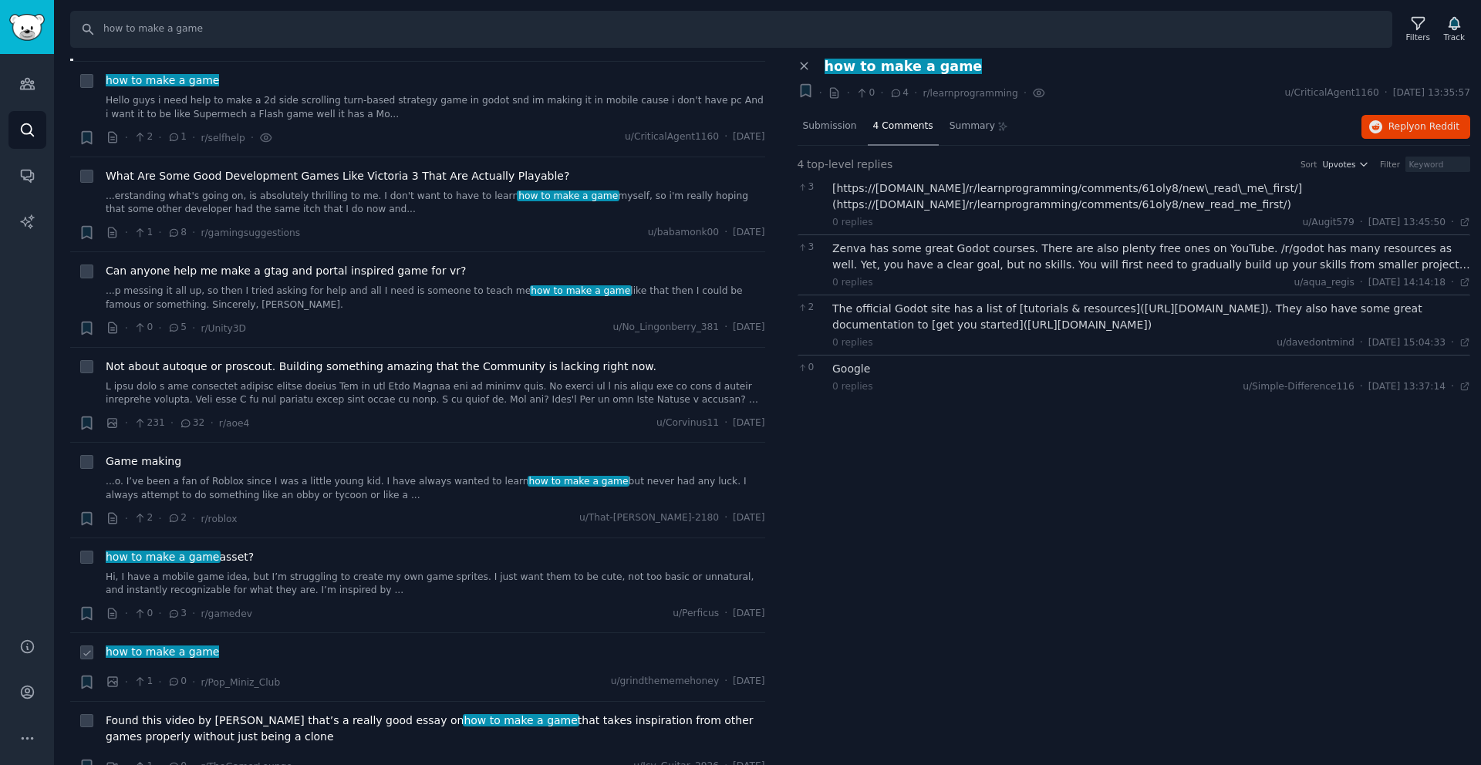
click at [341, 656] on div "how to make a game" at bounding box center [436, 652] width 660 height 16
click at [167, 651] on span "how to make a game" at bounding box center [162, 652] width 116 height 12
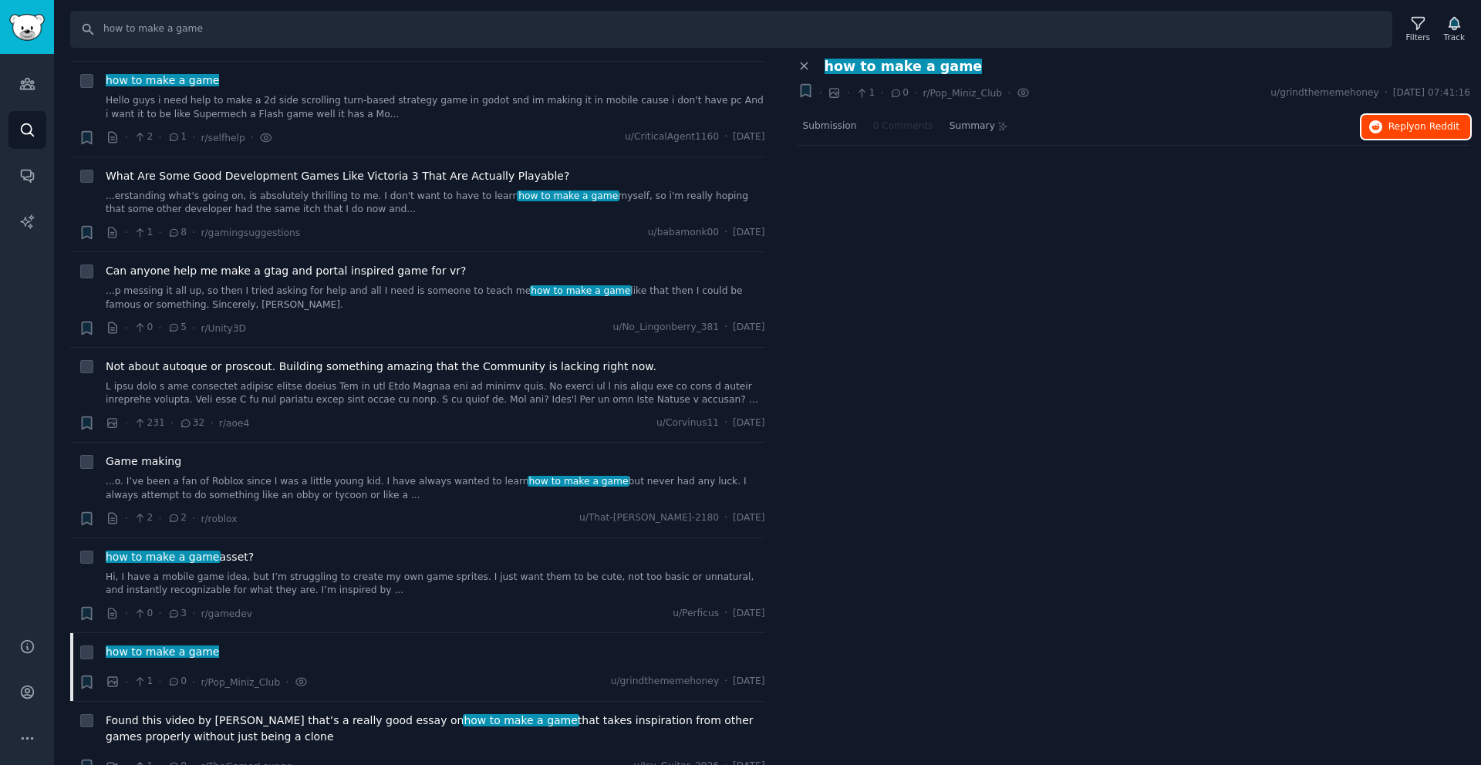
click at [1449, 124] on span "on Reddit" at bounding box center [1437, 126] width 45 height 11
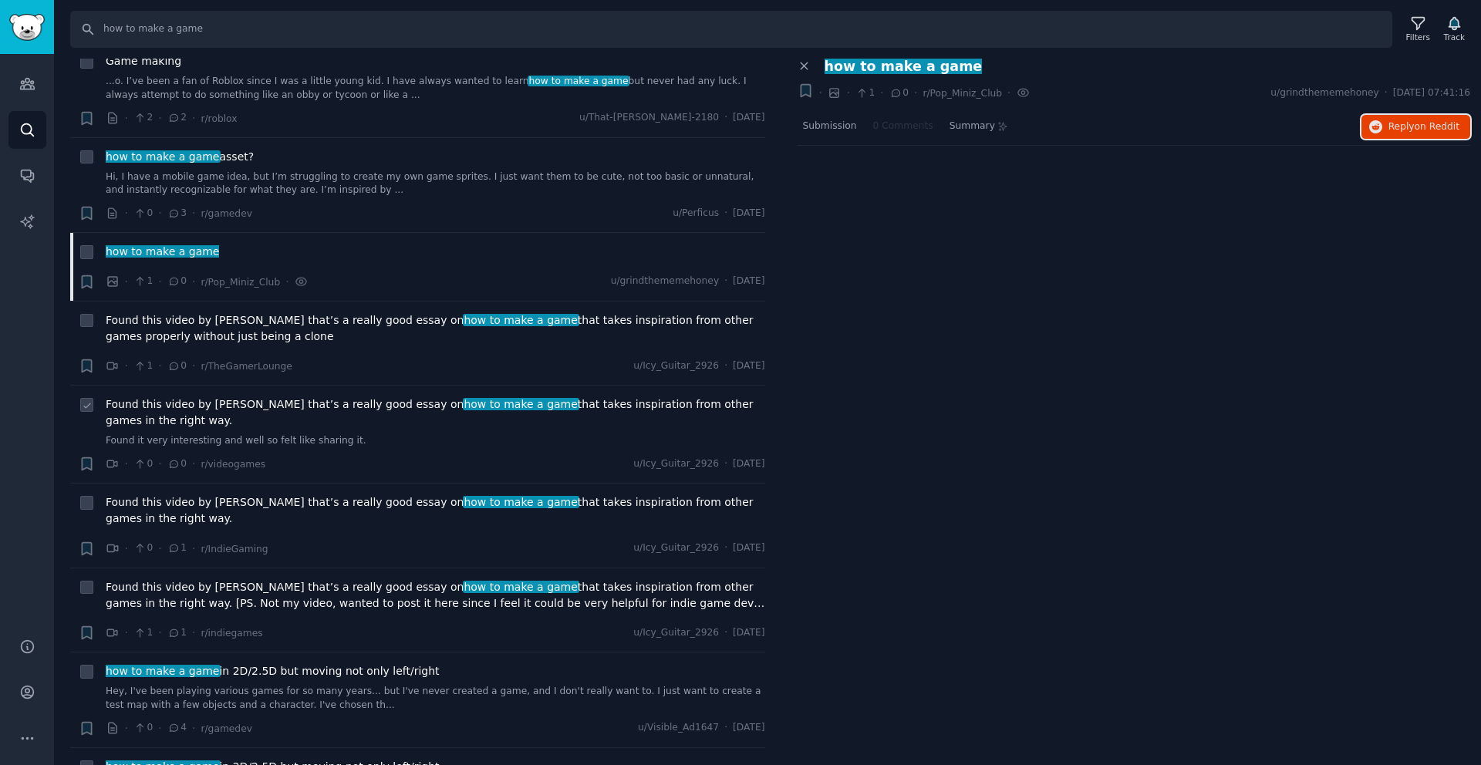
scroll to position [2880, 0]
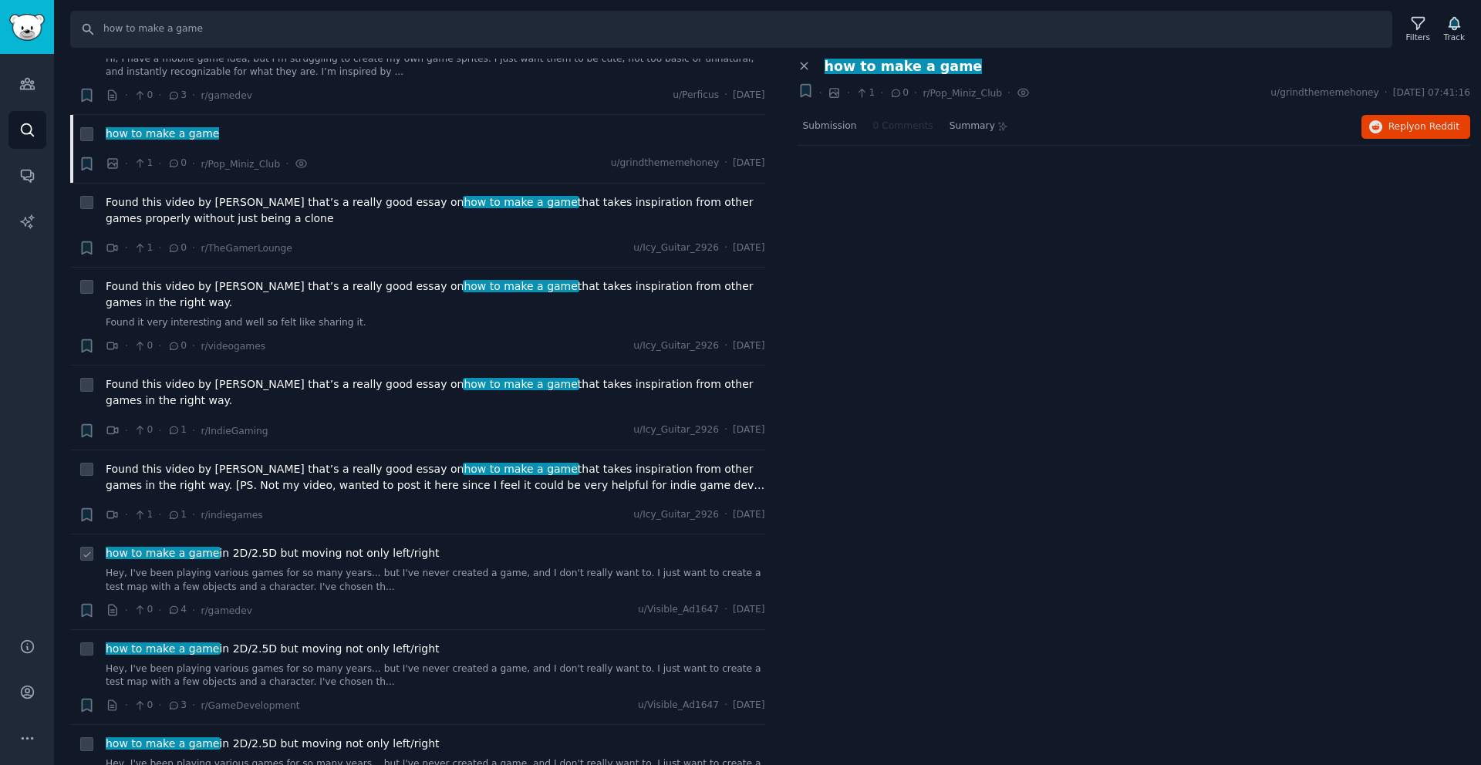
click at [392, 557] on span "how to make a game in 2D/2.5D but moving not only left/right" at bounding box center [273, 553] width 334 height 16
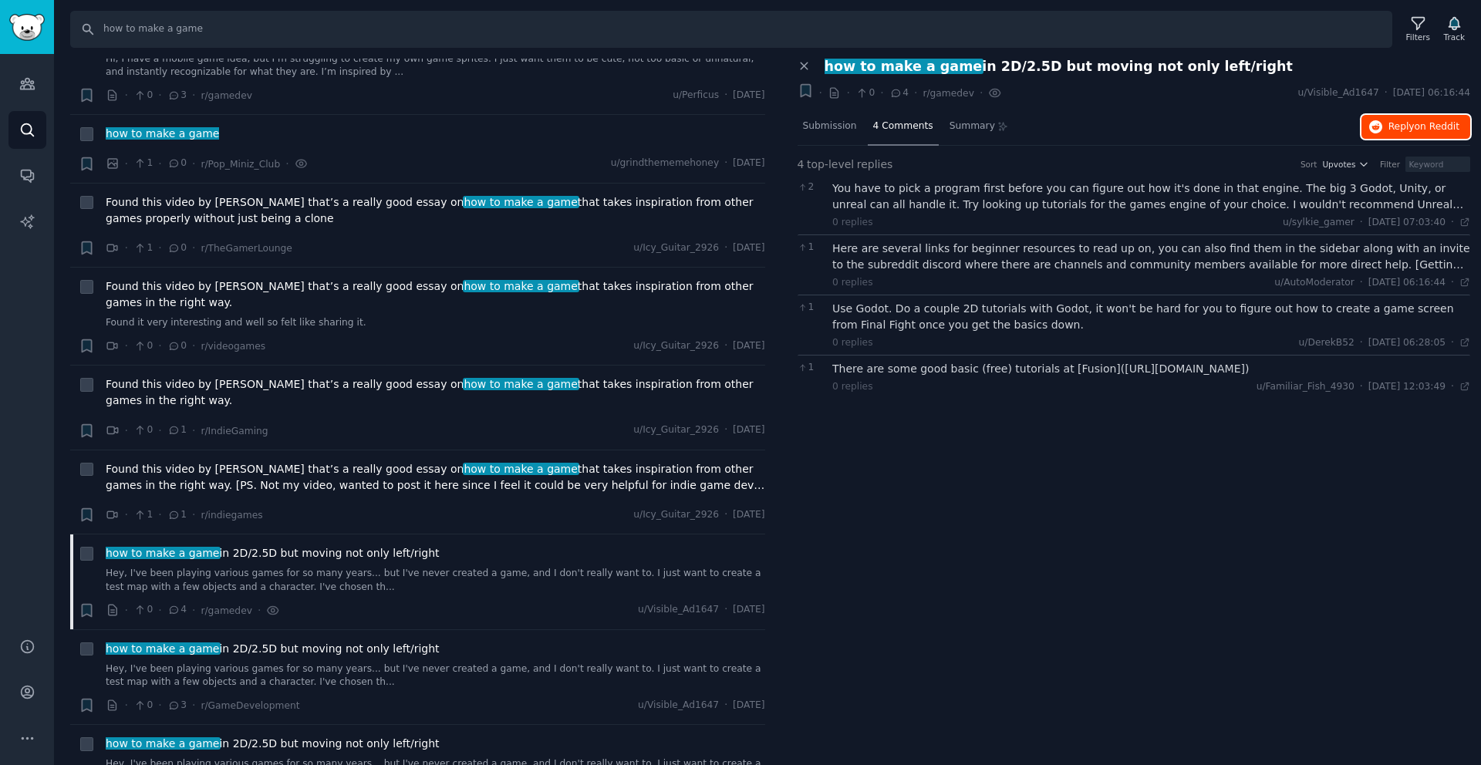
click at [1405, 128] on span "Reply on Reddit" at bounding box center [1424, 127] width 71 height 14
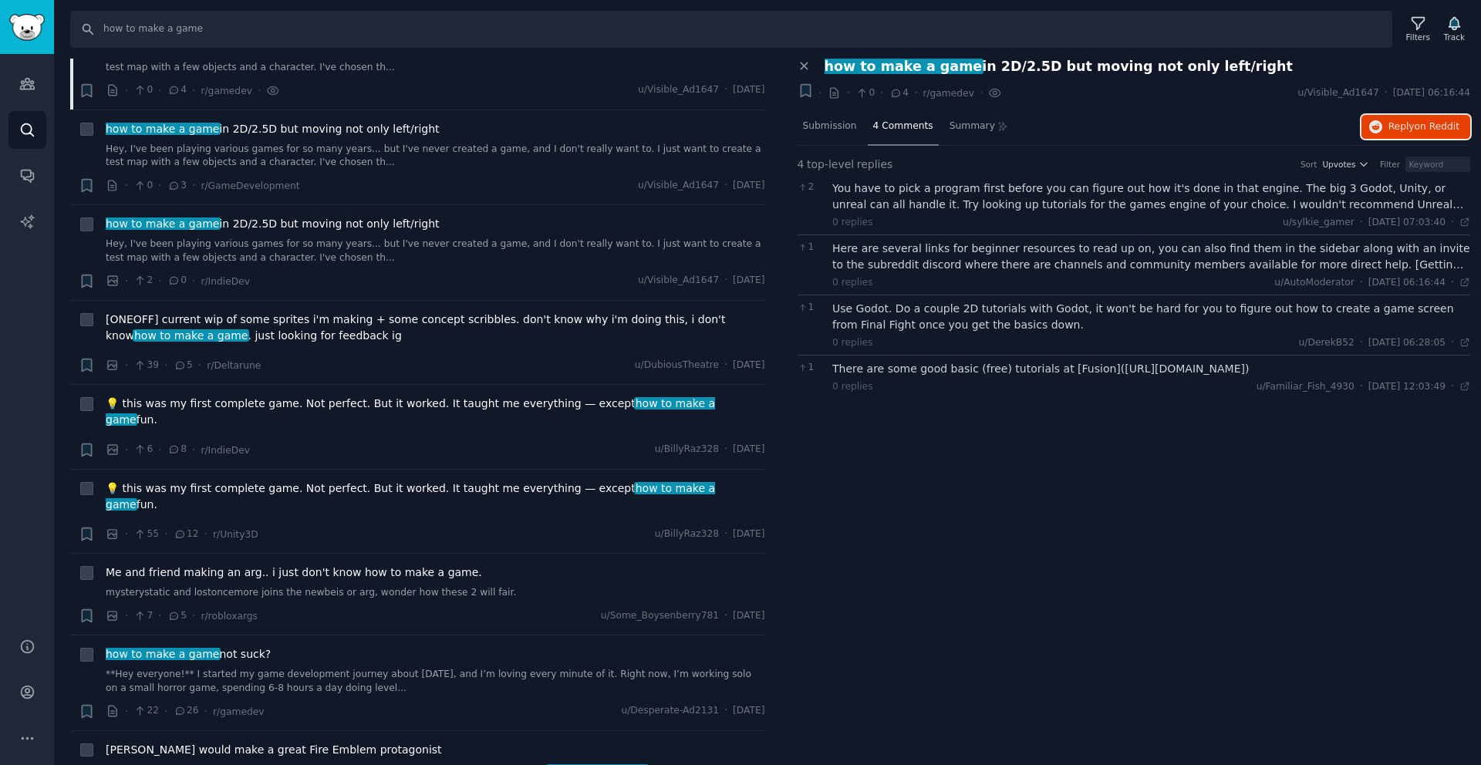
scroll to position [3403, 0]
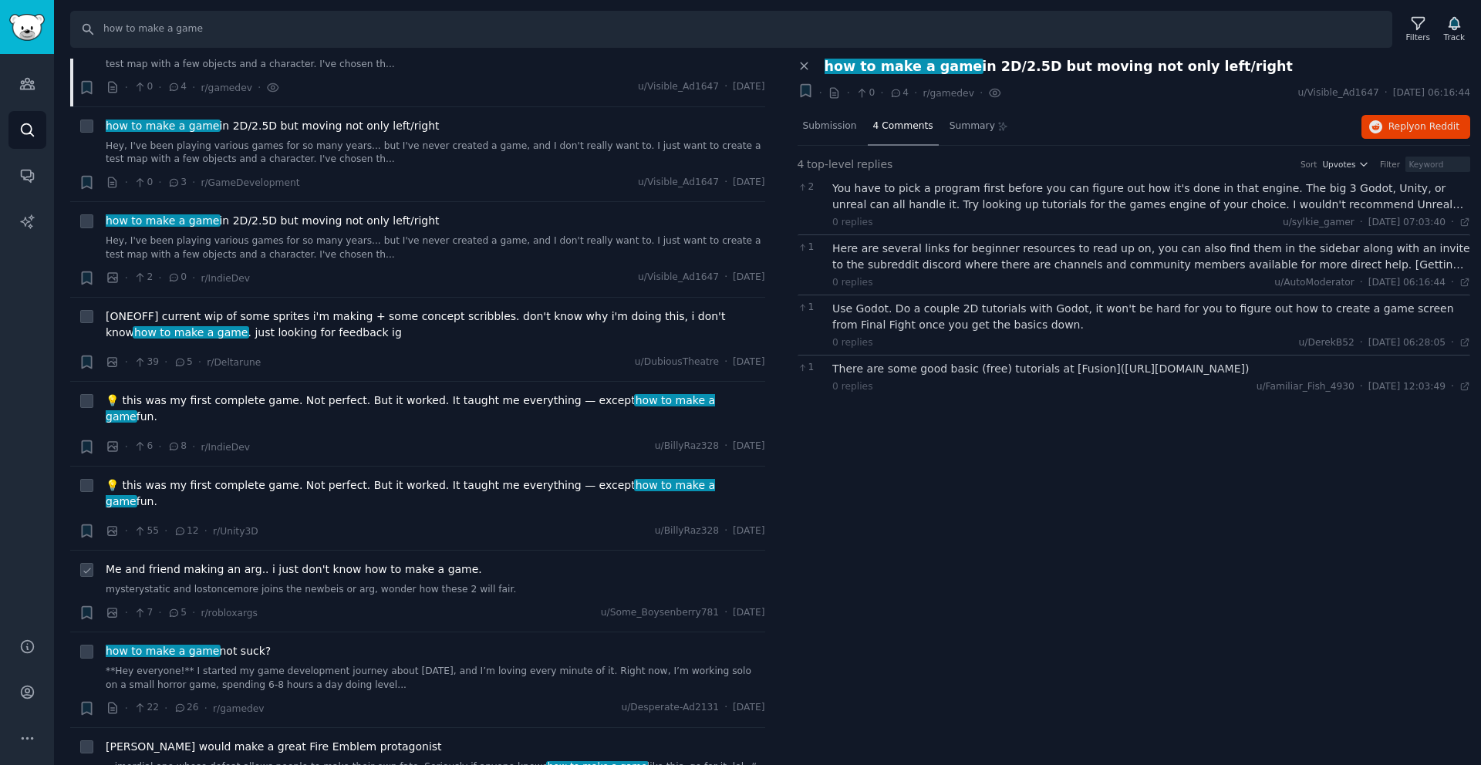
click at [406, 566] on div "Me and friend making an arg.. i just don't know how to make a game. mysterystat…" at bounding box center [436, 591] width 660 height 59
click at [401, 562] on span "Me and friend making an arg.. i just don't know how to make a game." at bounding box center [294, 570] width 376 height 16
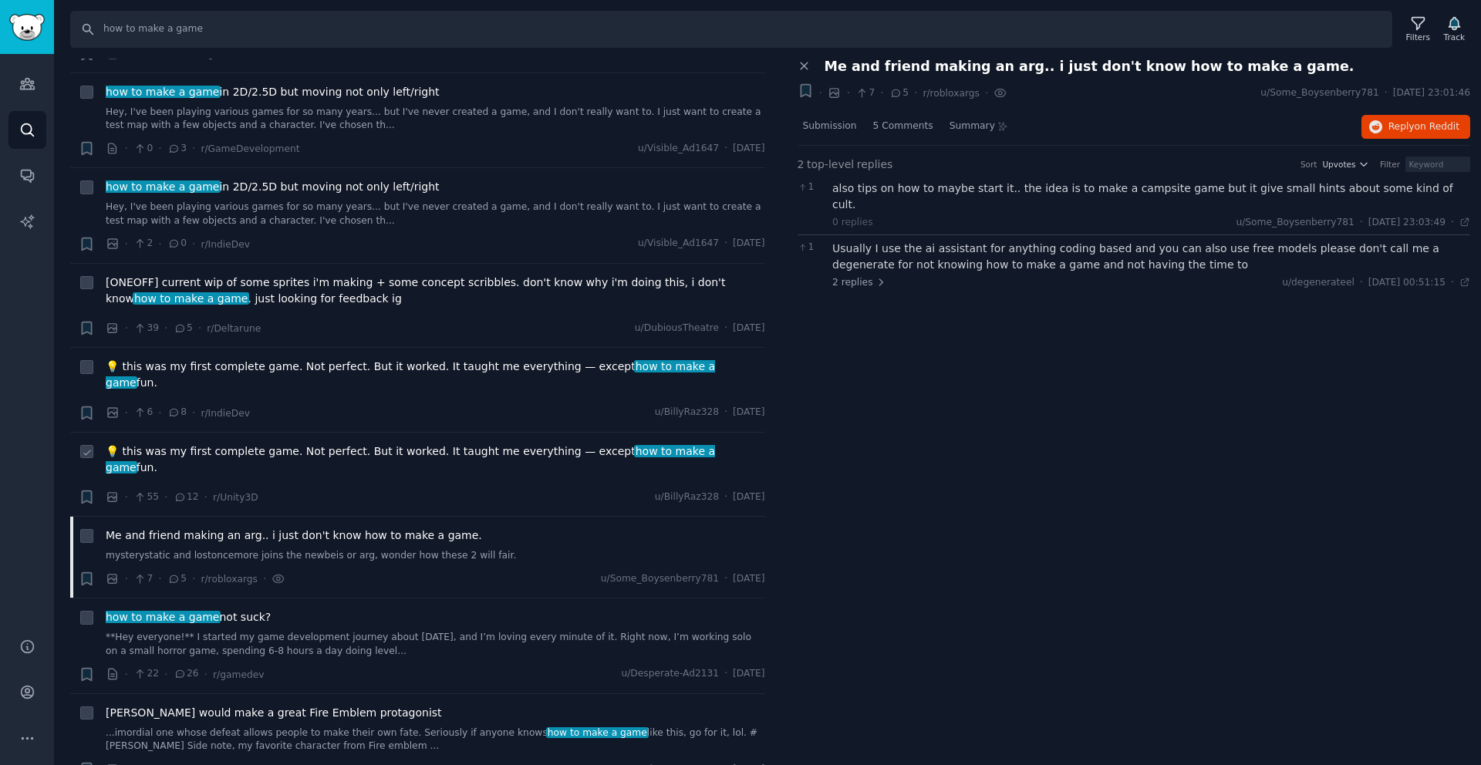
scroll to position [3542, 0]
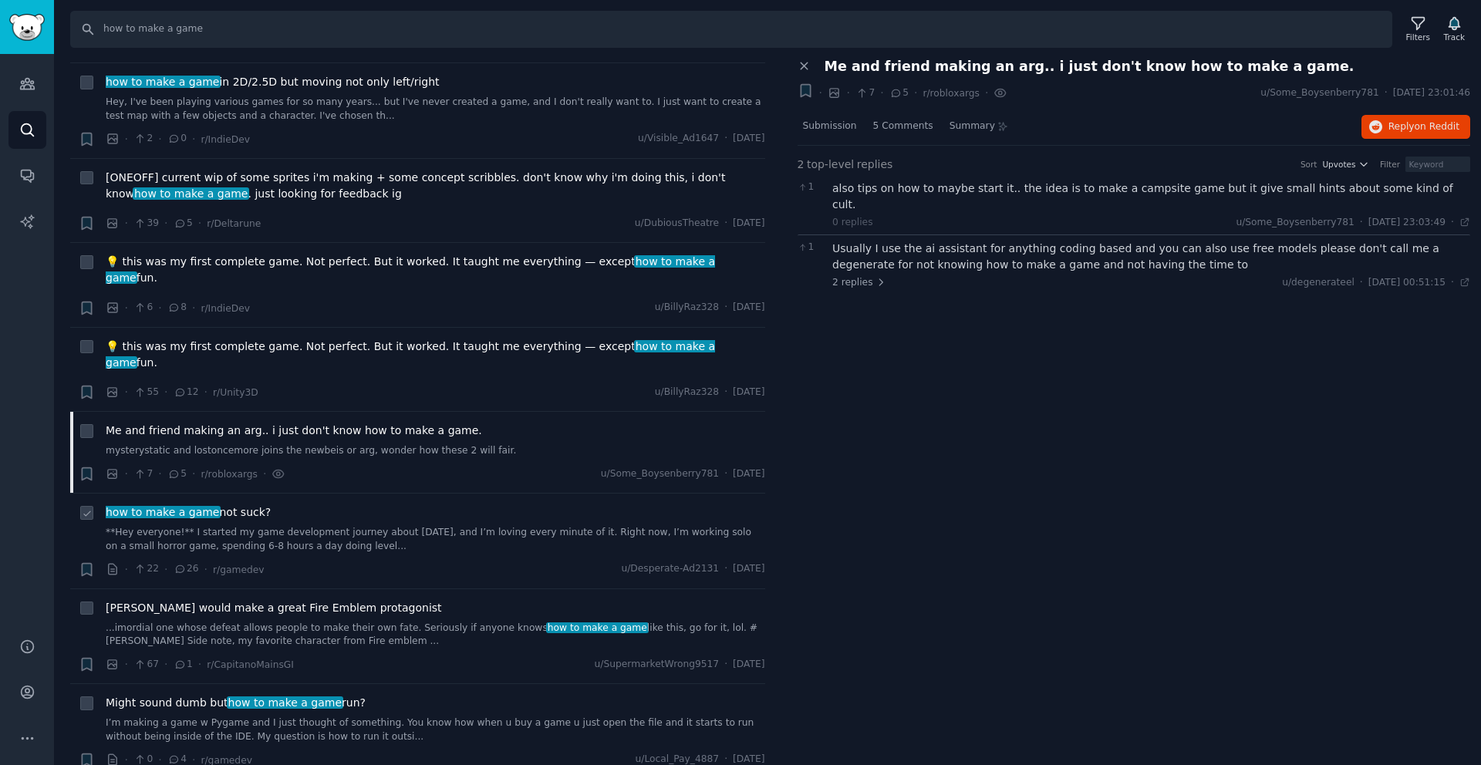
click at [394, 505] on div "how to make a game not suck? **Hey everyone!** I started my game development jo…" at bounding box center [436, 529] width 660 height 49
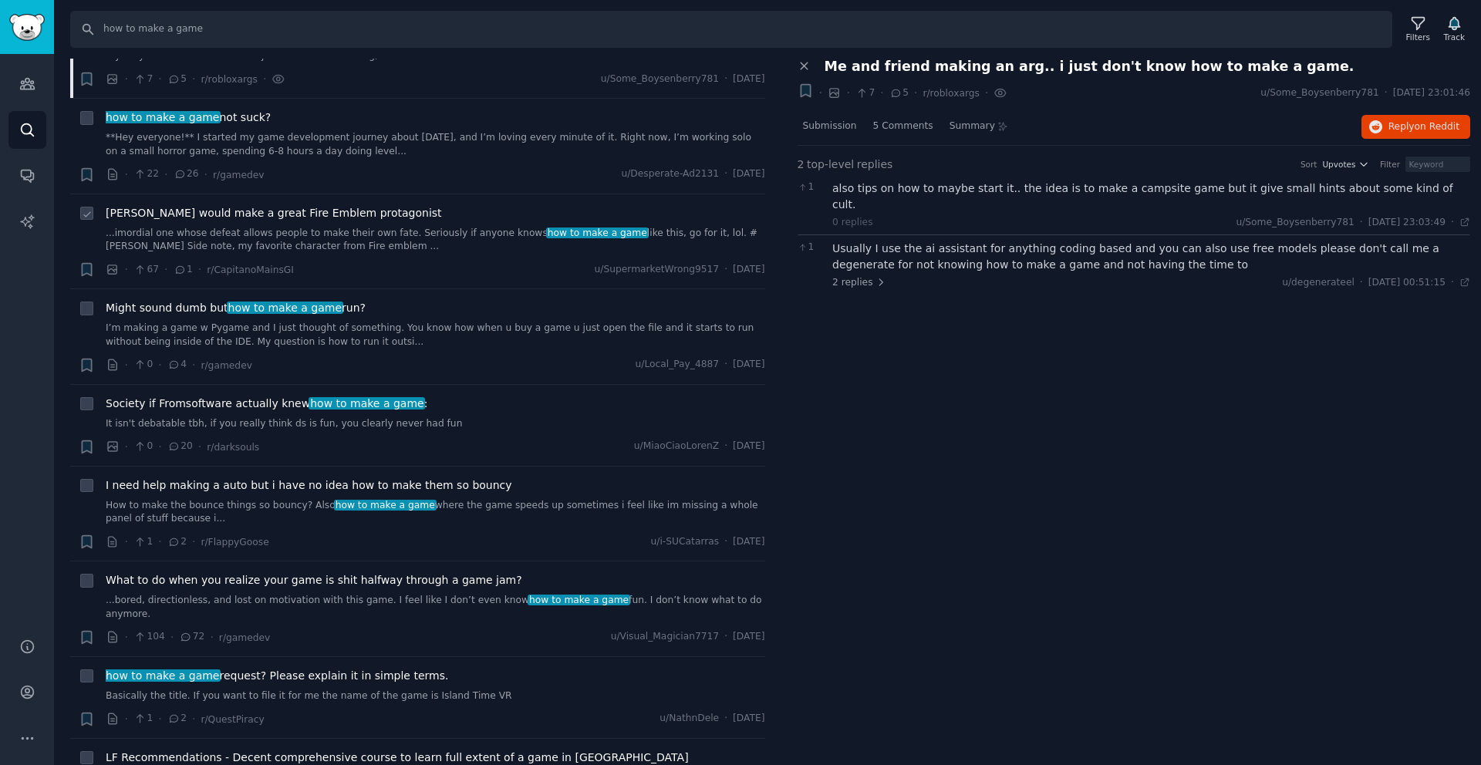
scroll to position [3953, 0]
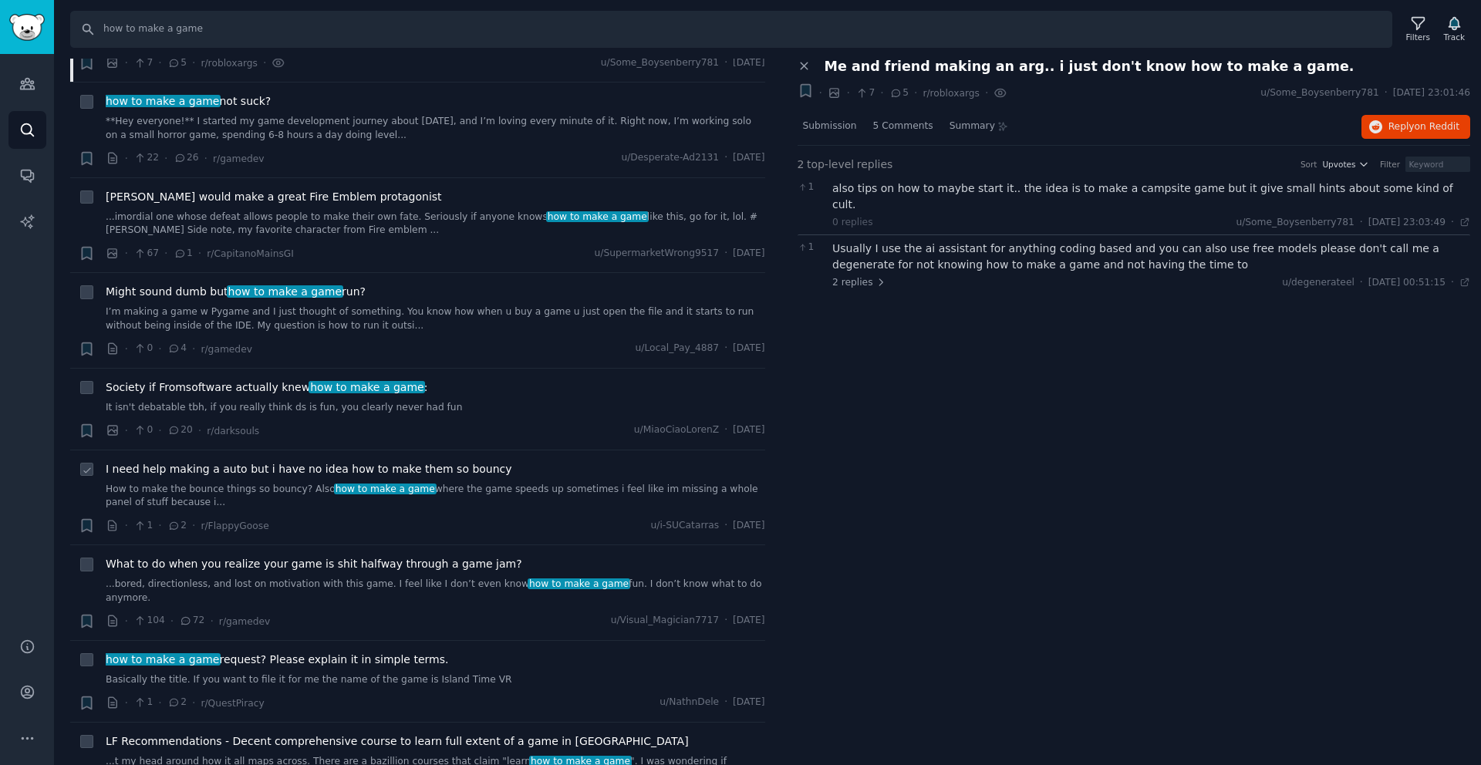
click at [257, 461] on span "I need help making a auto but i have no idea how to make them so bouncy" at bounding box center [309, 469] width 407 height 16
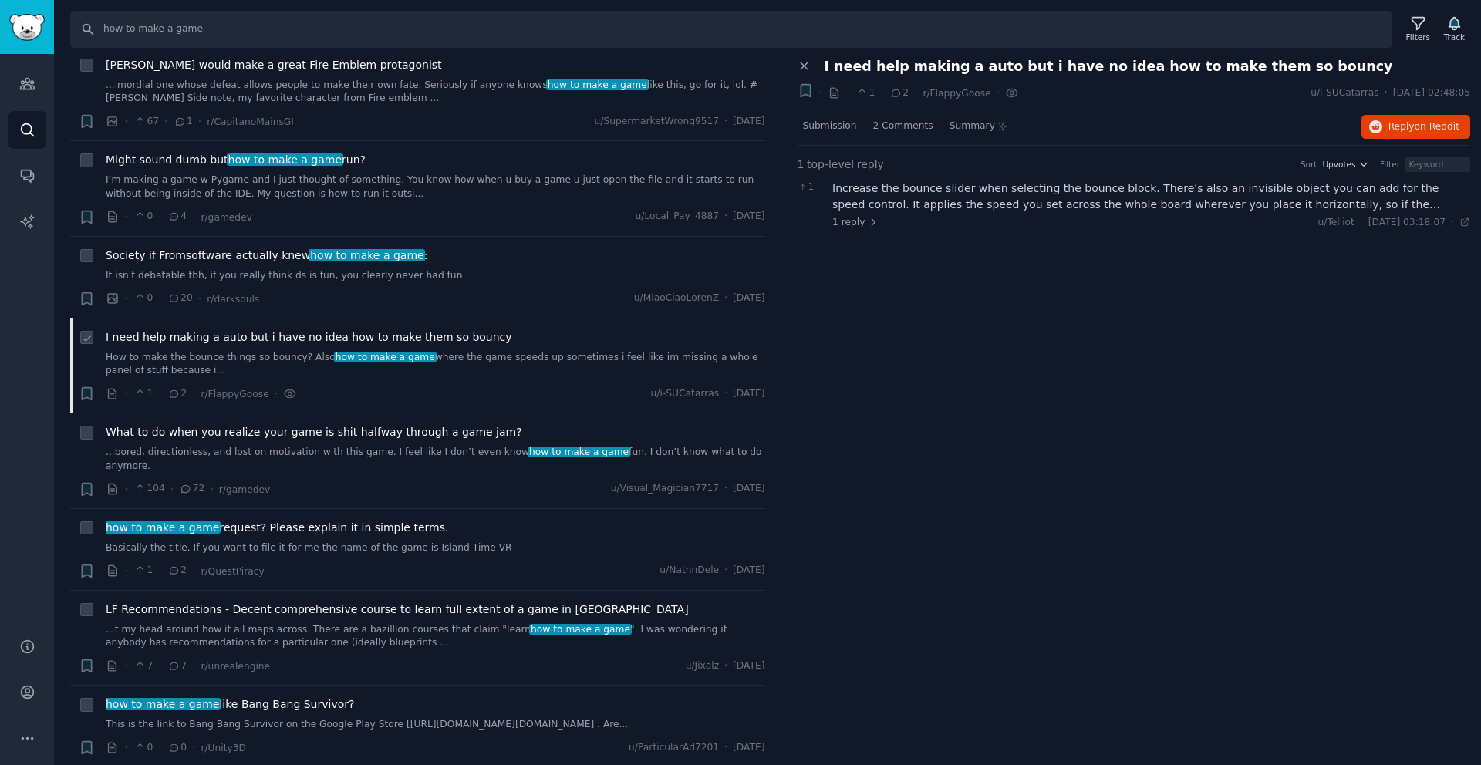
scroll to position [4218, 0]
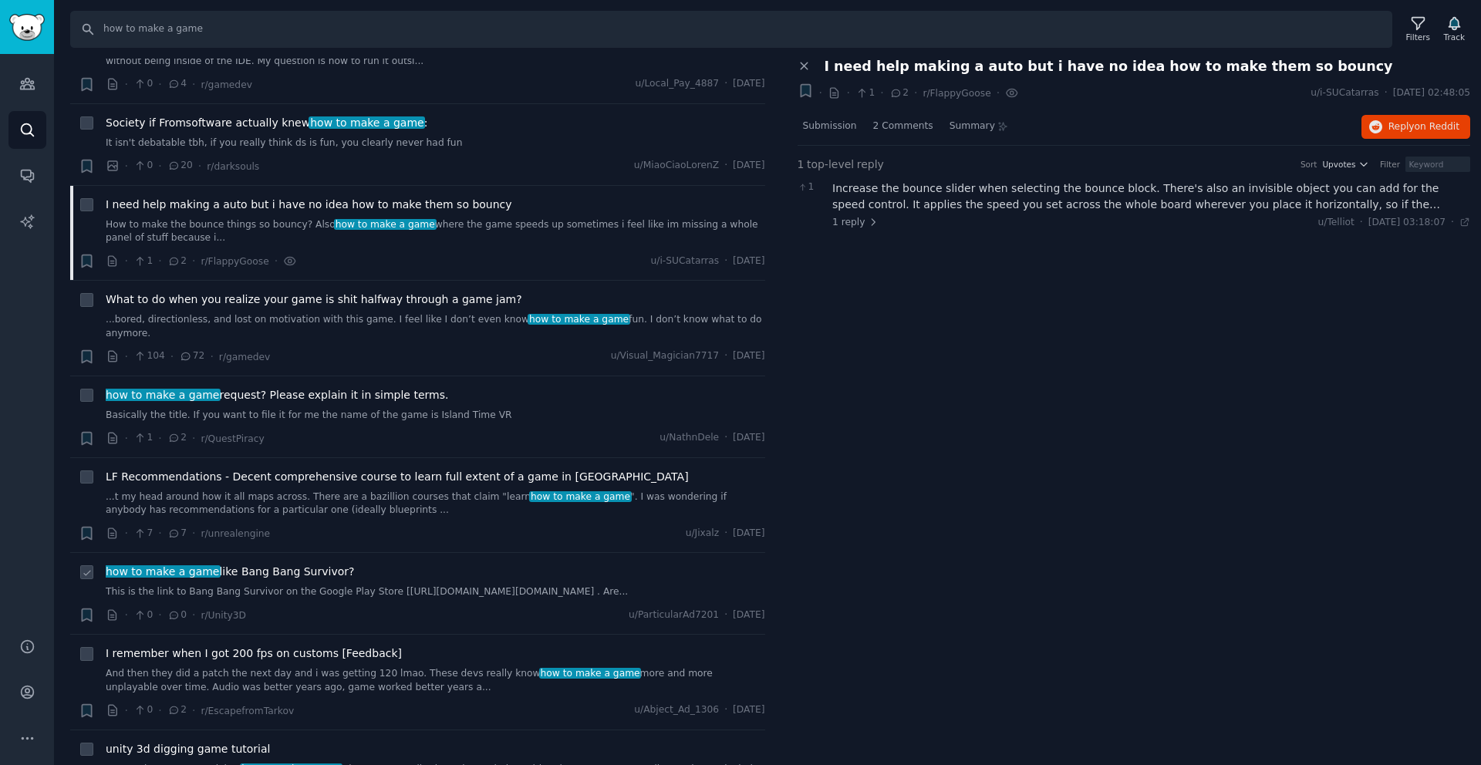
click at [305, 564] on span "how to make a game like Bang Bang Survivor?" at bounding box center [230, 572] width 248 height 16
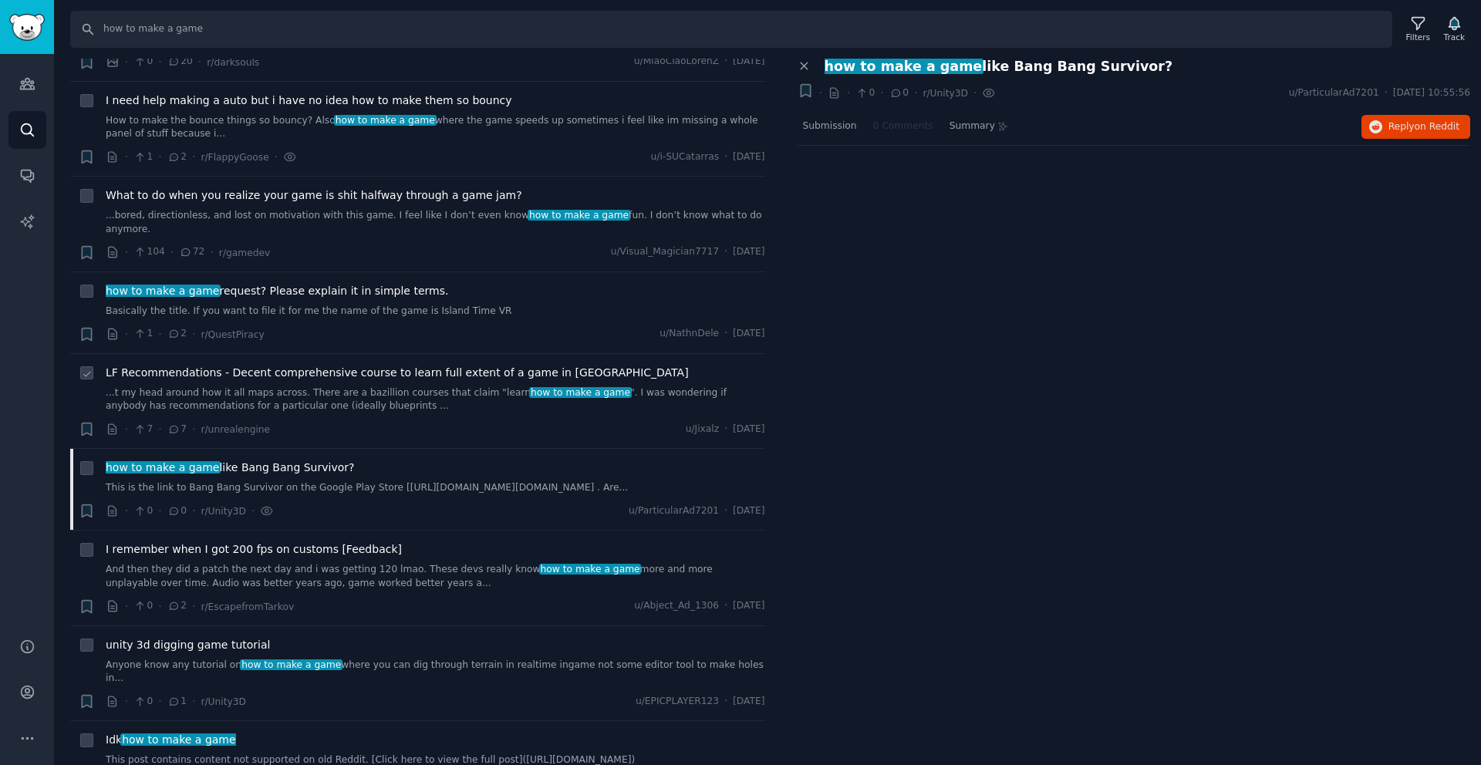
scroll to position [4495, 0]
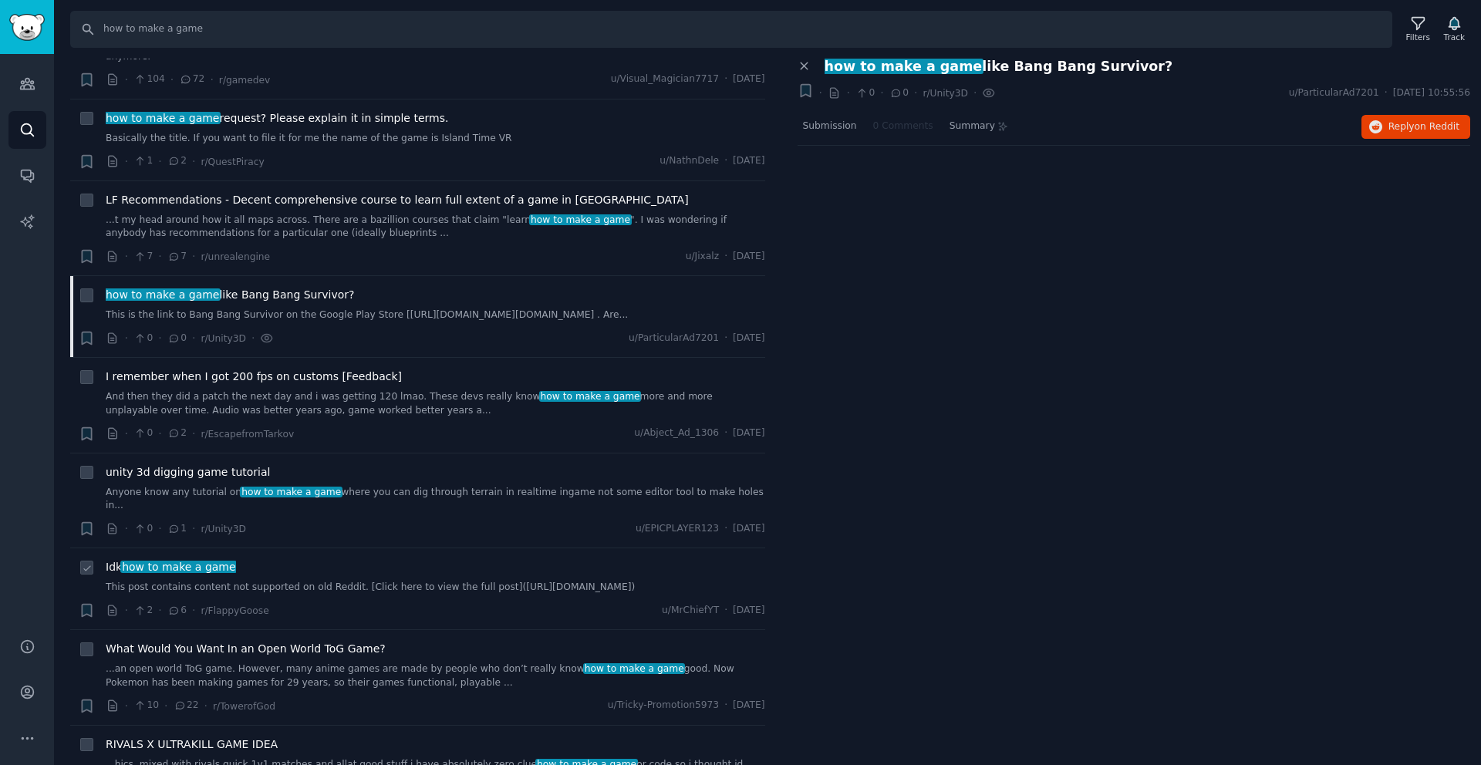
click at [182, 561] on span "how to make a game" at bounding box center [178, 567] width 116 height 12
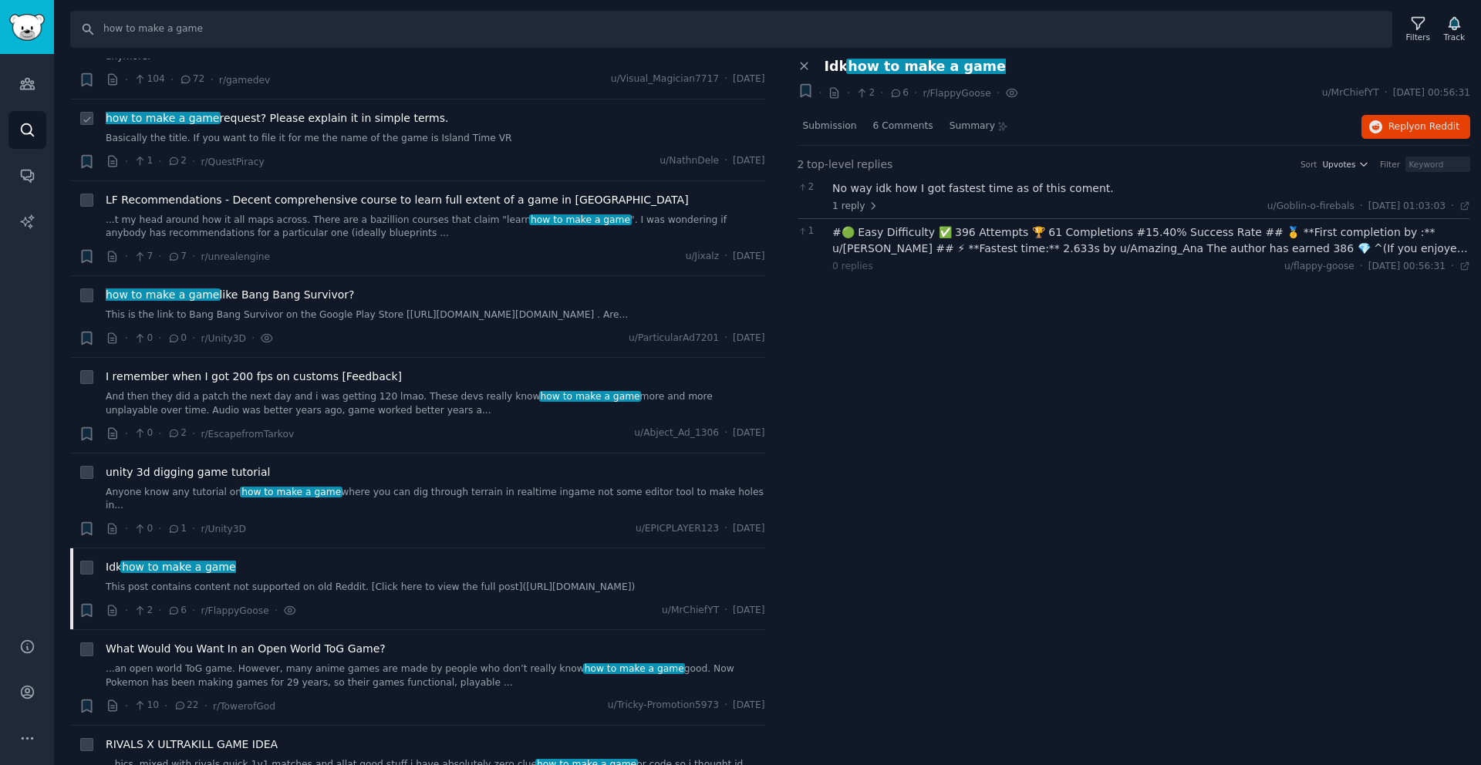
scroll to position [3727, 0]
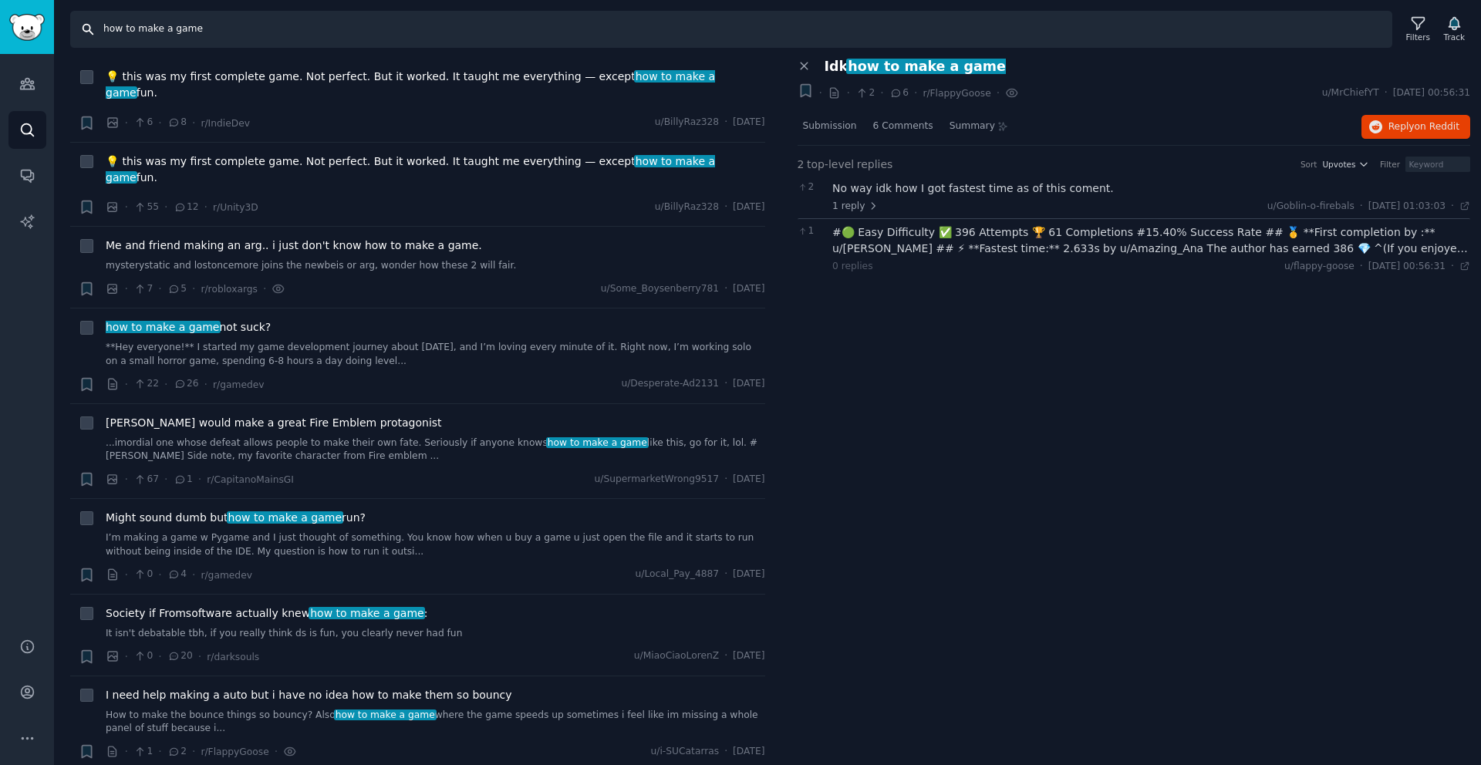
click at [224, 42] on input "how to make a game" at bounding box center [731, 29] width 1322 height 37
drag, startPoint x: 233, startPoint y: 25, endPoint x: 12, endPoint y: 14, distance: 221.7
click at [12, 14] on div "Audiences Search Conversations AI Reports Help Account More Search how to make …" at bounding box center [740, 382] width 1481 height 765
type input "simple game engine"
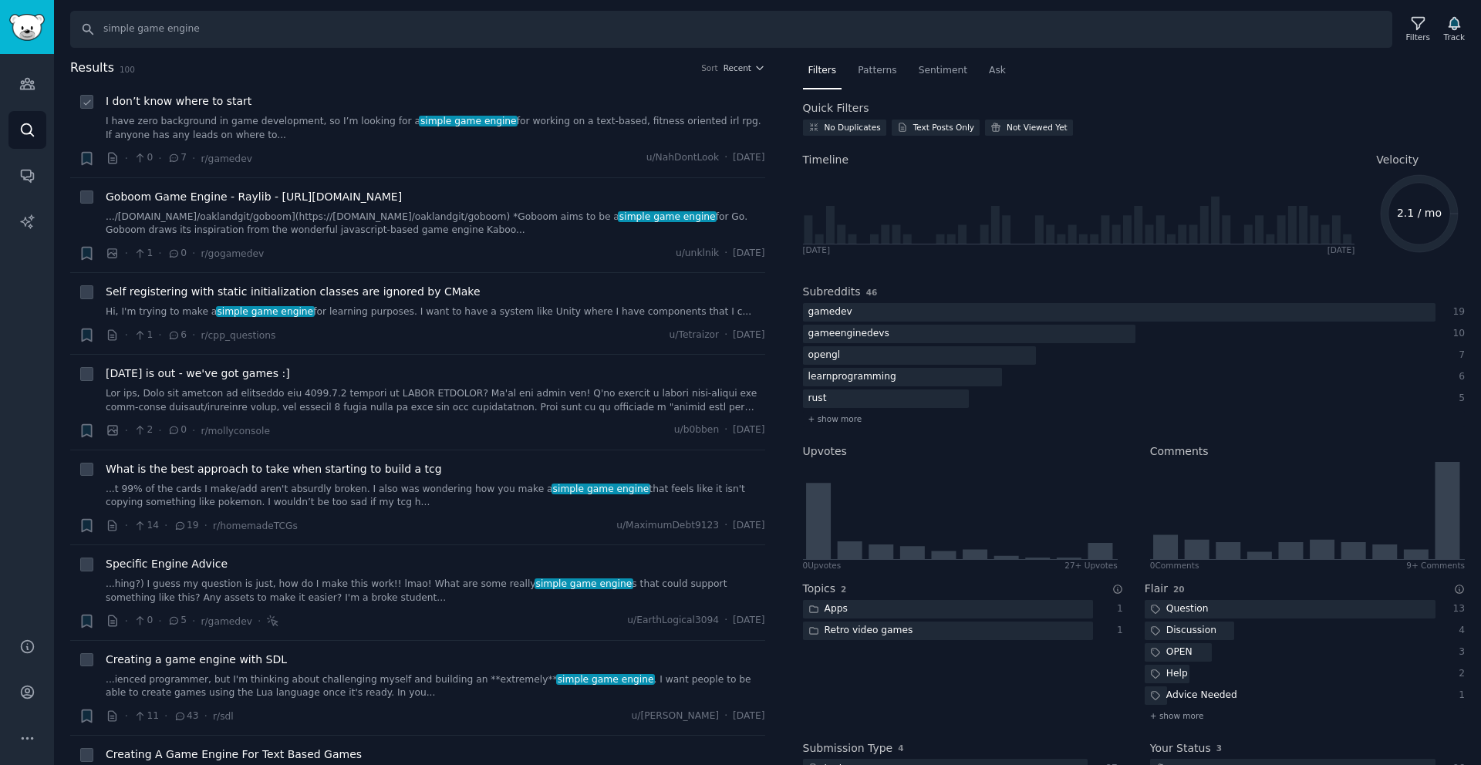
click at [277, 115] on link "I have zero background in game development, so I’m looking for a simple game en…" at bounding box center [436, 128] width 660 height 27
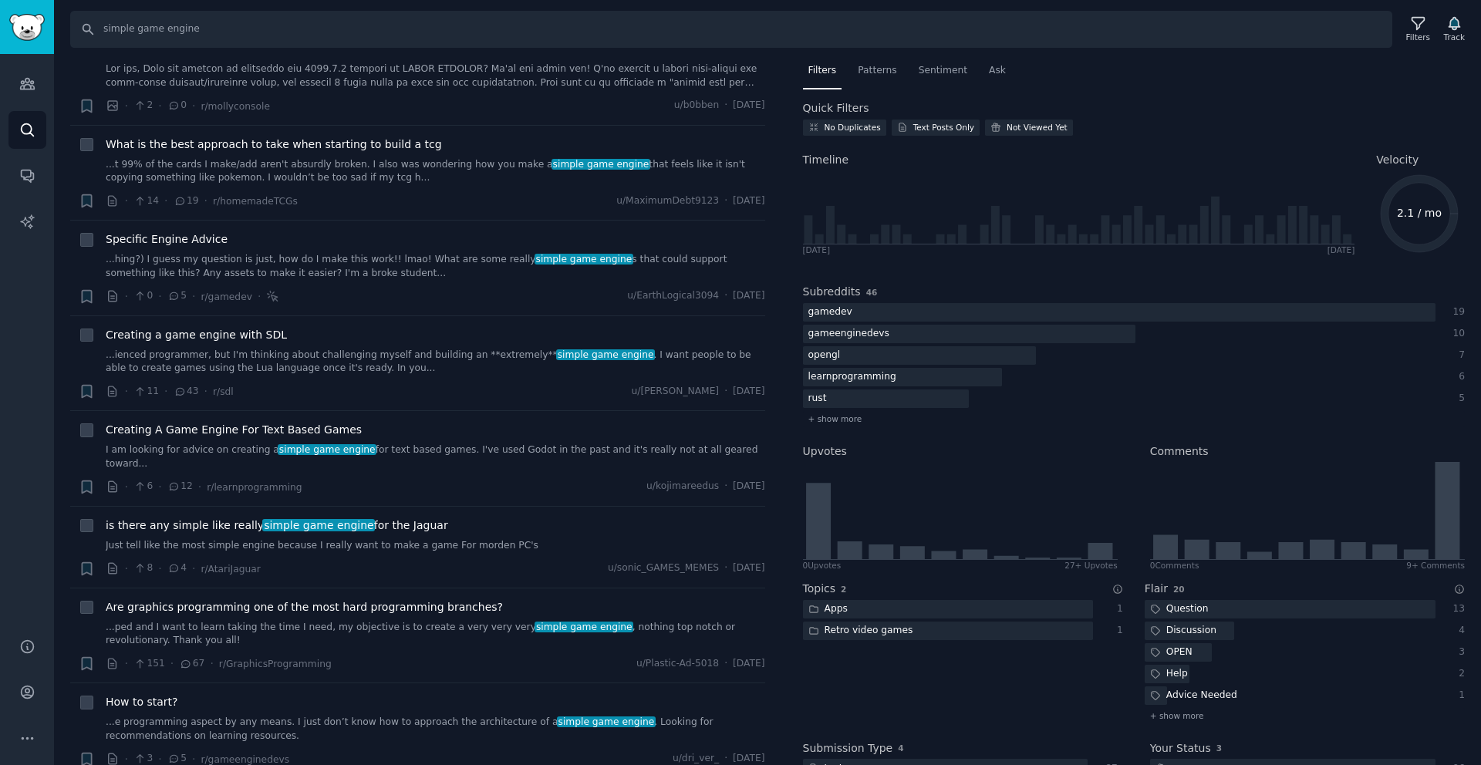
scroll to position [604, 0]
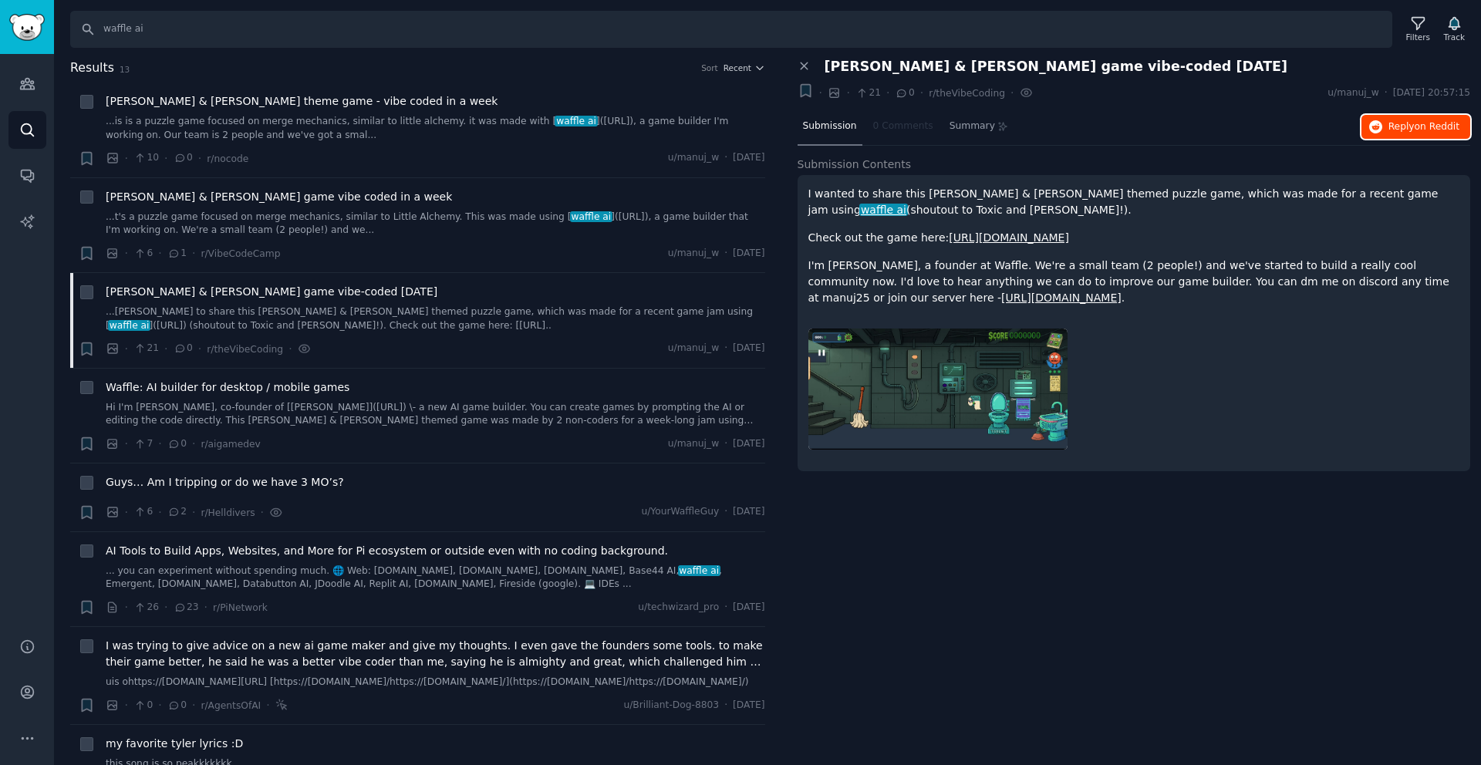
click at [1430, 127] on span "on Reddit" at bounding box center [1437, 126] width 45 height 11
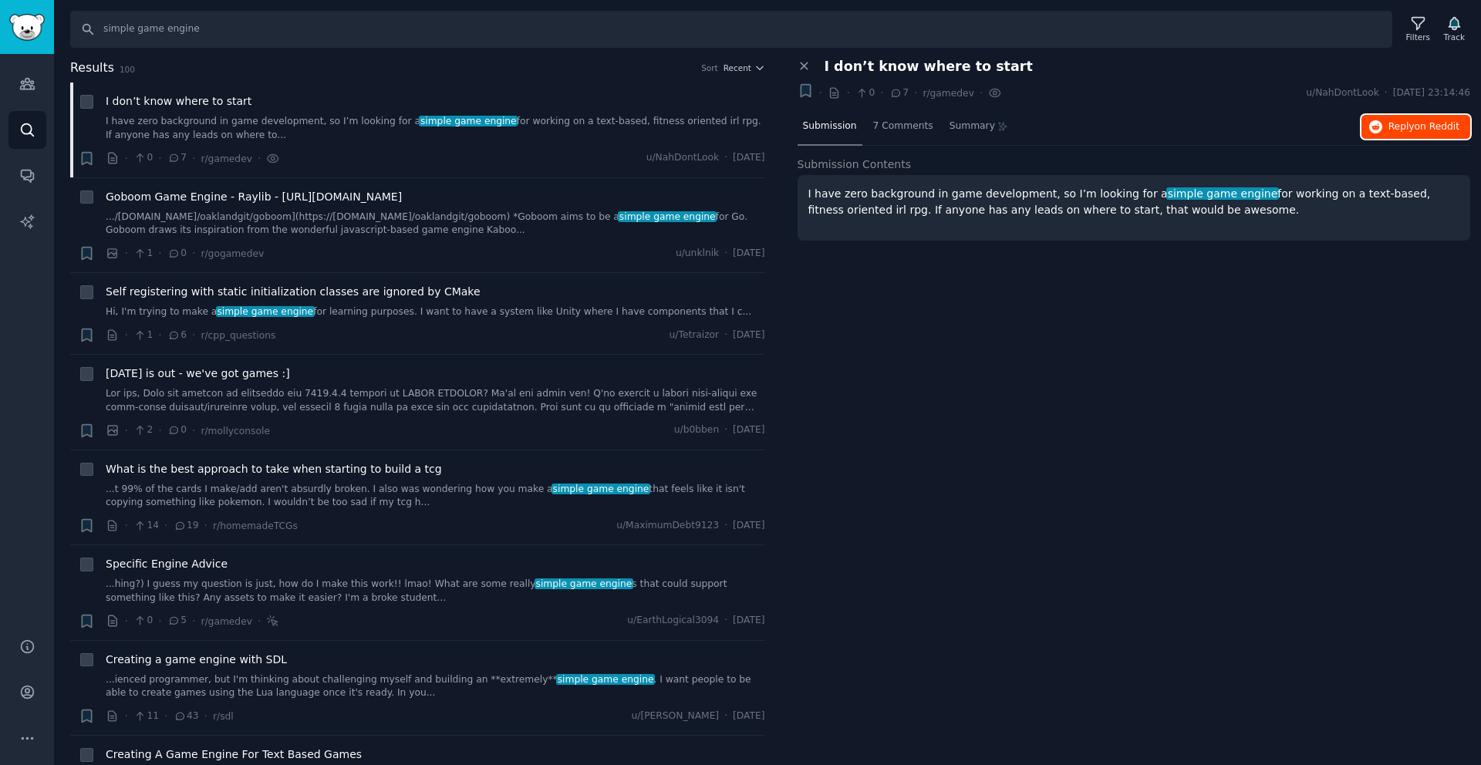
click at [1374, 126] on icon "button" at bounding box center [1376, 127] width 14 height 14
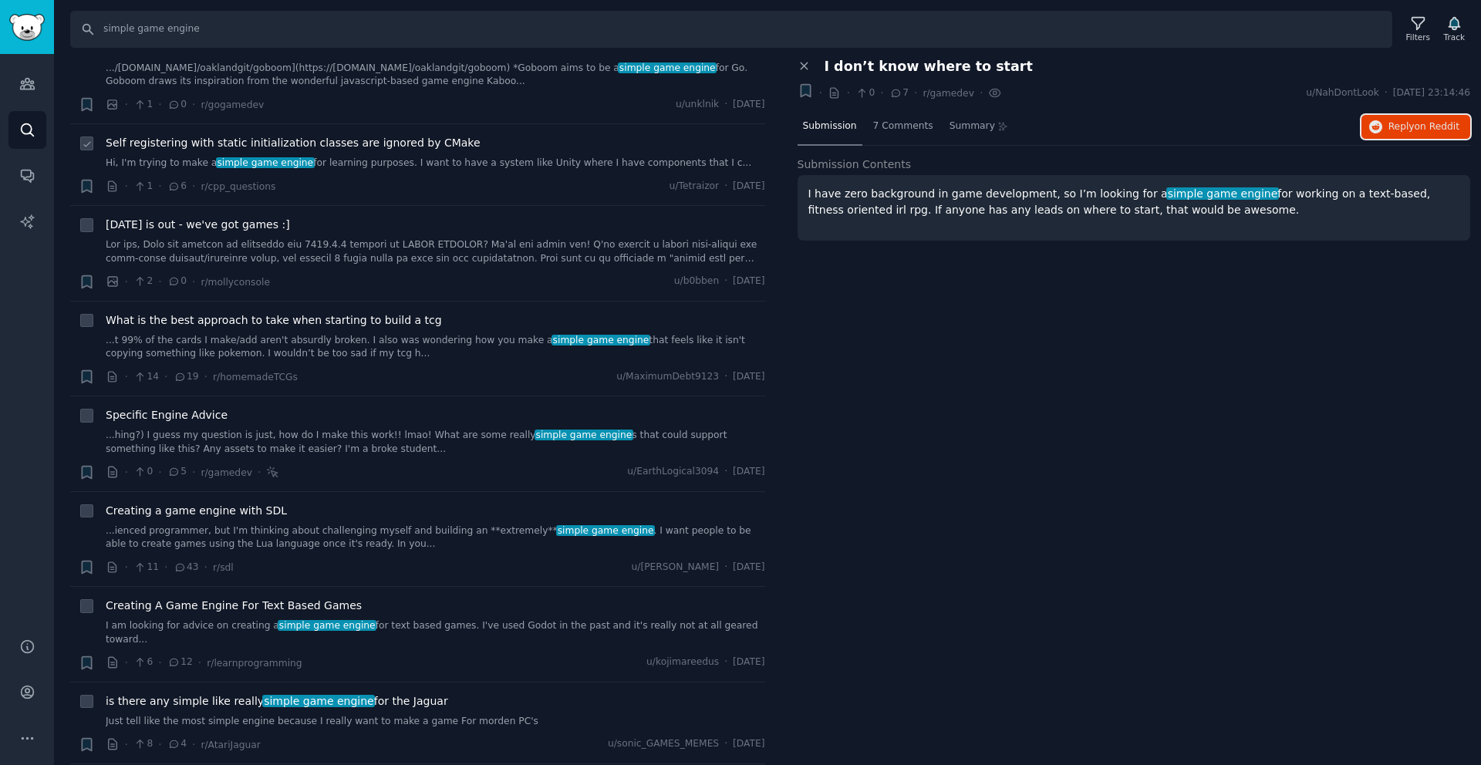
scroll to position [166, 0]
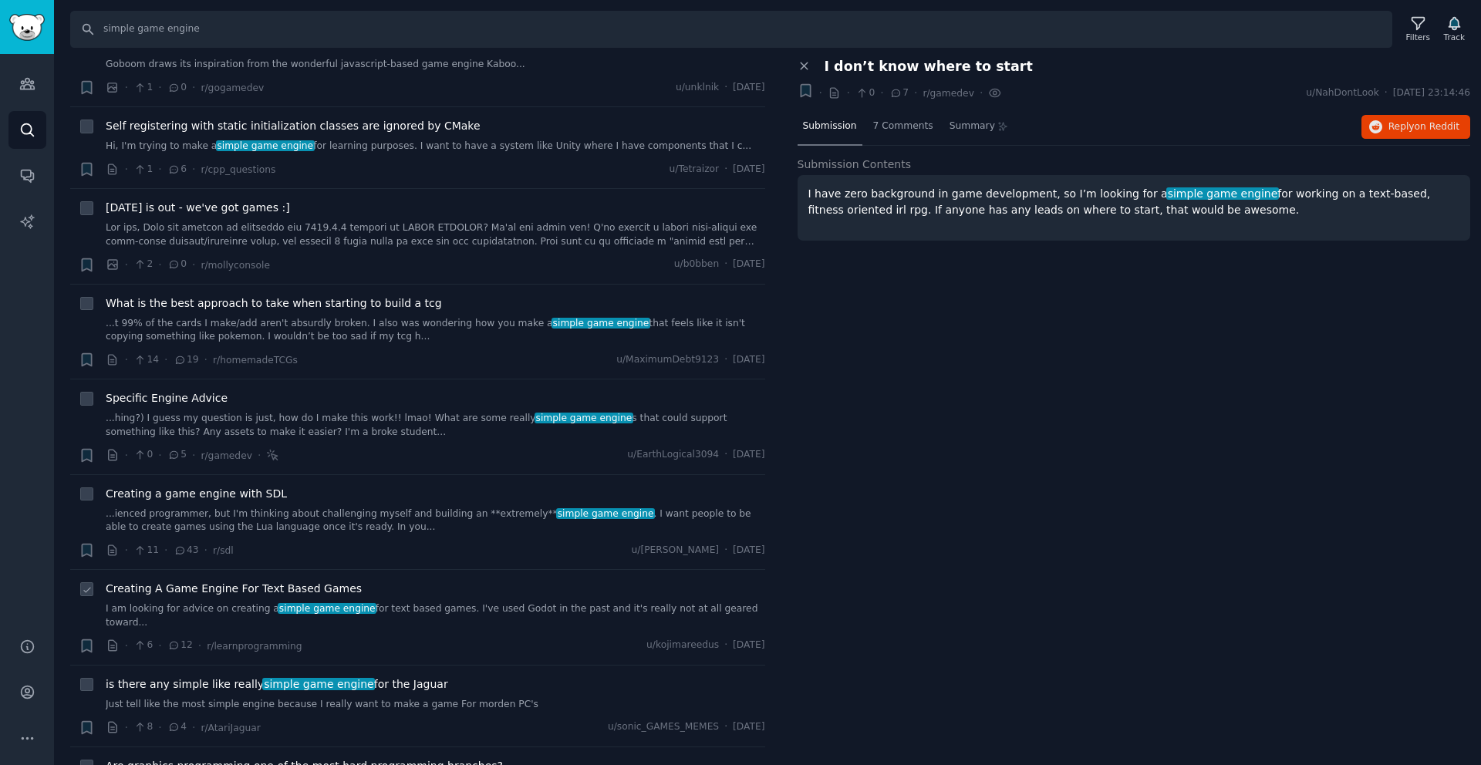
click at [400, 601] on div "Creating A Game Engine For Text Based Games I am looking for advice on creating…" at bounding box center [436, 605] width 660 height 49
click at [437, 638] on div "· 6 · 12 · r/learnprogramming u/kojimareedus · [DATE]" at bounding box center [436, 646] width 660 height 16
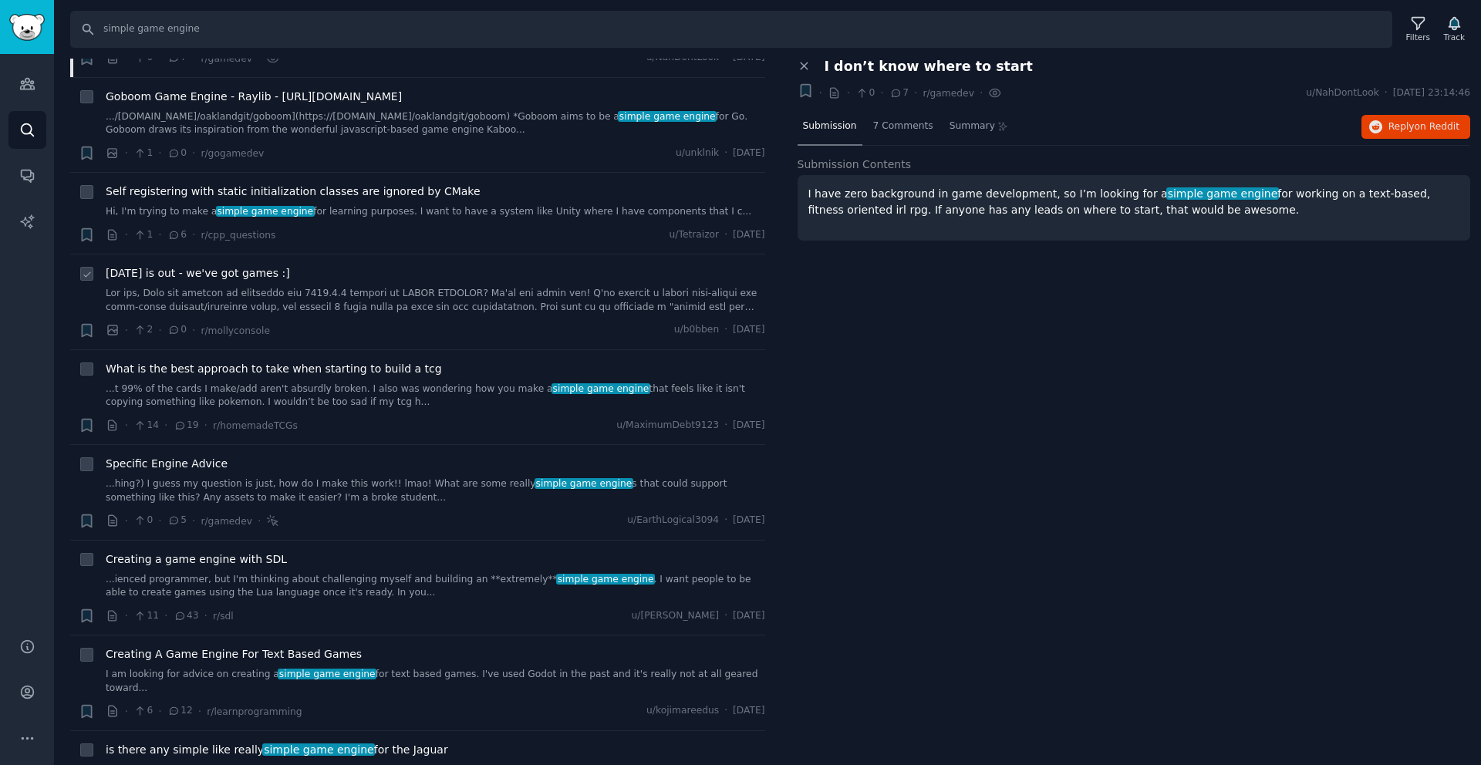
scroll to position [0, 0]
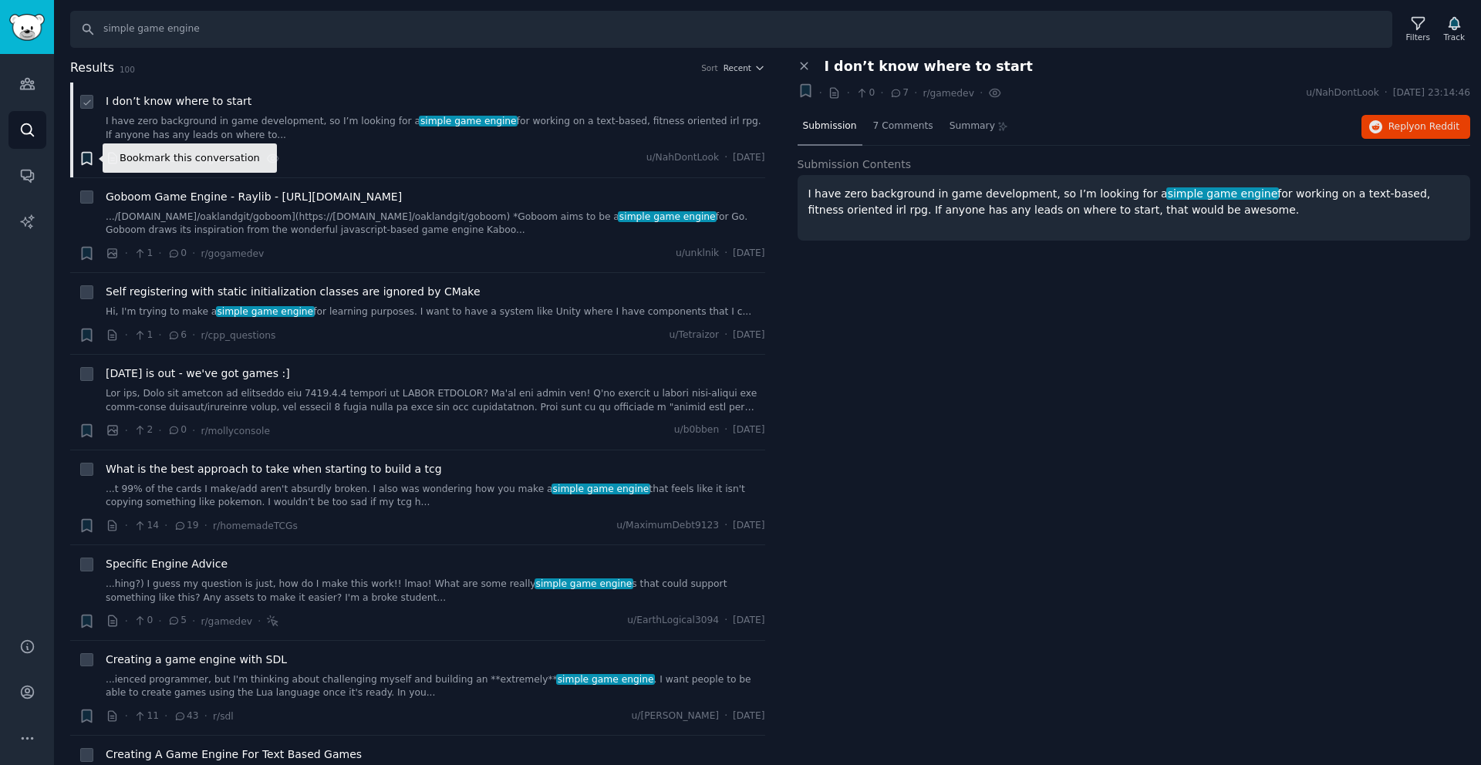
click at [89, 160] on icon "button" at bounding box center [86, 158] width 9 height 12
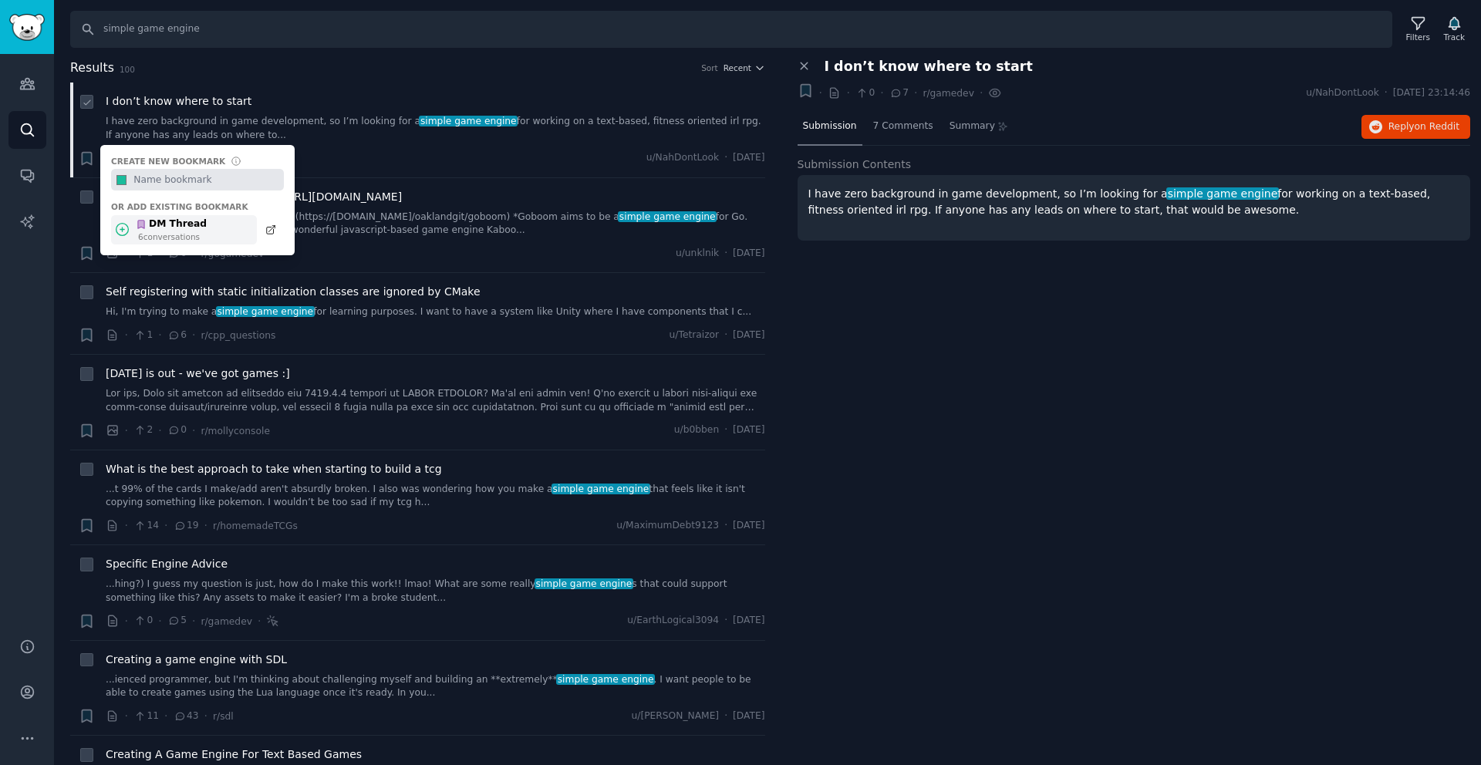
click at [126, 228] on icon at bounding box center [122, 229] width 16 height 16
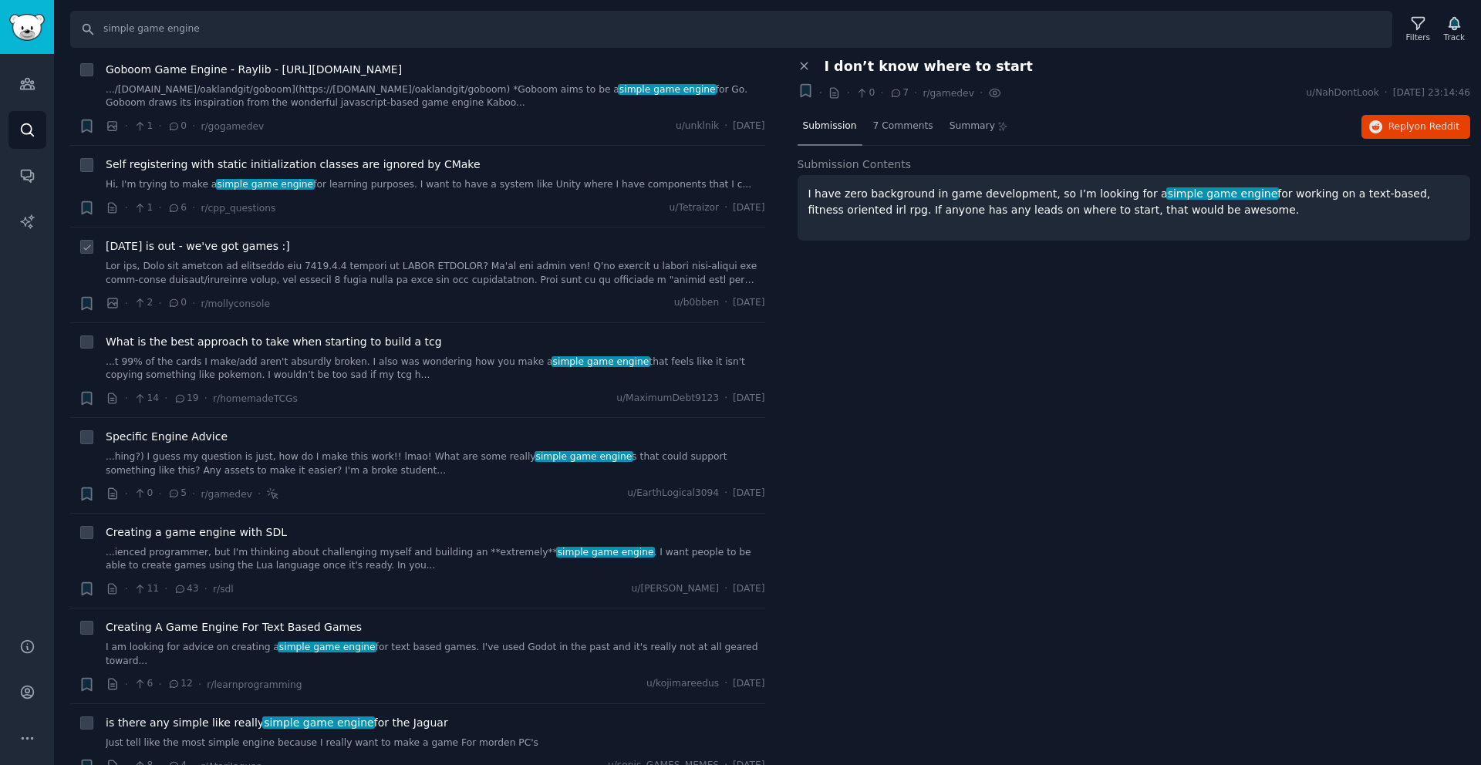
scroll to position [133, 0]
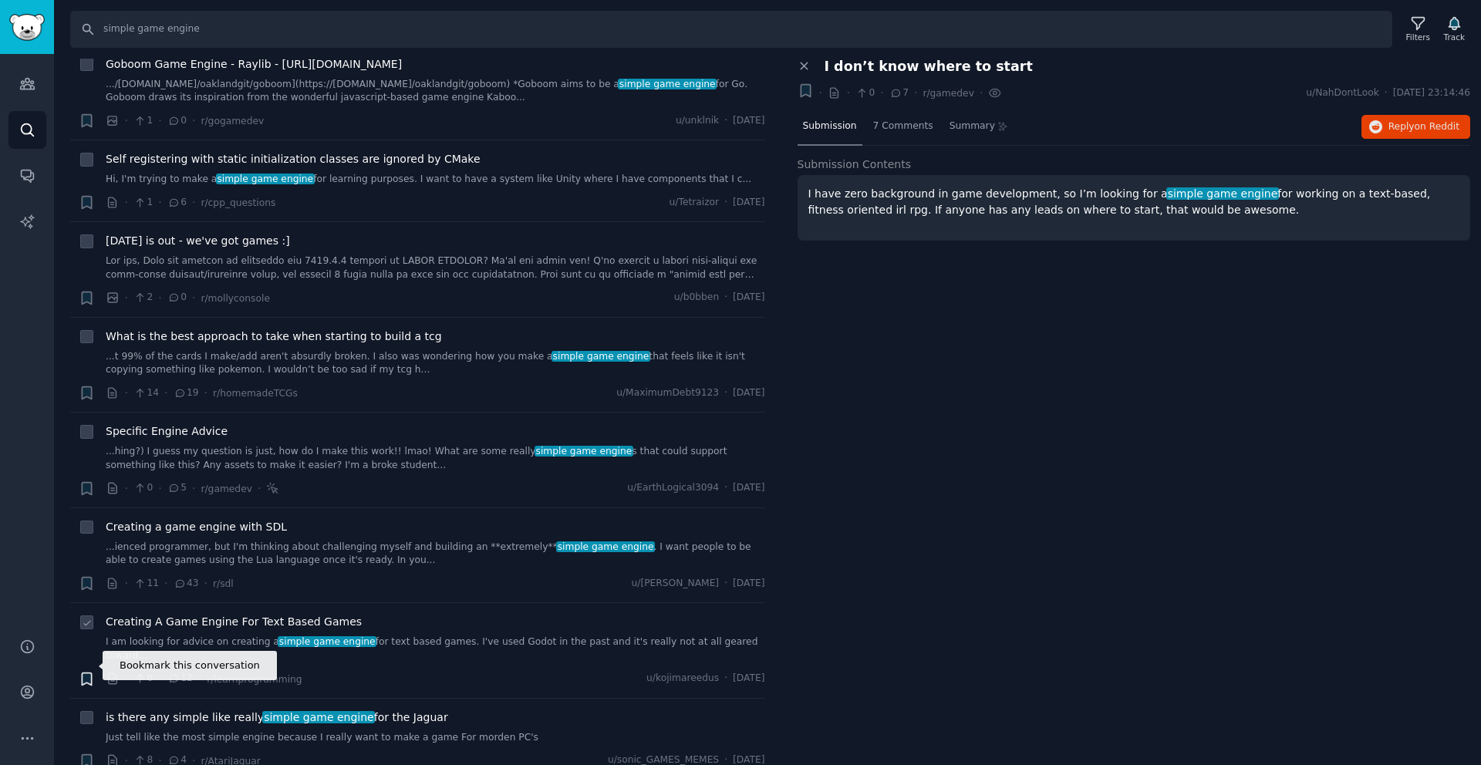
click at [85, 673] on icon "button" at bounding box center [86, 679] width 9 height 12
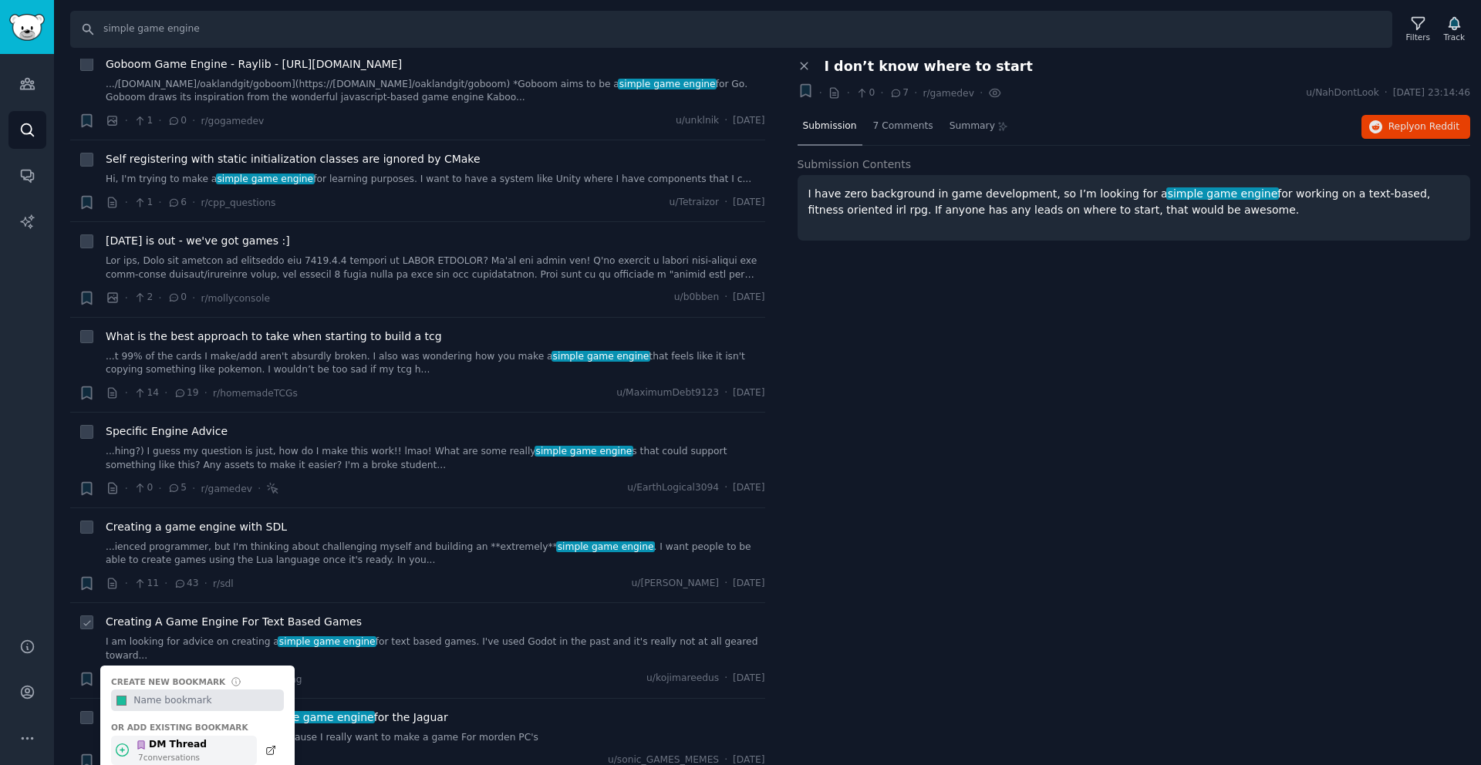
click at [120, 744] on icon at bounding box center [122, 750] width 12 height 12
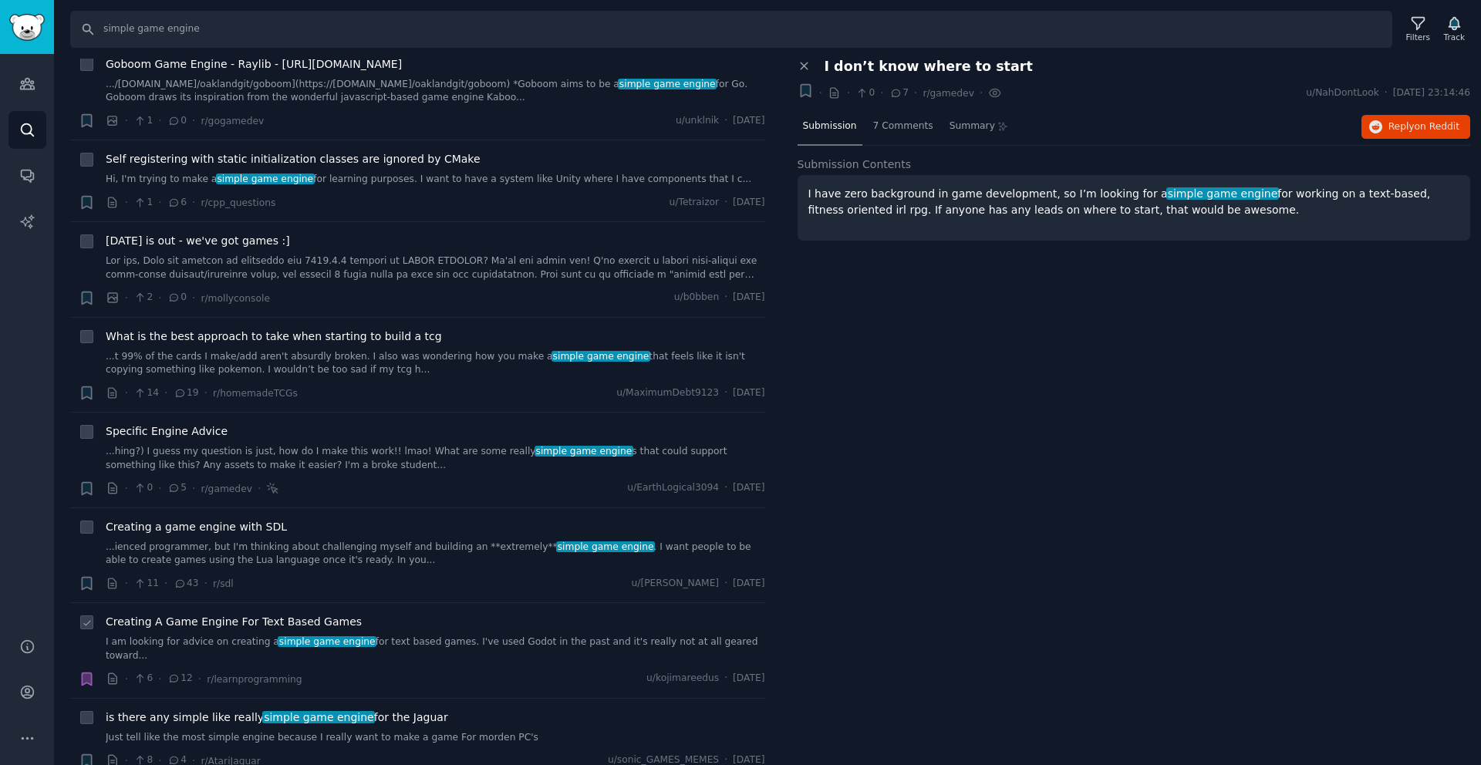
click at [417, 616] on div "Creating A Game Engine For Text Based Games" at bounding box center [436, 622] width 660 height 16
click at [327, 622] on span "Creating A Game Engine For Text Based Games" at bounding box center [234, 622] width 256 height 16
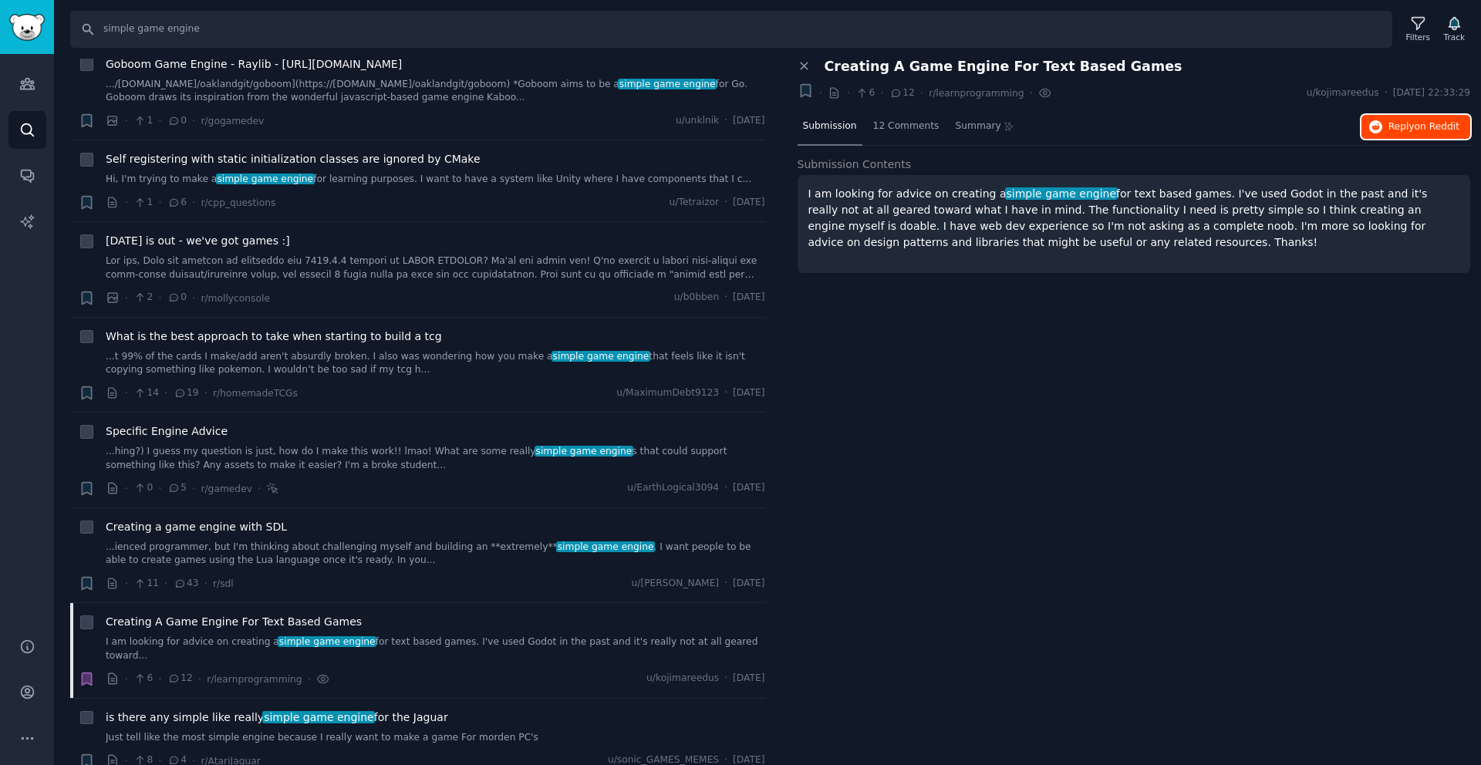
click at [1396, 133] on button "Reply on Reddit" at bounding box center [1416, 127] width 109 height 25
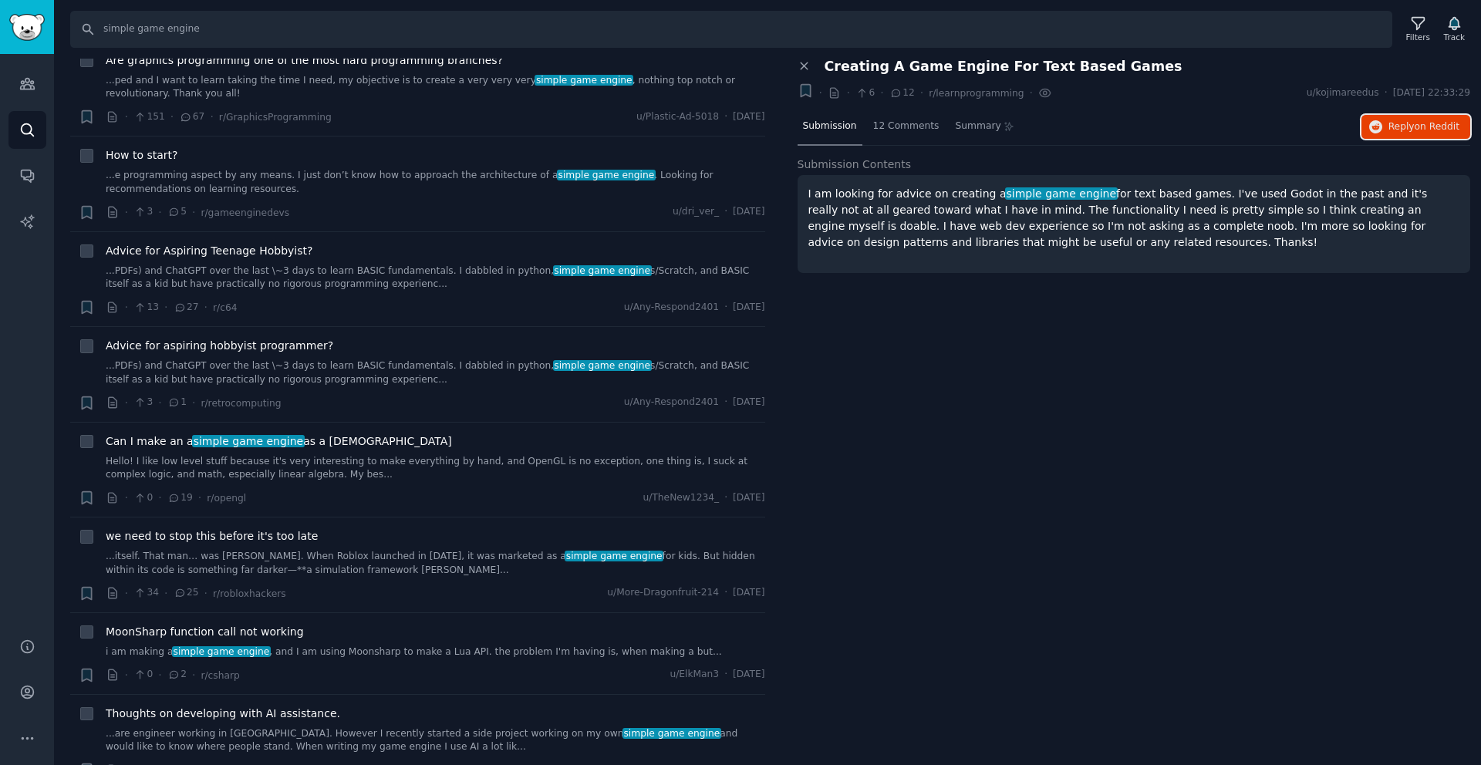
scroll to position [875, 0]
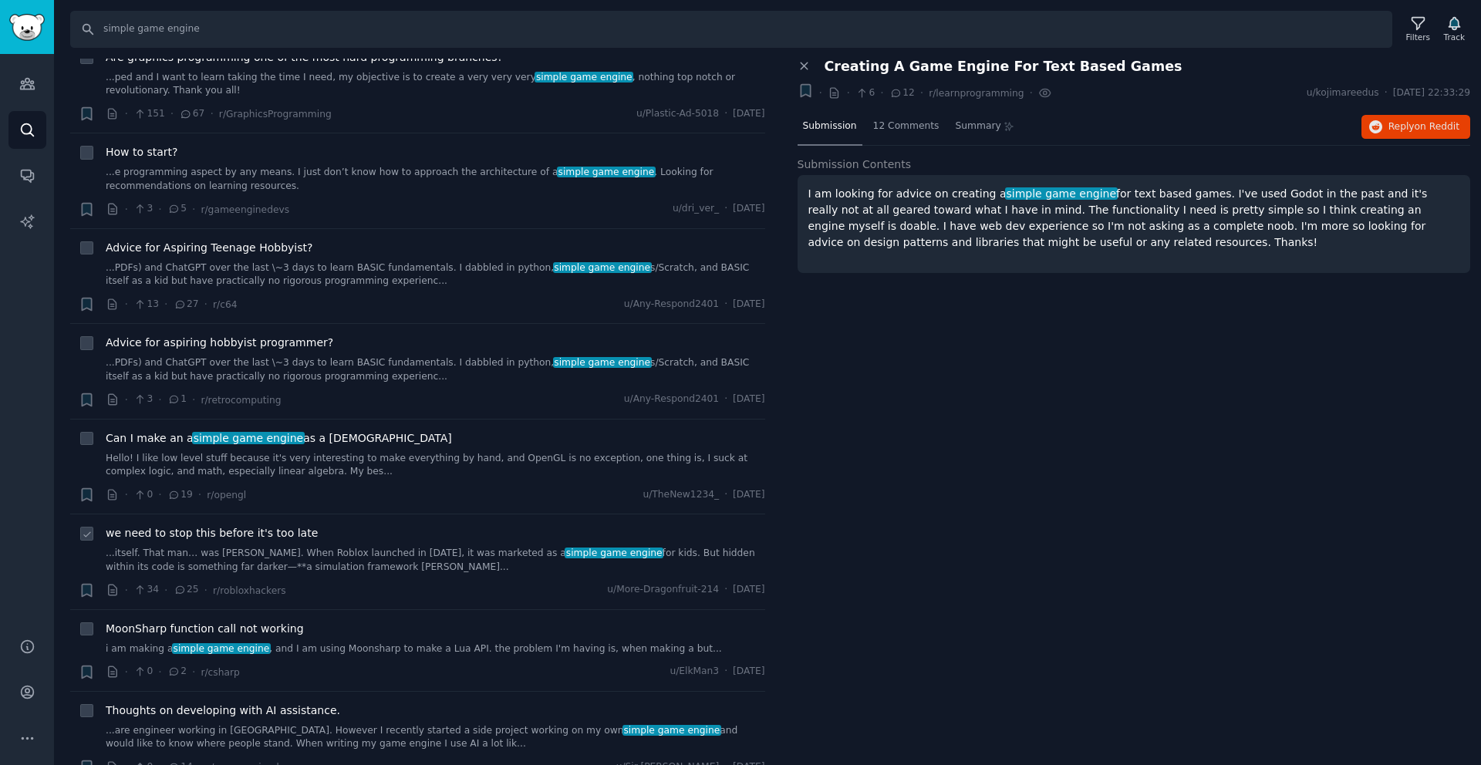
click at [310, 547] on link "...itself. That man… was [PERSON_NAME]. When Roblox launched in [DATE], it was …" at bounding box center [436, 560] width 660 height 27
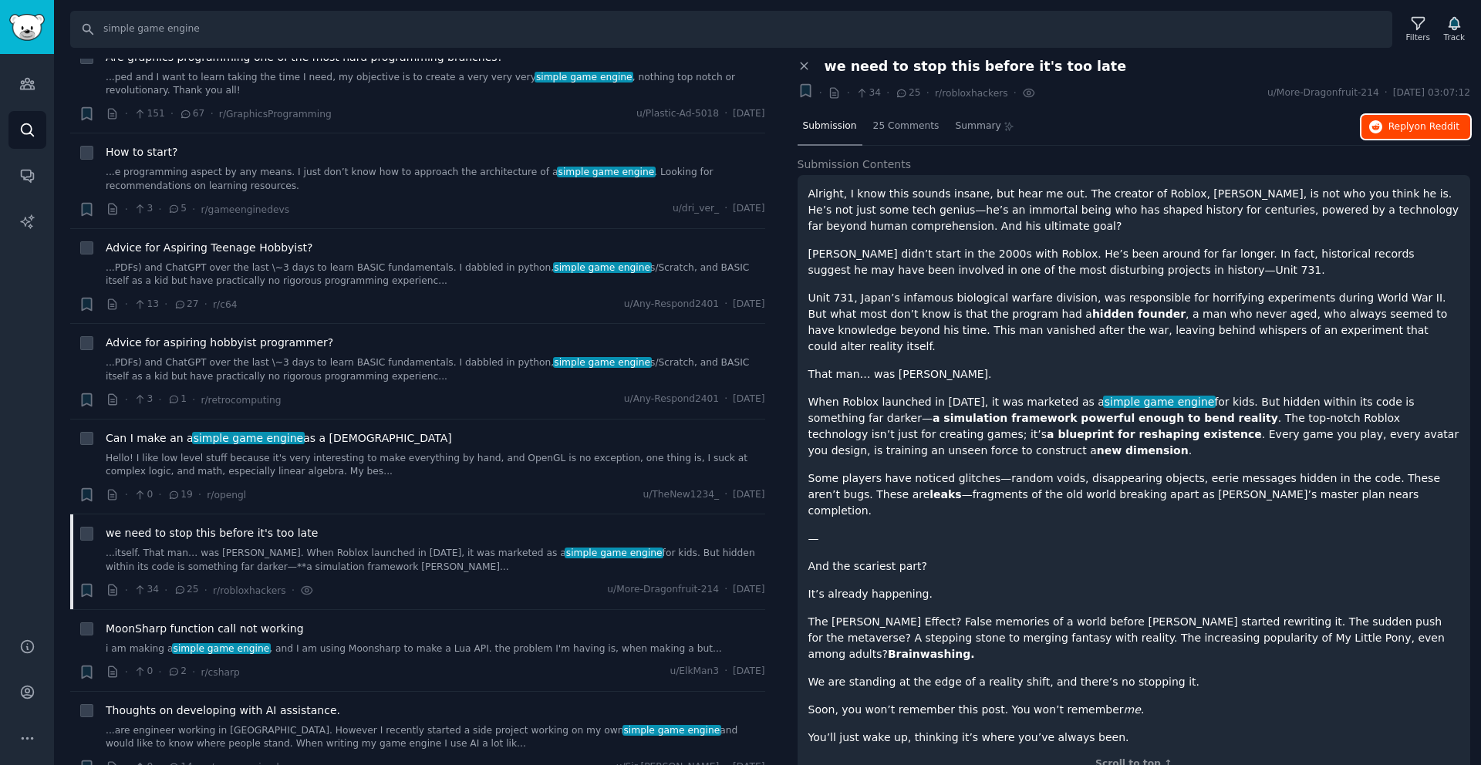
click at [1375, 133] on button "Reply on Reddit" at bounding box center [1416, 127] width 109 height 25
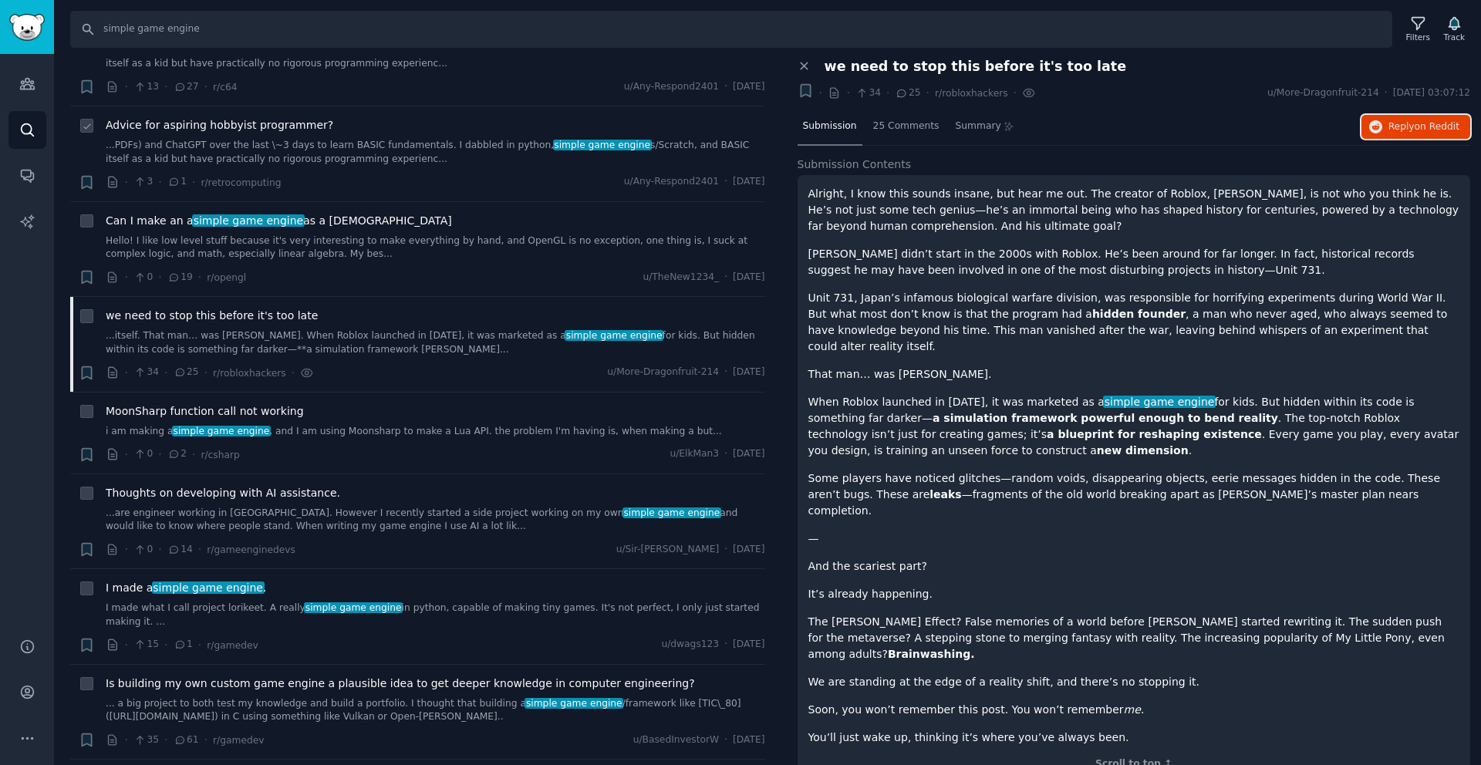
scroll to position [1163, 0]
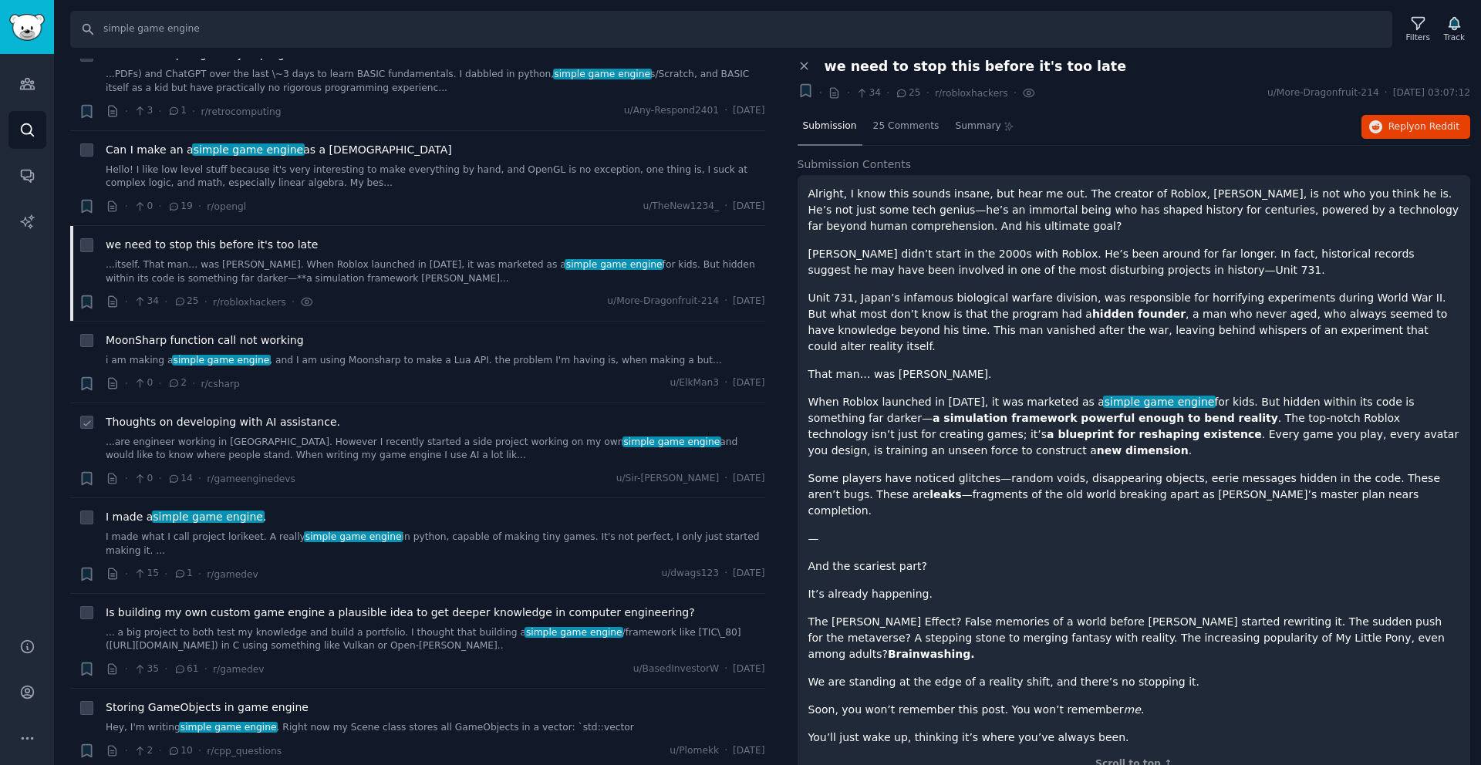
click at [268, 436] on link "...are engineer working in [GEOGRAPHIC_DATA]. However I recently started a side…" at bounding box center [436, 449] width 660 height 27
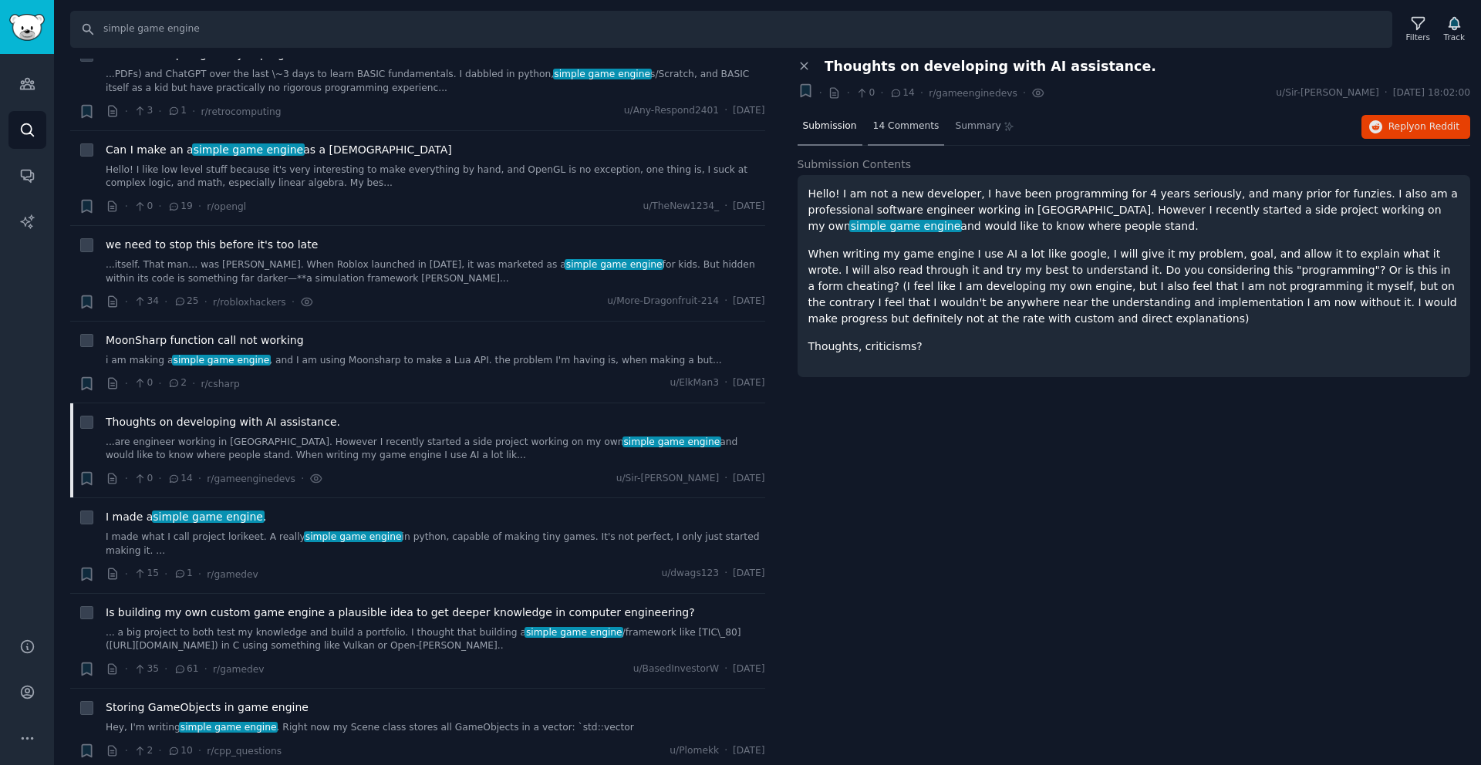
click at [925, 121] on span "14 Comments" at bounding box center [906, 127] width 66 height 14
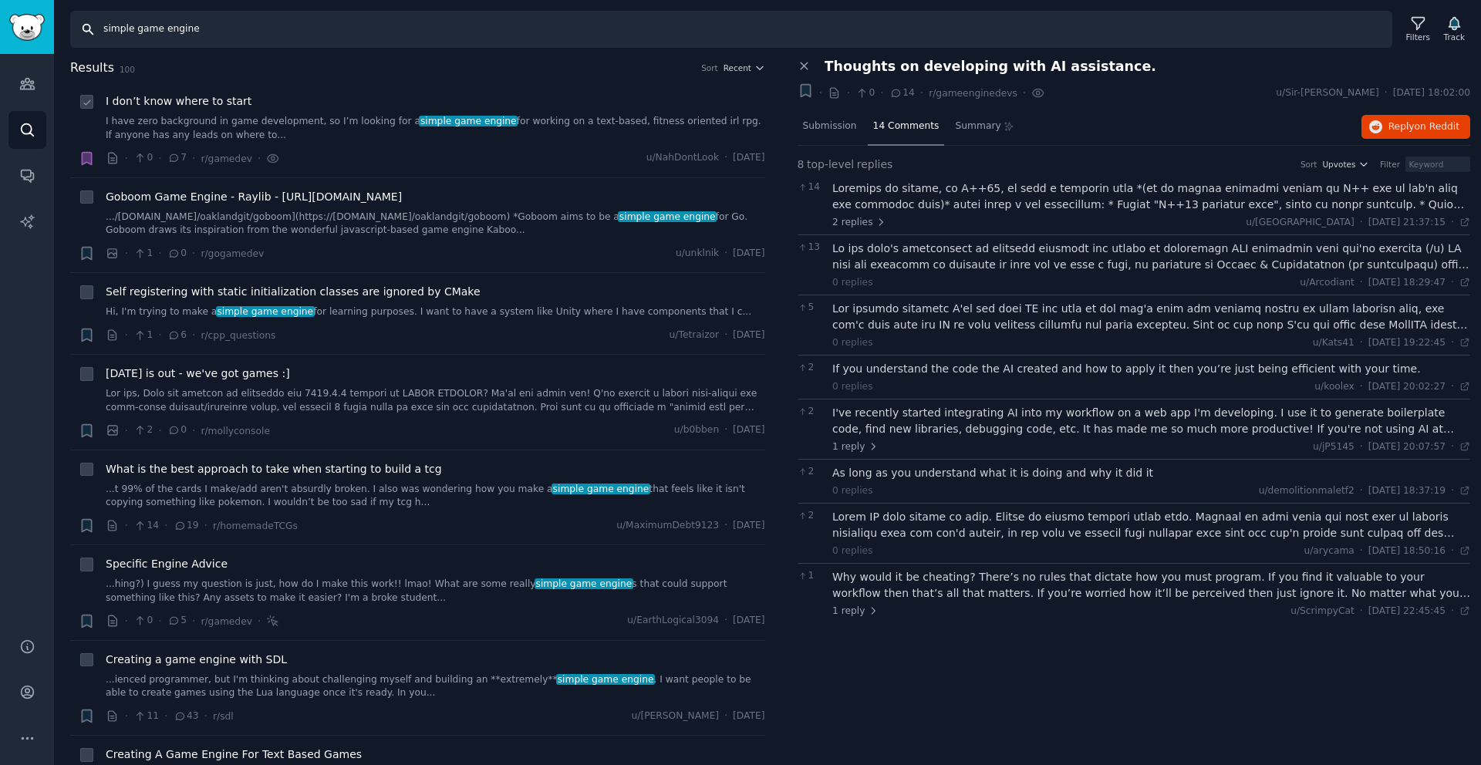
drag, startPoint x: 219, startPoint y: 25, endPoint x: 54, endPoint y: 25, distance: 165.1
click at [54, 25] on div "Search simple game engine Filters Track" at bounding box center [767, 24] width 1427 height 48
type input "game maker"
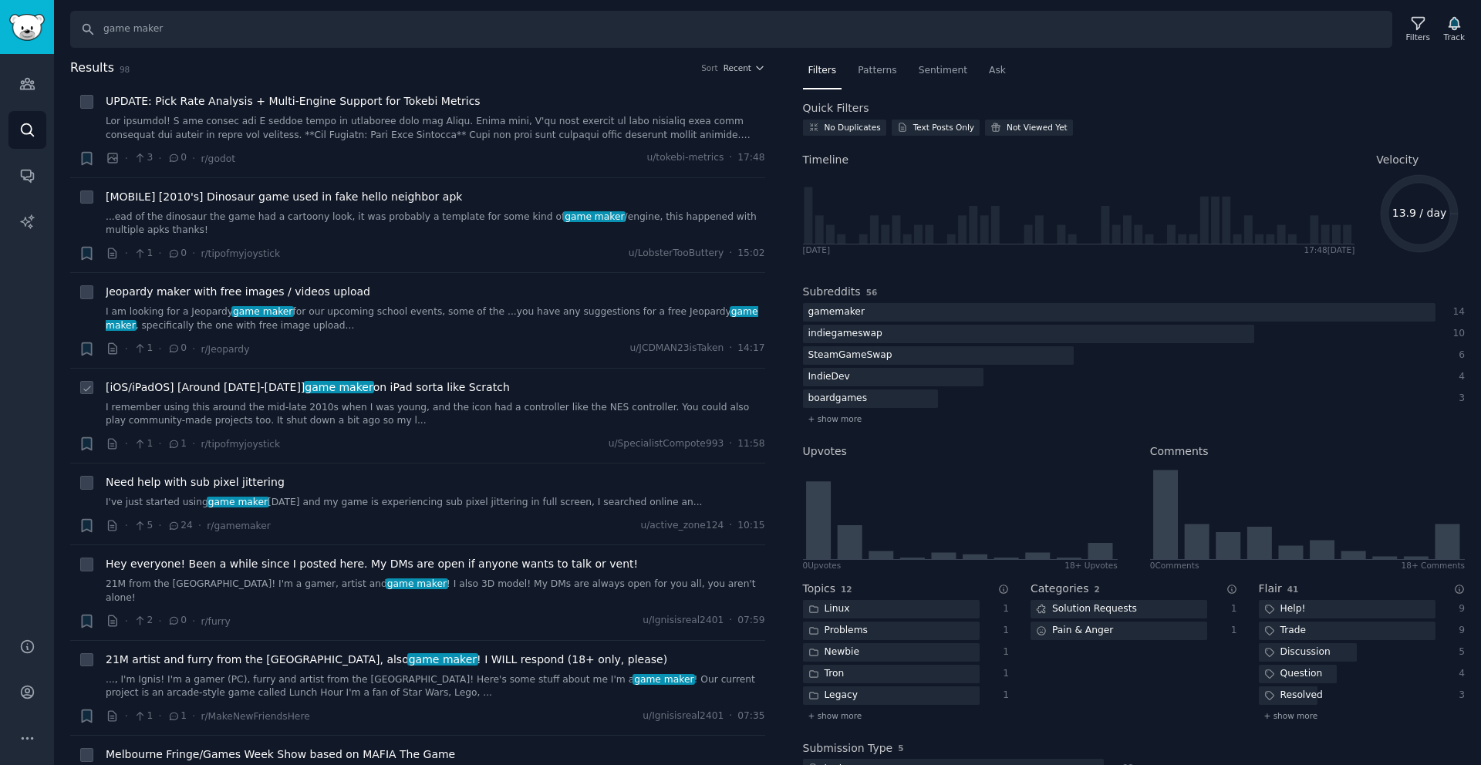
click at [357, 409] on link "I remember using this around the mid-late 2010s when I was young, and the icon …" at bounding box center [436, 414] width 660 height 27
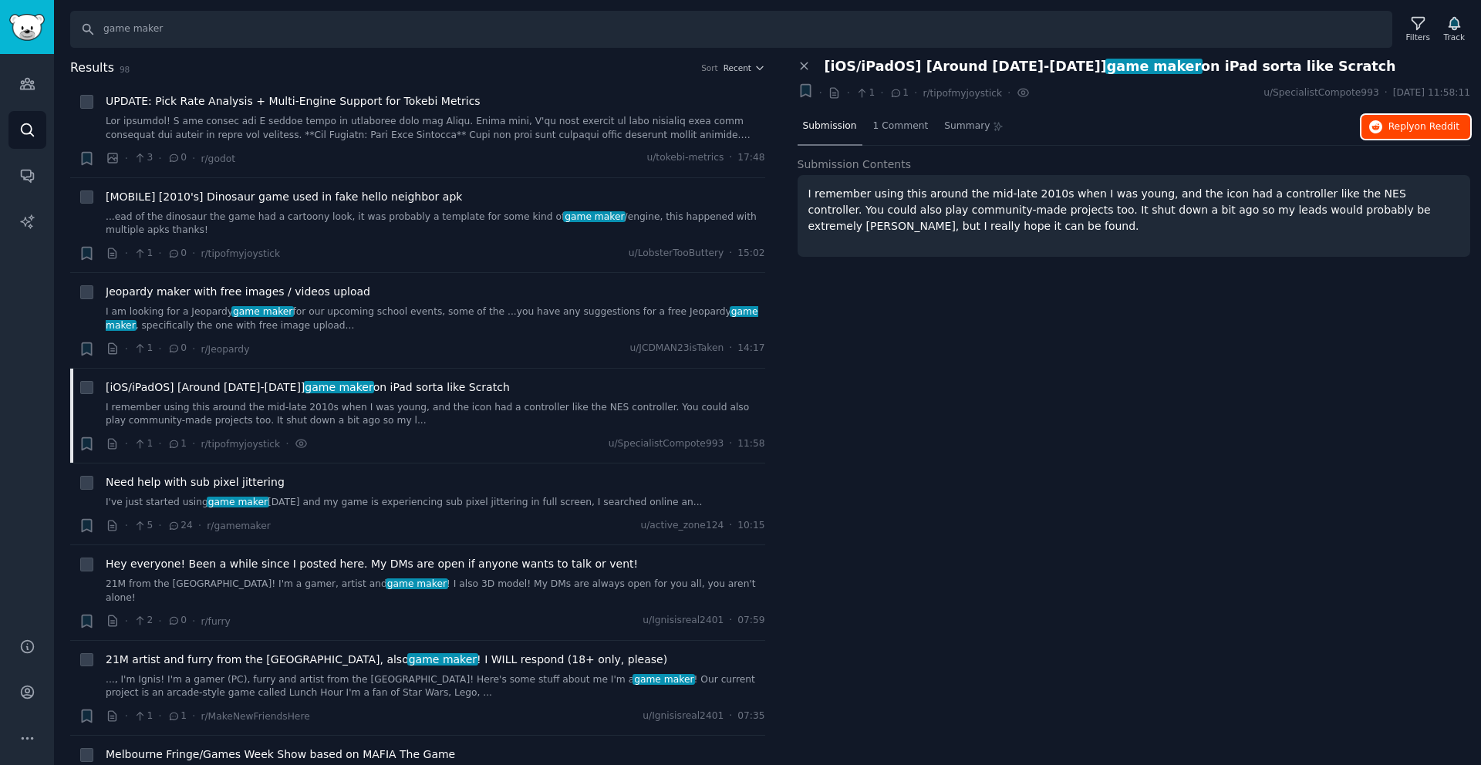
click at [1402, 115] on button "Reply on Reddit" at bounding box center [1416, 127] width 109 height 25
